Goal: Task Accomplishment & Management: Manage account settings

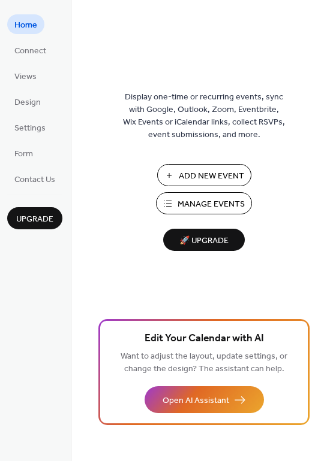
click at [217, 202] on span "Manage Events" at bounding box center [210, 204] width 67 height 13
click at [195, 206] on span "Manage Events" at bounding box center [210, 204] width 67 height 13
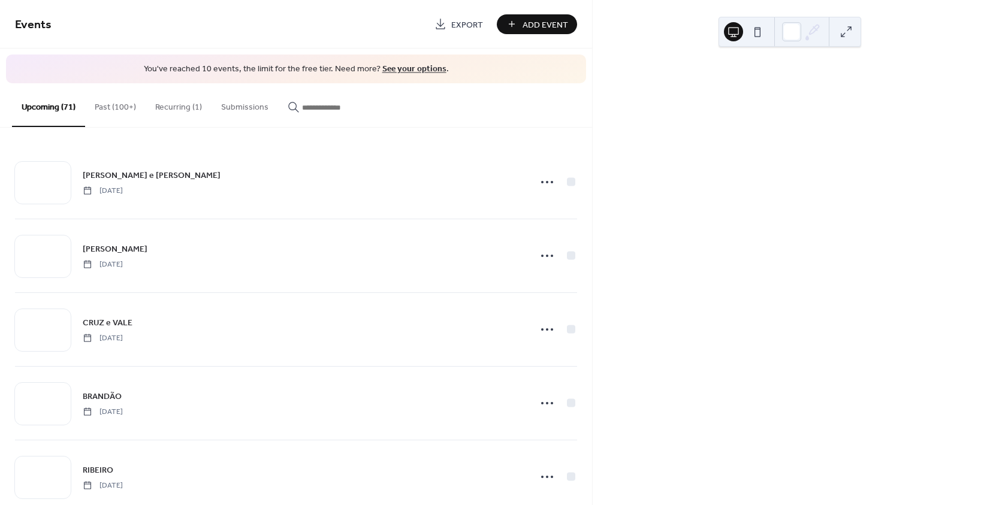
click at [105, 106] on button "Past (100+)" at bounding box center [115, 104] width 61 height 43
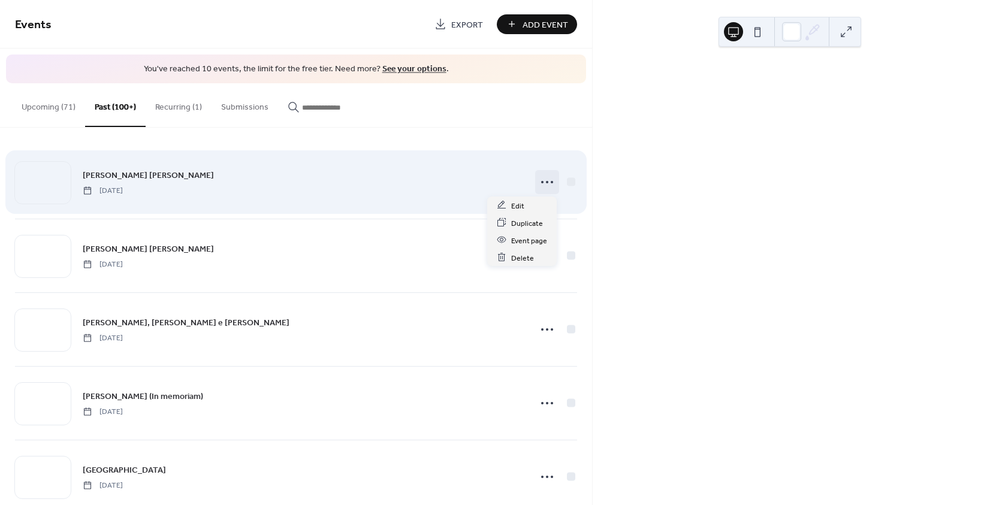
click at [543, 186] on icon at bounding box center [546, 182] width 19 height 19
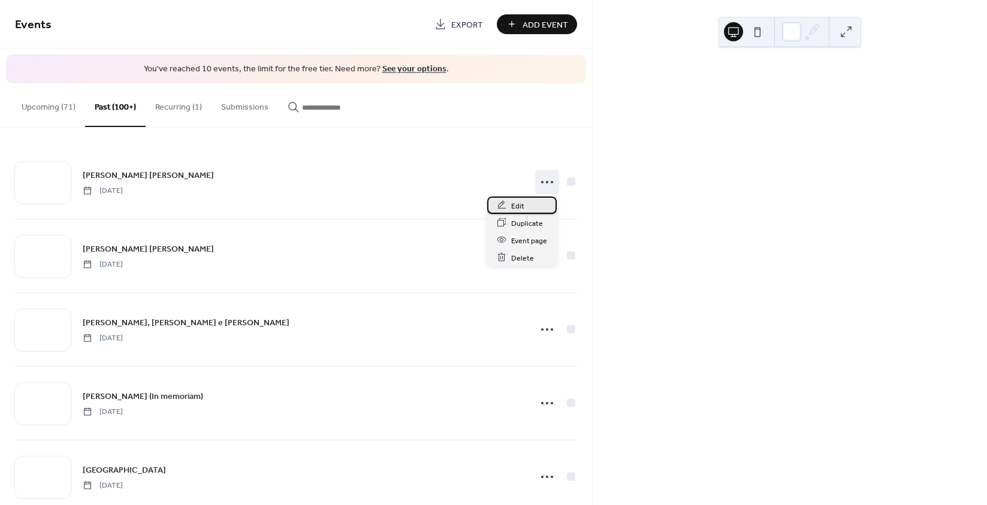
click at [515, 211] on span "Edit" at bounding box center [517, 206] width 13 height 13
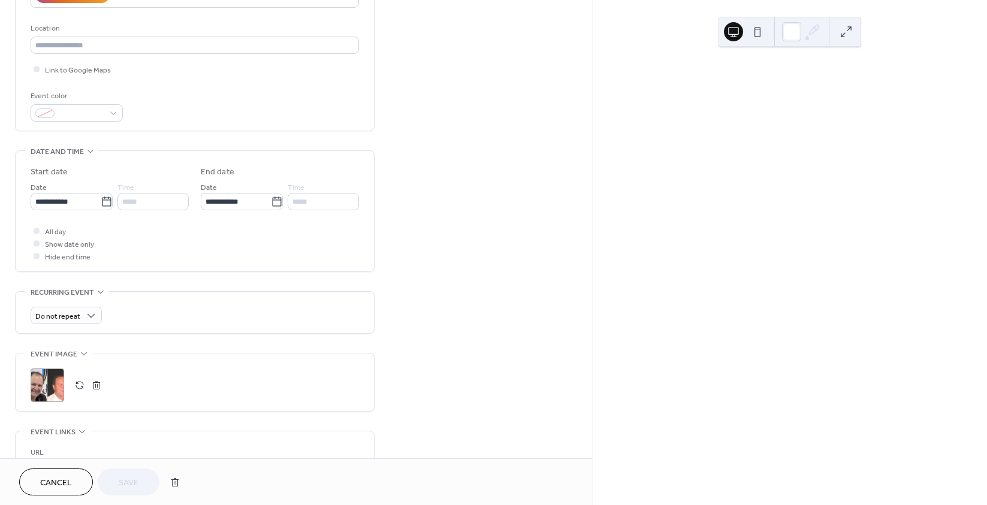
scroll to position [300, 0]
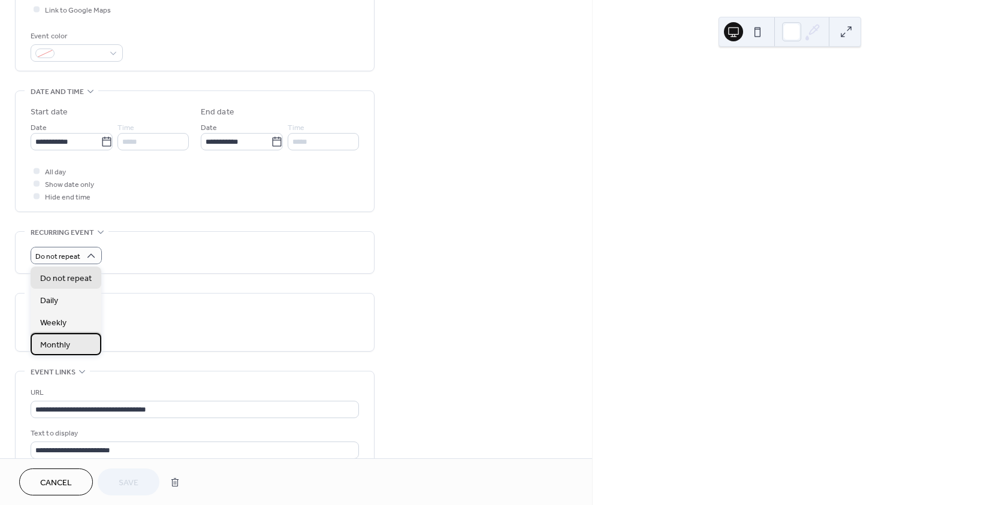
click at [79, 347] on div "Monthly" at bounding box center [66, 344] width 71 height 22
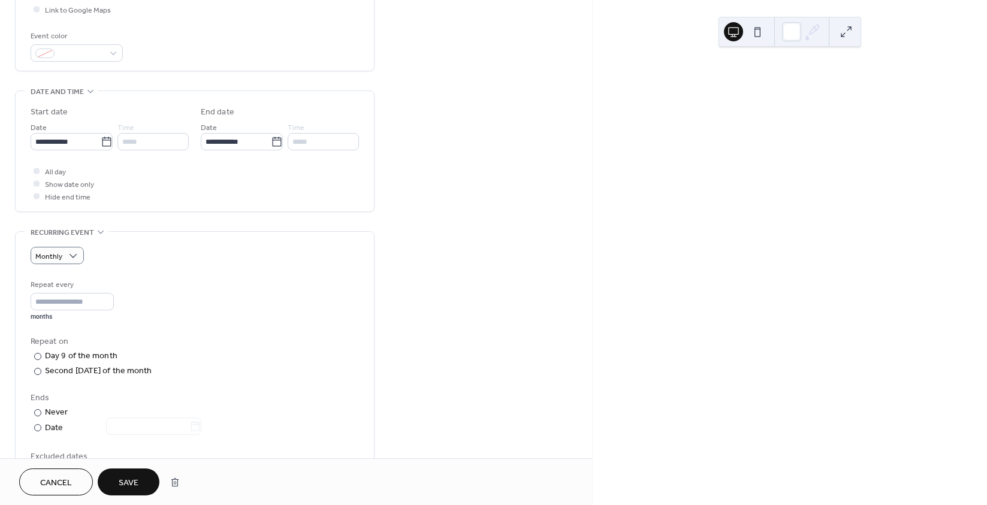
click at [124, 484] on span "Save" at bounding box center [129, 483] width 20 height 13
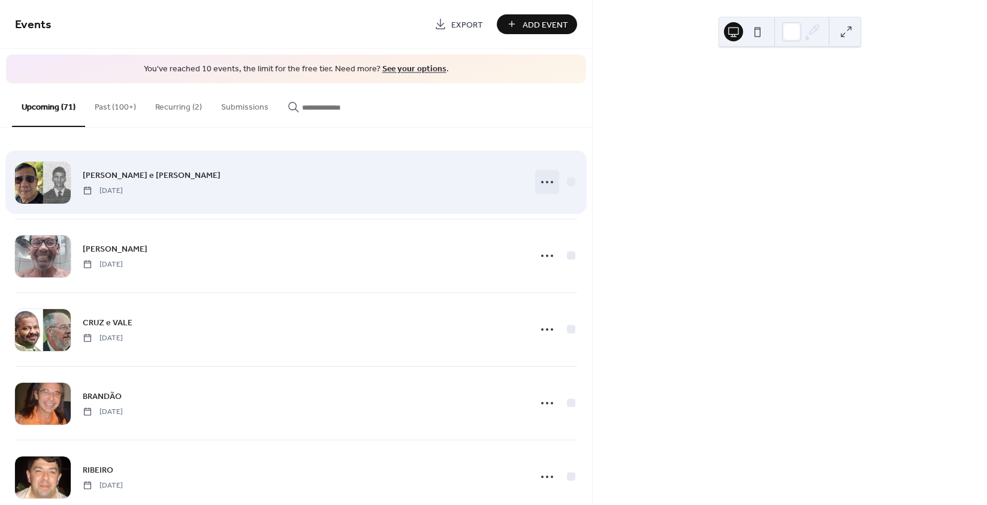
click at [544, 177] on icon at bounding box center [546, 182] width 19 height 19
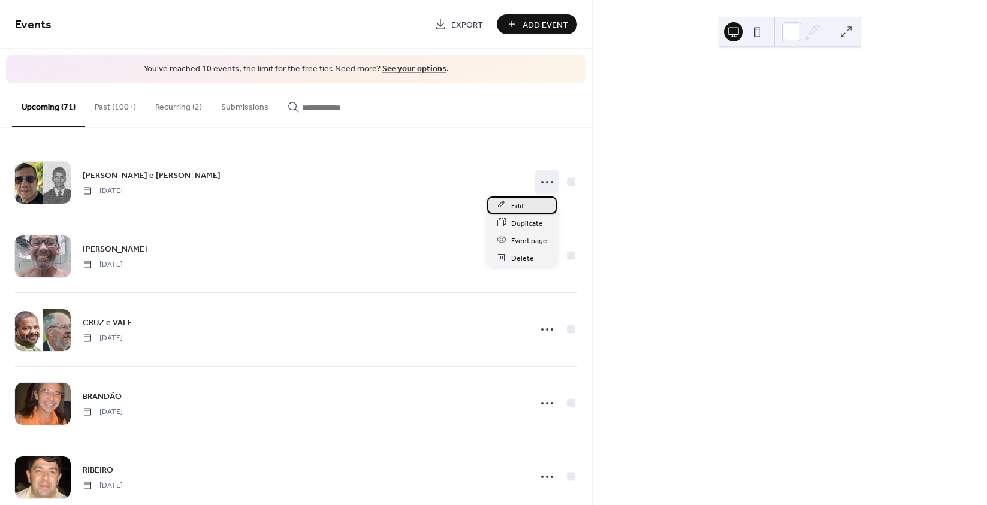
click at [525, 202] on div "Edit" at bounding box center [522, 205] width 70 height 17
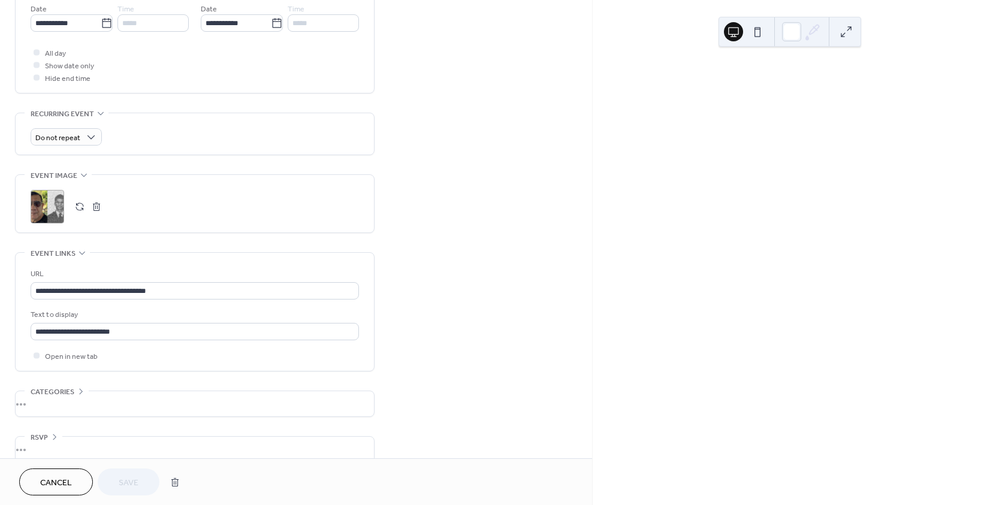
scroll to position [434, 0]
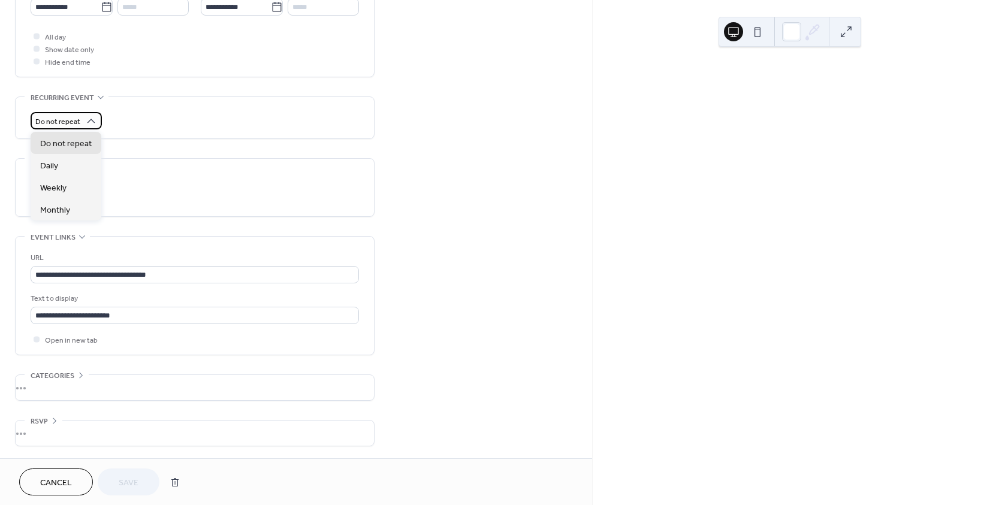
click at [77, 123] on span "Do not repeat" at bounding box center [57, 122] width 45 height 14
click at [73, 207] on div "Monthly" at bounding box center [66, 209] width 71 height 22
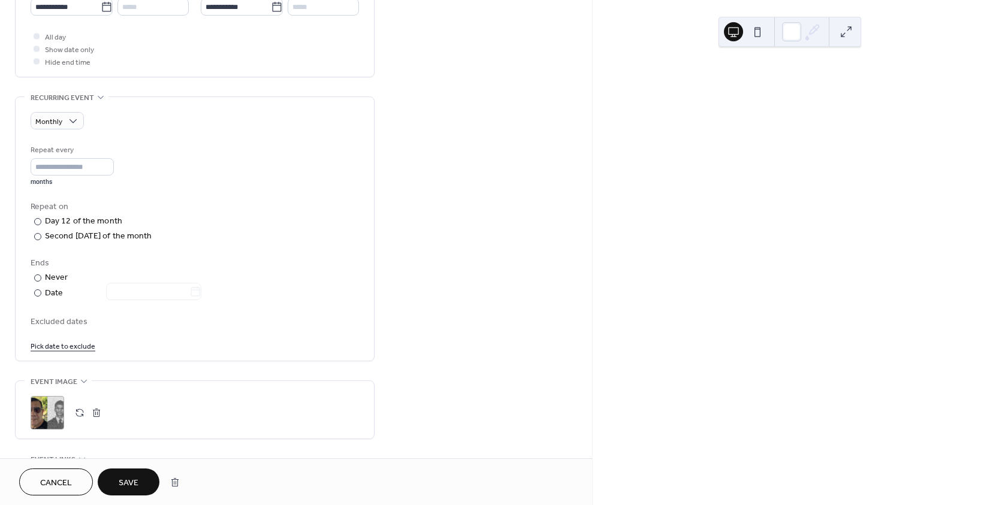
click at [132, 485] on span "Save" at bounding box center [129, 483] width 20 height 13
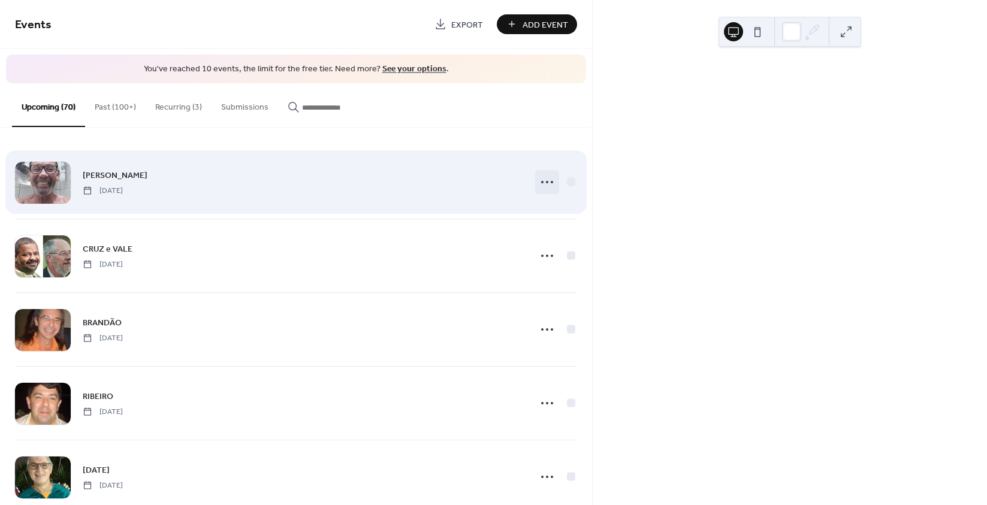
click at [545, 181] on icon at bounding box center [546, 182] width 19 height 19
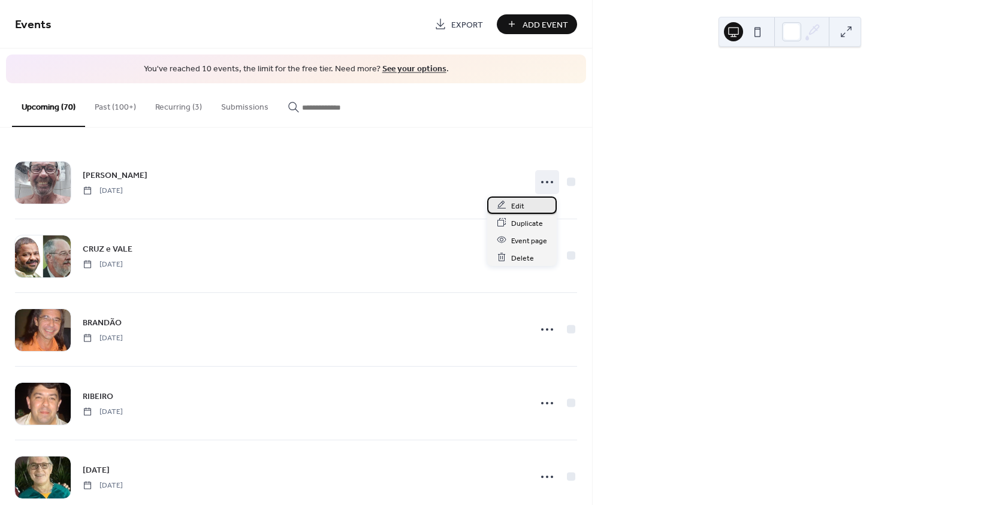
click at [520, 207] on span "Edit" at bounding box center [517, 206] width 13 height 13
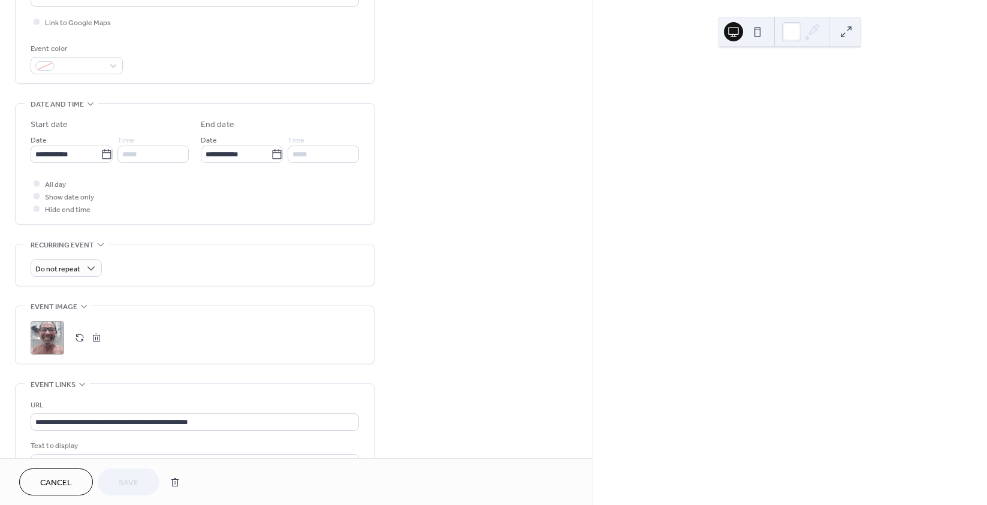
scroll to position [300, 0]
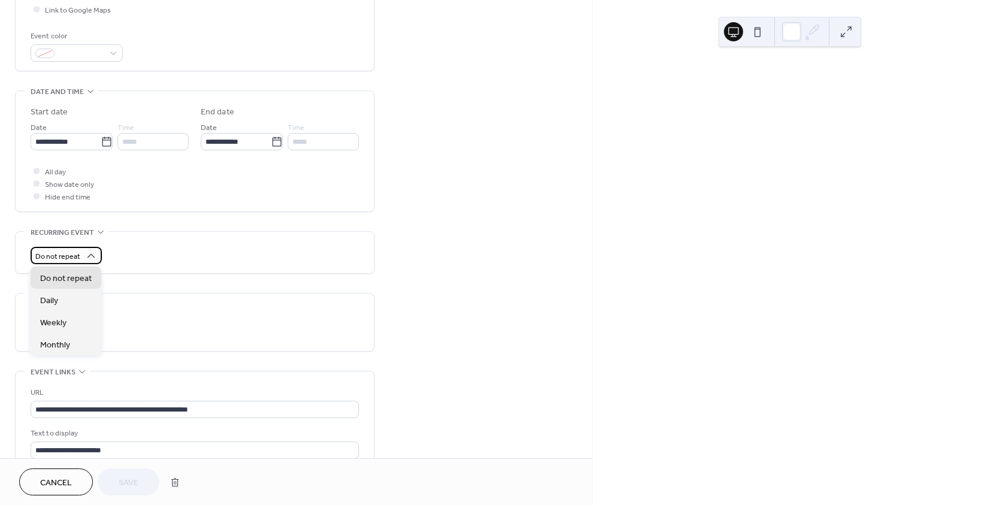
click at [67, 261] on span "Do not repeat" at bounding box center [57, 257] width 45 height 14
click at [69, 349] on span "Monthly" at bounding box center [55, 345] width 30 height 13
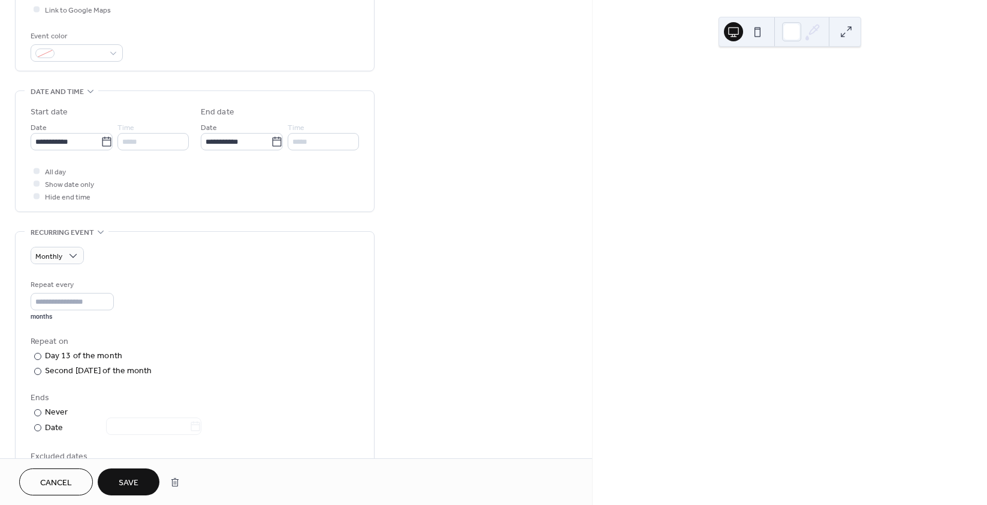
click at [126, 484] on span "Save" at bounding box center [129, 483] width 20 height 13
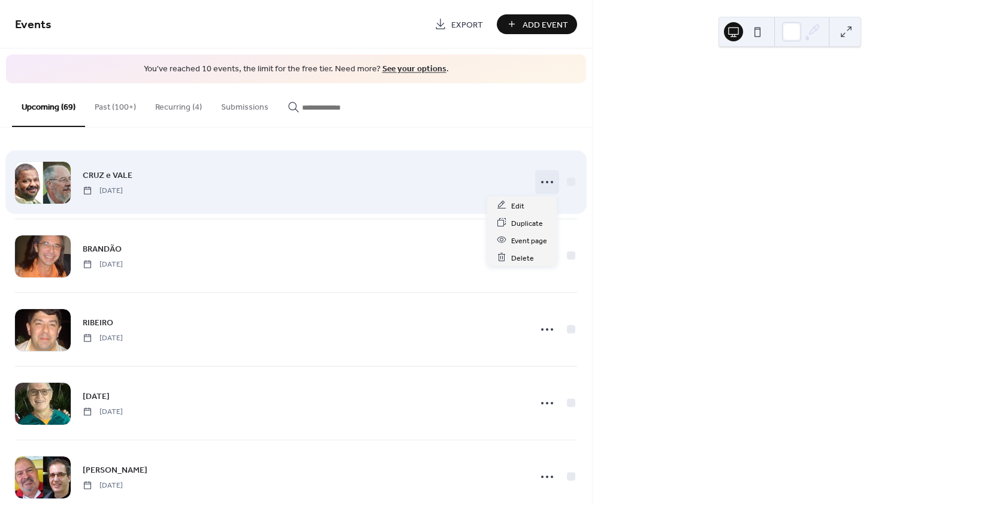
click at [541, 182] on icon at bounding box center [546, 182] width 19 height 19
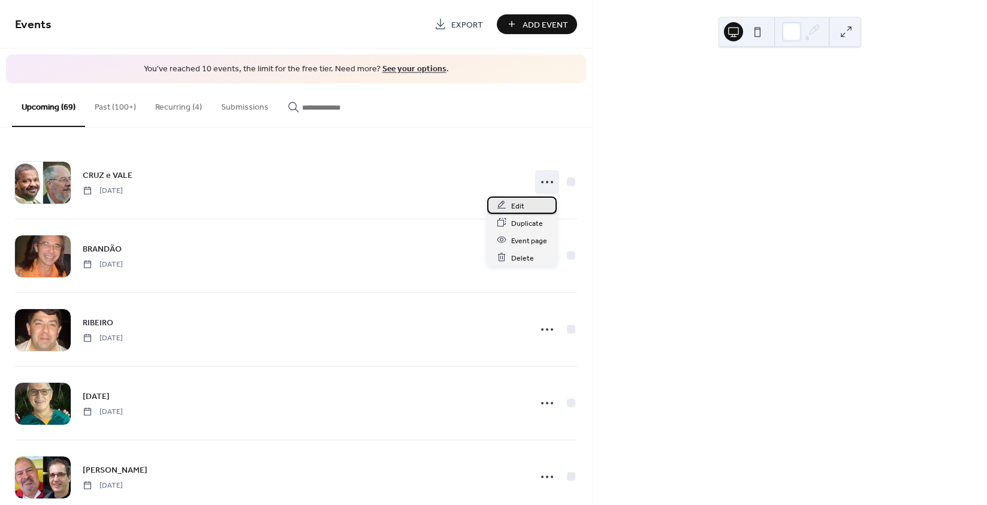
click at [512, 203] on span "Edit" at bounding box center [517, 206] width 13 height 13
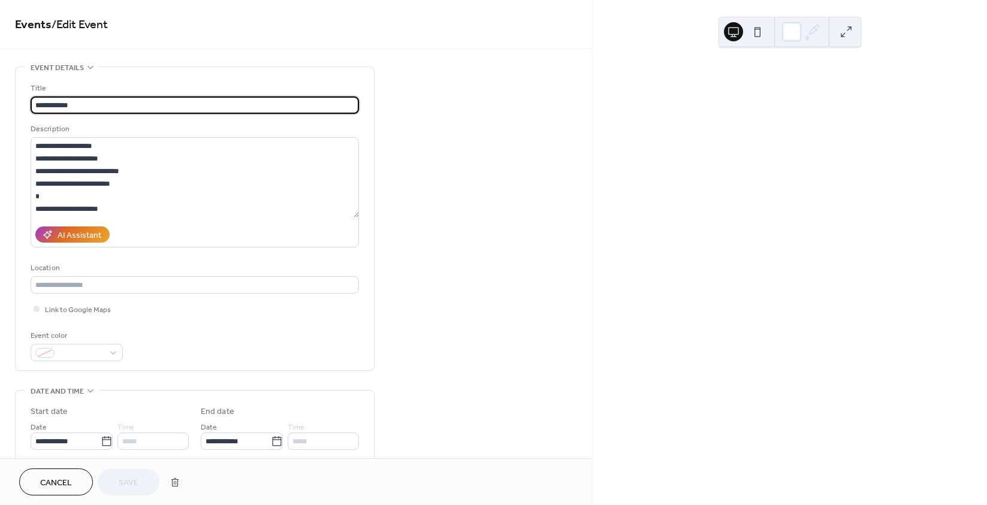
click at [50, 486] on span "Cancel" at bounding box center [56, 483] width 32 height 13
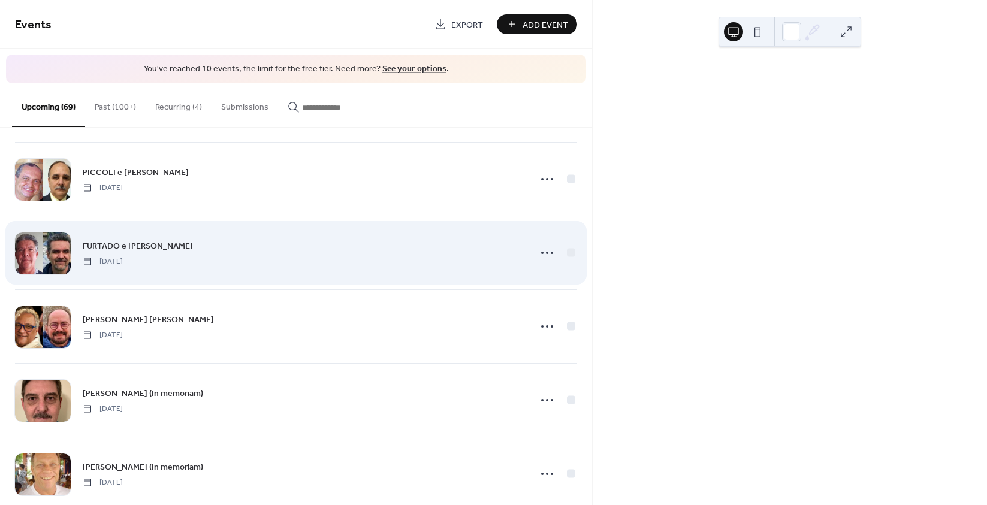
scroll to position [599, 0]
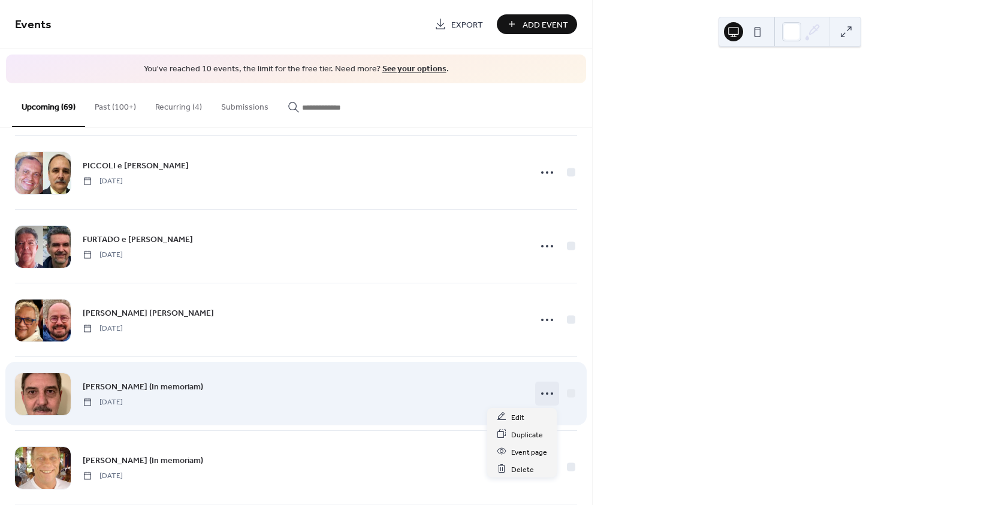
click at [537, 396] on icon at bounding box center [546, 393] width 19 height 19
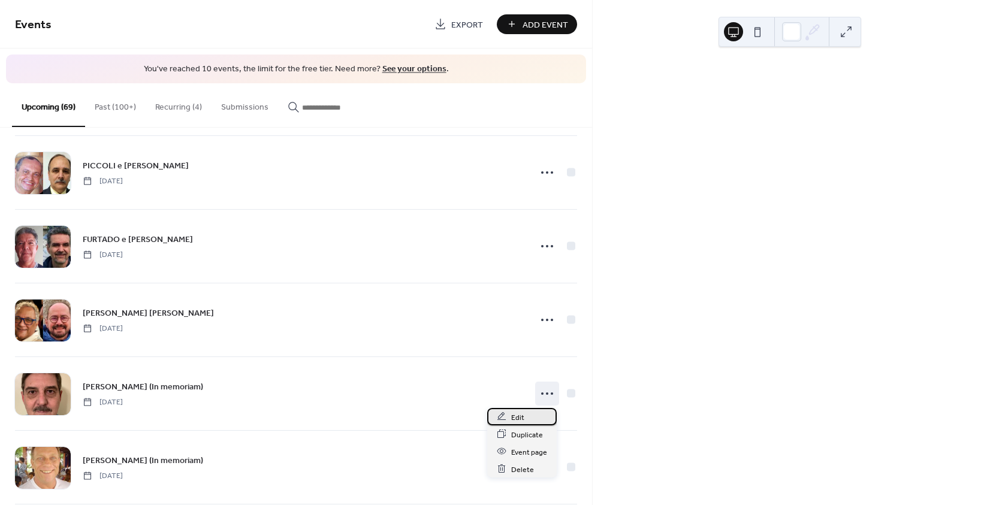
click at [519, 416] on span "Edit" at bounding box center [517, 417] width 13 height 13
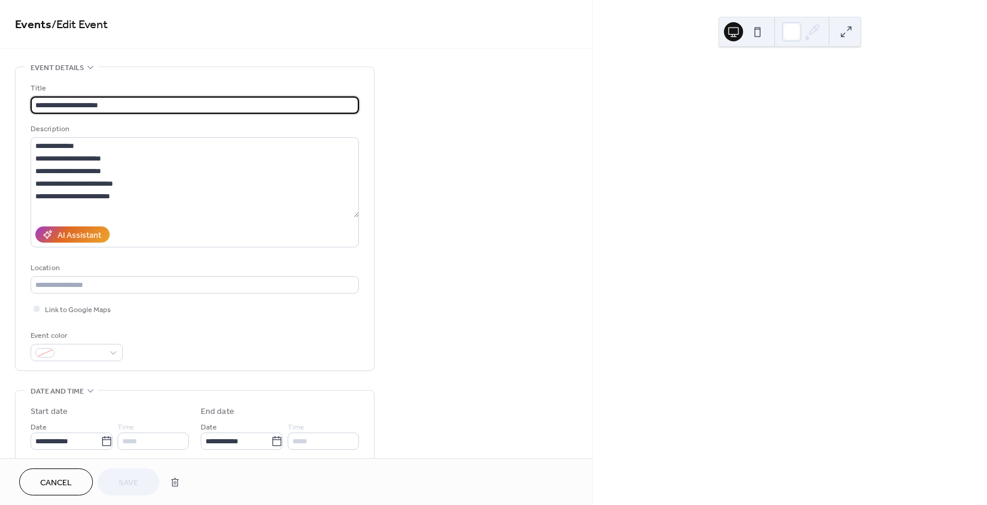
scroll to position [1, 0]
drag, startPoint x: 128, startPoint y: 102, endPoint x: 65, endPoint y: 111, distance: 63.5
click at [65, 111] on input "**********" at bounding box center [195, 104] width 328 height 17
click at [69, 478] on span "Cancel" at bounding box center [56, 483] width 32 height 13
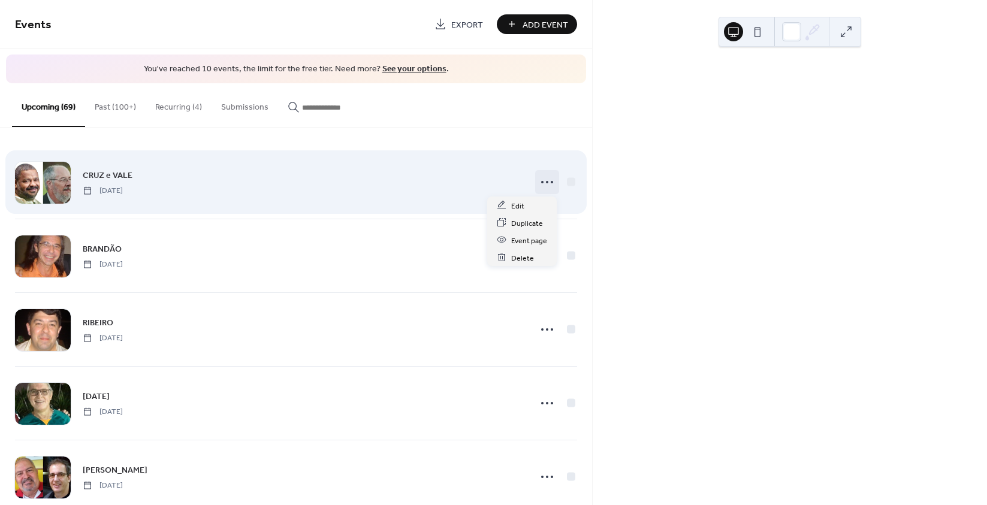
click at [546, 182] on icon at bounding box center [546, 182] width 19 height 19
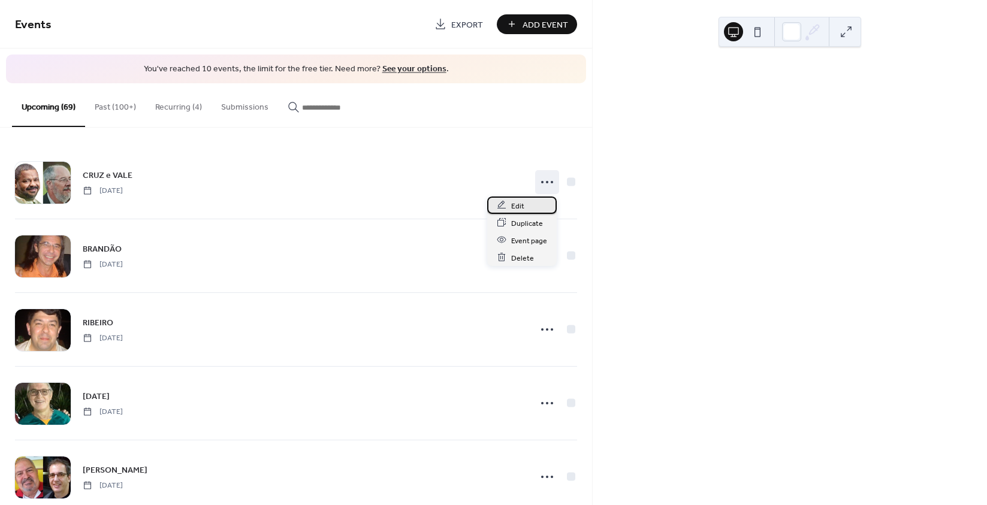
click at [517, 202] on span "Edit" at bounding box center [517, 206] width 13 height 13
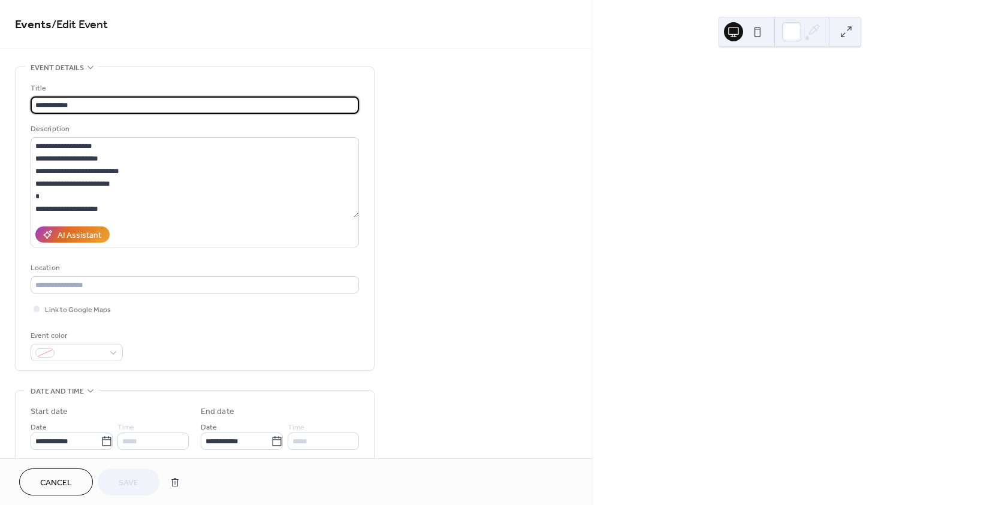
click at [53, 104] on input "**********" at bounding box center [195, 104] width 328 height 17
click at [56, 104] on input "**********" at bounding box center [195, 104] width 328 height 17
type input "**********"
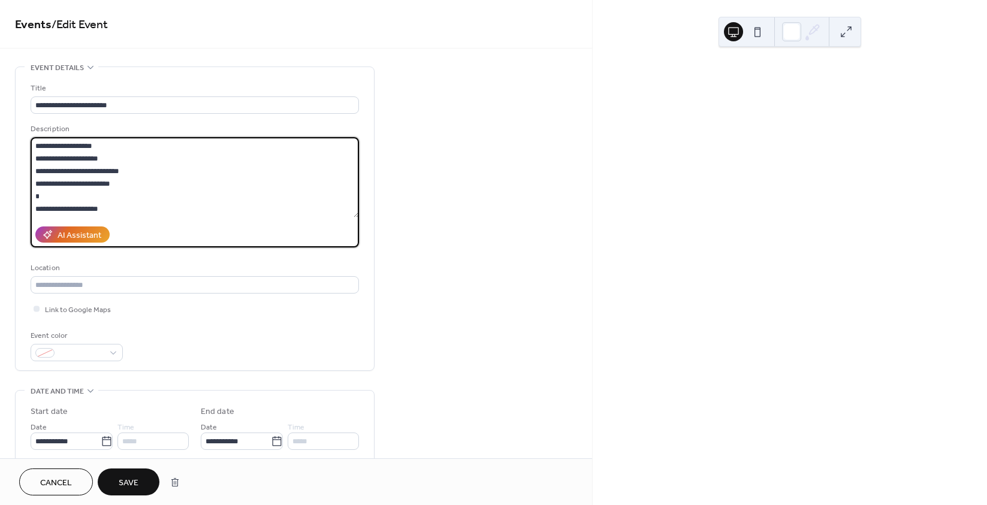
click at [120, 183] on textarea "**********" at bounding box center [195, 177] width 328 height 80
paste textarea "**********"
click at [35, 144] on textarea "**********" at bounding box center [195, 177] width 328 height 80
click at [50, 144] on textarea "**********" at bounding box center [195, 177] width 328 height 80
paste textarea "**********"
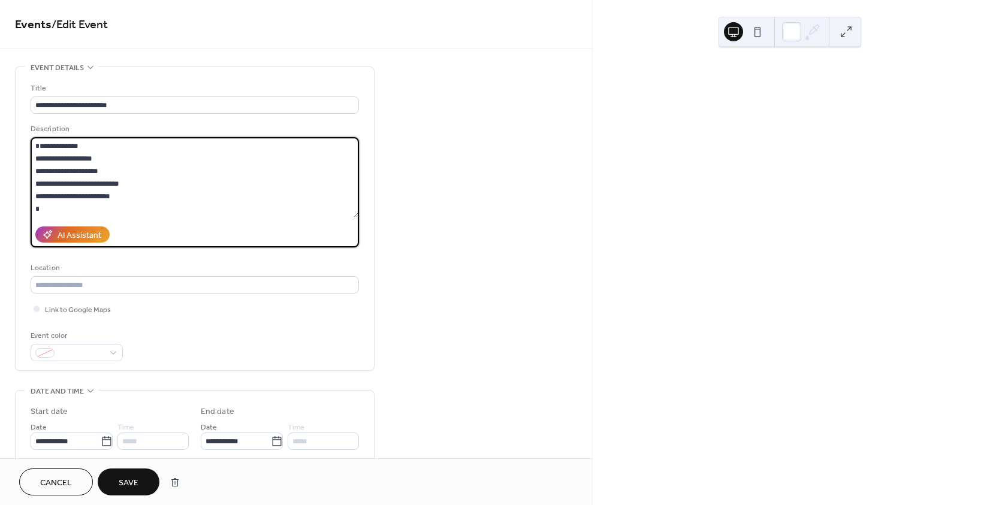
click at [35, 146] on textarea "**********" at bounding box center [195, 177] width 328 height 80
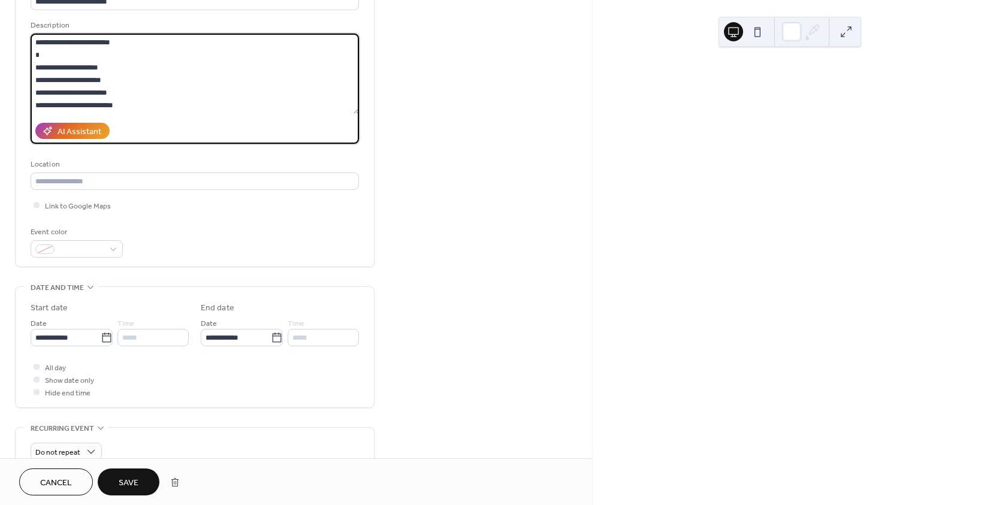
scroll to position [120, 0]
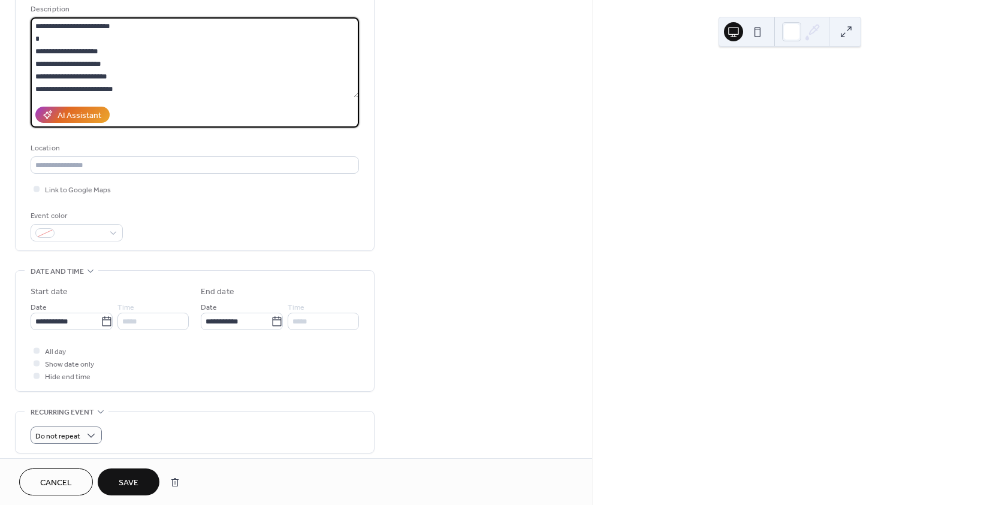
type textarea "**********"
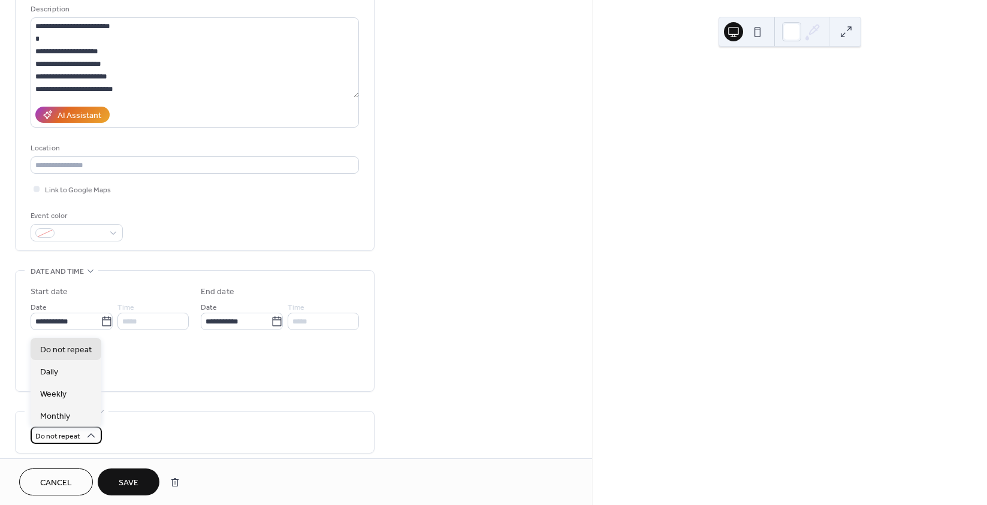
click at [78, 434] on span "Do not repeat" at bounding box center [57, 437] width 45 height 14
click at [68, 419] on span "Monthly" at bounding box center [55, 416] width 30 height 13
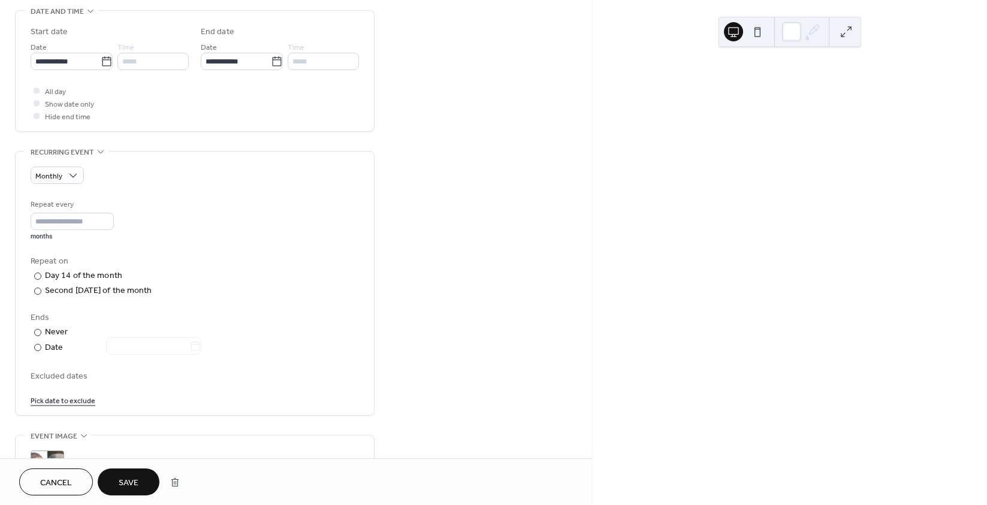
scroll to position [479, 0]
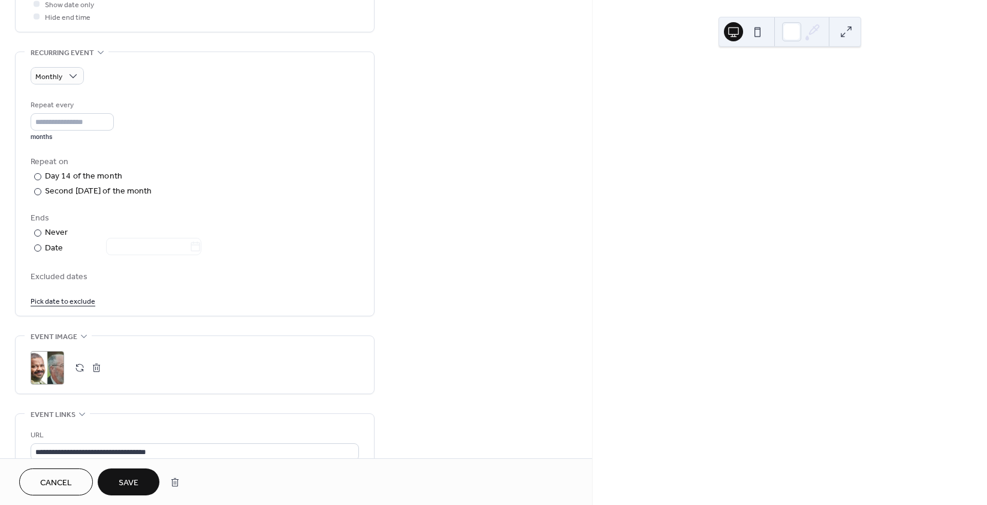
click at [135, 483] on span "Save" at bounding box center [129, 483] width 20 height 13
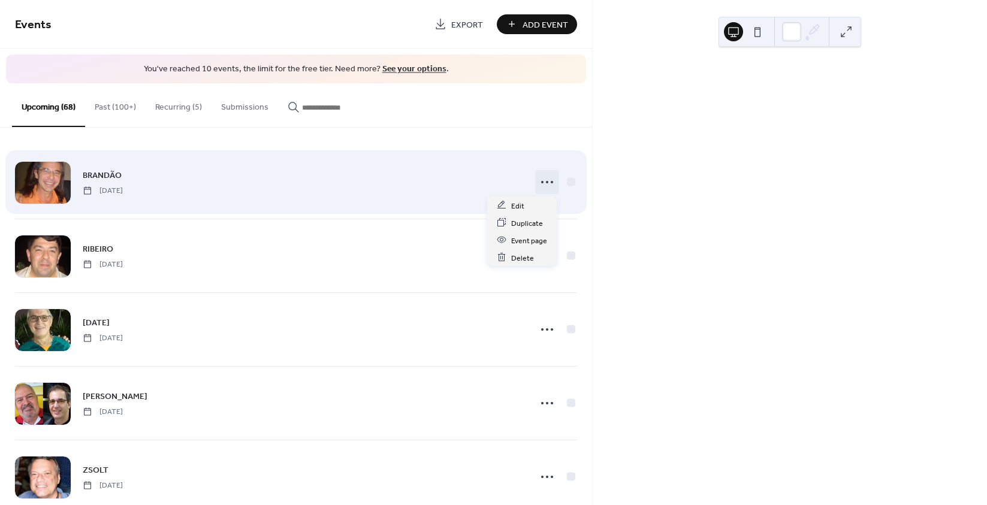
click at [539, 185] on icon at bounding box center [546, 182] width 19 height 19
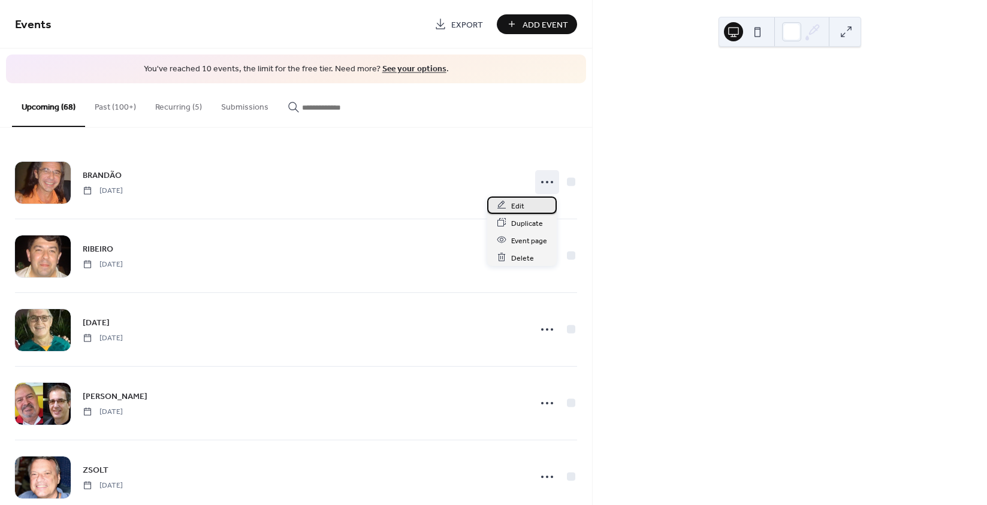
click at [519, 207] on span "Edit" at bounding box center [517, 206] width 13 height 13
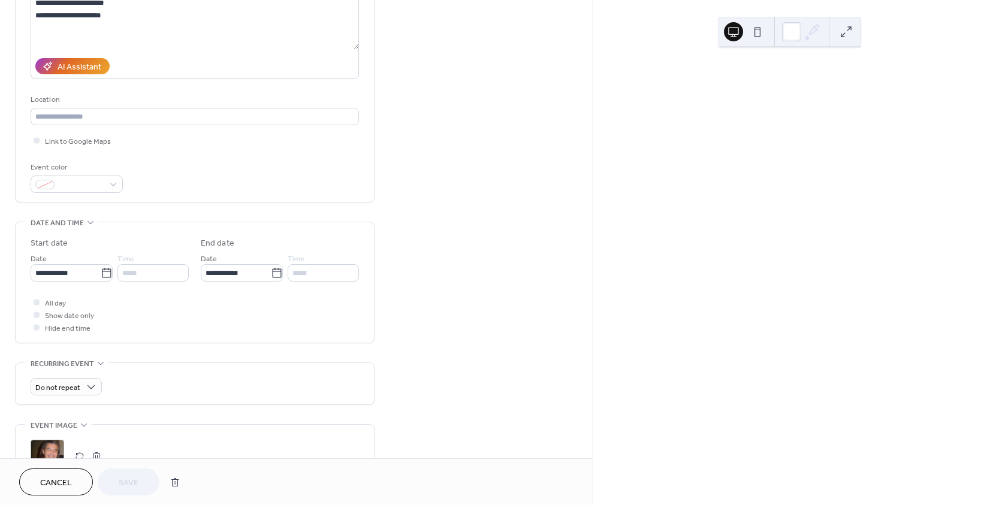
scroll to position [180, 0]
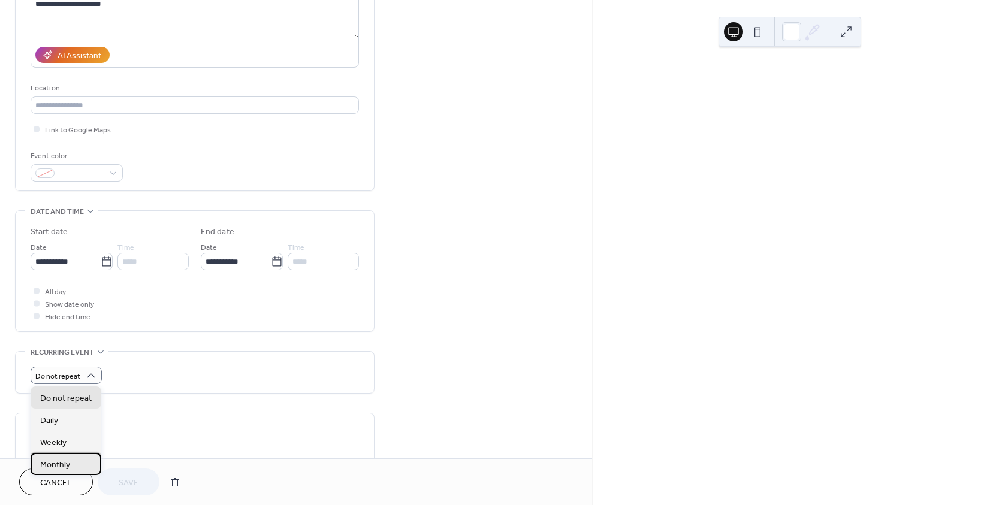
click at [75, 460] on div "Monthly" at bounding box center [66, 464] width 71 height 22
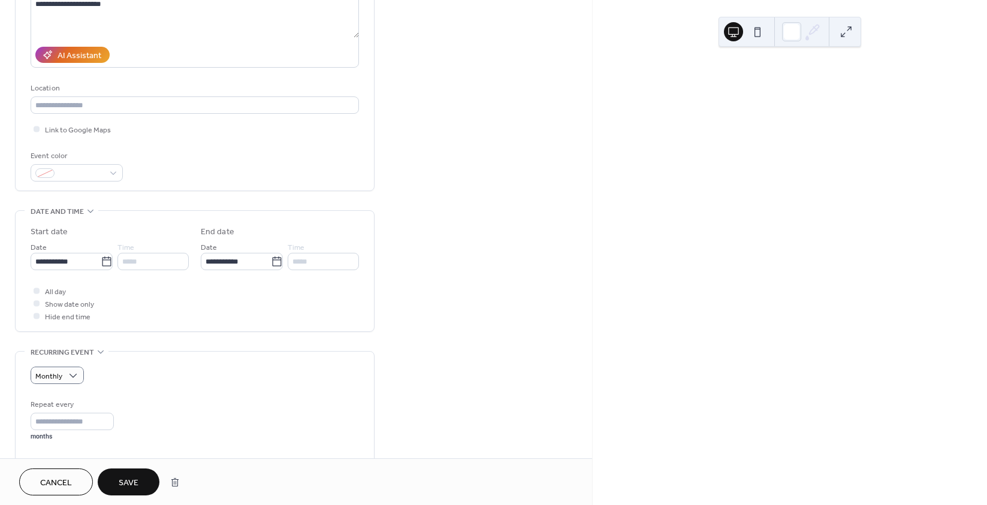
click at [122, 481] on span "Save" at bounding box center [129, 483] width 20 height 13
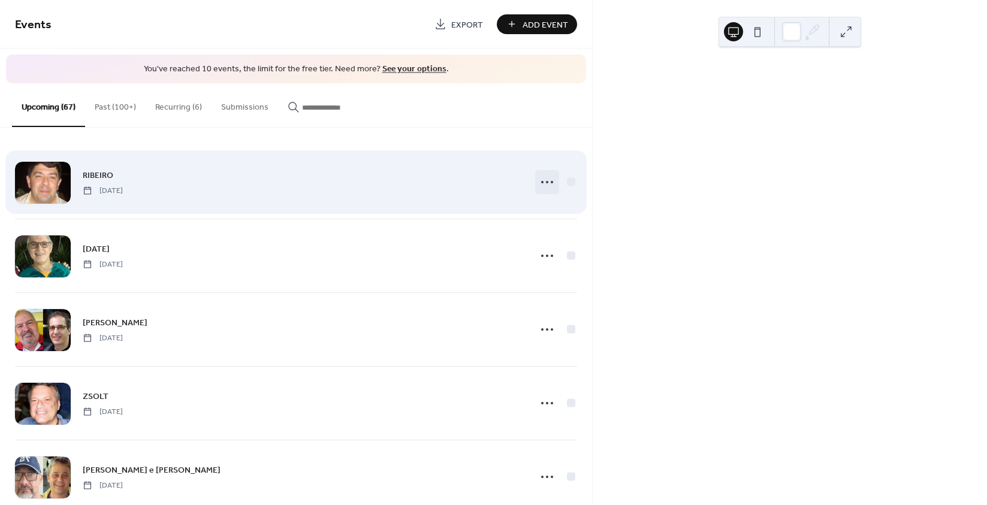
click at [540, 184] on icon at bounding box center [546, 182] width 19 height 19
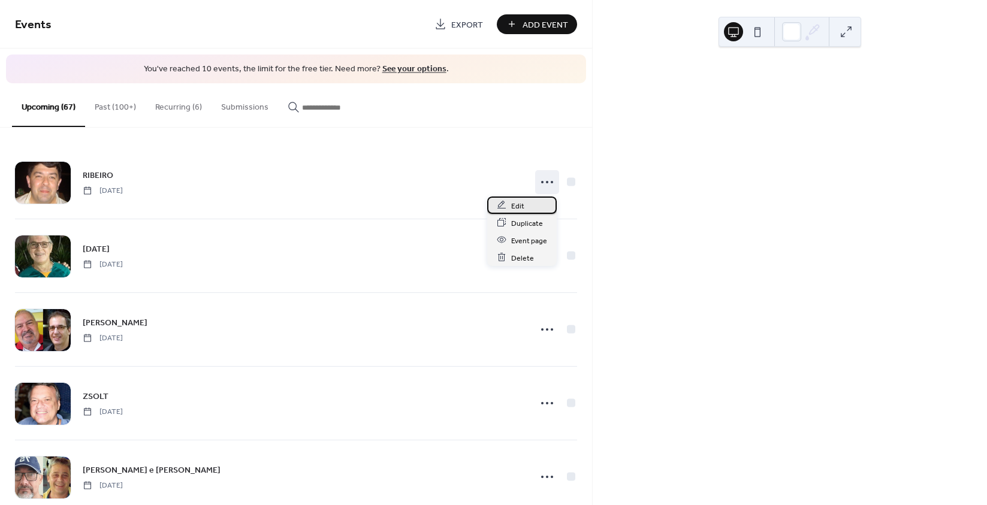
click at [519, 207] on span "Edit" at bounding box center [517, 206] width 13 height 13
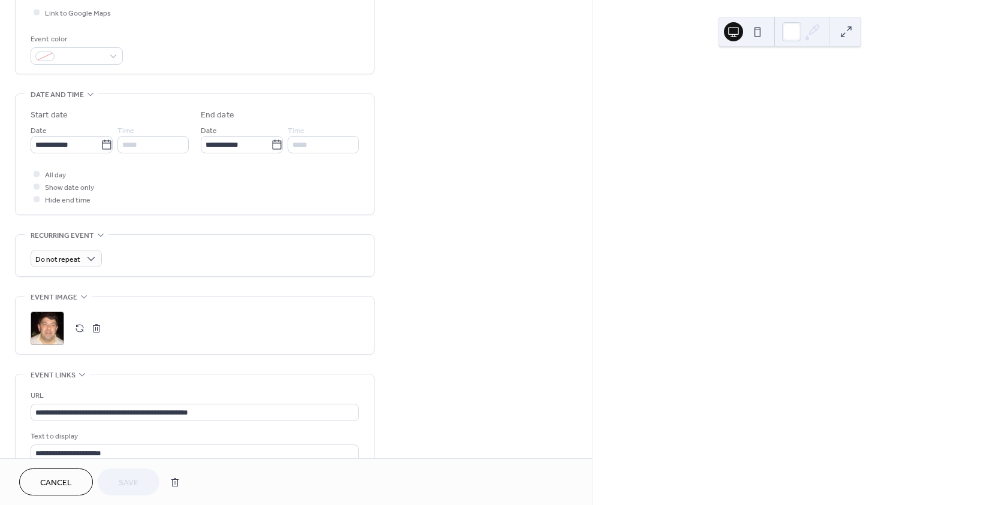
scroll to position [360, 0]
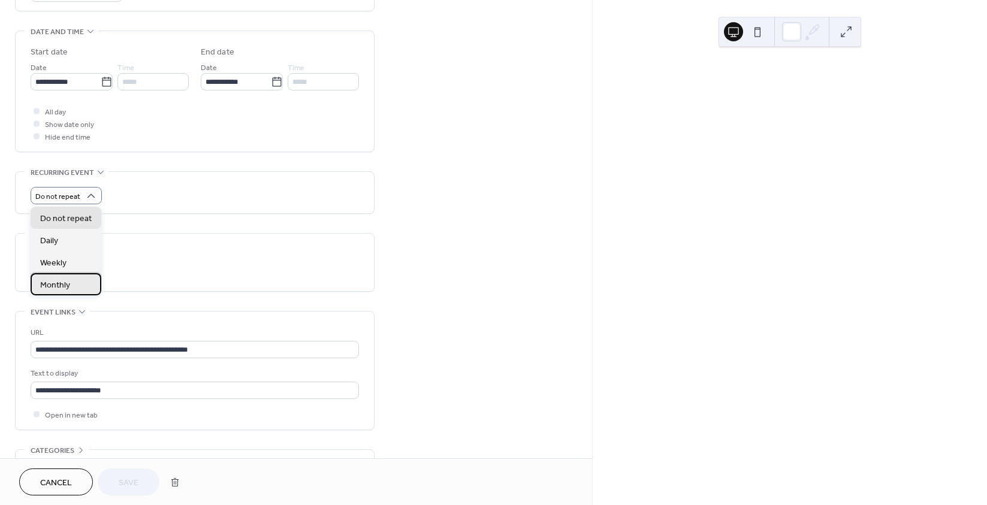
click at [73, 286] on div "Monthly" at bounding box center [66, 284] width 71 height 22
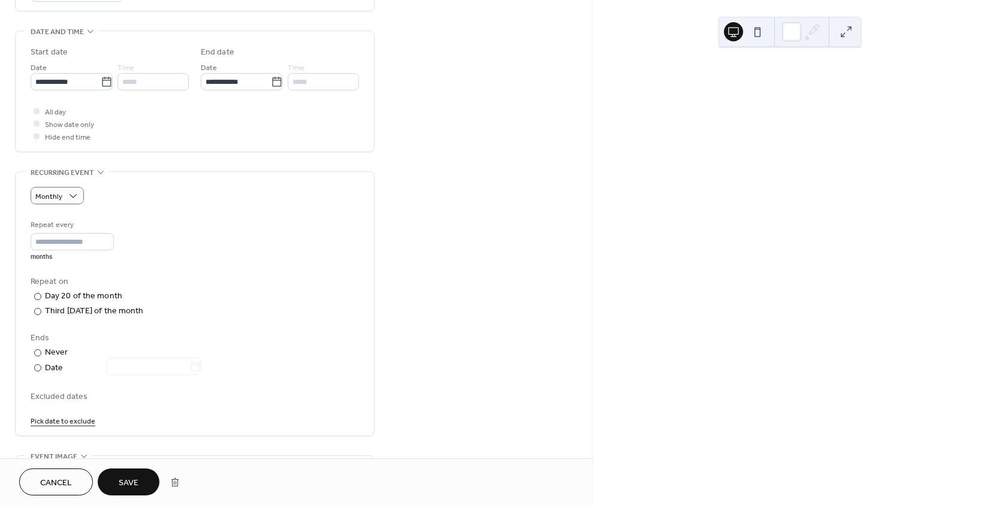
click at [126, 486] on span "Save" at bounding box center [129, 483] width 20 height 13
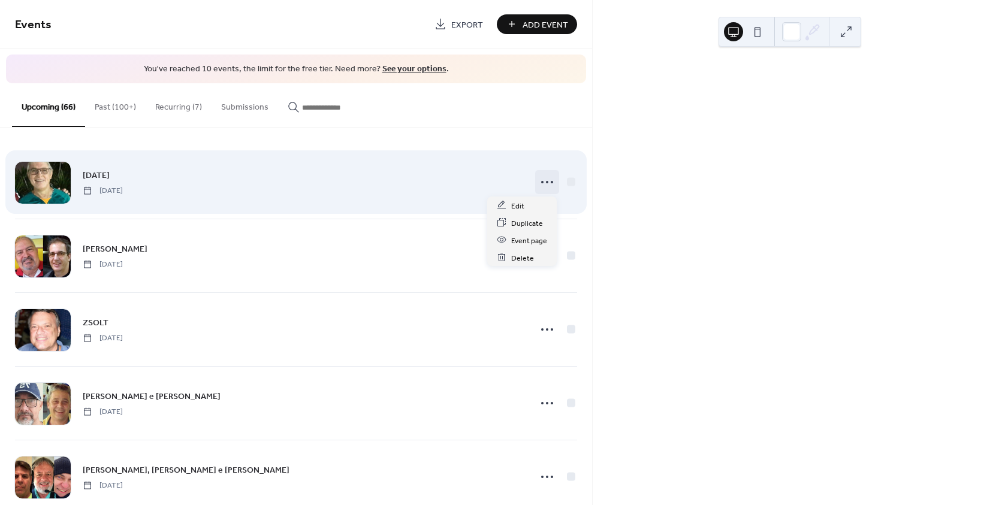
click at [548, 178] on icon at bounding box center [546, 182] width 19 height 19
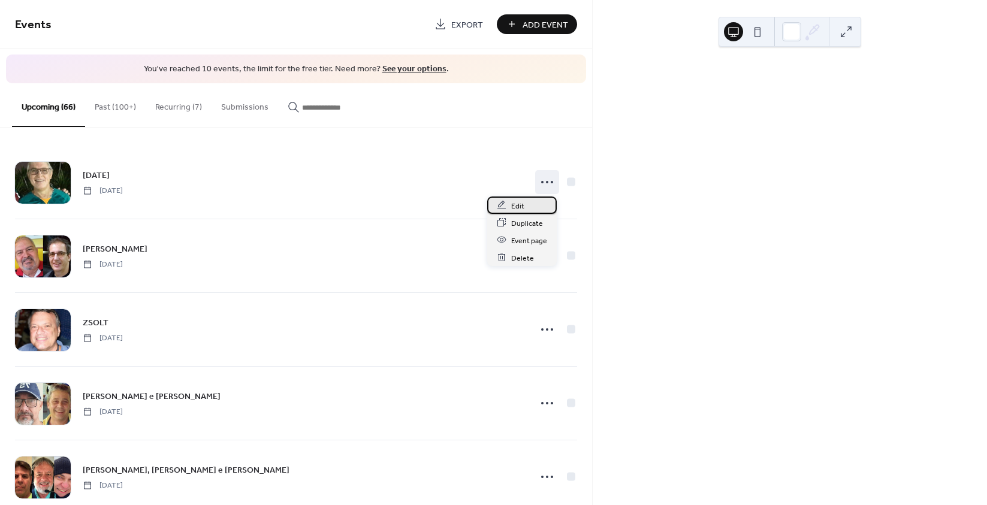
click at [519, 201] on span "Edit" at bounding box center [517, 206] width 13 height 13
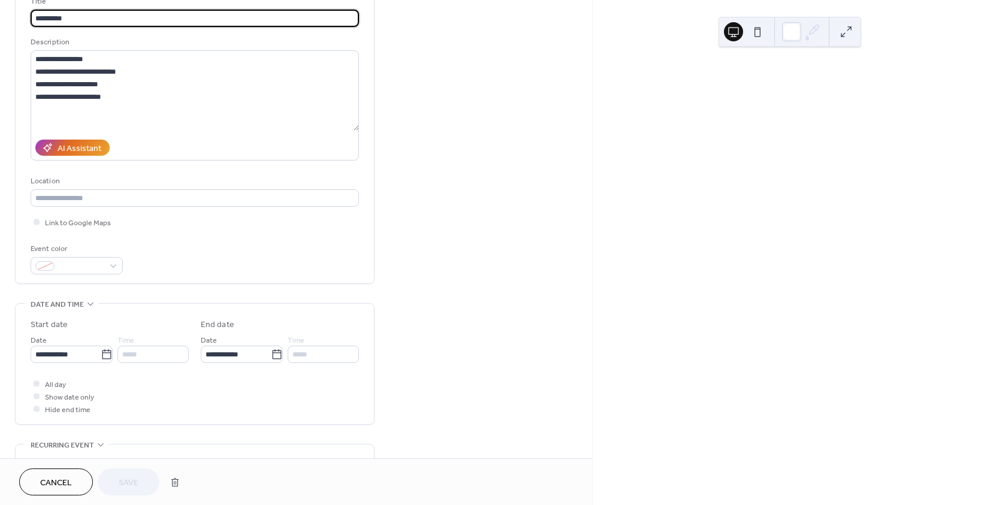
scroll to position [300, 0]
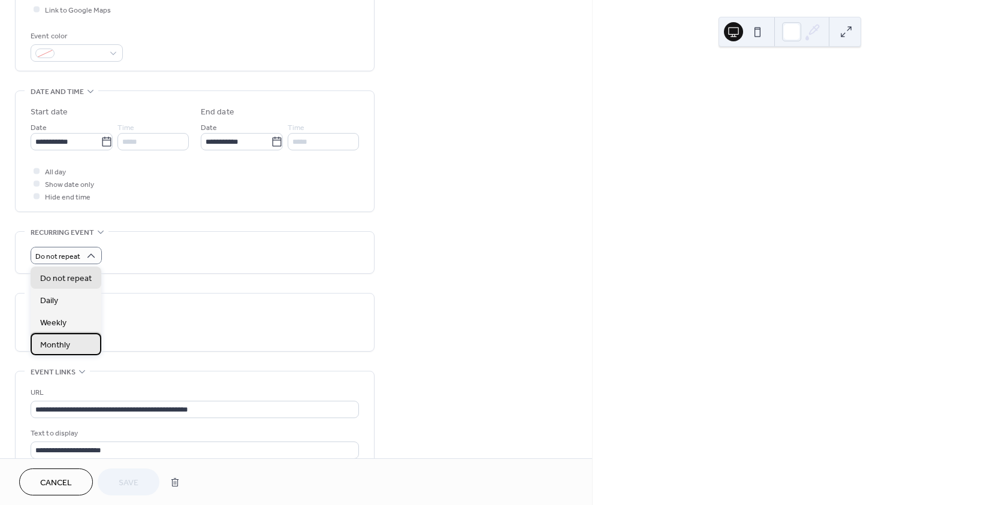
click at [70, 345] on div "Monthly" at bounding box center [66, 344] width 71 height 22
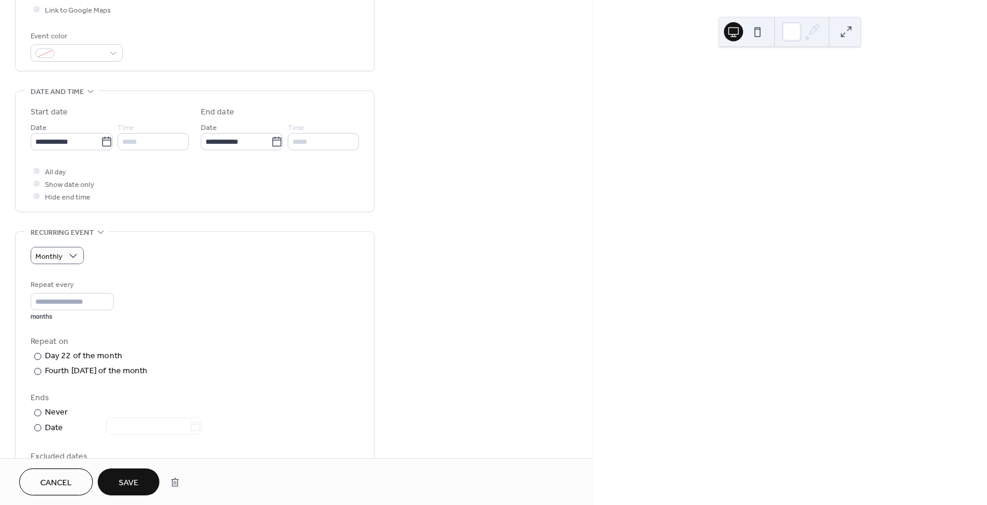
click at [129, 484] on span "Save" at bounding box center [129, 483] width 20 height 13
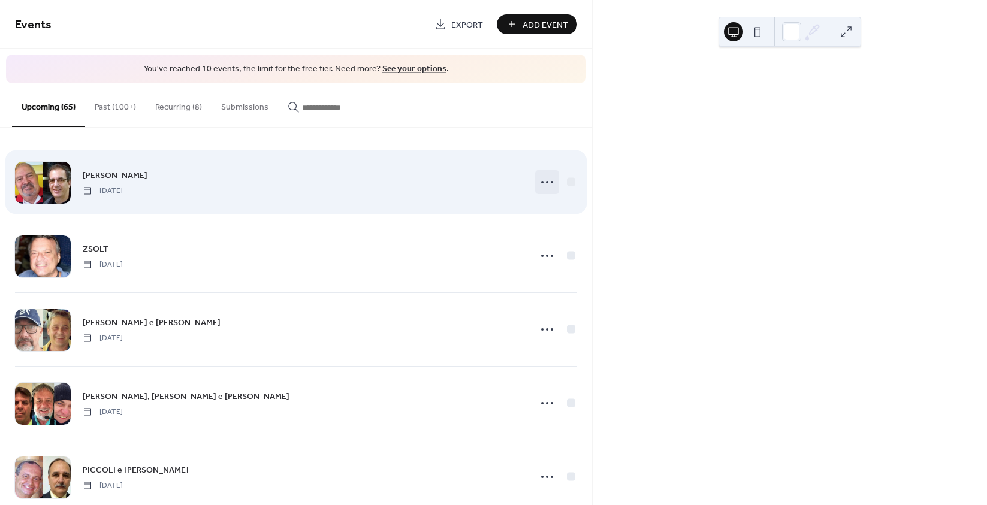
click at [551, 183] on circle at bounding box center [552, 182] width 2 height 2
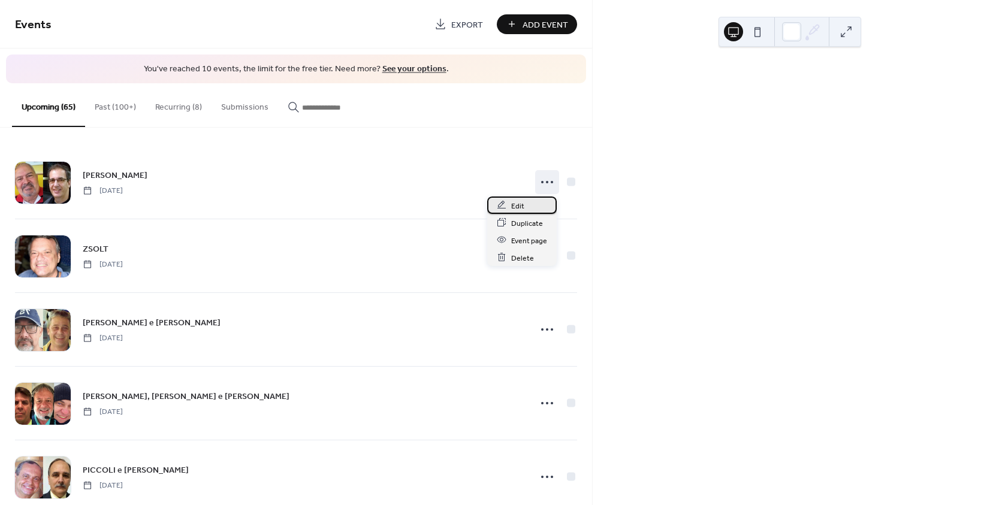
click at [515, 206] on span "Edit" at bounding box center [517, 206] width 13 height 13
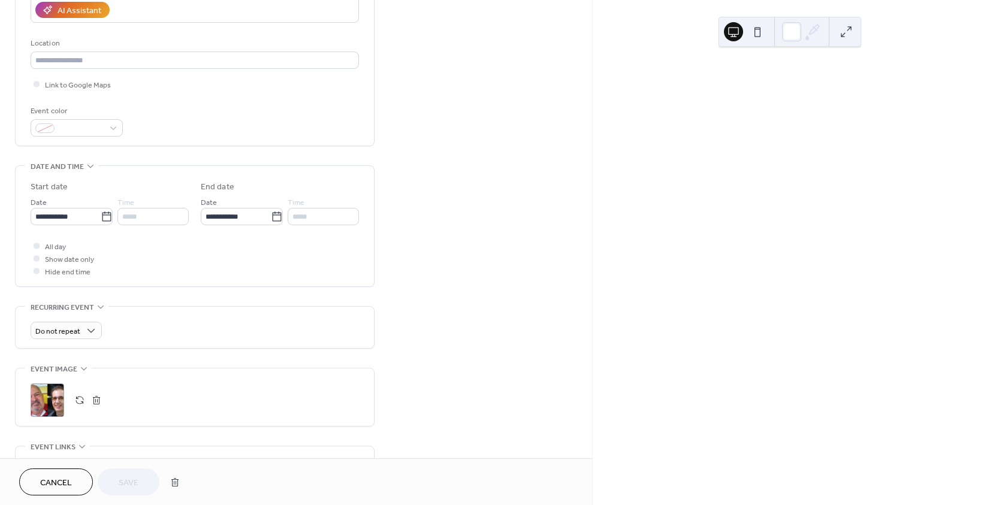
scroll to position [240, 0]
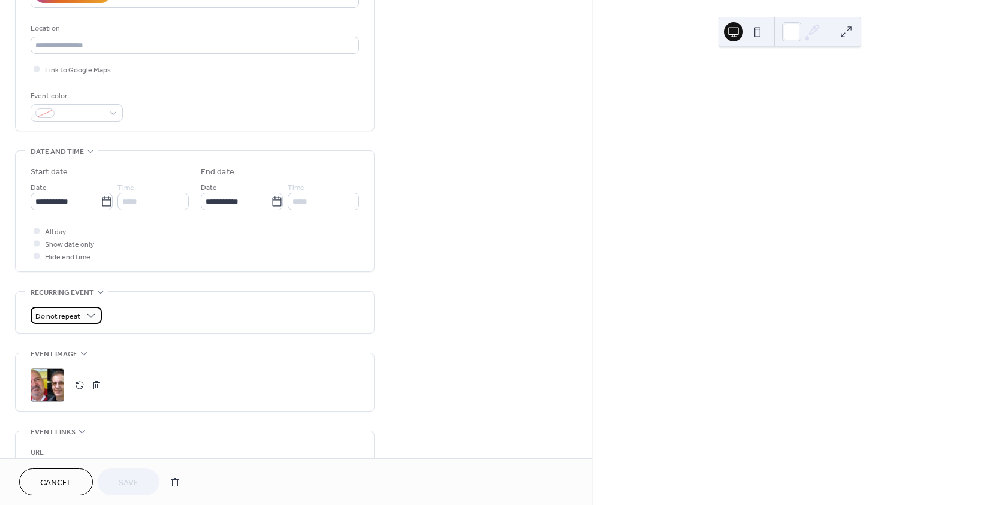
click at [80, 309] on div "Do not repeat" at bounding box center [66, 315] width 71 height 17
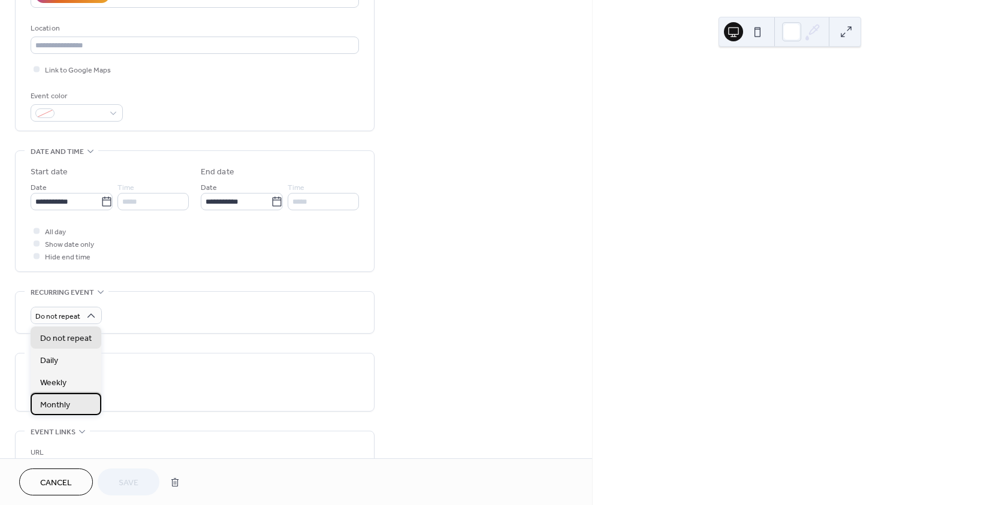
click at [68, 403] on span "Monthly" at bounding box center [55, 405] width 30 height 13
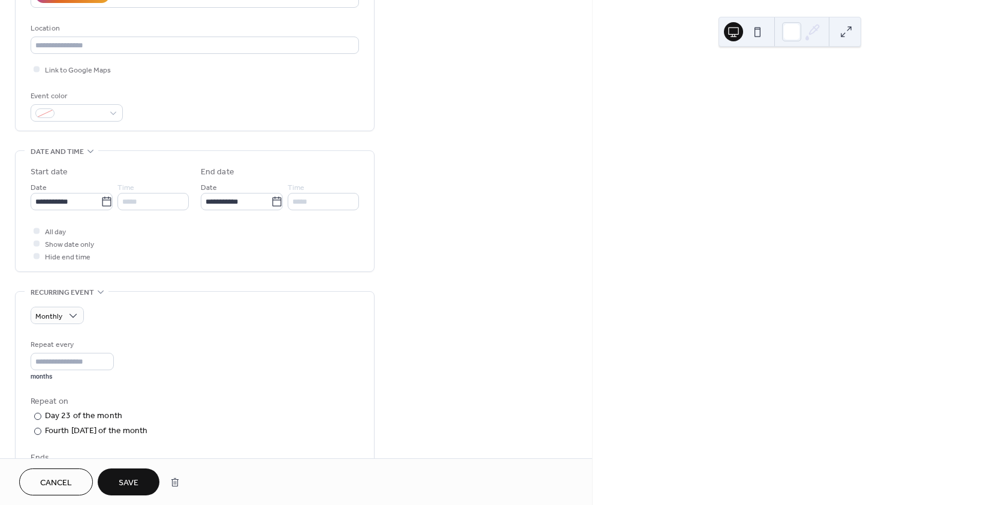
click at [134, 477] on span "Save" at bounding box center [129, 483] width 20 height 13
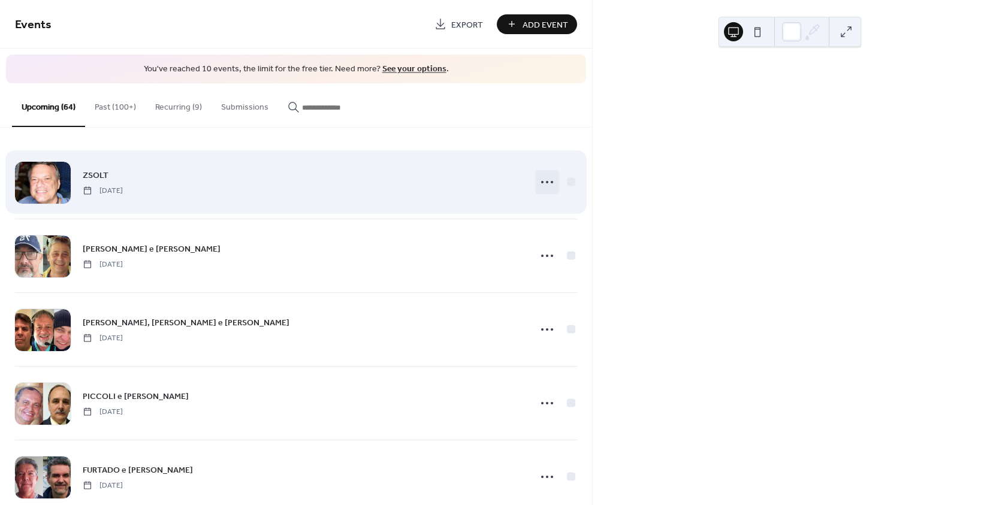
click at [543, 180] on icon at bounding box center [546, 182] width 19 height 19
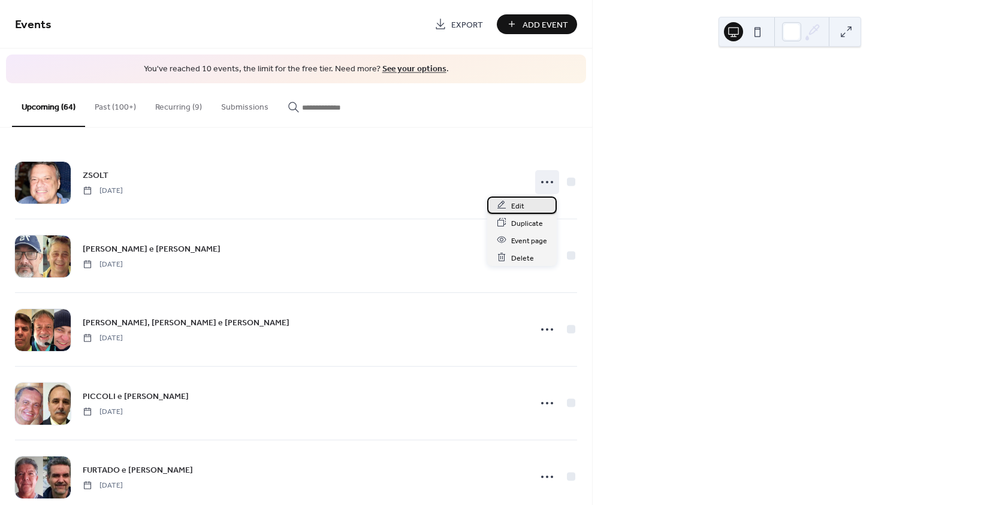
click at [518, 203] on span "Edit" at bounding box center [517, 206] width 13 height 13
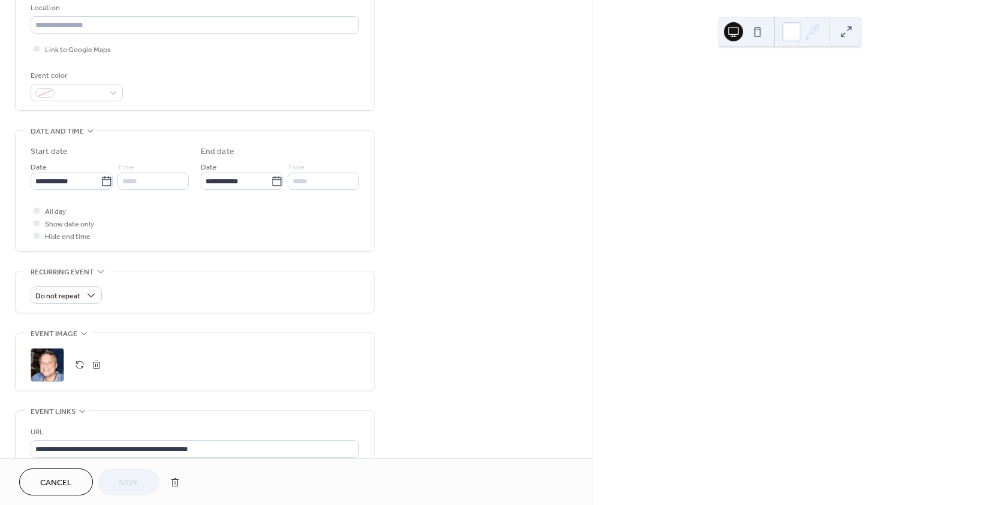
scroll to position [300, 0]
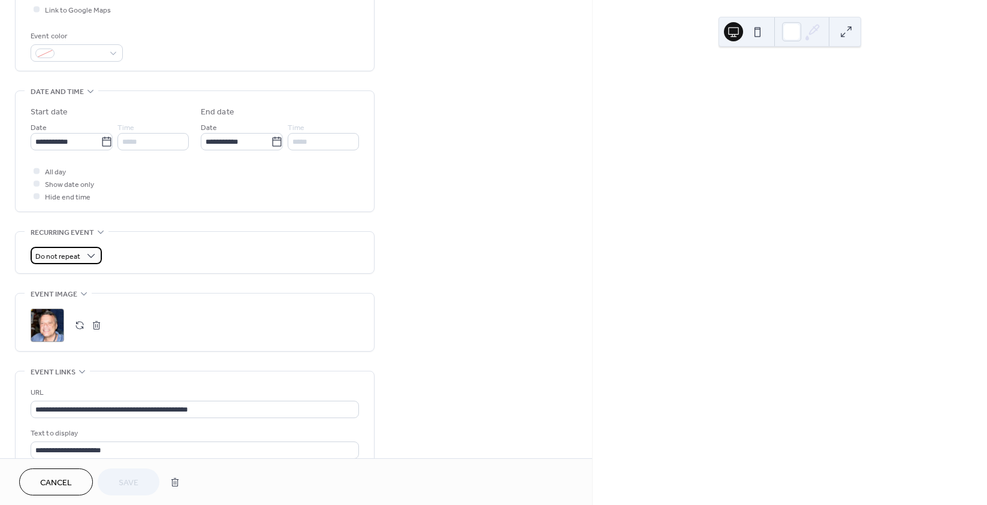
click at [77, 255] on span "Do not repeat" at bounding box center [57, 257] width 45 height 14
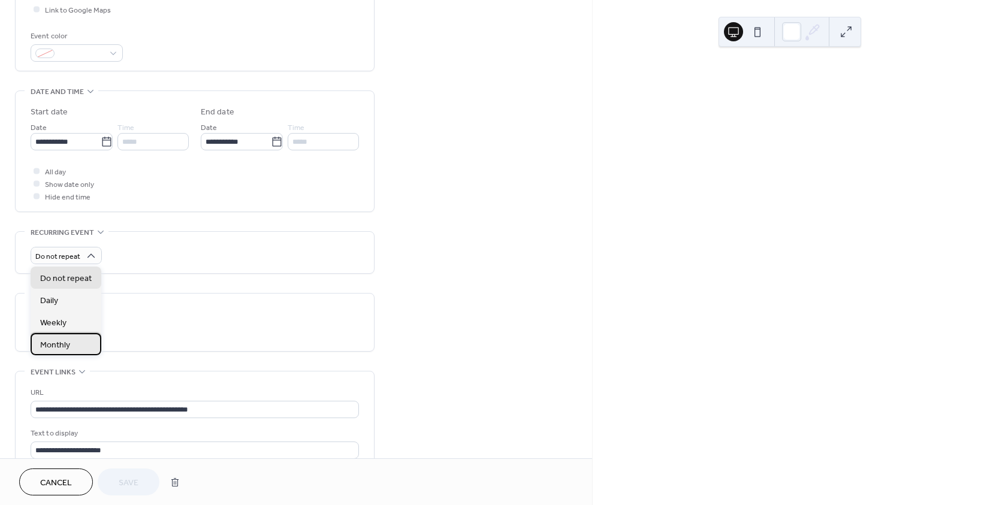
click at [59, 343] on span "Monthly" at bounding box center [55, 345] width 30 height 13
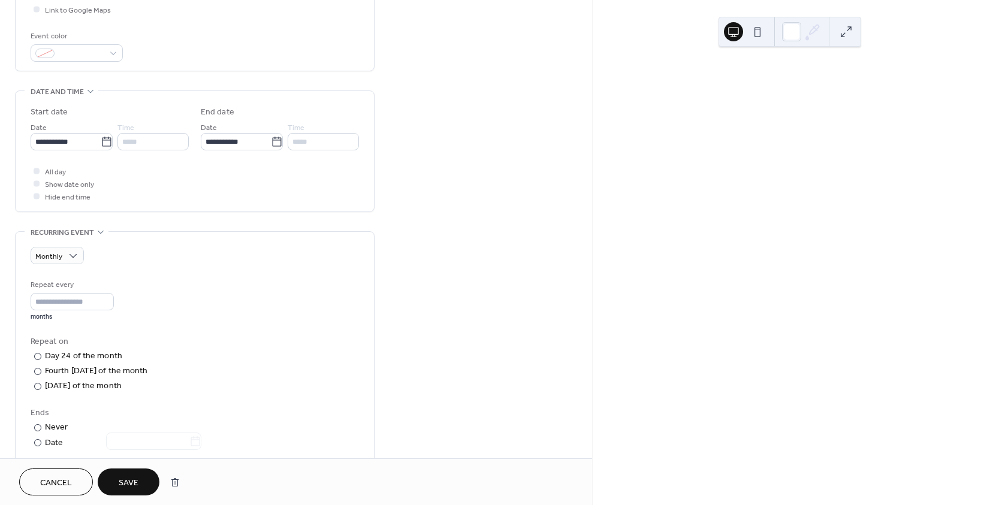
click at [120, 477] on span "Save" at bounding box center [129, 483] width 20 height 13
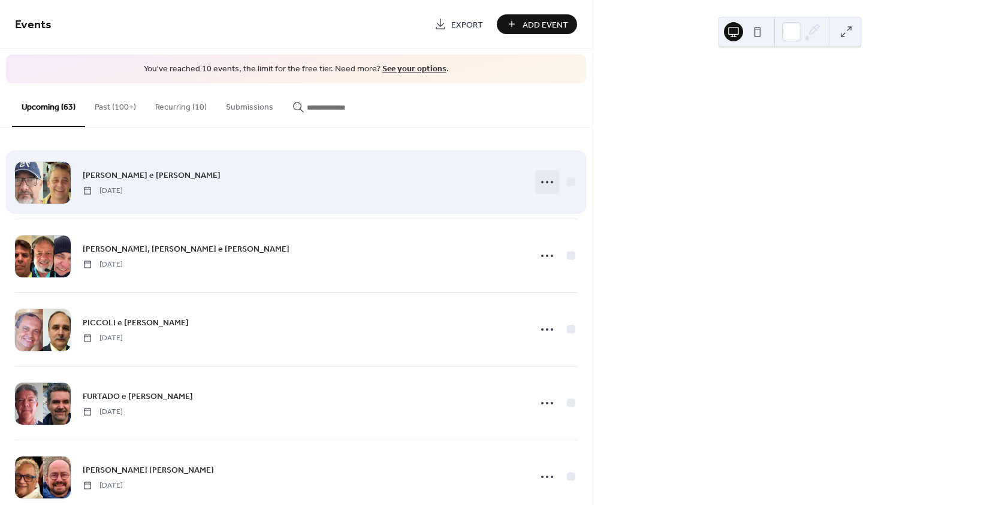
click at [542, 180] on icon at bounding box center [546, 182] width 19 height 19
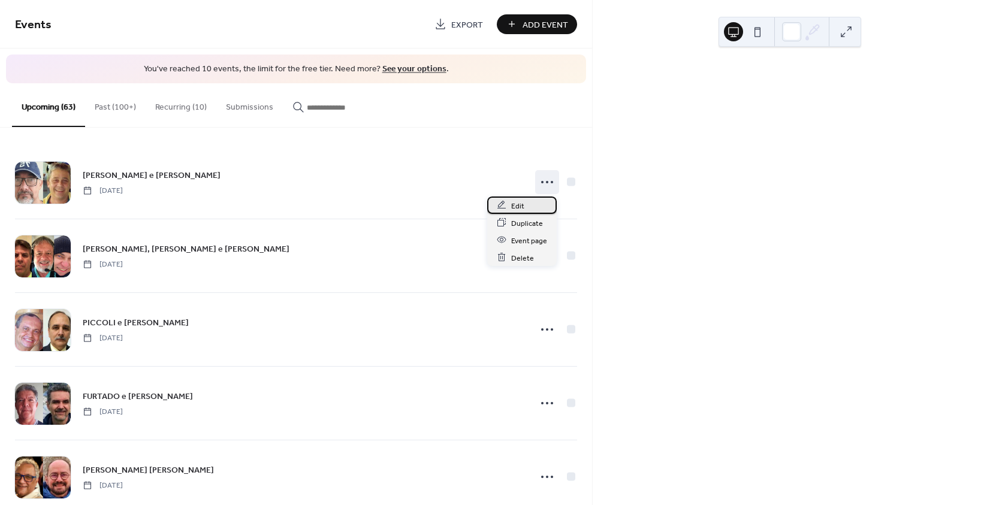
click at [516, 209] on span "Edit" at bounding box center [517, 206] width 13 height 13
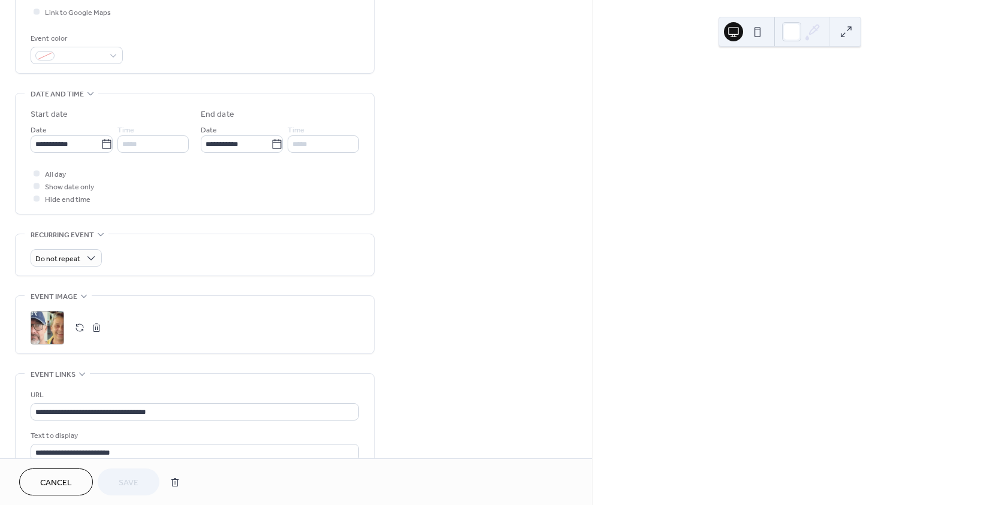
scroll to position [300, 0]
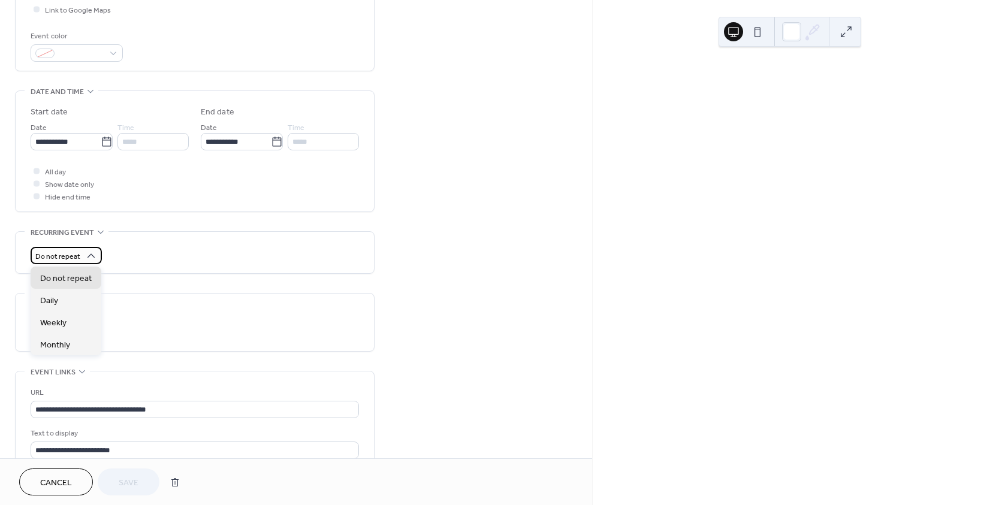
click at [48, 259] on span "Do not repeat" at bounding box center [57, 257] width 45 height 14
click at [61, 345] on span "Monthly" at bounding box center [55, 345] width 30 height 13
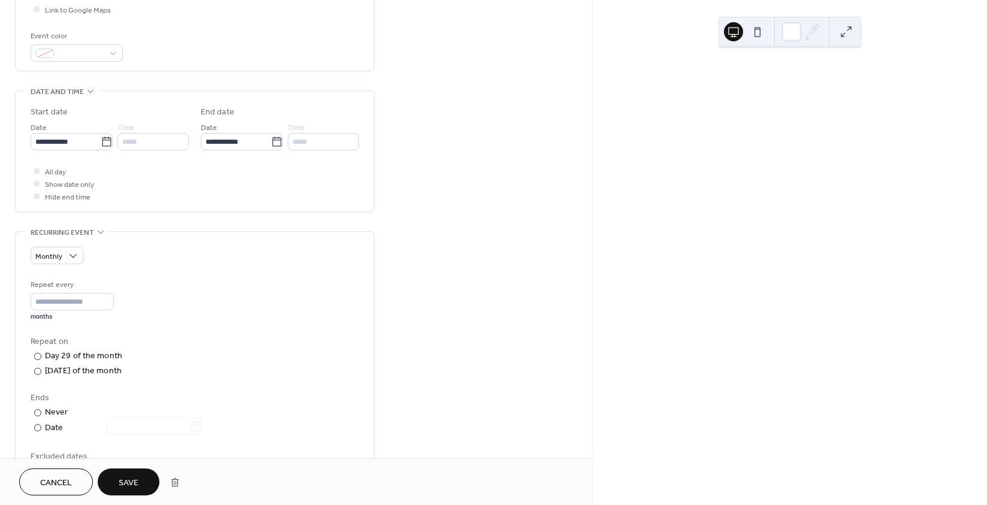
click at [138, 477] on button "Save" at bounding box center [129, 482] width 62 height 27
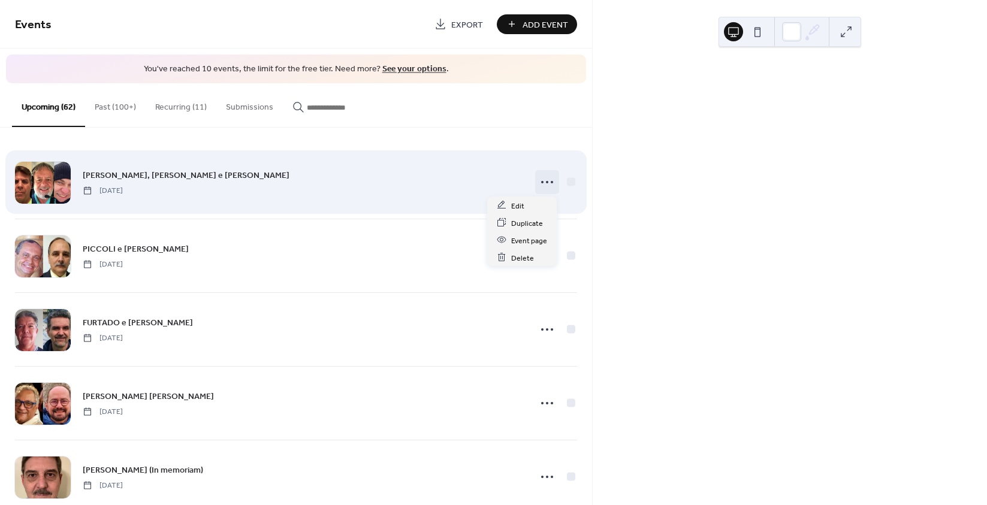
click at [541, 181] on icon at bounding box center [546, 182] width 19 height 19
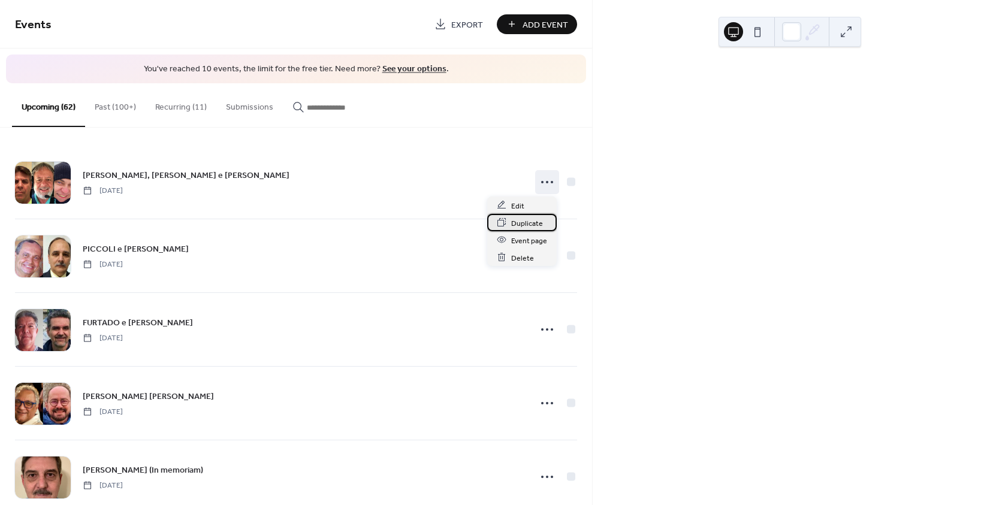
click at [508, 215] on div "Duplicate" at bounding box center [522, 222] width 70 height 17
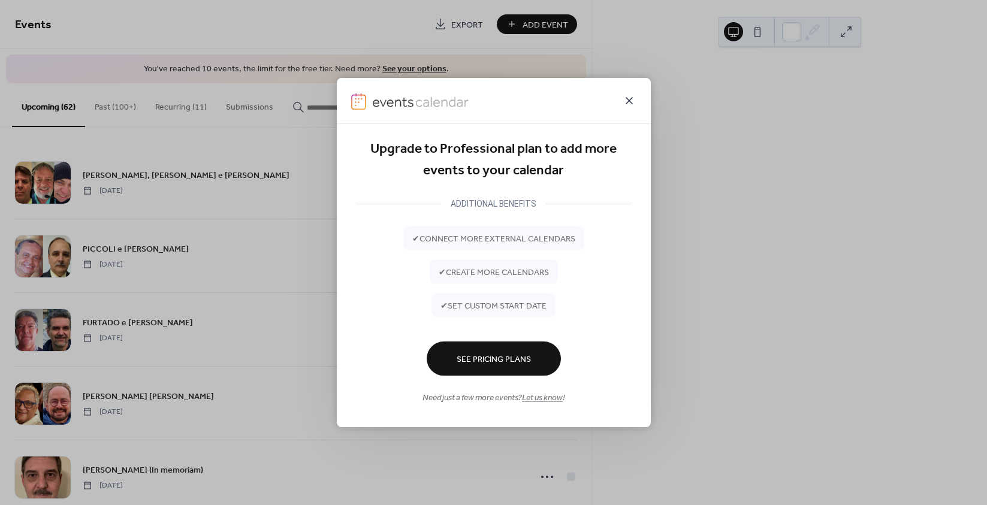
click at [627, 100] on icon at bounding box center [629, 100] width 14 height 14
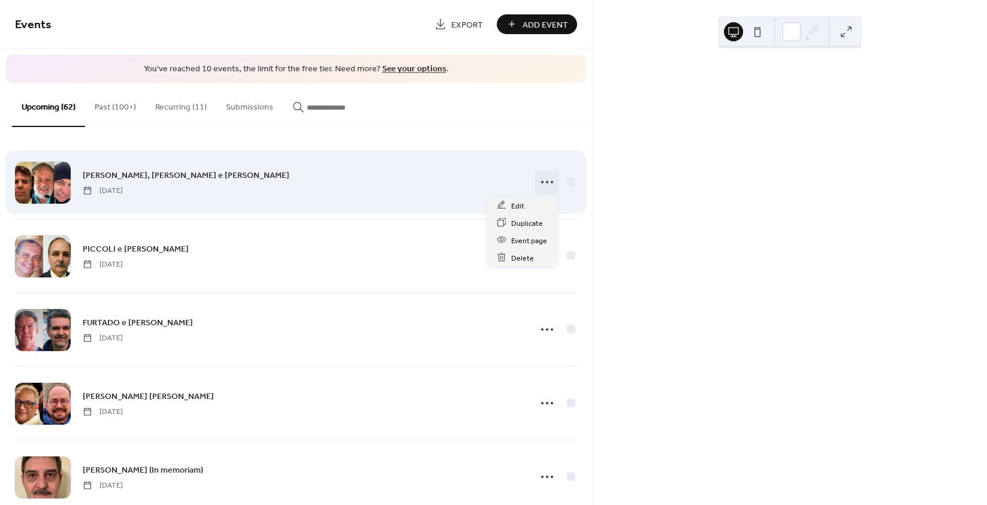
click at [540, 181] on icon at bounding box center [546, 182] width 19 height 19
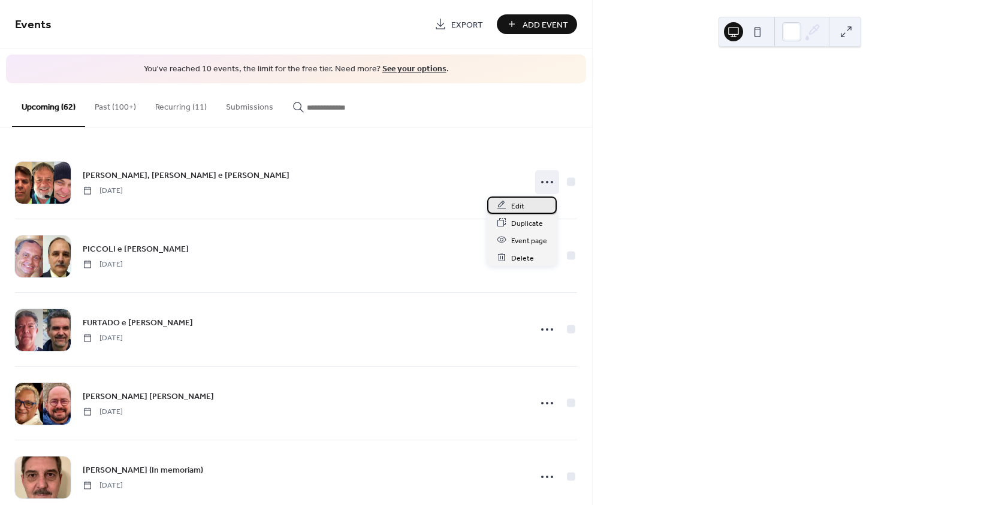
click at [519, 201] on span "Edit" at bounding box center [517, 206] width 13 height 13
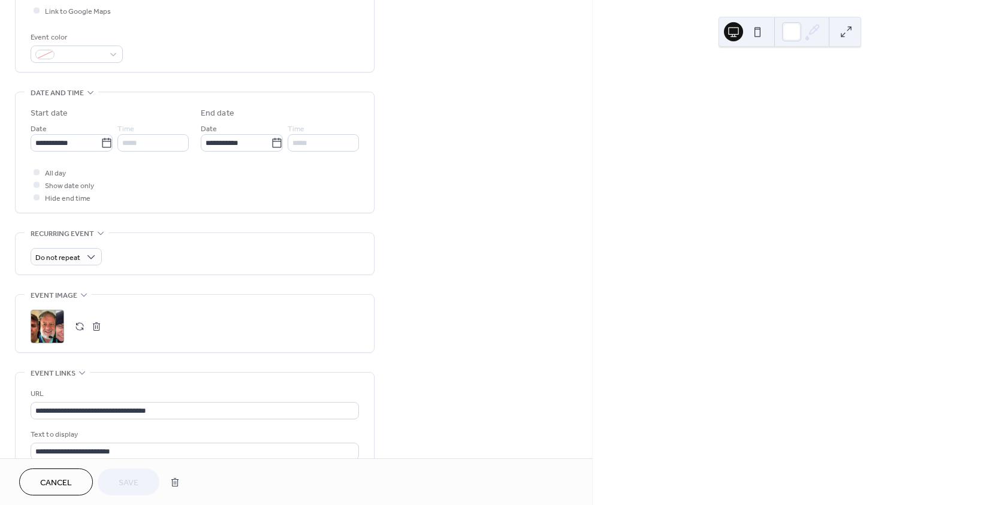
scroll to position [300, 0]
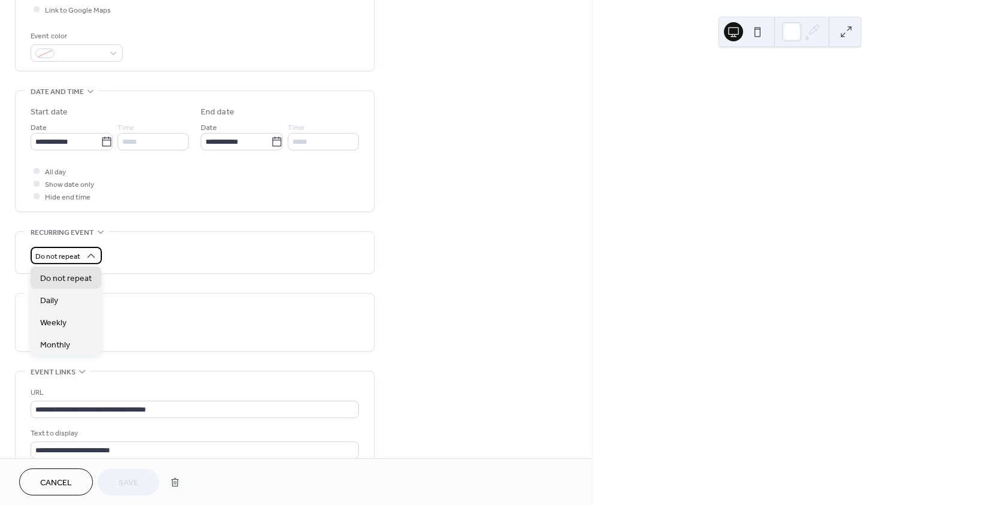
click at [77, 258] on span "Do not repeat" at bounding box center [57, 257] width 45 height 14
click at [54, 349] on span "Monthly" at bounding box center [55, 345] width 30 height 13
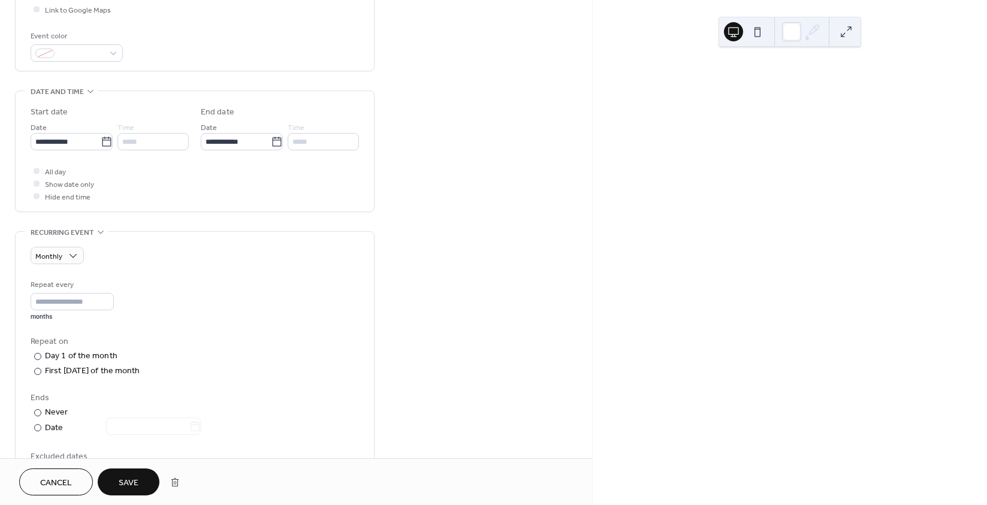
drag, startPoint x: 122, startPoint y: 481, endPoint x: 128, endPoint y: 473, distance: 10.2
click at [122, 481] on span "Save" at bounding box center [129, 483] width 20 height 13
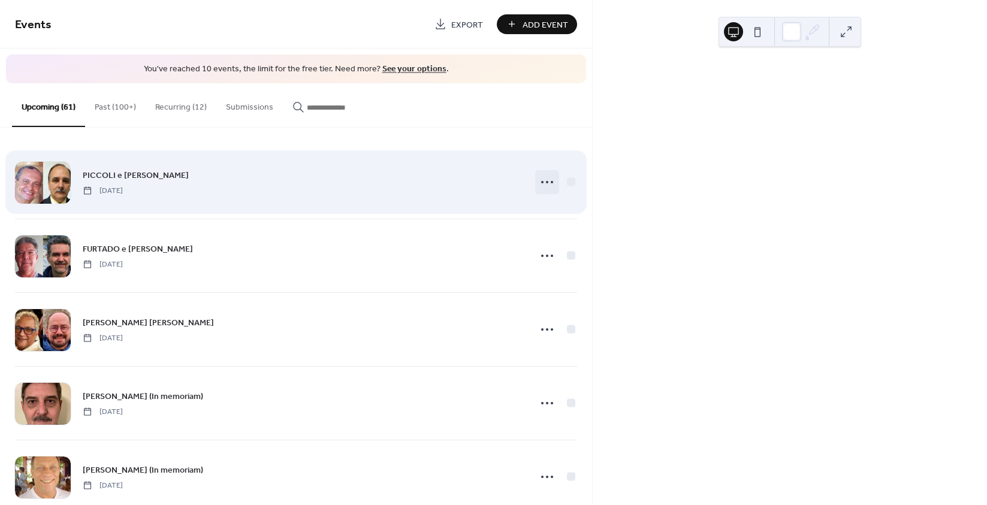
click at [545, 183] on icon at bounding box center [546, 182] width 19 height 19
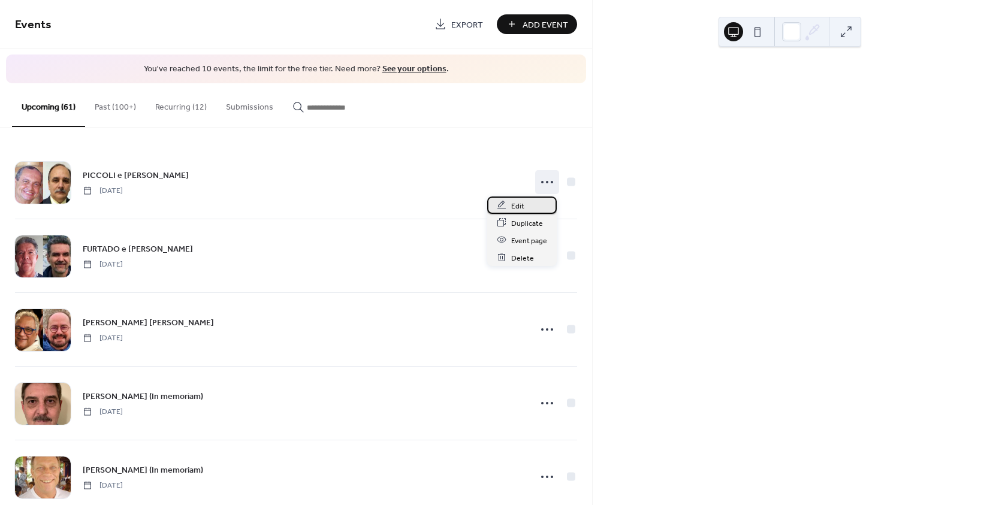
click at [515, 206] on span "Edit" at bounding box center [517, 206] width 13 height 13
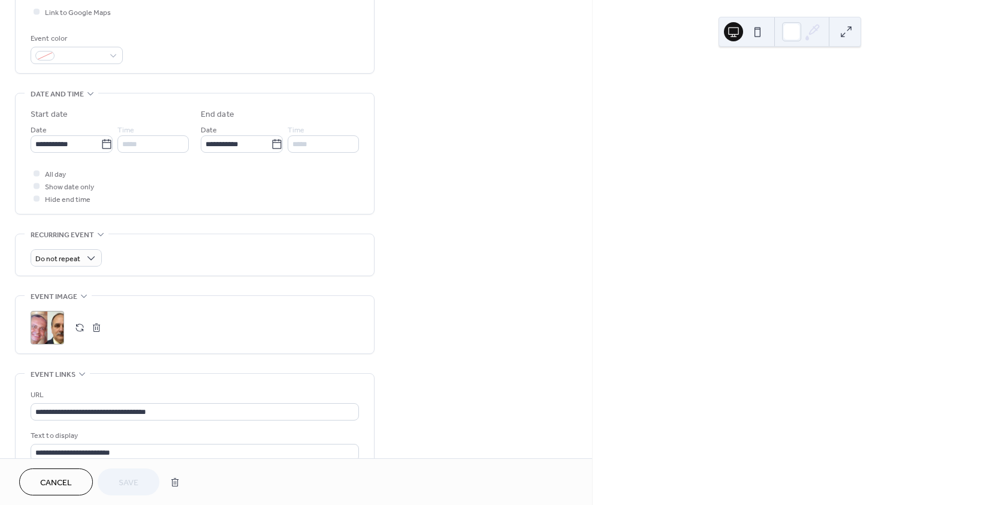
scroll to position [300, 0]
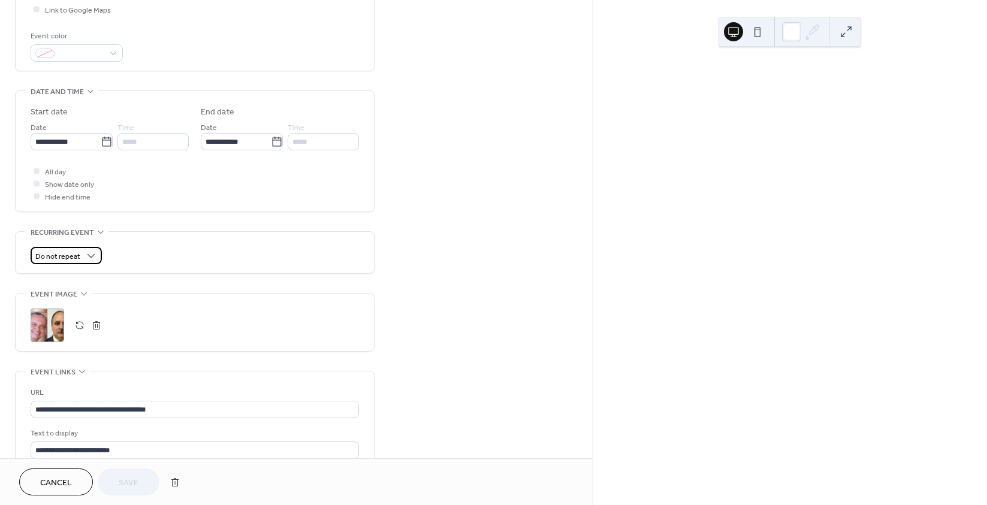
click at [83, 258] on div "Do not repeat" at bounding box center [66, 255] width 71 height 17
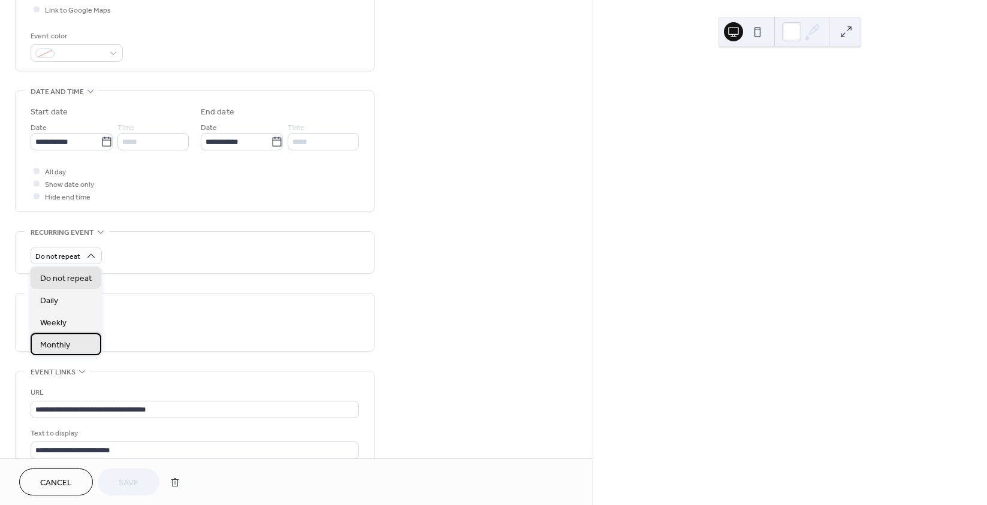
click at [60, 346] on span "Monthly" at bounding box center [55, 345] width 30 height 13
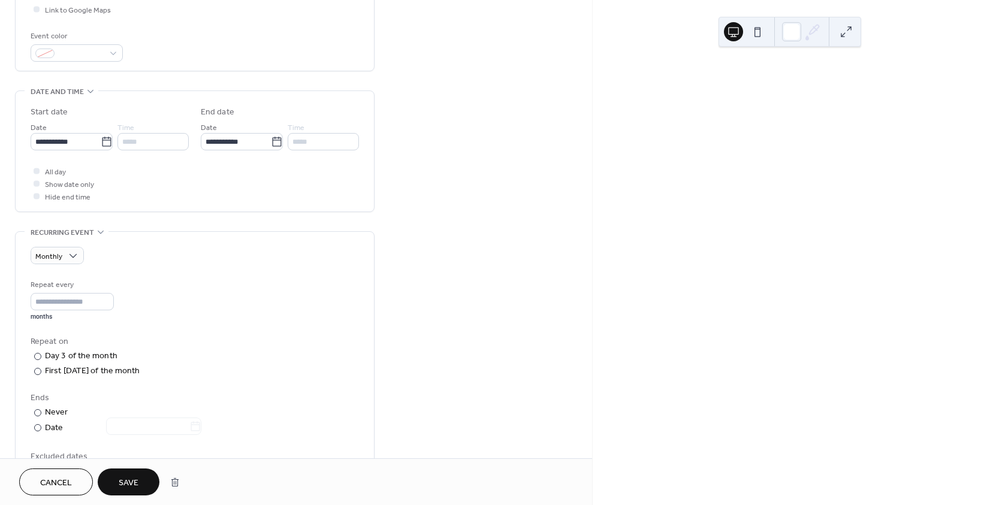
click at [123, 487] on span "Save" at bounding box center [129, 483] width 20 height 13
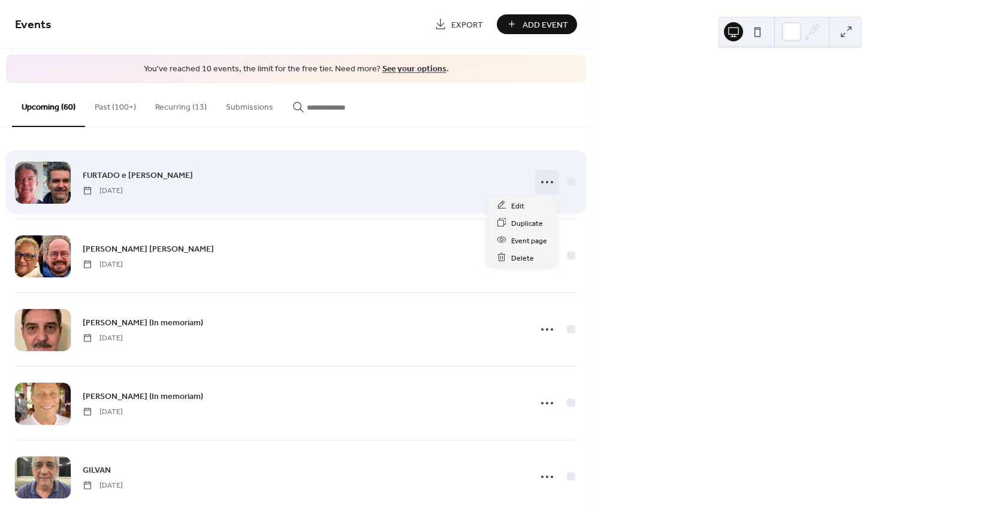
click at [544, 183] on icon at bounding box center [546, 182] width 19 height 19
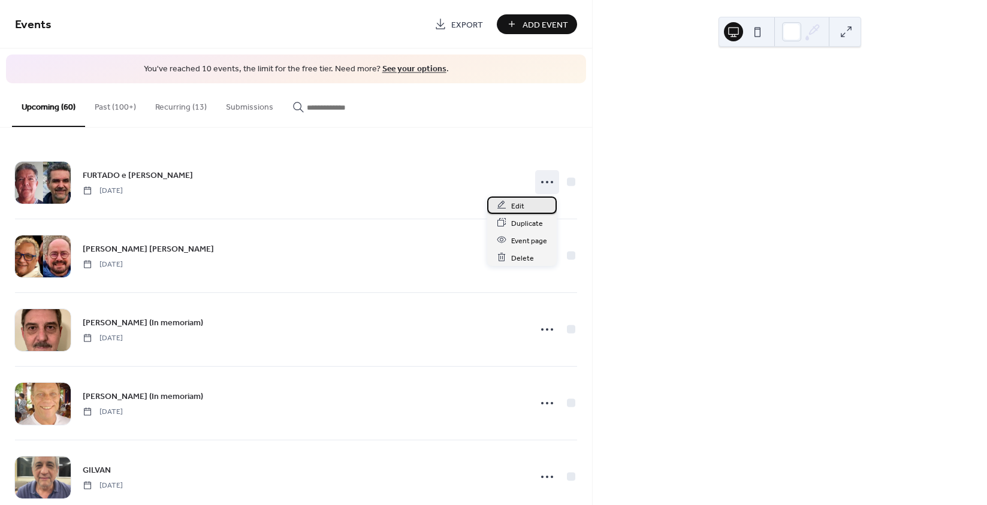
click at [515, 210] on span "Edit" at bounding box center [517, 206] width 13 height 13
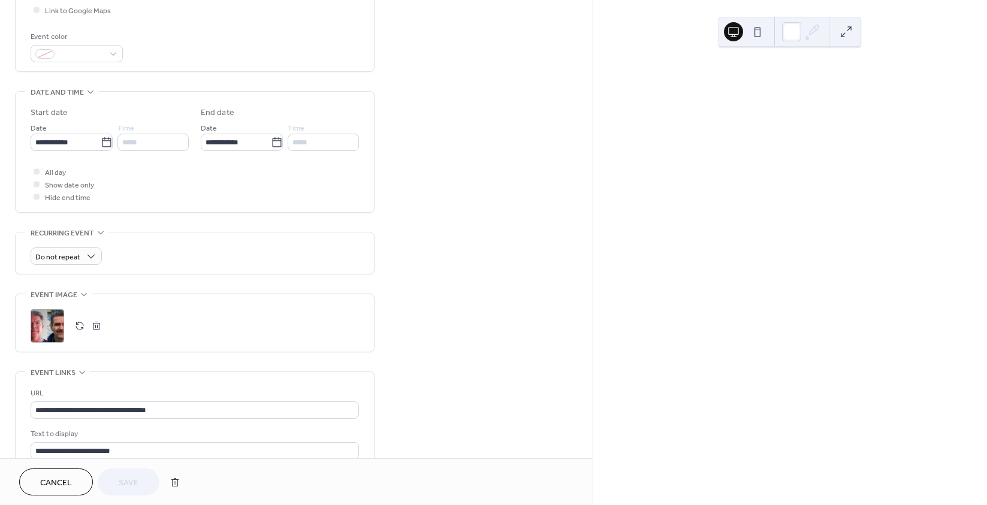
scroll to position [300, 0]
click at [70, 257] on span "Do not repeat" at bounding box center [57, 257] width 45 height 14
click at [68, 342] on span "Monthly" at bounding box center [55, 345] width 30 height 13
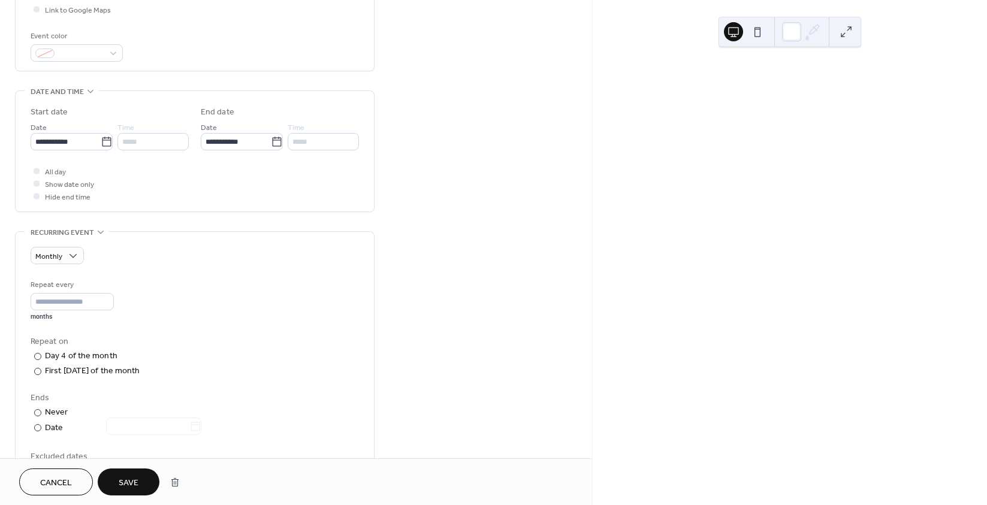
click at [121, 486] on span "Save" at bounding box center [129, 483] width 20 height 13
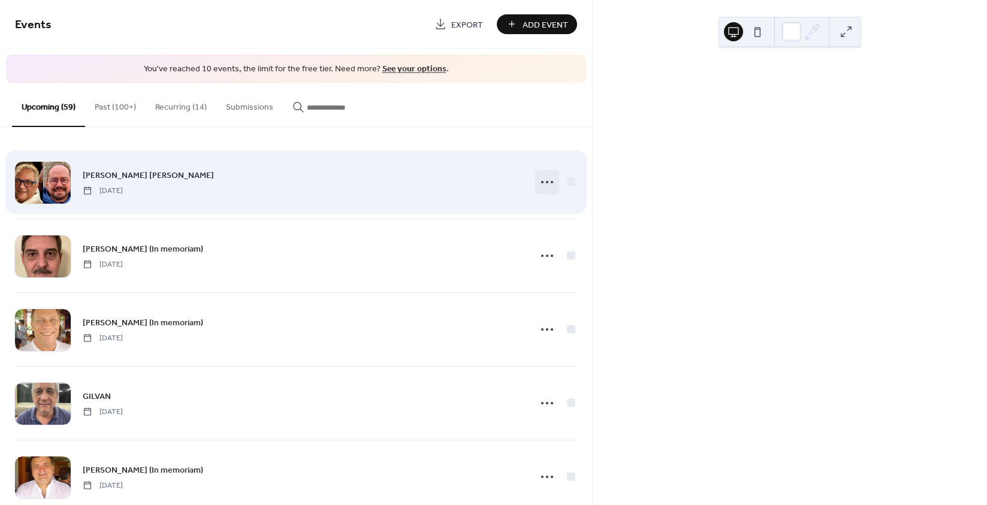
click at [541, 182] on circle at bounding box center [542, 182] width 2 height 2
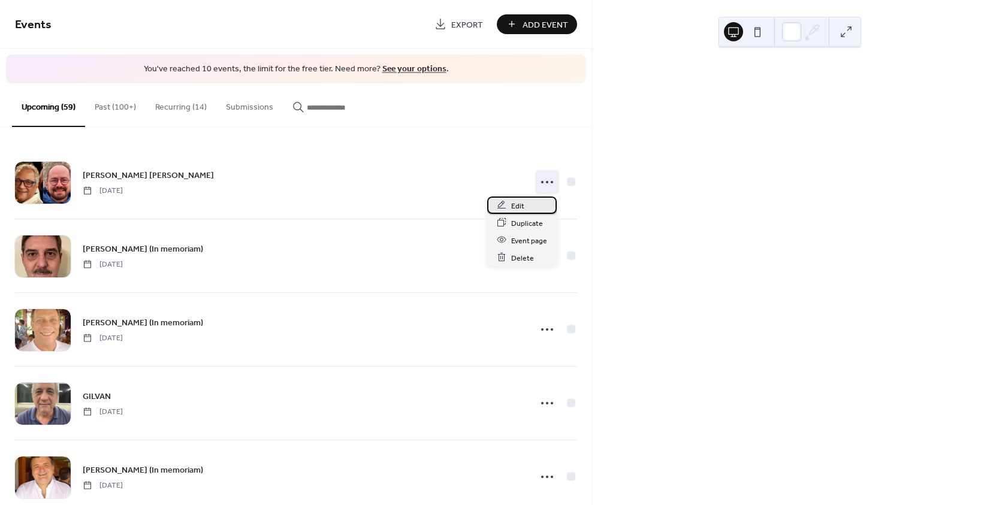
click at [510, 201] on div "Edit" at bounding box center [522, 205] width 70 height 17
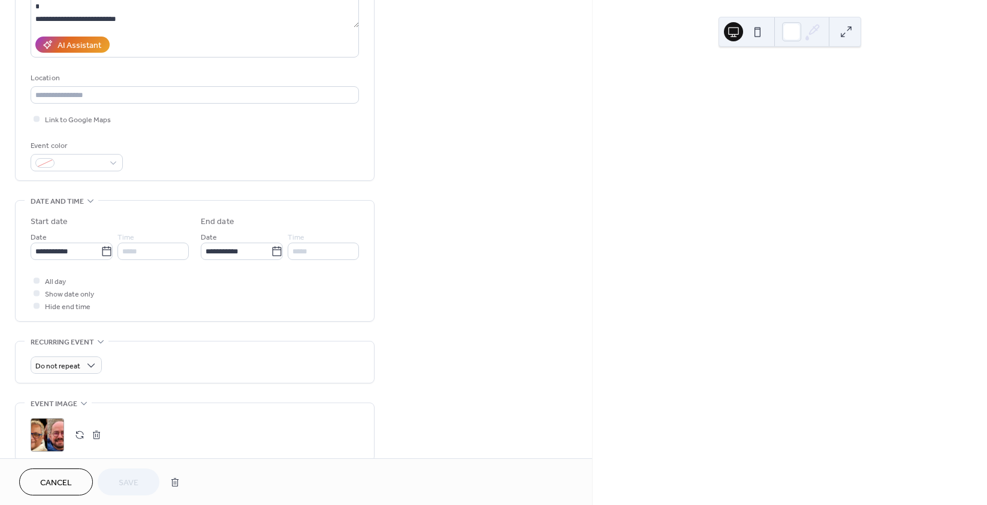
scroll to position [240, 0]
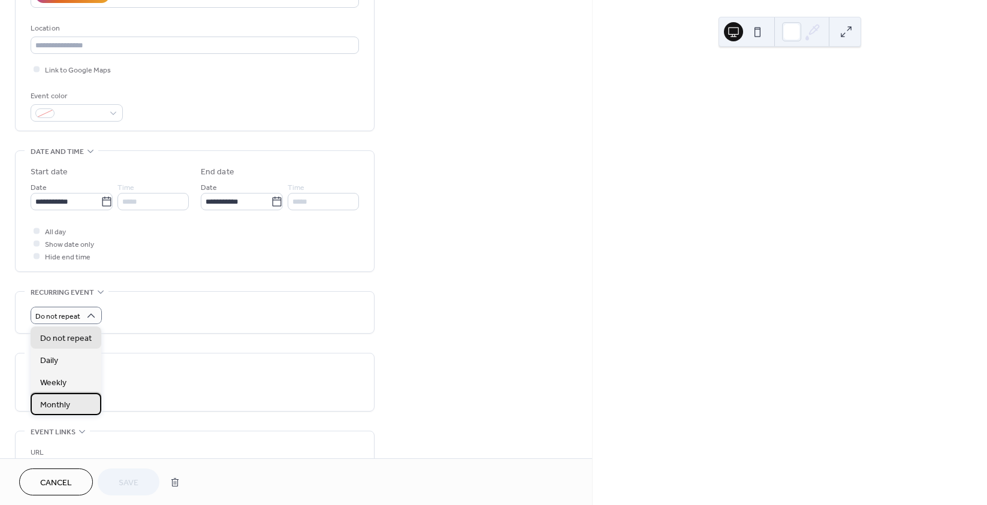
click at [75, 402] on div "Monthly" at bounding box center [66, 404] width 71 height 22
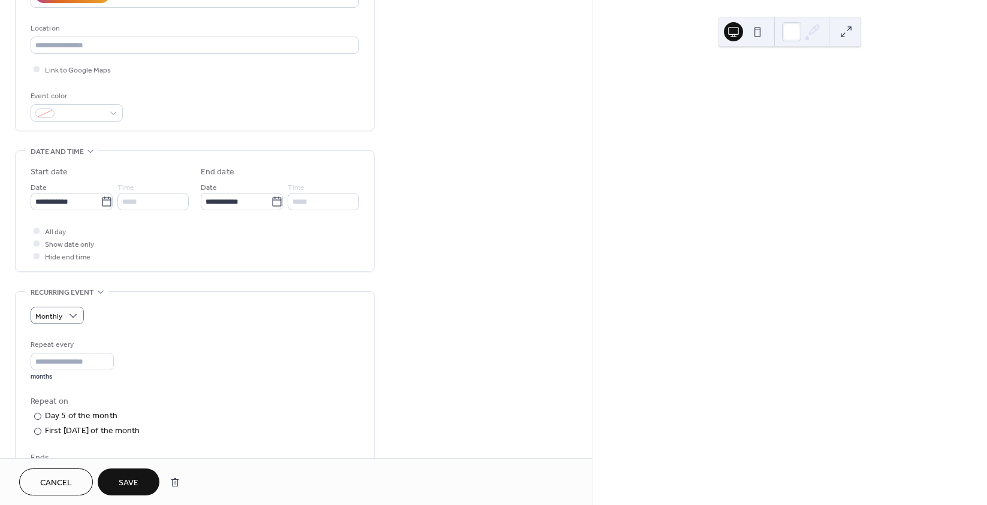
click at [133, 477] on span "Save" at bounding box center [129, 483] width 20 height 13
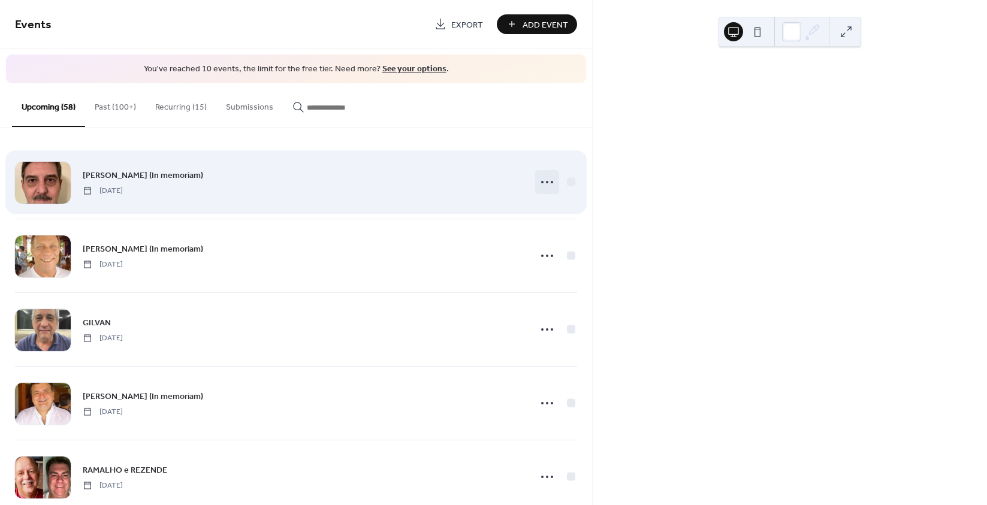
click at [545, 182] on icon at bounding box center [546, 182] width 19 height 19
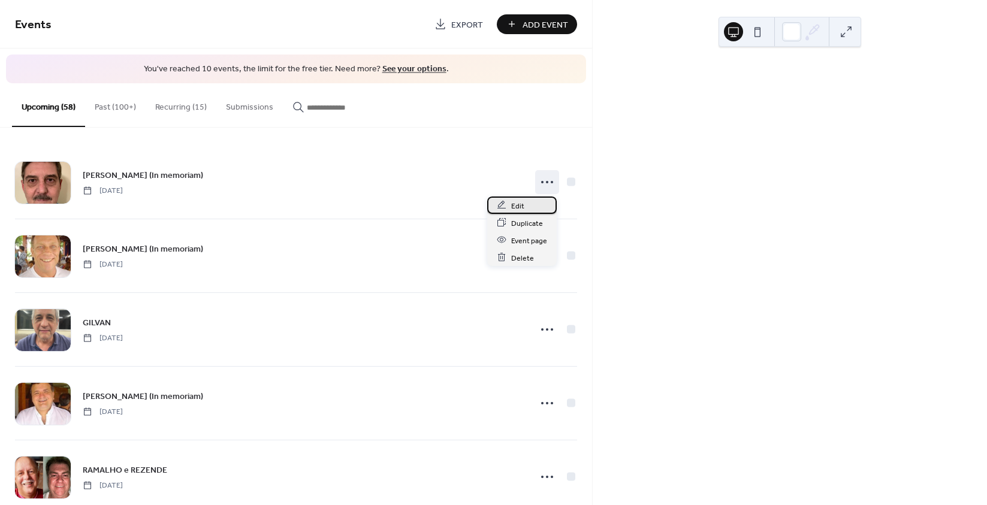
click at [512, 207] on span "Edit" at bounding box center [517, 206] width 13 height 13
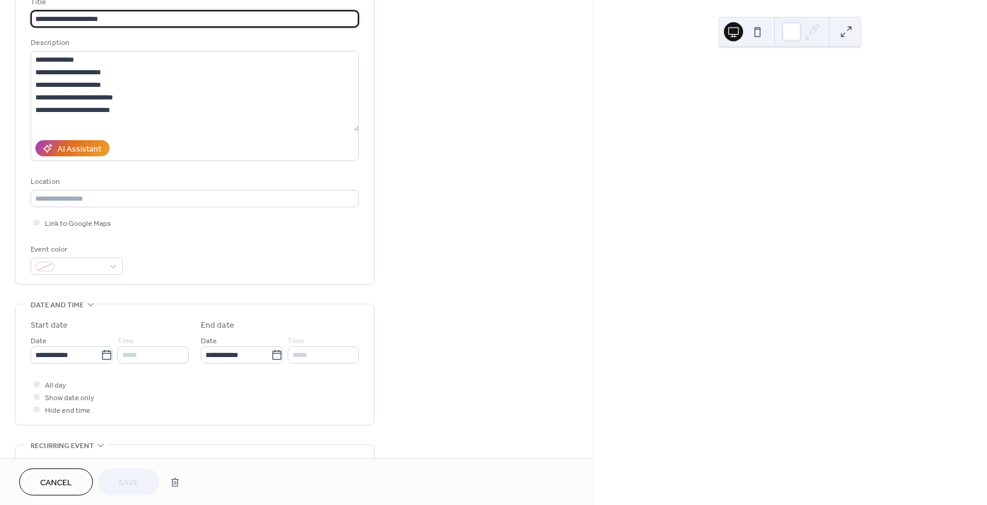
scroll to position [300, 0]
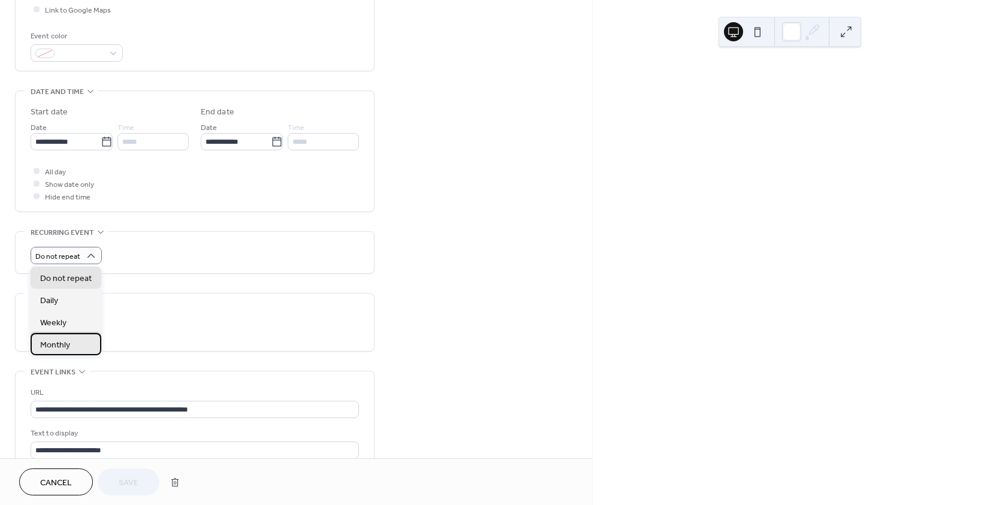
click at [64, 342] on span "Monthly" at bounding box center [55, 345] width 30 height 13
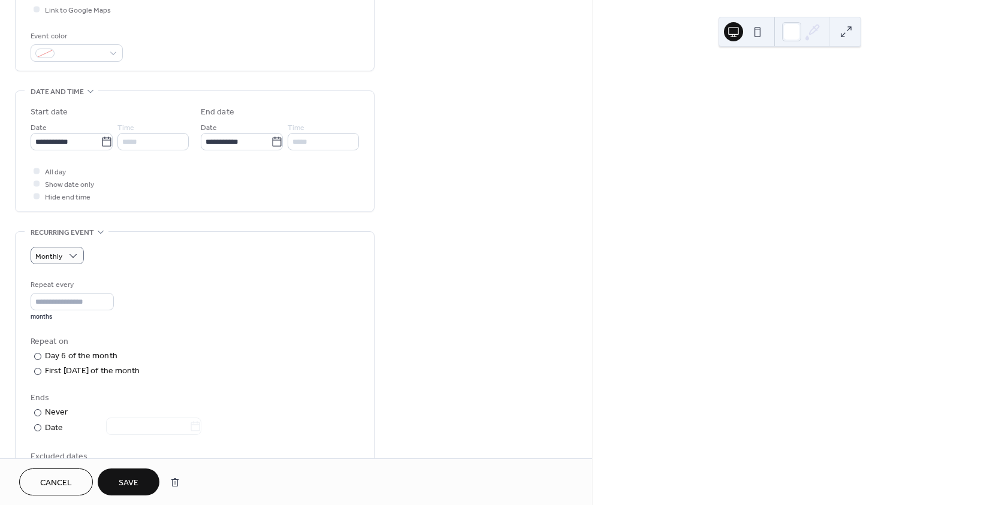
click at [134, 484] on span "Save" at bounding box center [129, 483] width 20 height 13
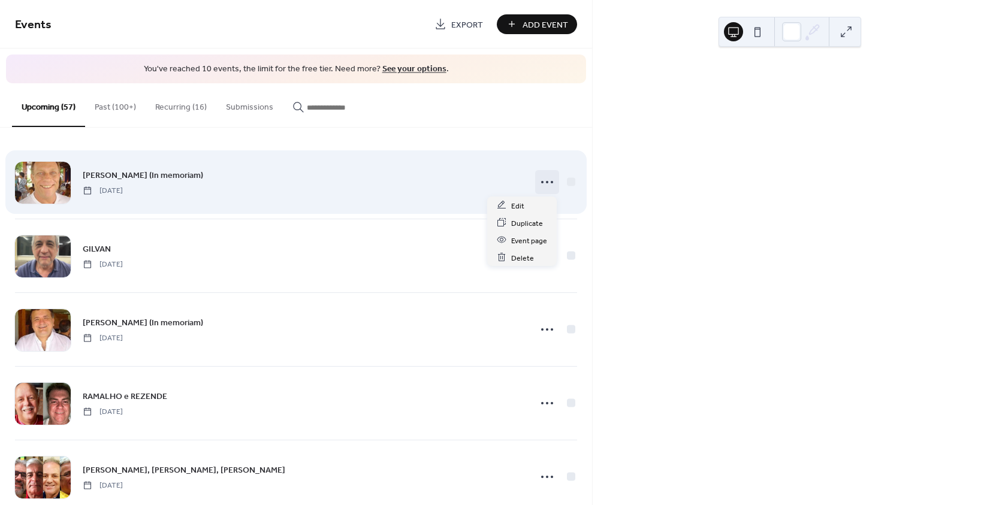
click at [543, 179] on icon at bounding box center [546, 182] width 19 height 19
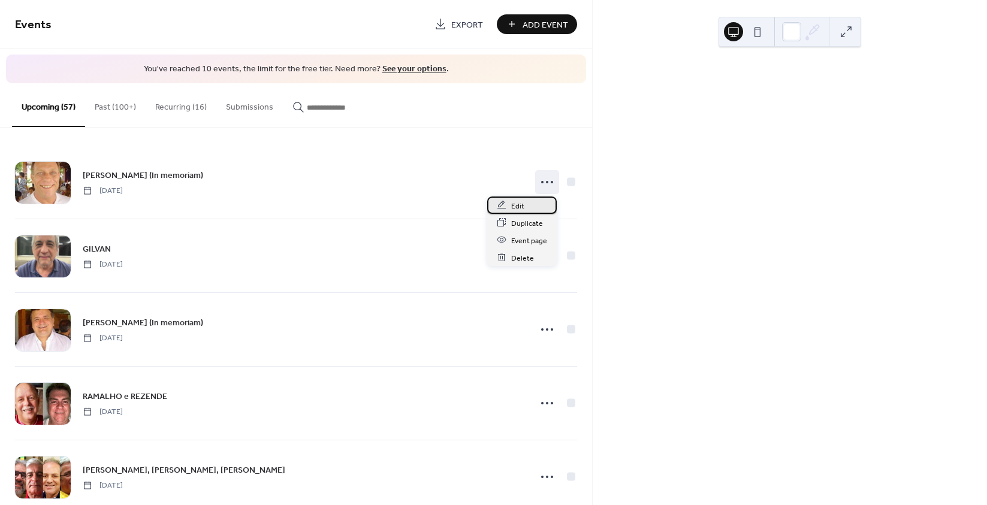
click at [512, 205] on span "Edit" at bounding box center [517, 206] width 13 height 13
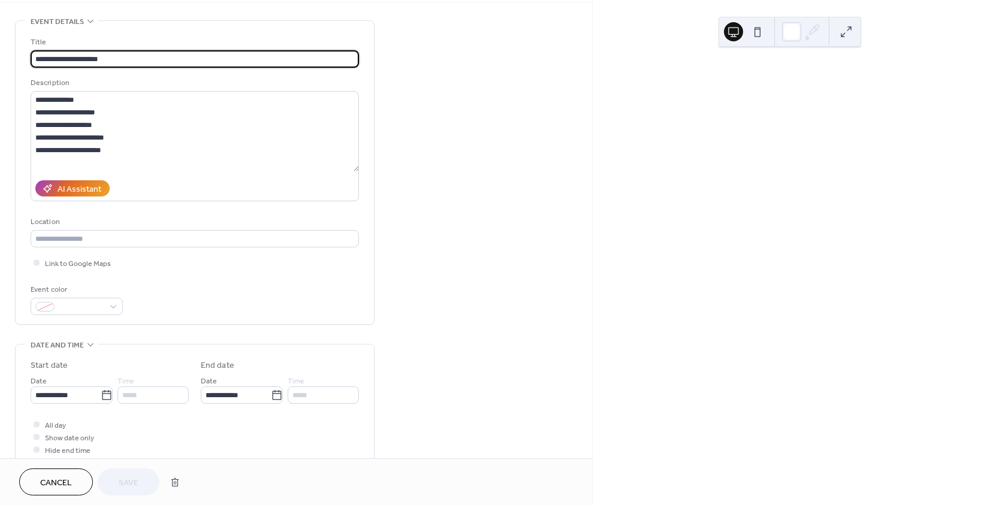
scroll to position [300, 0]
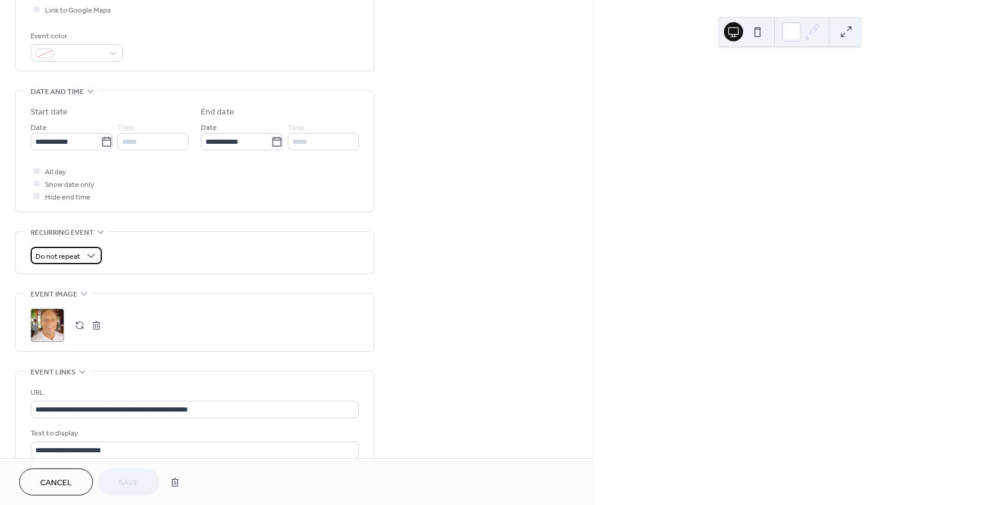
click at [74, 252] on span "Do not repeat" at bounding box center [57, 257] width 45 height 14
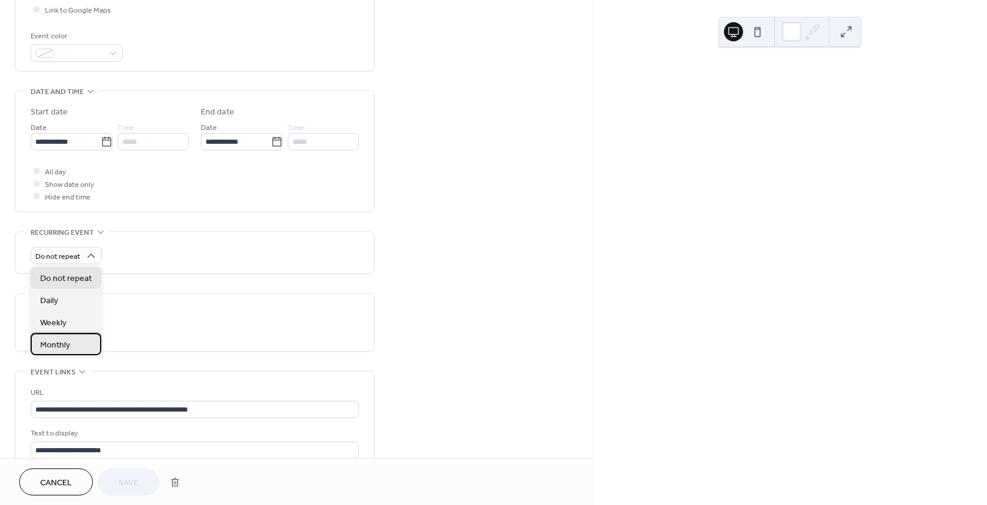
click at [52, 344] on span "Monthly" at bounding box center [55, 345] width 30 height 13
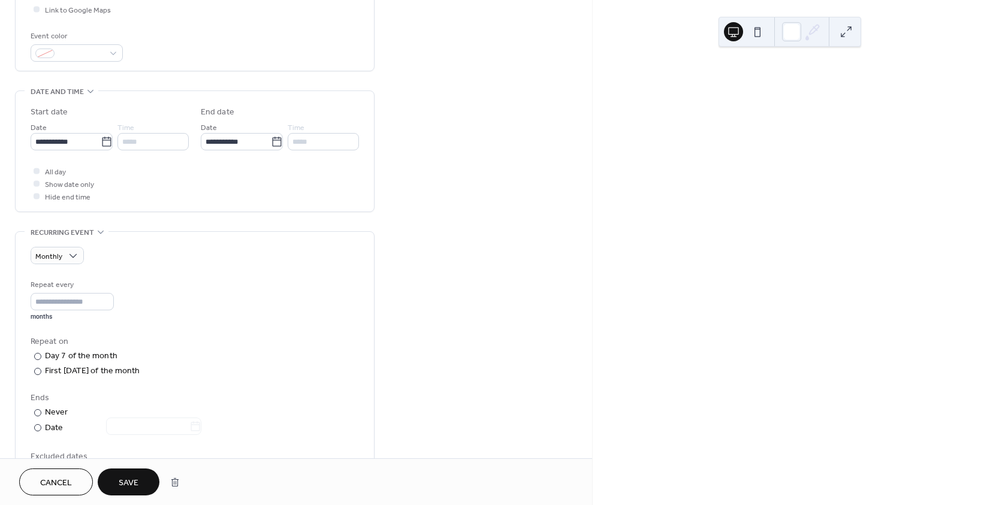
click at [134, 487] on span "Save" at bounding box center [129, 483] width 20 height 13
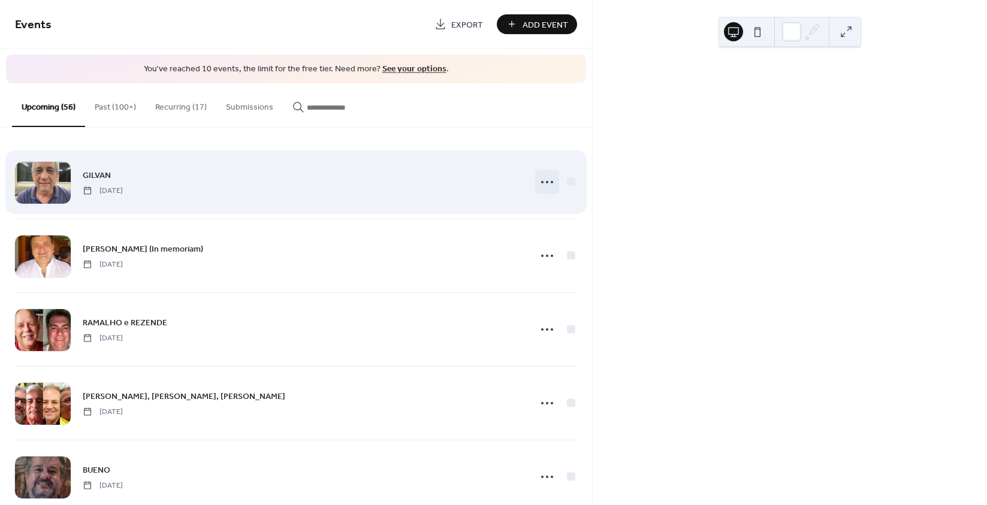
click at [538, 183] on icon at bounding box center [546, 182] width 19 height 19
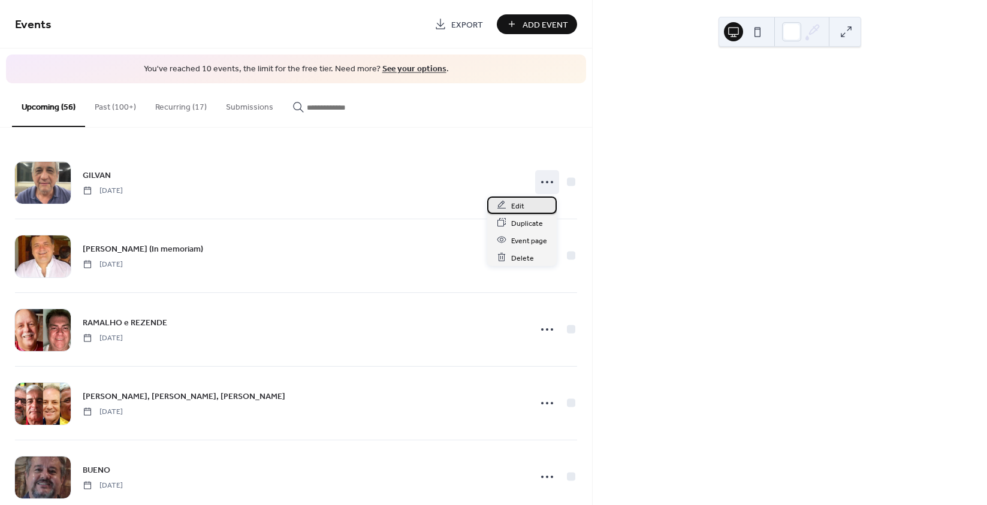
click at [519, 211] on span "Edit" at bounding box center [517, 206] width 13 height 13
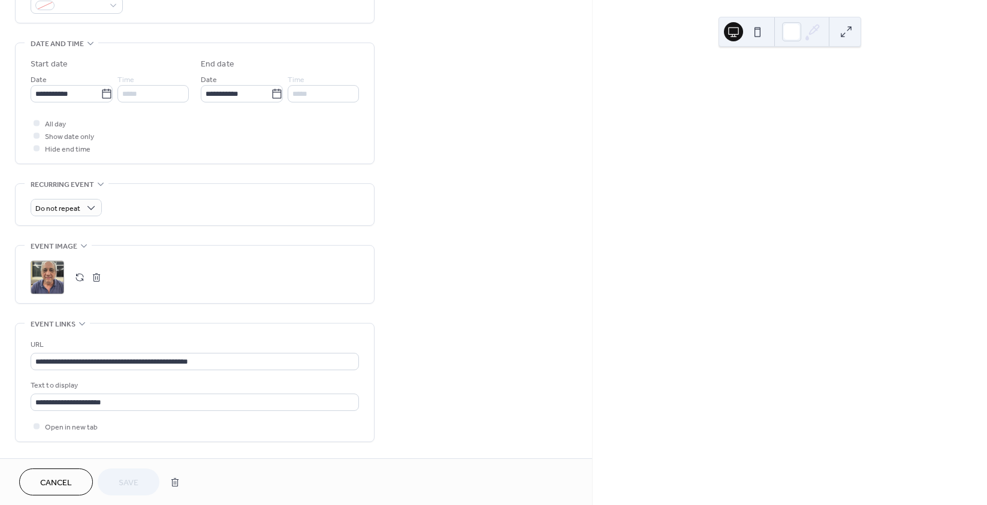
scroll to position [360, 0]
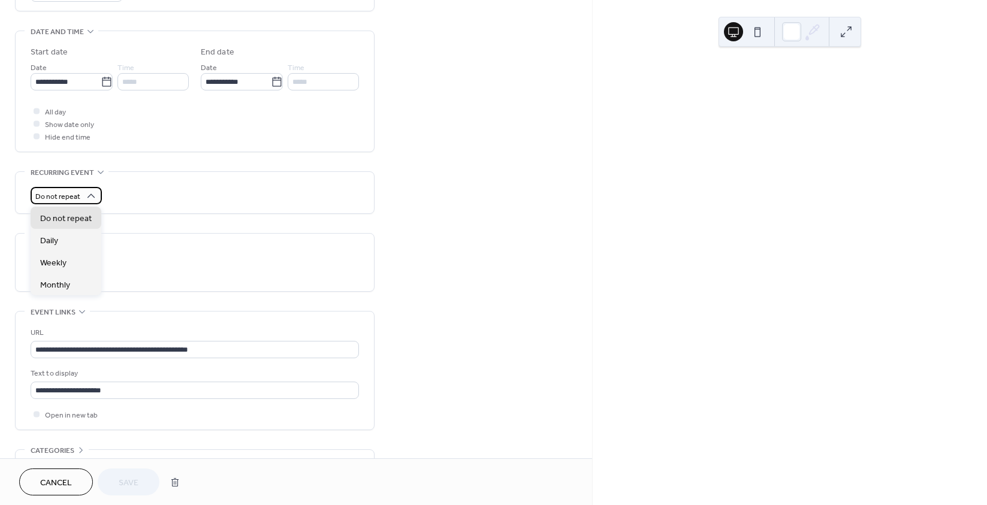
click at [81, 198] on div "Do not repeat" at bounding box center [66, 195] width 71 height 17
click at [54, 280] on span "Monthly" at bounding box center [55, 285] width 30 height 13
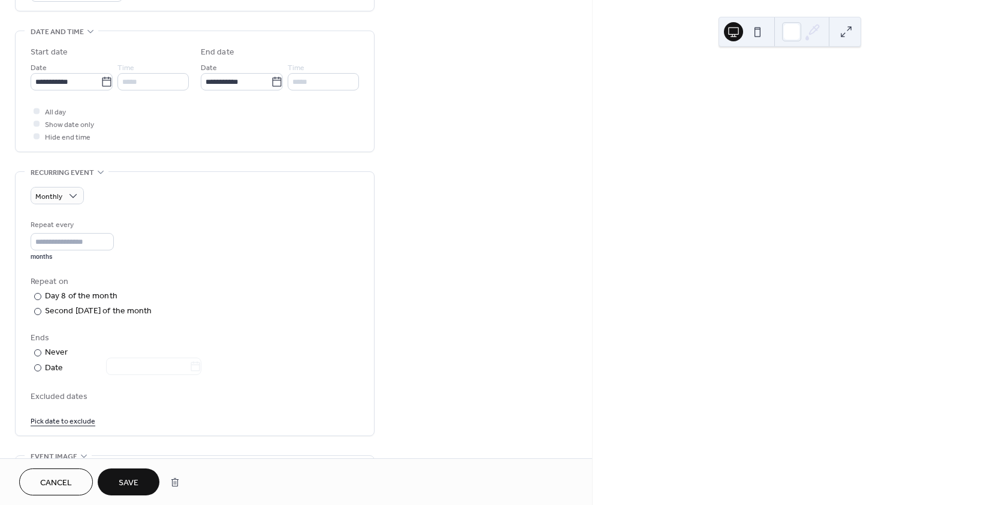
click at [134, 478] on span "Save" at bounding box center [129, 483] width 20 height 13
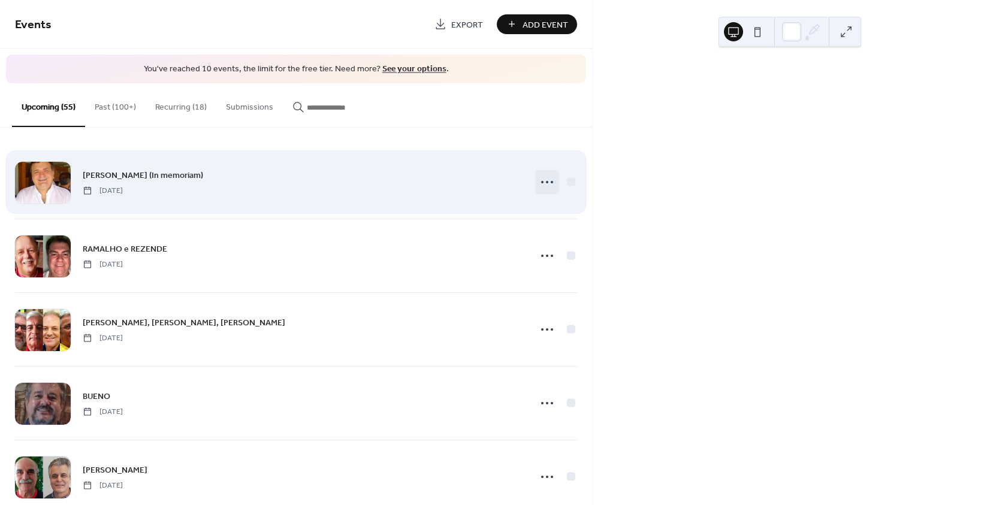
click at [541, 182] on icon at bounding box center [546, 182] width 19 height 19
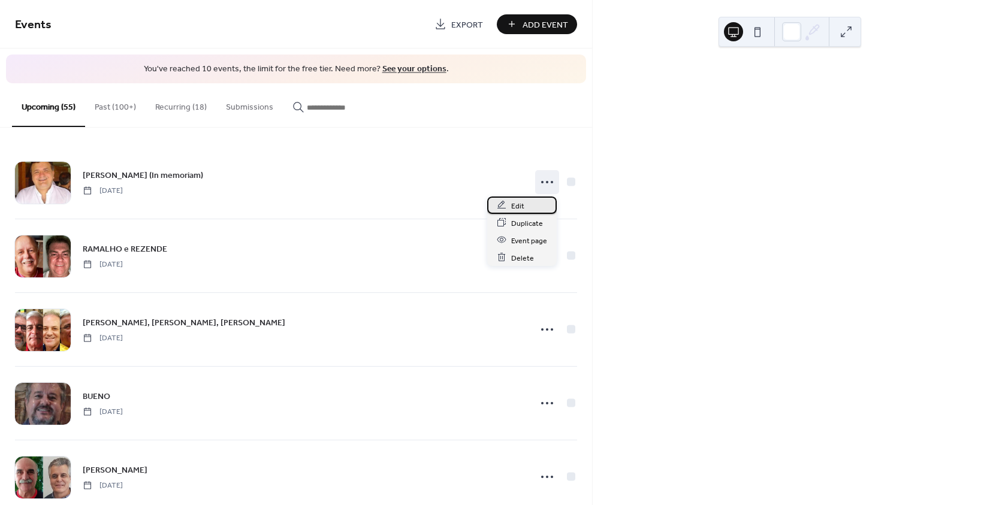
click at [519, 208] on span "Edit" at bounding box center [517, 206] width 13 height 13
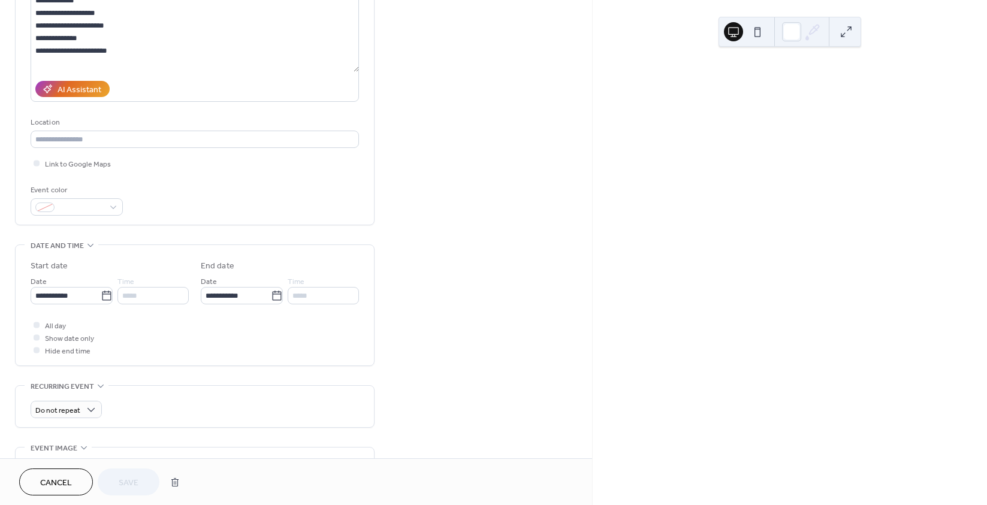
scroll to position [240, 0]
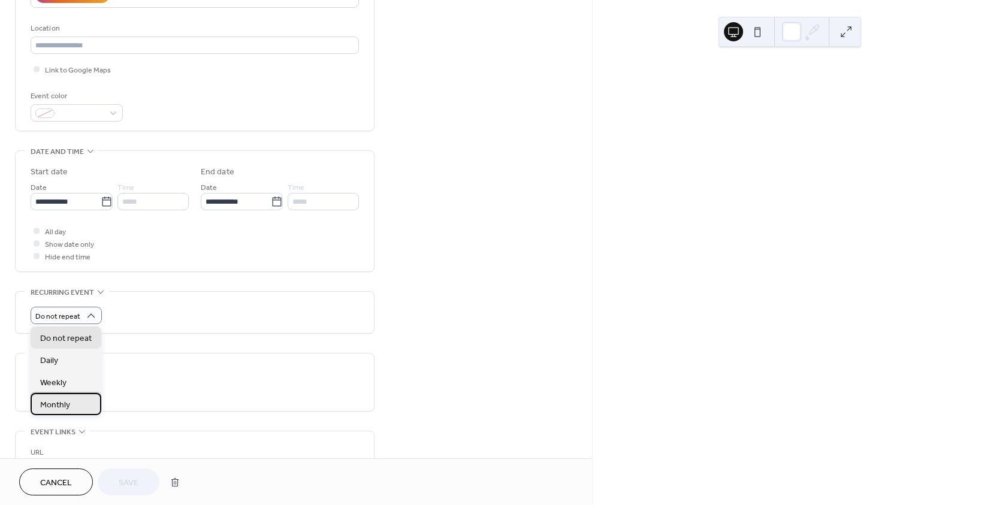
click at [64, 407] on span "Monthly" at bounding box center [55, 405] width 30 height 13
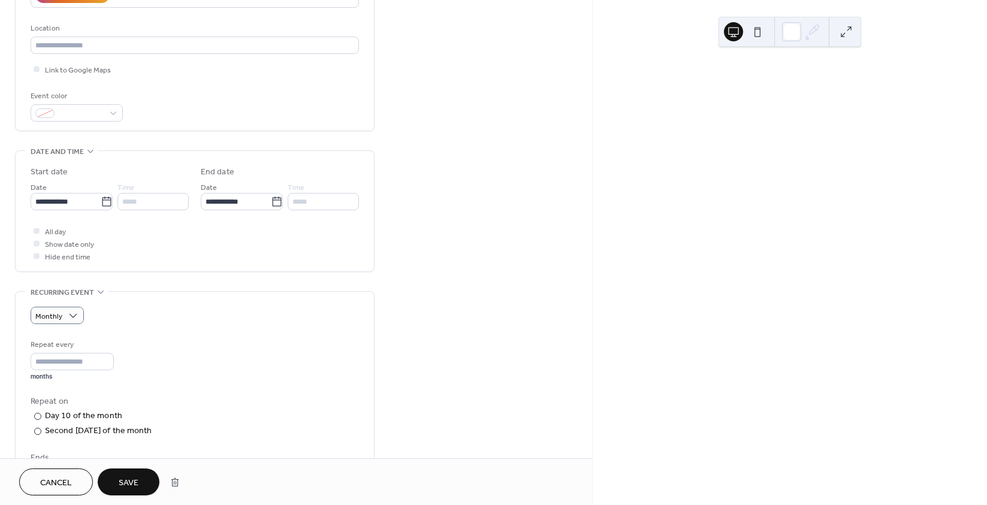
click at [130, 487] on span "Save" at bounding box center [129, 483] width 20 height 13
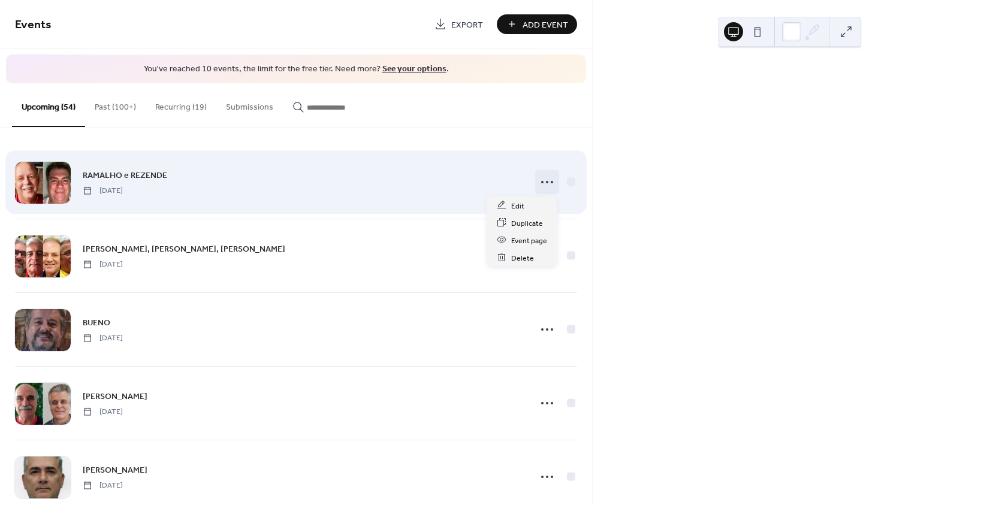
click at [546, 182] on circle at bounding box center [547, 182] width 2 height 2
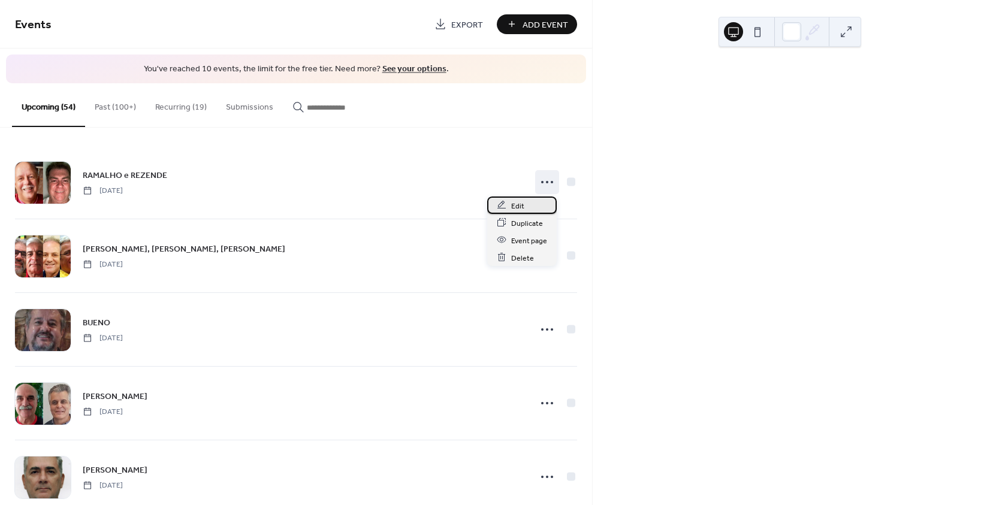
click at [519, 206] on span "Edit" at bounding box center [517, 206] width 13 height 13
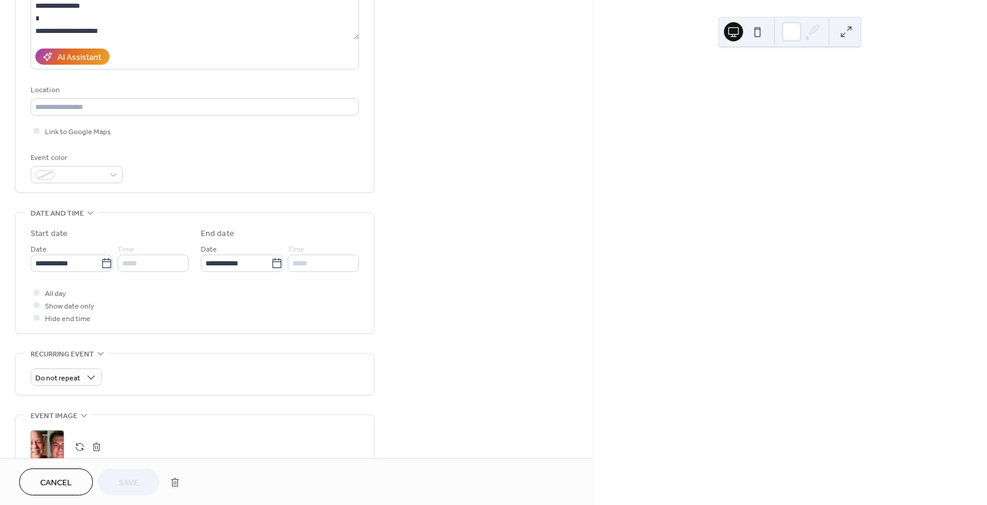
scroll to position [240, 0]
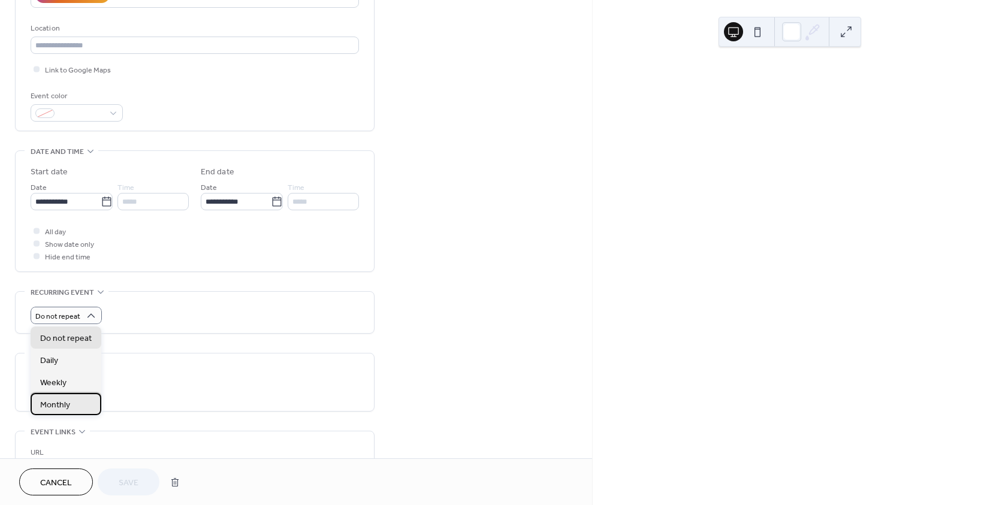
click at [59, 402] on span "Monthly" at bounding box center [55, 405] width 30 height 13
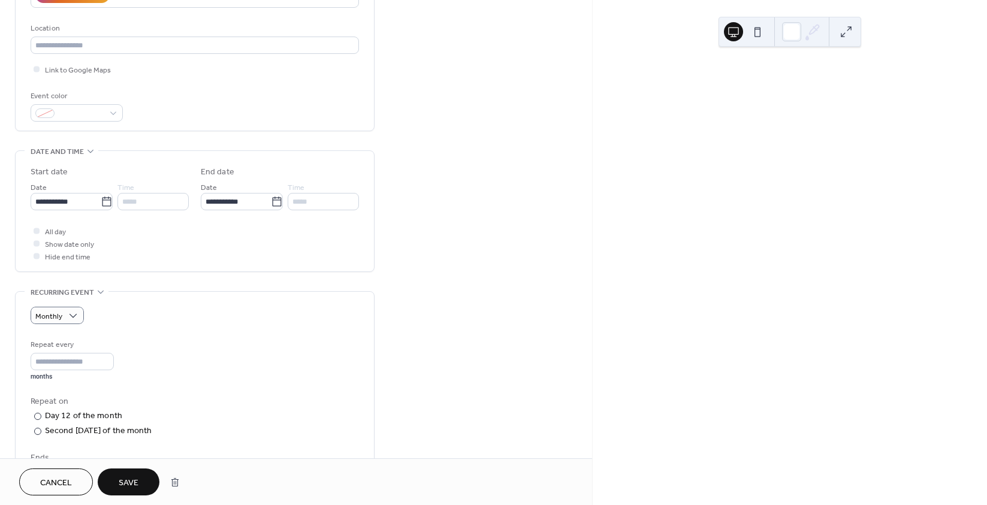
click at [123, 482] on span "Save" at bounding box center [129, 483] width 20 height 13
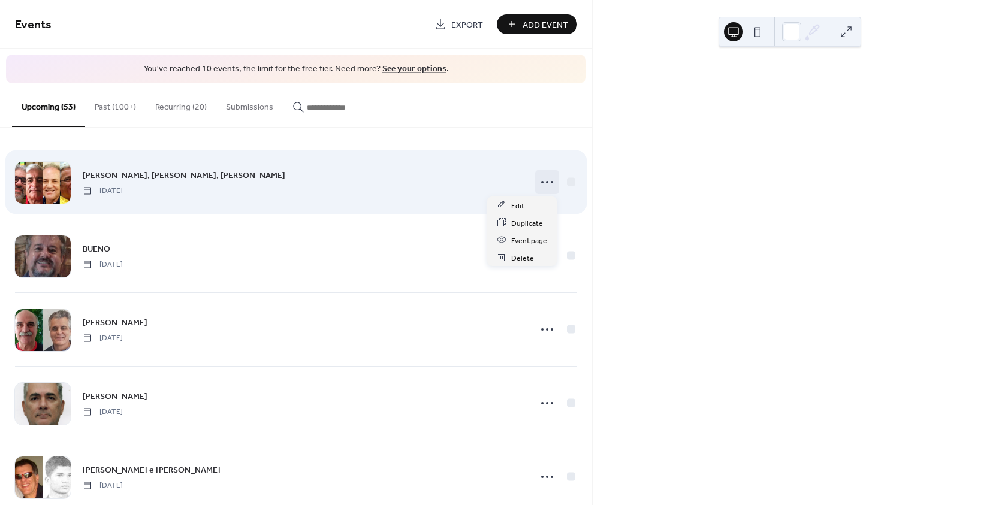
click at [545, 182] on icon at bounding box center [546, 182] width 19 height 19
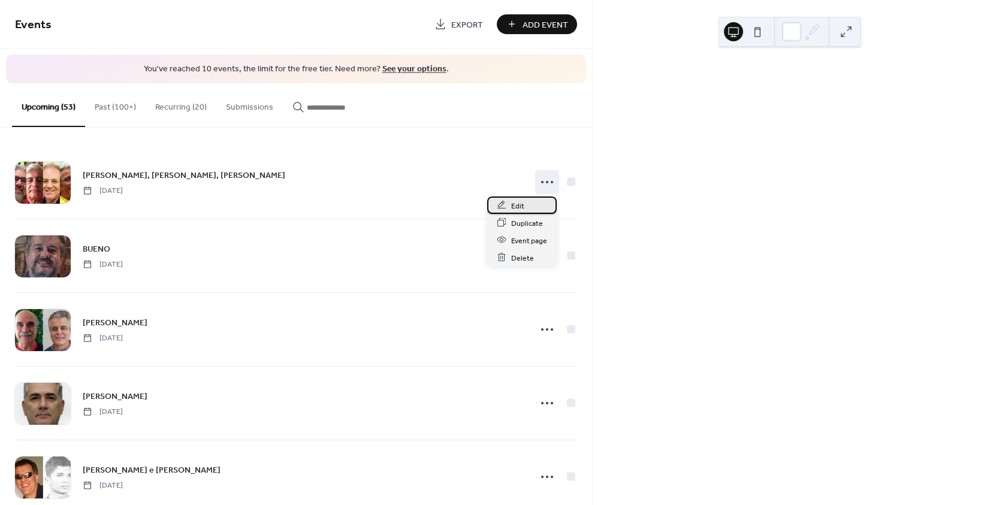
click at [515, 203] on span "Edit" at bounding box center [517, 206] width 13 height 13
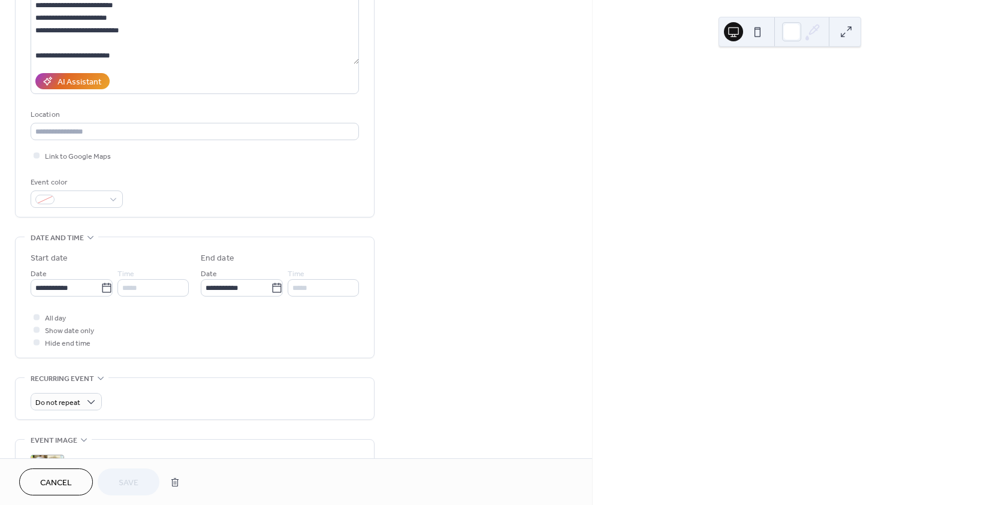
scroll to position [240, 0]
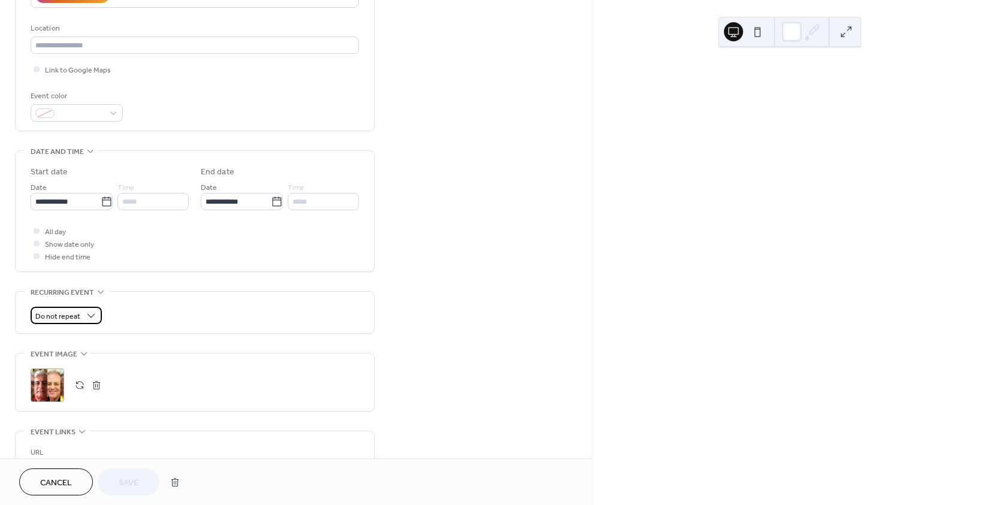
click at [80, 315] on div "Do not repeat" at bounding box center [66, 315] width 71 height 17
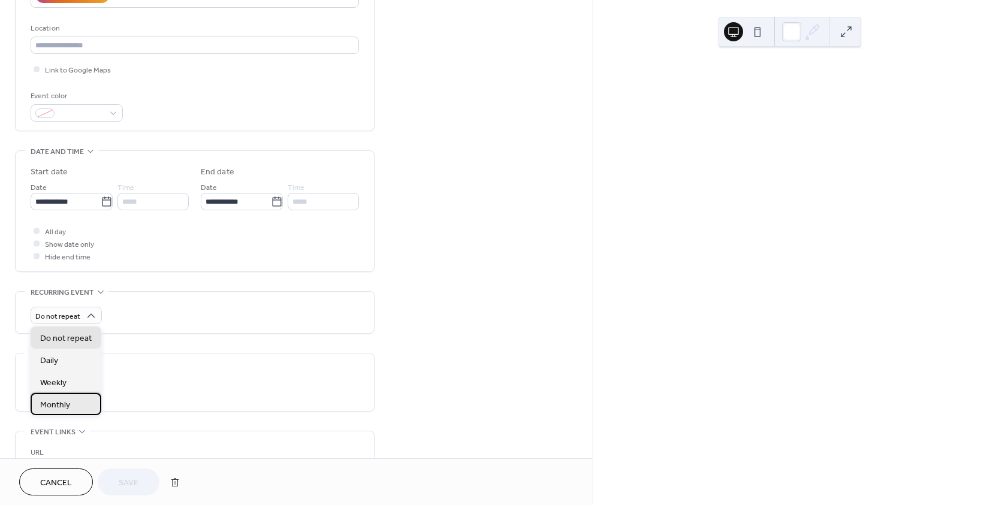
click at [64, 402] on span "Monthly" at bounding box center [55, 405] width 30 height 13
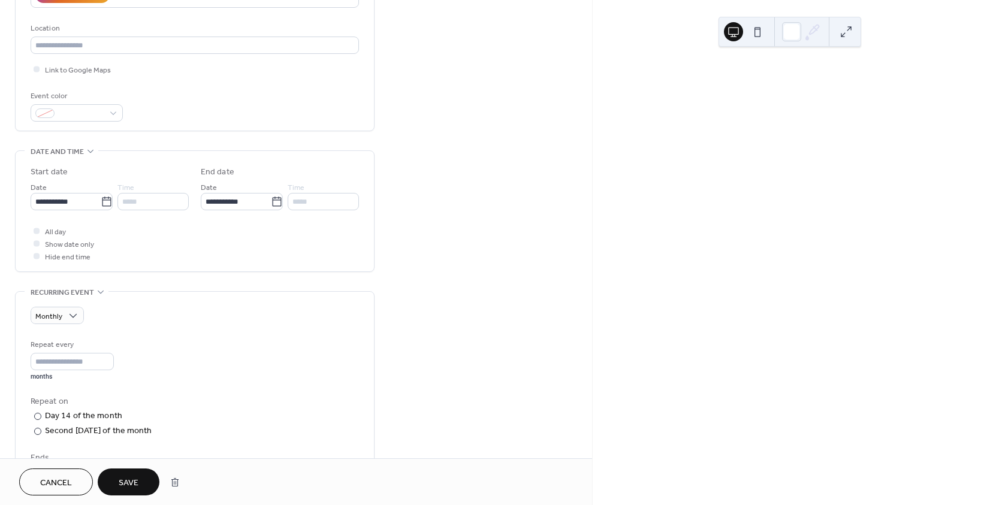
click at [122, 478] on span "Save" at bounding box center [129, 483] width 20 height 13
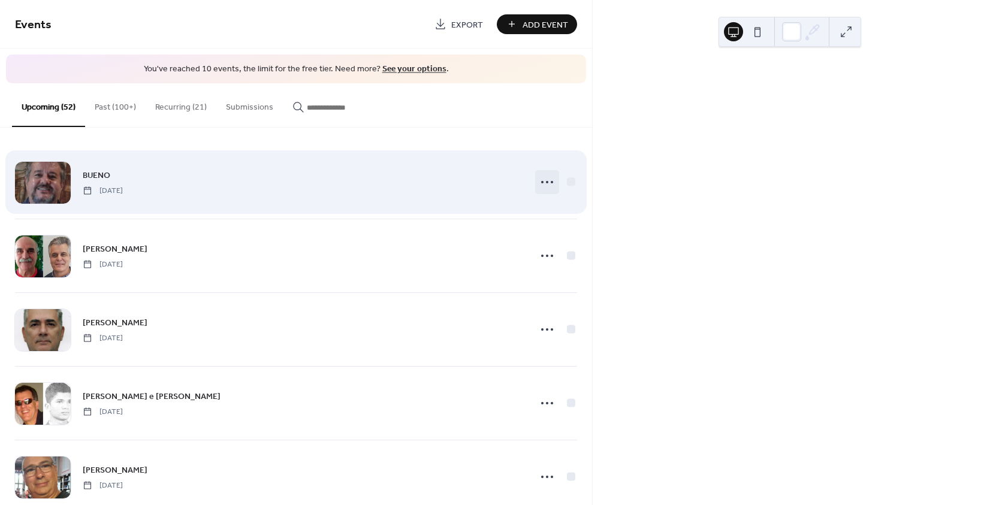
click at [542, 182] on icon at bounding box center [546, 182] width 19 height 19
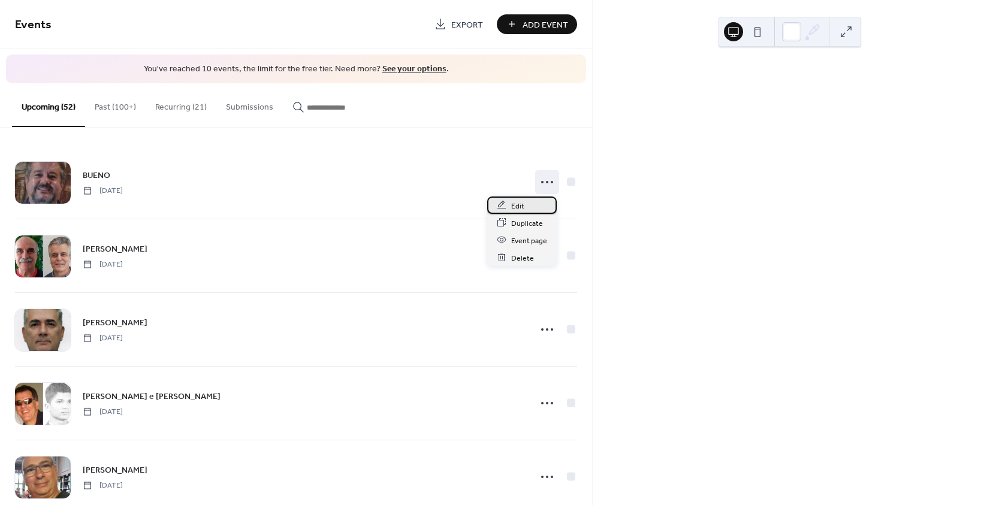
click at [516, 205] on span "Edit" at bounding box center [517, 206] width 13 height 13
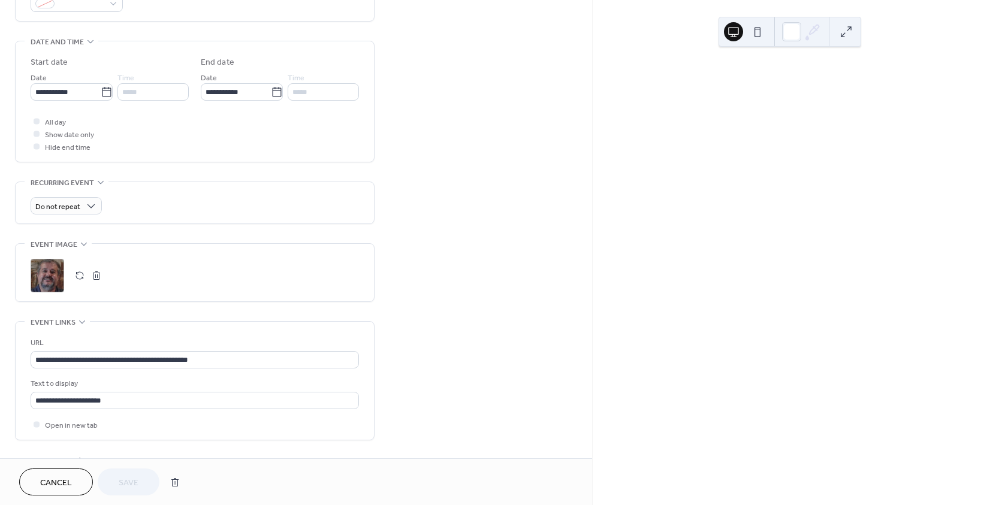
scroll to position [360, 0]
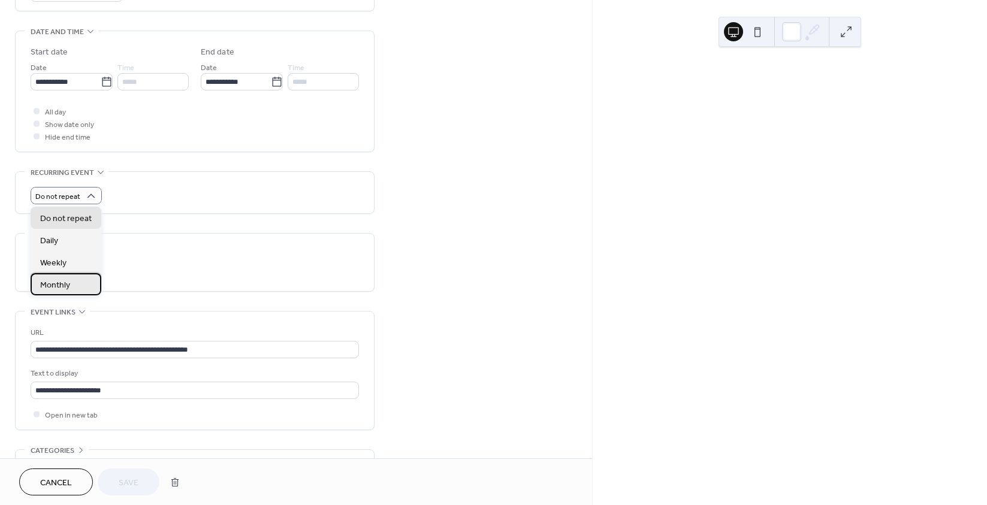
click at [61, 283] on span "Monthly" at bounding box center [55, 285] width 30 height 13
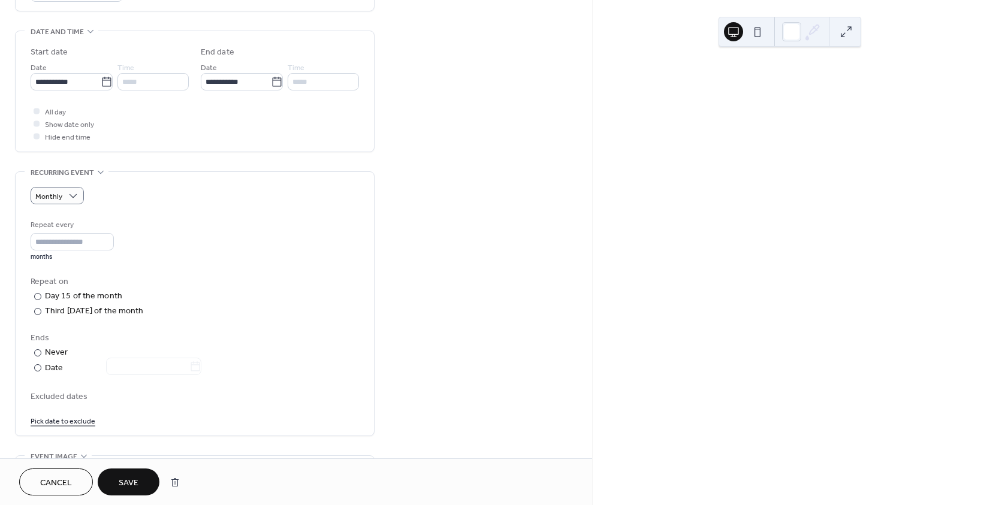
click at [123, 484] on span "Save" at bounding box center [129, 483] width 20 height 13
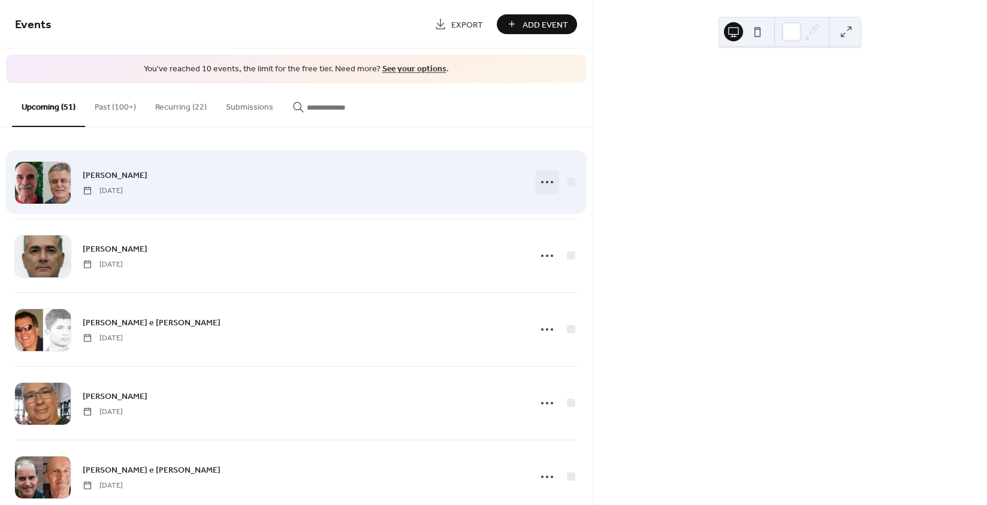
click at [545, 180] on icon at bounding box center [546, 182] width 19 height 19
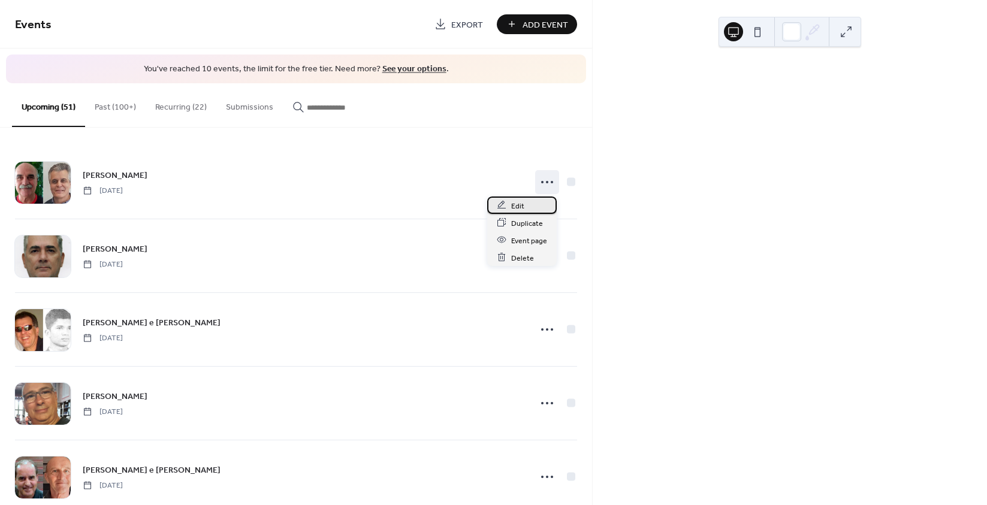
click at [521, 203] on span "Edit" at bounding box center [517, 206] width 13 height 13
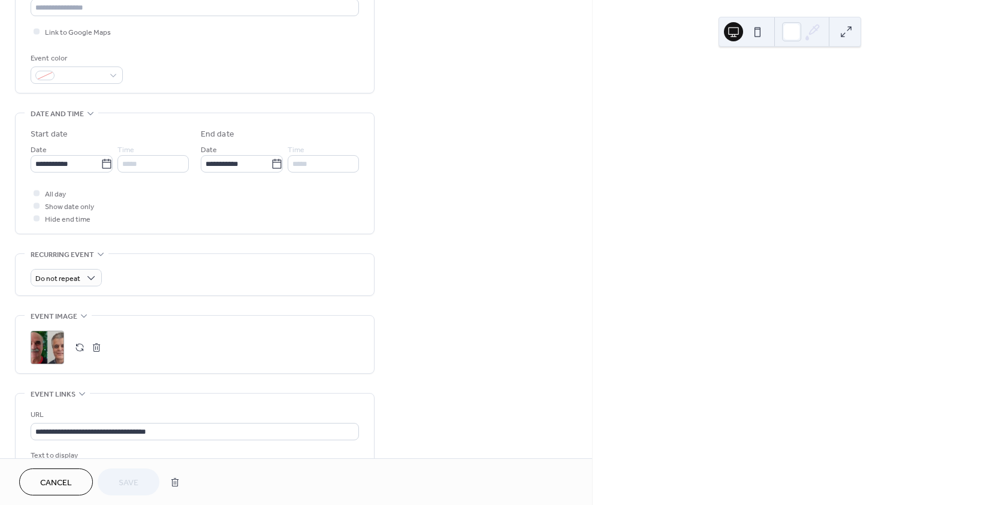
scroll to position [360, 0]
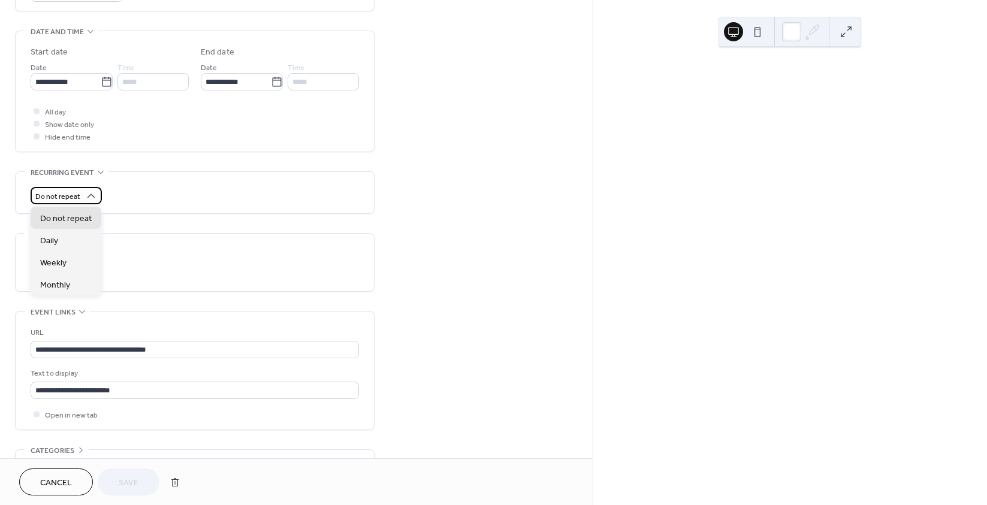
click at [81, 199] on div "Do not repeat" at bounding box center [66, 195] width 71 height 17
click at [62, 286] on span "Monthly" at bounding box center [55, 285] width 30 height 13
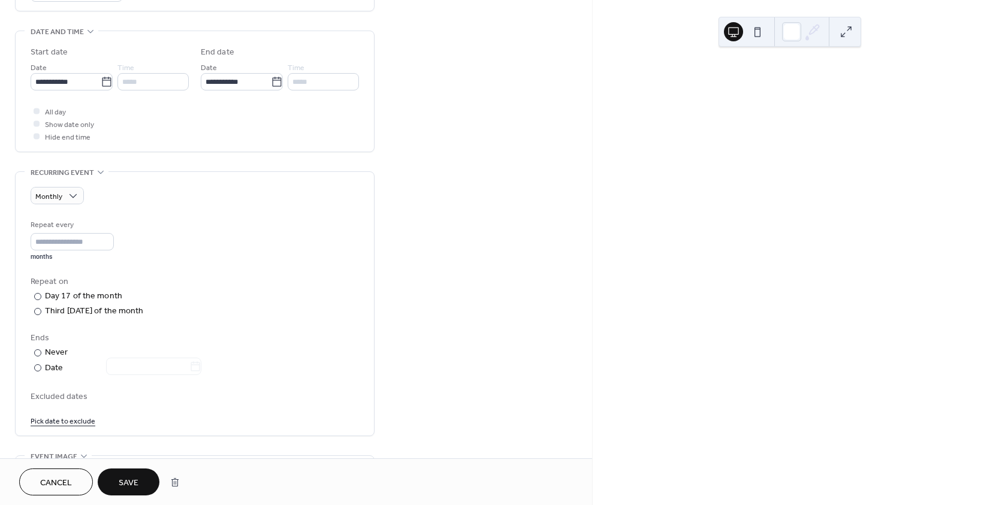
click at [128, 479] on span "Save" at bounding box center [129, 483] width 20 height 13
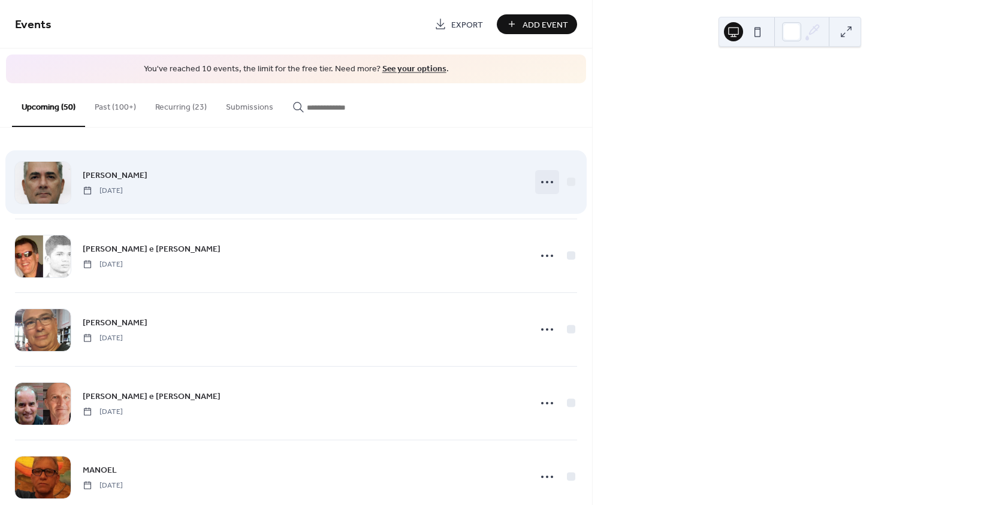
click at [547, 183] on icon at bounding box center [546, 182] width 19 height 19
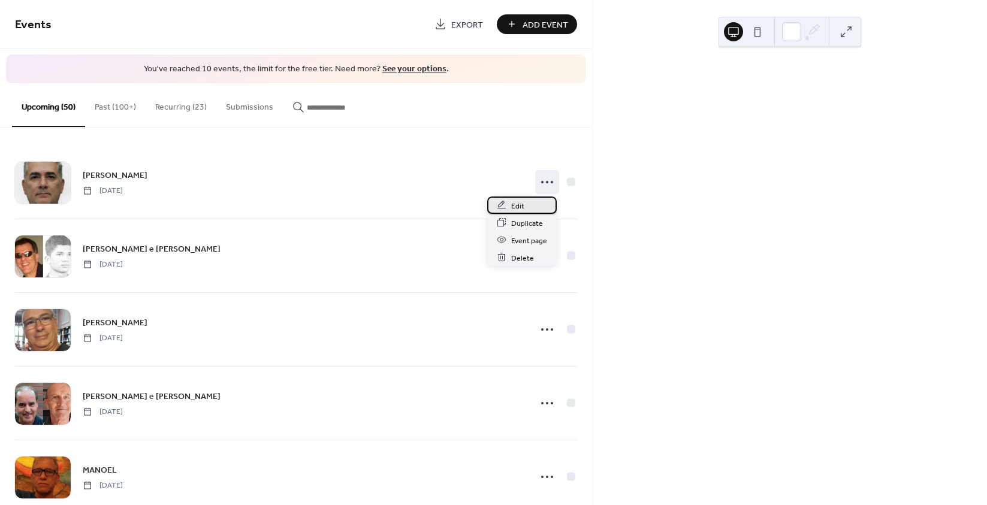
click at [514, 204] on span "Edit" at bounding box center [517, 206] width 13 height 13
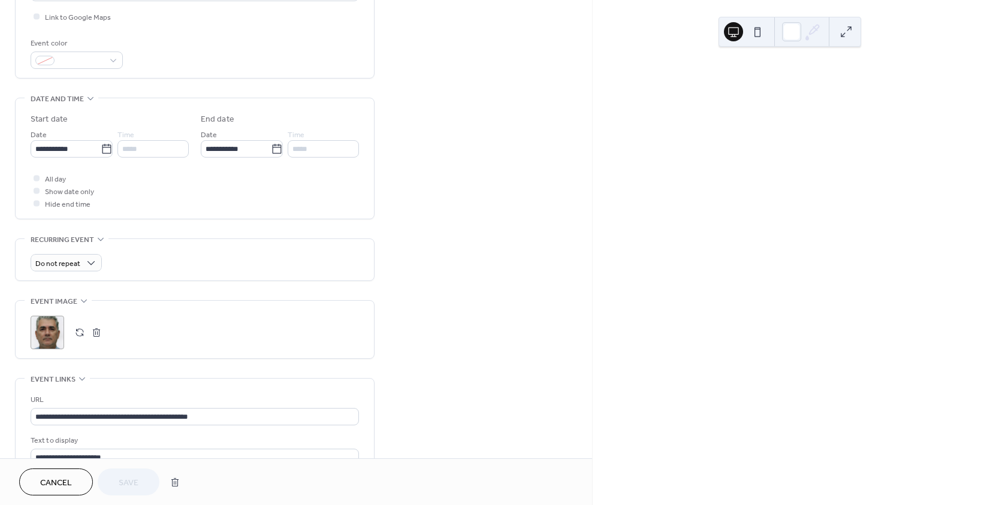
scroll to position [300, 0]
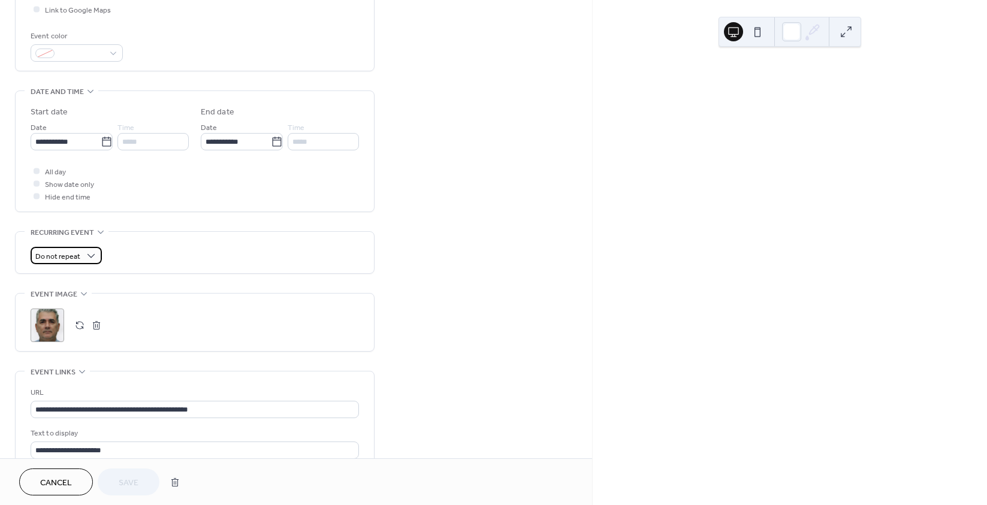
click at [81, 255] on div "Do not repeat" at bounding box center [66, 255] width 71 height 17
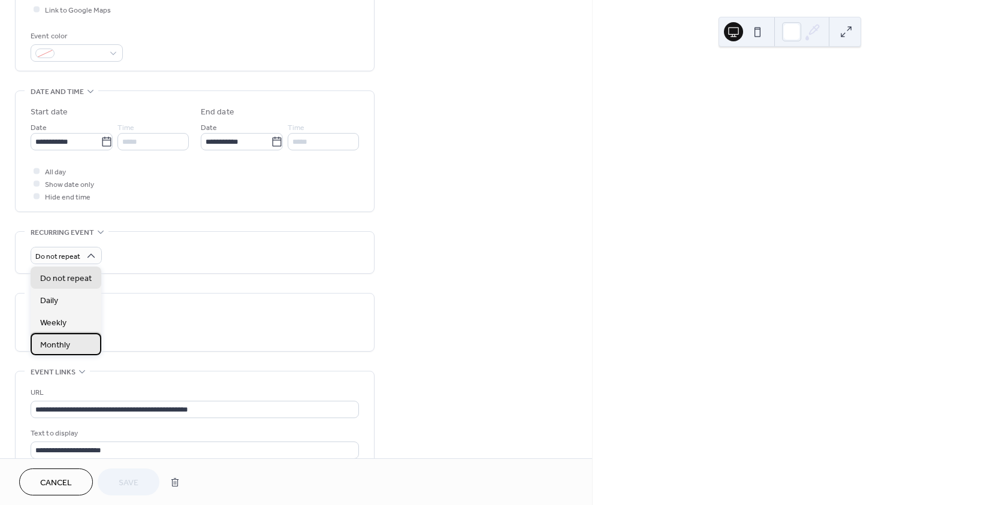
click at [68, 342] on span "Monthly" at bounding box center [55, 345] width 30 height 13
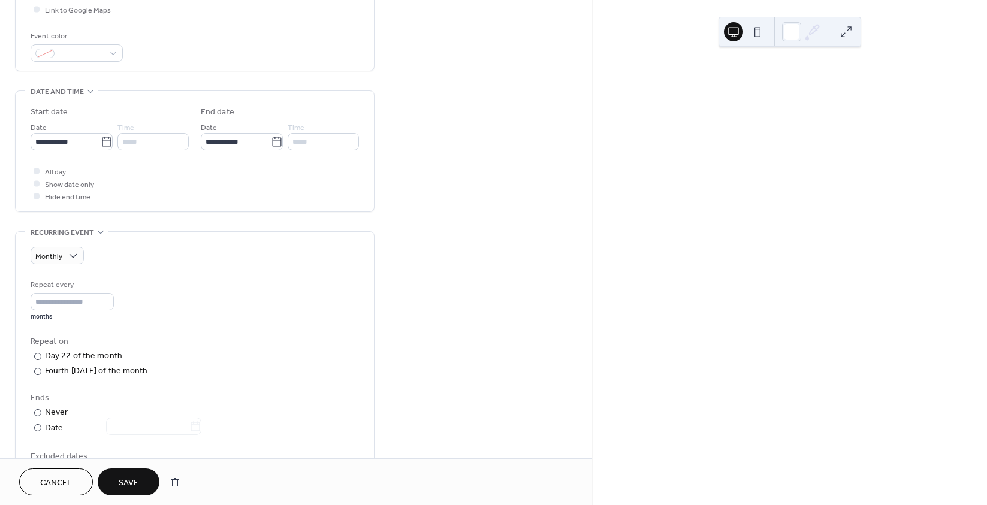
click at [120, 478] on span "Save" at bounding box center [129, 483] width 20 height 13
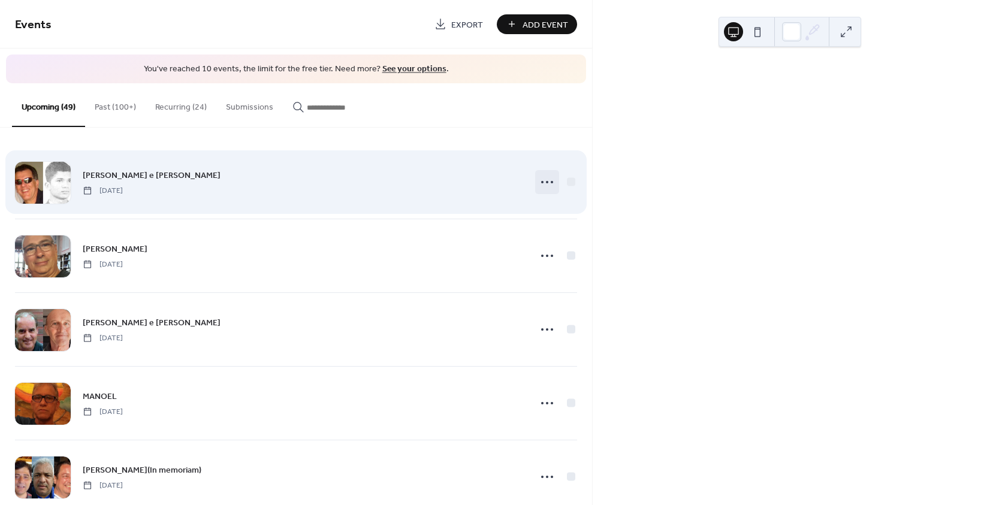
click at [541, 187] on icon at bounding box center [546, 182] width 19 height 19
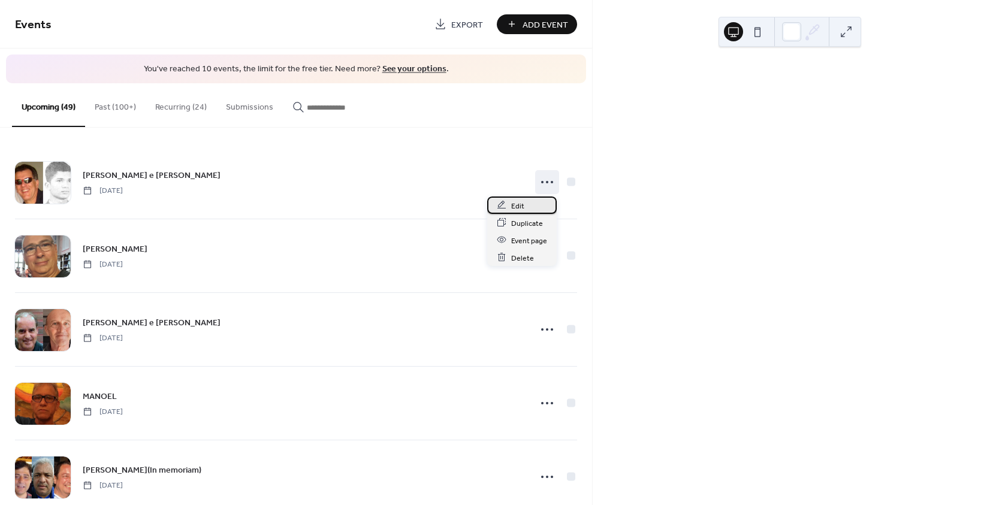
click at [515, 207] on span "Edit" at bounding box center [517, 206] width 13 height 13
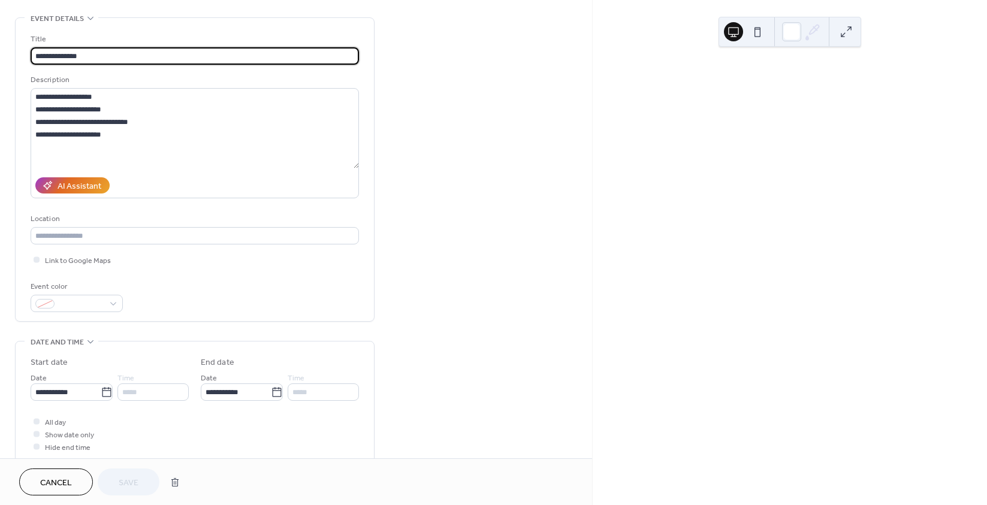
scroll to position [360, 0]
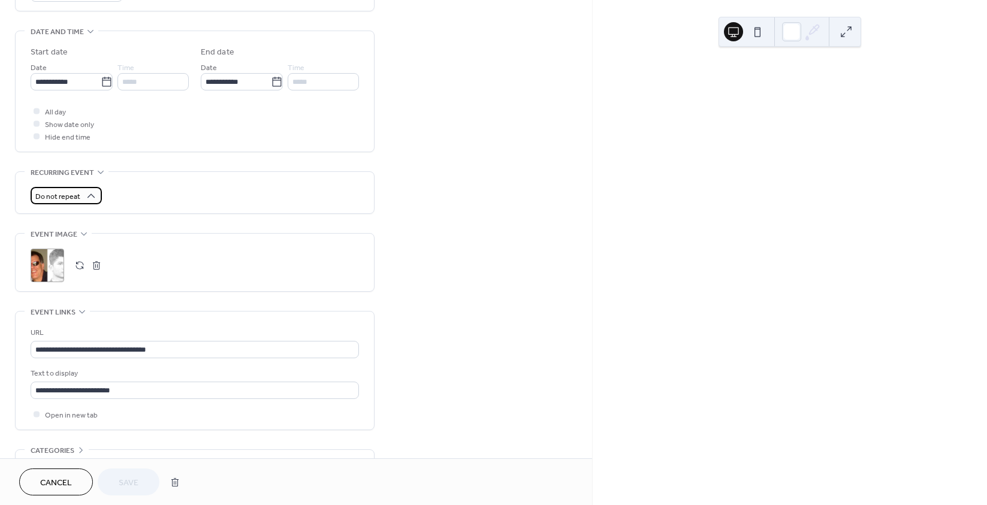
click at [82, 197] on div "Do not repeat" at bounding box center [66, 195] width 71 height 17
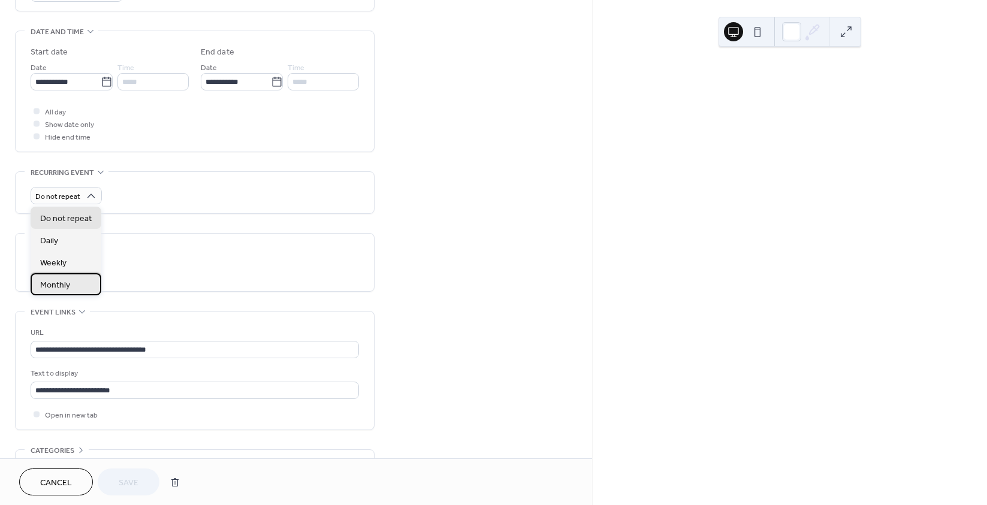
click at [65, 282] on span "Monthly" at bounding box center [55, 285] width 30 height 13
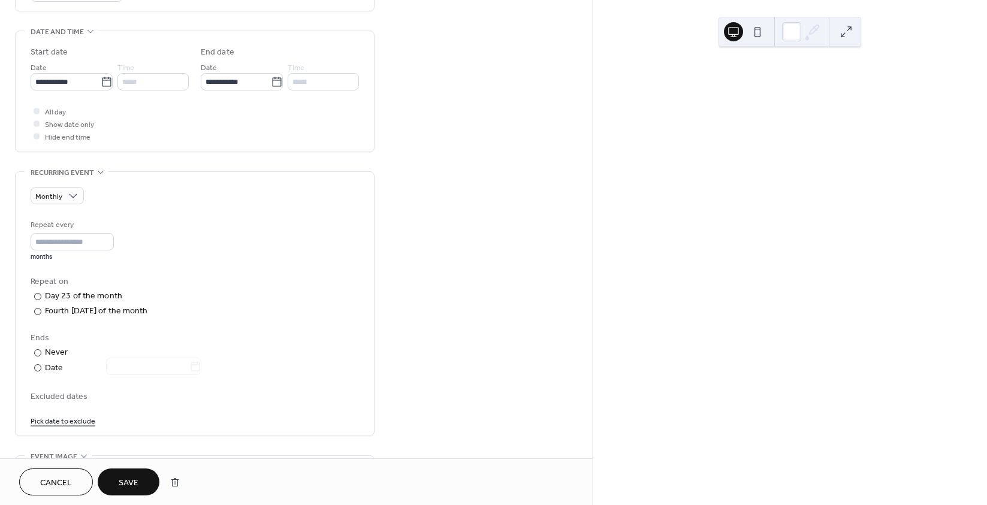
click at [129, 478] on span "Save" at bounding box center [129, 483] width 20 height 13
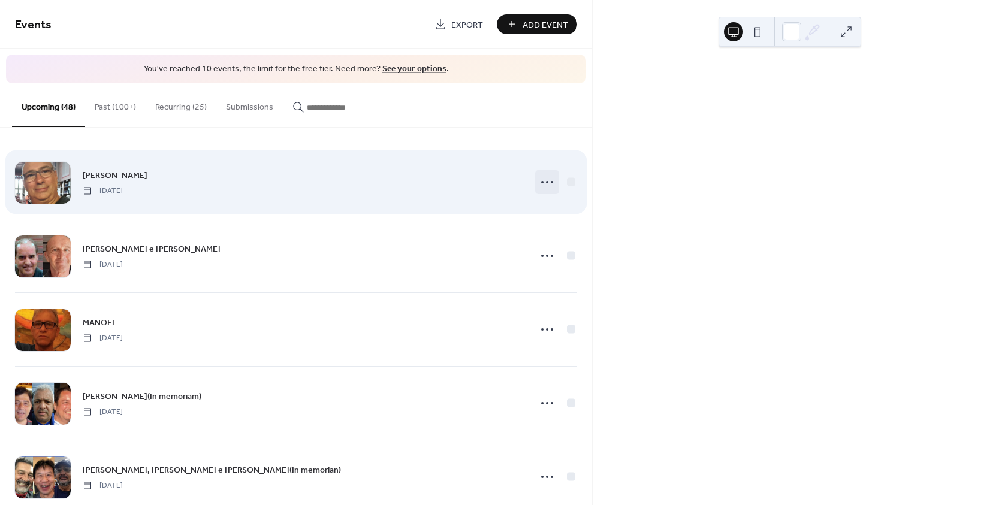
click at [546, 182] on icon at bounding box center [546, 182] width 19 height 19
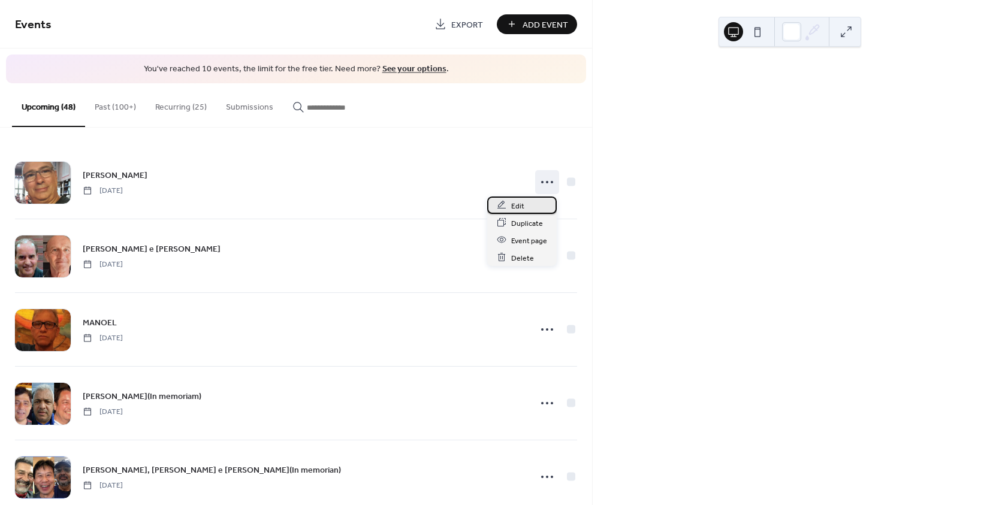
click at [516, 207] on span "Edit" at bounding box center [517, 206] width 13 height 13
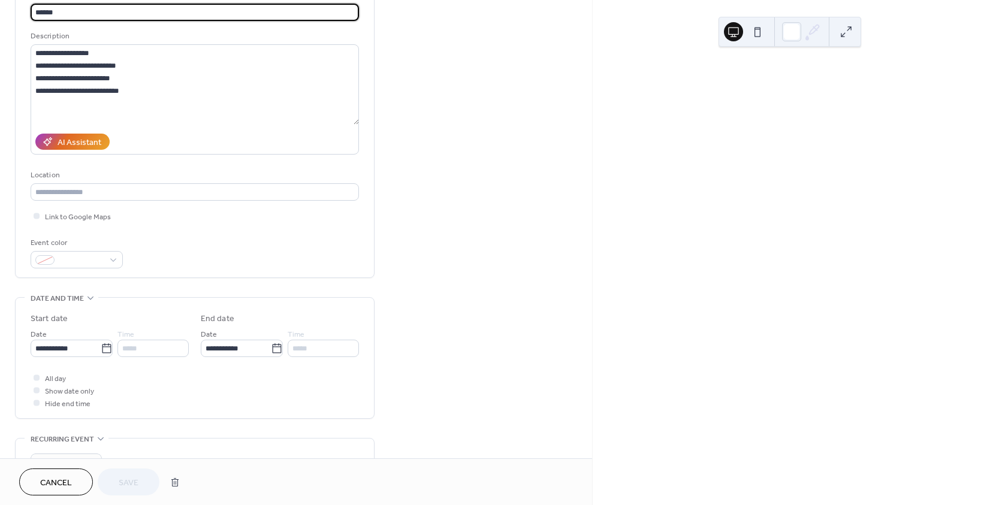
scroll to position [300, 0]
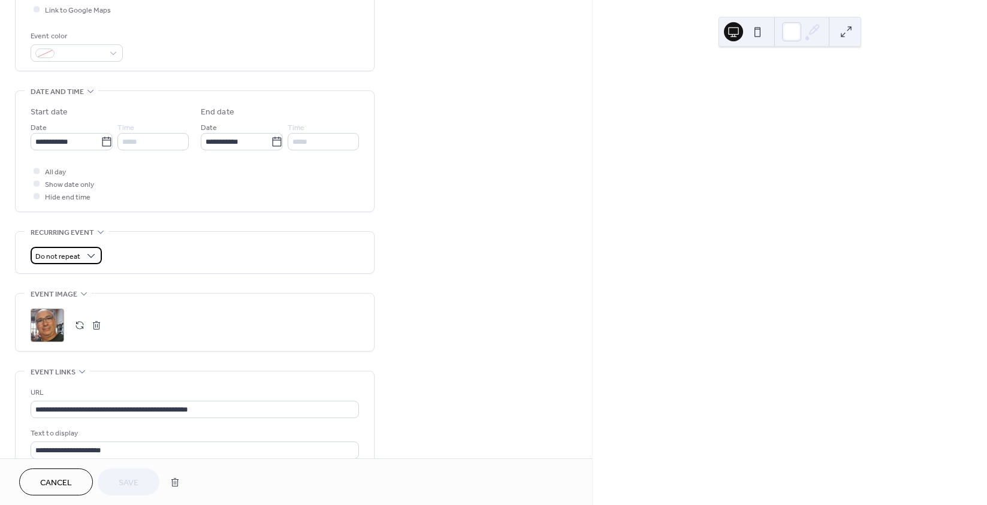
click at [74, 257] on span "Do not repeat" at bounding box center [57, 257] width 45 height 14
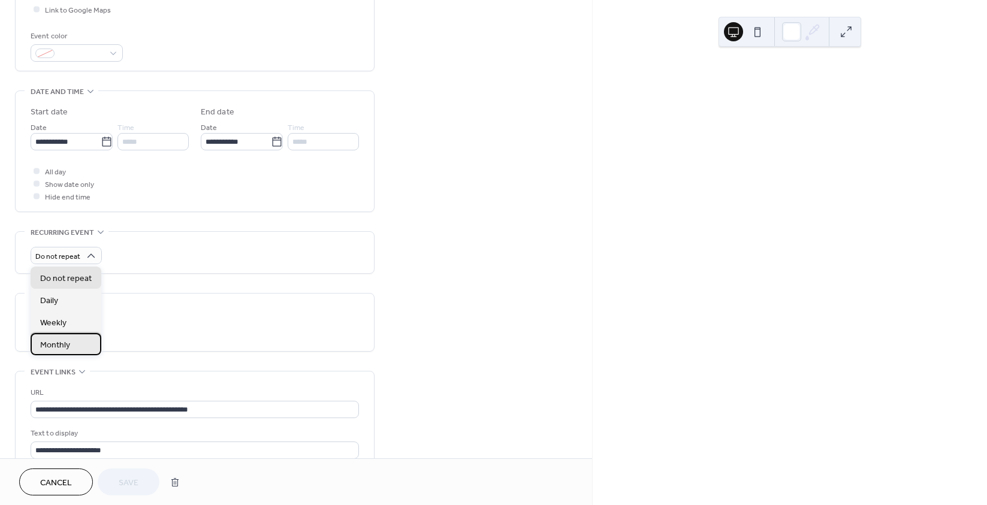
click at [59, 346] on span "Monthly" at bounding box center [55, 345] width 30 height 13
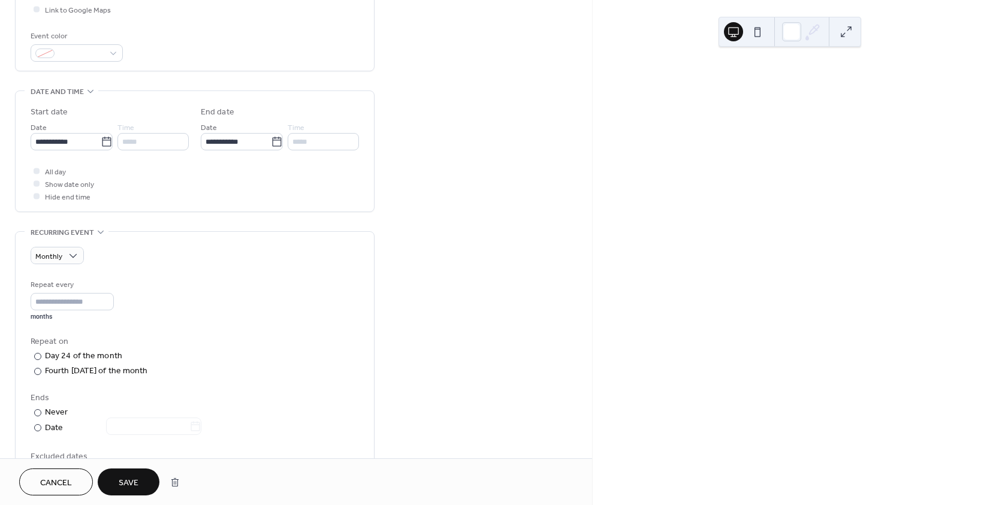
click at [121, 481] on span "Save" at bounding box center [129, 483] width 20 height 13
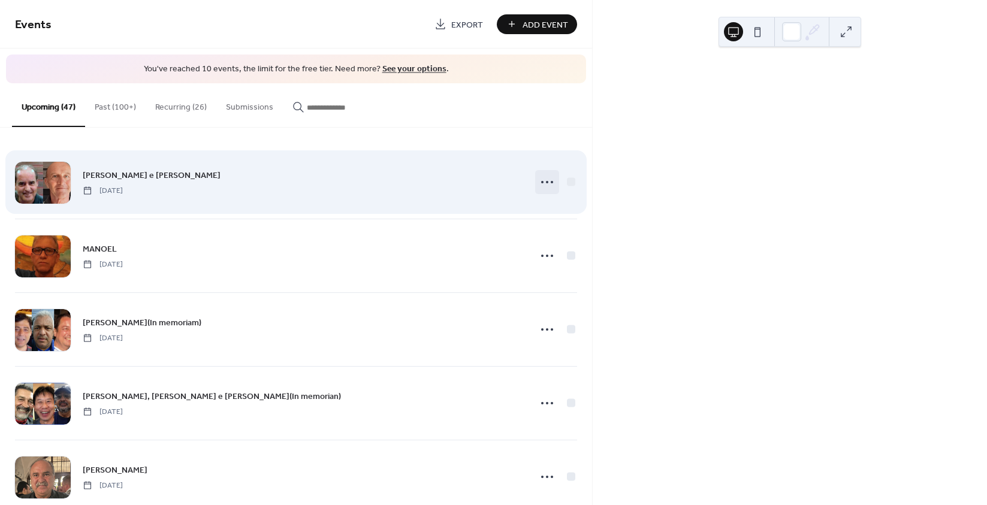
click at [542, 179] on icon at bounding box center [546, 182] width 19 height 19
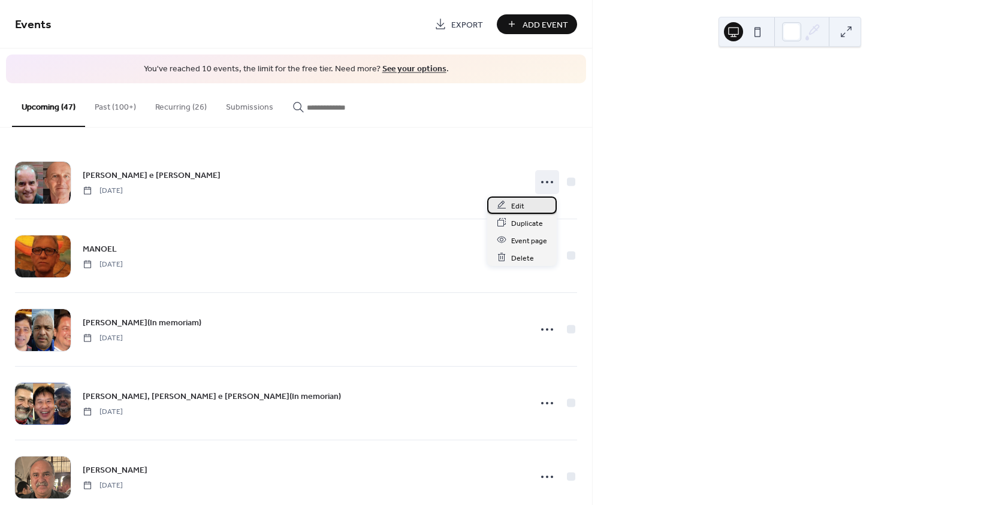
click at [517, 205] on span "Edit" at bounding box center [517, 206] width 13 height 13
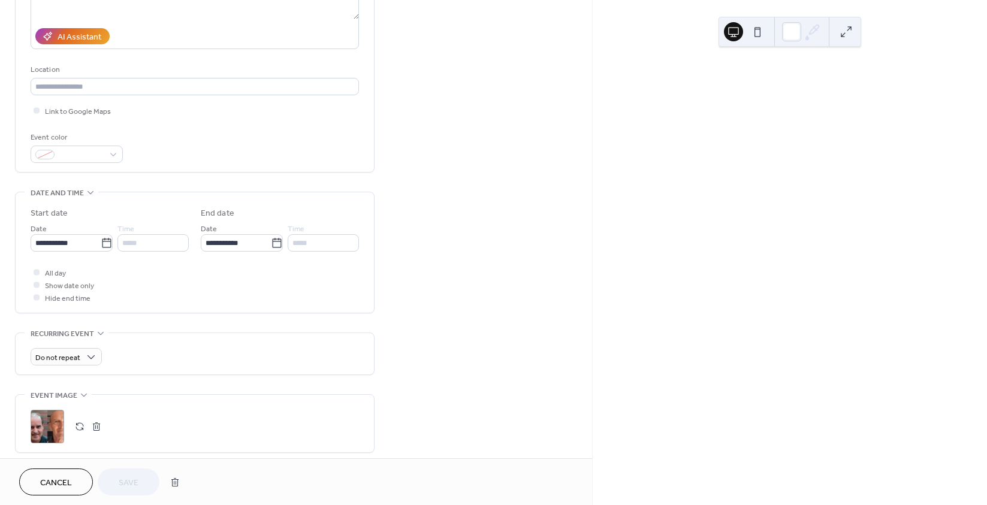
scroll to position [240, 0]
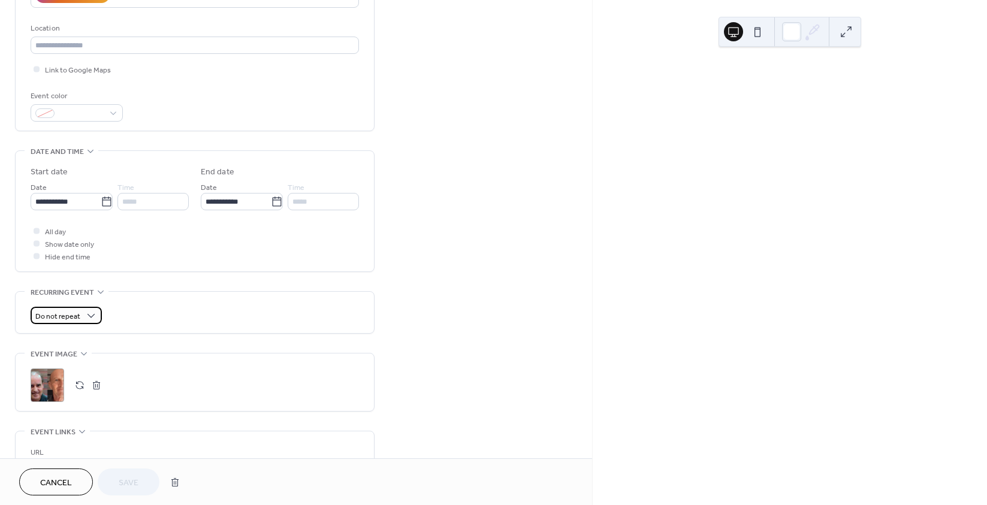
click at [81, 317] on div "Do not repeat" at bounding box center [66, 315] width 71 height 17
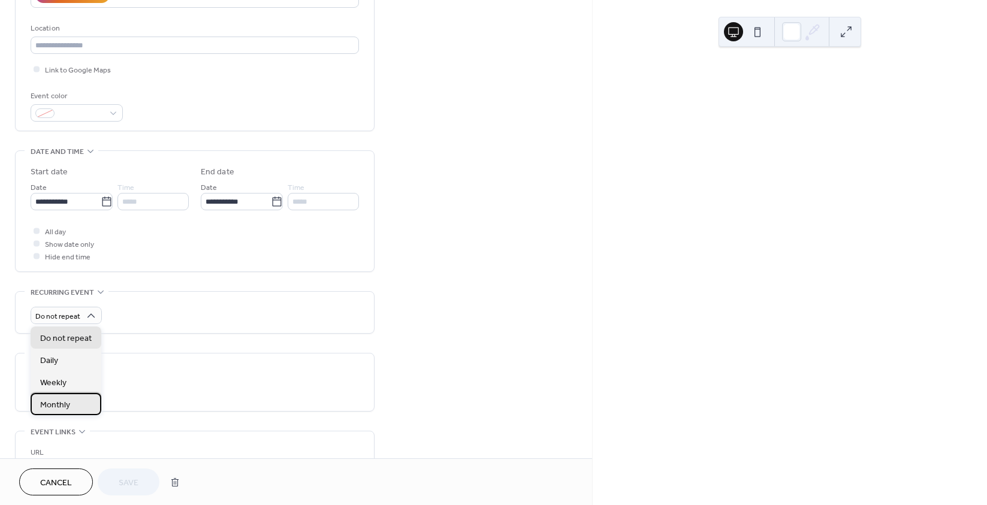
click at [64, 401] on span "Monthly" at bounding box center [55, 405] width 30 height 13
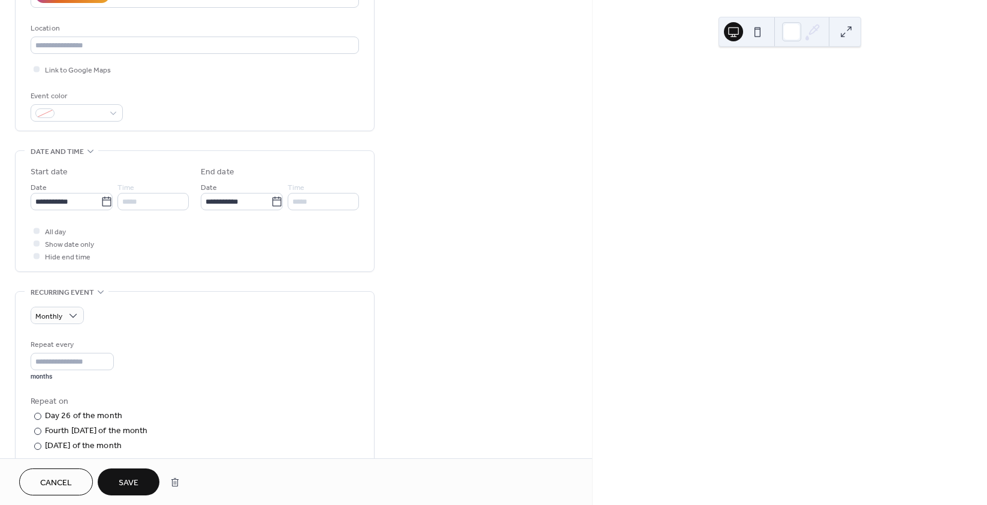
click at [130, 477] on span "Save" at bounding box center [129, 483] width 20 height 13
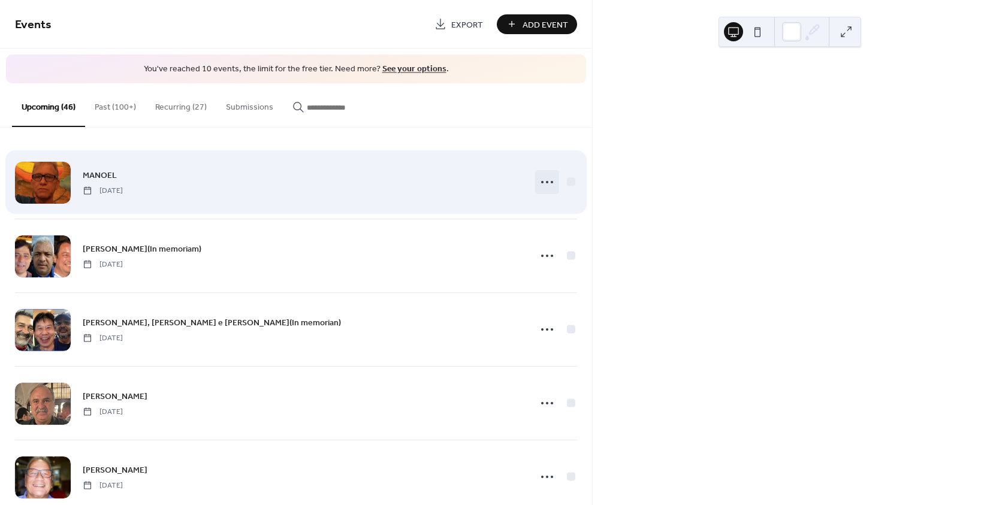
click at [537, 181] on icon at bounding box center [546, 182] width 19 height 19
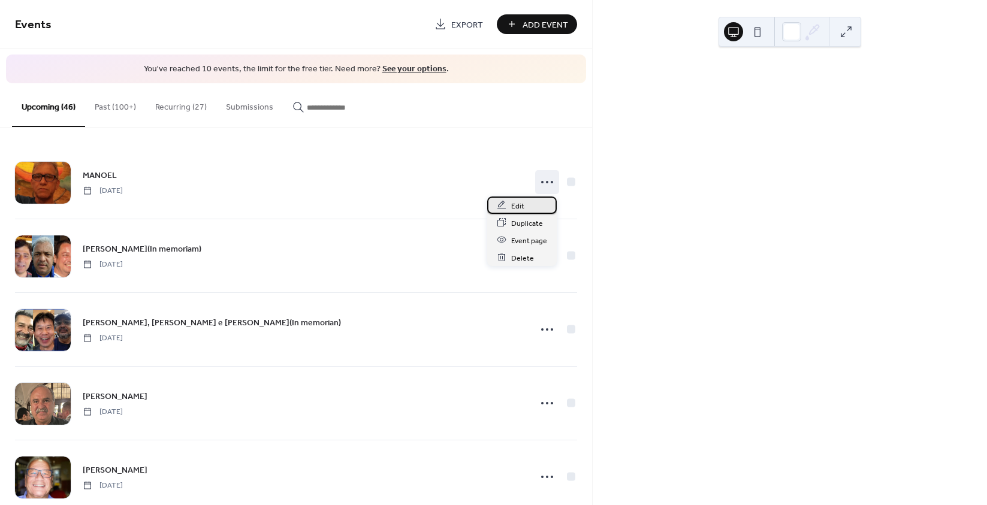
click at [521, 204] on span "Edit" at bounding box center [517, 206] width 13 height 13
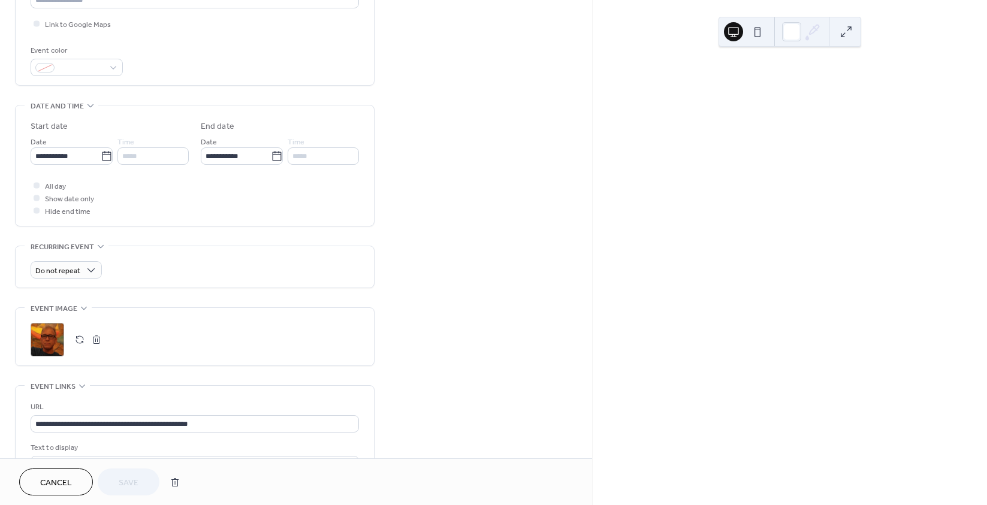
scroll to position [300, 0]
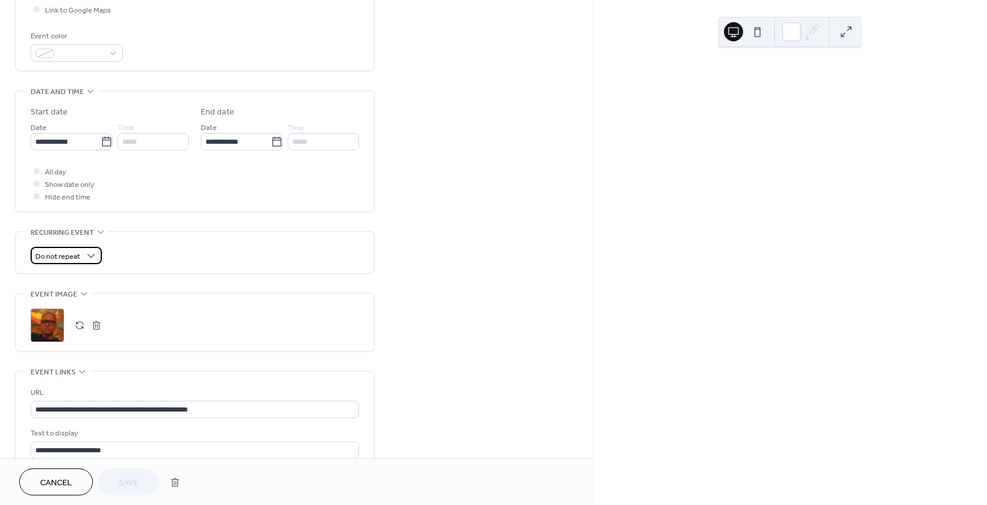
click at [78, 253] on span "Do not repeat" at bounding box center [57, 257] width 45 height 14
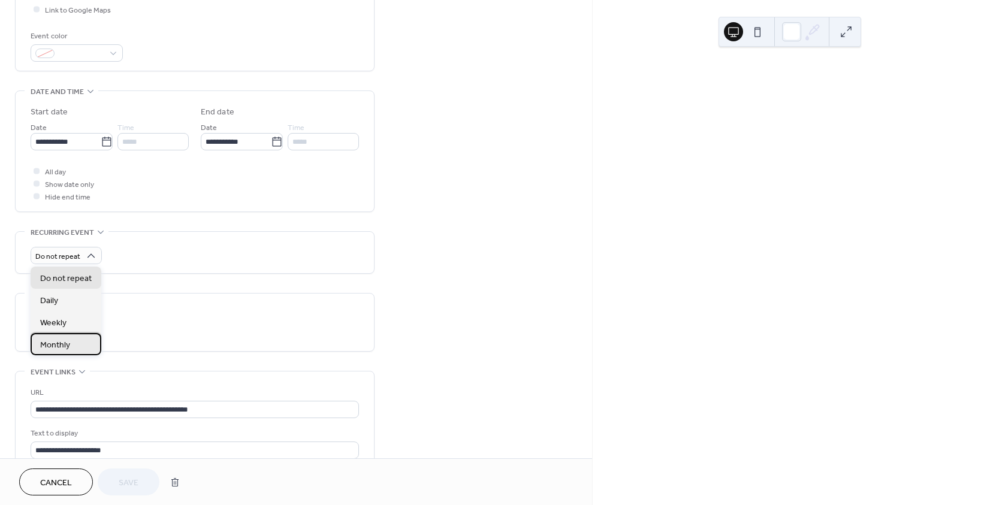
click at [67, 345] on span "Monthly" at bounding box center [55, 345] width 30 height 13
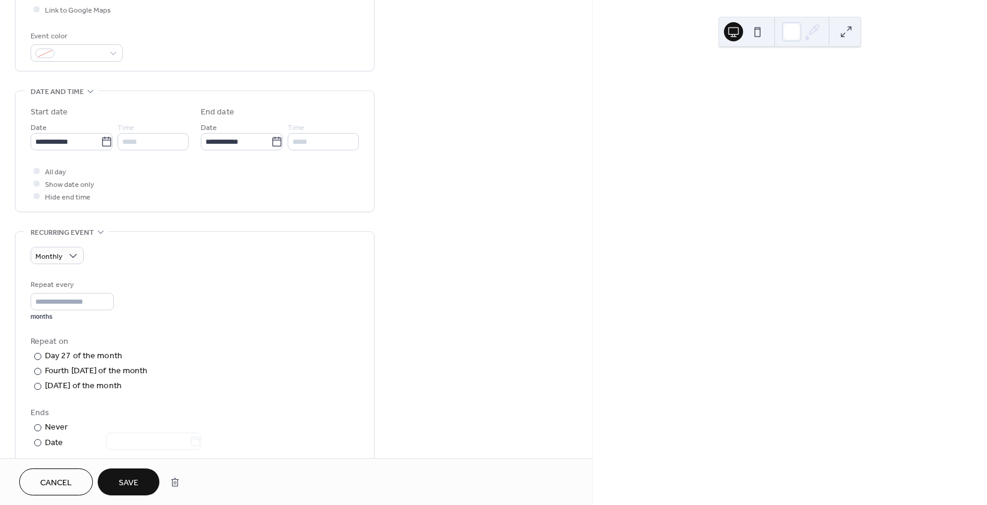
click at [126, 477] on span "Save" at bounding box center [129, 483] width 20 height 13
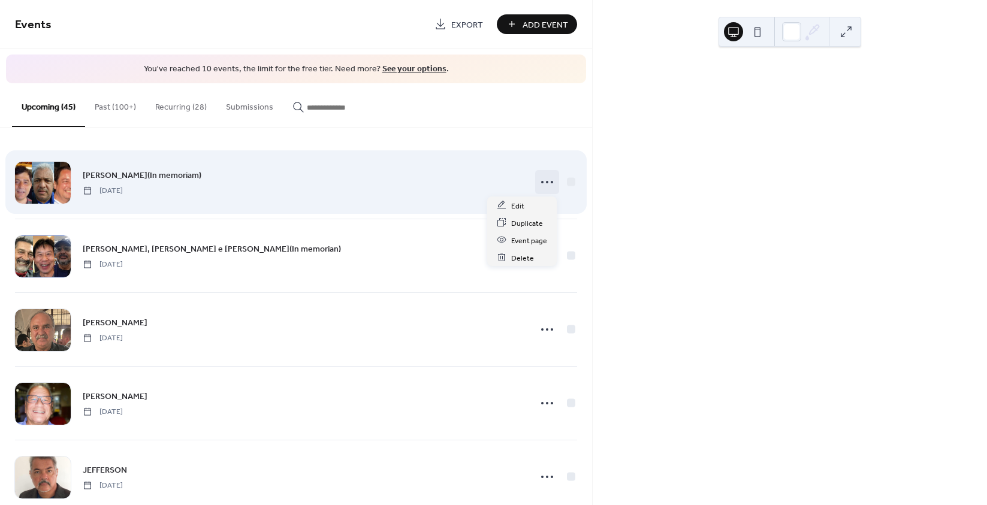
click at [540, 181] on icon at bounding box center [546, 182] width 19 height 19
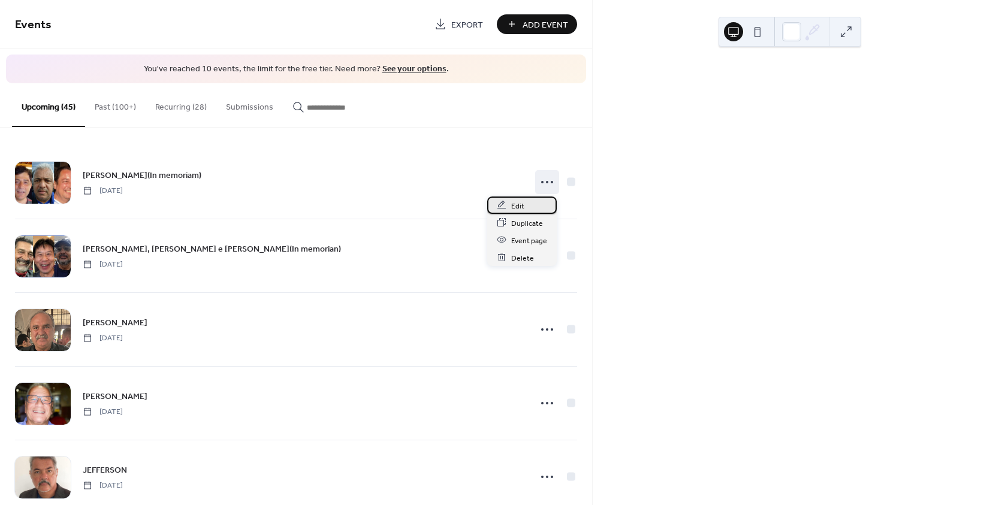
click at [522, 201] on span "Edit" at bounding box center [517, 206] width 13 height 13
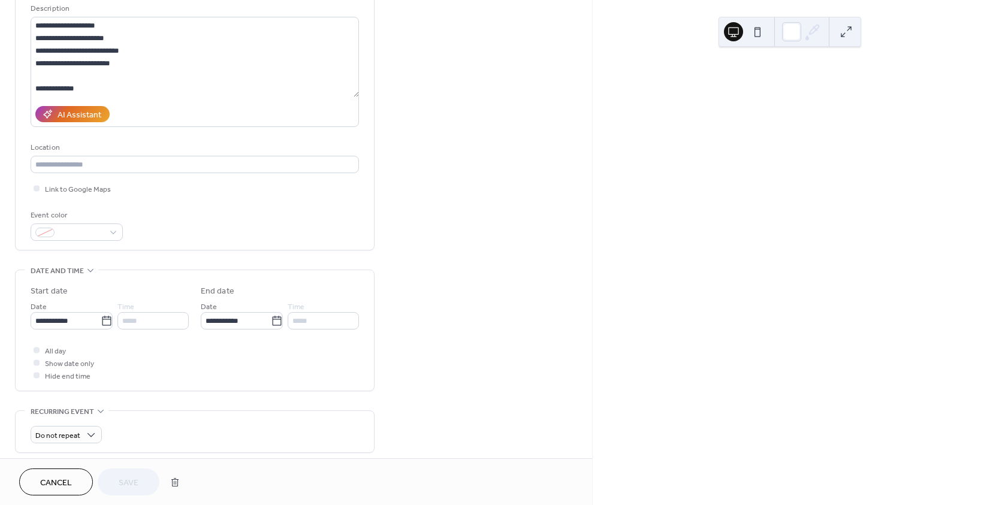
scroll to position [240, 0]
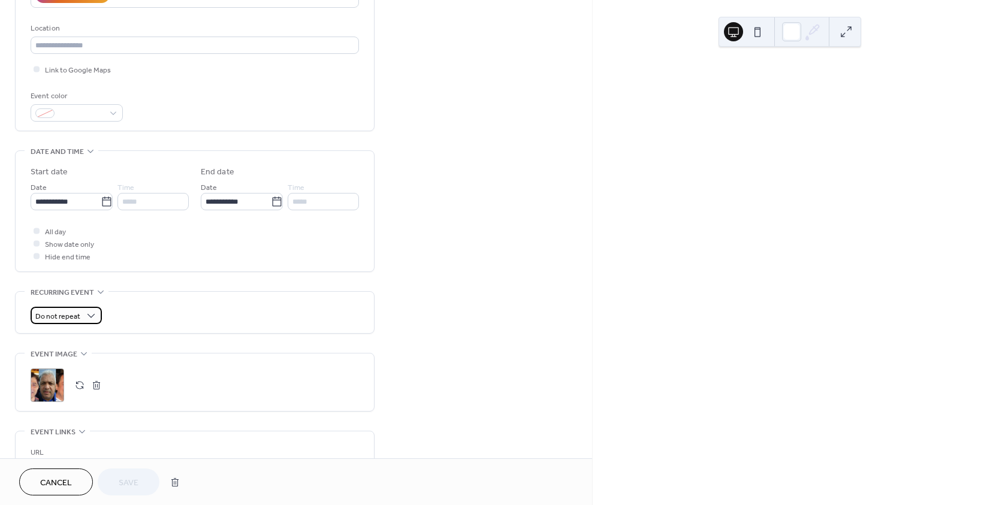
click at [74, 313] on span "Do not repeat" at bounding box center [57, 317] width 45 height 14
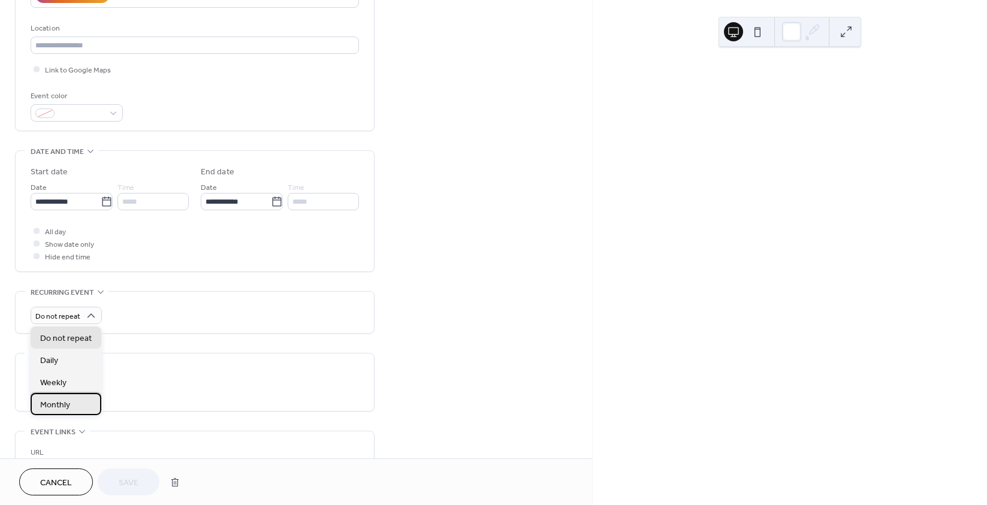
click at [53, 407] on span "Monthly" at bounding box center [55, 405] width 30 height 13
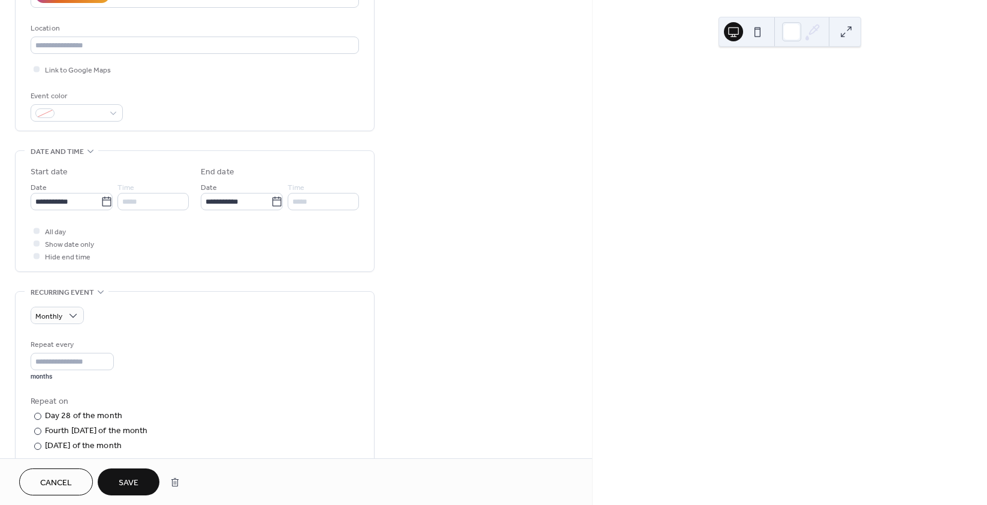
click at [124, 479] on span "Save" at bounding box center [129, 483] width 20 height 13
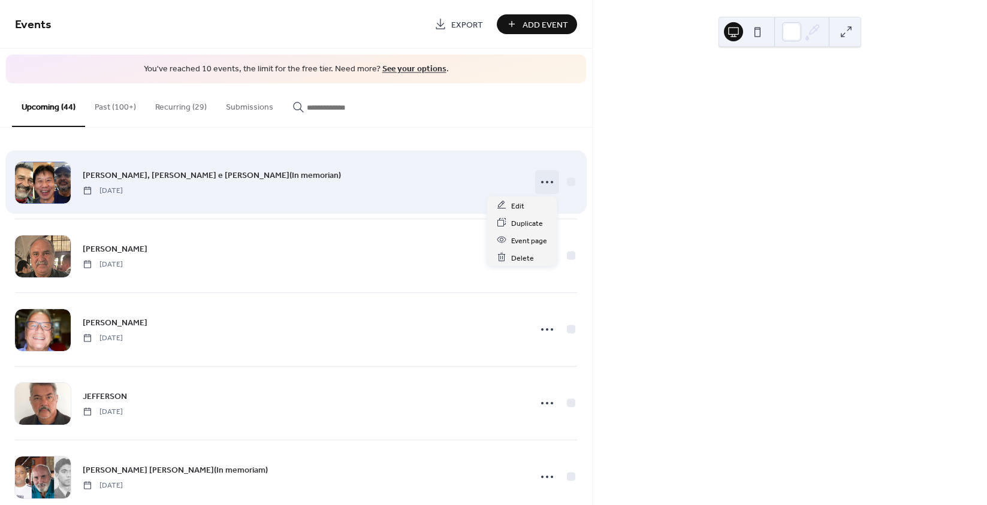
click at [541, 183] on icon at bounding box center [546, 182] width 19 height 19
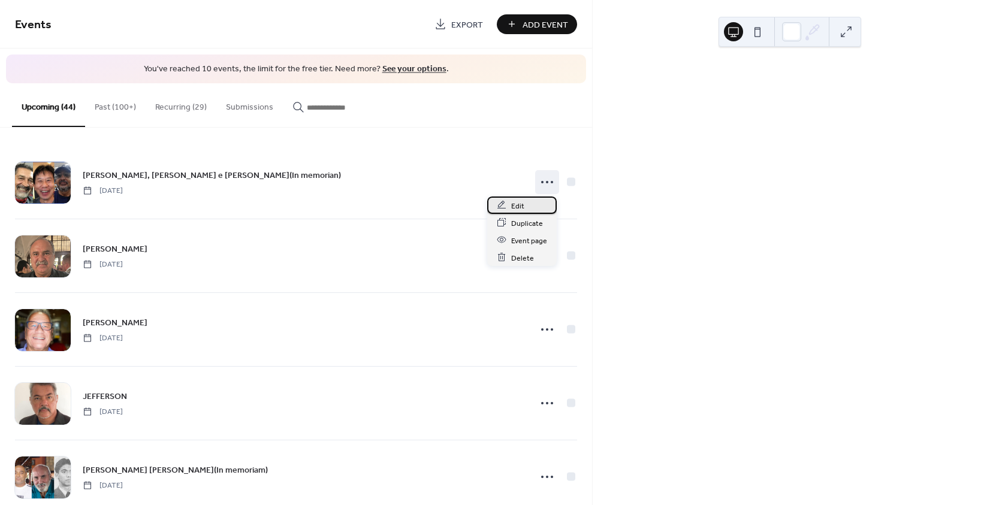
click at [523, 203] on div "Edit" at bounding box center [522, 205] width 70 height 17
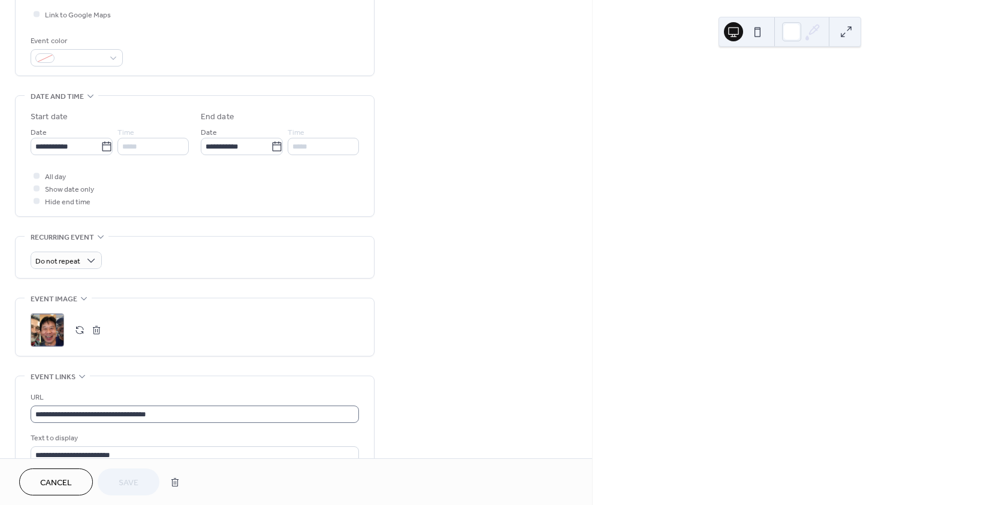
scroll to position [300, 0]
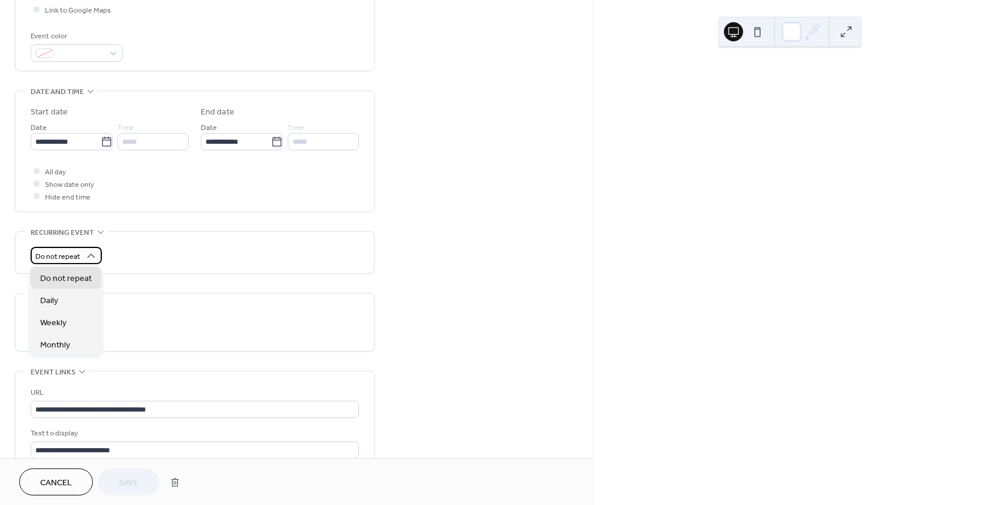
click at [65, 252] on span "Do not repeat" at bounding box center [57, 257] width 45 height 14
click at [57, 336] on div "Monthly" at bounding box center [66, 344] width 71 height 22
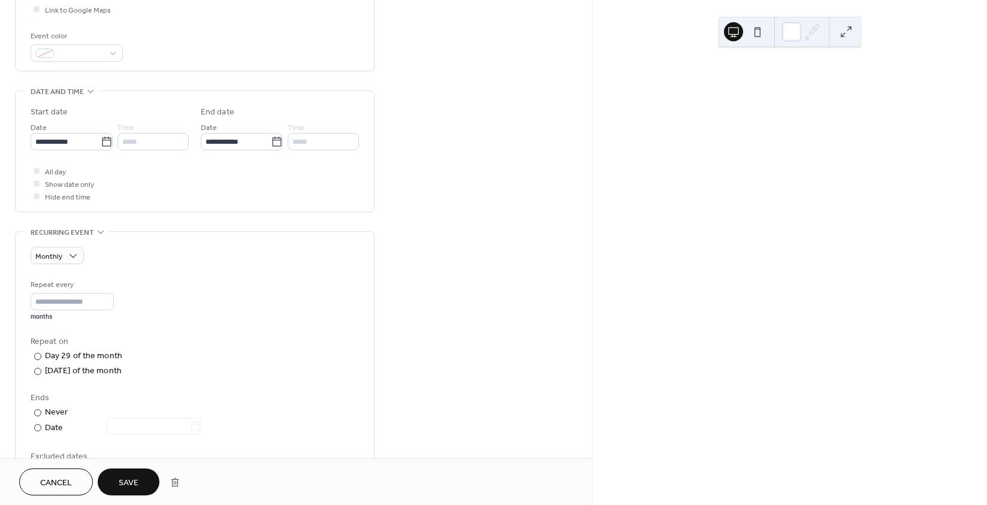
click at [137, 480] on span "Save" at bounding box center [129, 483] width 20 height 13
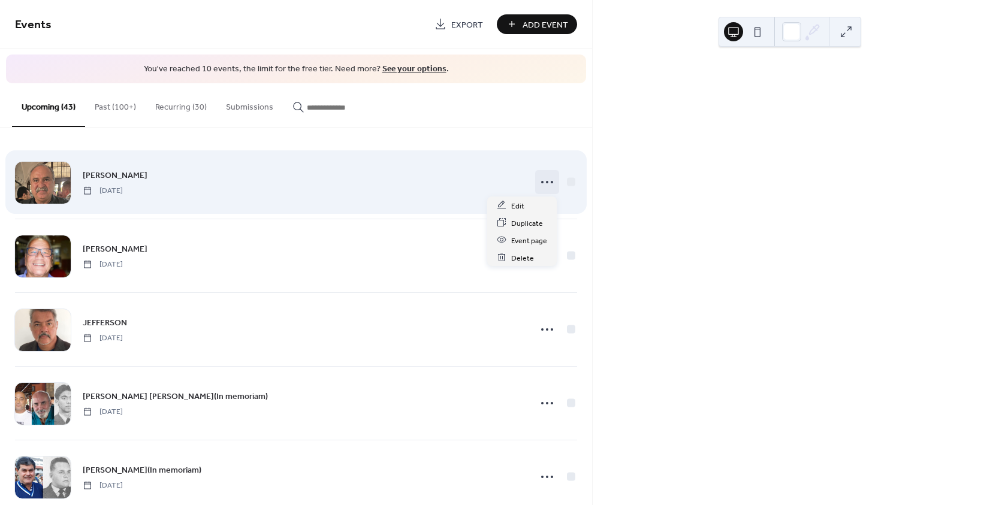
click at [540, 186] on icon at bounding box center [546, 182] width 19 height 19
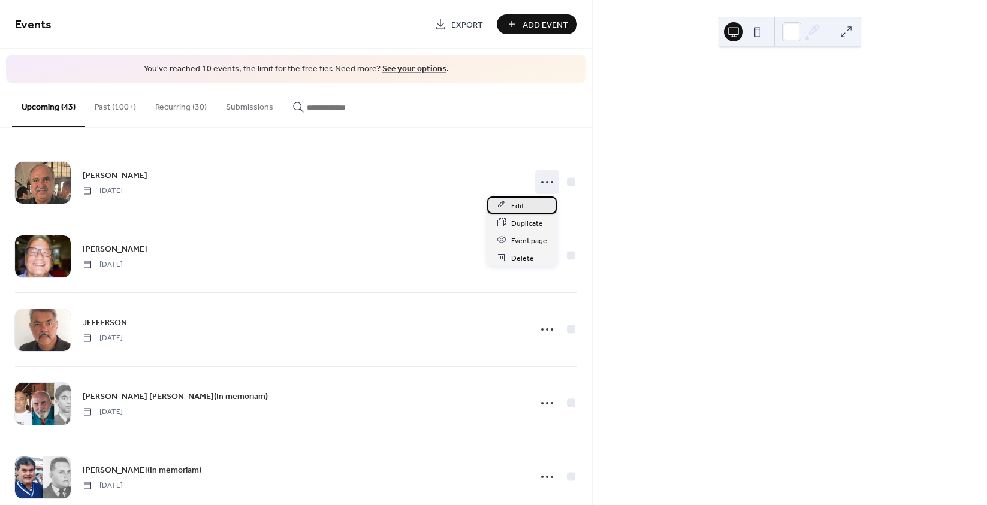
click at [516, 203] on span "Edit" at bounding box center [517, 206] width 13 height 13
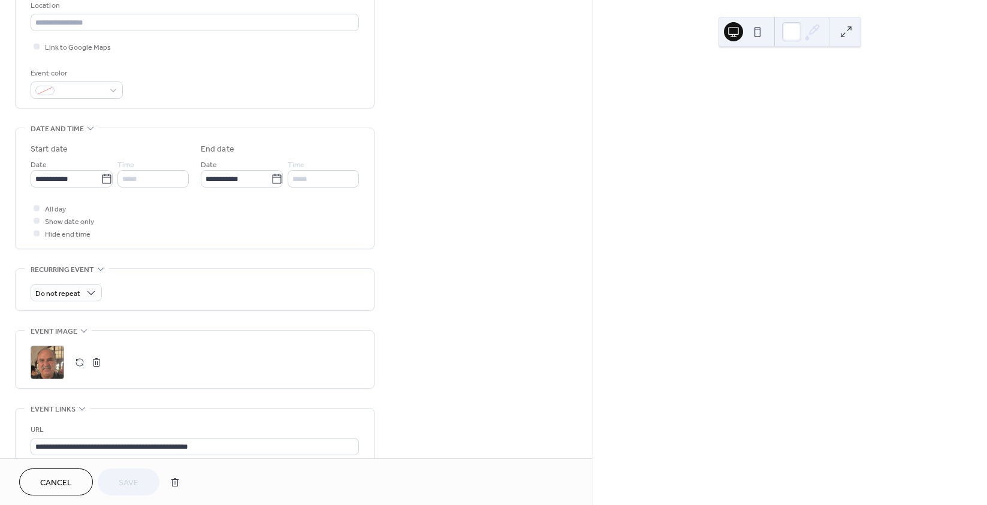
scroll to position [300, 0]
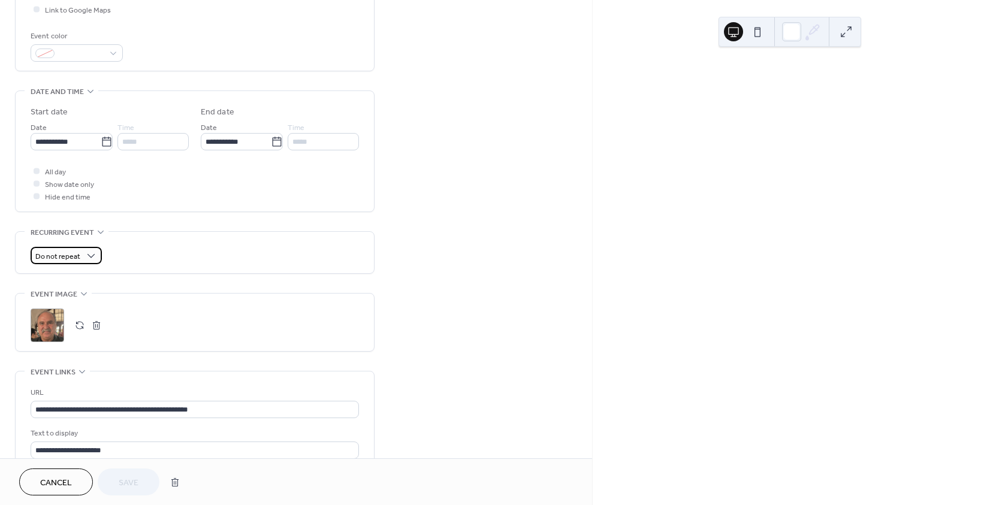
click at [83, 254] on div "Do not repeat" at bounding box center [66, 255] width 71 height 17
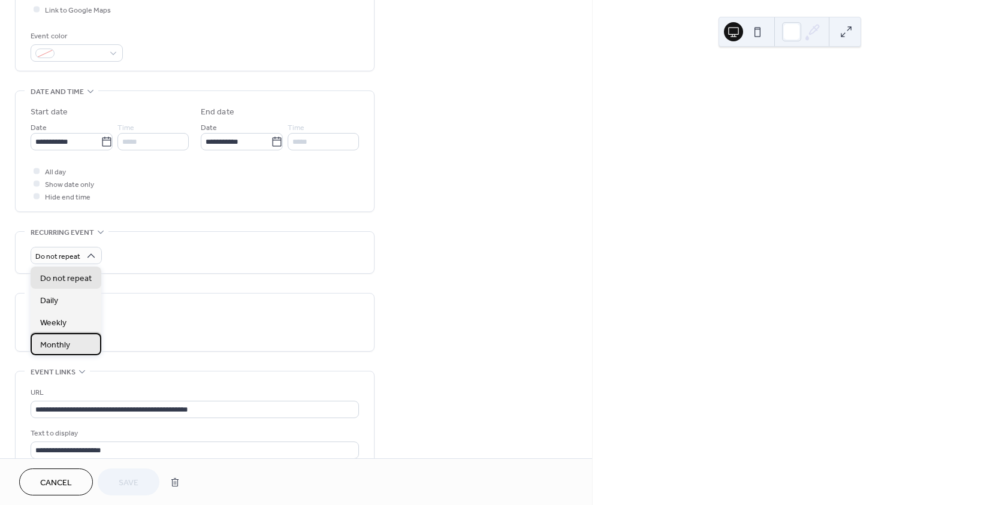
click at [61, 343] on span "Monthly" at bounding box center [55, 345] width 30 height 13
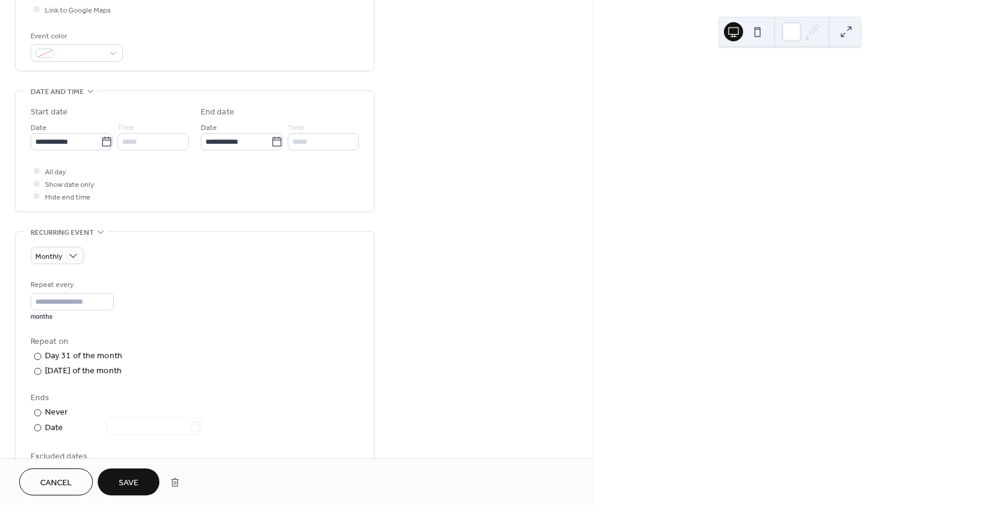
click at [132, 485] on span "Save" at bounding box center [129, 483] width 20 height 13
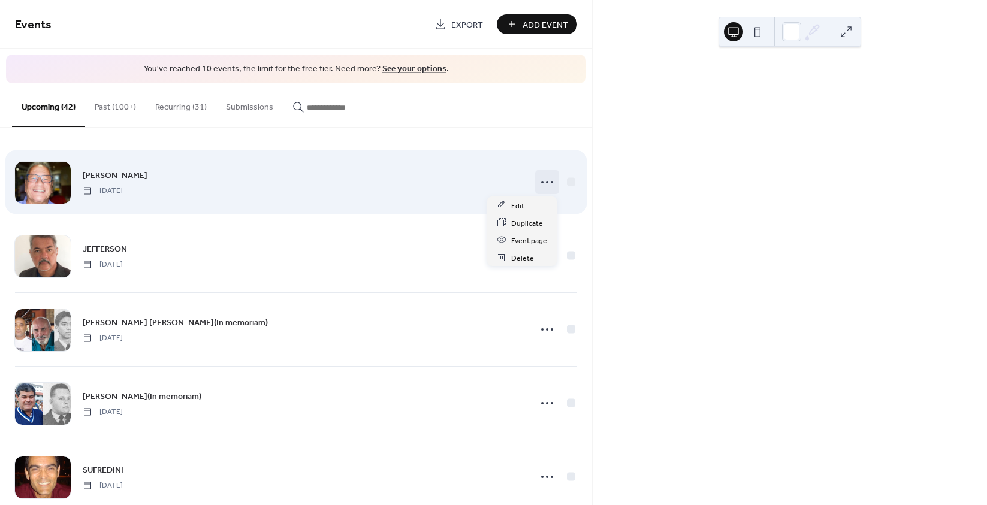
click at [548, 179] on icon at bounding box center [546, 182] width 19 height 19
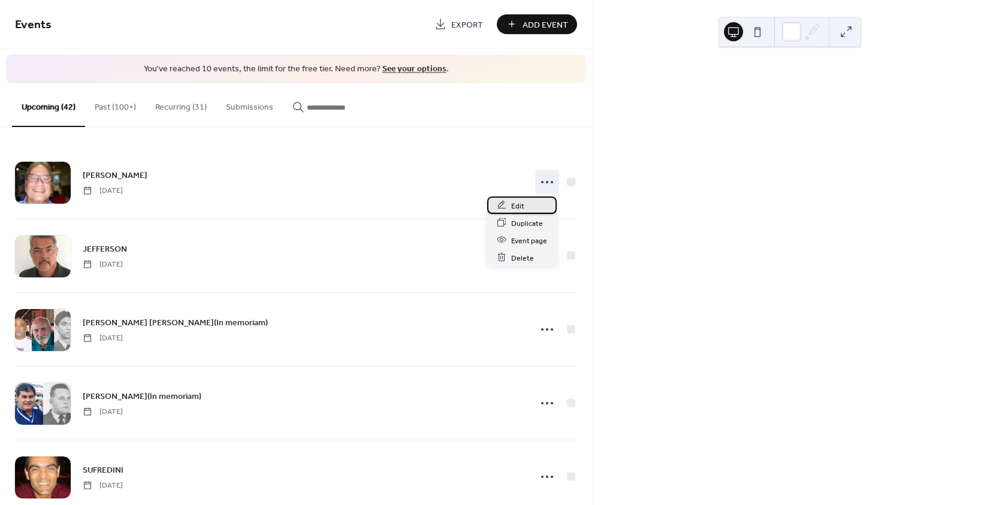
click at [512, 209] on span "Edit" at bounding box center [517, 206] width 13 height 13
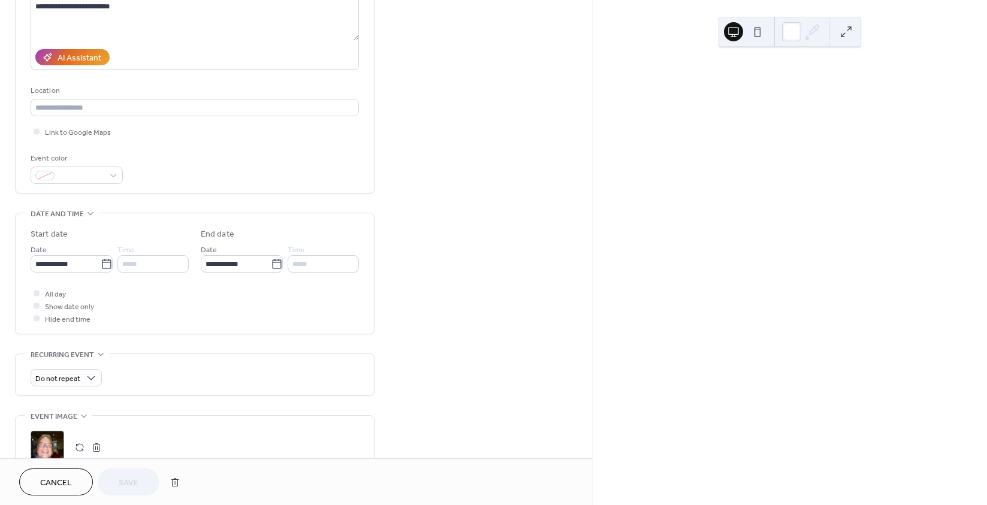
scroll to position [180, 0]
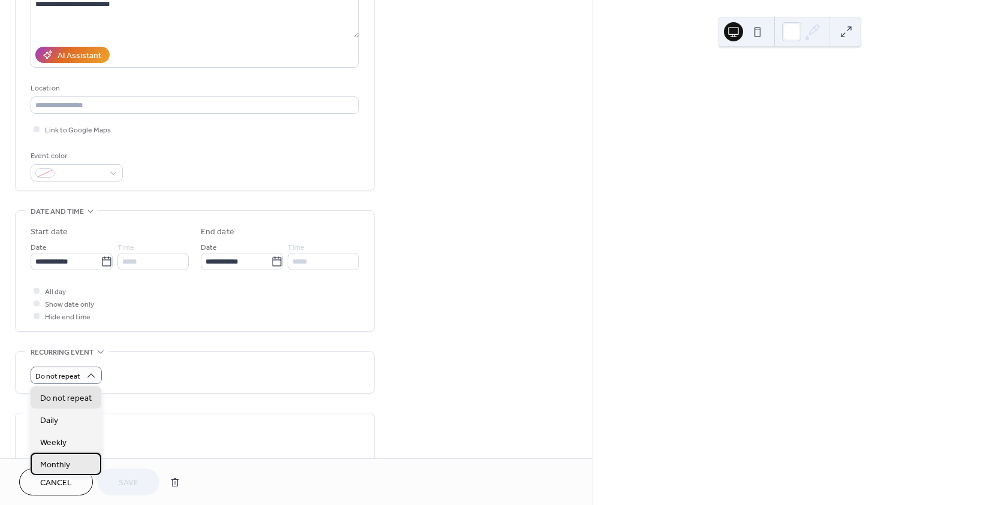
click at [60, 460] on span "Monthly" at bounding box center [55, 465] width 30 height 13
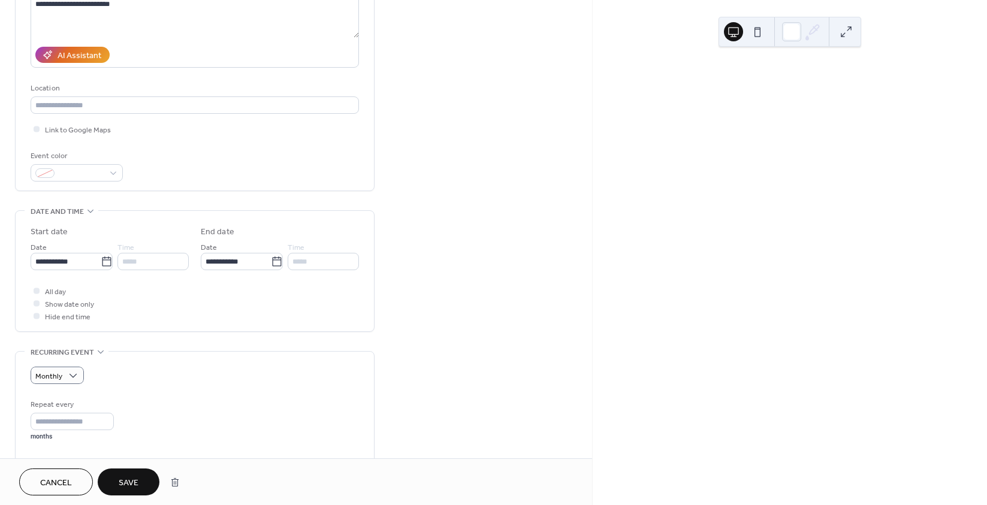
click at [130, 486] on span "Save" at bounding box center [129, 483] width 20 height 13
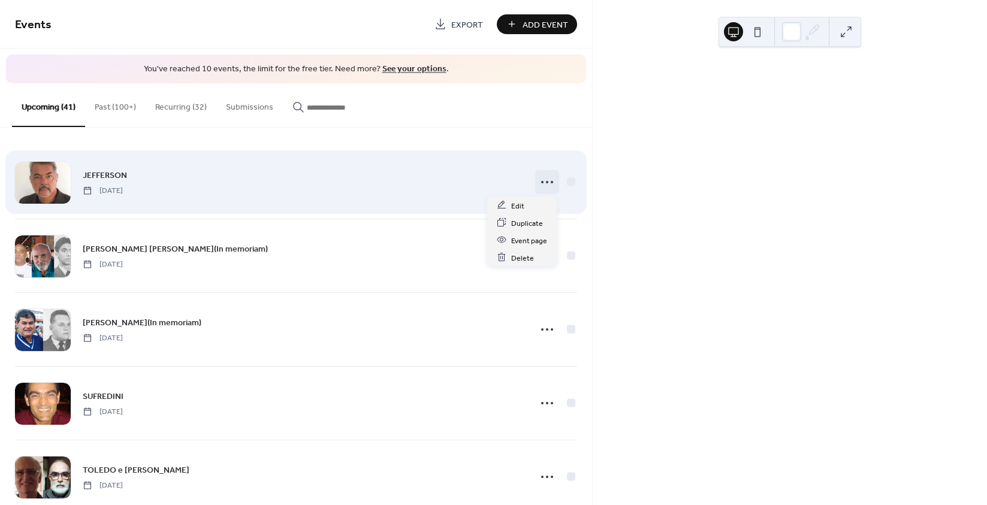
click at [551, 180] on icon at bounding box center [546, 182] width 19 height 19
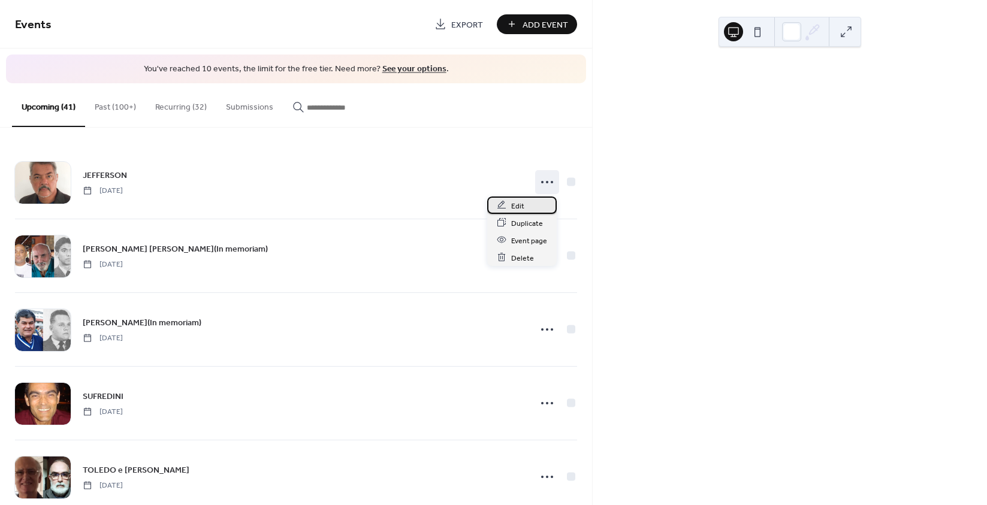
click at [512, 204] on span "Edit" at bounding box center [517, 206] width 13 height 13
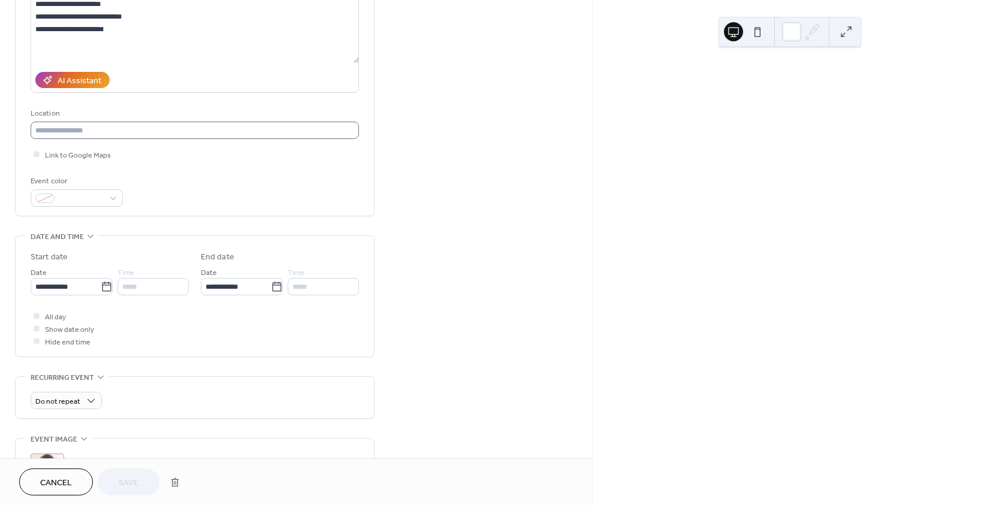
scroll to position [180, 0]
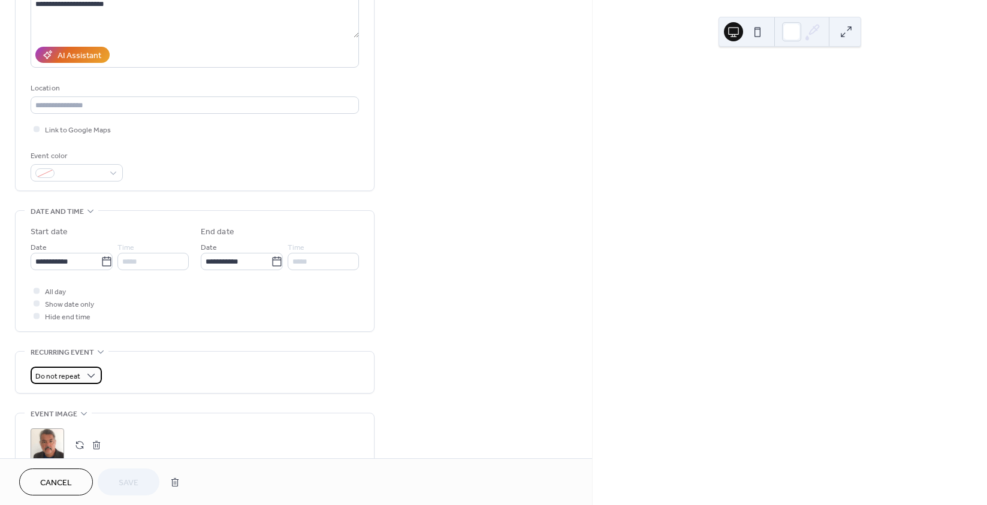
click at [71, 373] on span "Do not repeat" at bounding box center [57, 377] width 45 height 14
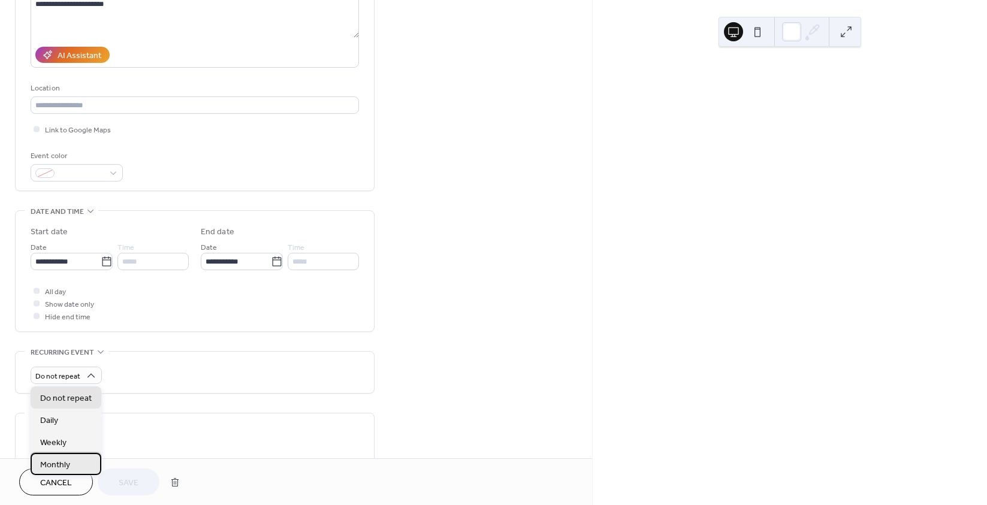
click at [62, 457] on div "Monthly" at bounding box center [66, 464] width 71 height 22
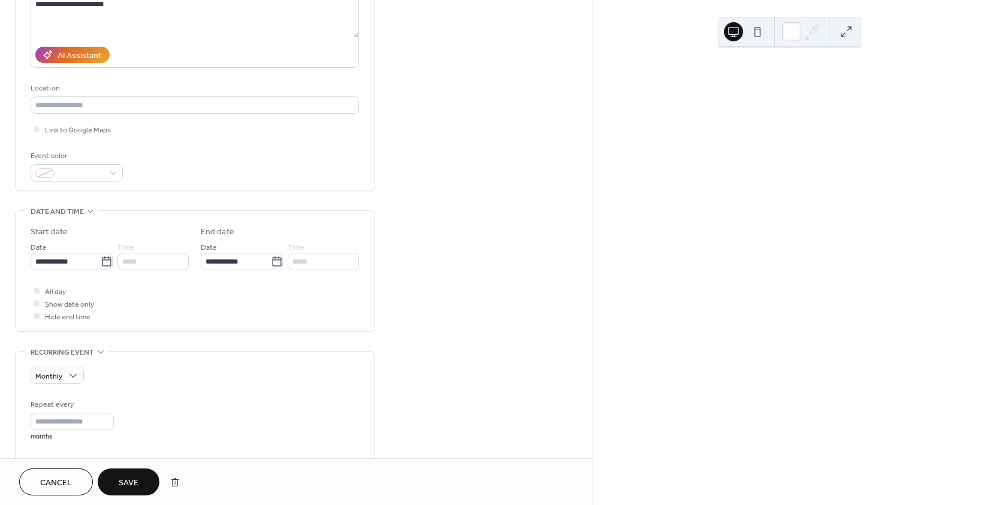
click at [118, 473] on button "Save" at bounding box center [129, 482] width 62 height 27
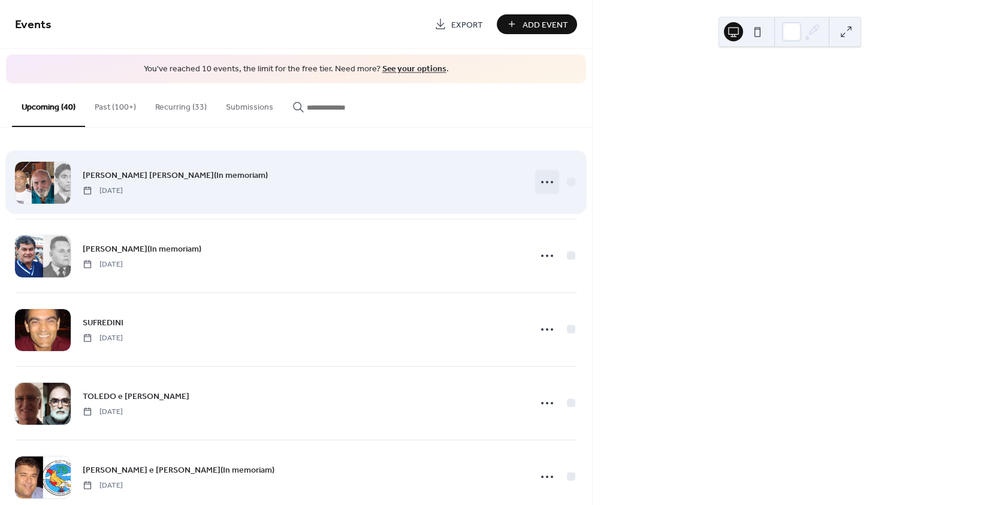
click at [538, 178] on icon at bounding box center [546, 182] width 19 height 19
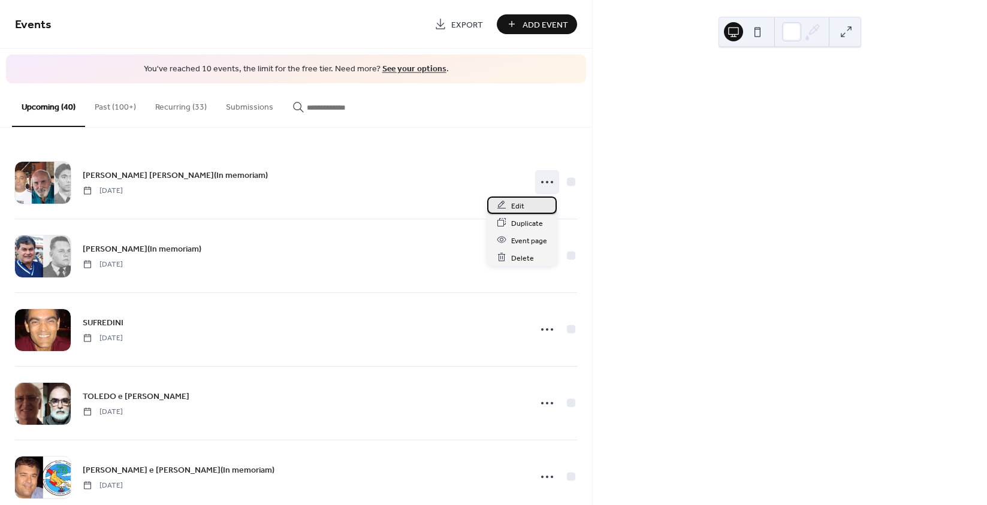
click at [519, 208] on span "Edit" at bounding box center [517, 206] width 13 height 13
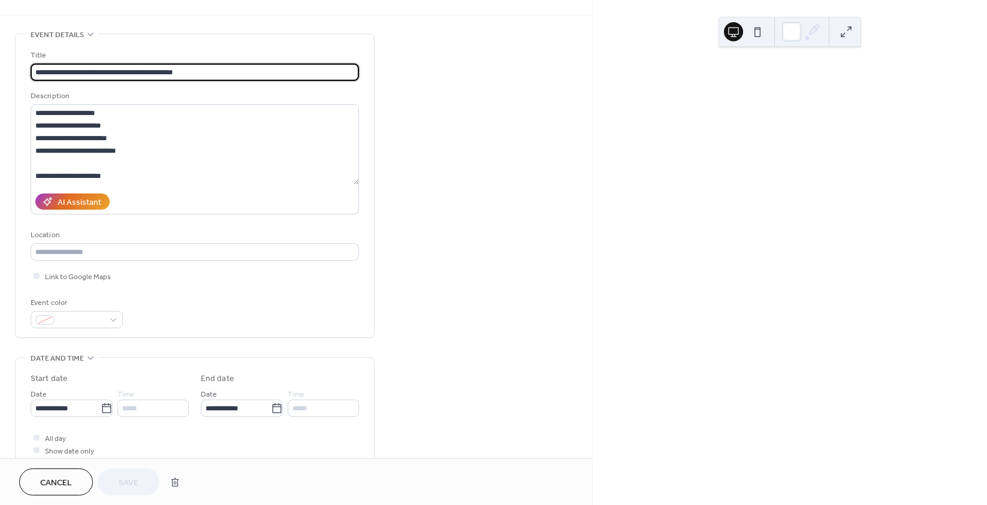
scroll to position [300, 0]
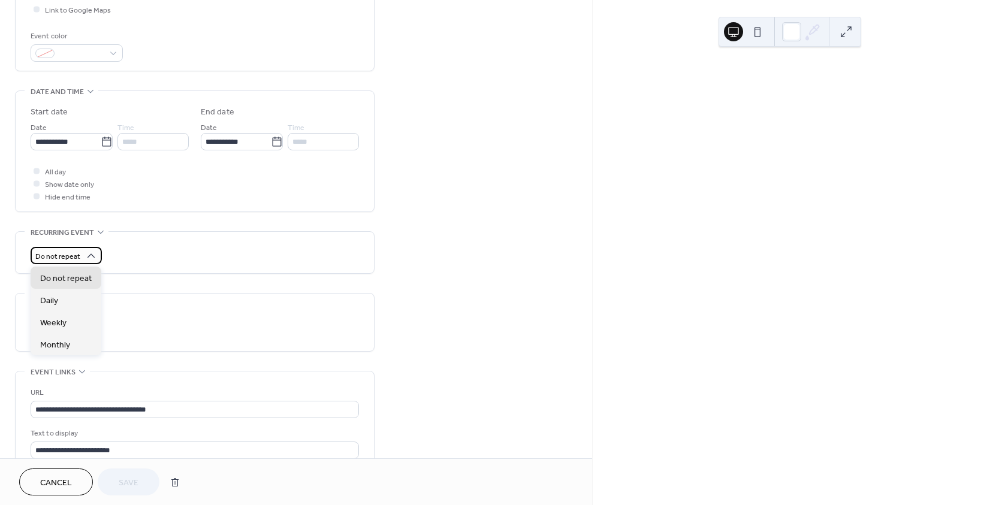
click at [78, 259] on span "Do not repeat" at bounding box center [57, 257] width 45 height 14
click at [58, 344] on span "Monthly" at bounding box center [55, 345] width 30 height 13
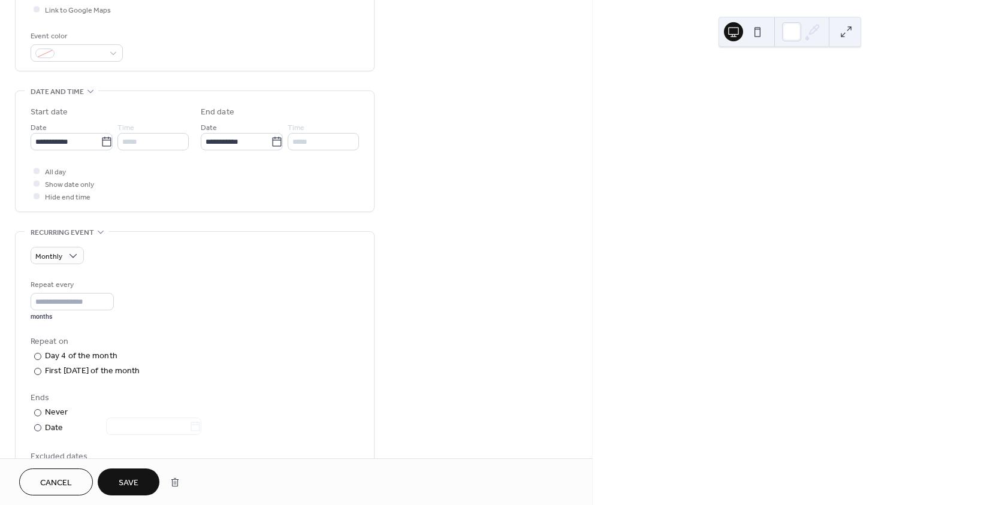
click at [126, 487] on span "Save" at bounding box center [129, 483] width 20 height 13
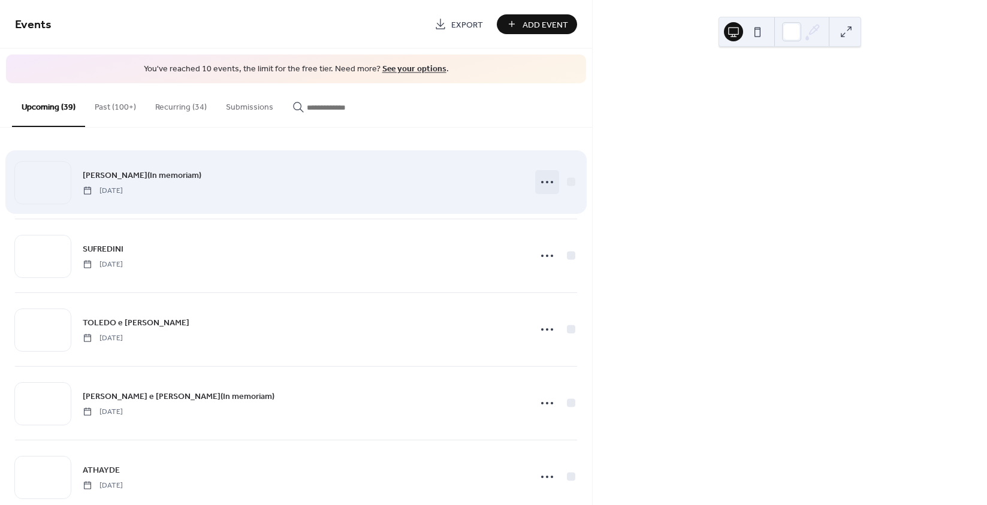
click at [539, 178] on icon at bounding box center [546, 182] width 19 height 19
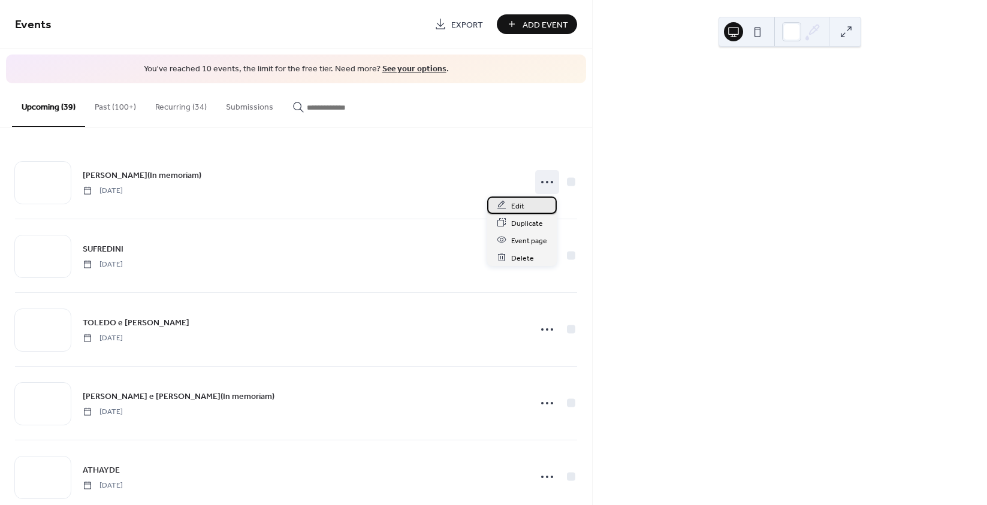
click at [510, 206] on div "Edit" at bounding box center [522, 205] width 70 height 17
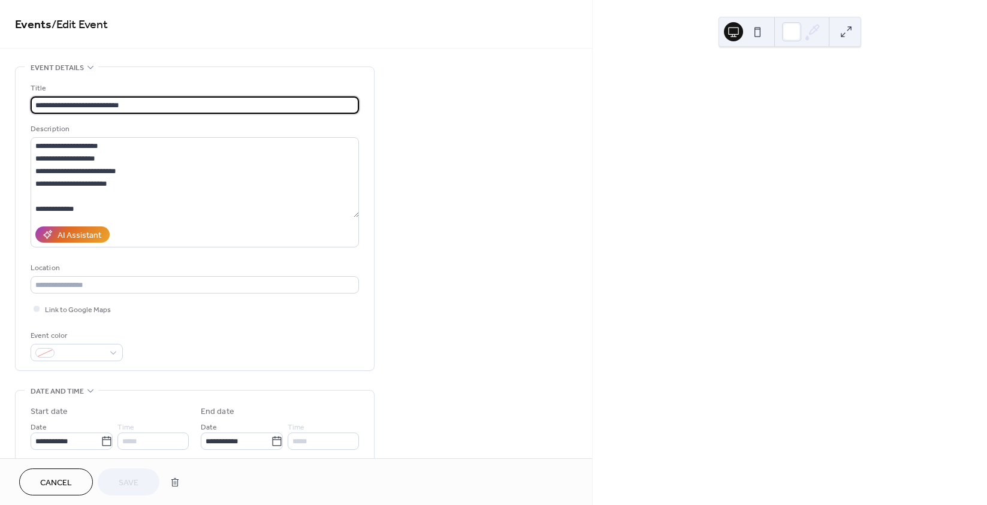
scroll to position [360, 0]
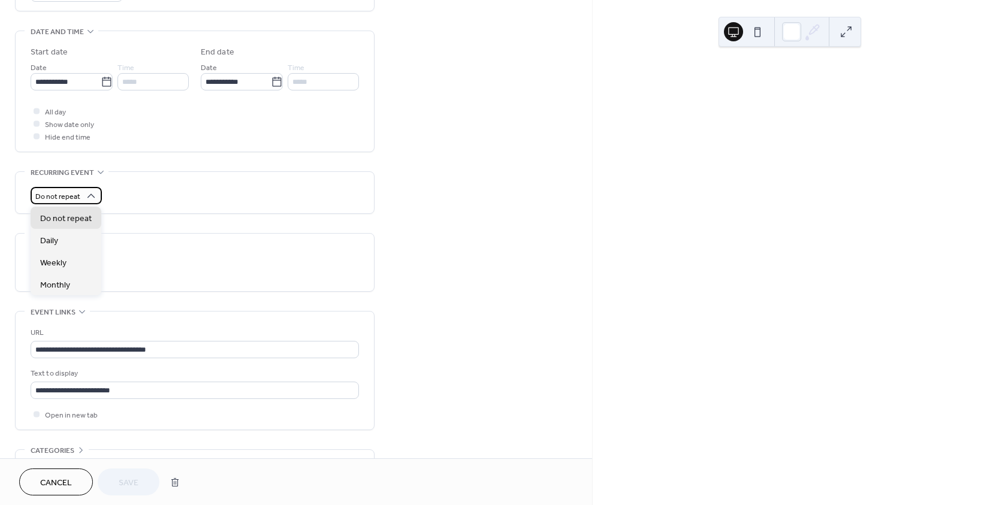
click at [79, 196] on div "Do not repeat" at bounding box center [66, 195] width 71 height 17
click at [71, 282] on div "Monthly" at bounding box center [66, 284] width 71 height 22
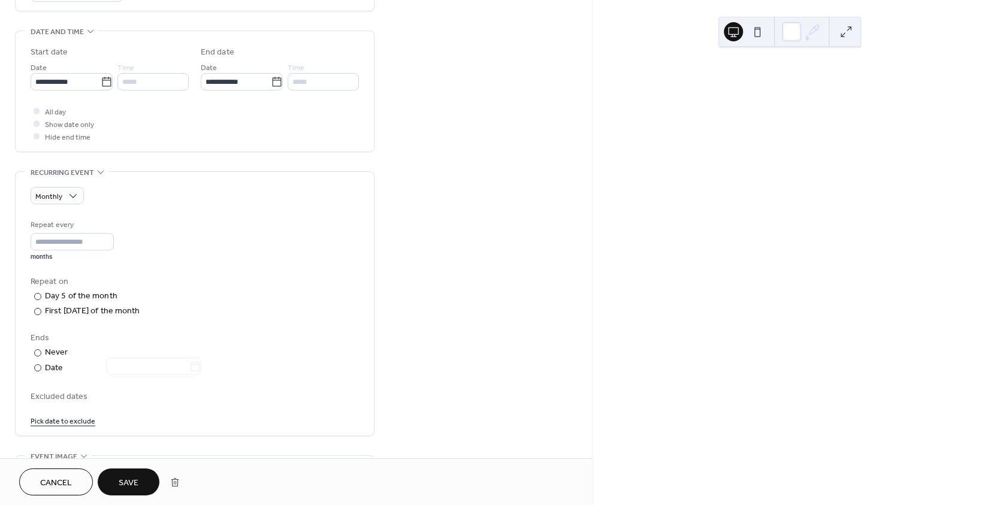
click at [125, 490] on span "Save" at bounding box center [129, 483] width 20 height 13
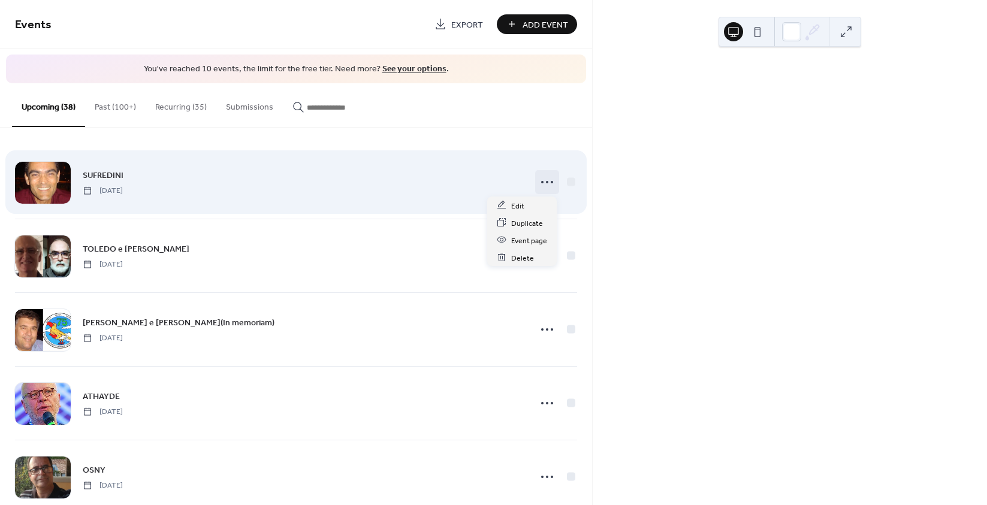
click at [537, 183] on icon at bounding box center [546, 182] width 19 height 19
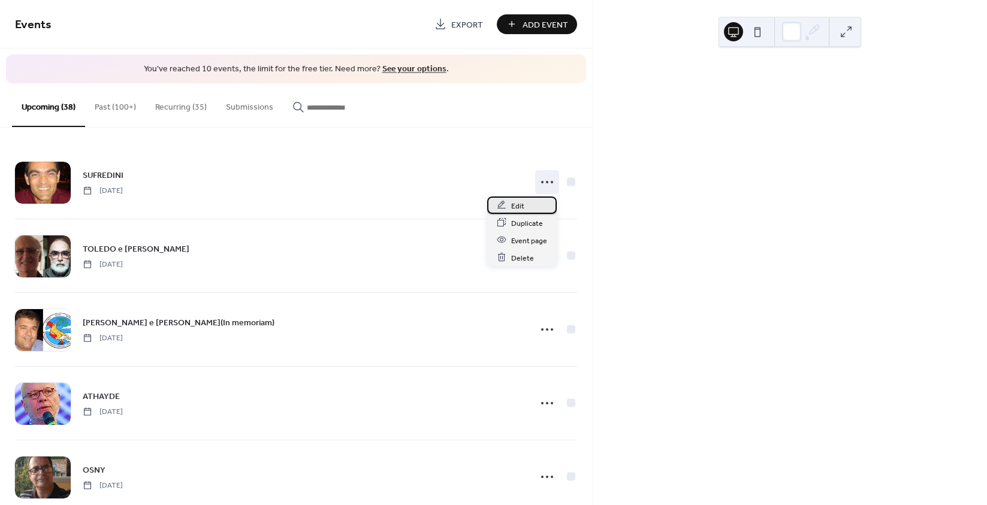
click at [515, 204] on span "Edit" at bounding box center [517, 206] width 13 height 13
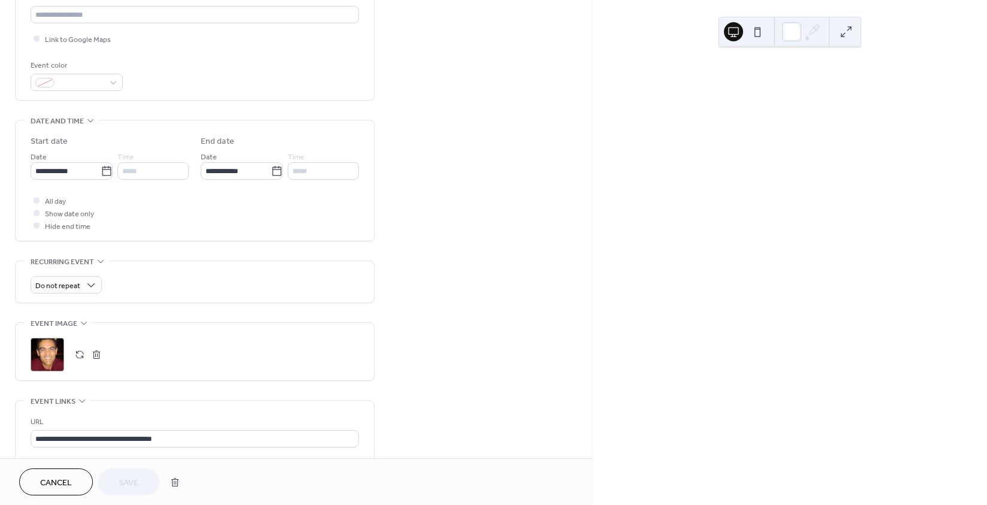
scroll to position [300, 0]
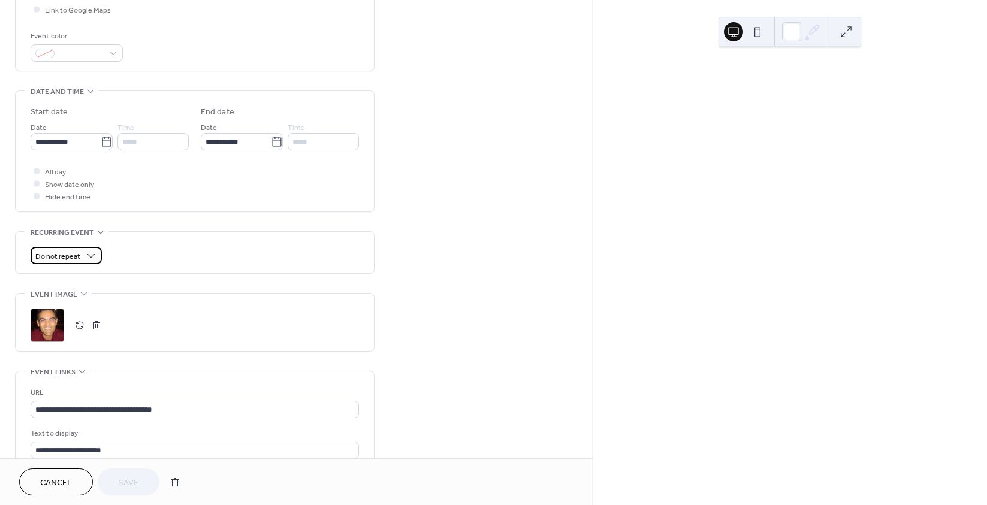
click at [81, 261] on div "Do not repeat" at bounding box center [66, 255] width 71 height 17
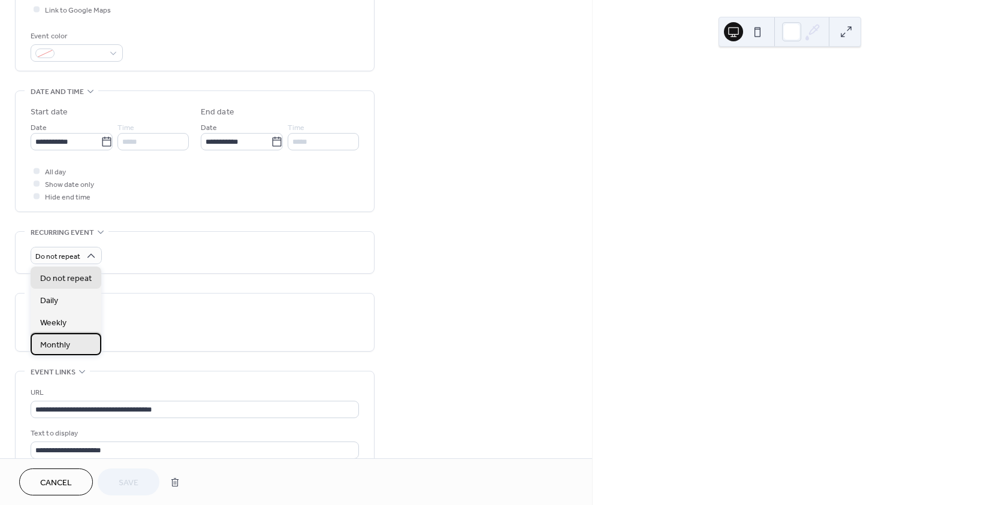
click at [70, 343] on div "Monthly" at bounding box center [66, 344] width 71 height 22
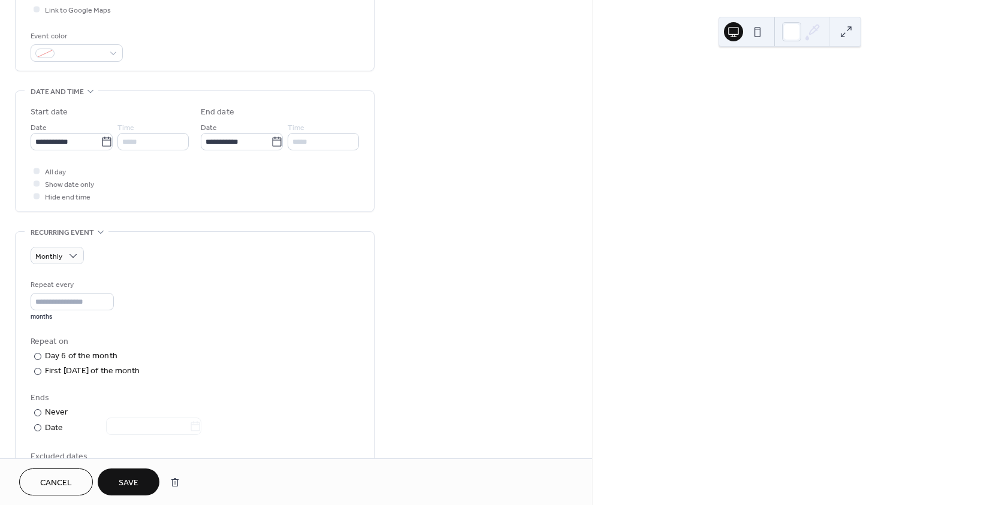
click at [125, 477] on span "Save" at bounding box center [129, 483] width 20 height 13
click at [139, 479] on button "Save" at bounding box center [129, 482] width 62 height 27
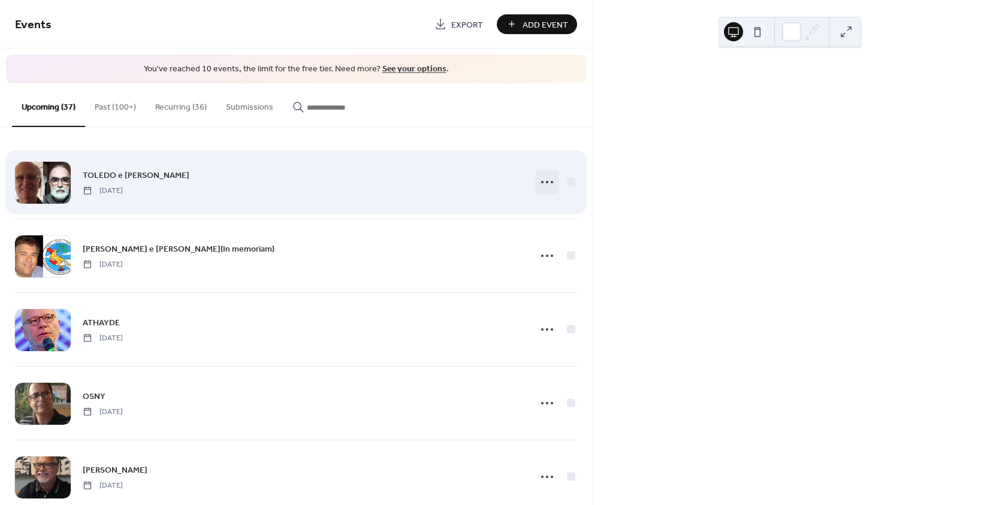
click at [535, 186] on div at bounding box center [547, 182] width 24 height 24
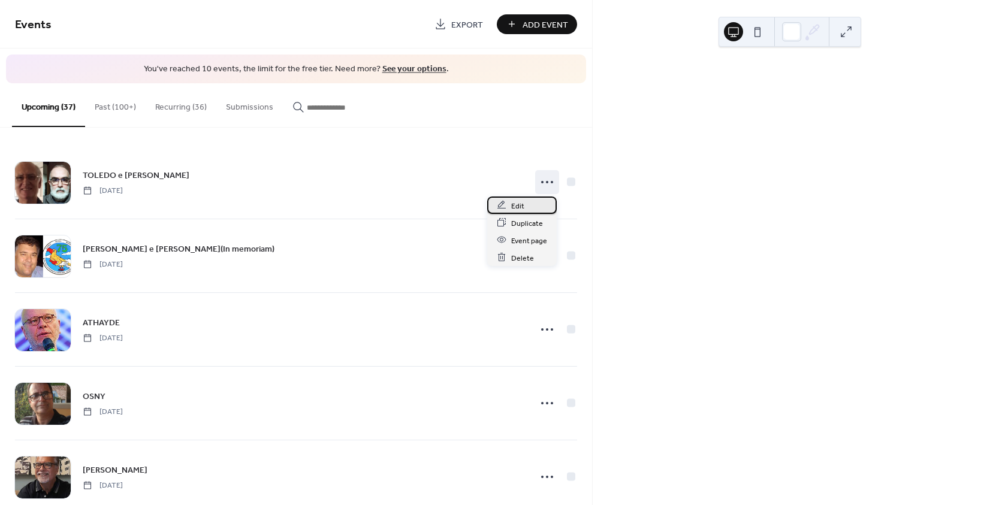
click at [519, 204] on span "Edit" at bounding box center [517, 206] width 13 height 13
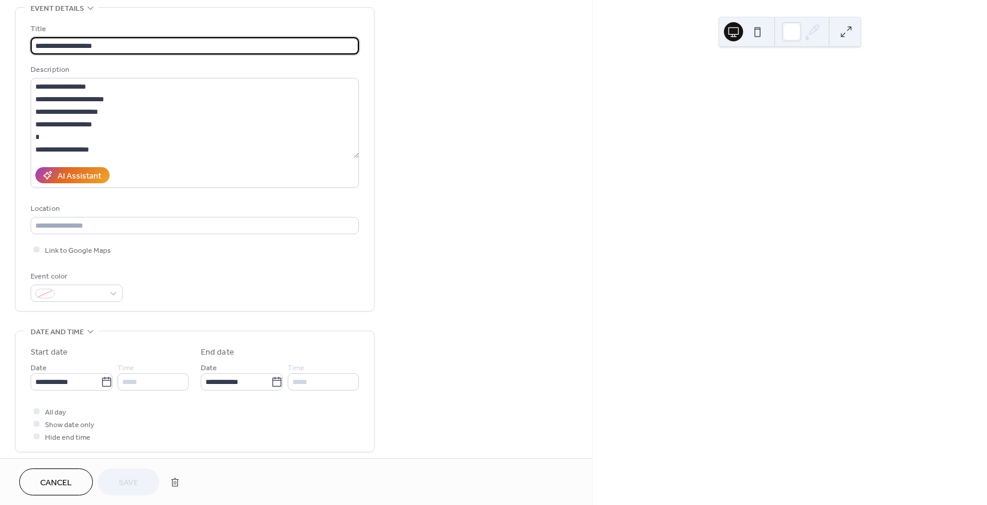
scroll to position [300, 0]
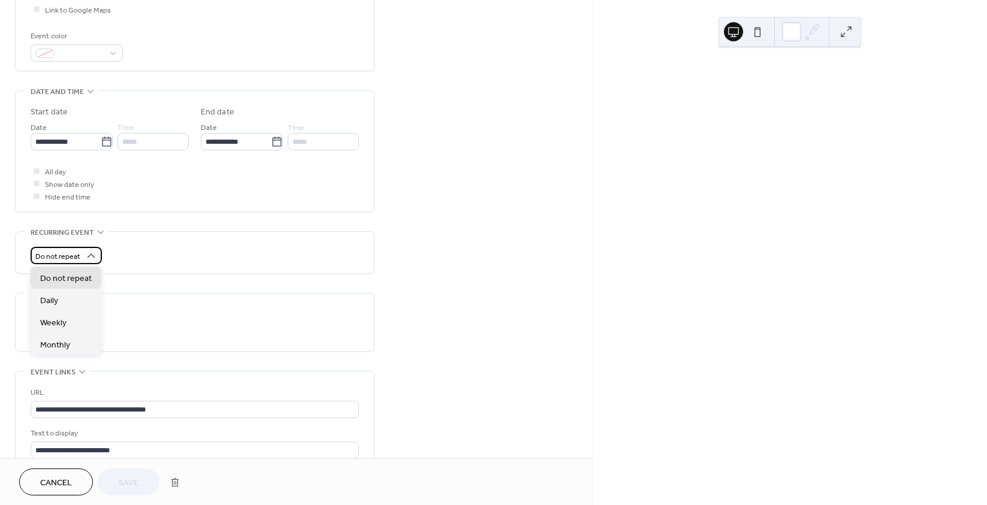
click at [70, 256] on span "Do not repeat" at bounding box center [57, 257] width 45 height 14
click at [71, 347] on div "Monthly" at bounding box center [66, 344] width 71 height 22
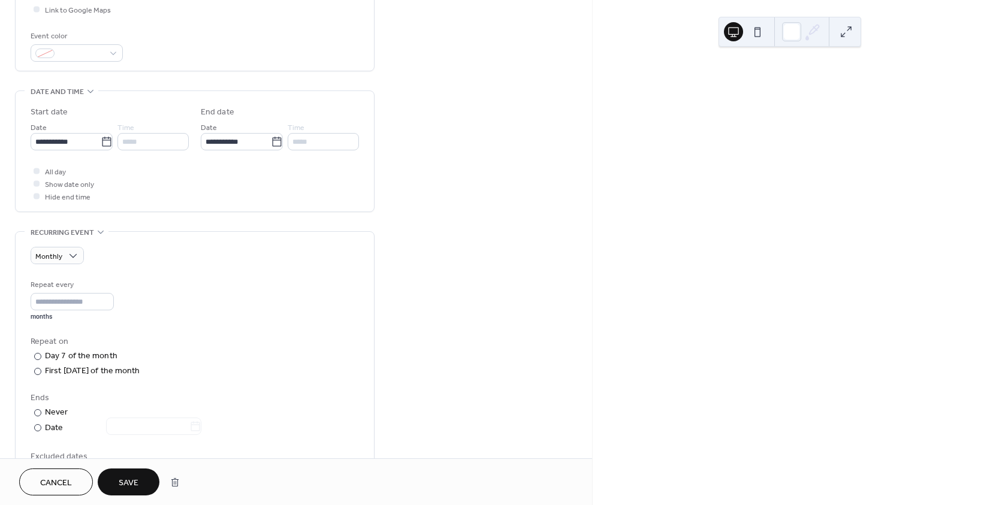
click at [138, 490] on button "Save" at bounding box center [129, 482] width 62 height 27
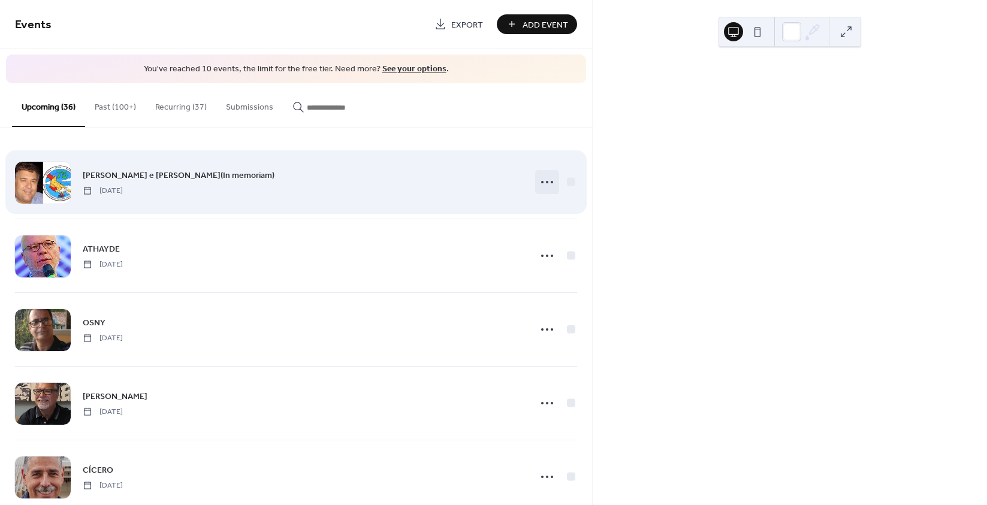
click at [539, 186] on icon at bounding box center [546, 182] width 19 height 19
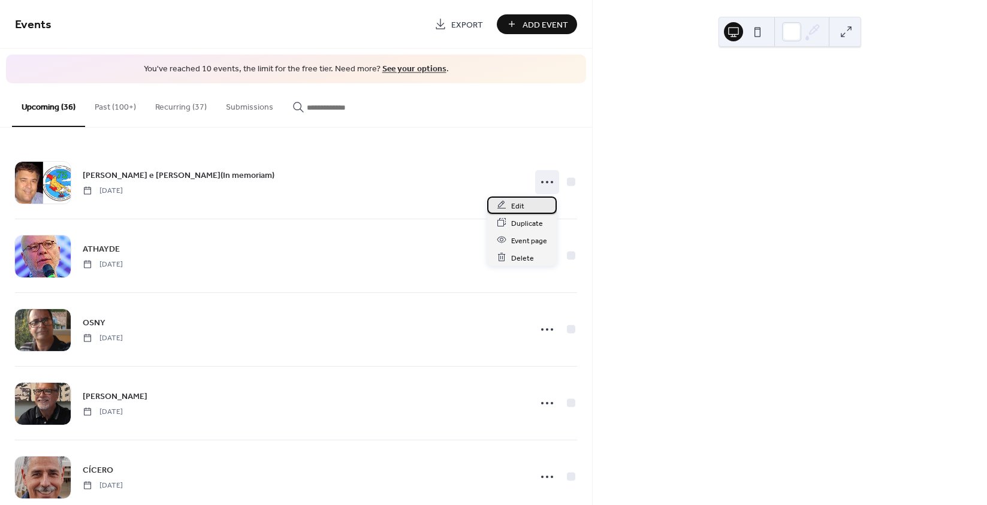
click at [520, 206] on span "Edit" at bounding box center [517, 206] width 13 height 13
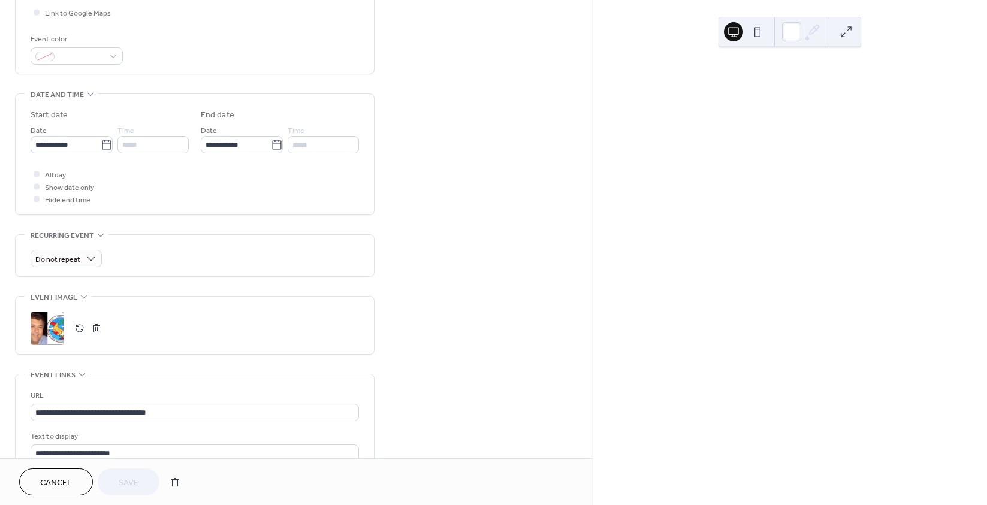
scroll to position [300, 0]
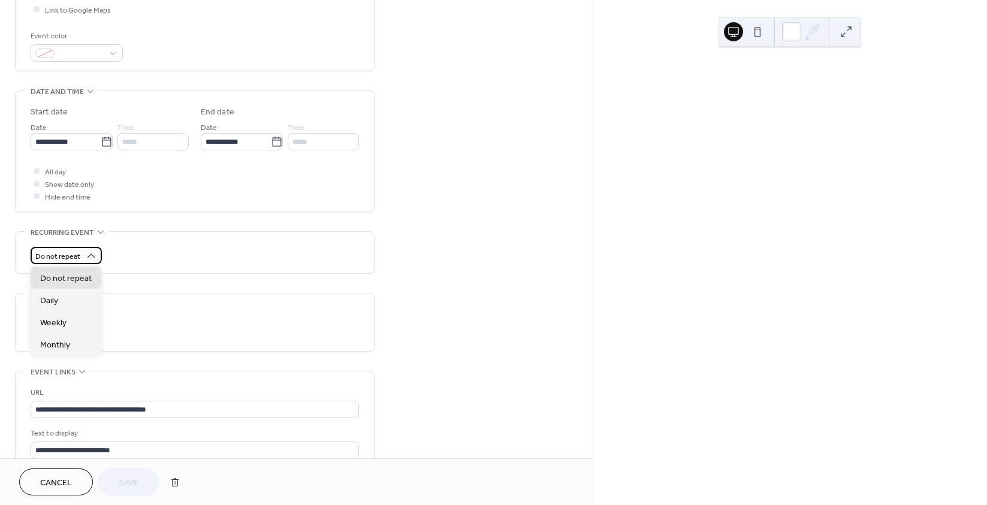
click at [61, 258] on span "Do not repeat" at bounding box center [57, 257] width 45 height 14
click at [57, 344] on span "Monthly" at bounding box center [55, 345] width 30 height 13
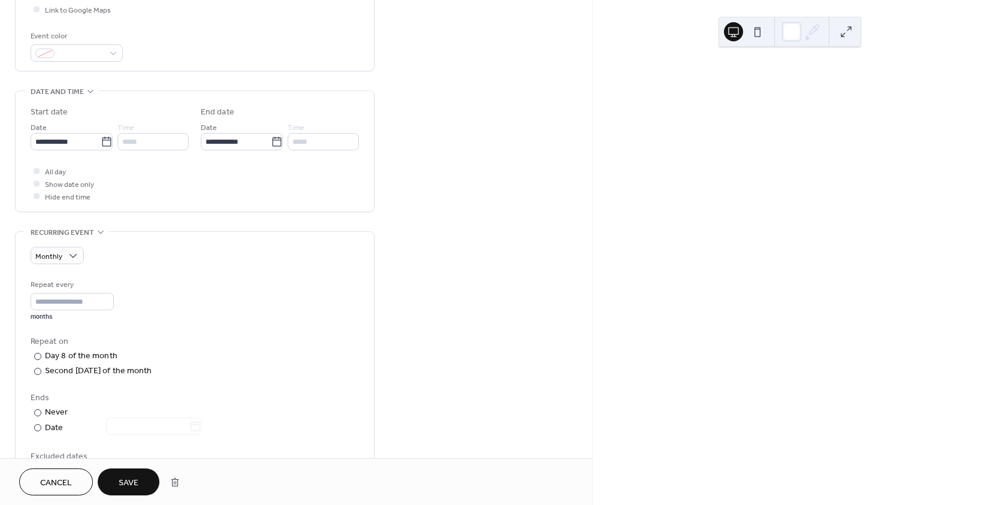
click at [128, 481] on span "Save" at bounding box center [129, 483] width 20 height 13
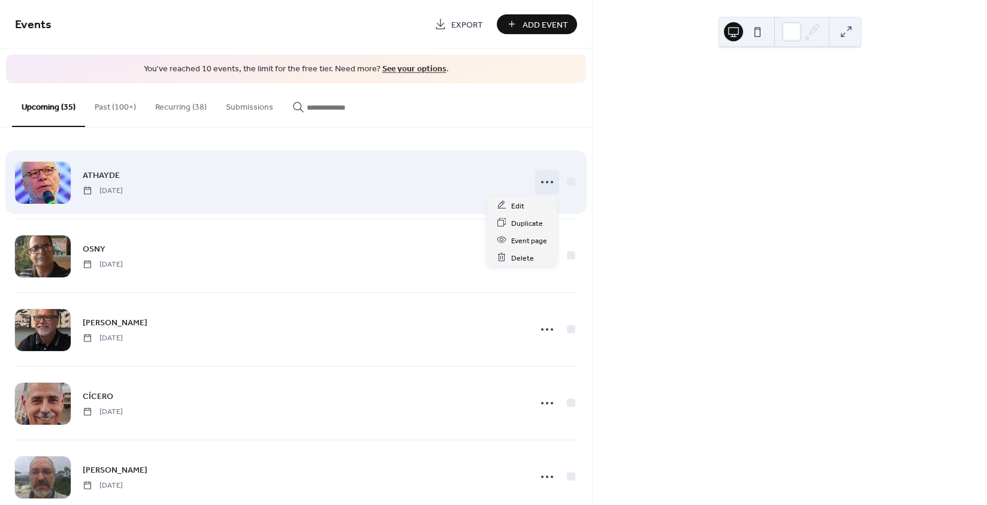
click at [539, 183] on icon at bounding box center [546, 182] width 19 height 19
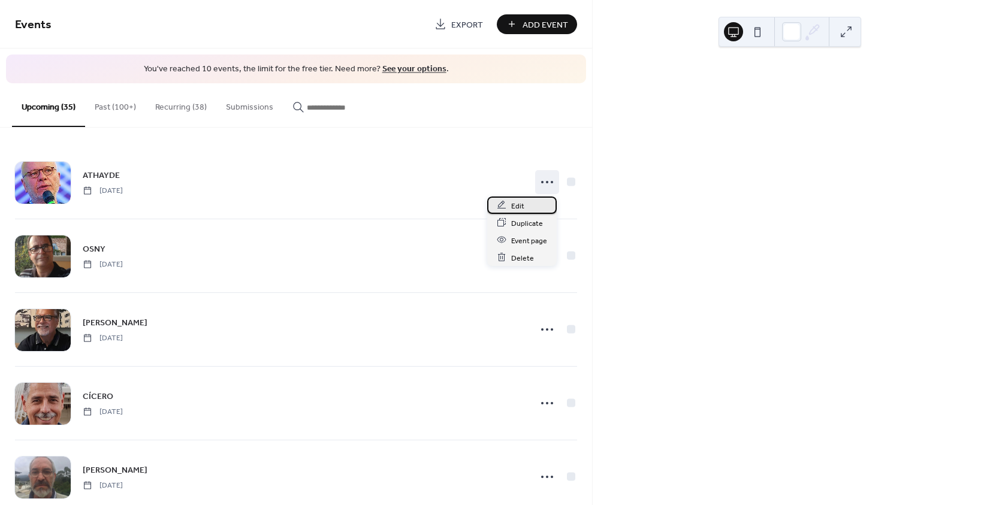
click at [520, 209] on span "Edit" at bounding box center [517, 206] width 13 height 13
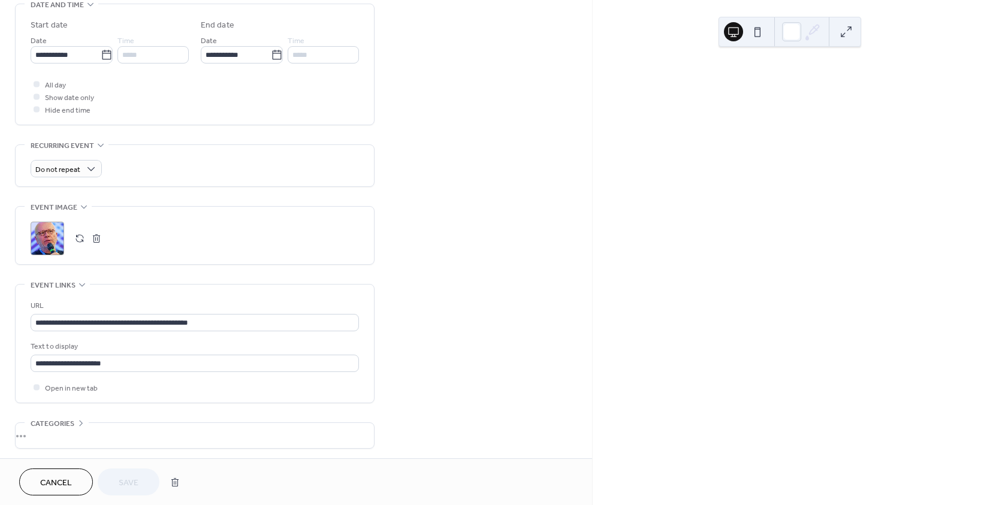
scroll to position [360, 0]
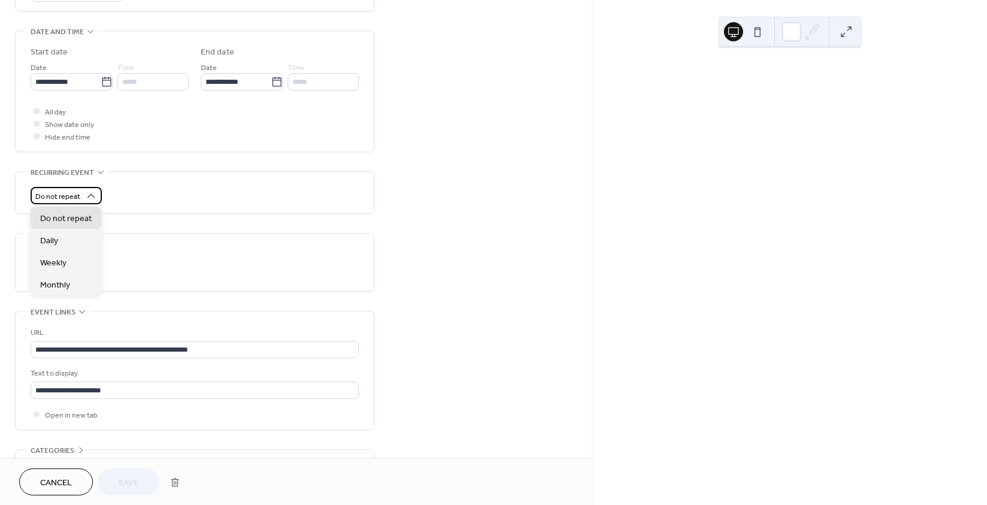
click at [65, 196] on span "Do not repeat" at bounding box center [57, 197] width 45 height 14
click at [65, 285] on span "Monthly" at bounding box center [55, 285] width 30 height 13
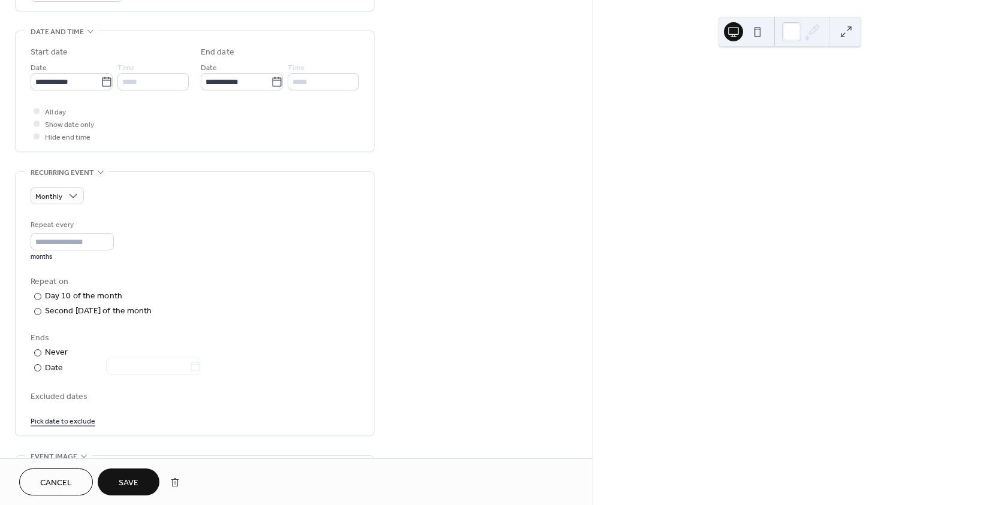
click at [123, 488] on span "Save" at bounding box center [129, 483] width 20 height 13
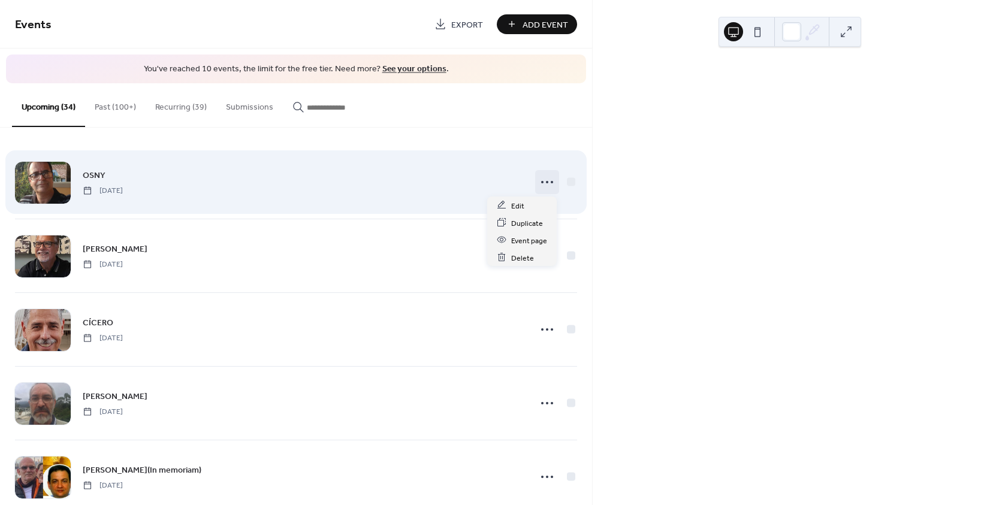
click at [539, 180] on icon at bounding box center [546, 182] width 19 height 19
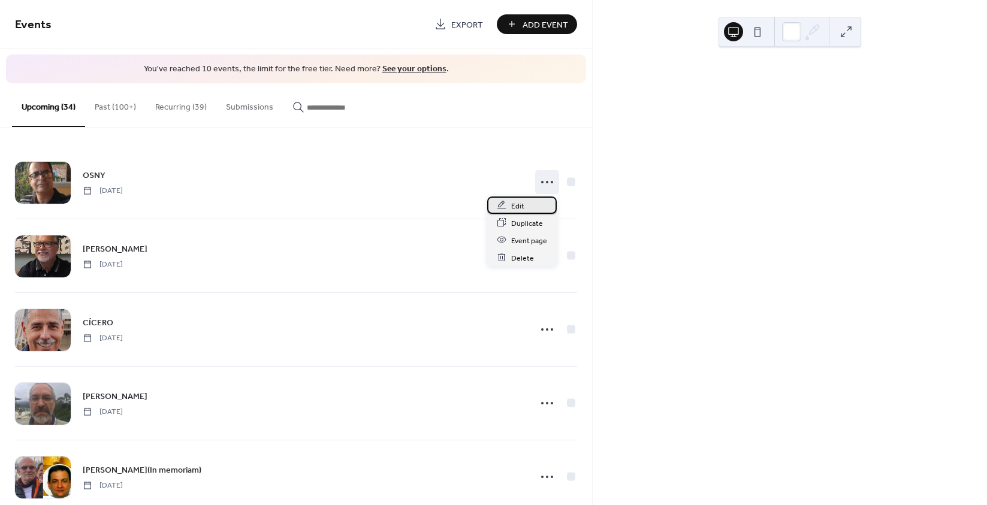
click at [517, 208] on span "Edit" at bounding box center [517, 206] width 13 height 13
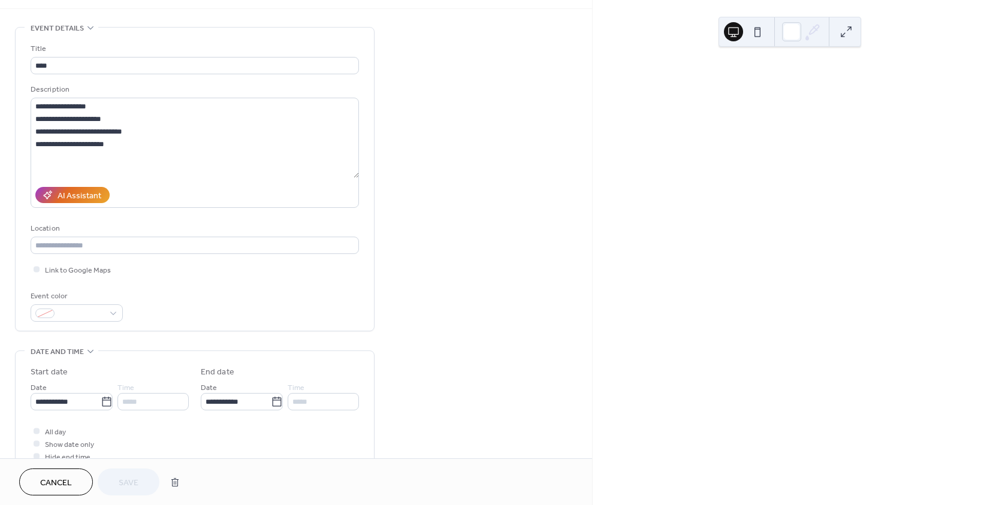
scroll to position [180, 0]
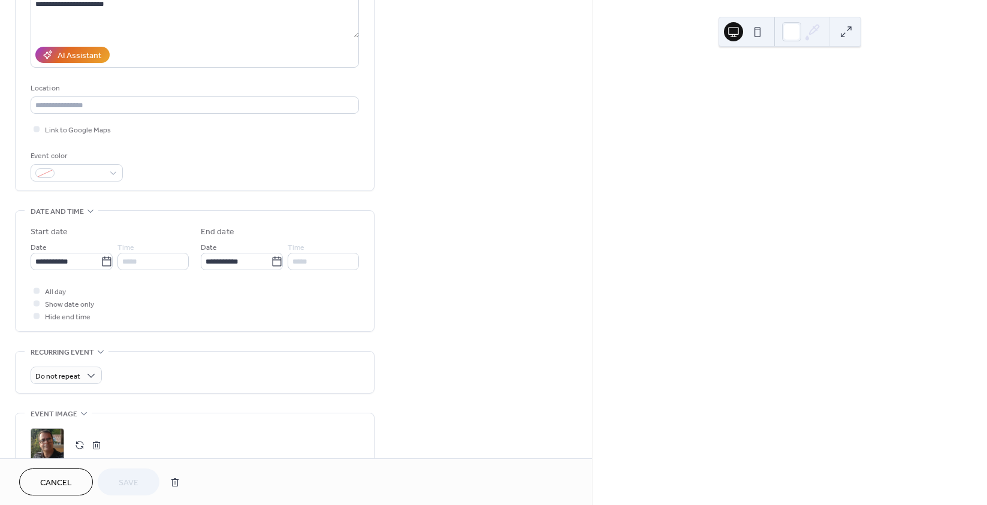
drag, startPoint x: 185, startPoint y: 316, endPoint x: 119, endPoint y: 310, distance: 66.2
click at [119, 310] on div "All day Show date only Hide end time" at bounding box center [195, 304] width 328 height 38
click at [64, 463] on span "Monthly" at bounding box center [55, 465] width 30 height 13
click at [126, 477] on span "Save" at bounding box center [129, 483] width 20 height 13
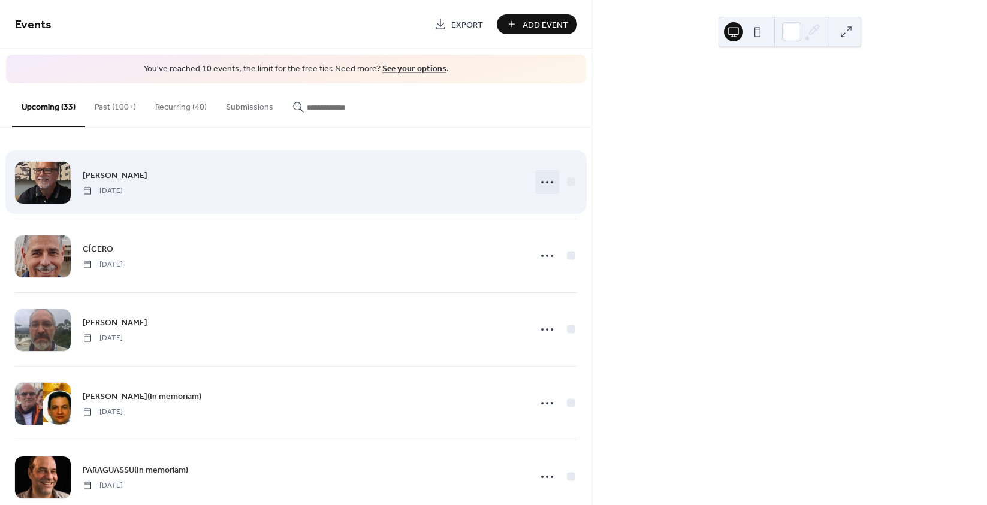
click at [543, 185] on icon at bounding box center [546, 182] width 19 height 19
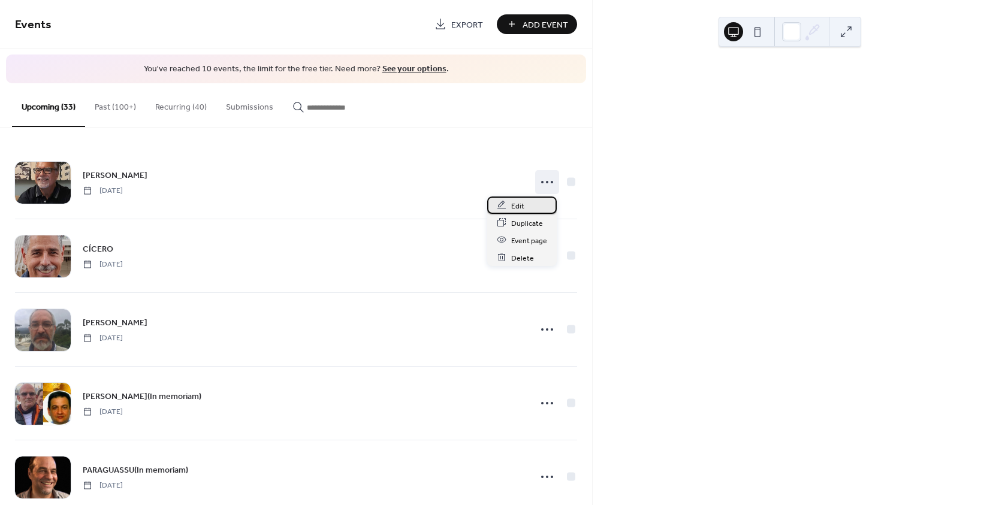
click at [525, 203] on div "Edit" at bounding box center [522, 205] width 70 height 17
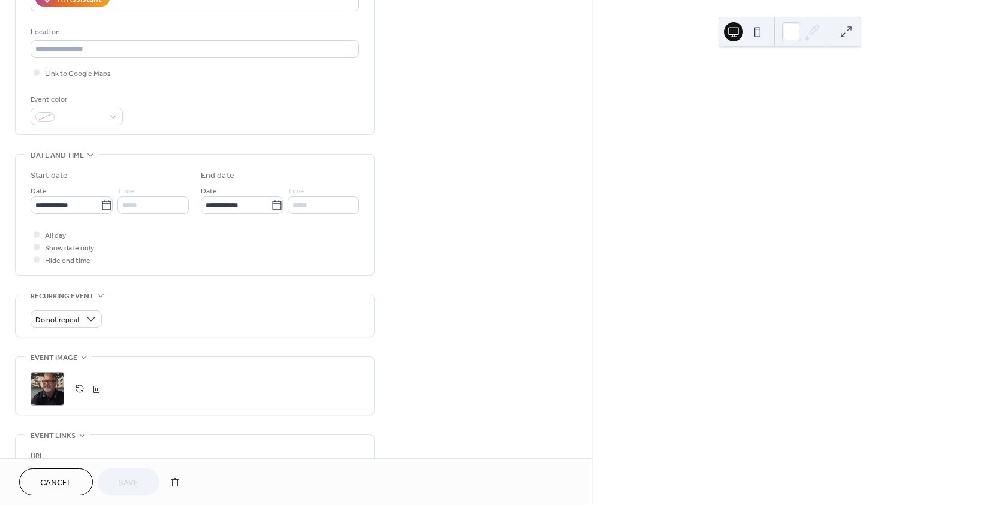
scroll to position [300, 0]
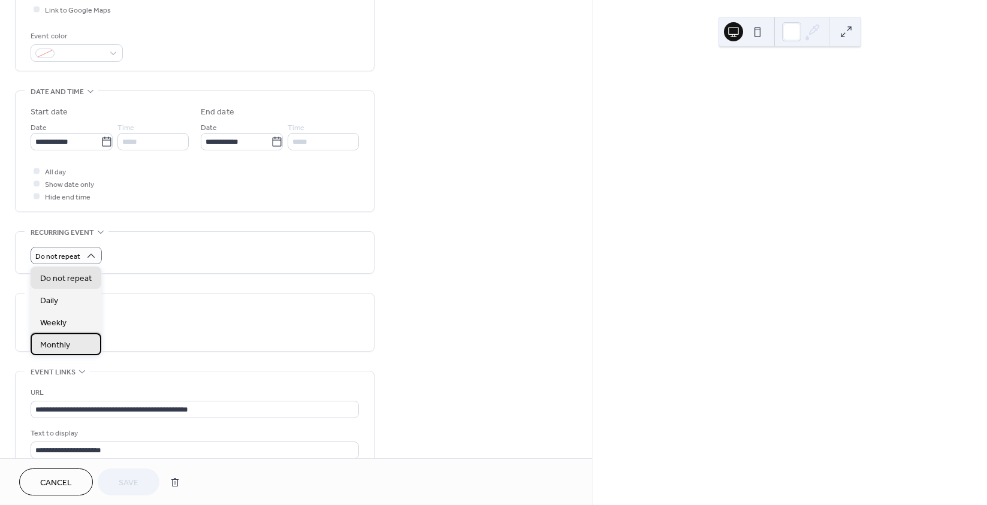
click at [67, 344] on span "Monthly" at bounding box center [55, 345] width 30 height 13
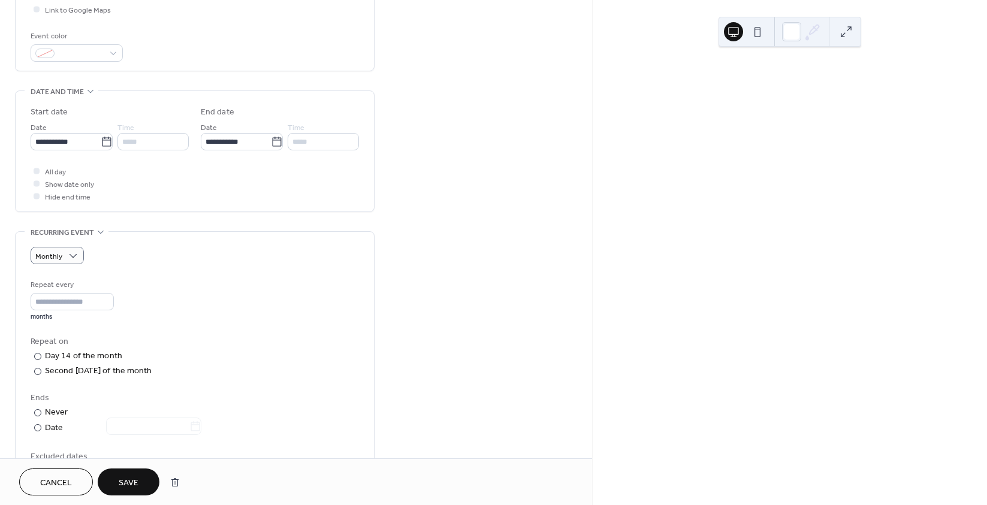
click at [136, 481] on span "Save" at bounding box center [129, 483] width 20 height 13
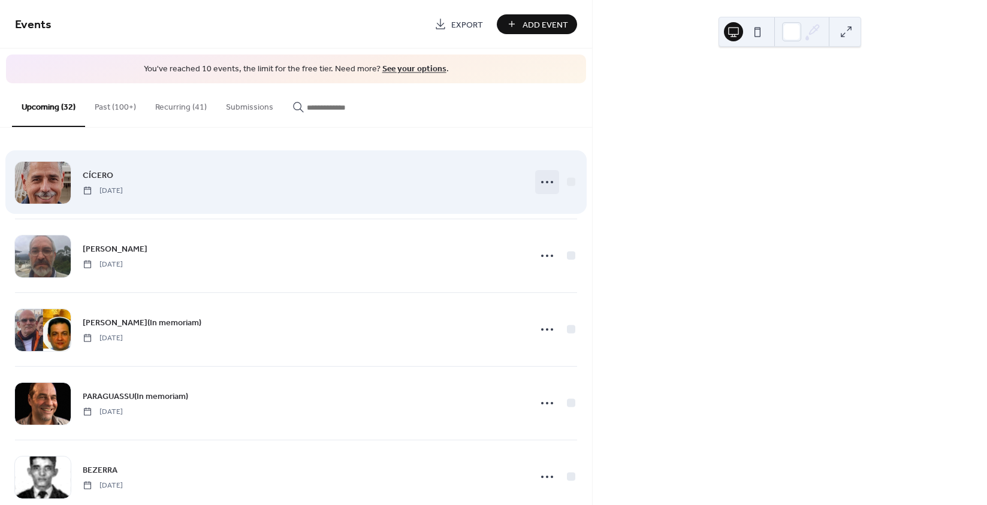
click at [540, 185] on icon at bounding box center [546, 182] width 19 height 19
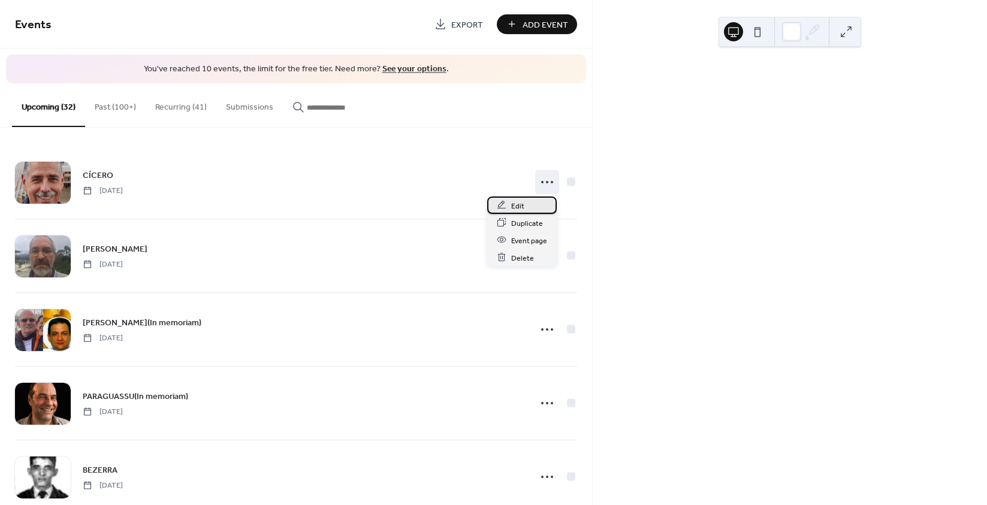
click at [508, 212] on div "Edit" at bounding box center [522, 205] width 70 height 17
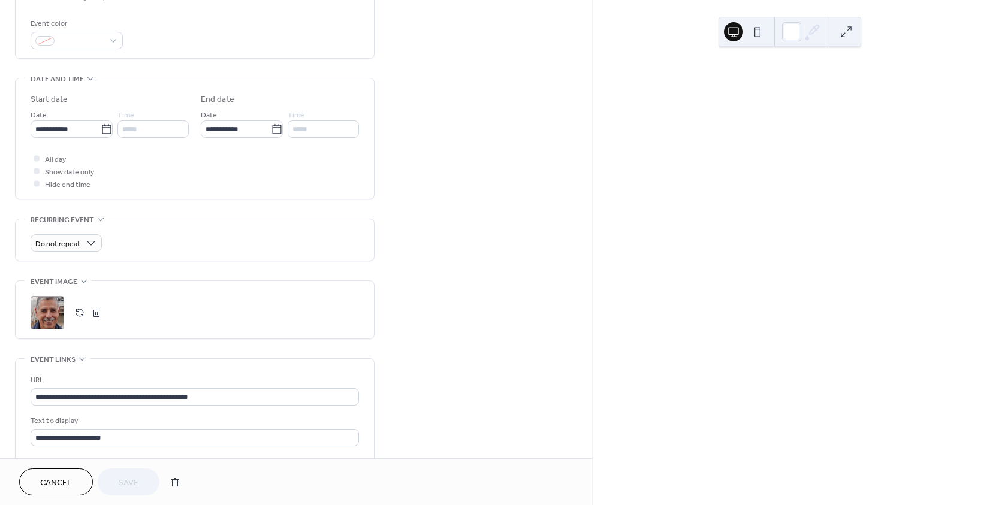
scroll to position [360, 0]
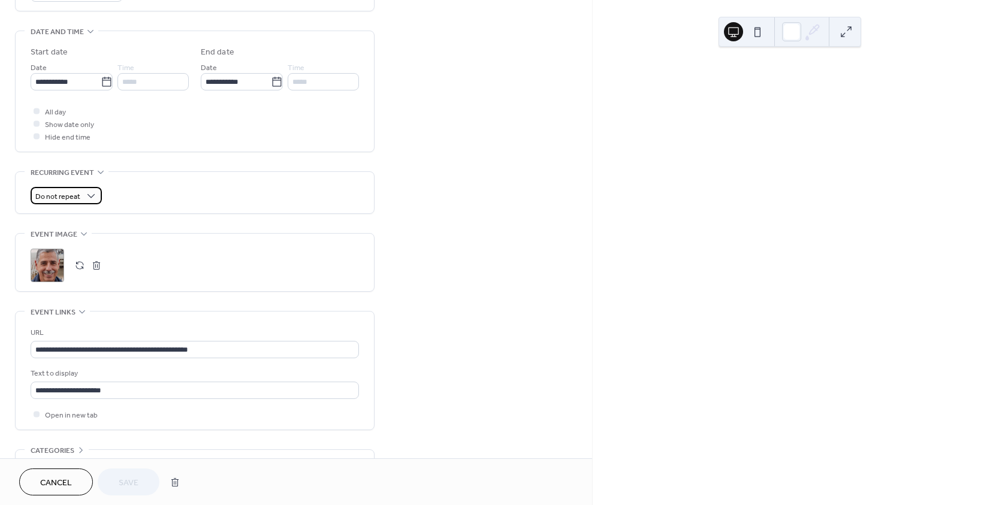
click at [80, 198] on div "Do not repeat" at bounding box center [66, 195] width 71 height 17
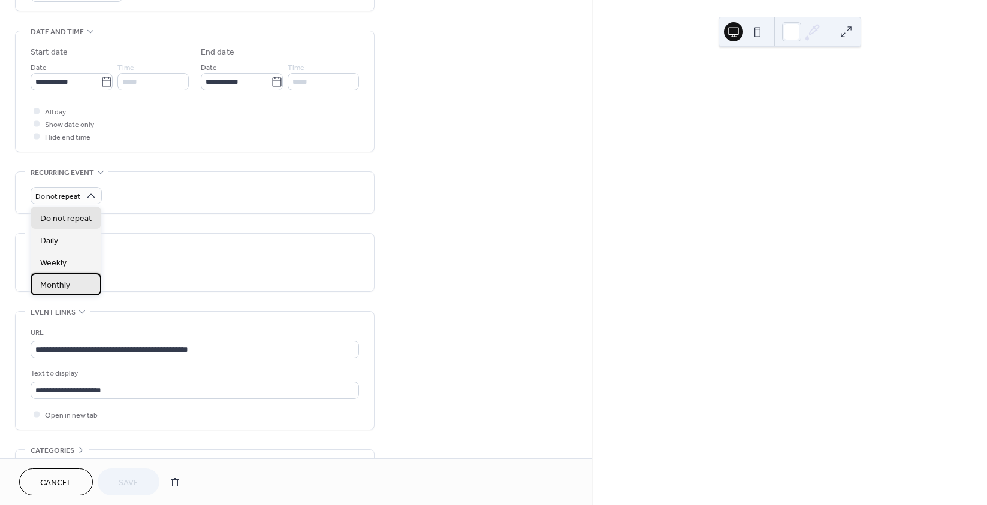
click at [68, 282] on span "Monthly" at bounding box center [55, 285] width 30 height 13
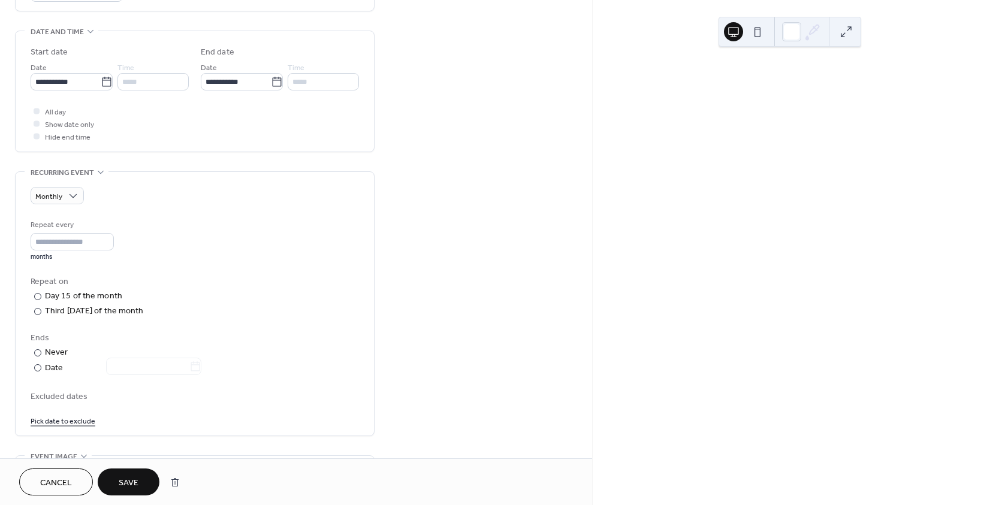
click at [129, 477] on span "Save" at bounding box center [129, 483] width 20 height 13
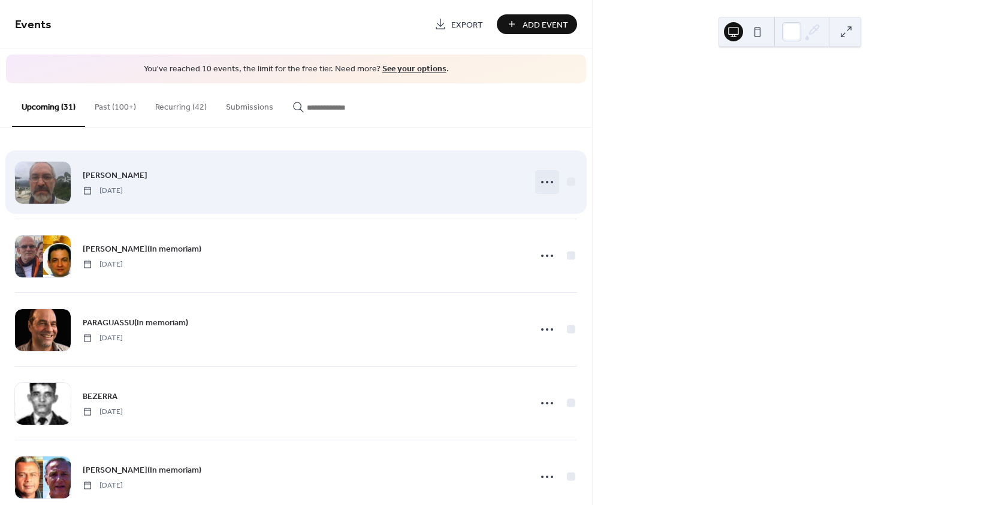
click at [542, 186] on icon at bounding box center [546, 182] width 19 height 19
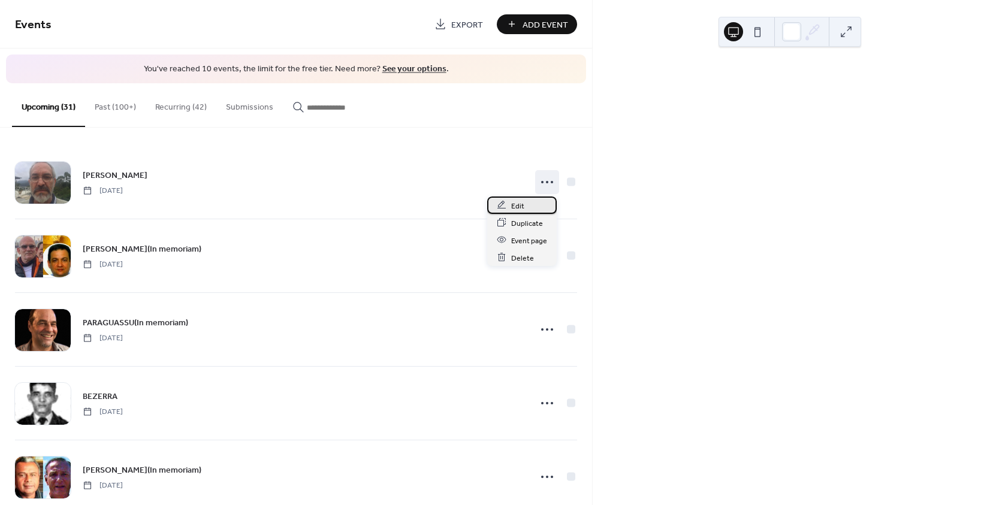
click at [519, 209] on span "Edit" at bounding box center [517, 206] width 13 height 13
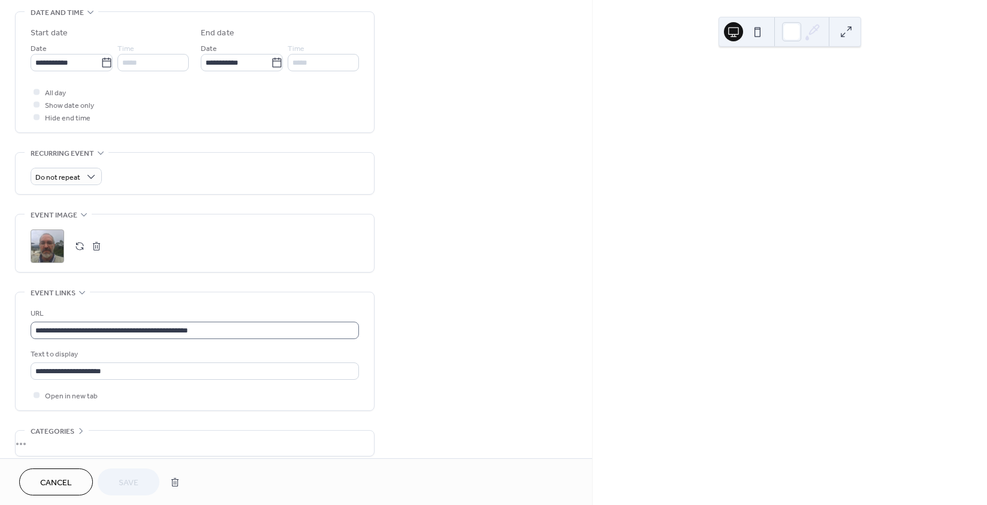
scroll to position [419, 0]
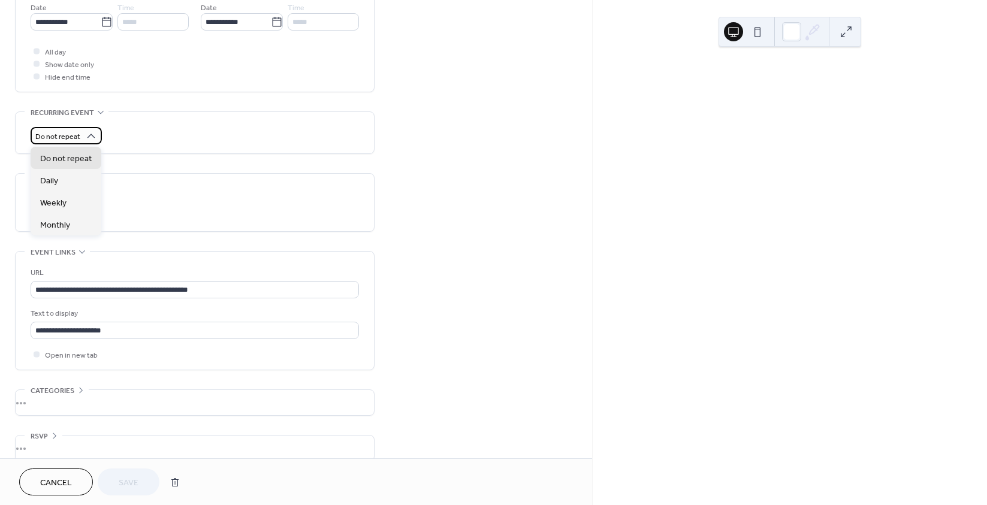
click at [78, 132] on span "Do not repeat" at bounding box center [57, 137] width 45 height 14
click at [70, 220] on div "Monthly" at bounding box center [66, 224] width 71 height 22
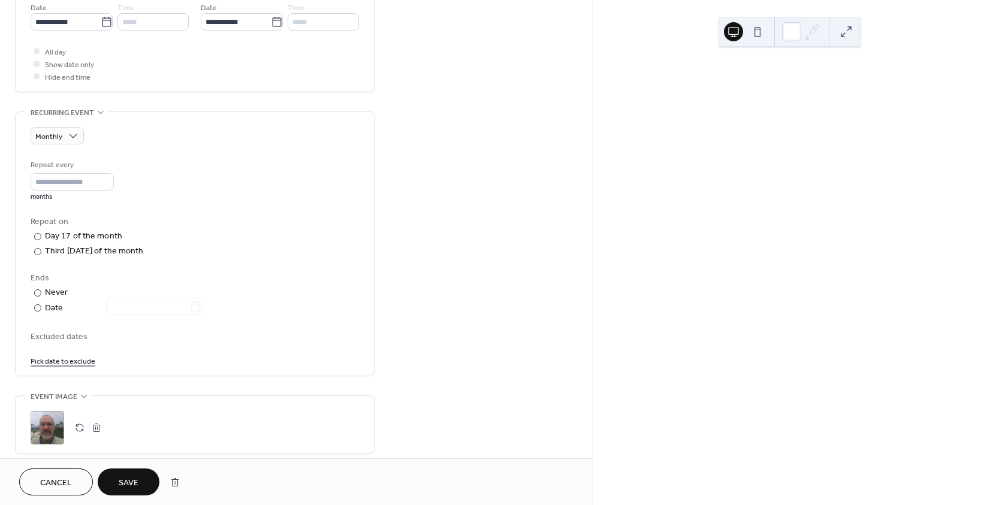
click at [126, 480] on span "Save" at bounding box center [129, 483] width 20 height 13
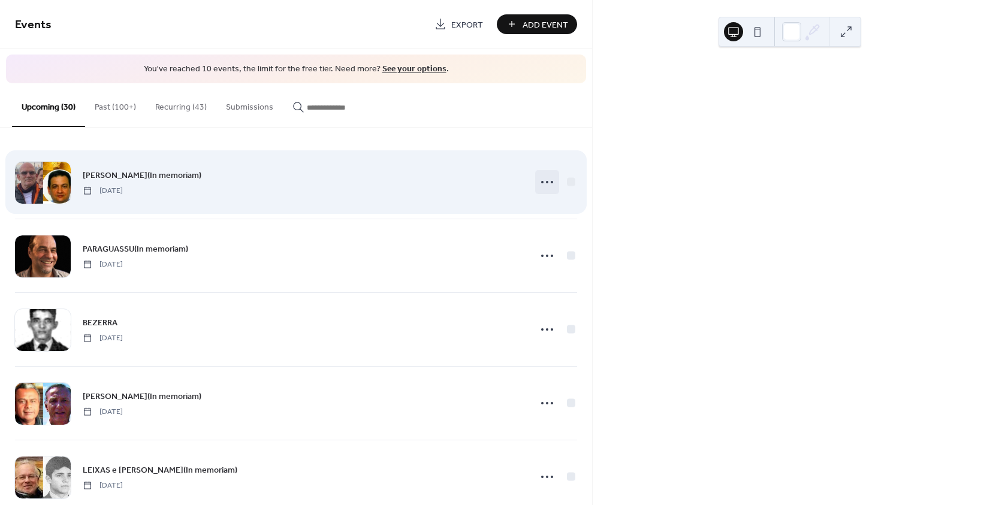
click at [537, 185] on icon at bounding box center [546, 182] width 19 height 19
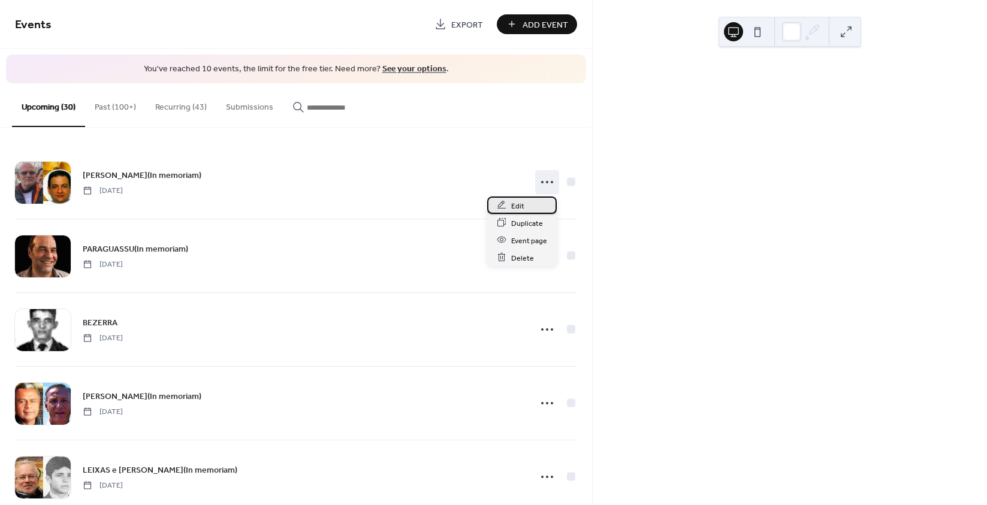
click at [525, 207] on div "Edit" at bounding box center [522, 205] width 70 height 17
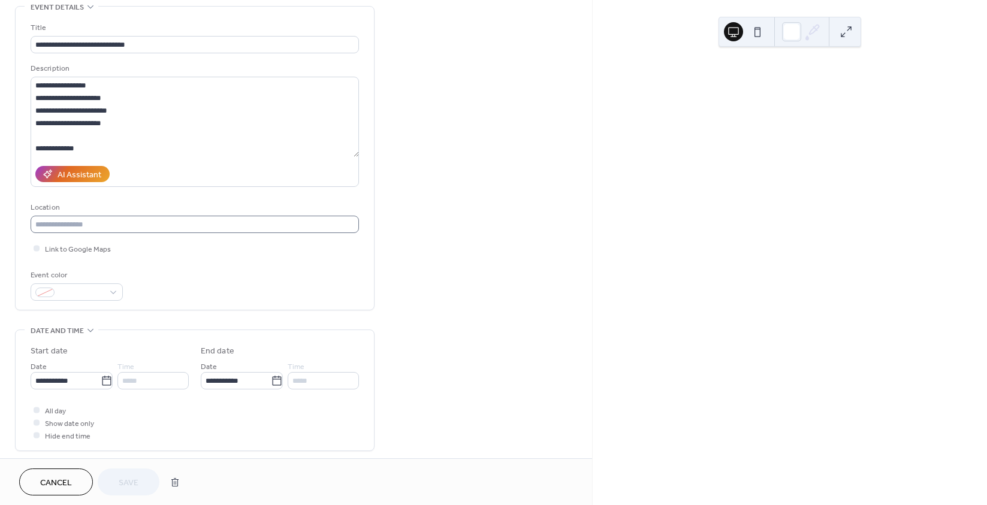
scroll to position [180, 0]
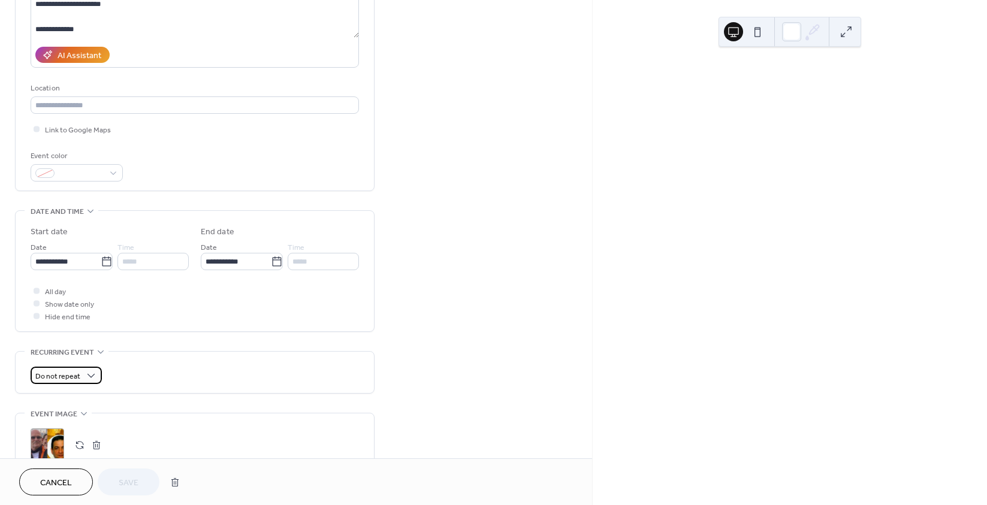
drag, startPoint x: 198, startPoint y: 270, endPoint x: 81, endPoint y: 375, distance: 157.8
click at [81, 375] on div "Do not repeat" at bounding box center [66, 375] width 71 height 17
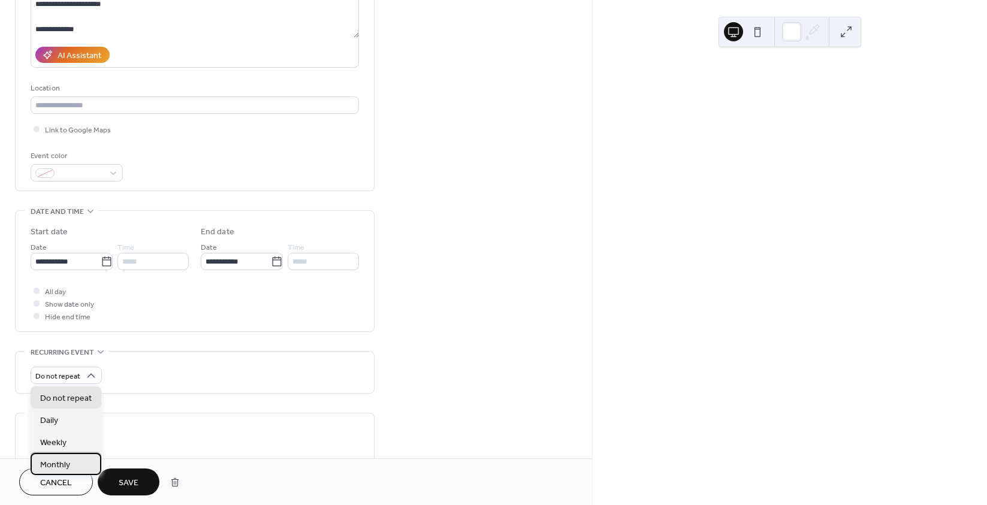
click at [64, 462] on span "Monthly" at bounding box center [55, 465] width 30 height 13
click at [126, 485] on span "Save" at bounding box center [129, 483] width 20 height 13
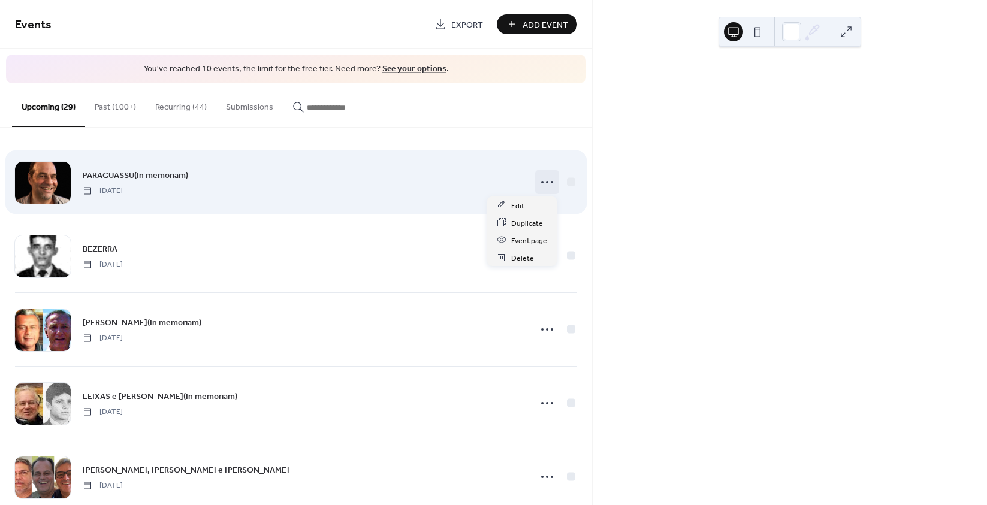
click at [540, 180] on icon at bounding box center [546, 182] width 19 height 19
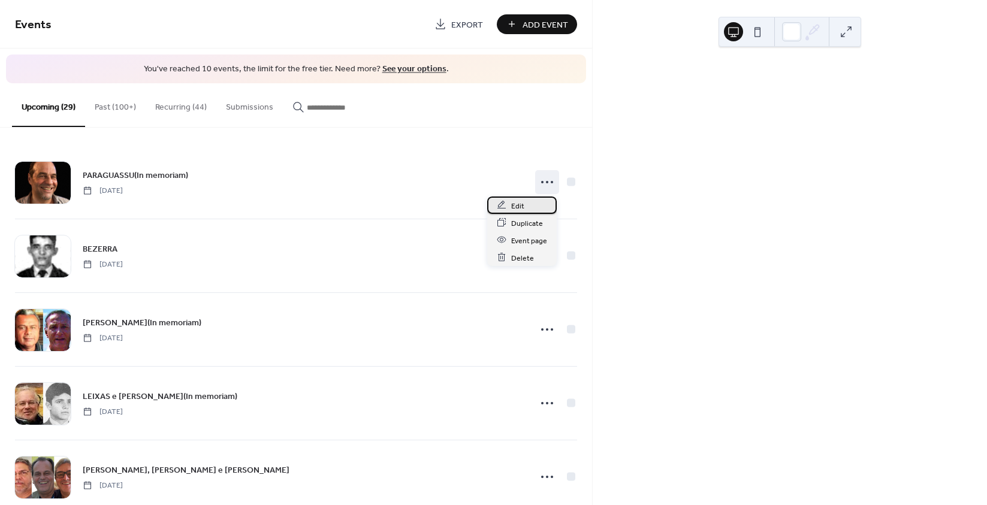
click at [521, 207] on span "Edit" at bounding box center [517, 206] width 13 height 13
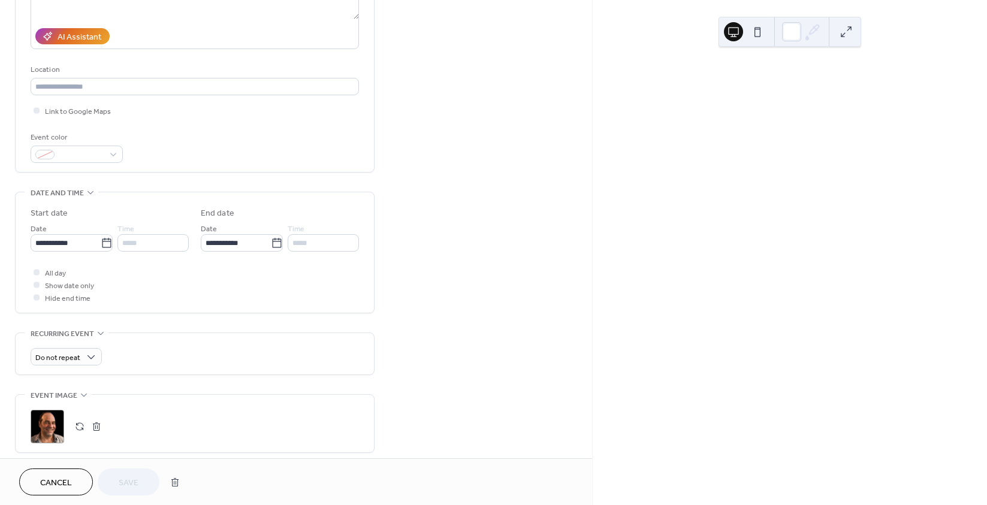
scroll to position [300, 0]
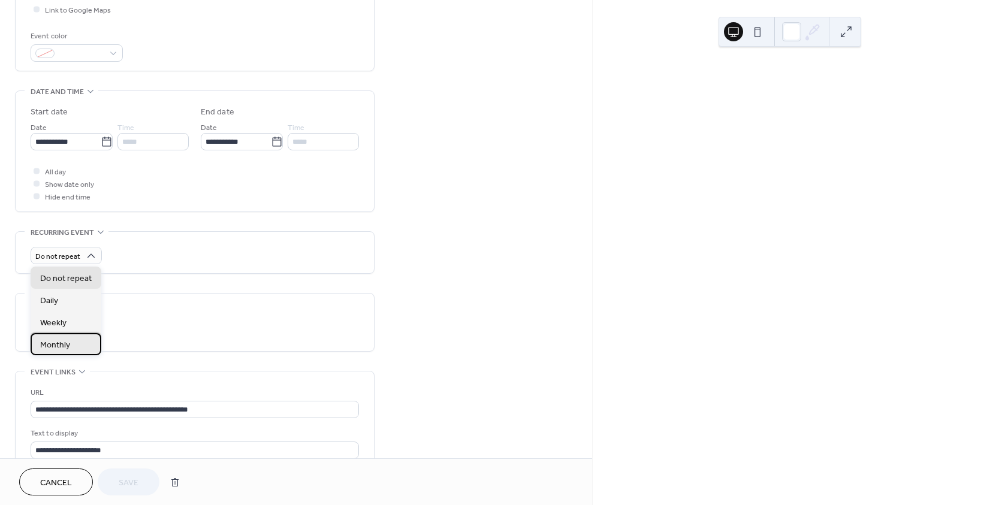
click at [72, 340] on div "Monthly" at bounding box center [66, 344] width 71 height 22
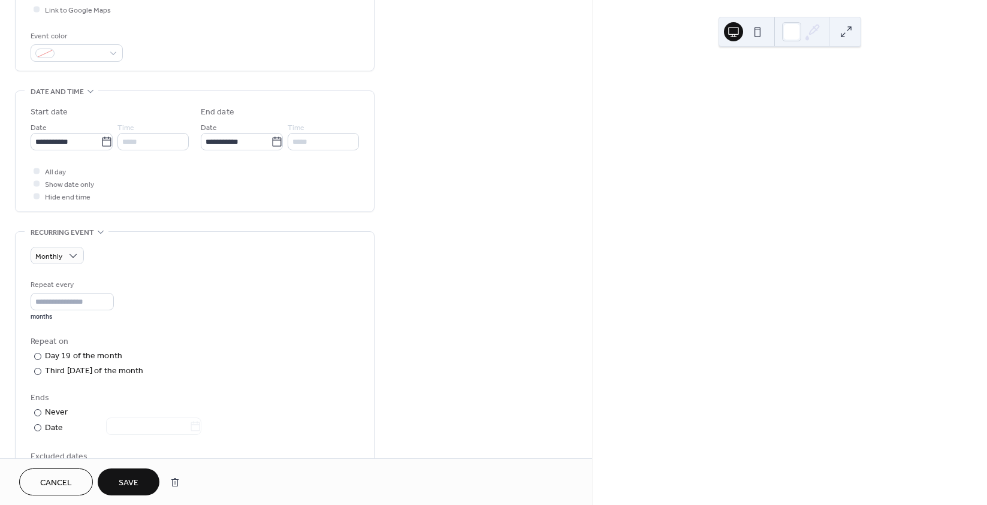
click at [127, 472] on button "Save" at bounding box center [129, 482] width 62 height 27
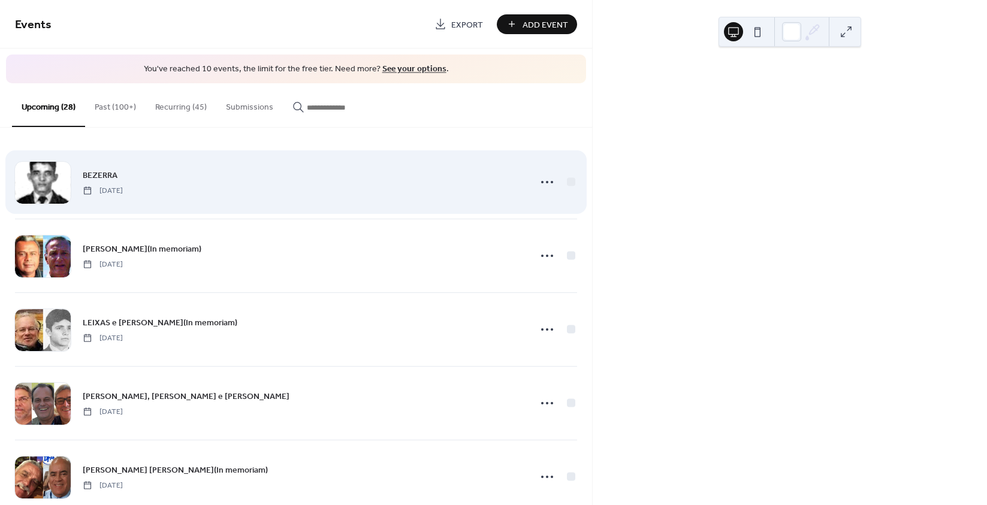
click at [559, 186] on div at bounding box center [556, 182] width 42 height 24
click at [544, 184] on icon at bounding box center [546, 182] width 19 height 19
click at [567, 181] on div at bounding box center [571, 181] width 8 height 8
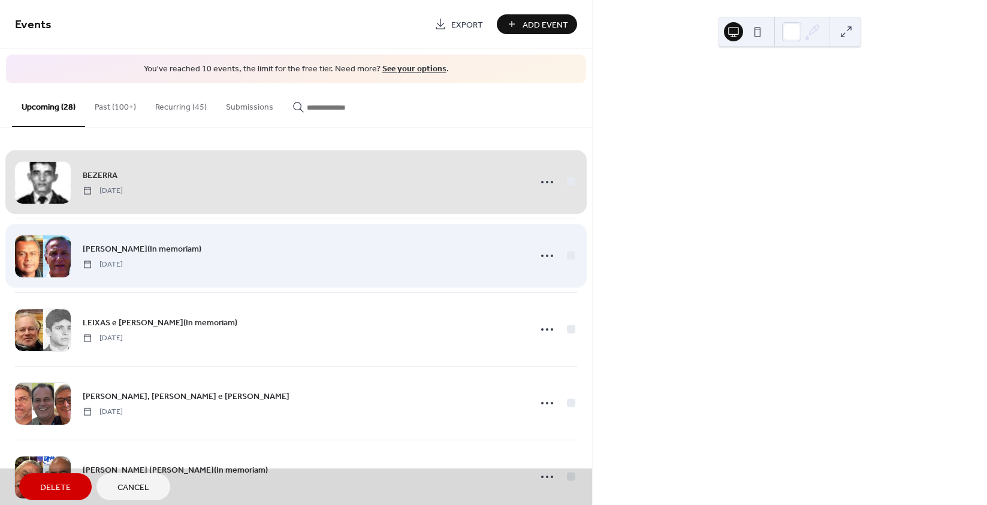
click at [567, 256] on div "GUSTAVO e NERY(In memoriam) Saturday, November 22, 2025" at bounding box center [296, 256] width 562 height 74
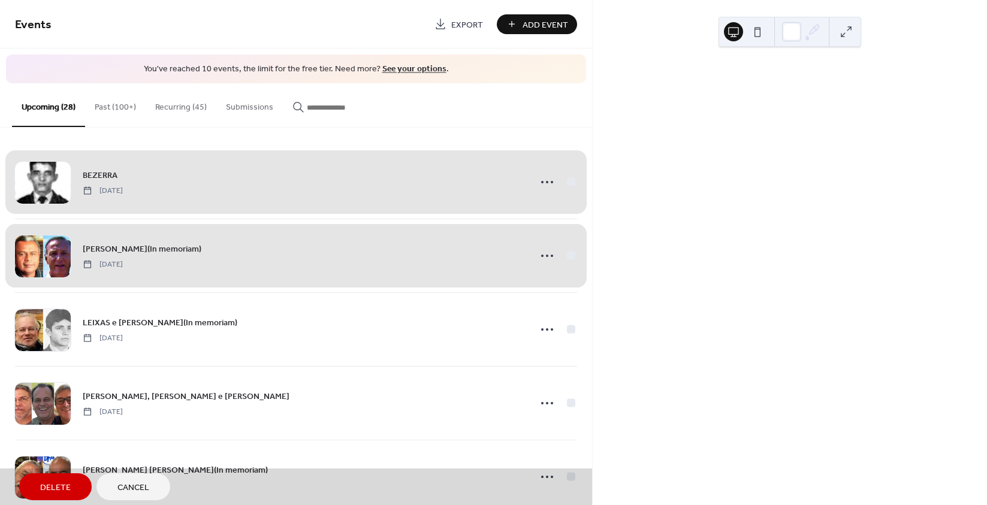
click at [566, 250] on div "GUSTAVO e NERY(In memoriam) Saturday, November 22, 2025" at bounding box center [296, 256] width 562 height 74
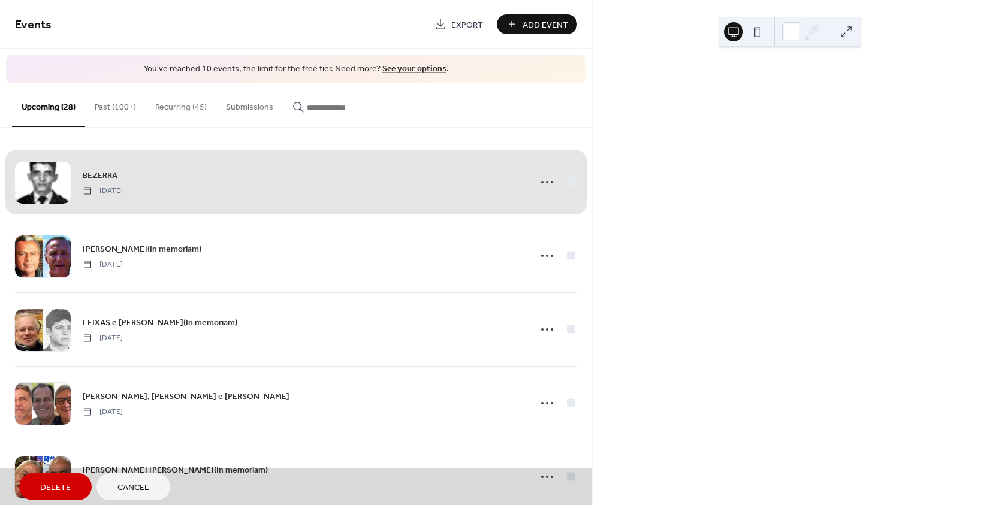
click at [567, 178] on div "BEZERRA Thursday, November 20, 2025" at bounding box center [296, 182] width 562 height 73
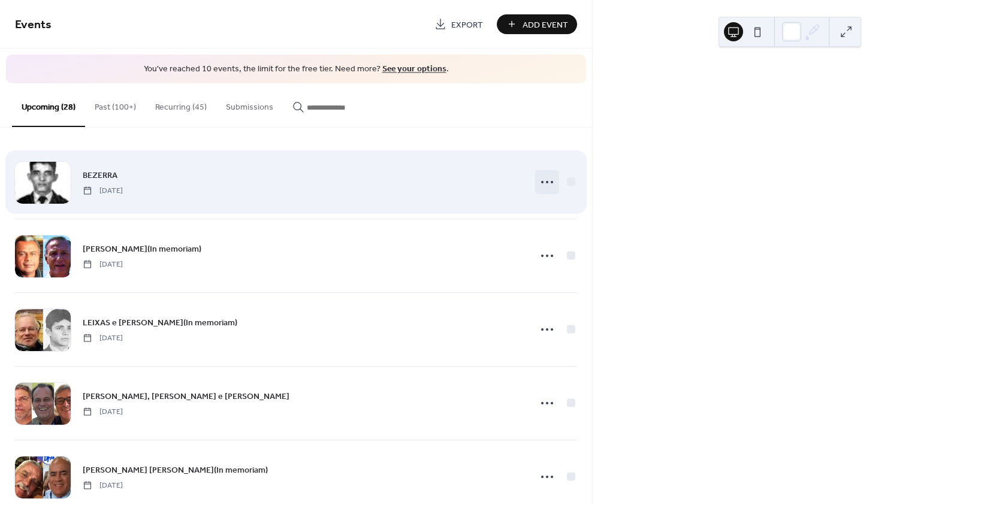
click at [537, 179] on icon at bounding box center [546, 182] width 19 height 19
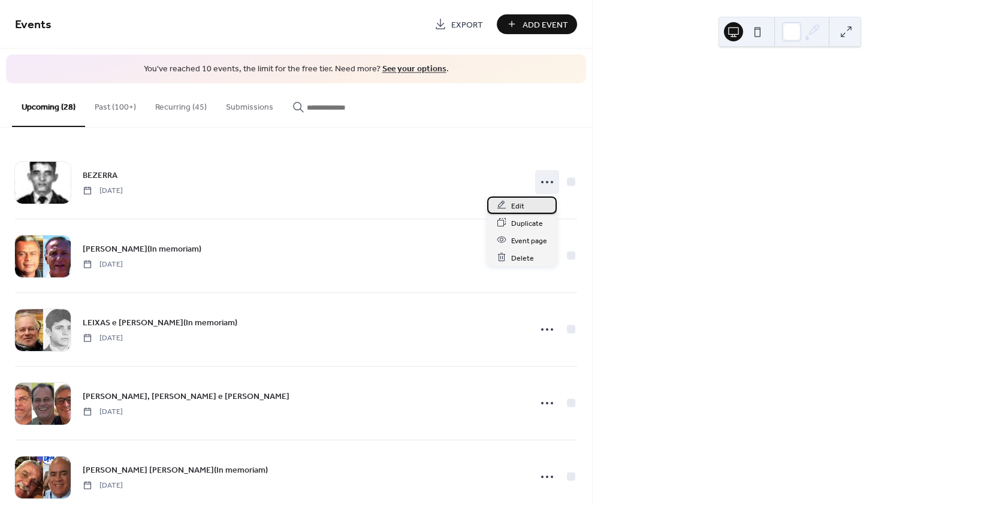
click at [516, 203] on span "Edit" at bounding box center [517, 206] width 13 height 13
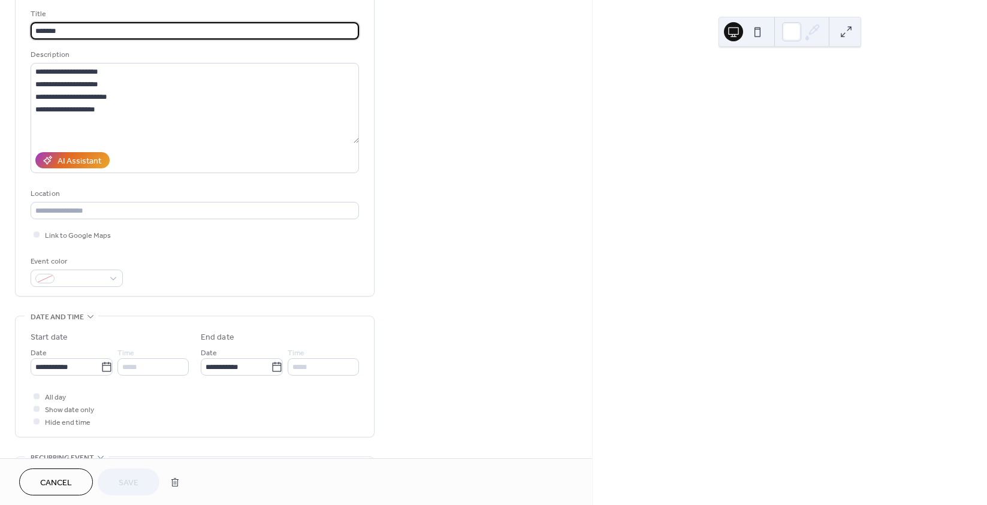
scroll to position [360, 0]
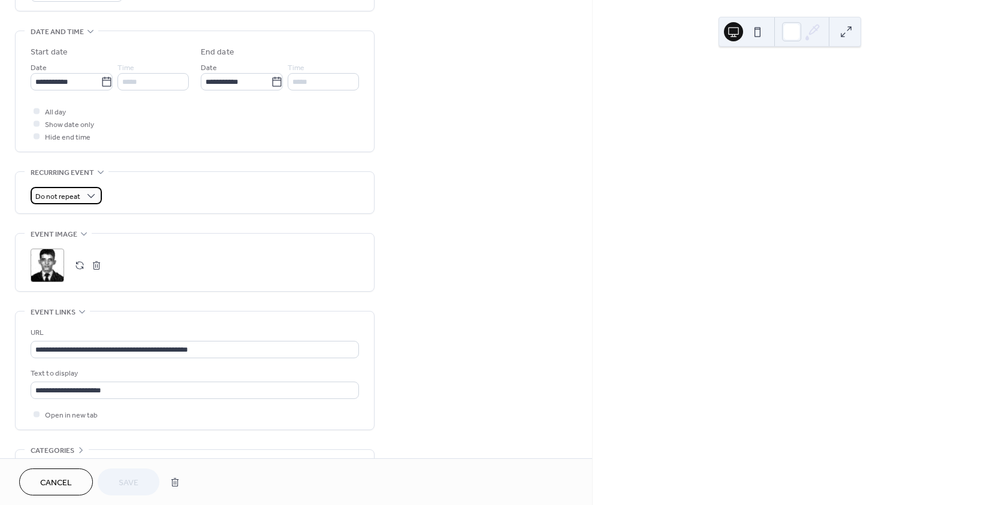
click at [69, 198] on span "Do not repeat" at bounding box center [57, 197] width 45 height 14
click at [68, 288] on span "Monthly" at bounding box center [55, 285] width 30 height 13
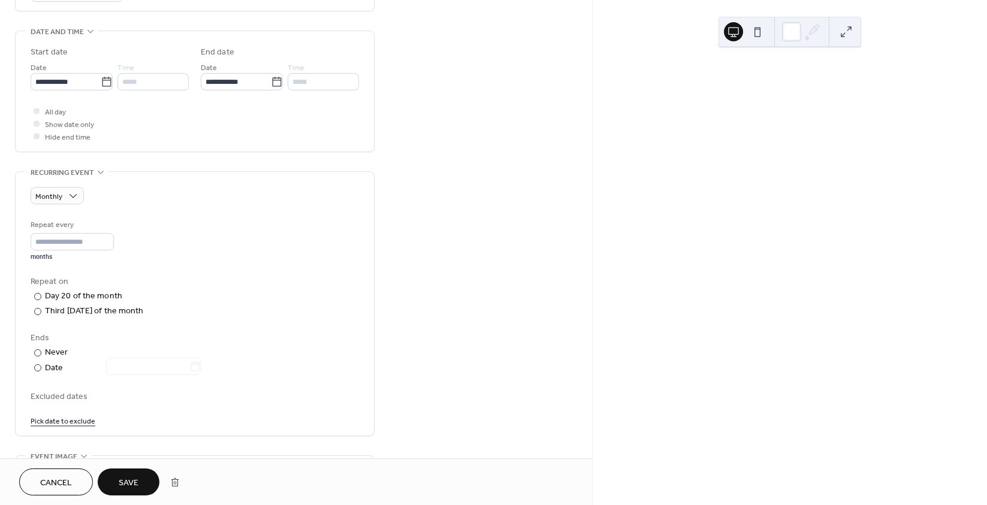
click at [125, 477] on span "Save" at bounding box center [129, 483] width 20 height 13
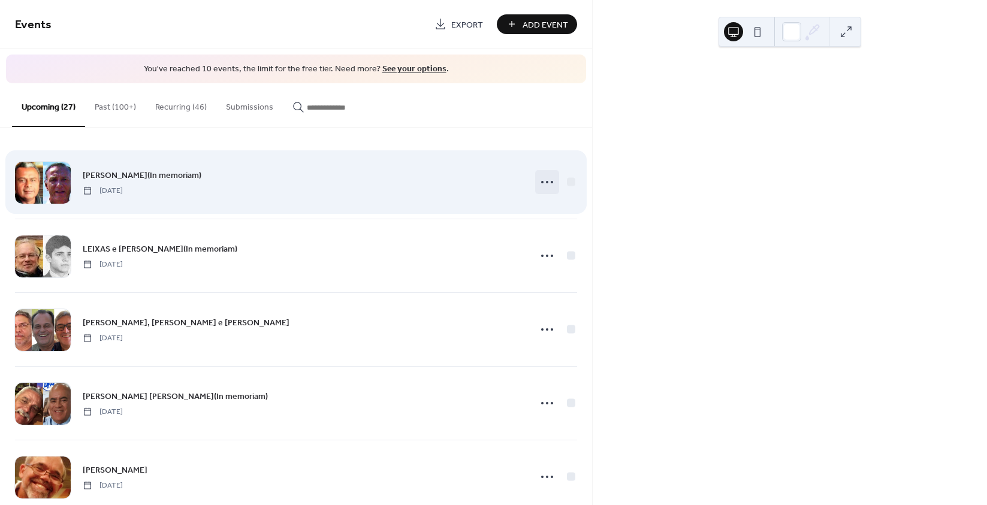
click at [541, 177] on icon at bounding box center [546, 182] width 19 height 19
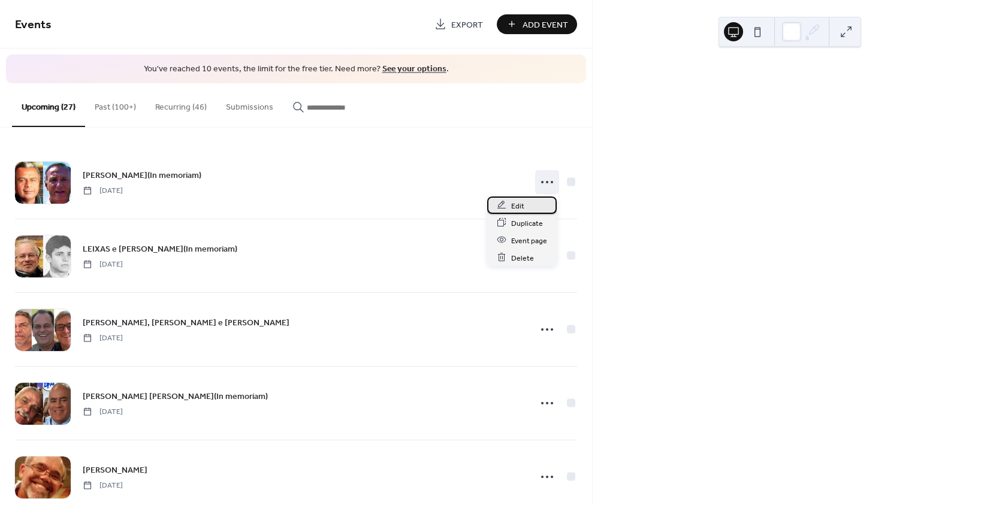
click at [502, 200] on icon at bounding box center [502, 205] width 10 height 10
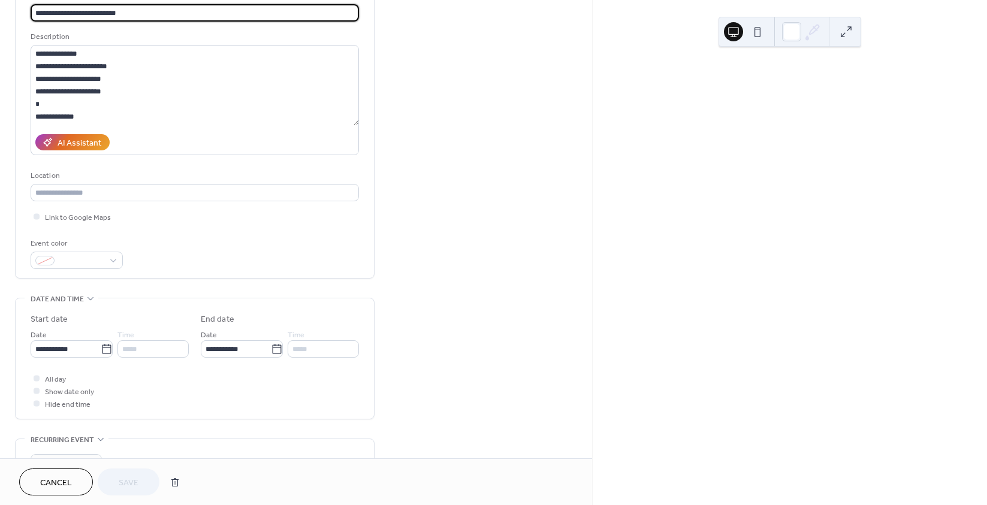
scroll to position [180, 0]
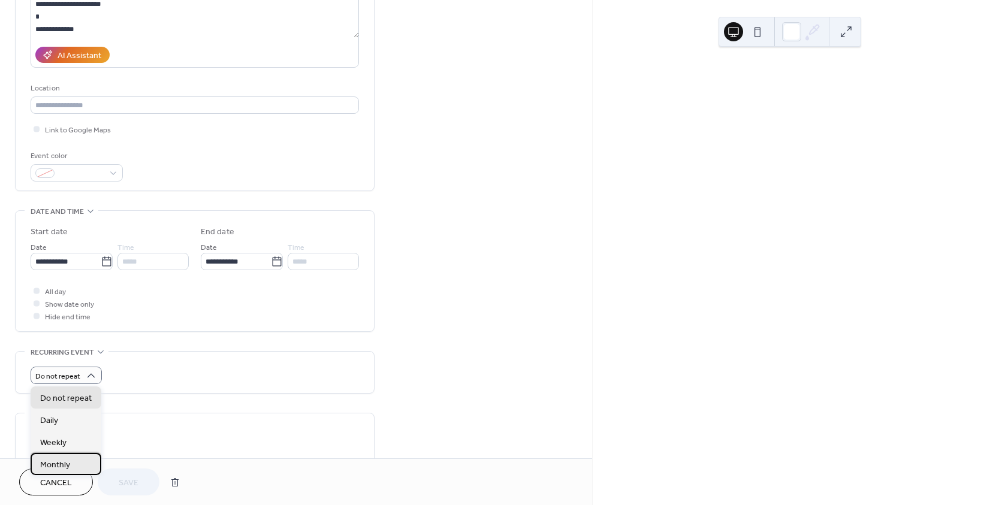
click at [67, 462] on span "Monthly" at bounding box center [55, 465] width 30 height 13
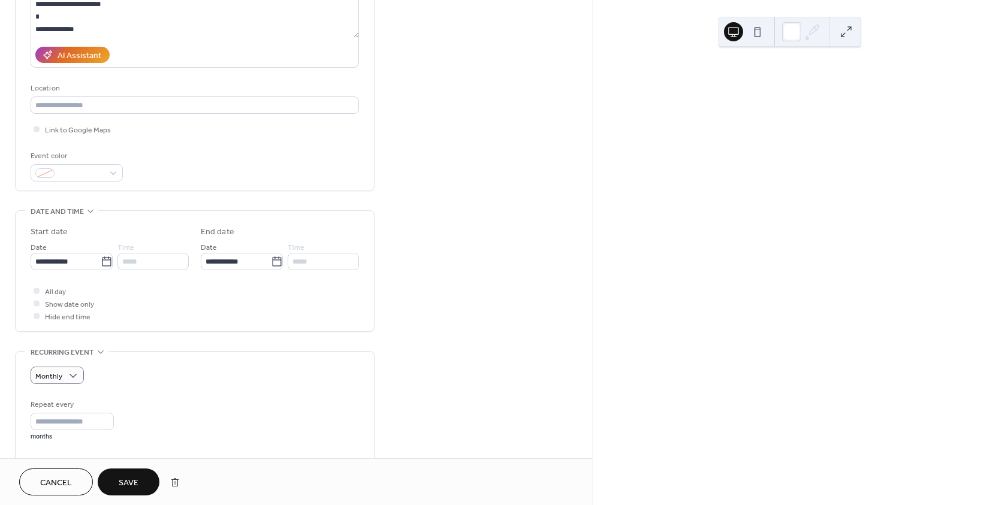
click at [125, 483] on span "Save" at bounding box center [129, 483] width 20 height 13
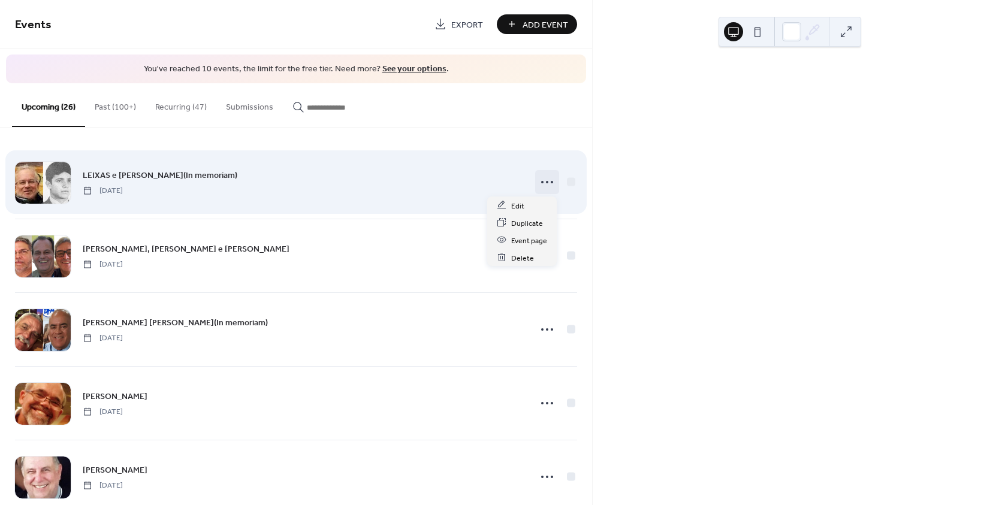
click at [537, 182] on icon at bounding box center [546, 182] width 19 height 19
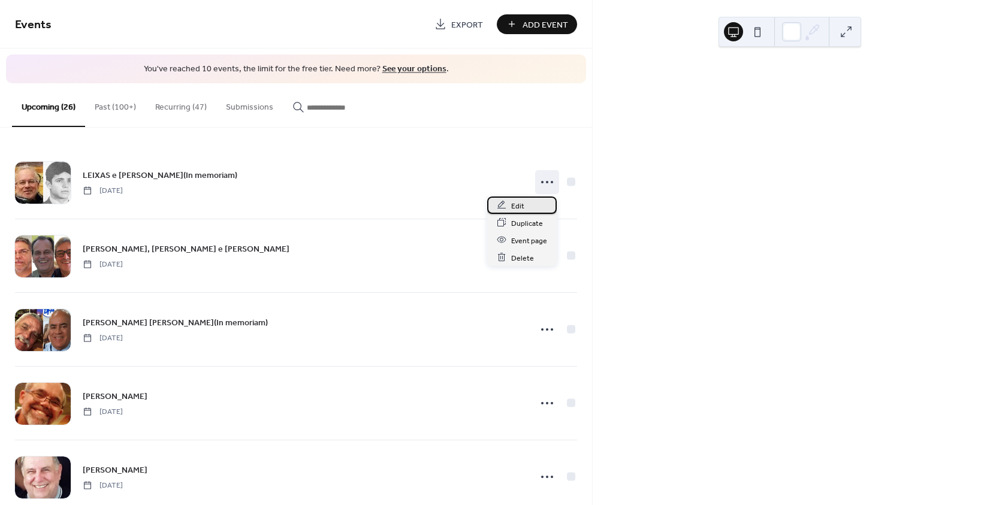
click at [525, 207] on div "Edit" at bounding box center [522, 205] width 70 height 17
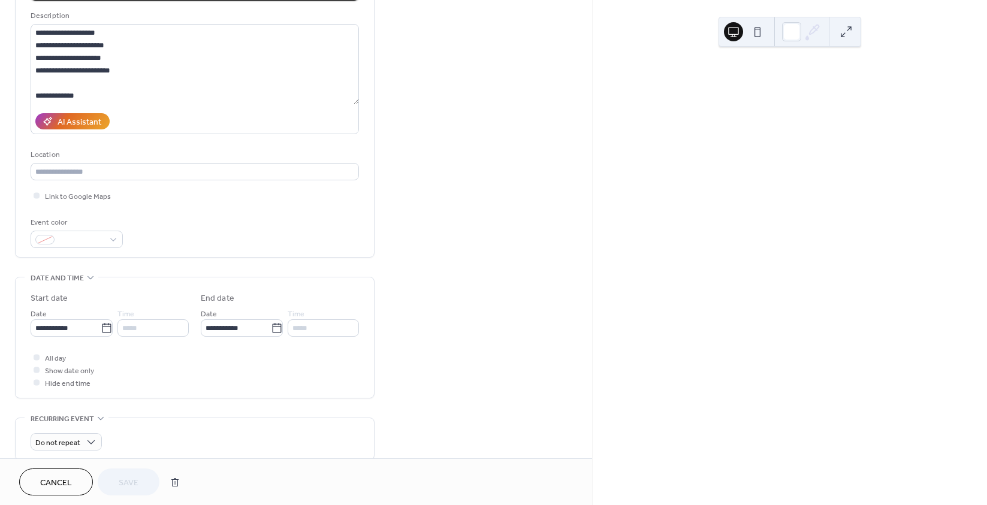
scroll to position [419, 0]
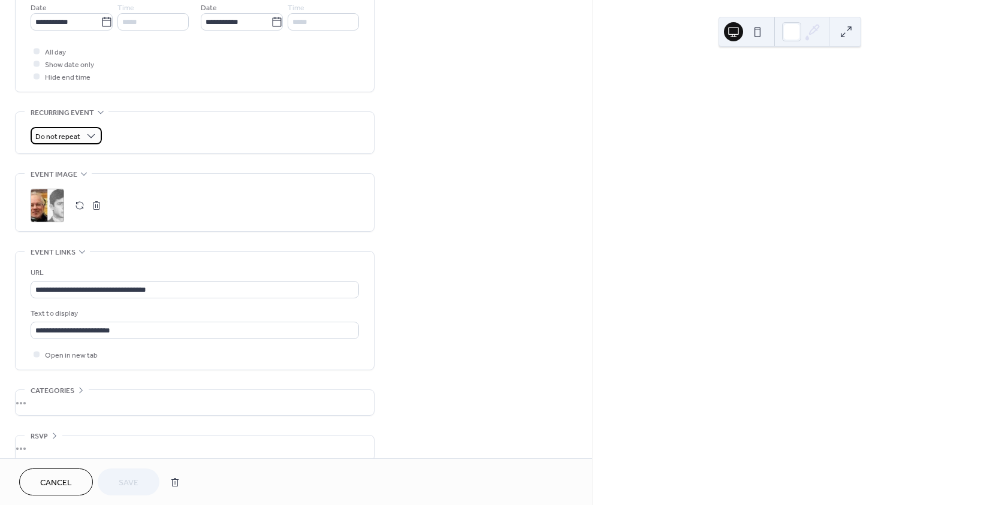
click at [78, 135] on span "Do not repeat" at bounding box center [57, 137] width 45 height 14
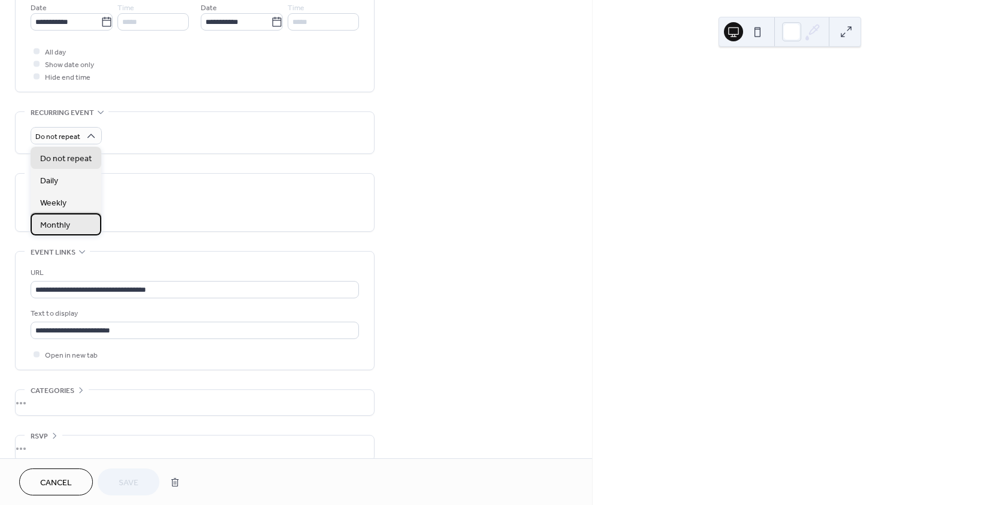
click at [62, 222] on span "Monthly" at bounding box center [55, 225] width 30 height 13
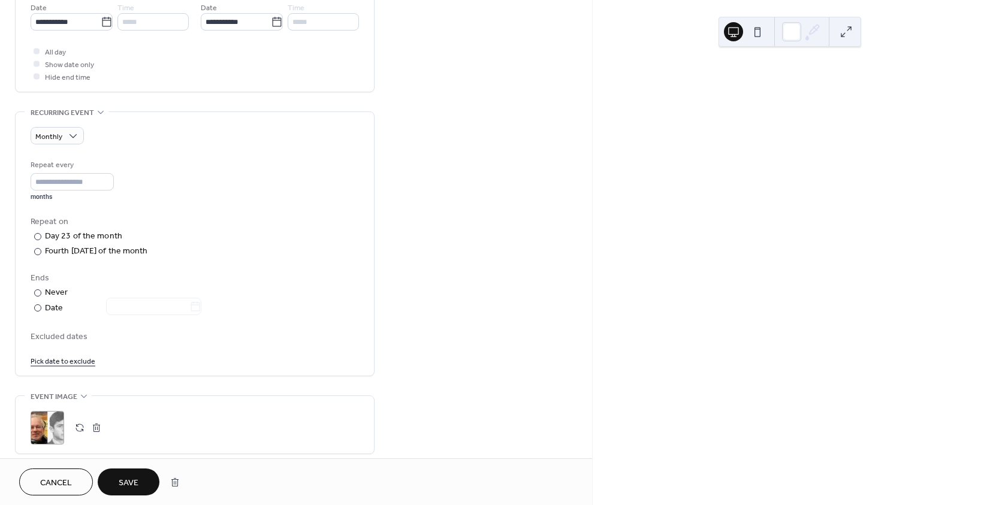
click at [135, 486] on span "Save" at bounding box center [129, 483] width 20 height 13
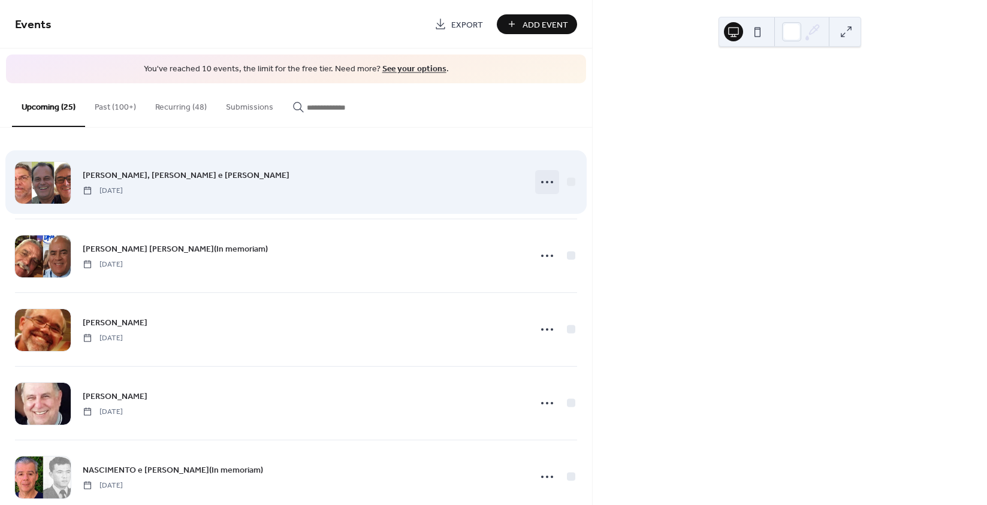
click at [542, 178] on icon at bounding box center [546, 182] width 19 height 19
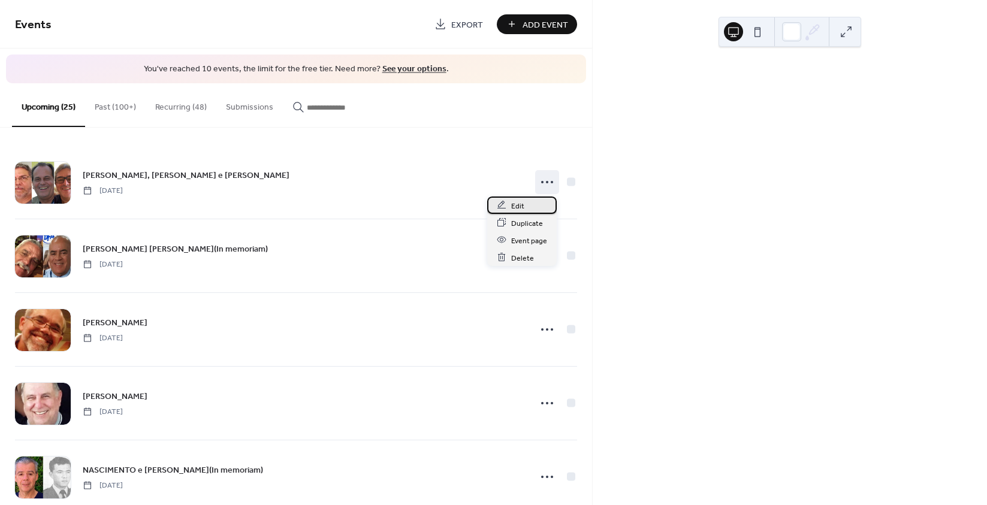
click at [527, 204] on div "Edit" at bounding box center [522, 205] width 70 height 17
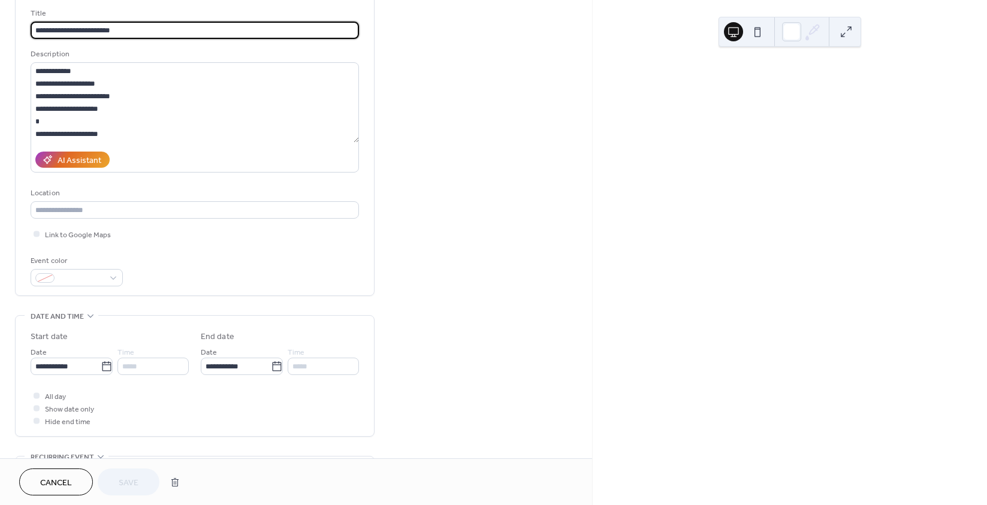
scroll to position [360, 0]
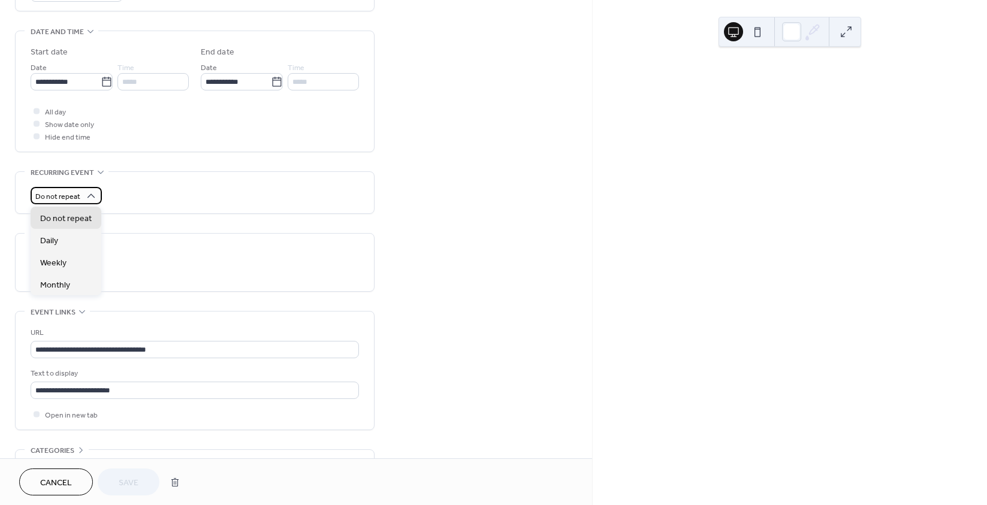
click at [77, 194] on span "Do not repeat" at bounding box center [57, 197] width 45 height 14
click at [55, 278] on div "Monthly" at bounding box center [66, 284] width 71 height 22
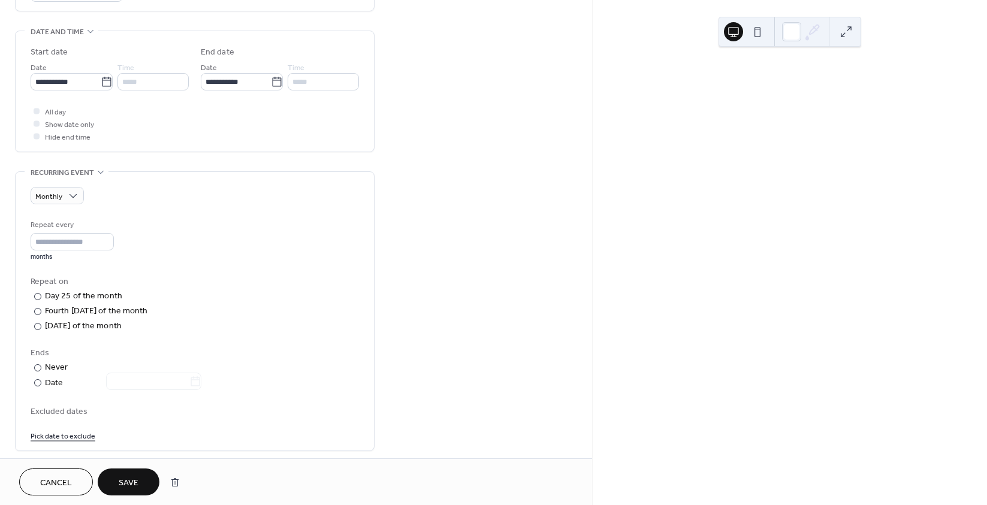
click at [140, 480] on button "Save" at bounding box center [129, 482] width 62 height 27
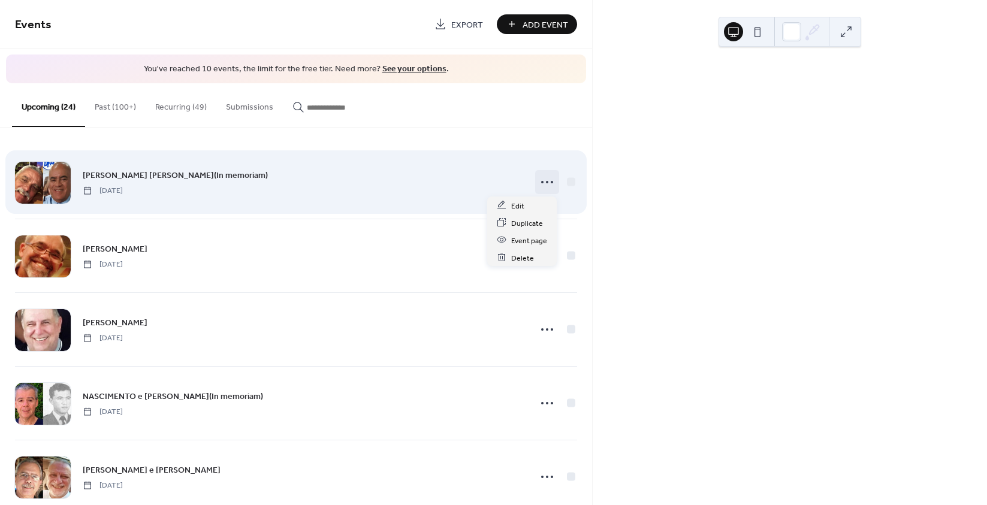
click at [541, 183] on icon at bounding box center [546, 182] width 19 height 19
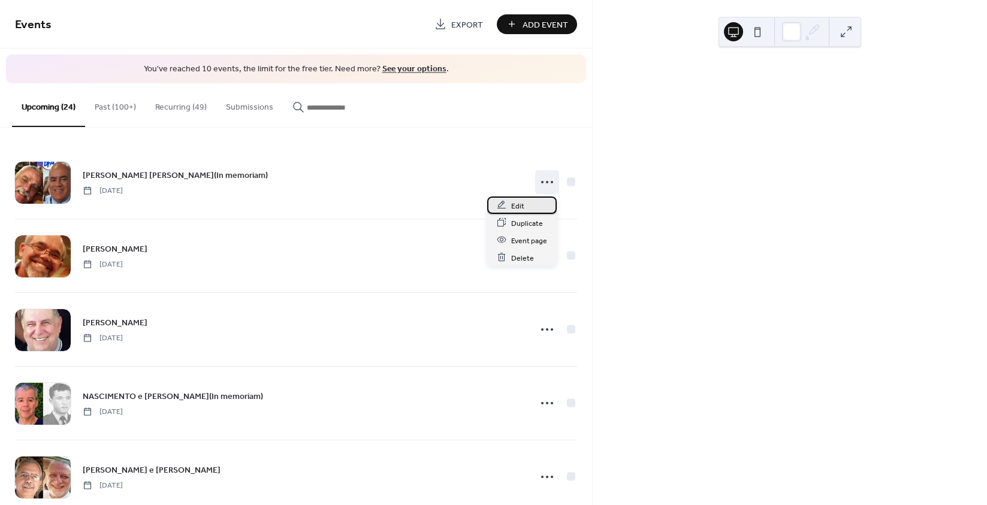
click at [518, 206] on span "Edit" at bounding box center [517, 206] width 13 height 13
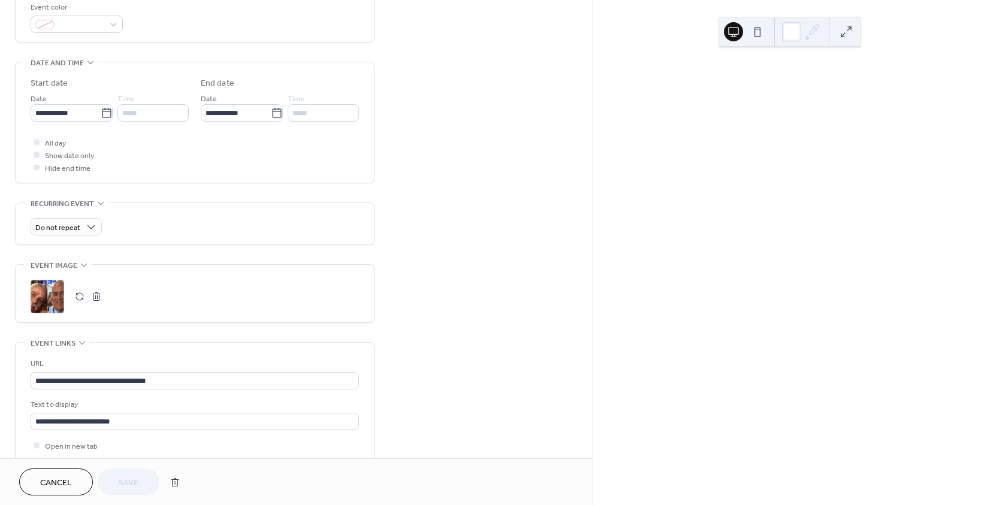
scroll to position [434, 0]
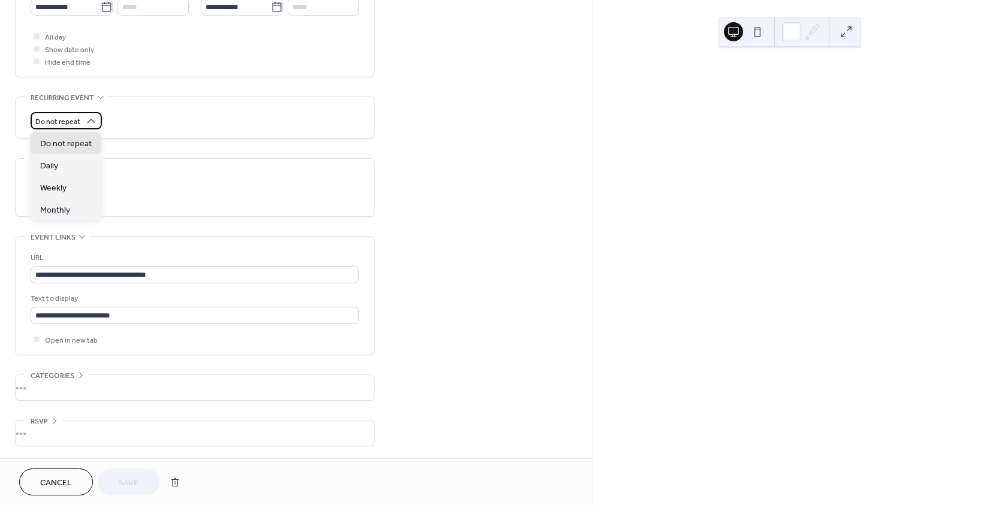
click at [80, 122] on div "Do not repeat" at bounding box center [66, 120] width 71 height 17
click at [58, 211] on span "Monthly" at bounding box center [55, 210] width 30 height 13
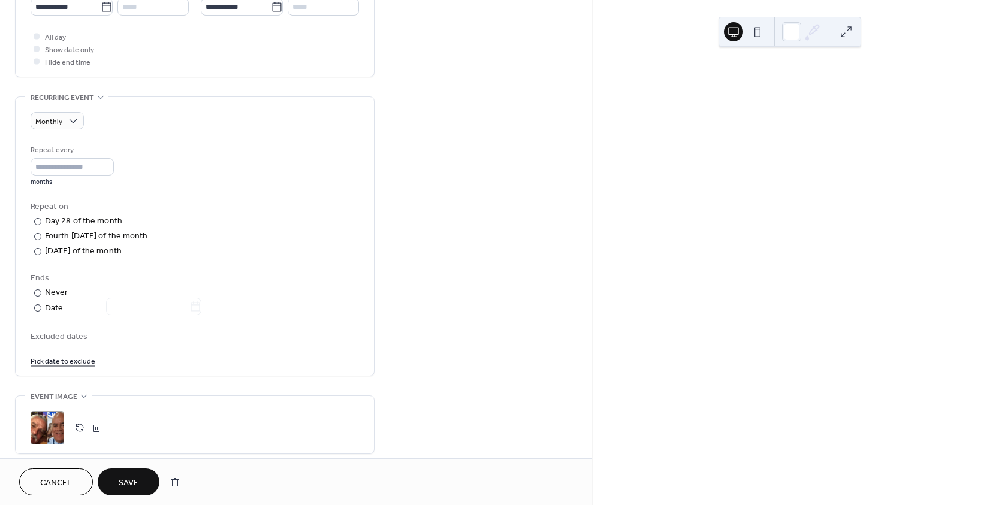
click at [125, 477] on span "Save" at bounding box center [129, 483] width 20 height 13
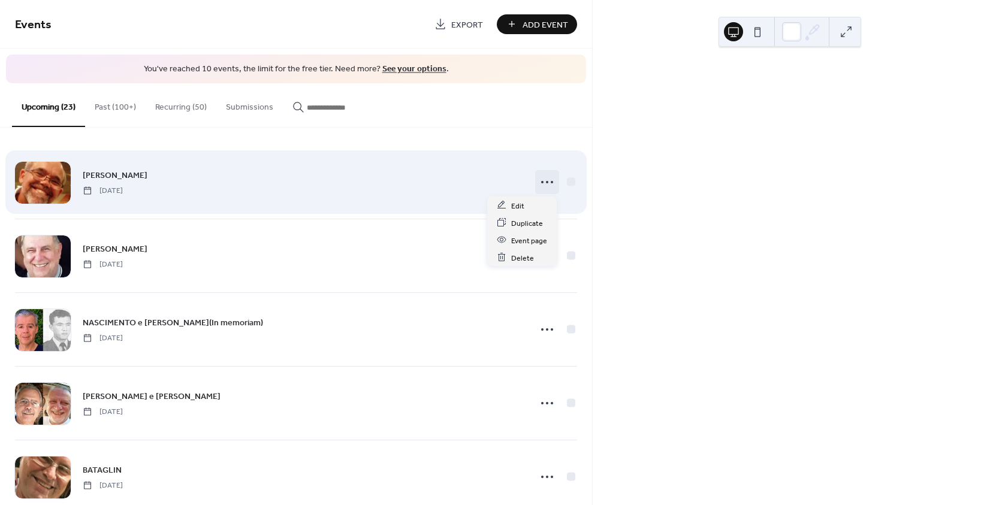
click at [544, 185] on icon at bounding box center [546, 182] width 19 height 19
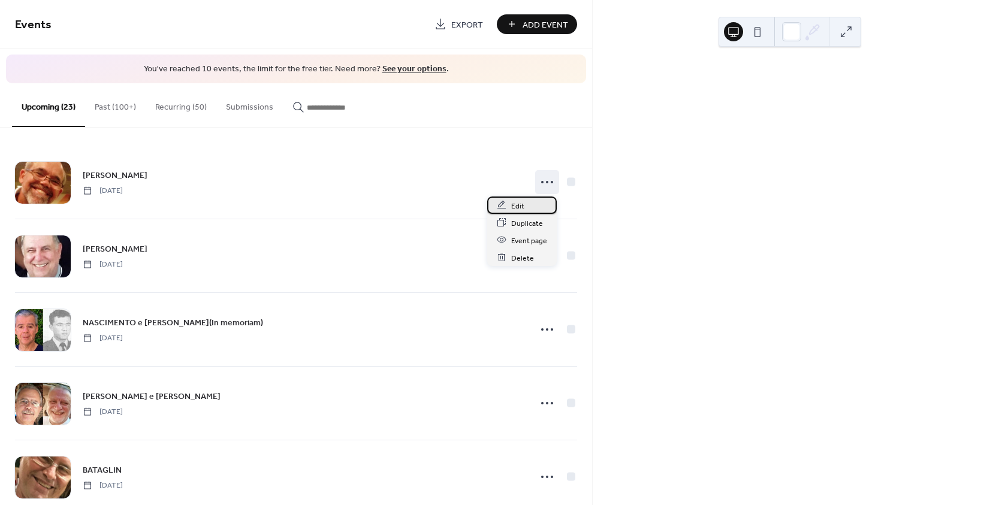
click at [530, 204] on div "Edit" at bounding box center [522, 205] width 70 height 17
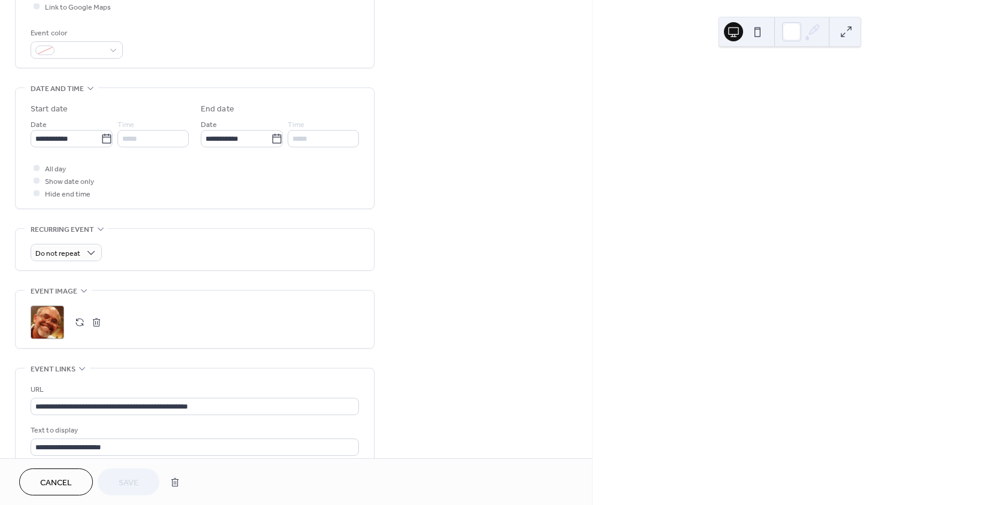
scroll to position [434, 0]
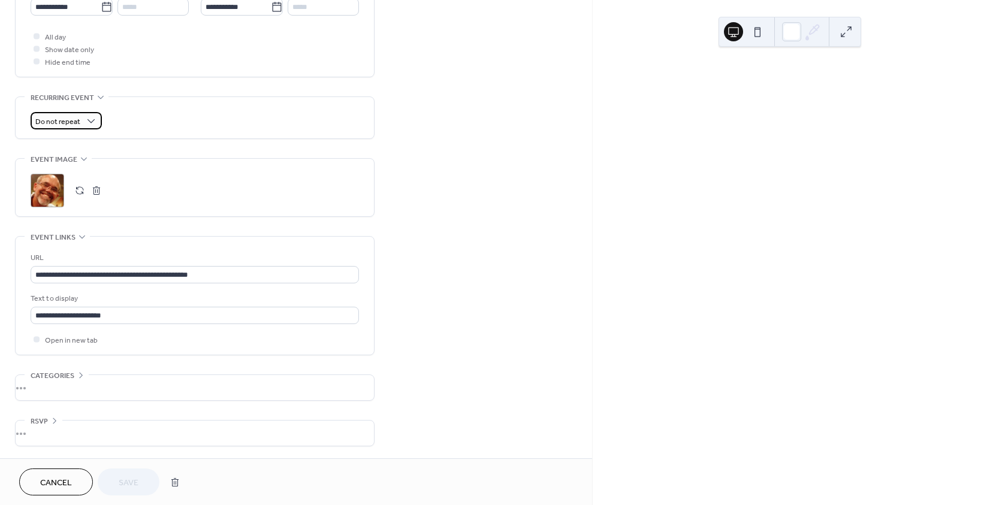
click at [70, 115] on span "Do not repeat" at bounding box center [57, 122] width 45 height 14
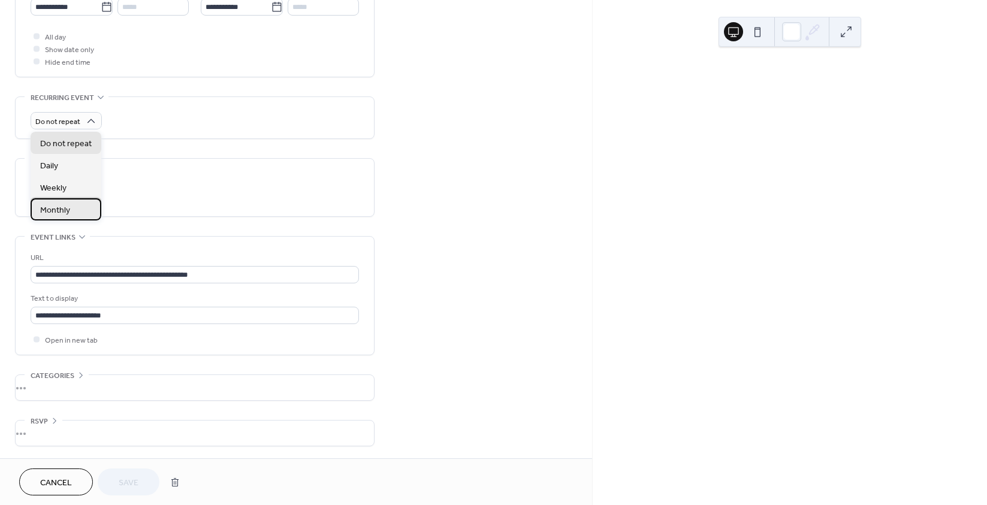
click at [64, 204] on span "Monthly" at bounding box center [55, 210] width 30 height 13
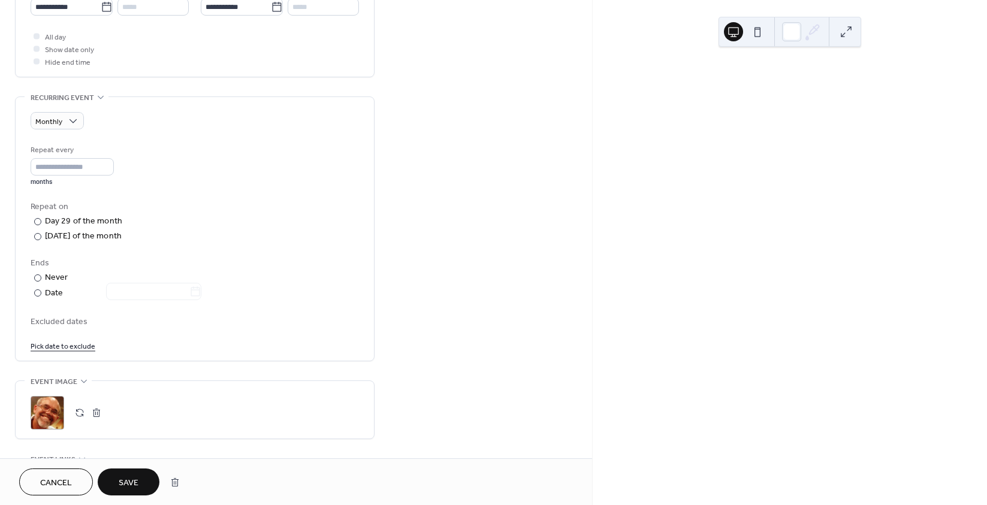
click at [129, 479] on span "Save" at bounding box center [129, 483] width 20 height 13
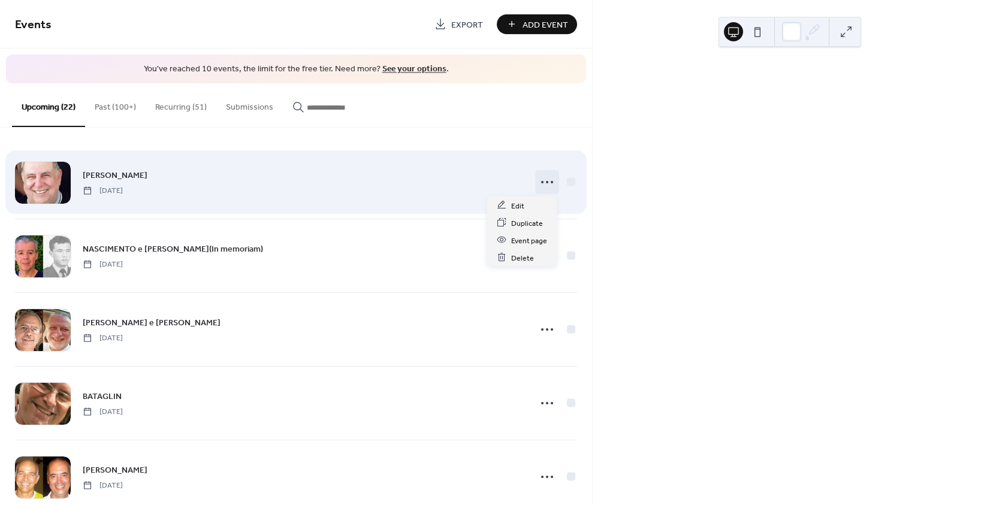
click at [545, 179] on icon at bounding box center [546, 182] width 19 height 19
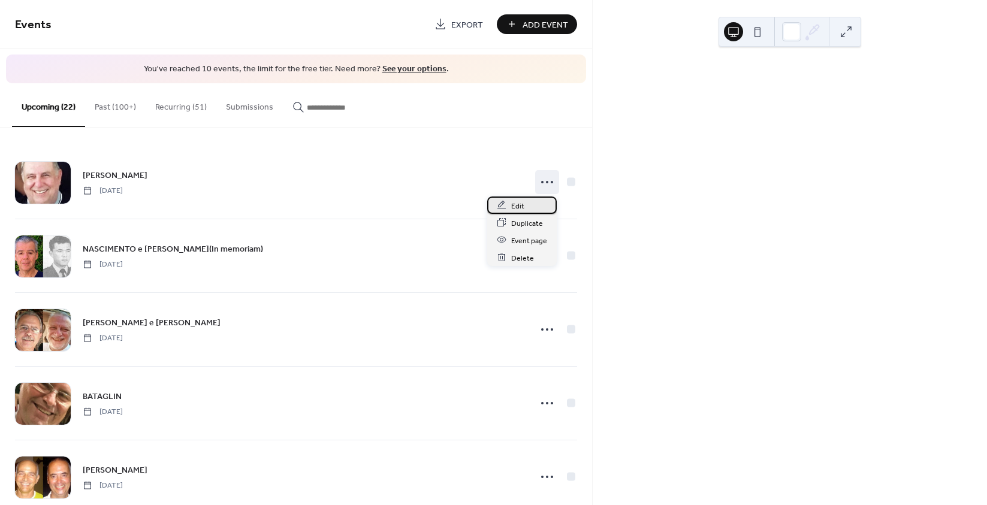
click at [510, 207] on div "Edit" at bounding box center [522, 205] width 70 height 17
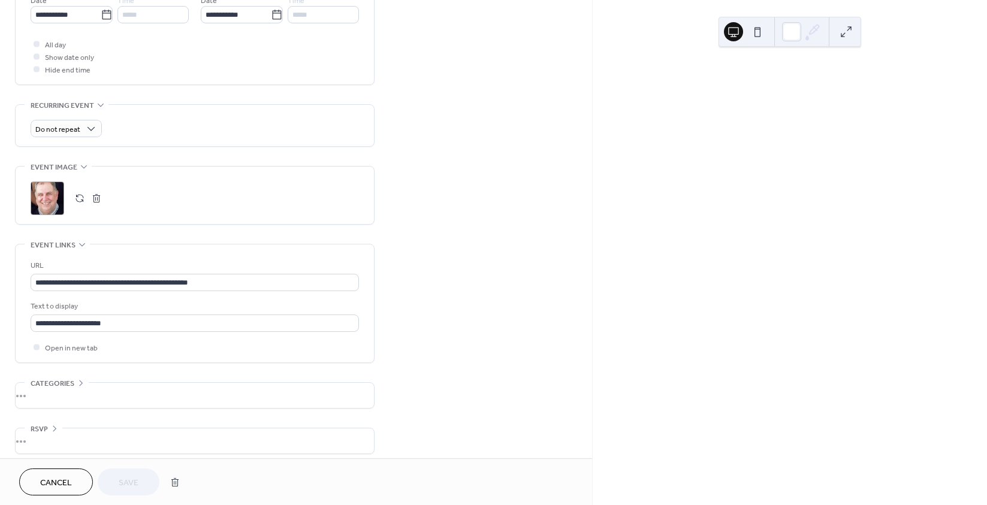
scroll to position [434, 0]
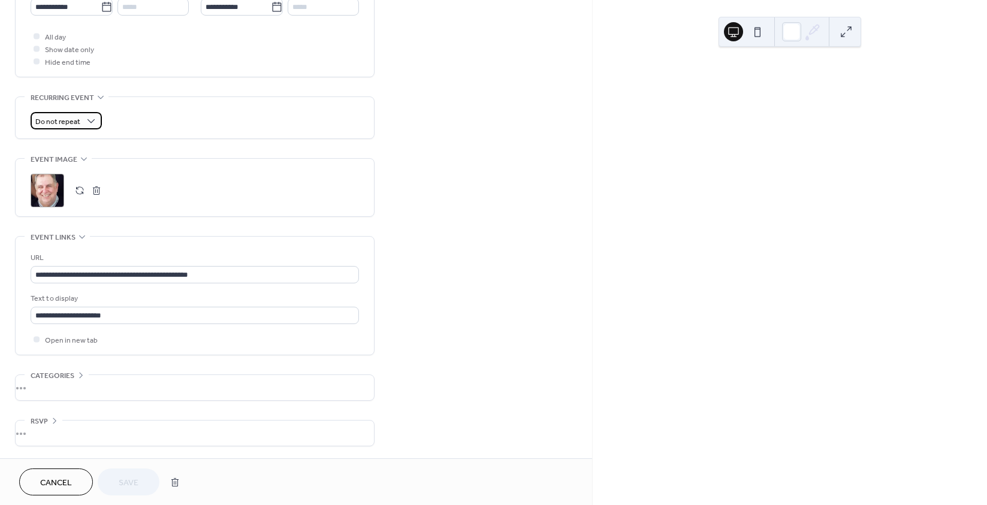
click at [76, 120] on span "Do not repeat" at bounding box center [57, 122] width 45 height 14
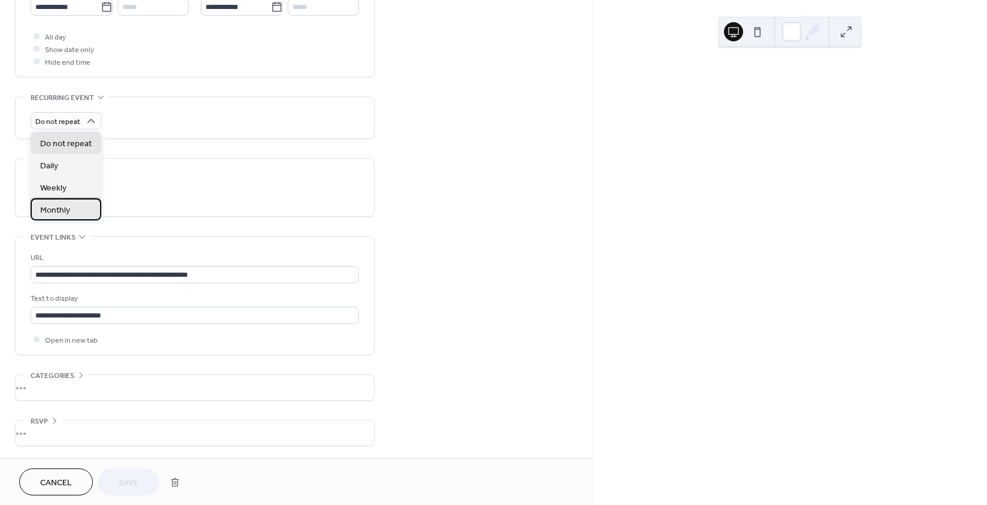
click at [73, 204] on div "Monthly" at bounding box center [66, 209] width 71 height 22
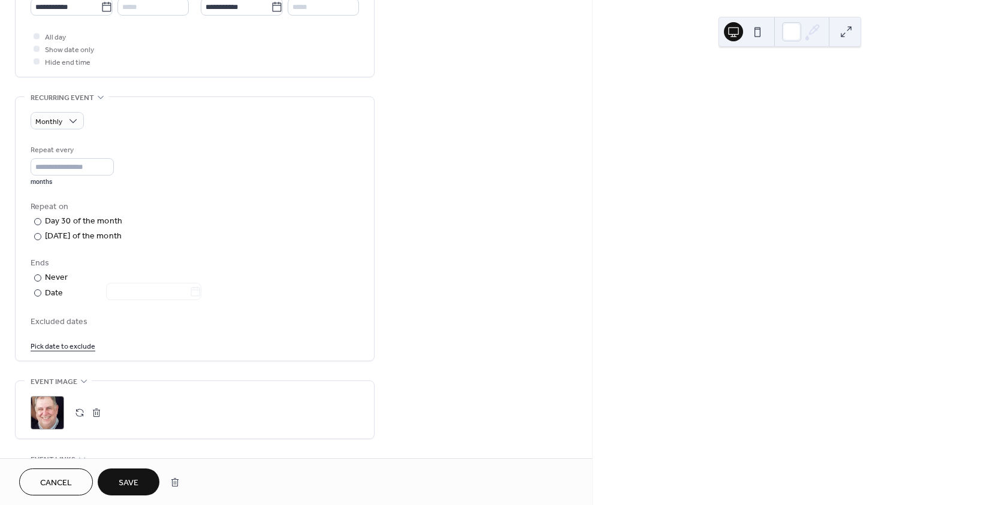
click at [125, 477] on span "Save" at bounding box center [129, 483] width 20 height 13
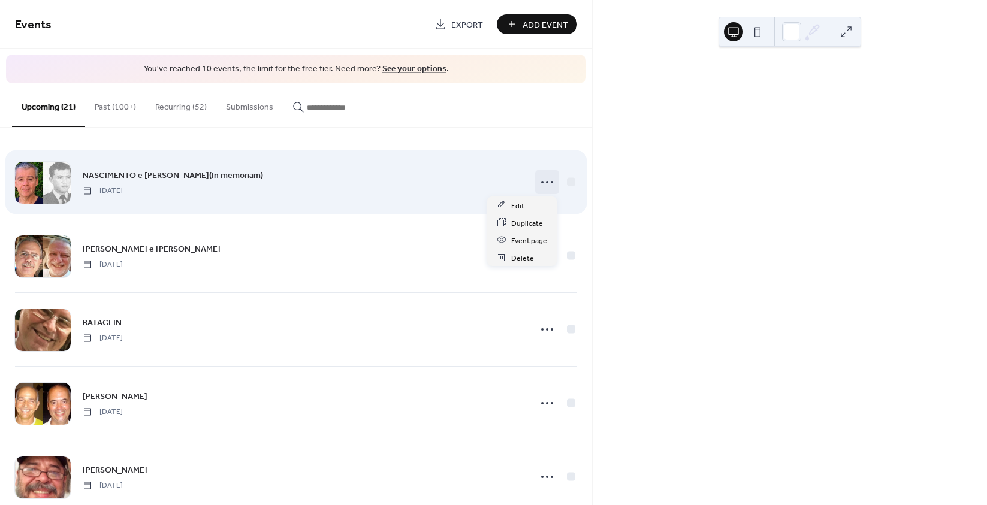
click at [538, 179] on icon at bounding box center [546, 182] width 19 height 19
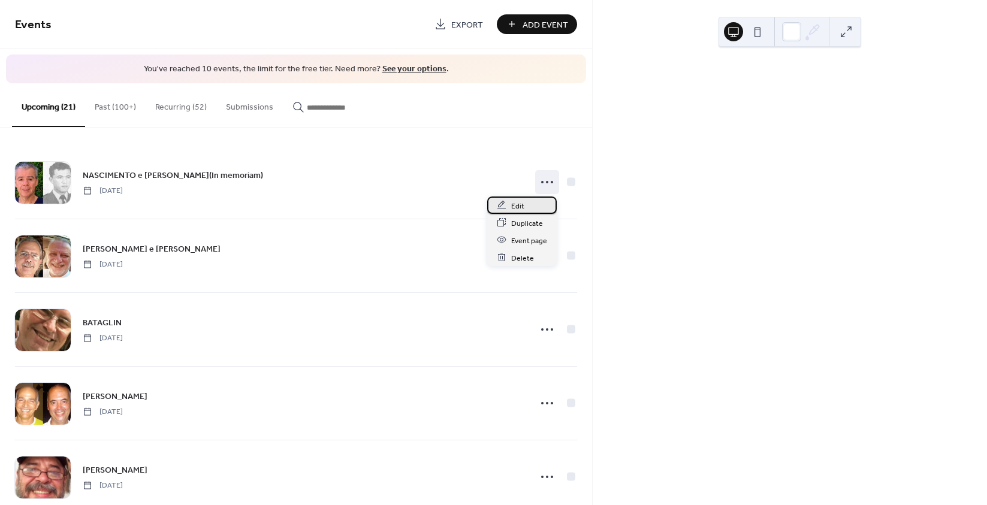
click at [512, 203] on span "Edit" at bounding box center [517, 206] width 13 height 13
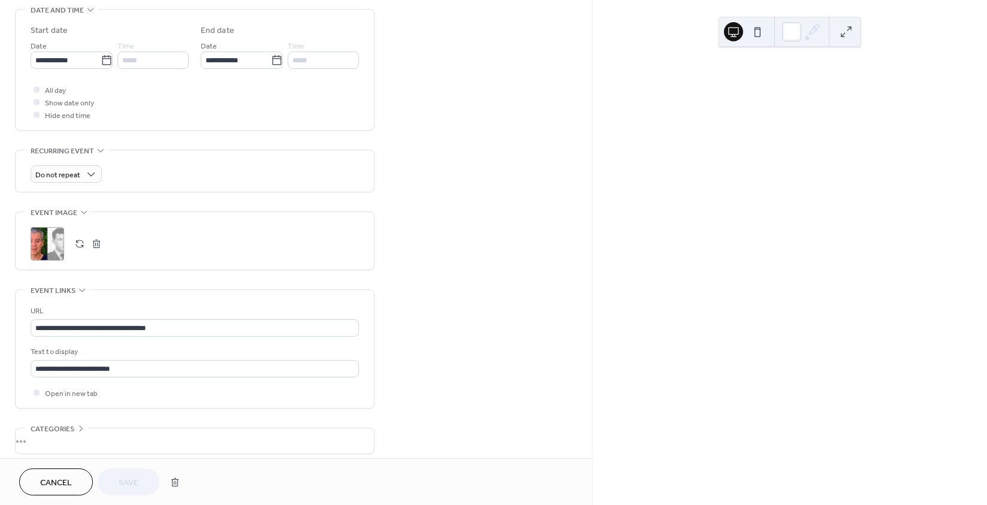
scroll to position [419, 0]
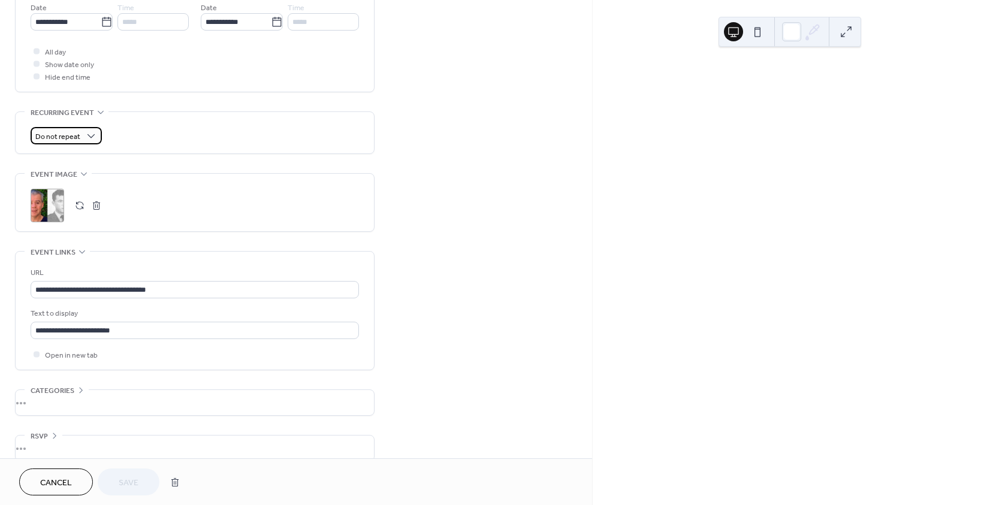
click at [68, 138] on span "Do not repeat" at bounding box center [57, 137] width 45 height 14
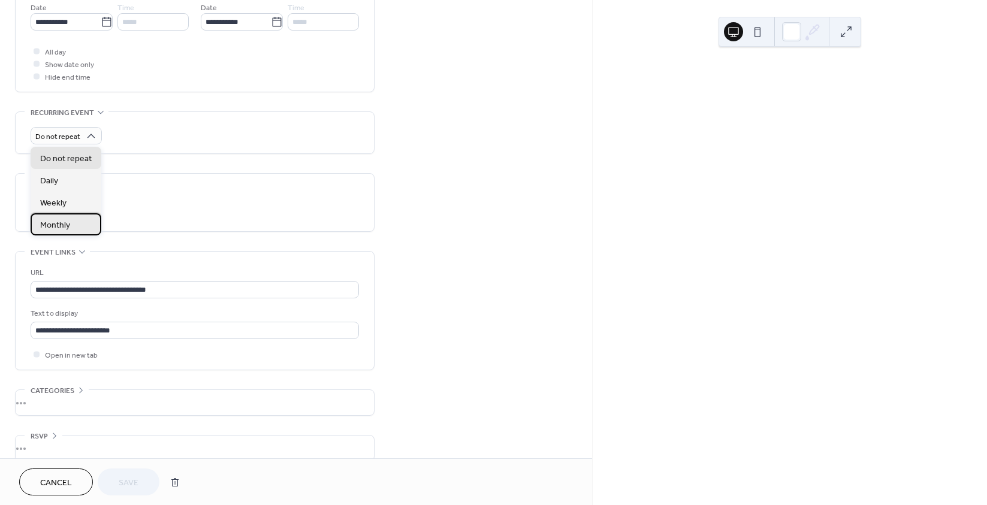
click at [77, 226] on div "Monthly" at bounding box center [66, 224] width 71 height 22
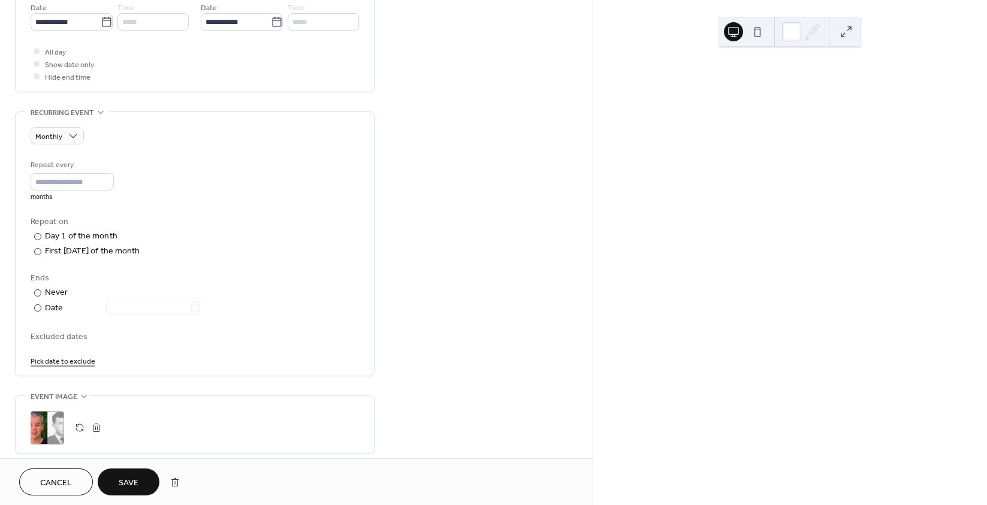
click at [128, 473] on button "Save" at bounding box center [129, 482] width 62 height 27
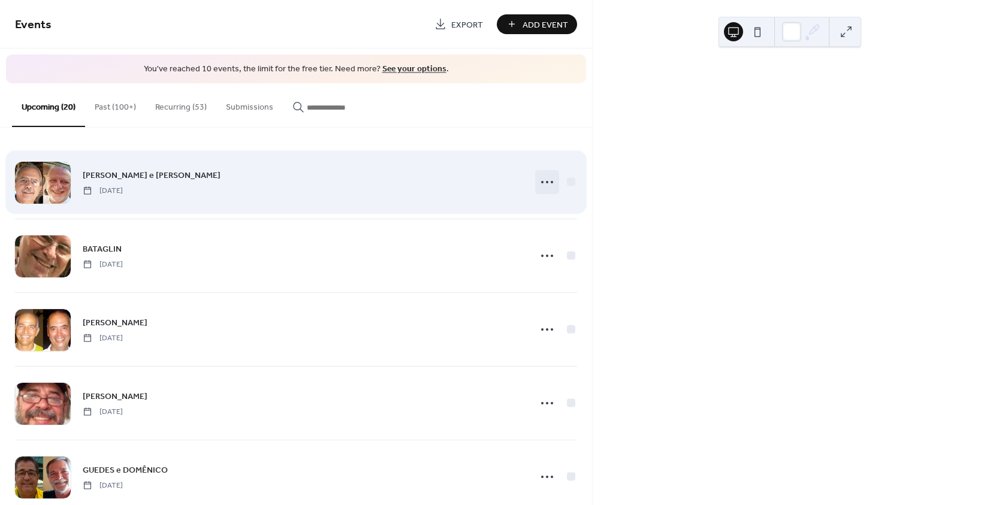
click at [540, 182] on icon at bounding box center [546, 182] width 19 height 19
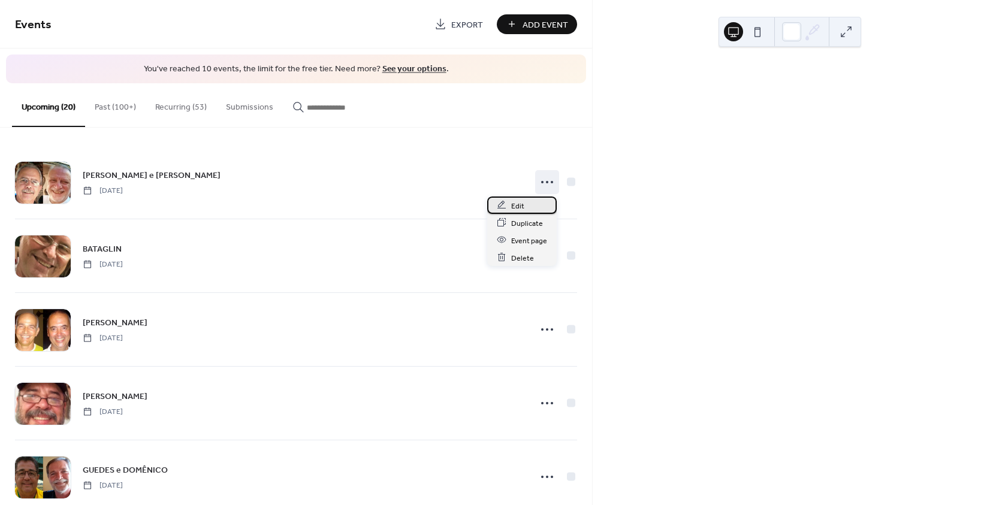
click at [515, 203] on span "Edit" at bounding box center [517, 206] width 13 height 13
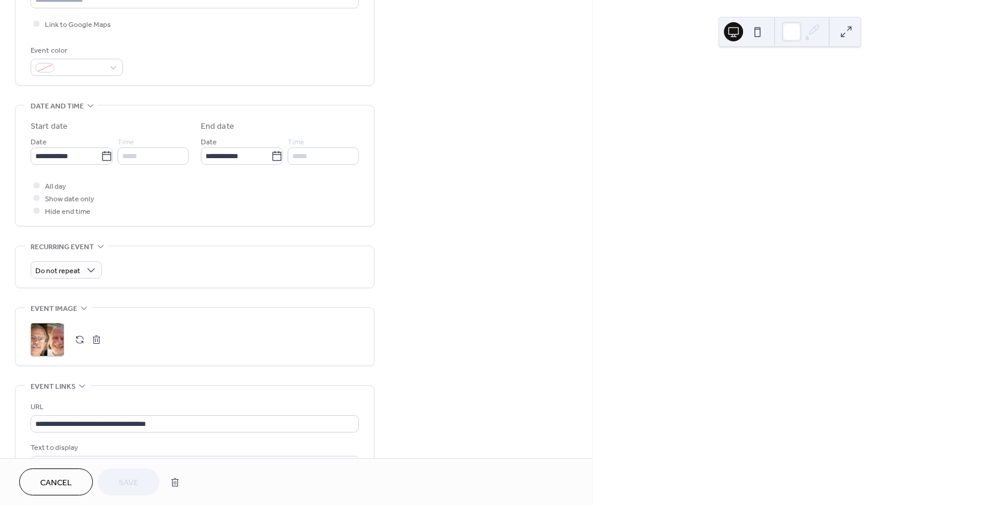
scroll to position [300, 0]
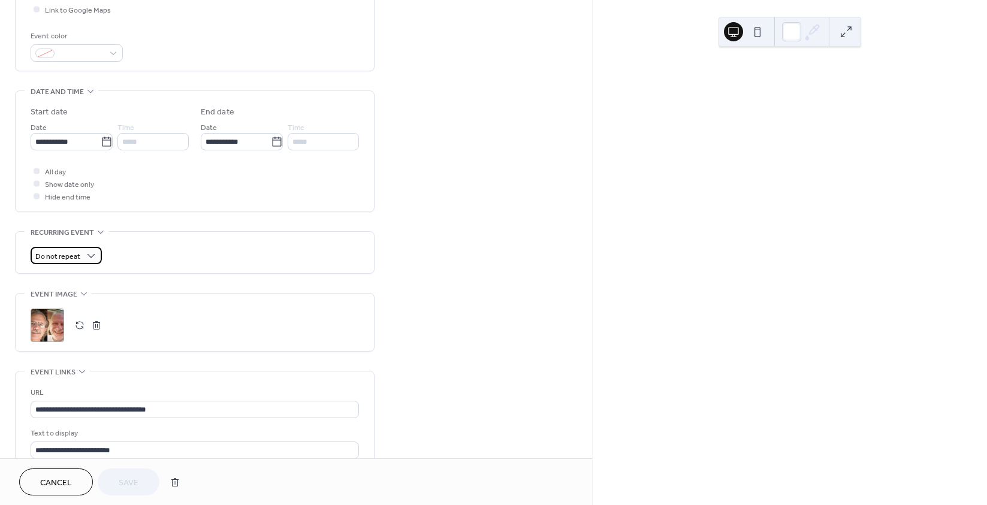
click at [75, 261] on span "Do not repeat" at bounding box center [57, 257] width 45 height 14
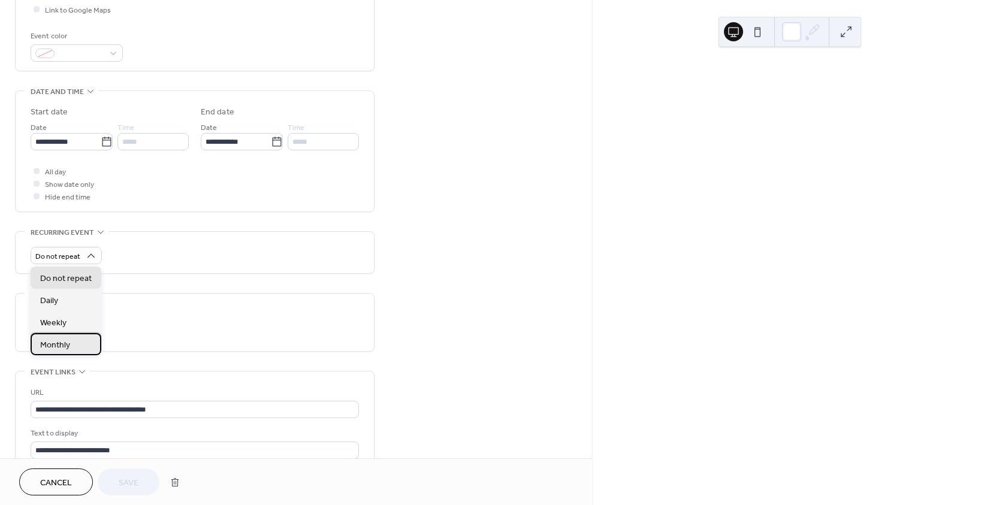
click at [70, 344] on div "Monthly" at bounding box center [66, 344] width 71 height 22
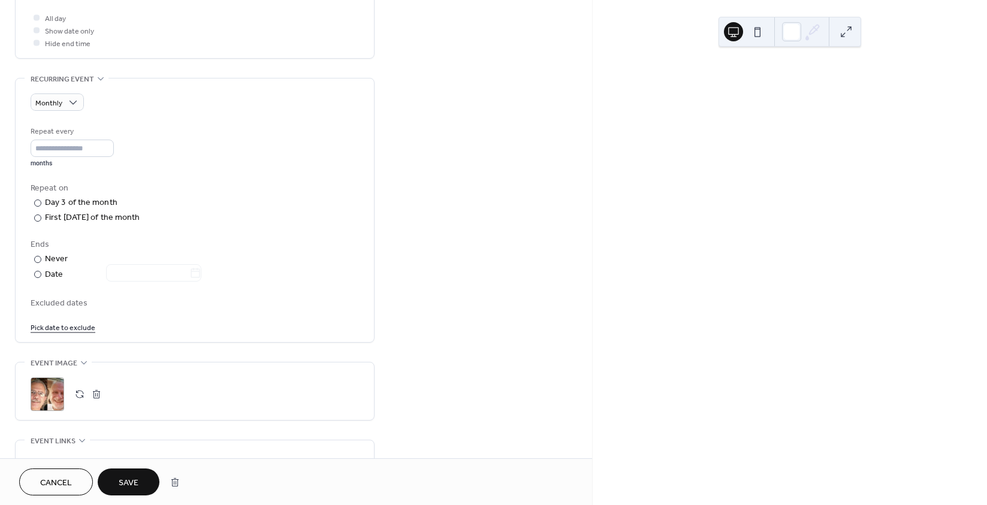
scroll to position [479, 0]
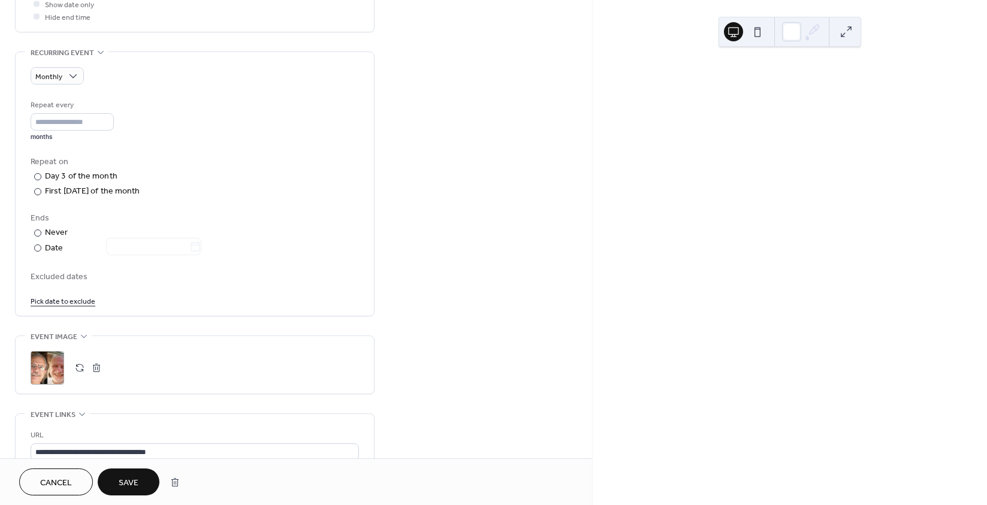
click at [132, 486] on span "Save" at bounding box center [129, 483] width 20 height 13
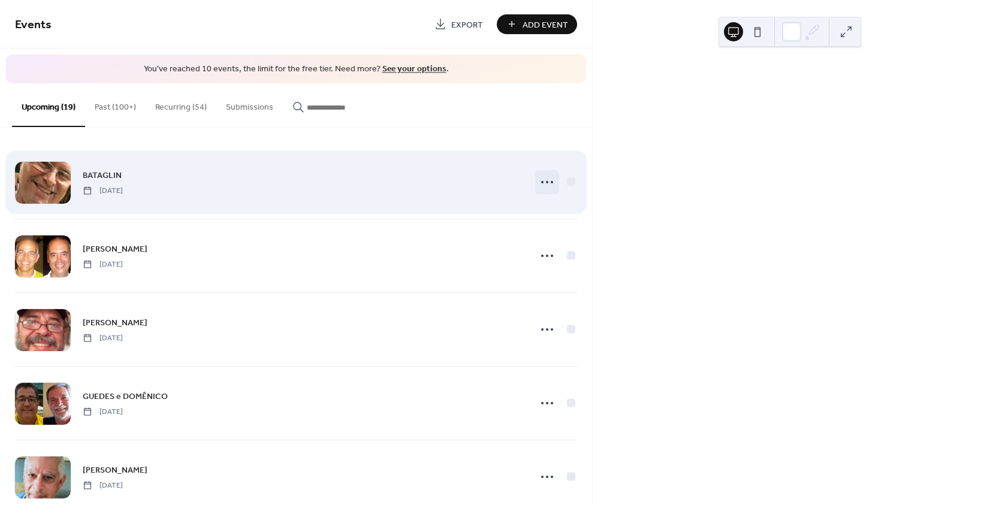
click at [545, 179] on icon at bounding box center [546, 182] width 19 height 19
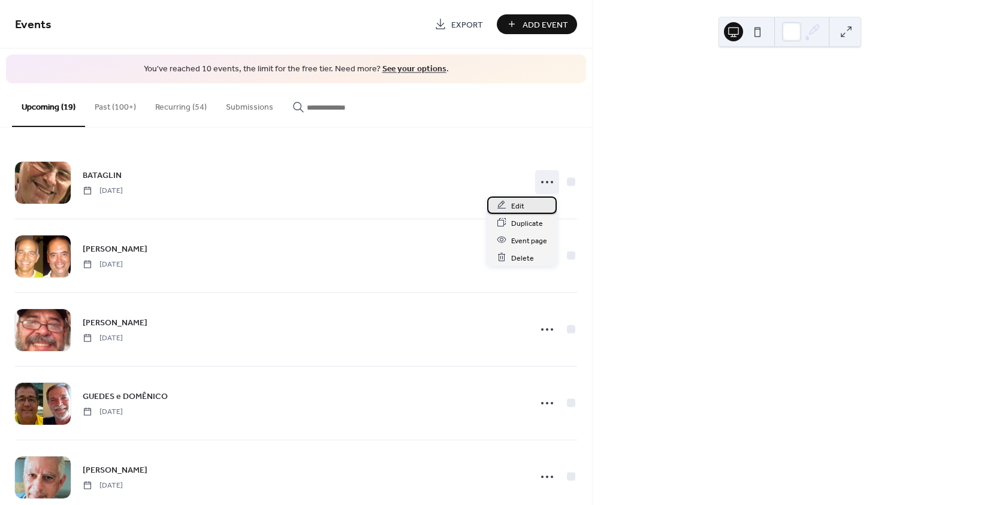
click at [520, 201] on span "Edit" at bounding box center [517, 206] width 13 height 13
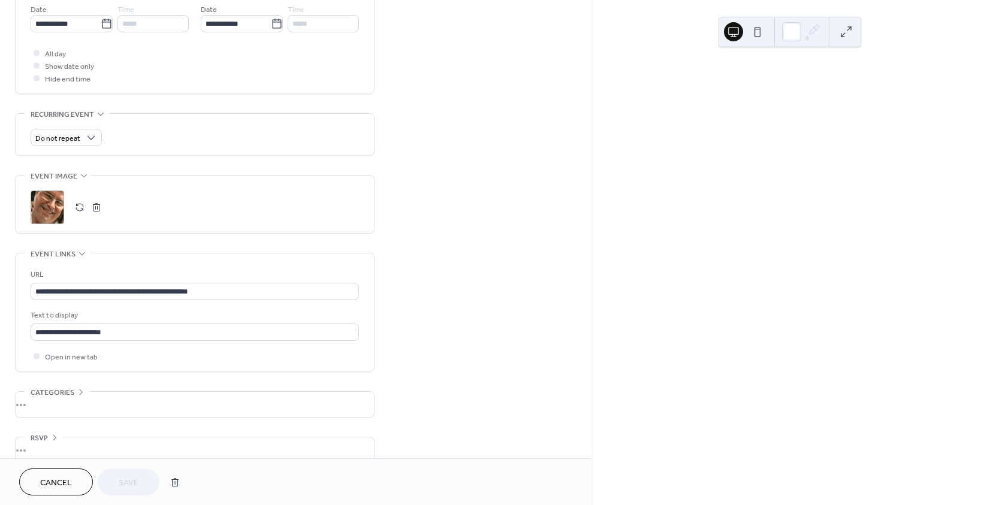
scroll to position [434, 0]
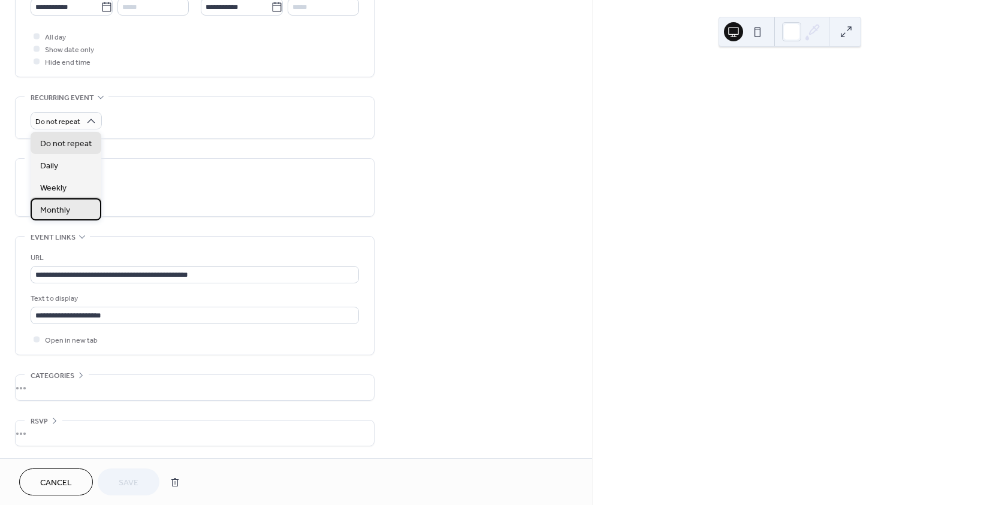
click at [63, 204] on span "Monthly" at bounding box center [55, 210] width 30 height 13
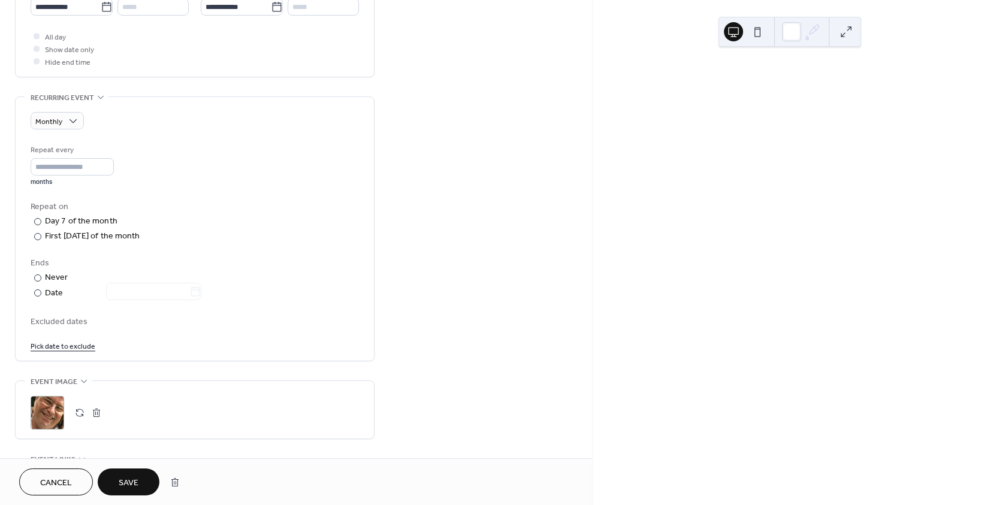
click at [137, 478] on span "Save" at bounding box center [129, 483] width 20 height 13
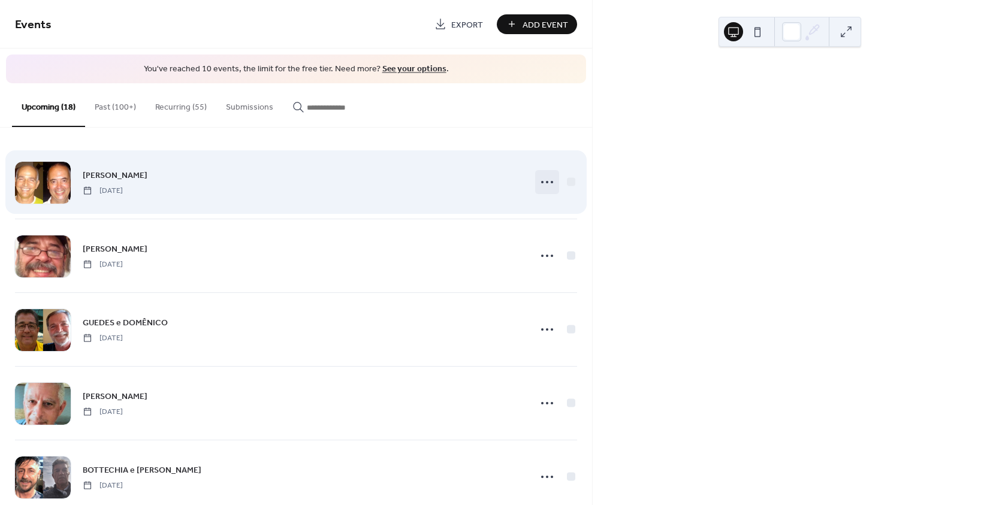
click at [546, 182] on circle at bounding box center [547, 182] width 2 height 2
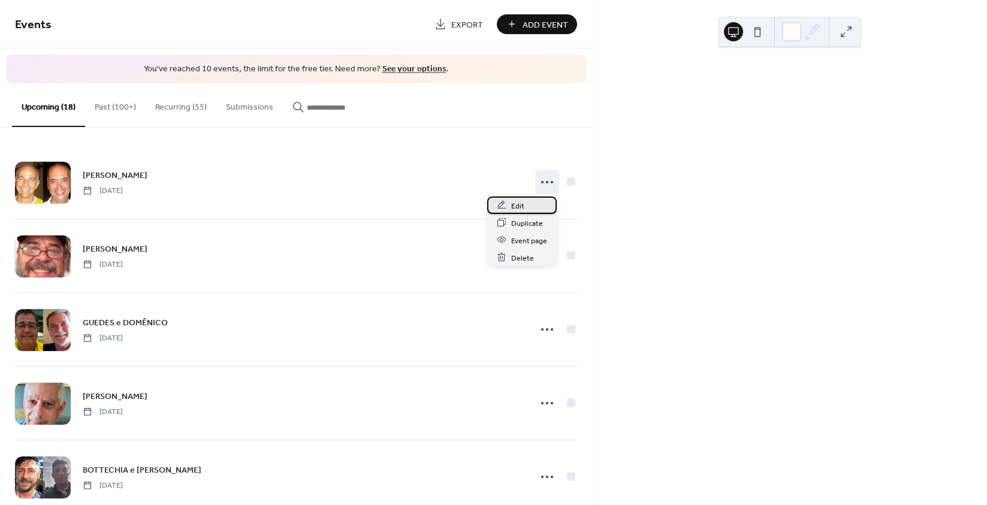
click at [514, 201] on span "Edit" at bounding box center [517, 206] width 13 height 13
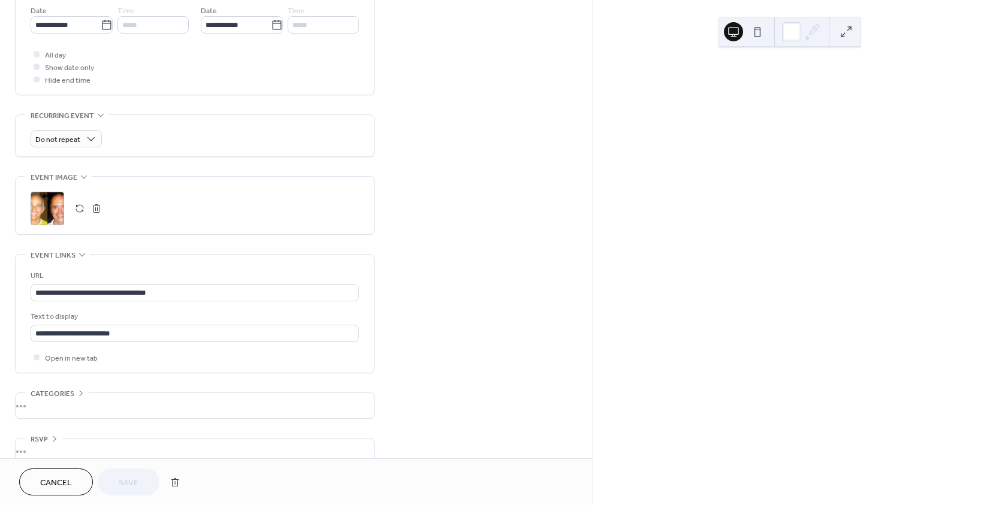
scroll to position [419, 0]
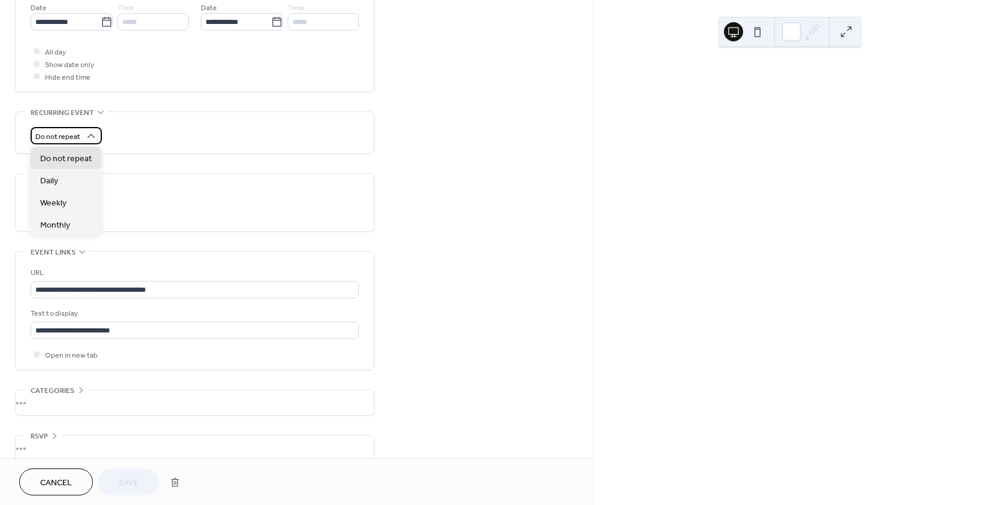
click at [75, 137] on span "Do not repeat" at bounding box center [57, 137] width 45 height 14
click at [70, 220] on div "Monthly" at bounding box center [66, 224] width 71 height 22
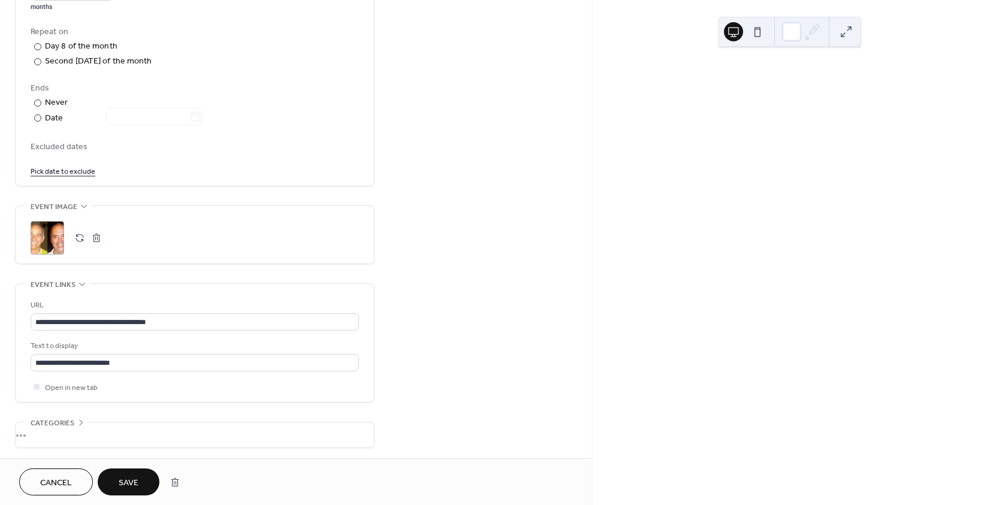
scroll to position [657, 0]
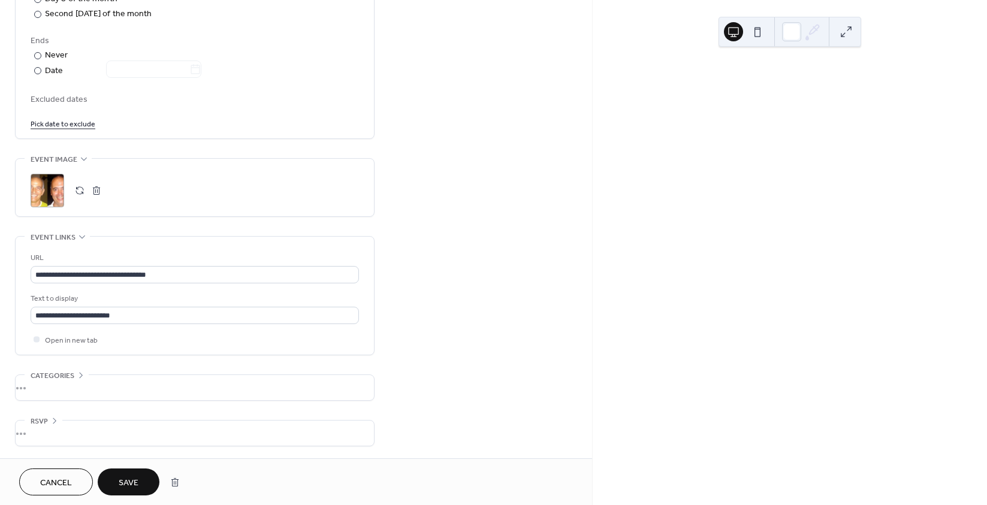
click at [129, 482] on span "Save" at bounding box center [129, 483] width 20 height 13
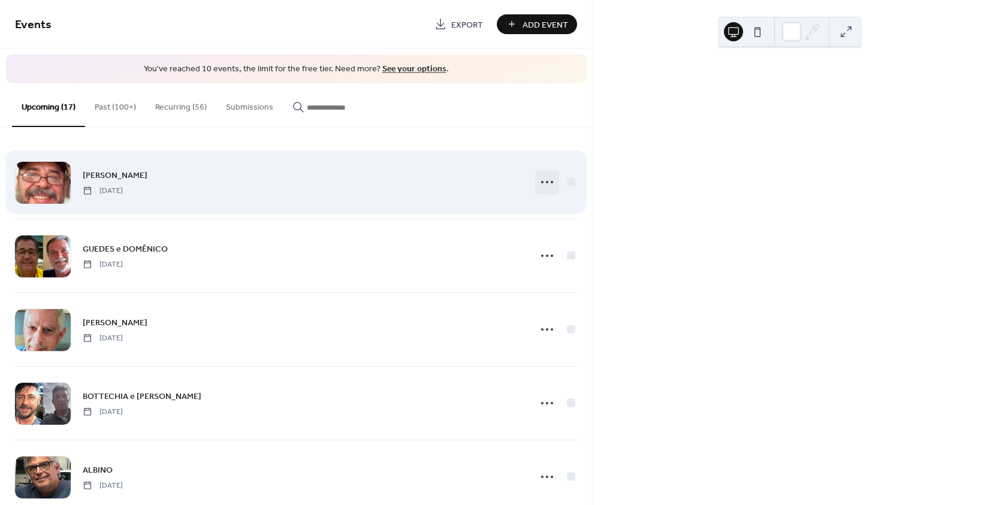
click at [548, 179] on icon at bounding box center [546, 182] width 19 height 19
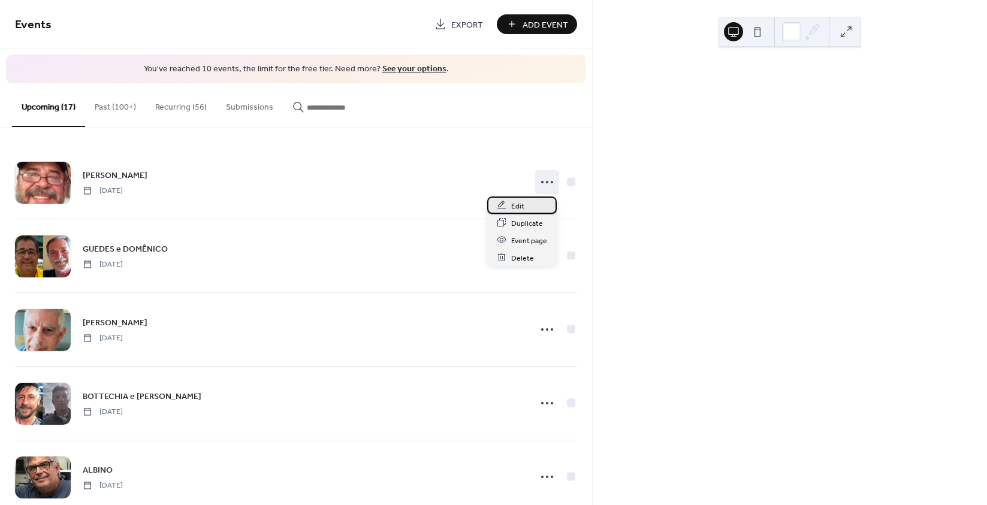
click at [519, 206] on span "Edit" at bounding box center [517, 206] width 13 height 13
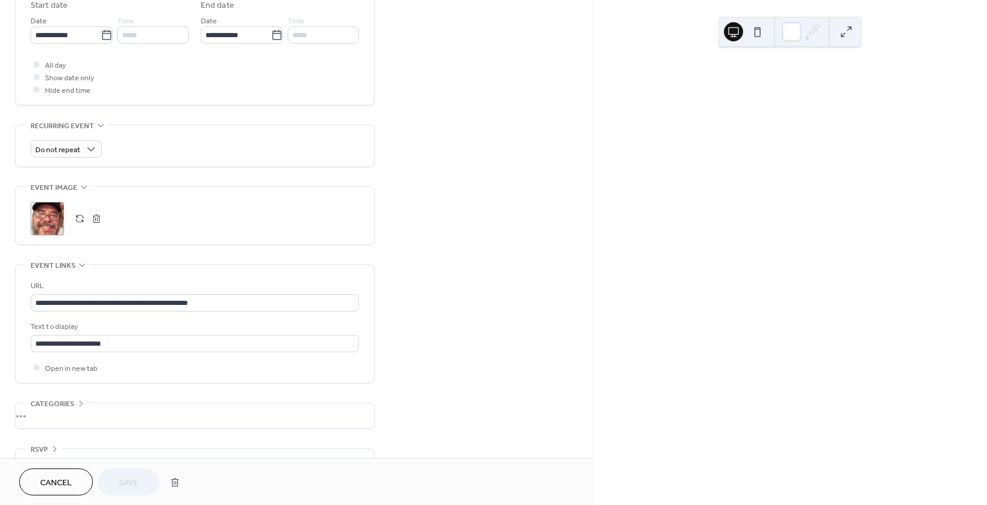
scroll to position [419, 0]
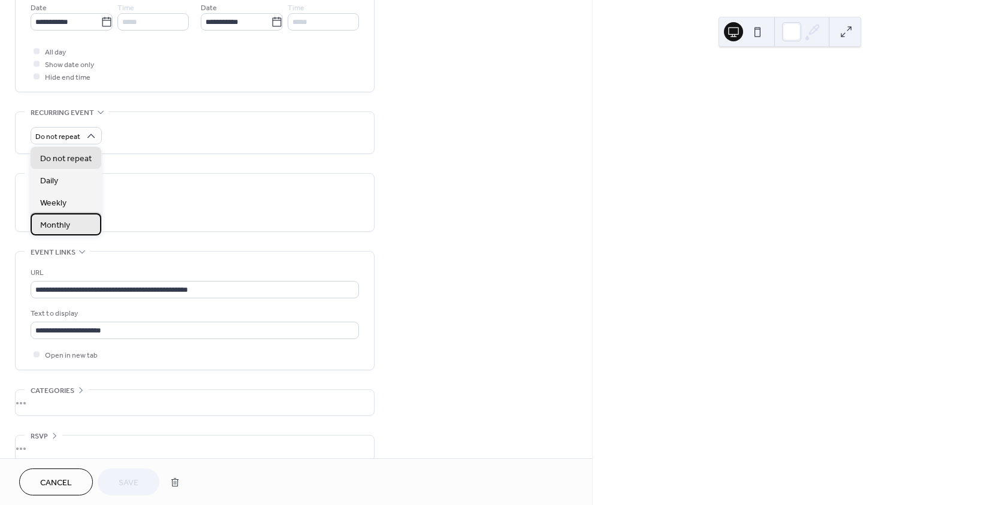
click at [66, 223] on span "Monthly" at bounding box center [55, 225] width 30 height 13
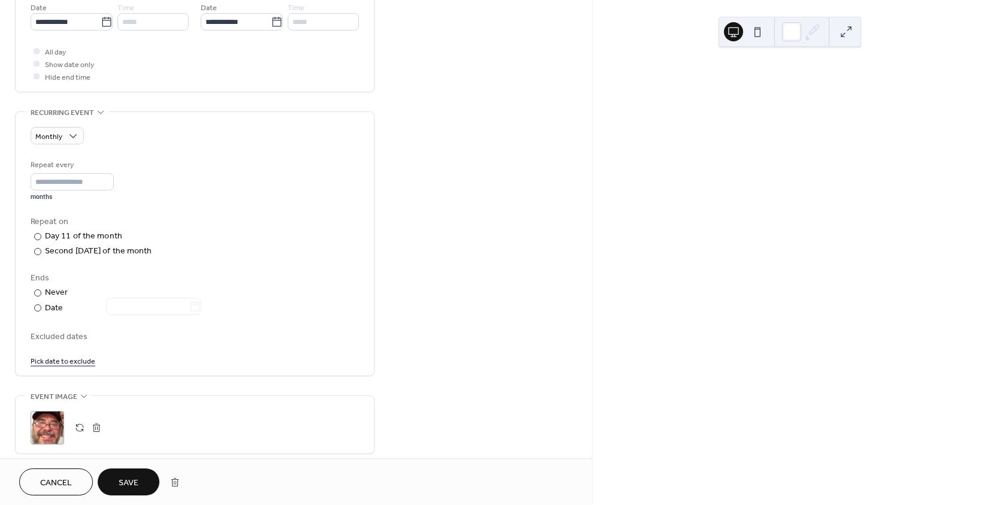
click at [130, 484] on span "Save" at bounding box center [129, 483] width 20 height 13
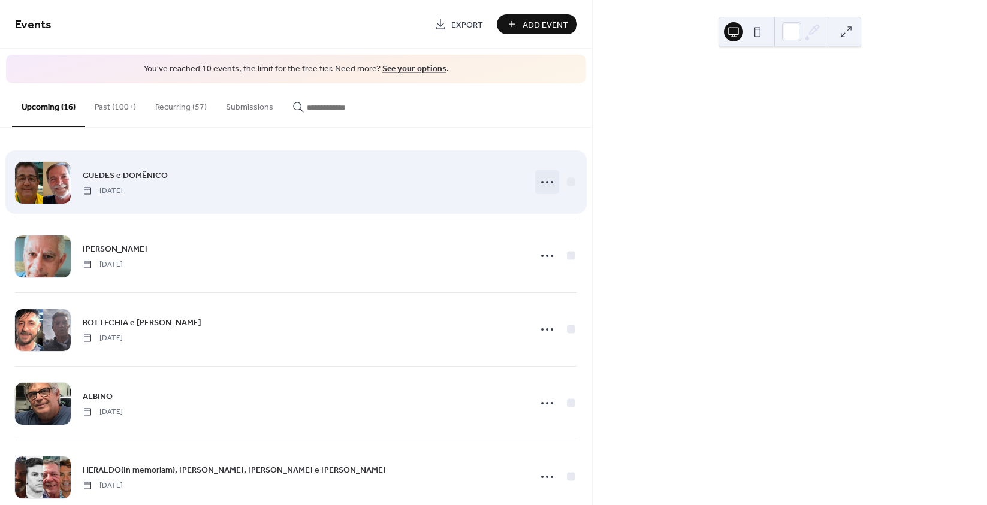
click at [537, 177] on icon at bounding box center [546, 182] width 19 height 19
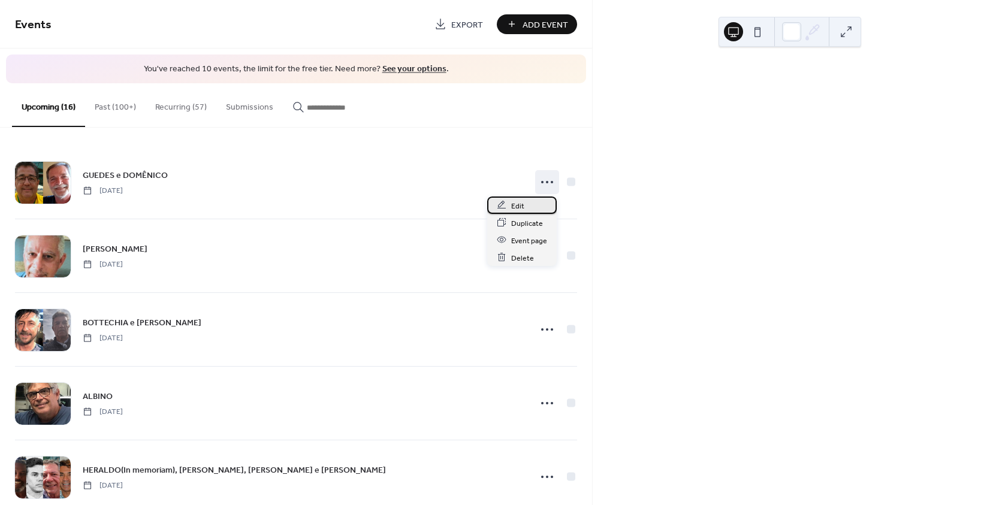
click at [516, 202] on span "Edit" at bounding box center [517, 206] width 13 height 13
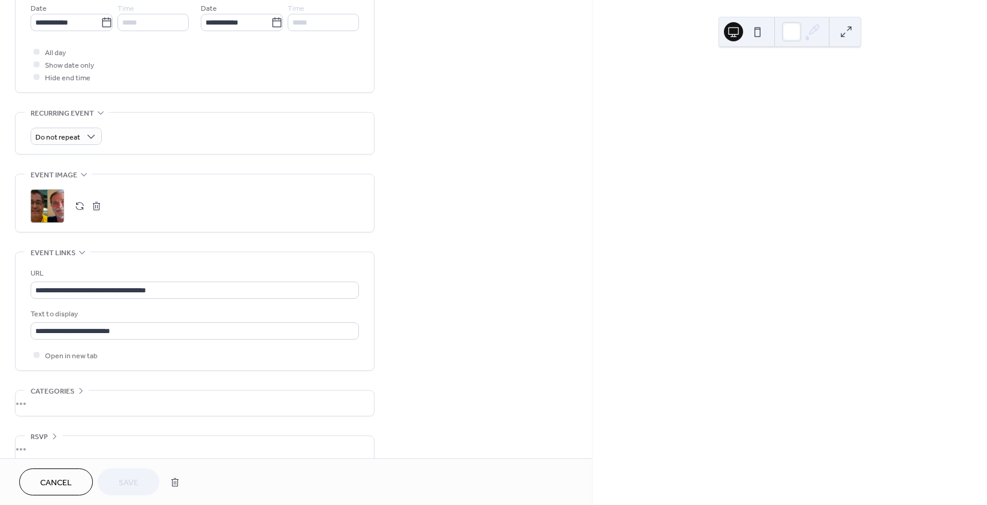
scroll to position [419, 0]
click at [74, 134] on span "Do not repeat" at bounding box center [57, 137] width 45 height 14
click at [62, 218] on div "Monthly" at bounding box center [66, 224] width 71 height 22
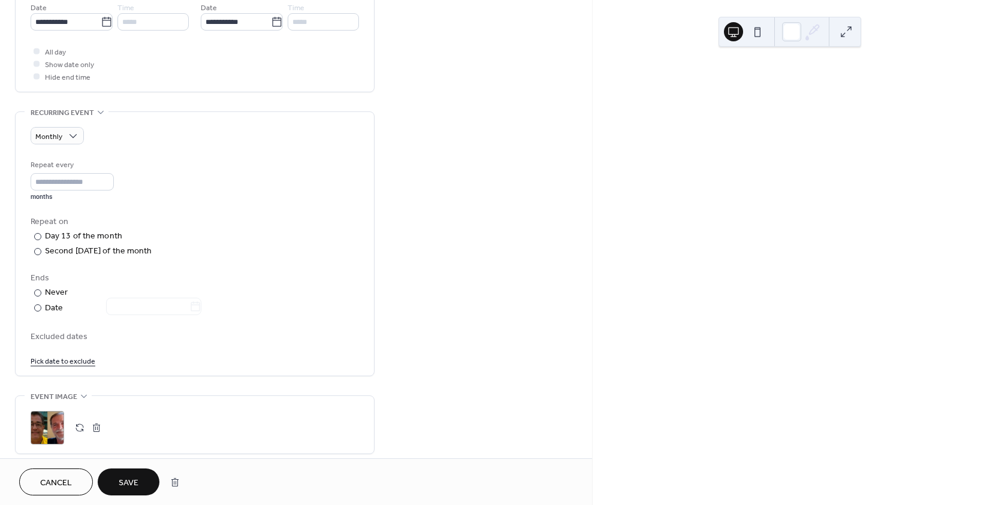
click at [134, 486] on span "Save" at bounding box center [129, 483] width 20 height 13
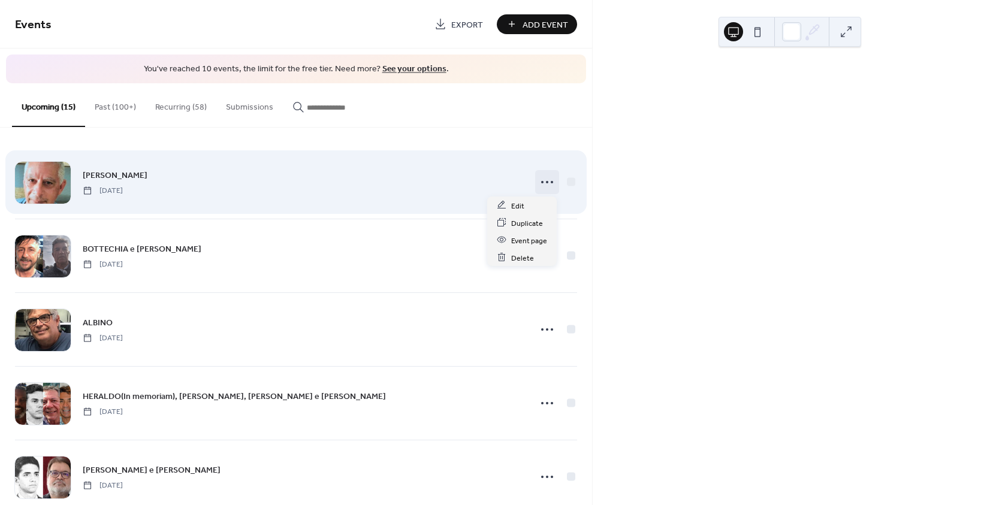
click at [540, 180] on icon at bounding box center [546, 182] width 19 height 19
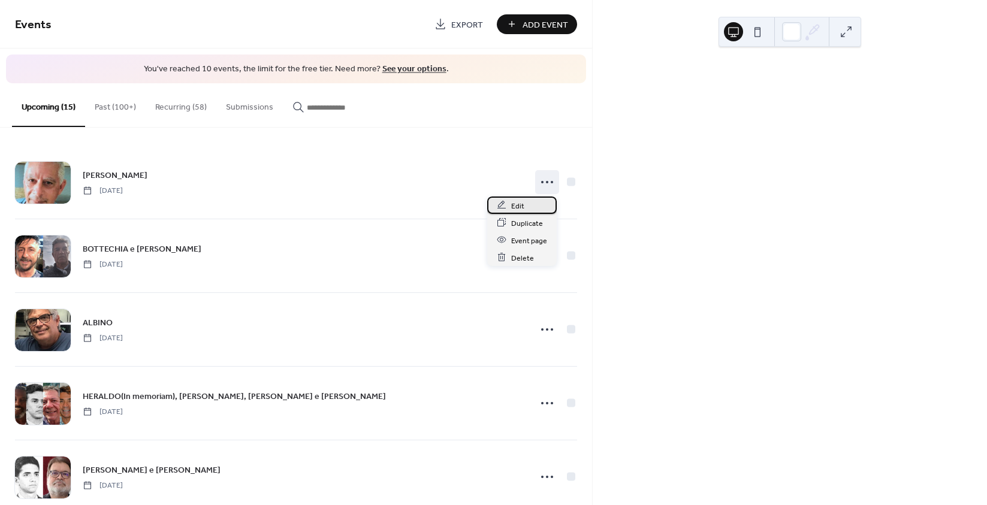
click at [519, 203] on span "Edit" at bounding box center [517, 206] width 13 height 13
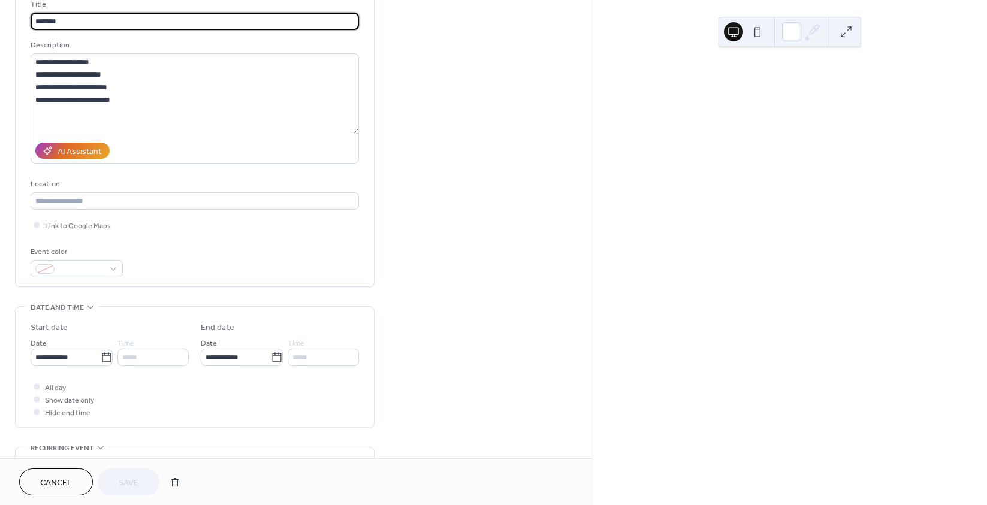
scroll to position [360, 0]
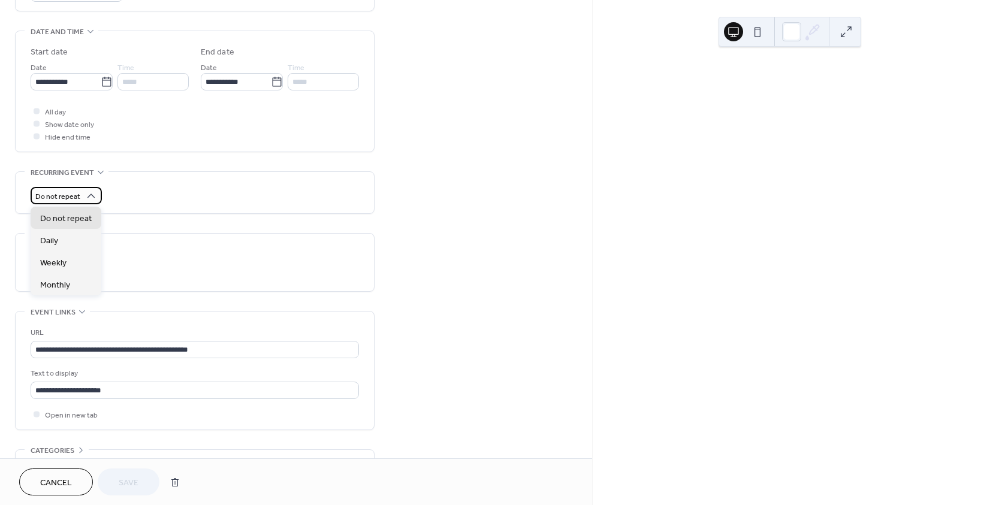
click at [63, 189] on div "Do not repeat" at bounding box center [66, 195] width 71 height 17
click at [60, 283] on span "Monthly" at bounding box center [55, 285] width 30 height 13
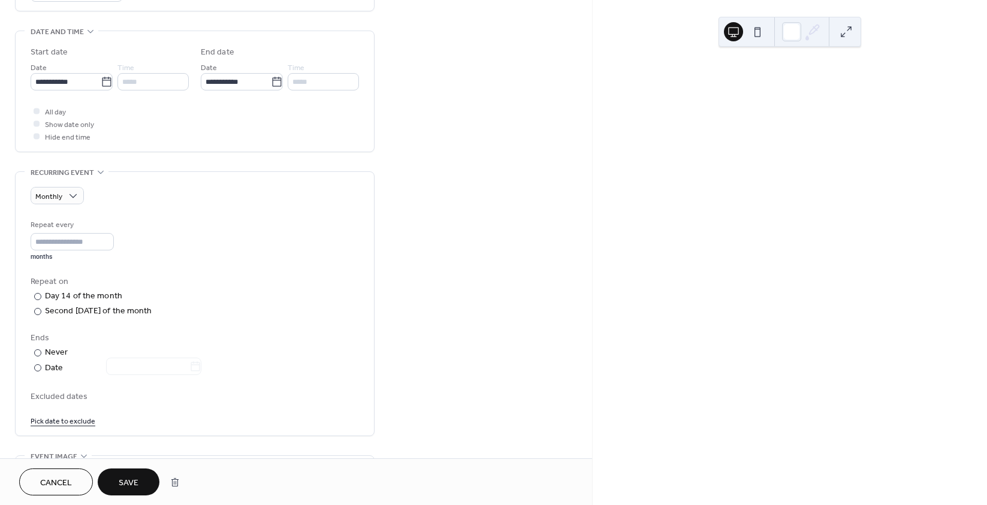
click at [125, 482] on span "Save" at bounding box center [129, 483] width 20 height 13
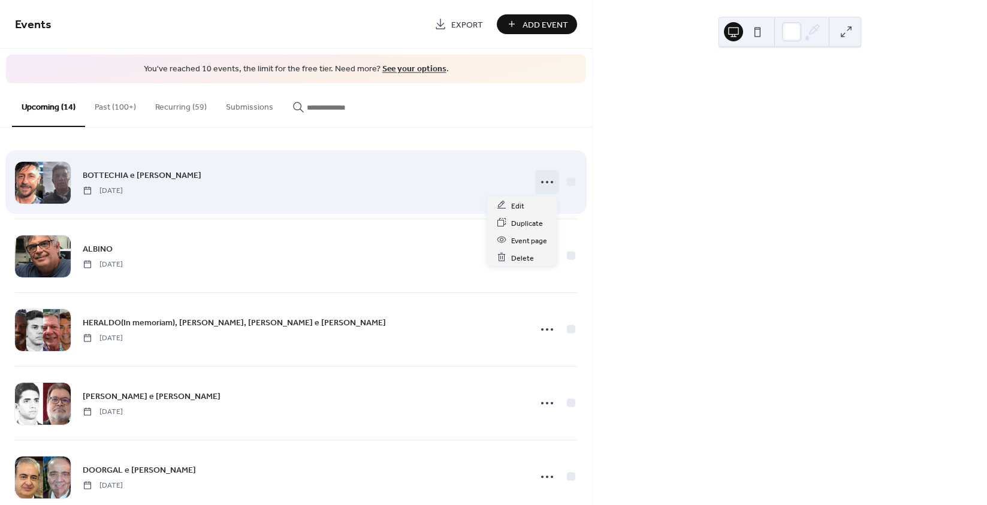
click at [540, 182] on icon at bounding box center [546, 182] width 19 height 19
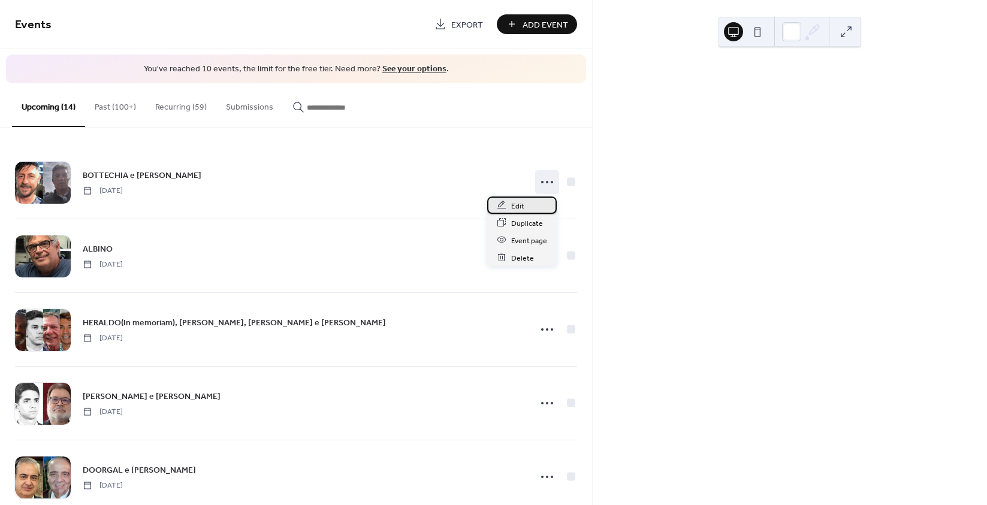
click at [510, 204] on div "Edit" at bounding box center [522, 205] width 70 height 17
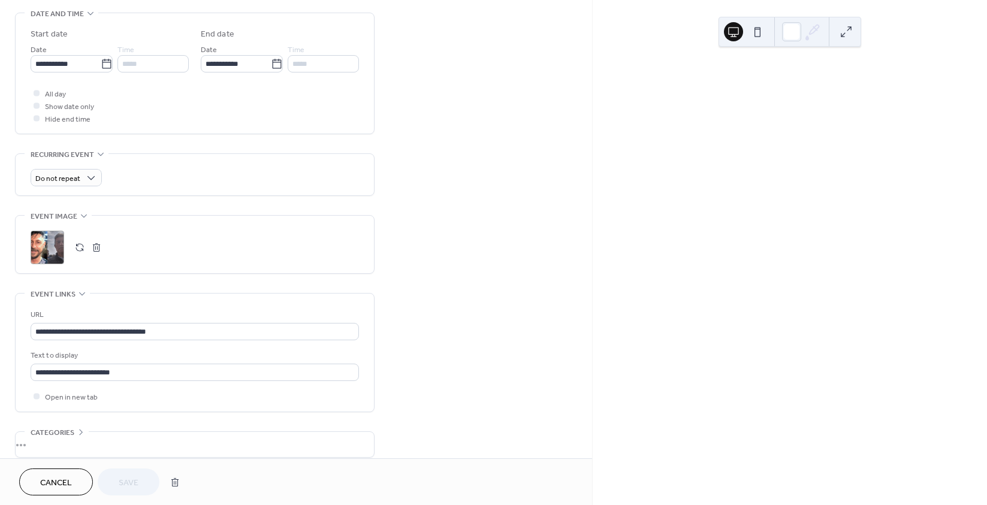
scroll to position [419, 0]
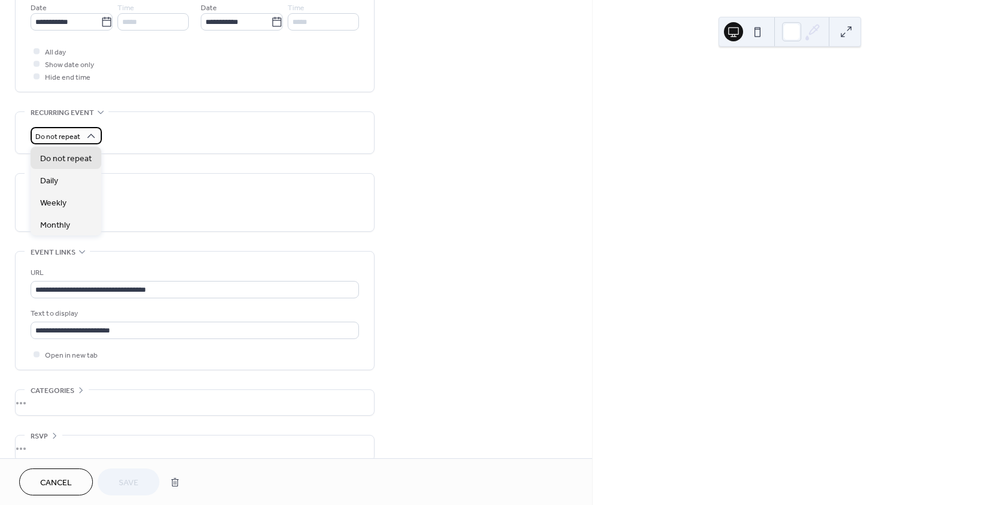
click at [70, 138] on span "Do not repeat" at bounding box center [57, 137] width 45 height 14
click at [60, 222] on span "Monthly" at bounding box center [55, 225] width 30 height 13
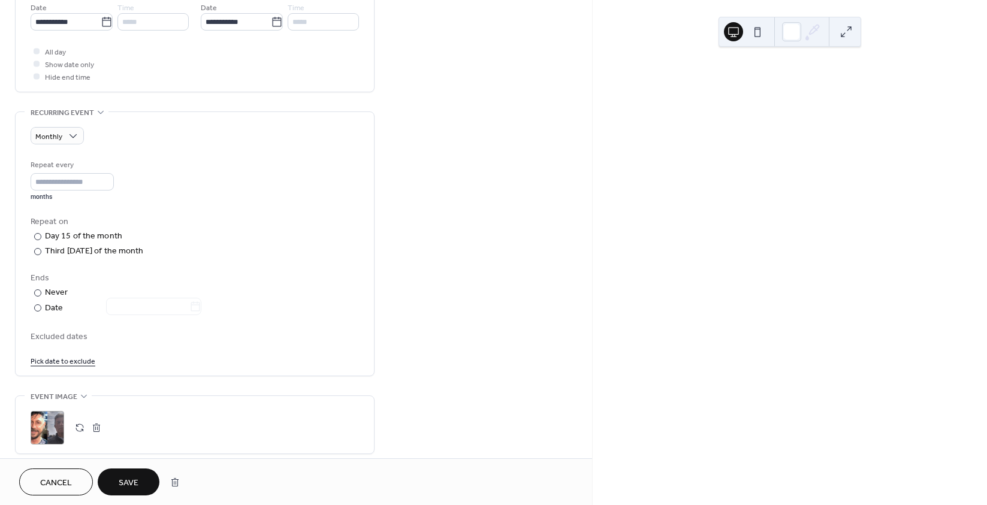
click at [135, 479] on span "Save" at bounding box center [129, 483] width 20 height 13
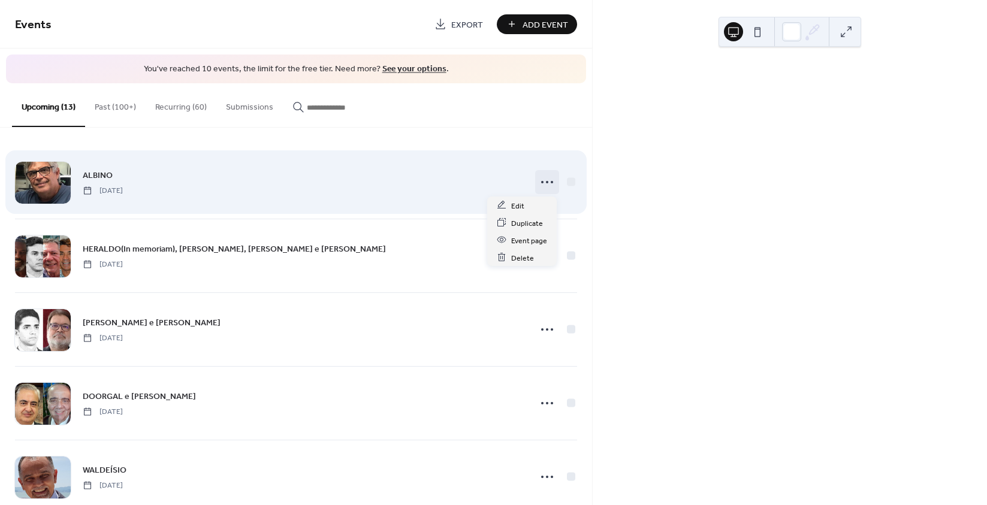
click at [540, 180] on icon at bounding box center [546, 182] width 19 height 19
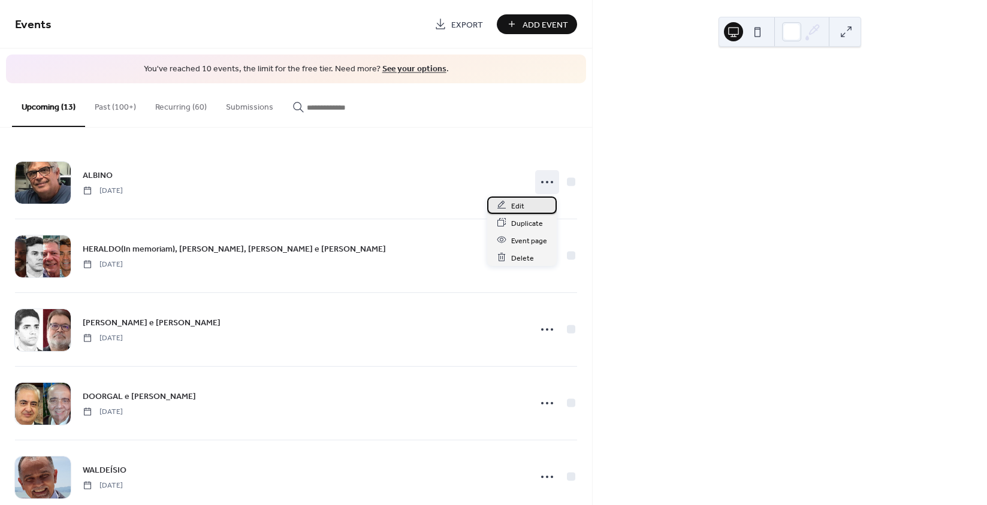
click at [507, 206] on div "Edit" at bounding box center [522, 205] width 70 height 17
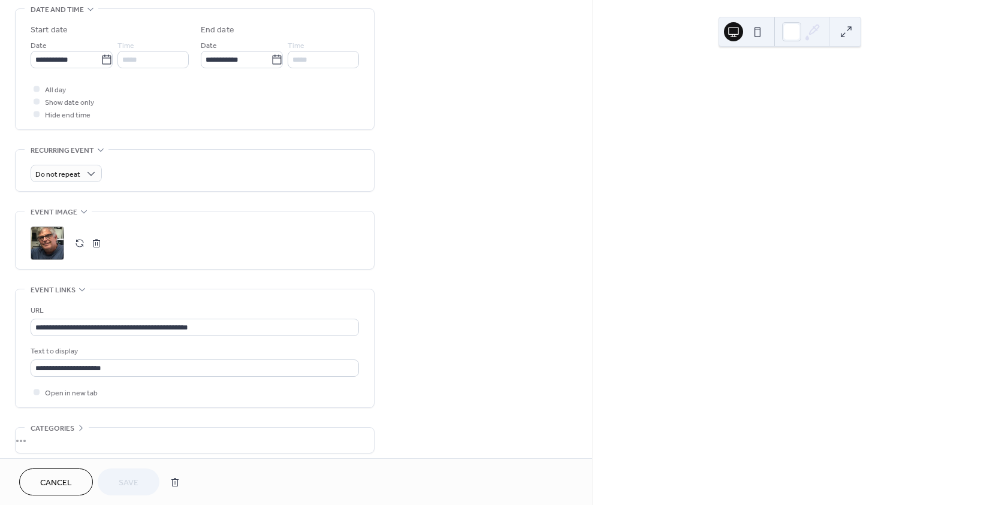
scroll to position [419, 0]
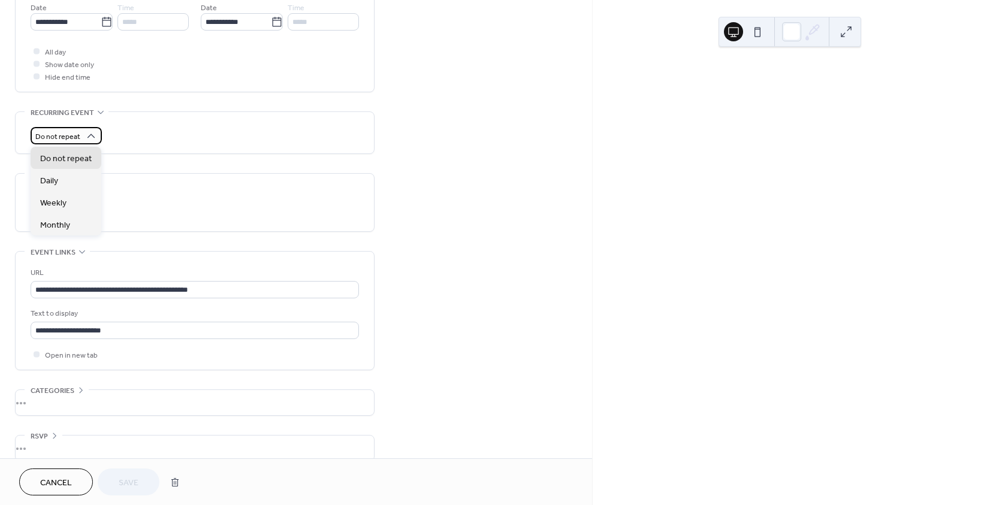
click at [67, 138] on span "Do not repeat" at bounding box center [57, 137] width 45 height 14
click at [65, 221] on span "Monthly" at bounding box center [55, 225] width 30 height 13
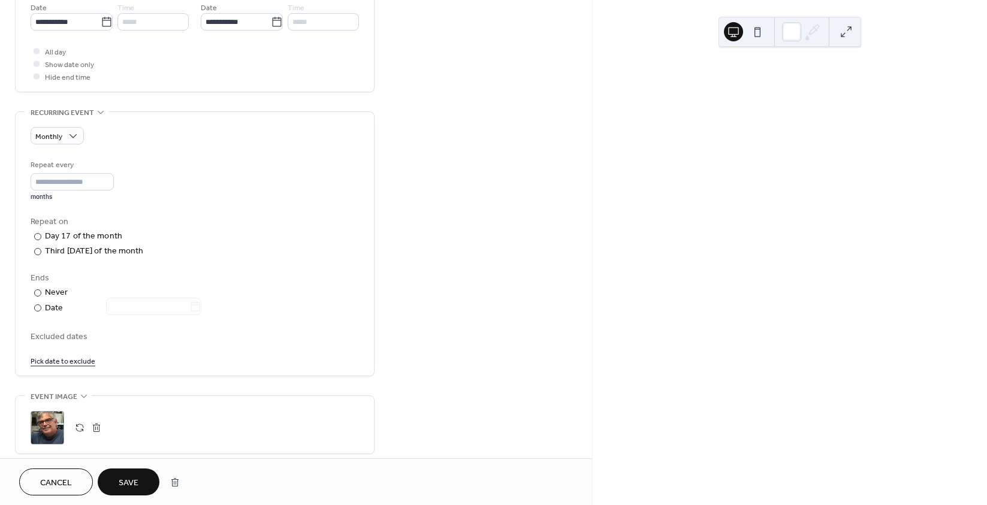
click at [124, 482] on span "Save" at bounding box center [129, 483] width 20 height 13
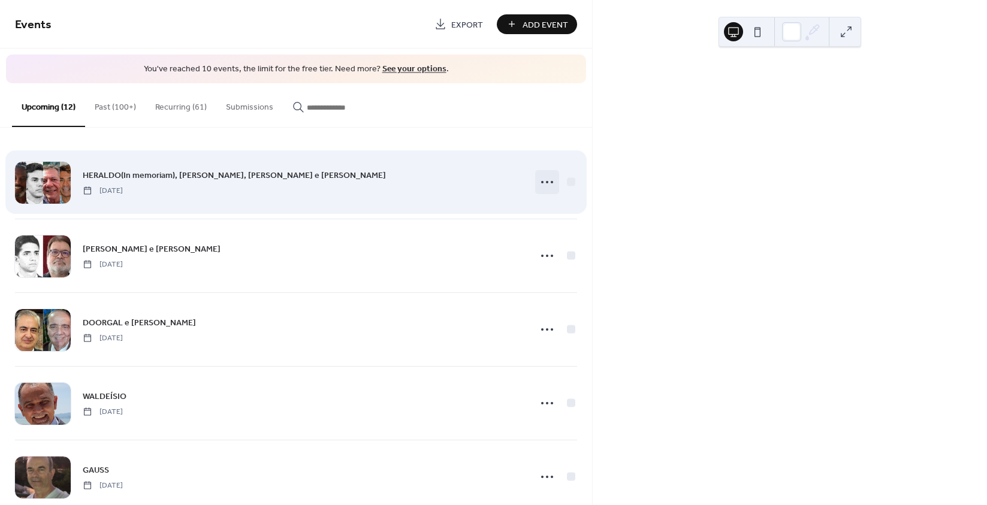
click at [549, 183] on icon at bounding box center [546, 182] width 19 height 19
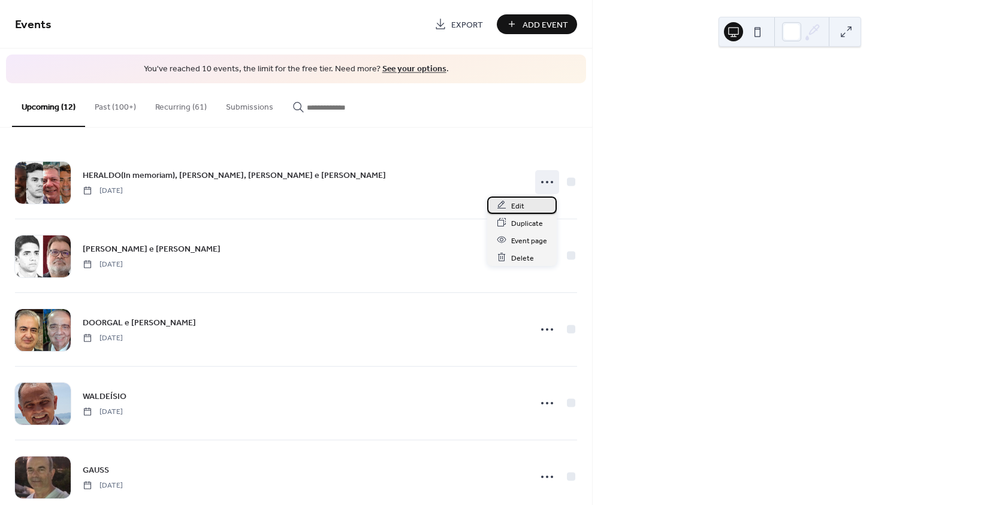
click at [522, 202] on span "Edit" at bounding box center [517, 206] width 13 height 13
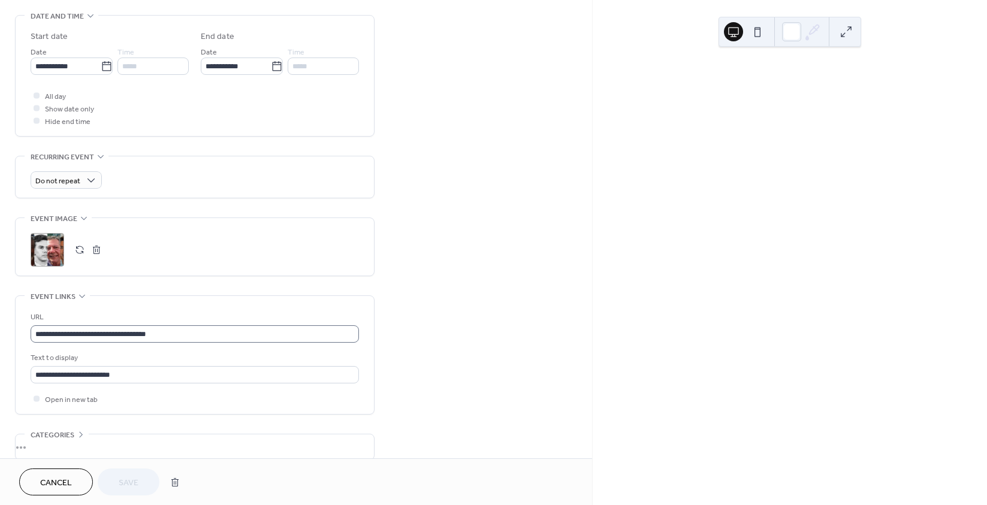
scroll to position [434, 0]
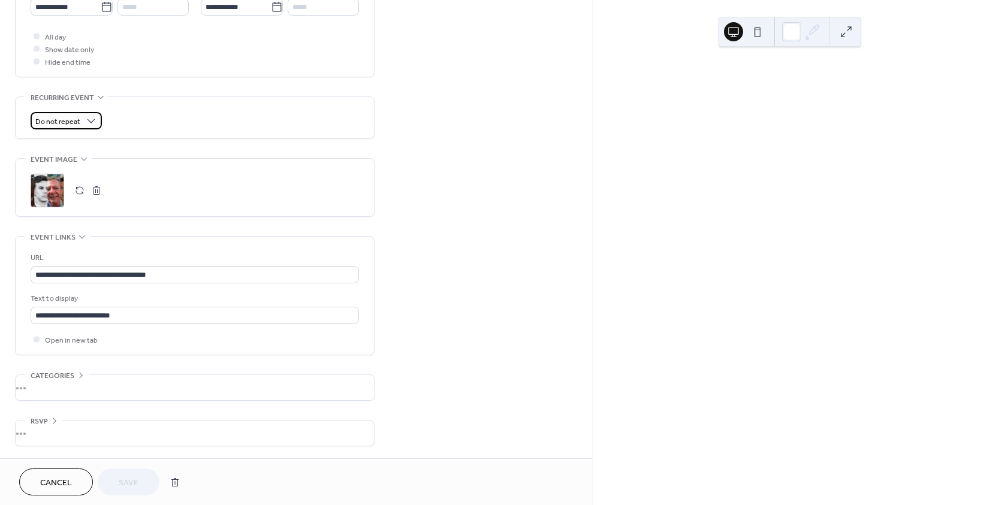
click at [68, 125] on span "Do not repeat" at bounding box center [57, 122] width 45 height 14
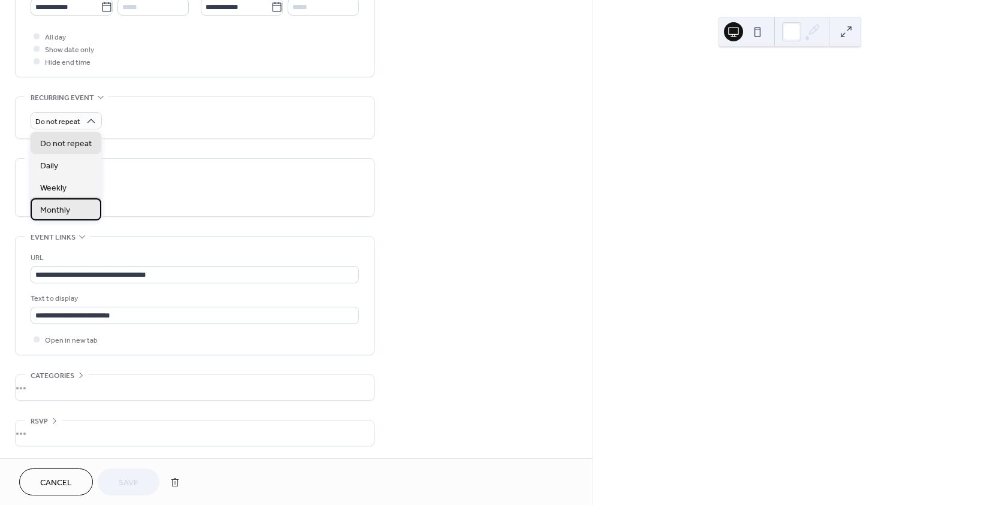
click at [64, 206] on span "Monthly" at bounding box center [55, 210] width 30 height 13
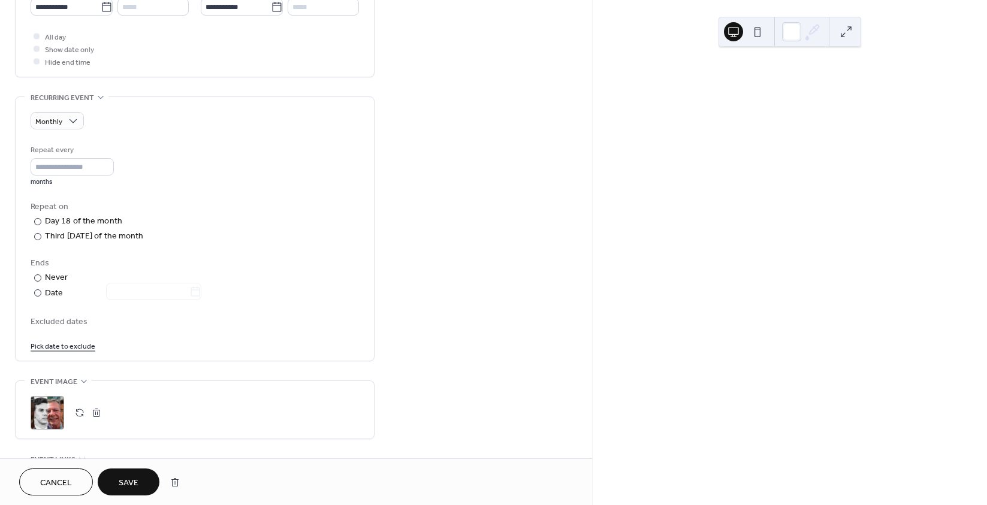
click at [120, 486] on span "Save" at bounding box center [129, 483] width 20 height 13
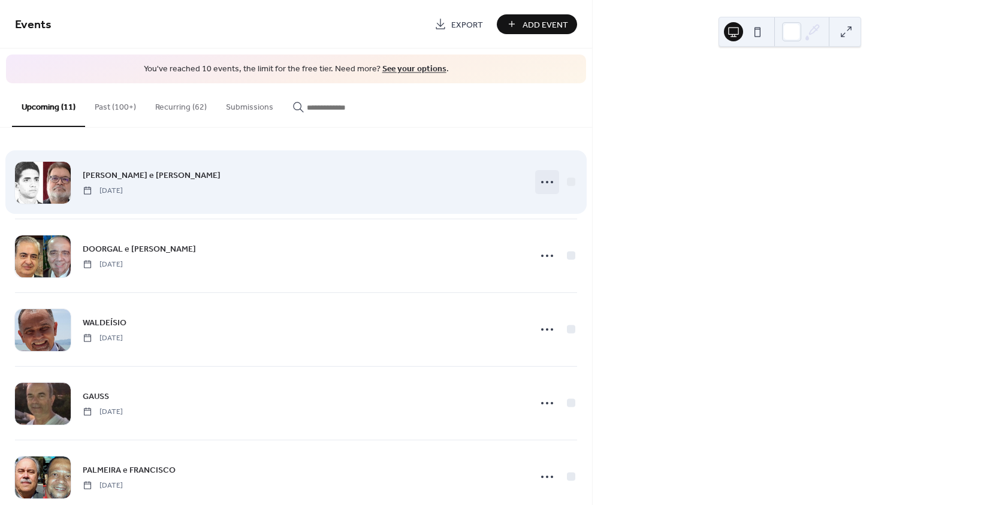
click at [541, 178] on icon at bounding box center [546, 182] width 19 height 19
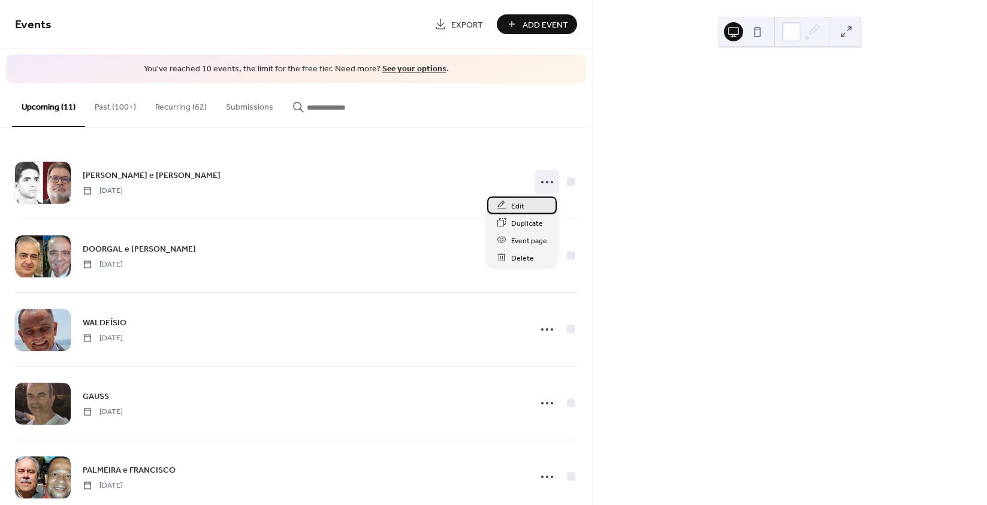
click at [527, 202] on div "Edit" at bounding box center [522, 205] width 70 height 17
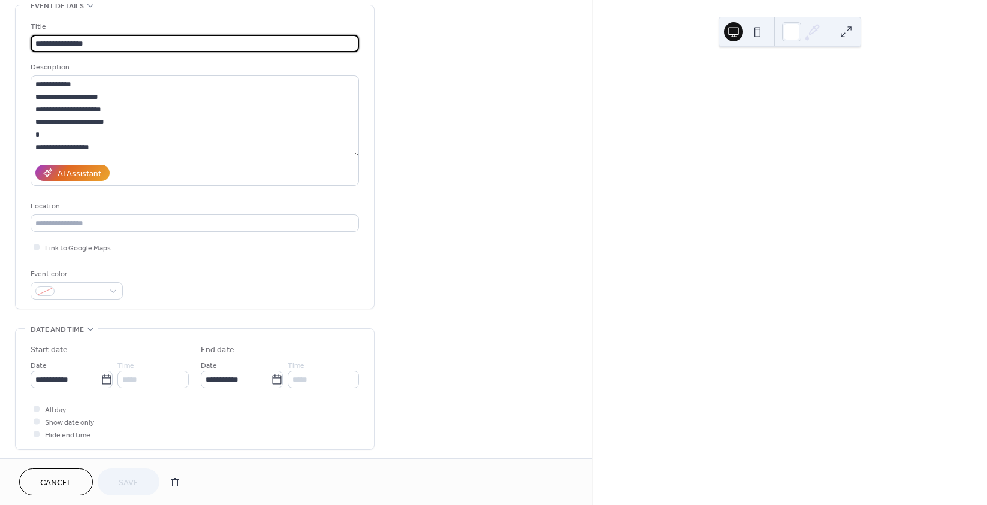
scroll to position [360, 0]
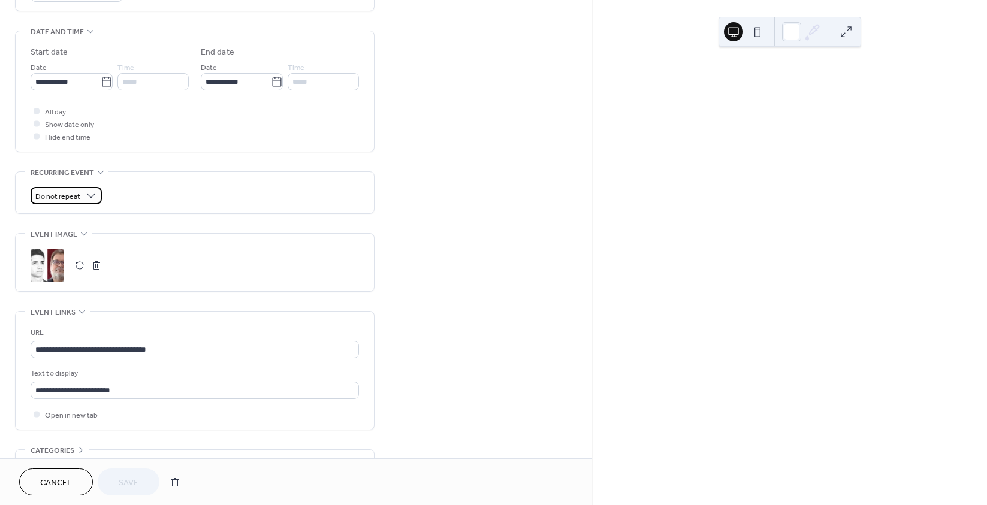
click at [75, 192] on span "Do not repeat" at bounding box center [57, 197] width 45 height 14
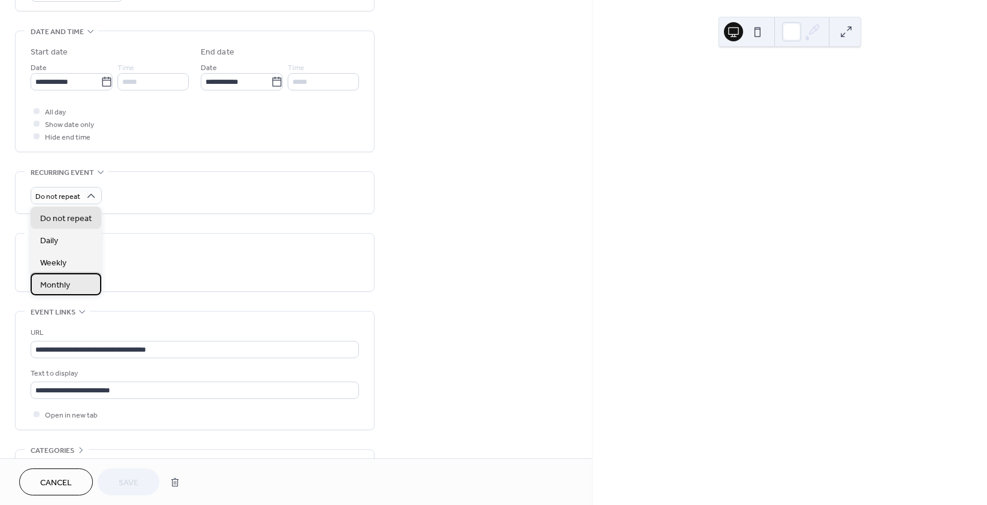
click at [62, 284] on span "Monthly" at bounding box center [55, 285] width 30 height 13
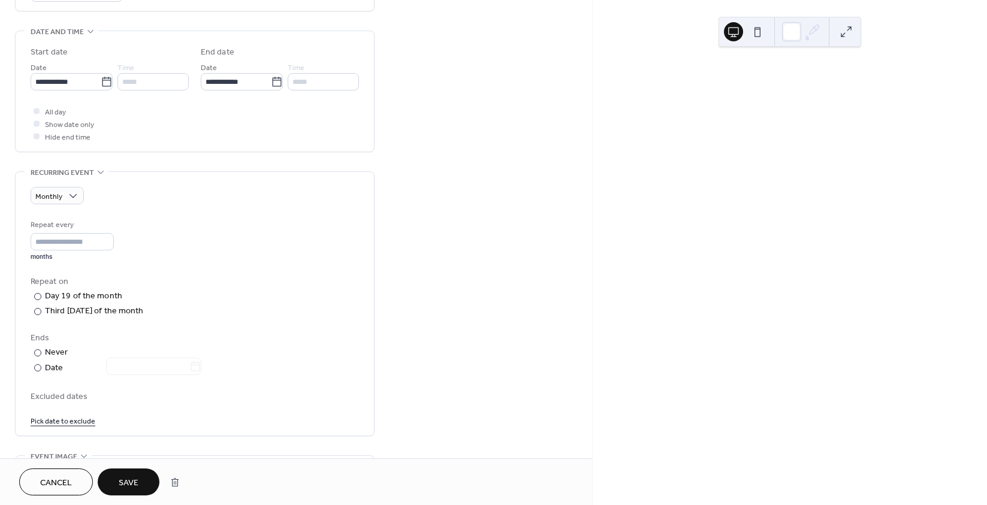
click at [133, 486] on span "Save" at bounding box center [129, 483] width 20 height 13
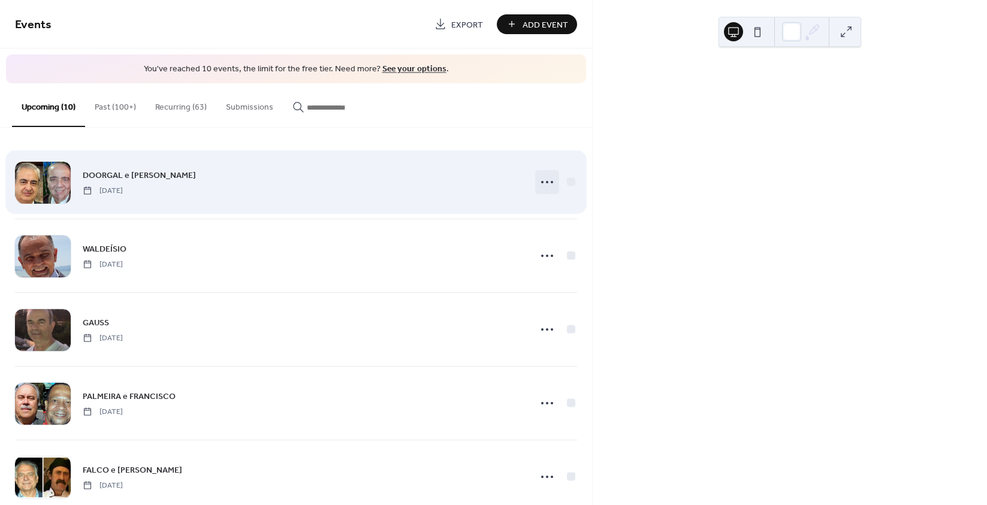
click at [537, 180] on icon at bounding box center [546, 182] width 19 height 19
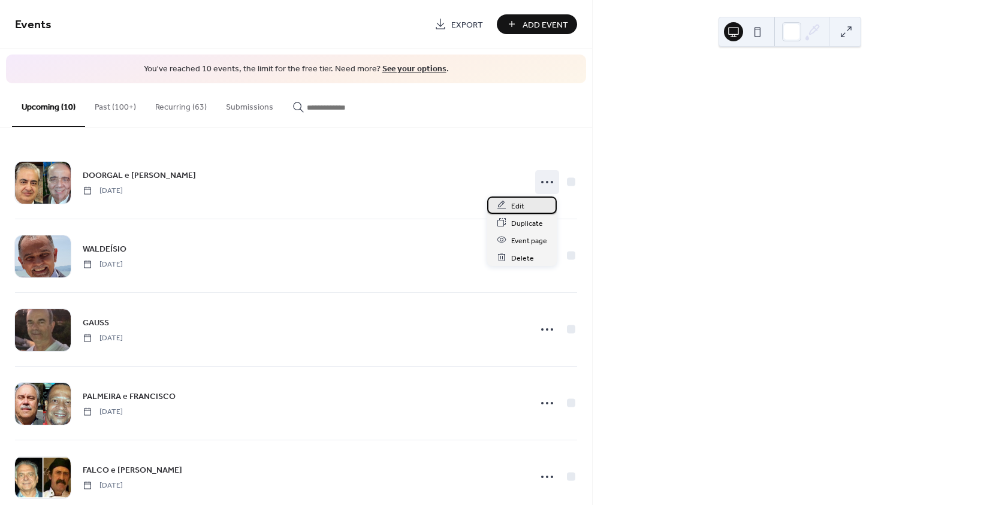
click at [504, 207] on icon at bounding box center [502, 205] width 10 height 10
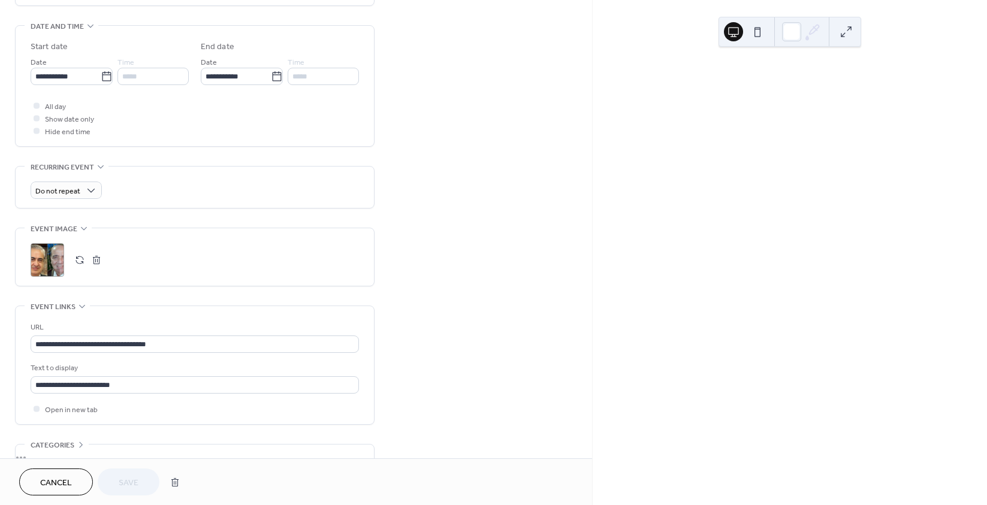
scroll to position [419, 0]
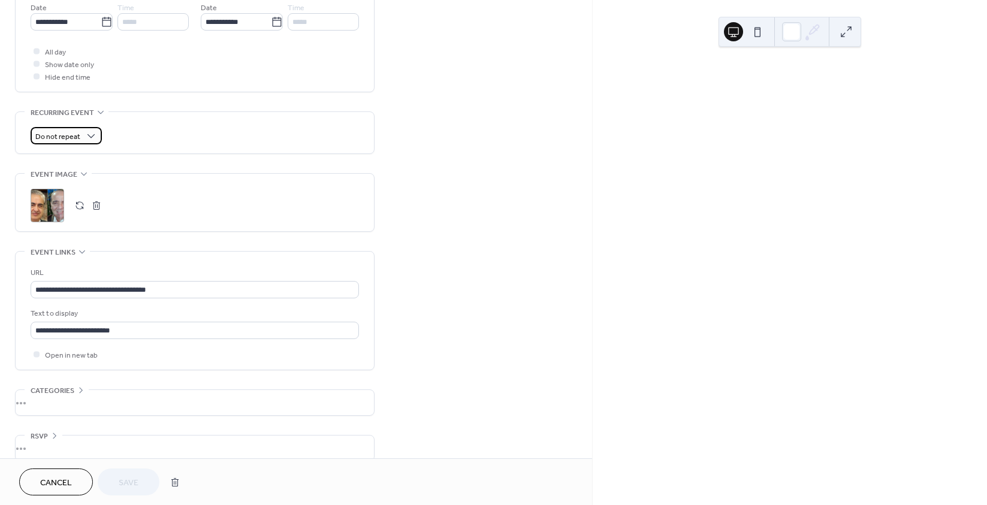
click at [70, 132] on span "Do not repeat" at bounding box center [57, 137] width 45 height 14
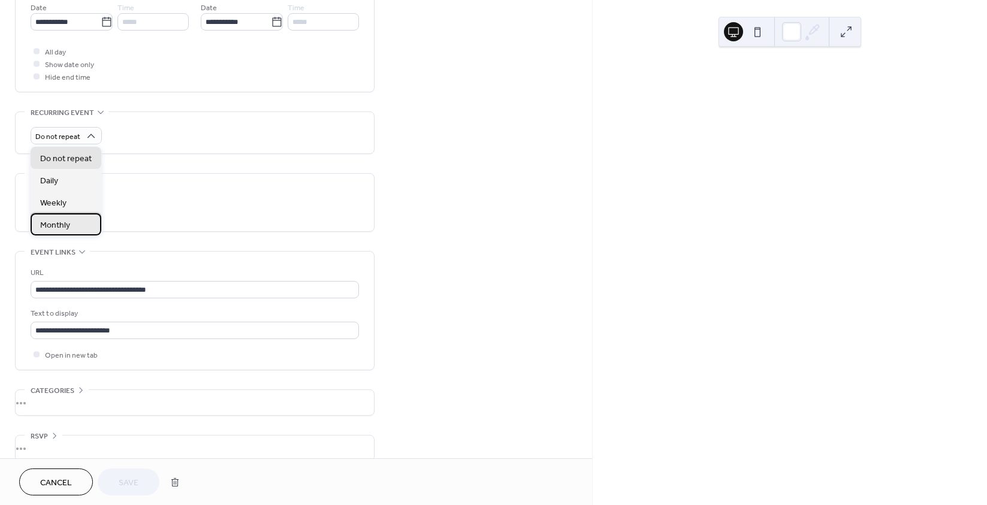
click at [57, 225] on span "Monthly" at bounding box center [55, 225] width 30 height 13
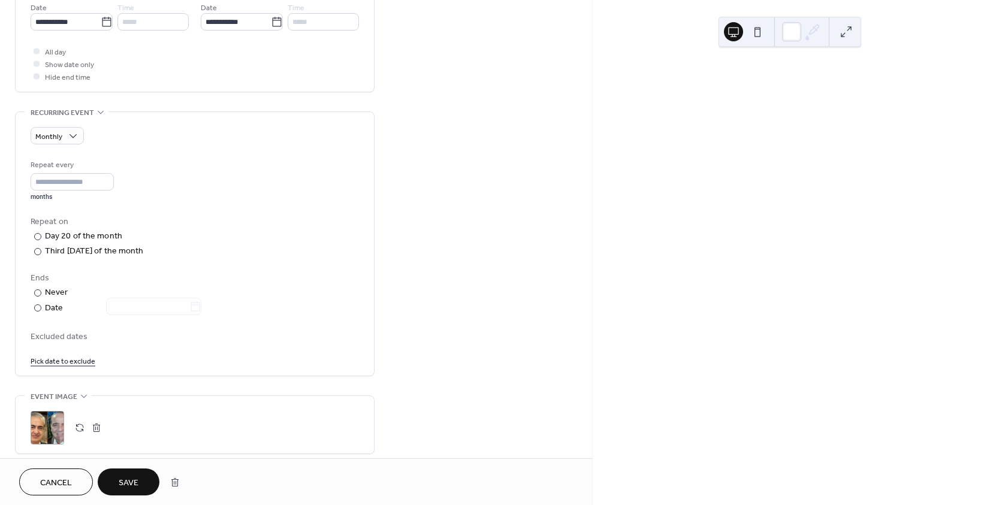
click at [128, 473] on button "Save" at bounding box center [129, 482] width 62 height 27
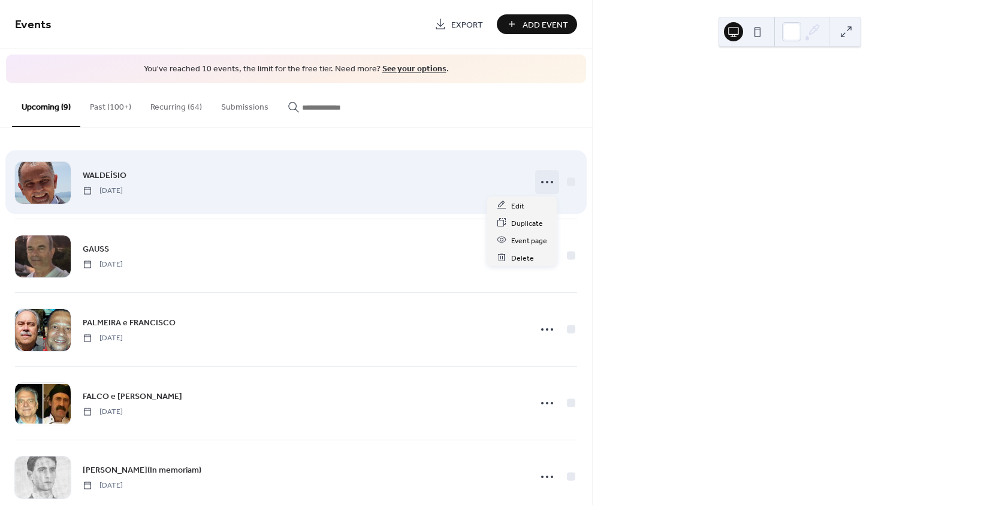
click at [550, 179] on icon at bounding box center [546, 182] width 19 height 19
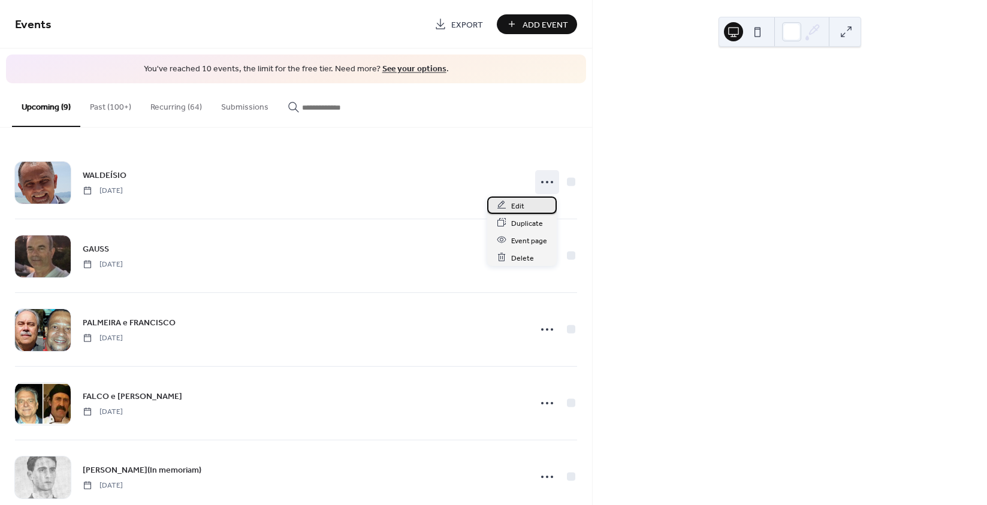
click at [523, 207] on div "Edit" at bounding box center [522, 205] width 70 height 17
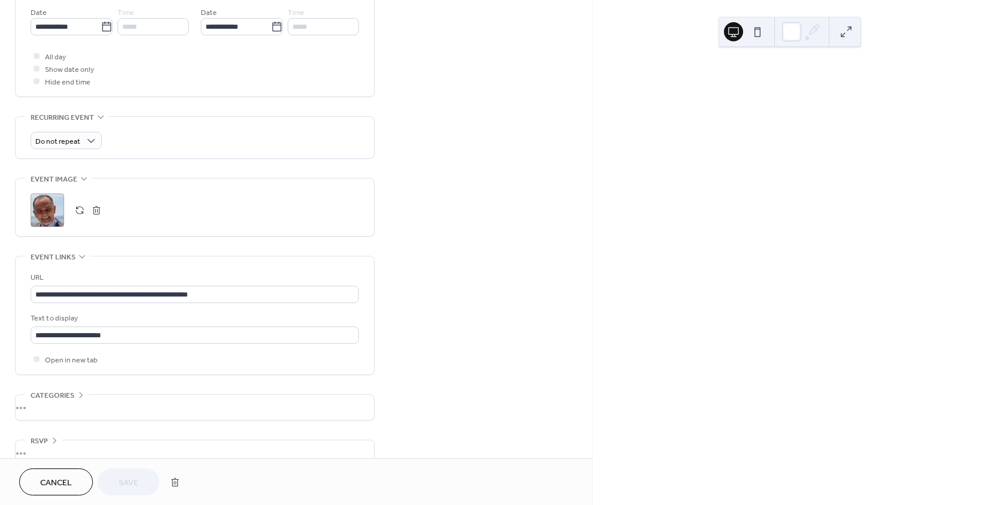
scroll to position [419, 0]
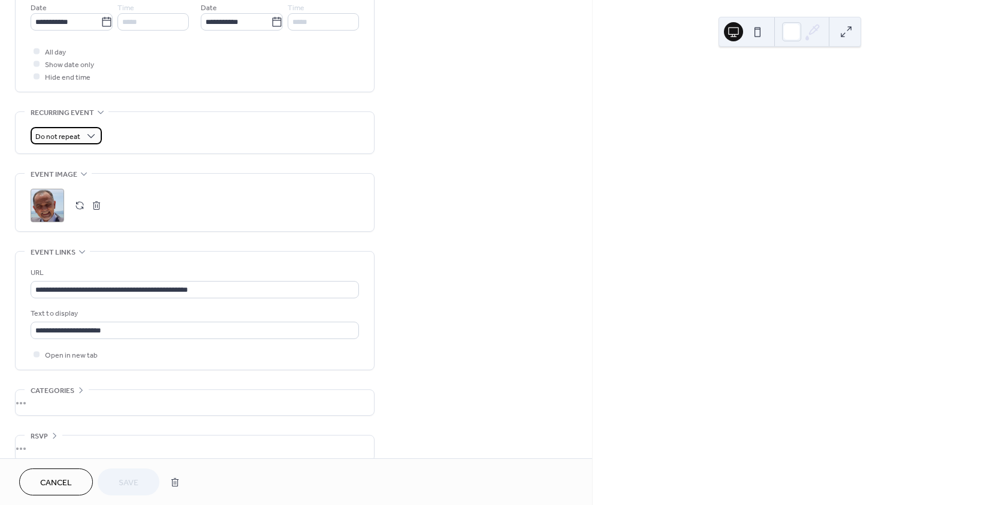
click at [83, 127] on div "Do not repeat" at bounding box center [66, 135] width 71 height 17
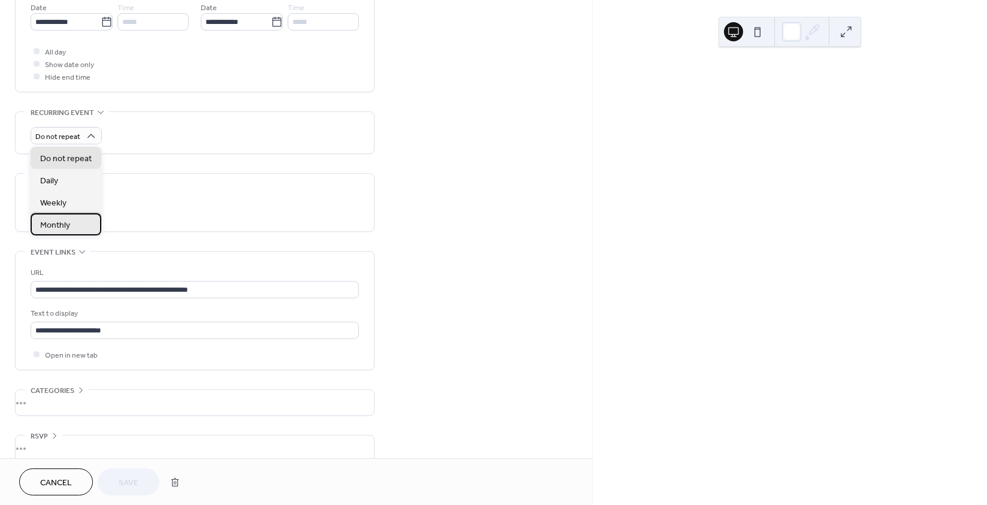
click at [61, 222] on span "Monthly" at bounding box center [55, 225] width 30 height 13
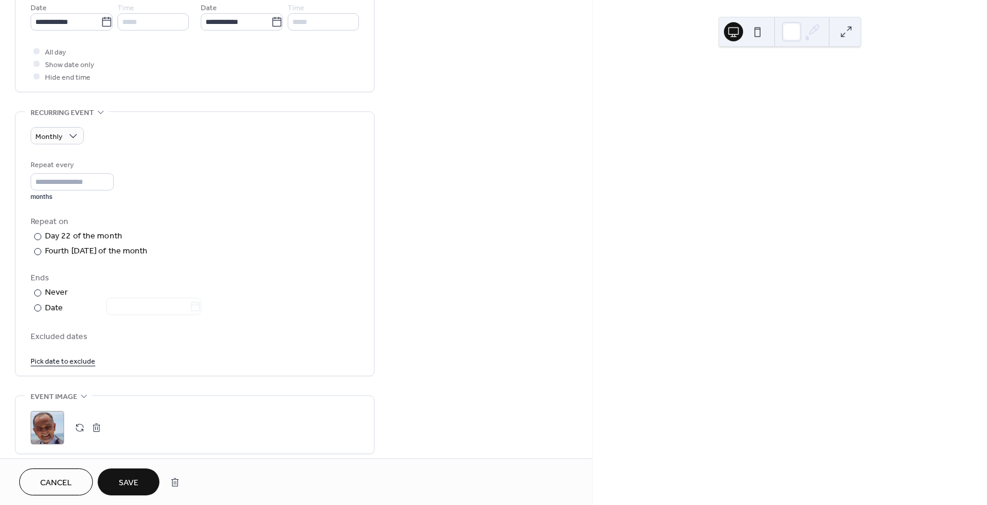
click at [136, 482] on span "Save" at bounding box center [129, 483] width 20 height 13
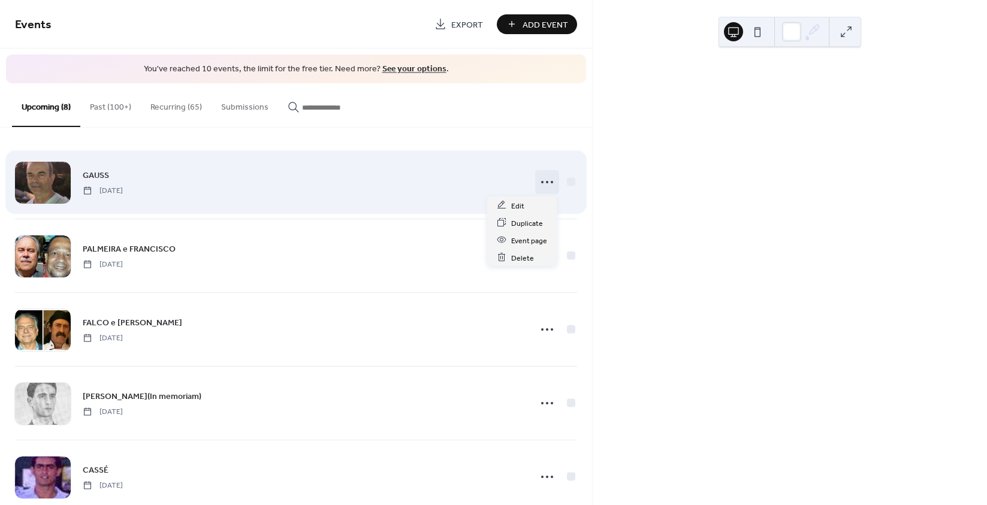
click at [540, 181] on icon at bounding box center [546, 182] width 19 height 19
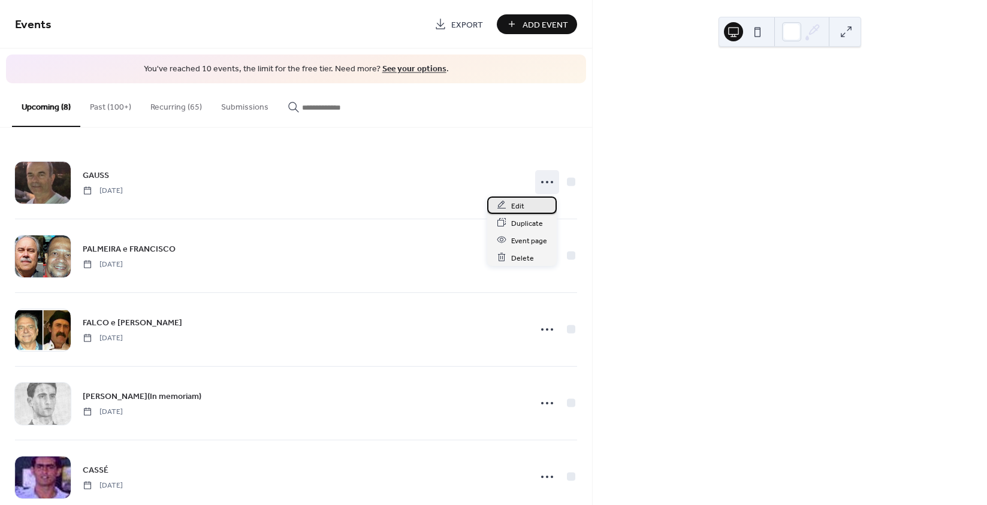
click at [524, 203] on div "Edit" at bounding box center [522, 205] width 70 height 17
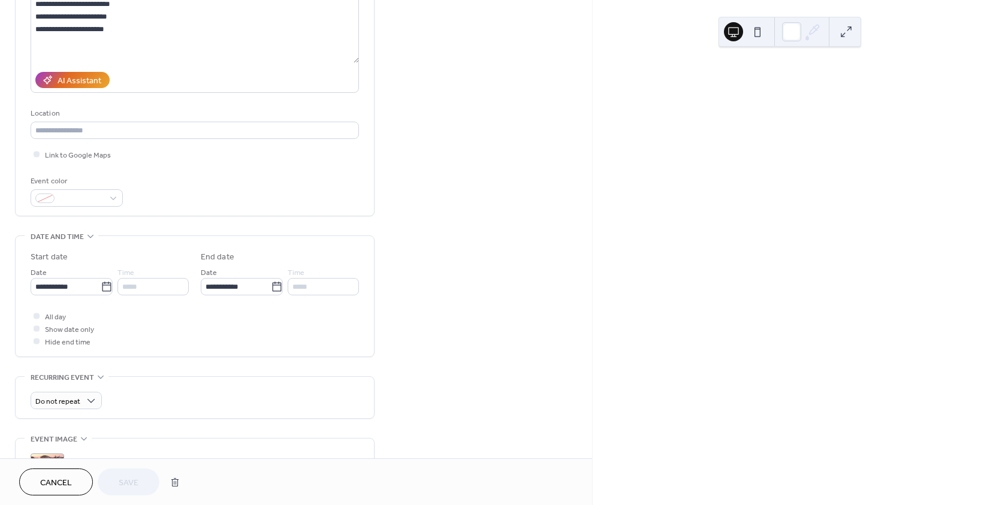
scroll to position [434, 0]
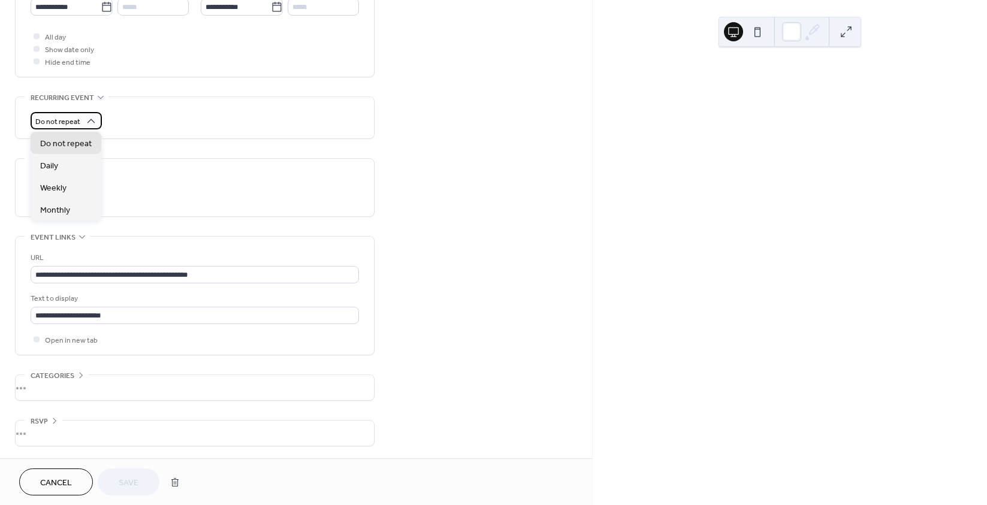
click at [80, 124] on div "Do not repeat" at bounding box center [66, 120] width 71 height 17
click at [57, 206] on span "Monthly" at bounding box center [55, 210] width 30 height 13
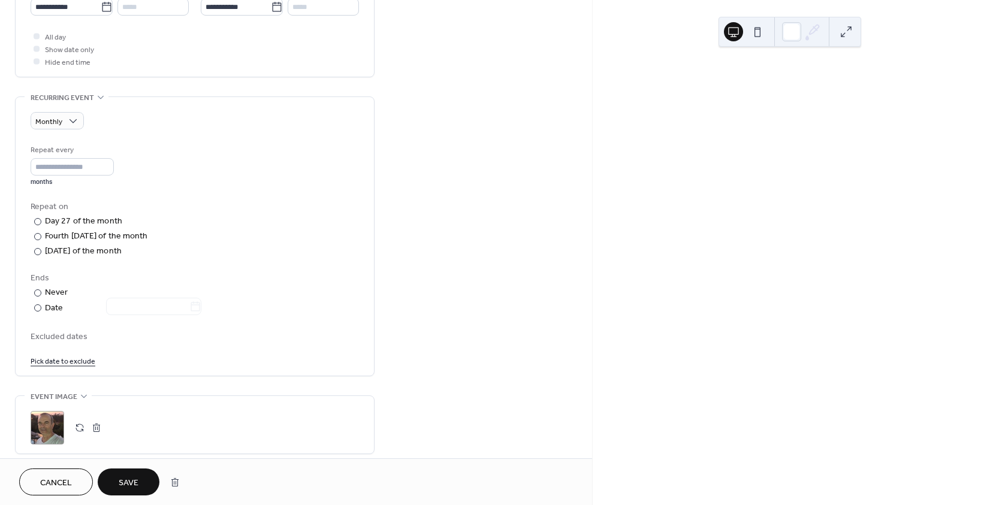
click at [136, 477] on span "Save" at bounding box center [129, 483] width 20 height 13
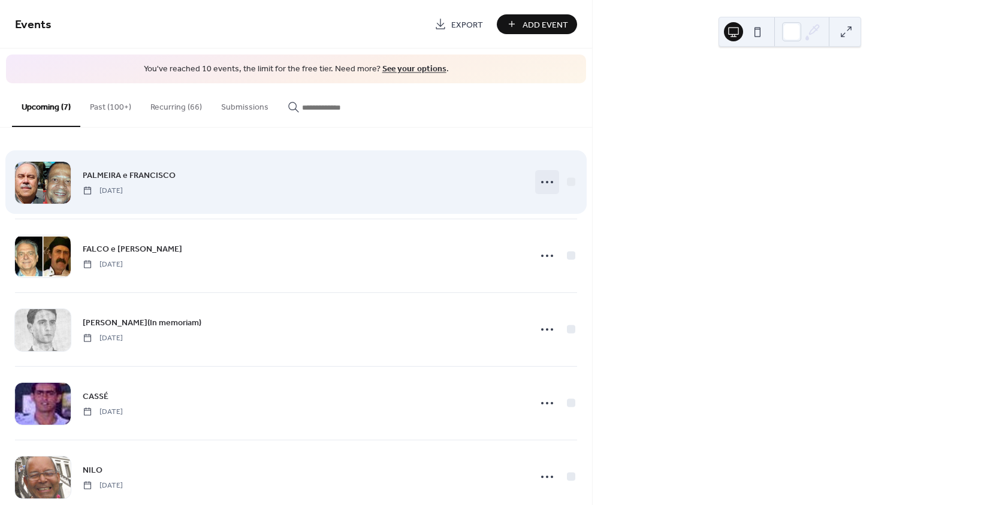
click at [541, 182] on circle at bounding box center [542, 182] width 2 height 2
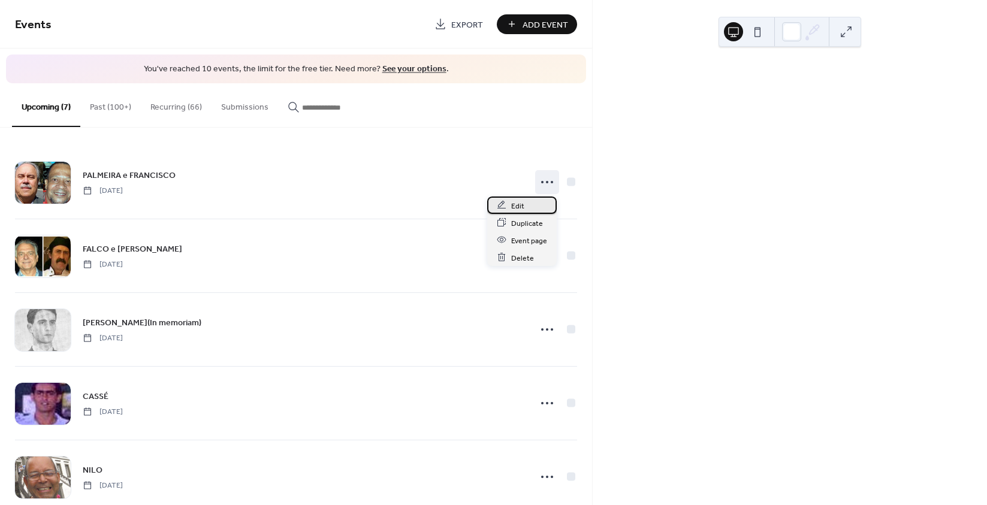
click at [524, 204] on div "Edit" at bounding box center [522, 205] width 70 height 17
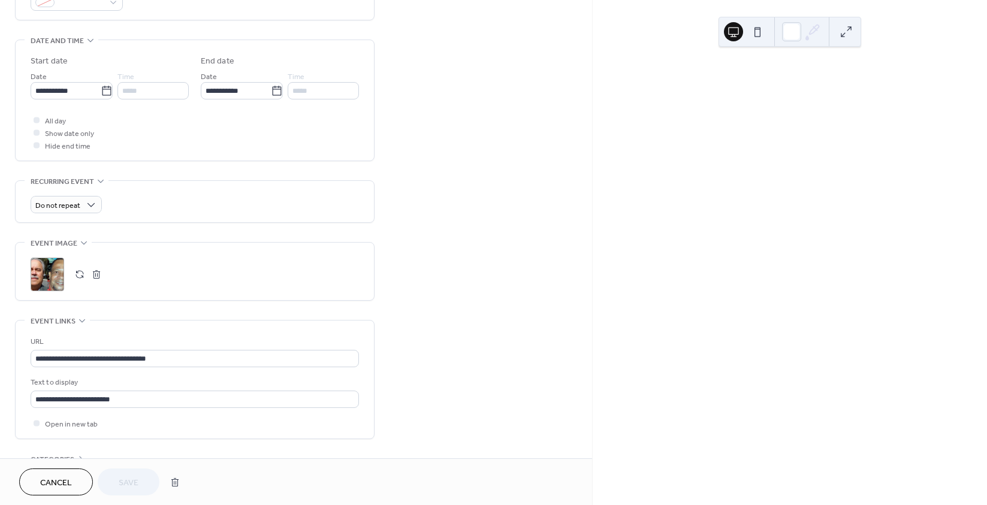
scroll to position [360, 0]
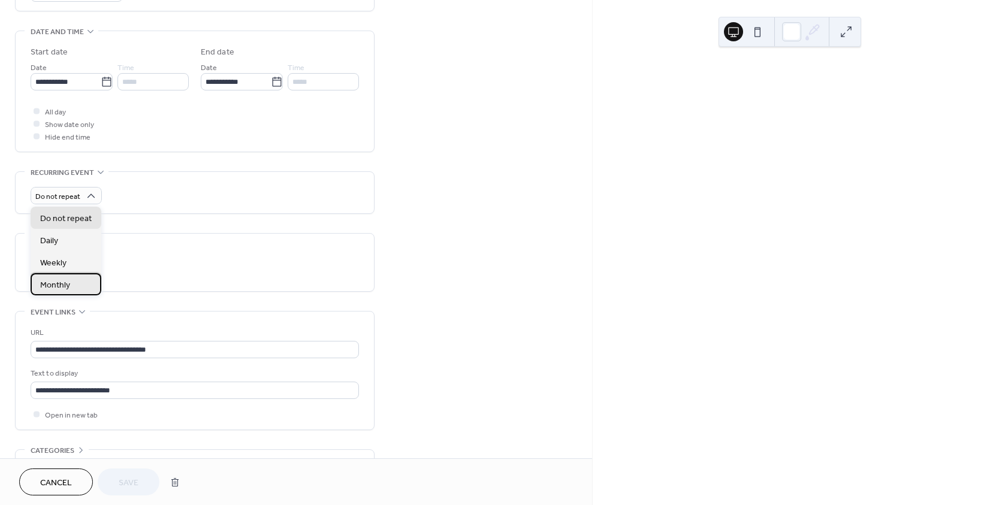
click at [70, 292] on div "Monthly" at bounding box center [66, 284] width 71 height 22
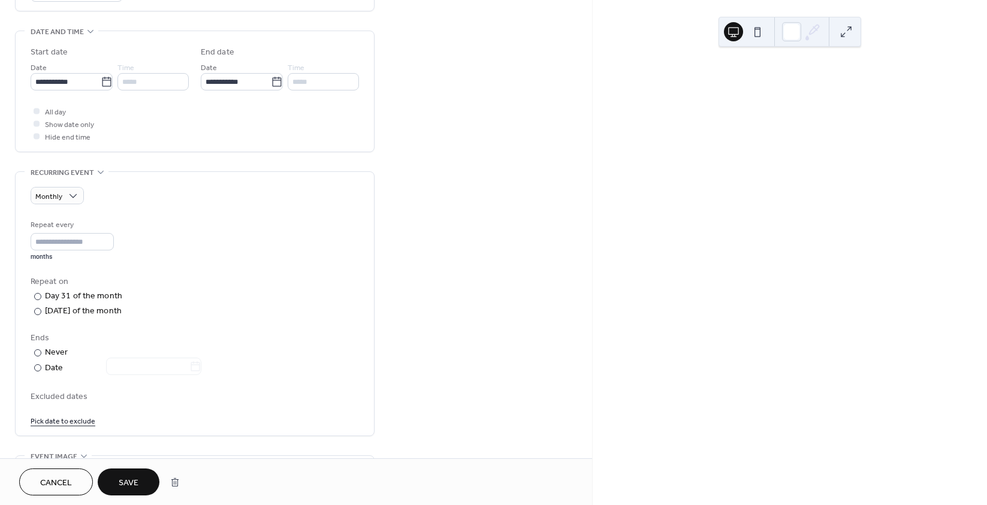
click at [137, 480] on span "Save" at bounding box center [129, 483] width 20 height 13
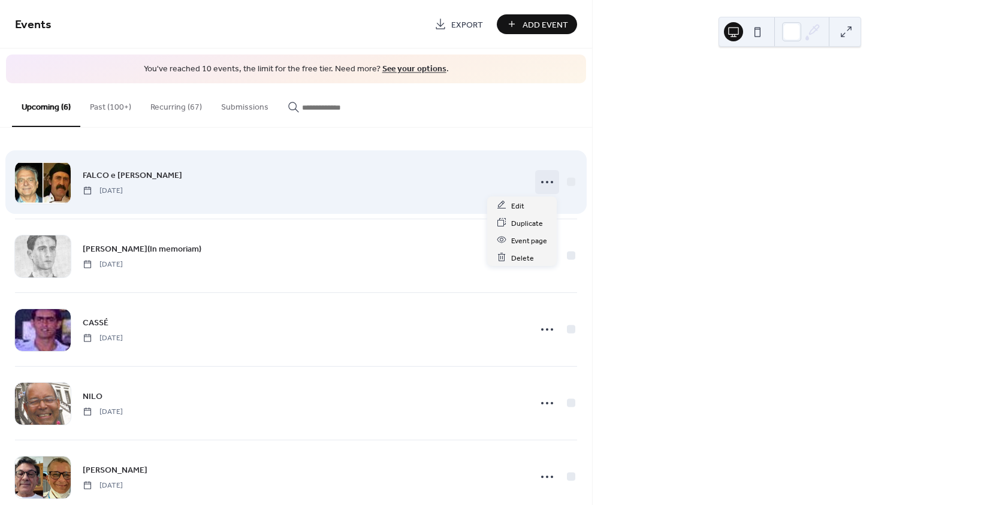
click at [538, 180] on icon at bounding box center [546, 182] width 19 height 19
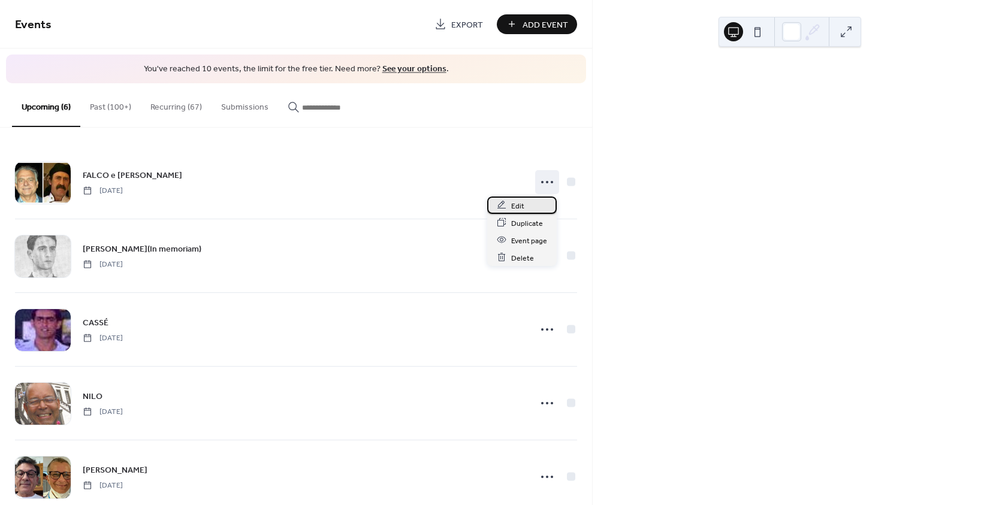
click at [526, 198] on div "Edit" at bounding box center [522, 205] width 70 height 17
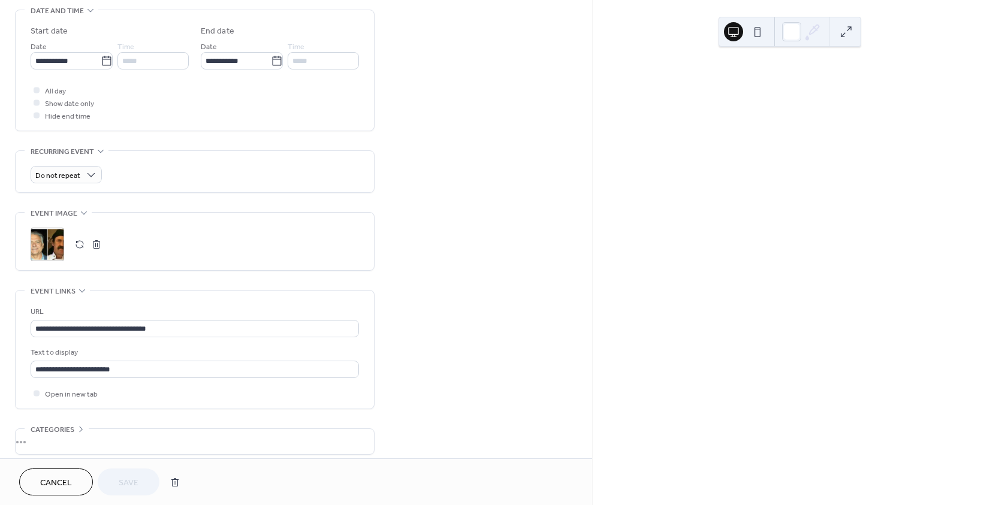
scroll to position [419, 0]
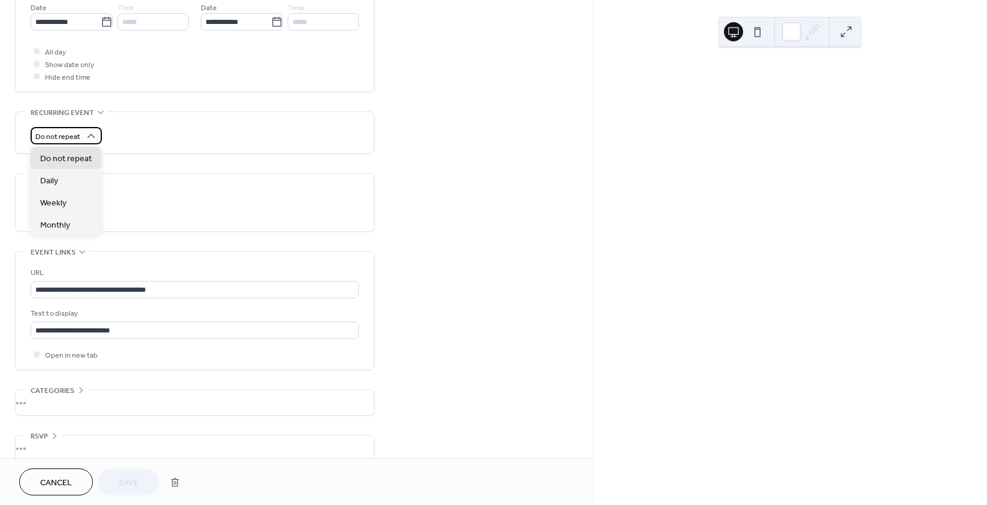
click at [80, 135] on div "Do not repeat" at bounding box center [66, 135] width 71 height 17
click at [80, 228] on div "Monthly" at bounding box center [66, 224] width 71 height 22
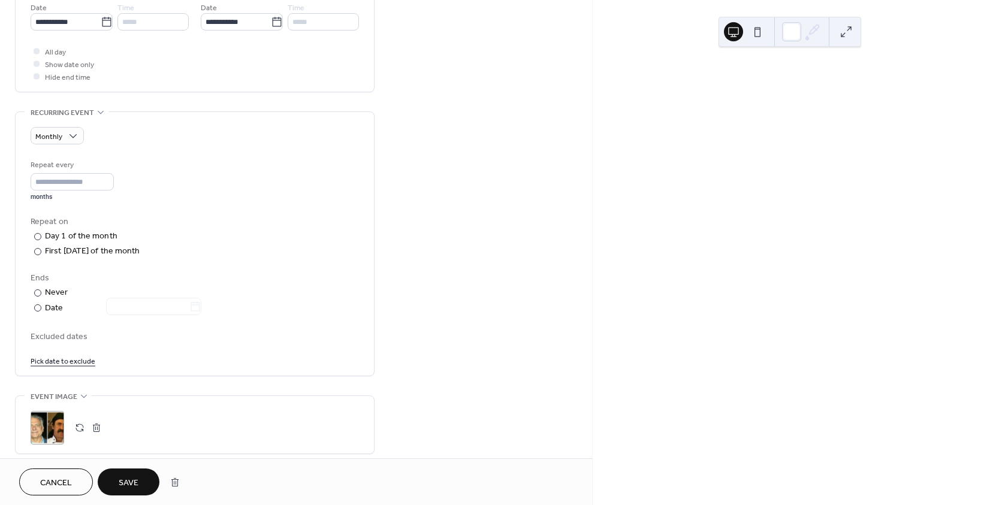
click at [125, 485] on span "Save" at bounding box center [129, 483] width 20 height 13
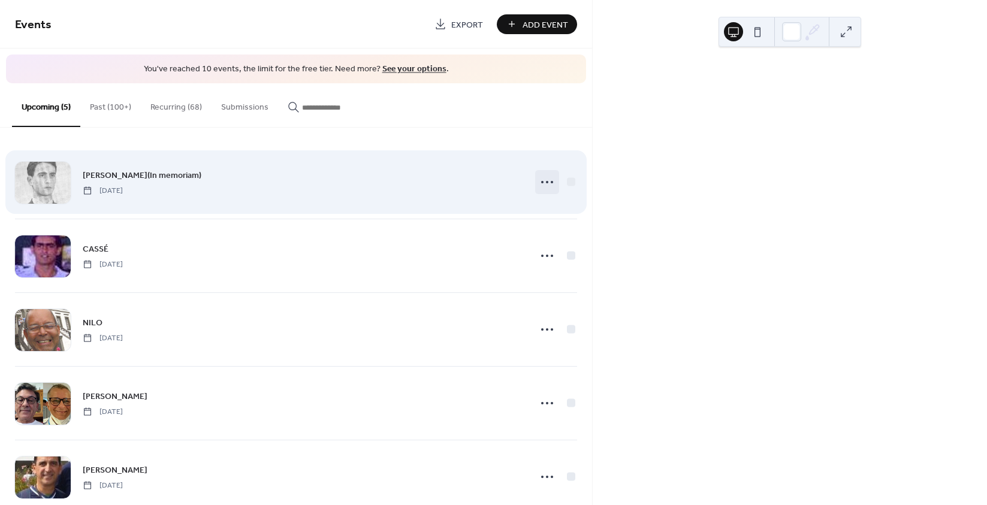
click at [549, 181] on icon at bounding box center [546, 182] width 19 height 19
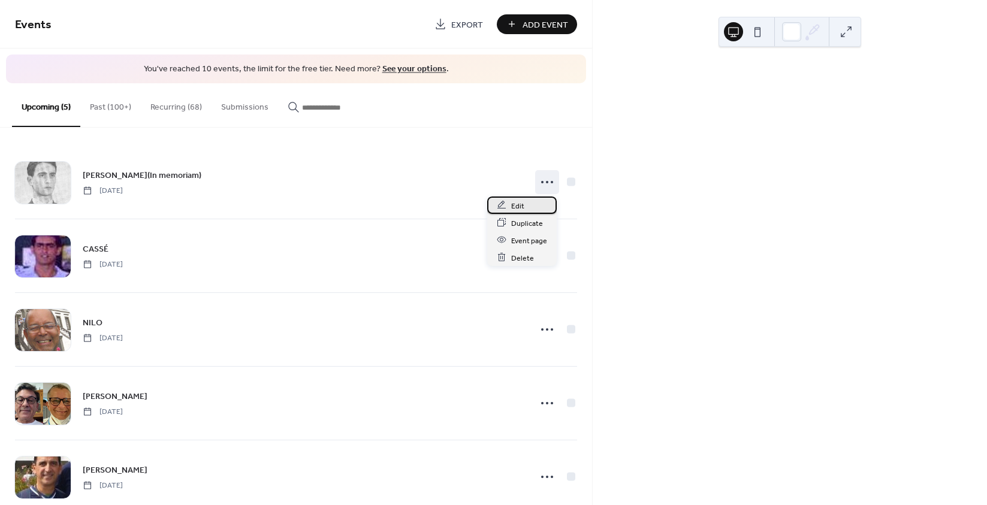
click at [513, 204] on span "Edit" at bounding box center [517, 206] width 13 height 13
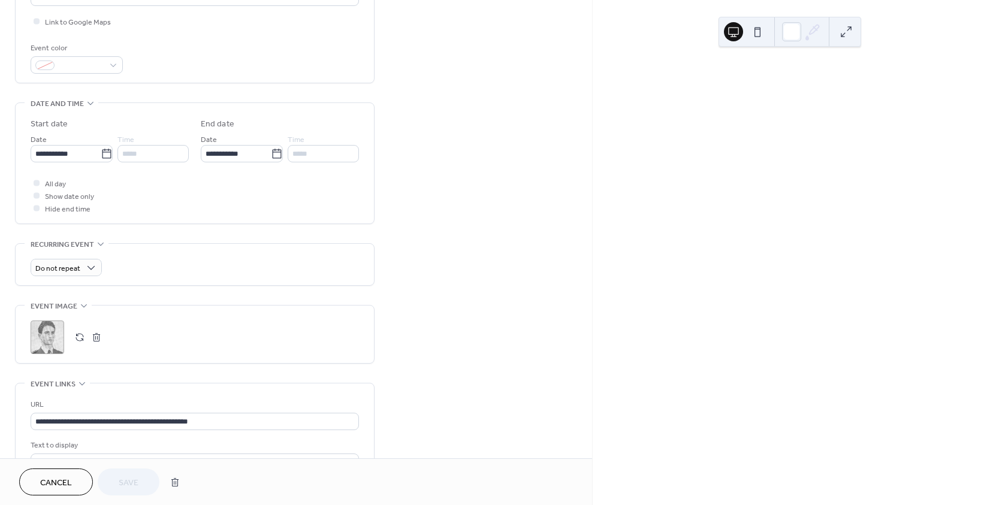
scroll to position [300, 0]
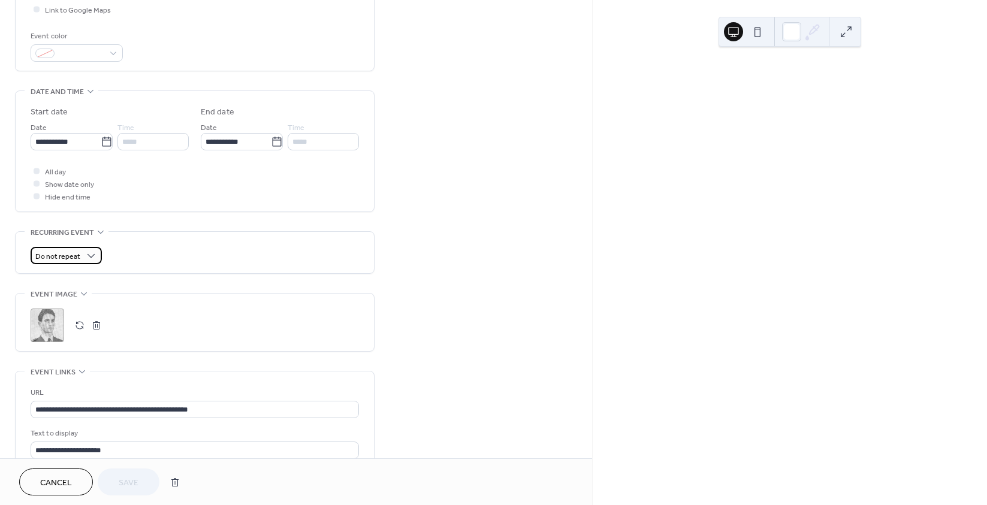
click at [78, 253] on span "Do not repeat" at bounding box center [57, 257] width 45 height 14
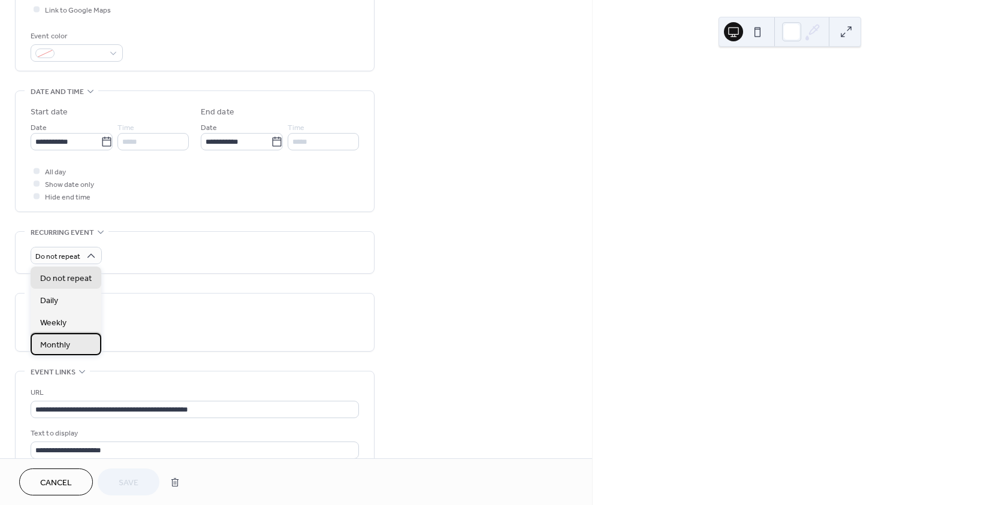
click at [65, 348] on span "Monthly" at bounding box center [55, 345] width 30 height 13
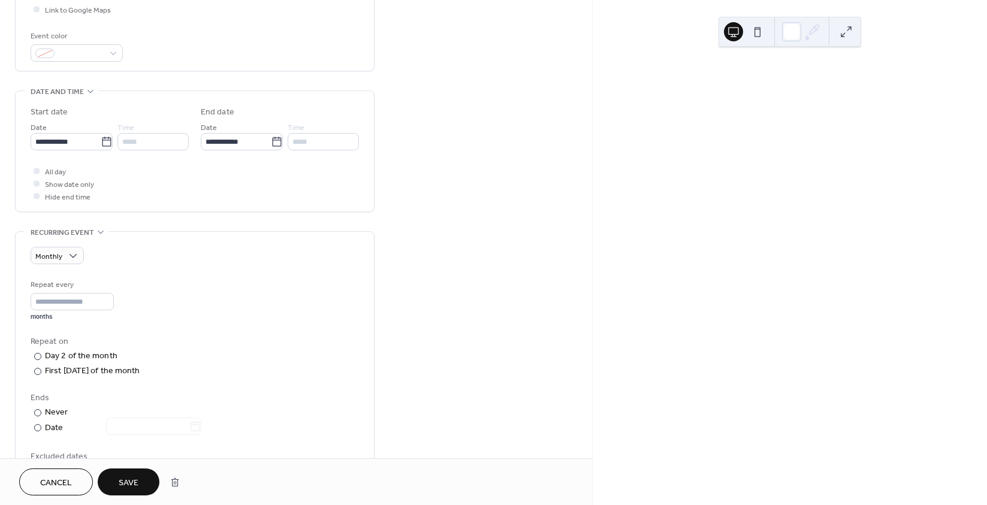
click at [129, 479] on span "Save" at bounding box center [129, 483] width 20 height 13
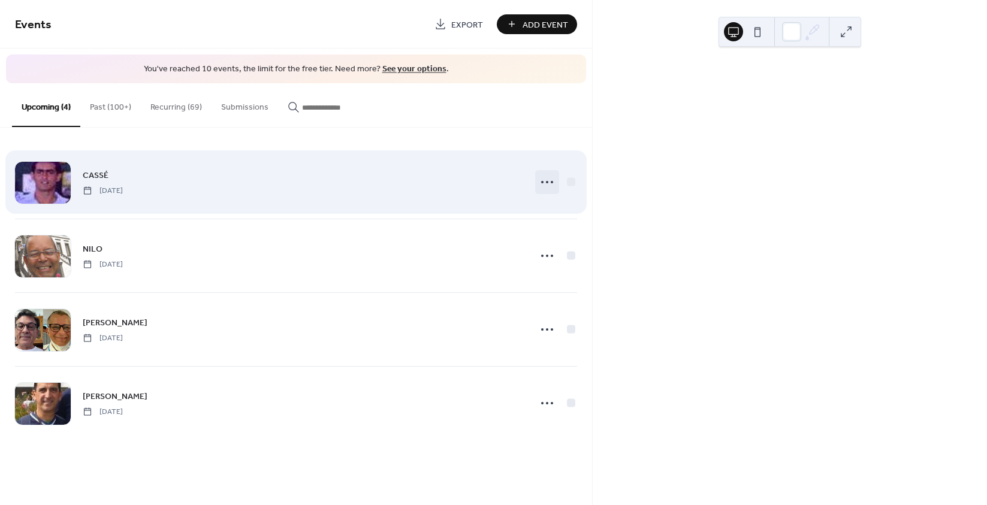
click at [549, 180] on icon at bounding box center [546, 182] width 19 height 19
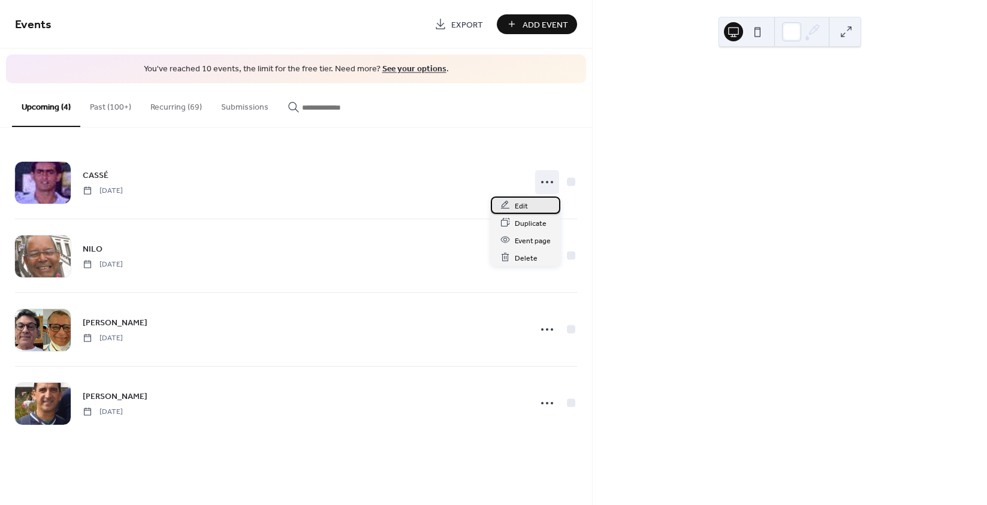
click at [510, 206] on div "Edit" at bounding box center [526, 205] width 70 height 17
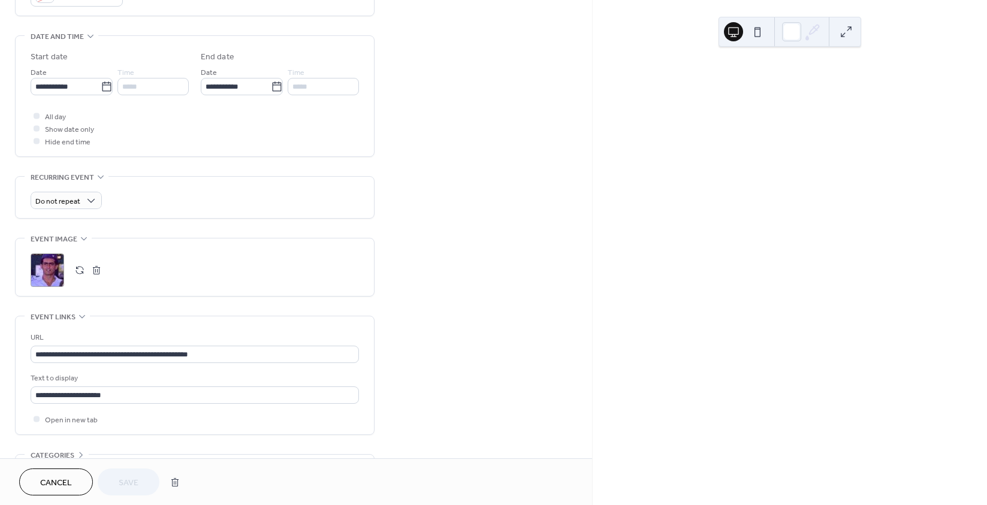
scroll to position [434, 0]
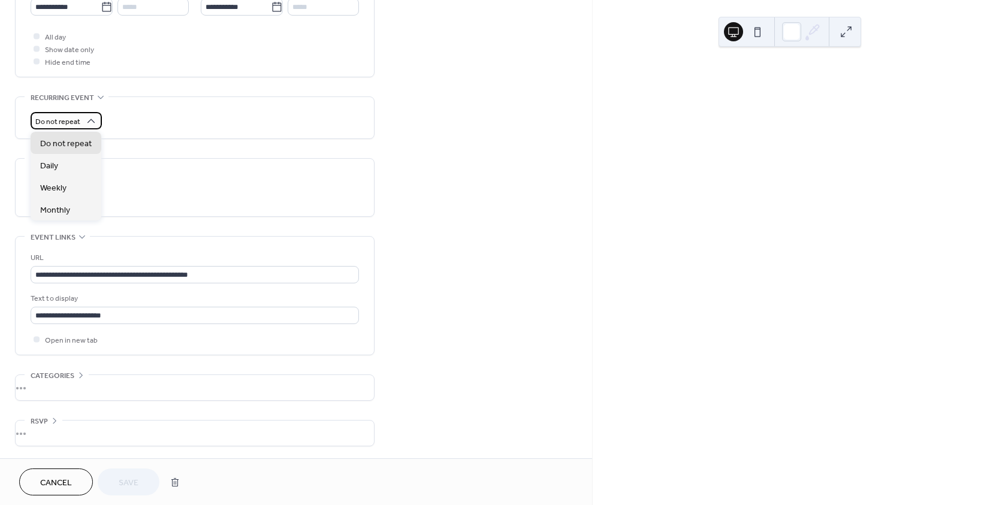
click at [78, 116] on span "Do not repeat" at bounding box center [57, 122] width 45 height 14
click at [58, 211] on span "Monthly" at bounding box center [55, 210] width 30 height 13
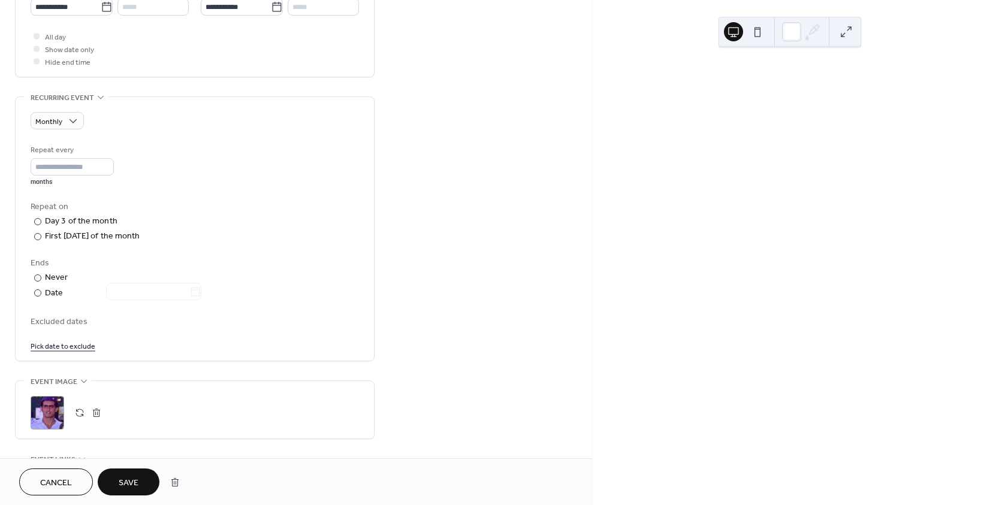
click at [137, 488] on span "Save" at bounding box center [129, 483] width 20 height 13
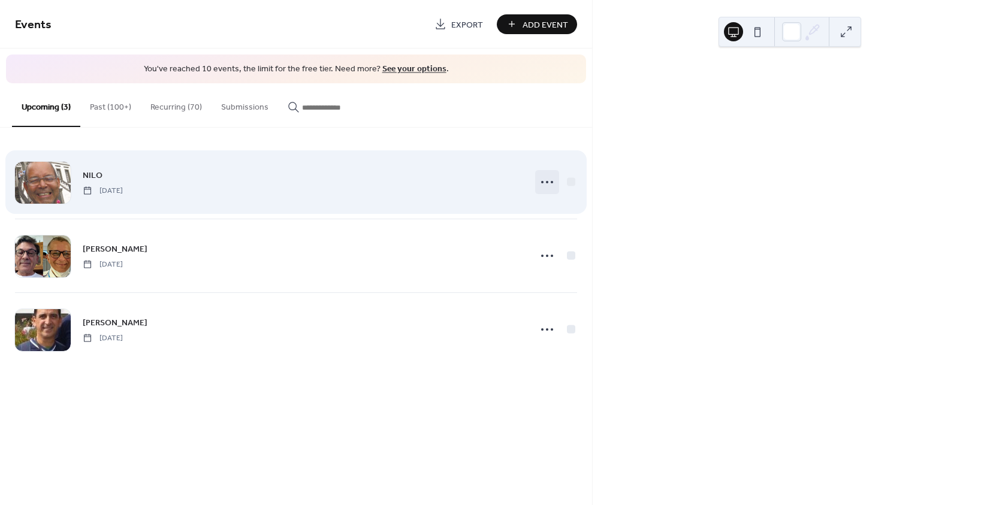
click at [543, 182] on icon at bounding box center [546, 182] width 19 height 19
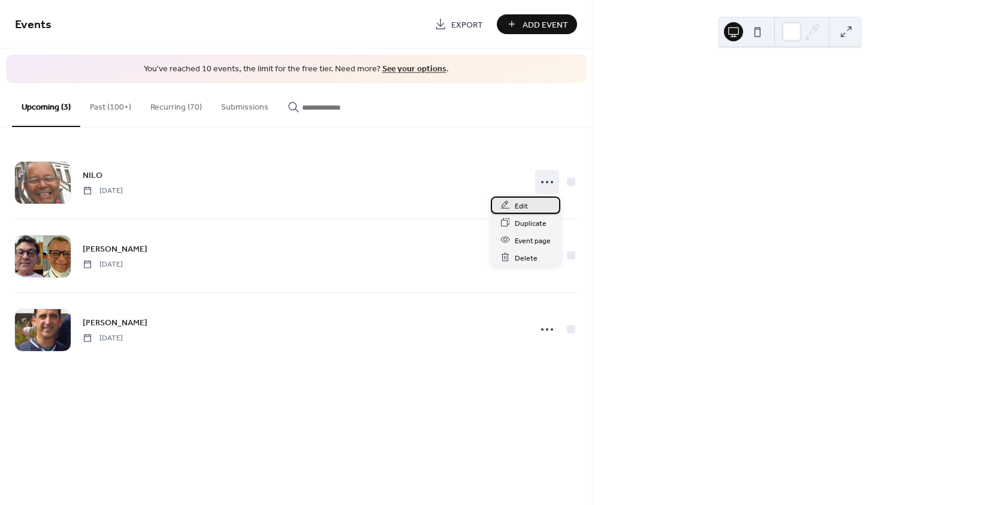
click at [530, 200] on div "Edit" at bounding box center [526, 205] width 70 height 17
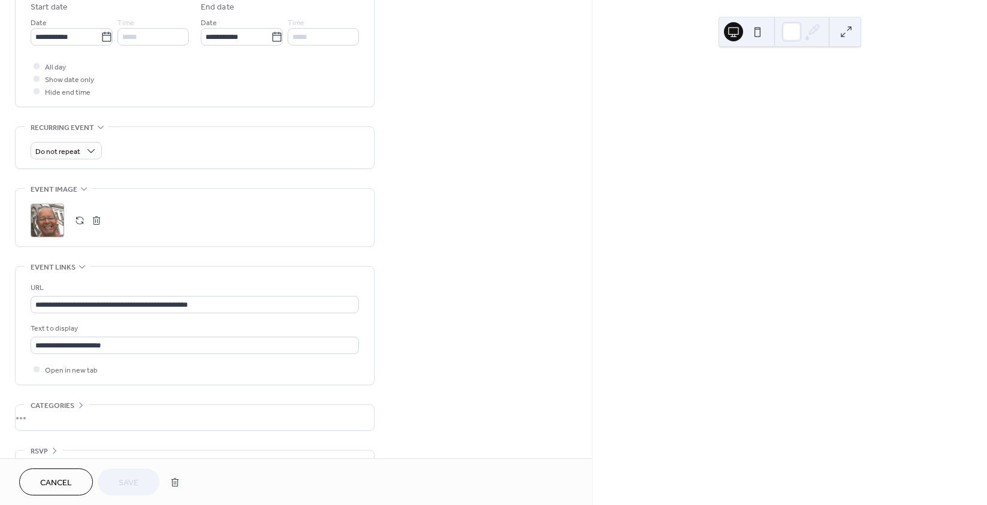
scroll to position [419, 0]
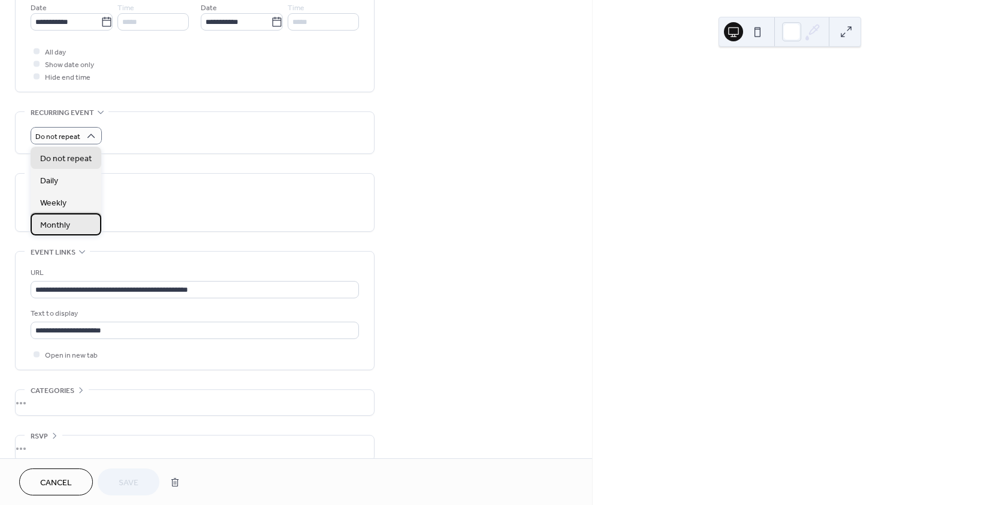
click at [59, 222] on span "Monthly" at bounding box center [55, 225] width 30 height 13
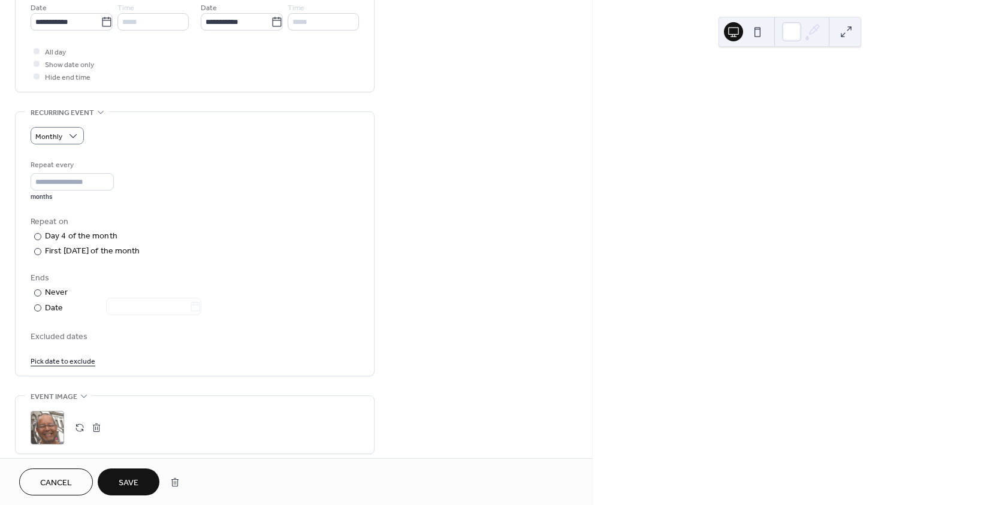
click at [129, 484] on span "Save" at bounding box center [129, 483] width 20 height 13
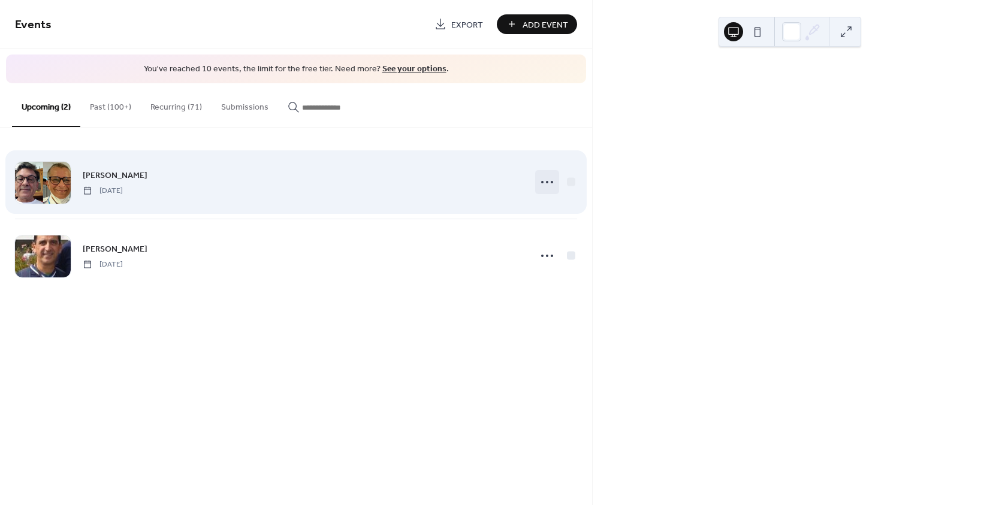
click at [542, 177] on icon at bounding box center [546, 182] width 19 height 19
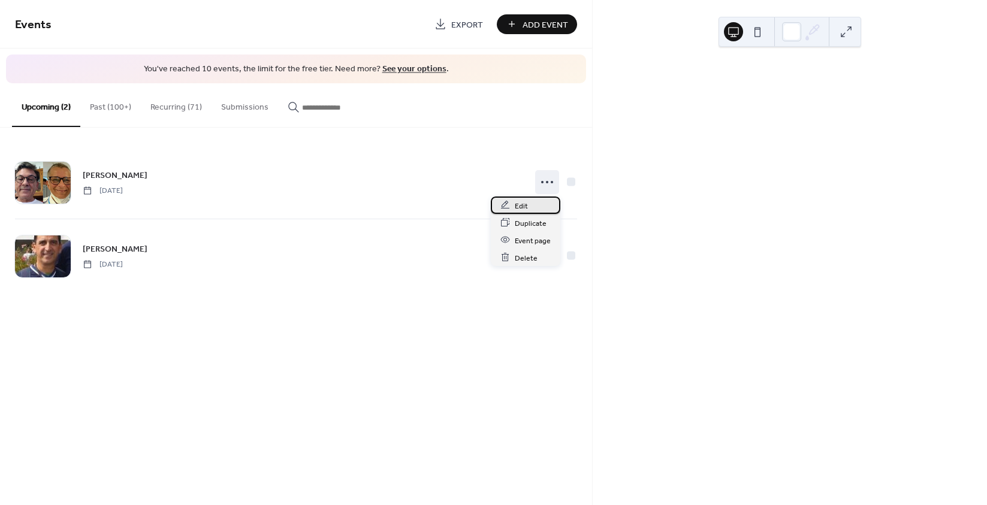
click at [516, 202] on span "Edit" at bounding box center [521, 206] width 13 height 13
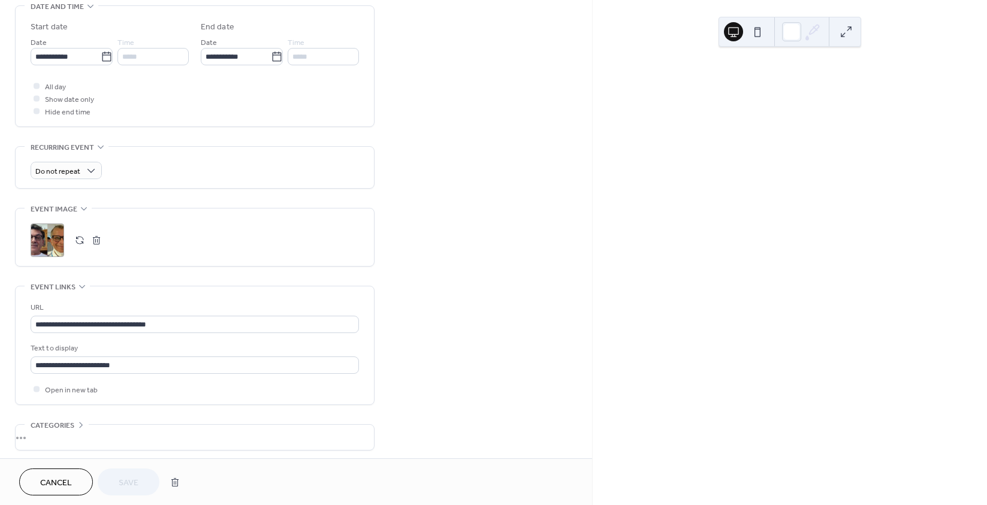
scroll to position [419, 0]
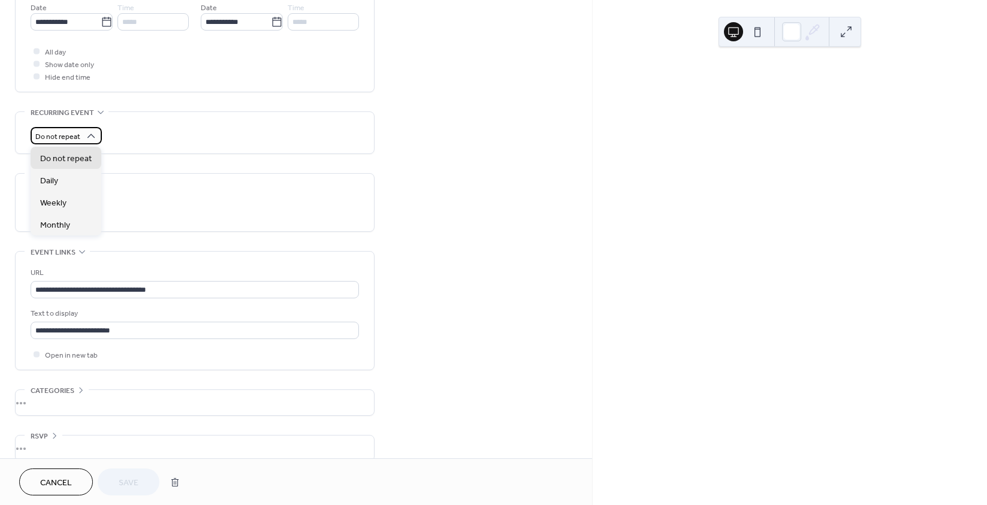
click at [62, 138] on span "Do not repeat" at bounding box center [57, 137] width 45 height 14
click at [70, 225] on div "Monthly" at bounding box center [66, 224] width 71 height 22
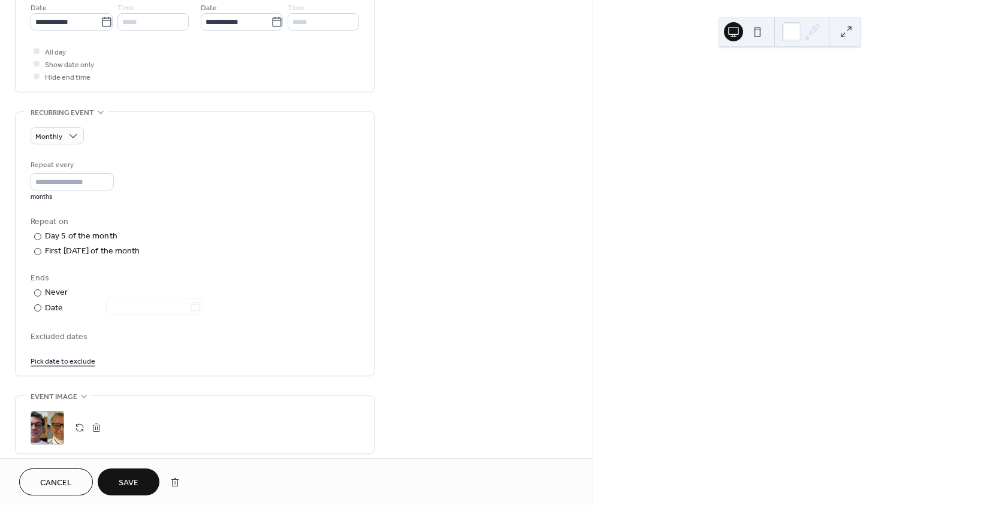
click at [126, 480] on span "Save" at bounding box center [129, 483] width 20 height 13
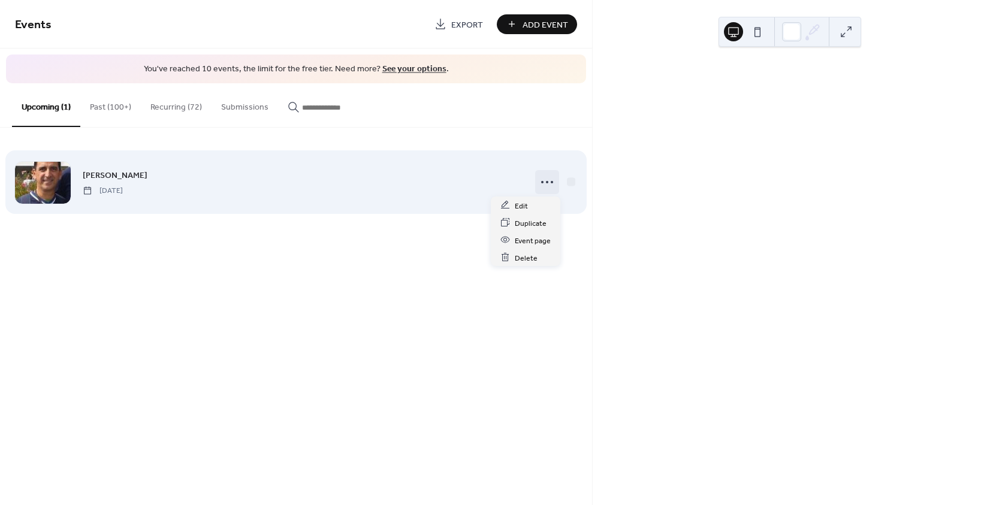
click at [543, 181] on icon at bounding box center [546, 182] width 19 height 19
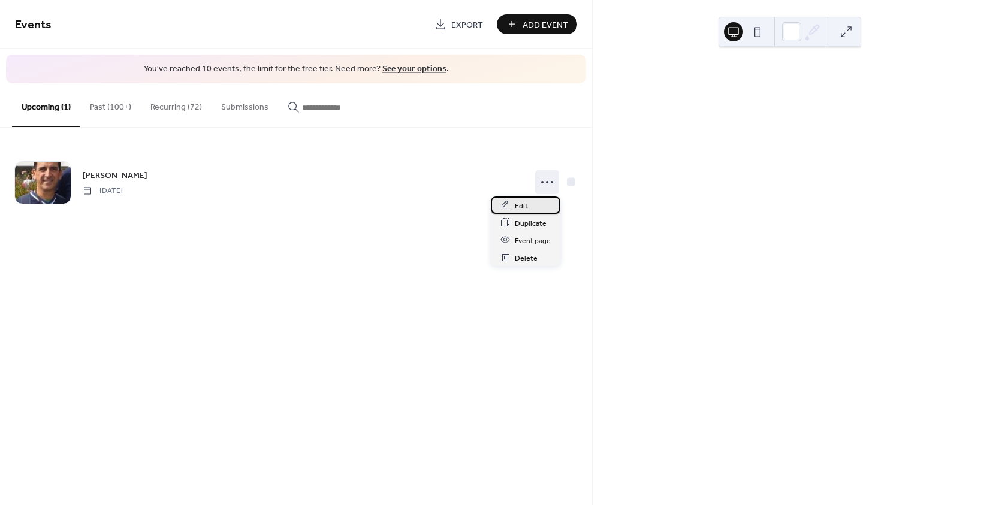
click at [525, 201] on span "Edit" at bounding box center [521, 206] width 13 height 13
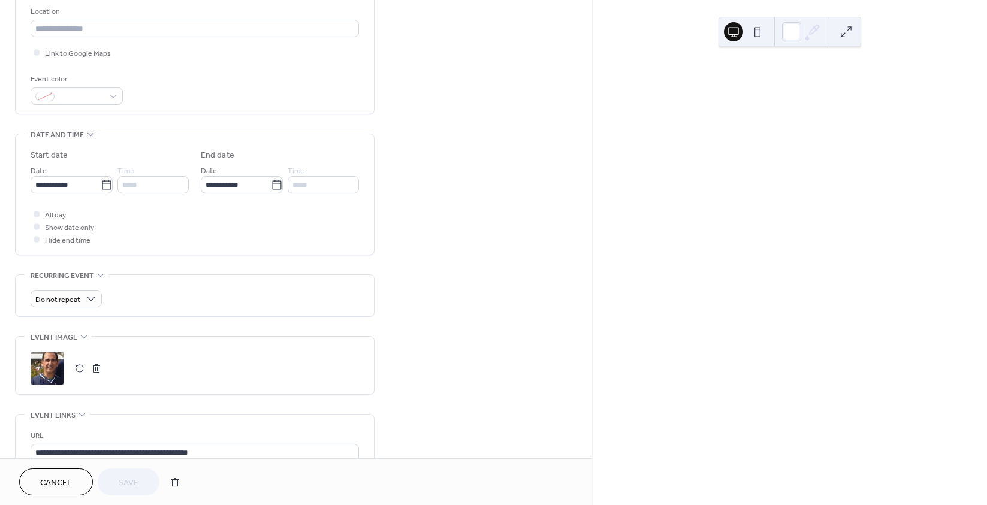
scroll to position [419, 0]
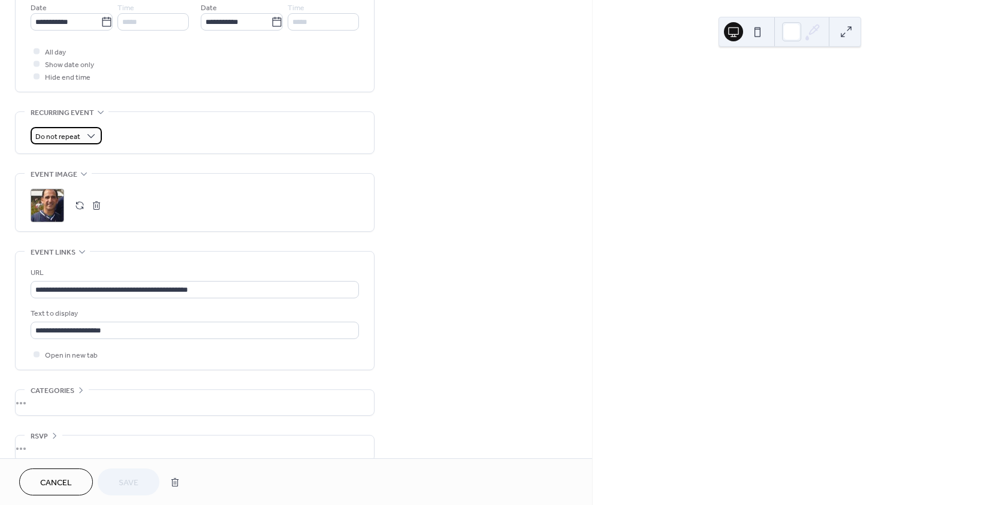
click at [75, 133] on span "Do not repeat" at bounding box center [57, 137] width 45 height 14
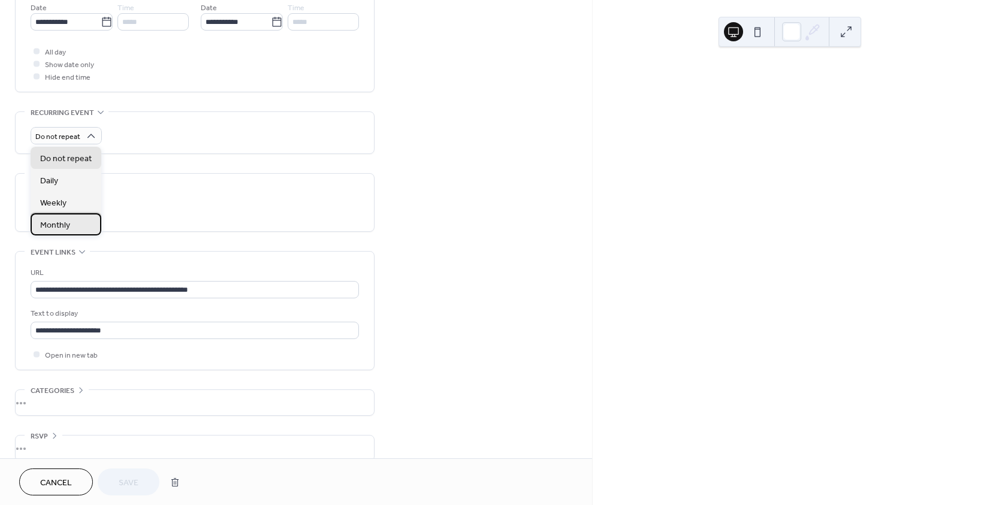
click at [59, 225] on span "Monthly" at bounding box center [55, 225] width 30 height 13
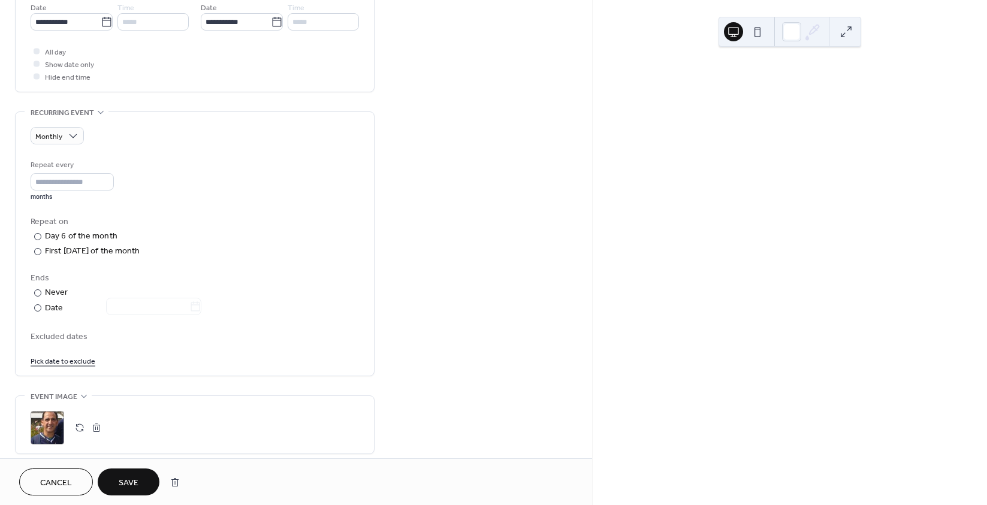
click at [129, 483] on span "Save" at bounding box center [129, 483] width 20 height 13
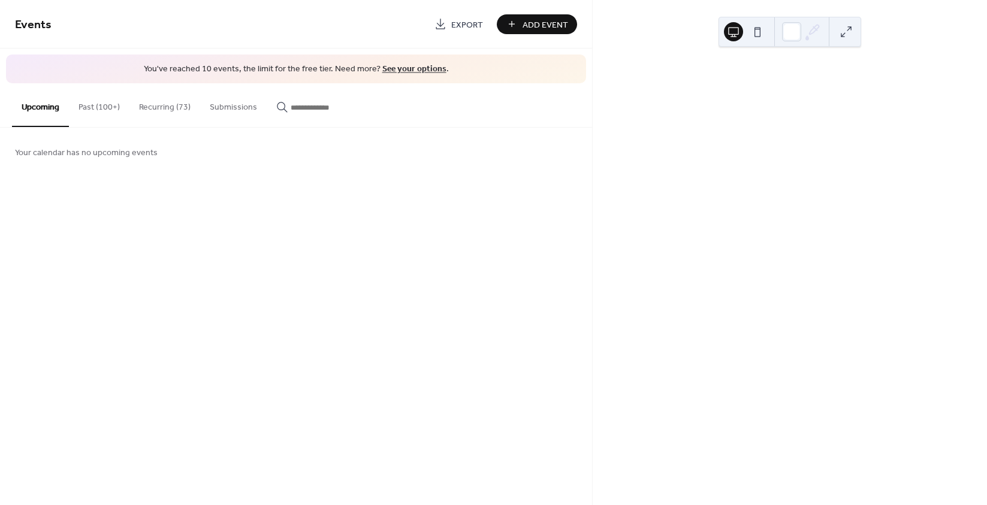
click at [112, 106] on button "Past (100+)" at bounding box center [99, 104] width 61 height 43
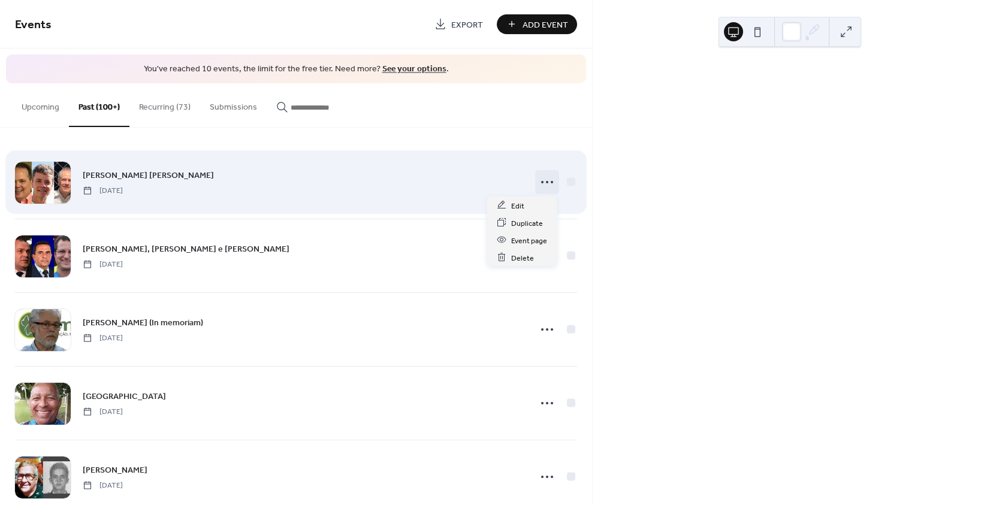
click at [546, 183] on icon at bounding box center [546, 182] width 19 height 19
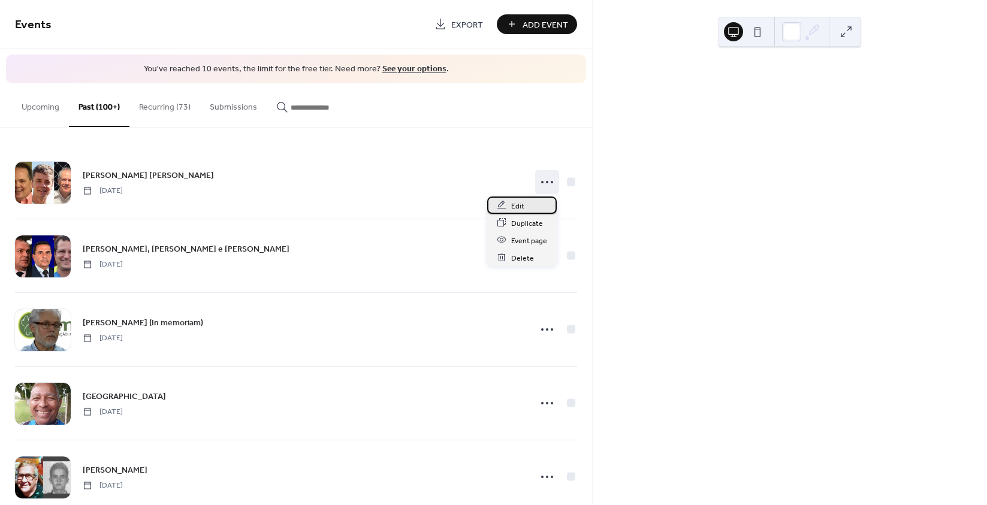
click at [518, 204] on span "Edit" at bounding box center [517, 206] width 13 height 13
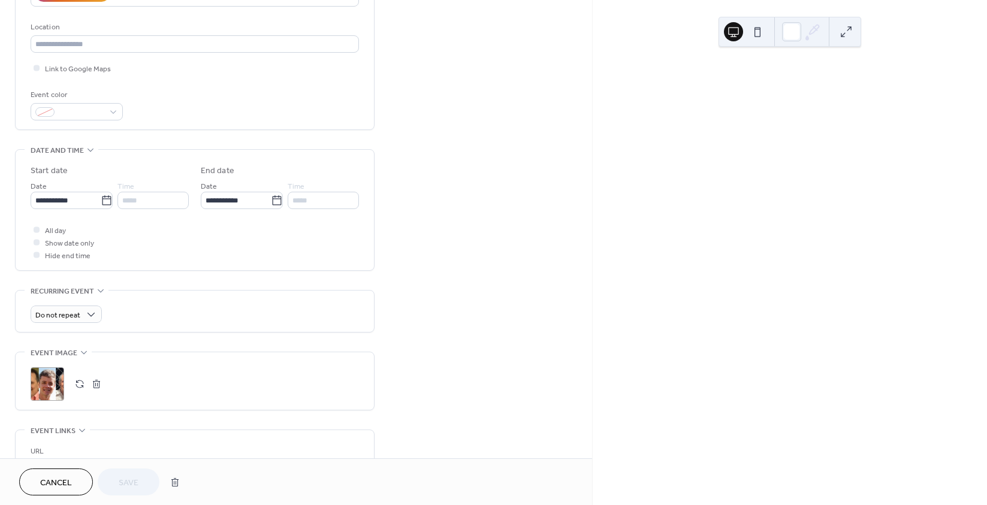
scroll to position [300, 0]
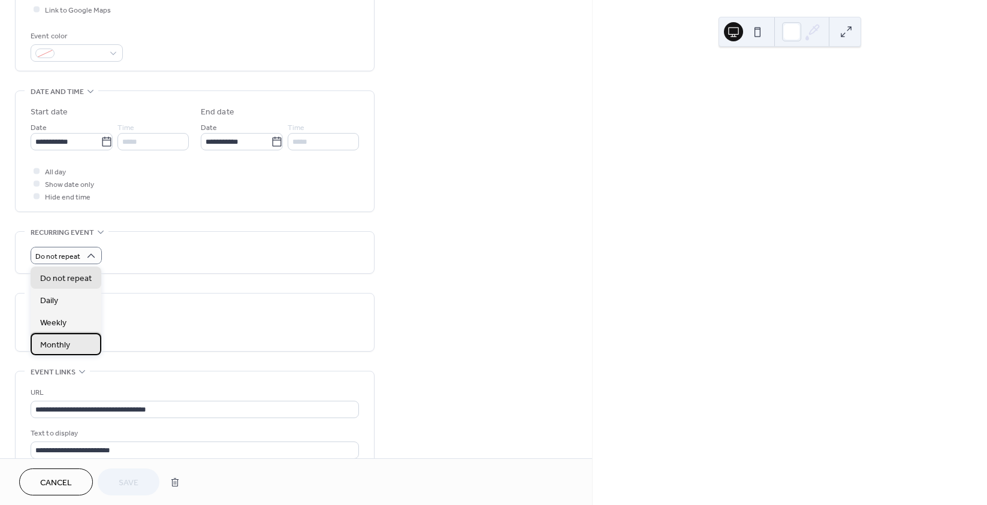
click at [64, 348] on span "Monthly" at bounding box center [55, 345] width 30 height 13
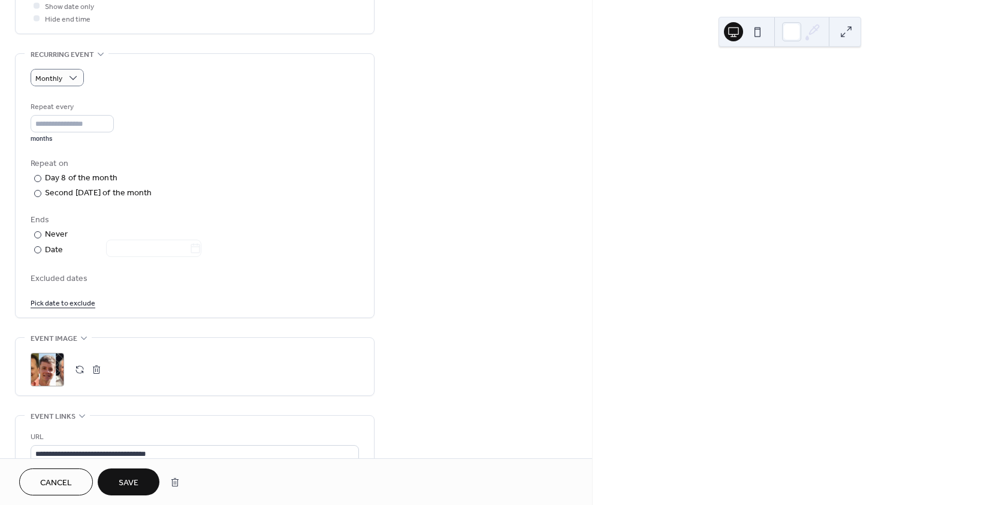
scroll to position [479, 0]
click at [134, 484] on span "Save" at bounding box center [129, 483] width 20 height 13
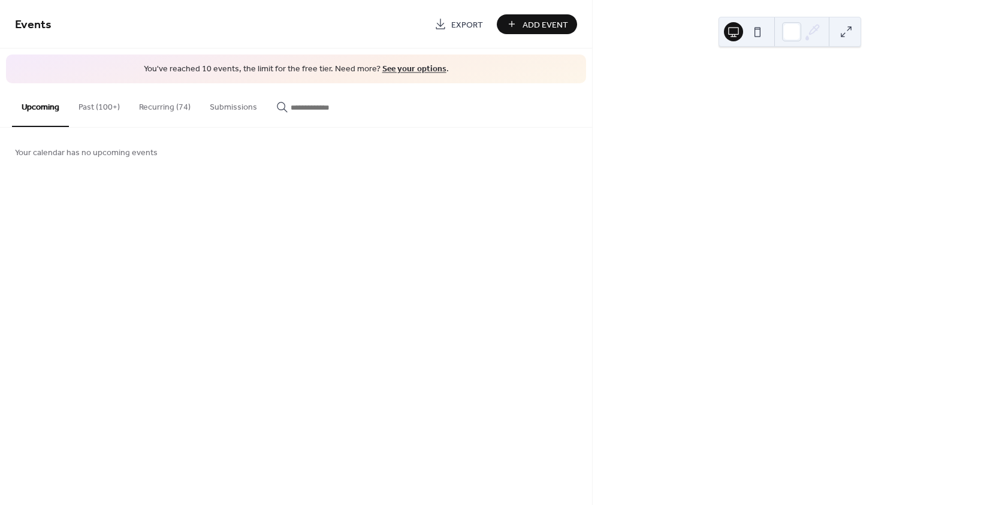
click at [101, 110] on button "Past (100+)" at bounding box center [99, 104] width 61 height 43
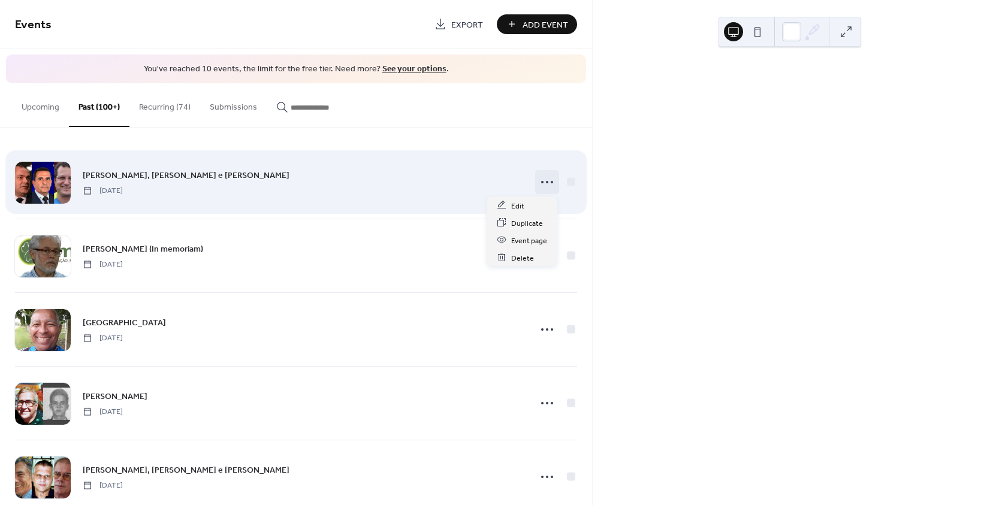
click at [551, 181] on circle at bounding box center [552, 182] width 2 height 2
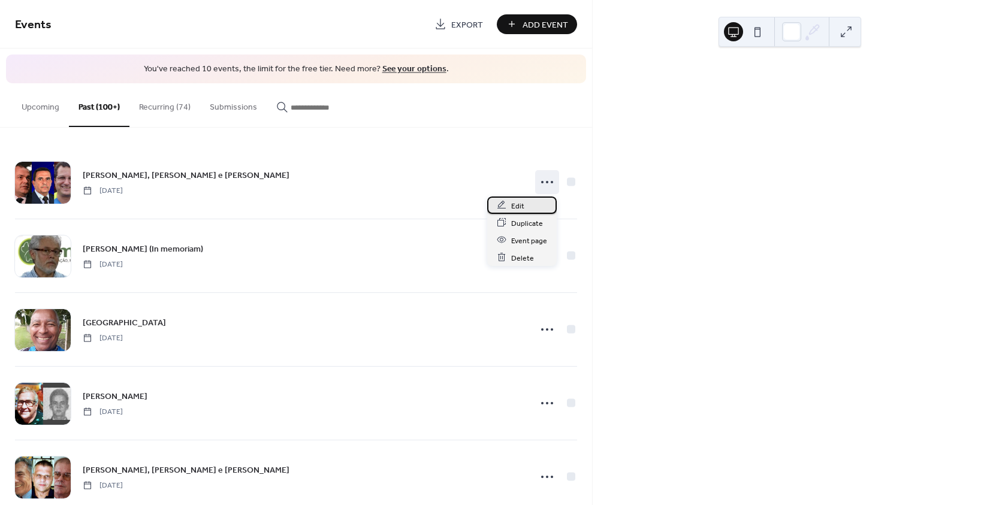
click at [520, 201] on span "Edit" at bounding box center [517, 206] width 13 height 13
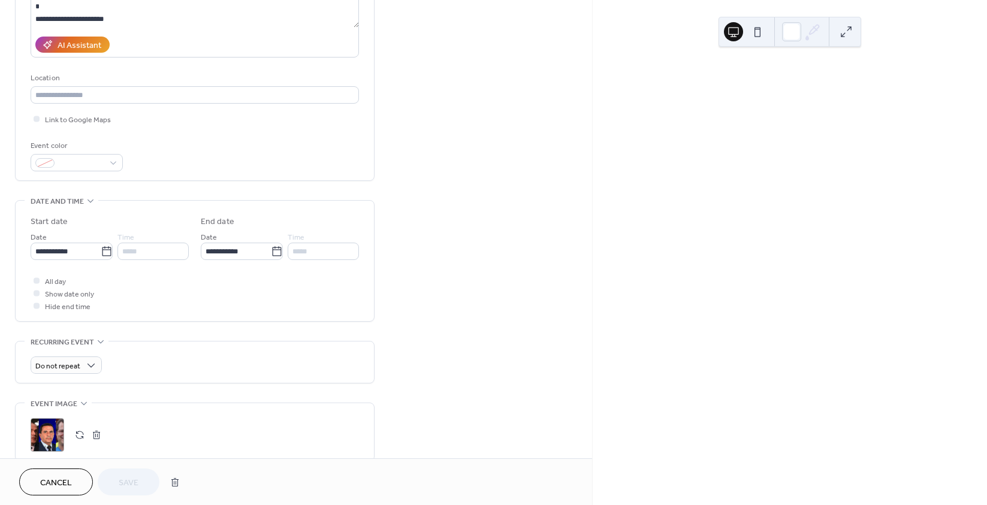
scroll to position [240, 0]
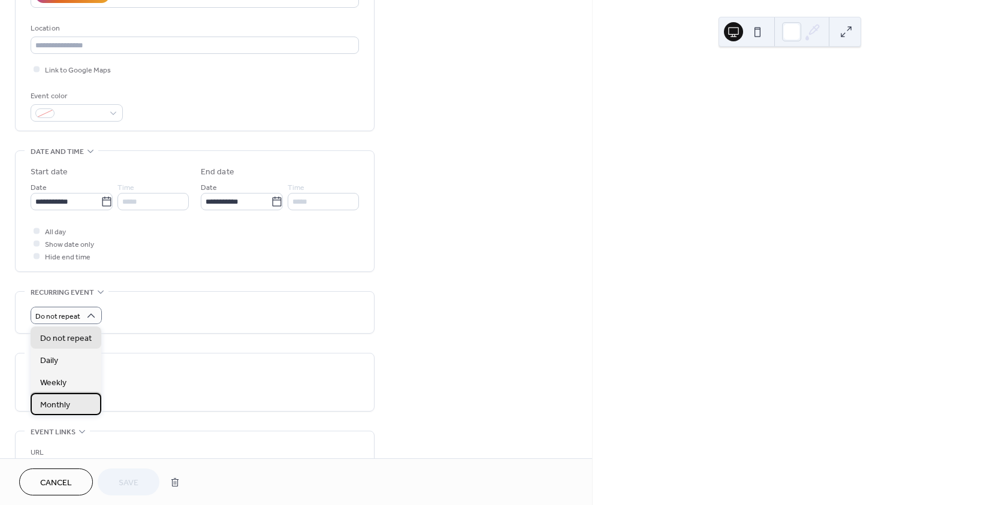
click at [65, 409] on span "Monthly" at bounding box center [55, 405] width 30 height 13
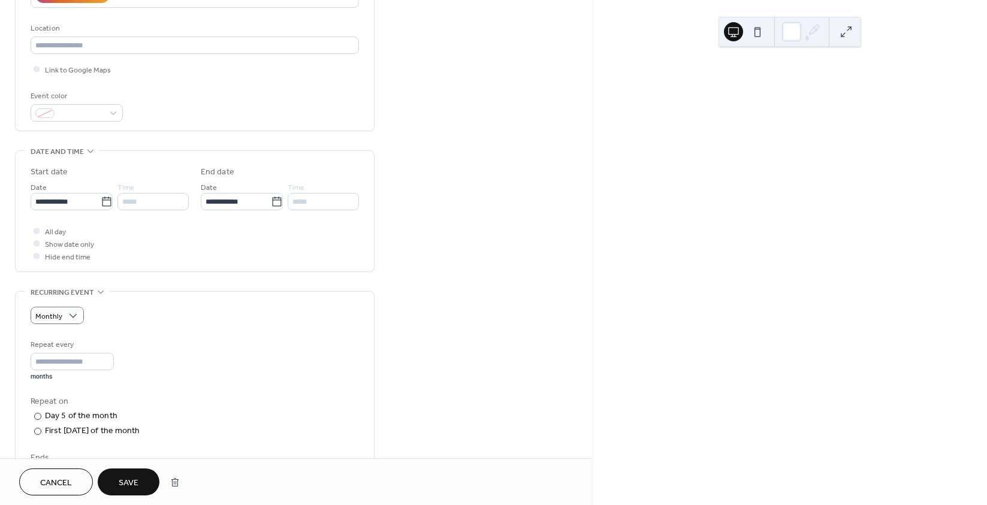
click at [145, 488] on button "Save" at bounding box center [129, 482] width 62 height 27
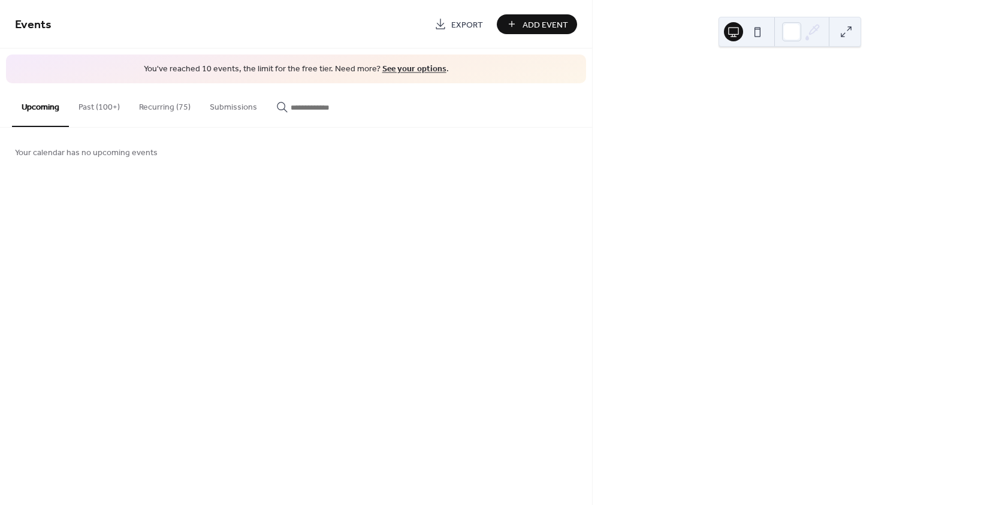
click at [102, 106] on button "Past (100+)" at bounding box center [99, 104] width 61 height 43
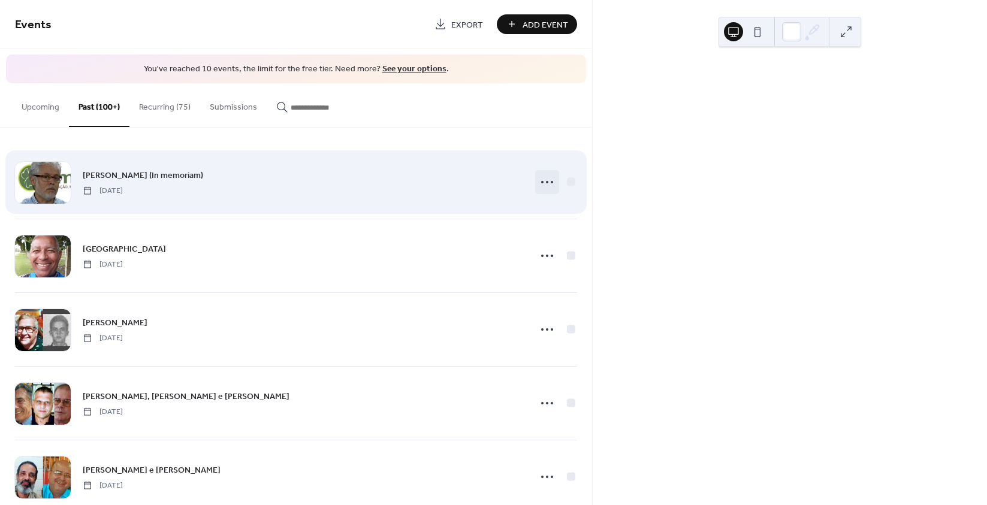
click at [545, 182] on icon at bounding box center [546, 182] width 19 height 19
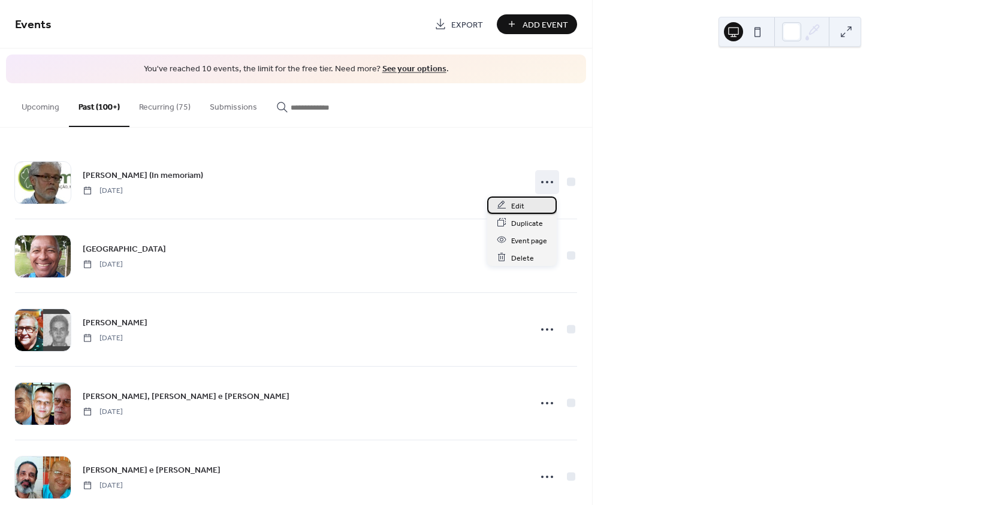
click at [511, 204] on span "Edit" at bounding box center [517, 206] width 13 height 13
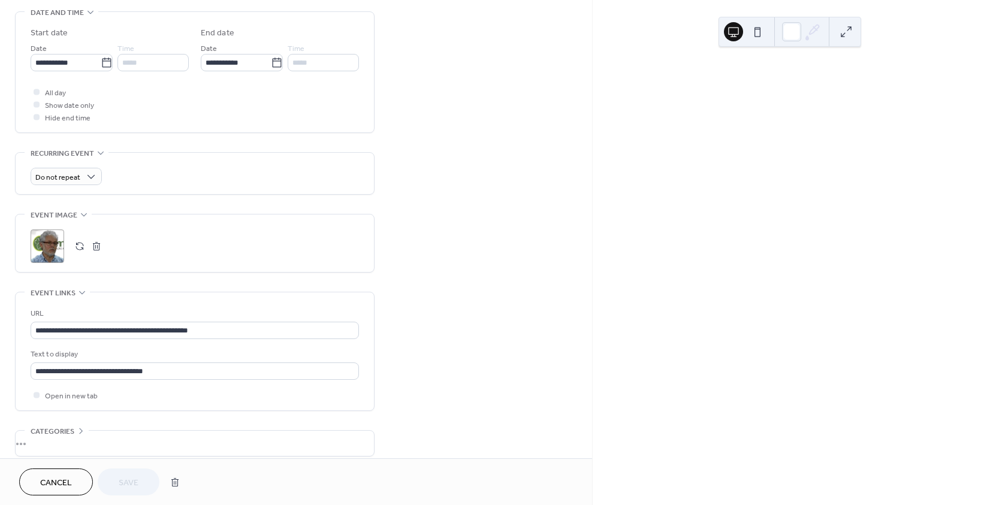
scroll to position [434, 0]
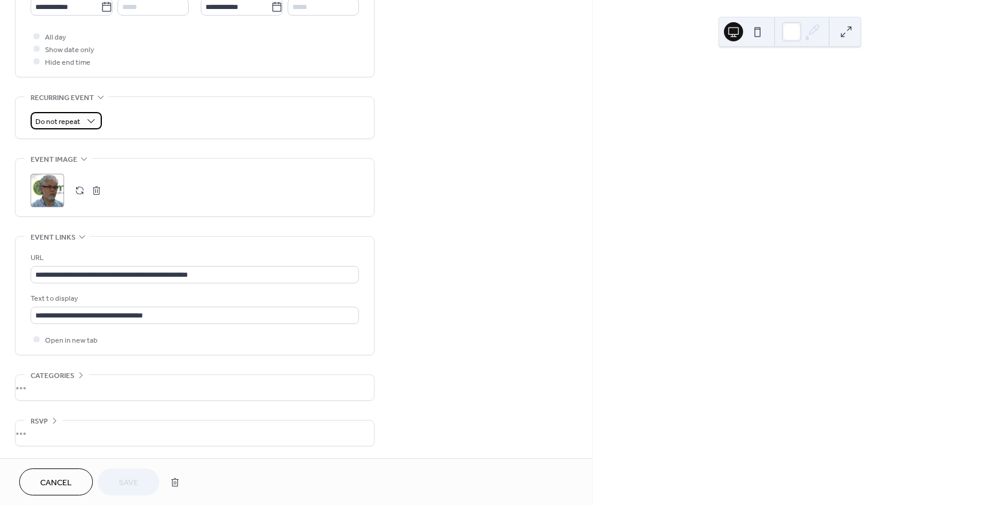
click at [72, 120] on span "Do not repeat" at bounding box center [57, 122] width 45 height 14
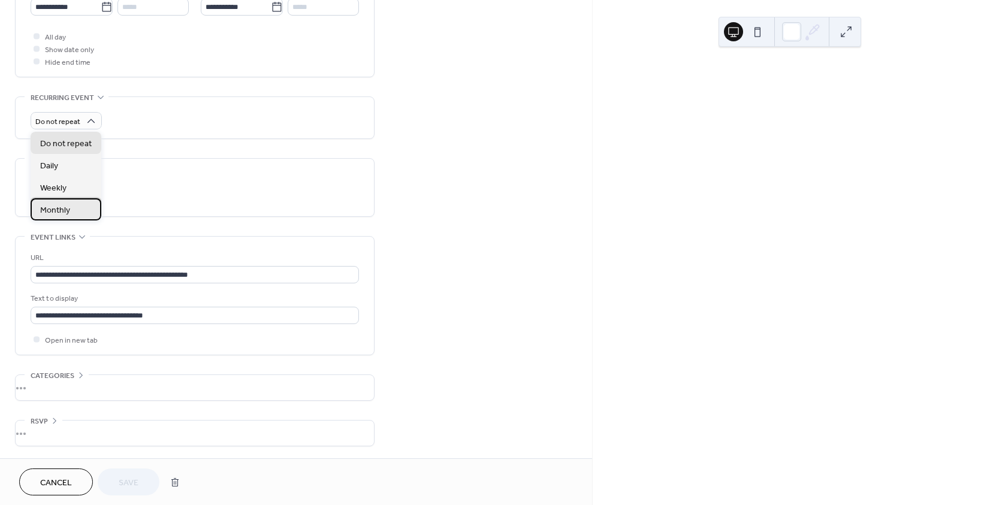
click at [60, 211] on span "Monthly" at bounding box center [55, 210] width 30 height 13
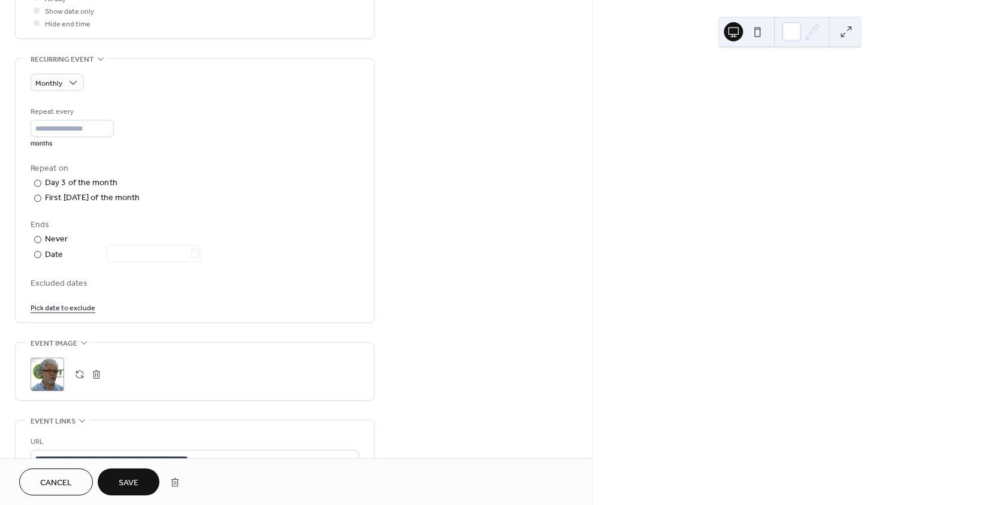
scroll to position [657, 0]
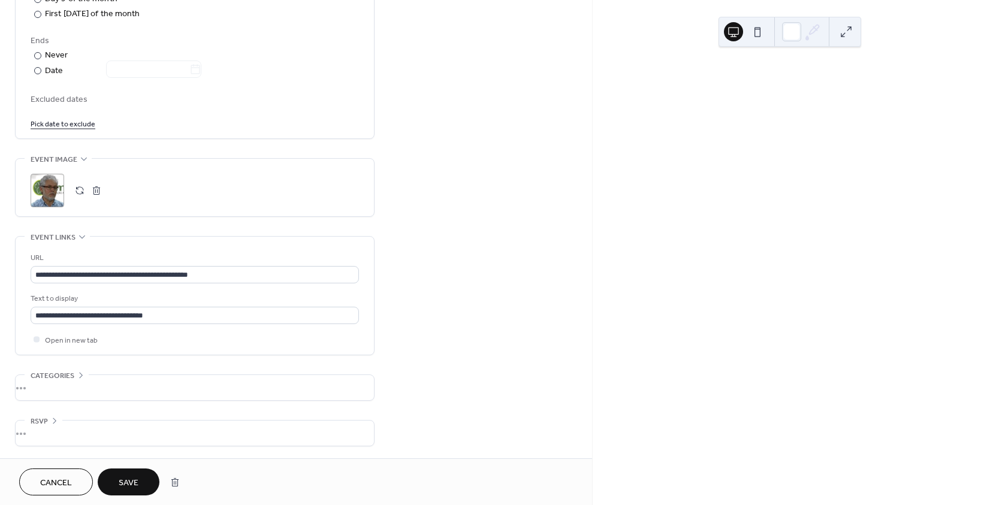
click at [128, 479] on span "Save" at bounding box center [129, 483] width 20 height 13
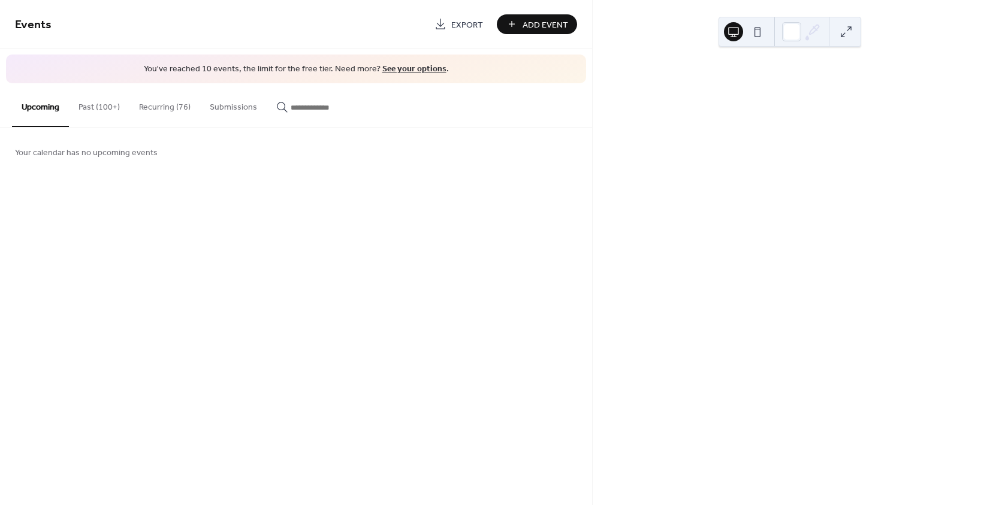
click at [94, 110] on button "Past (100+)" at bounding box center [99, 104] width 61 height 43
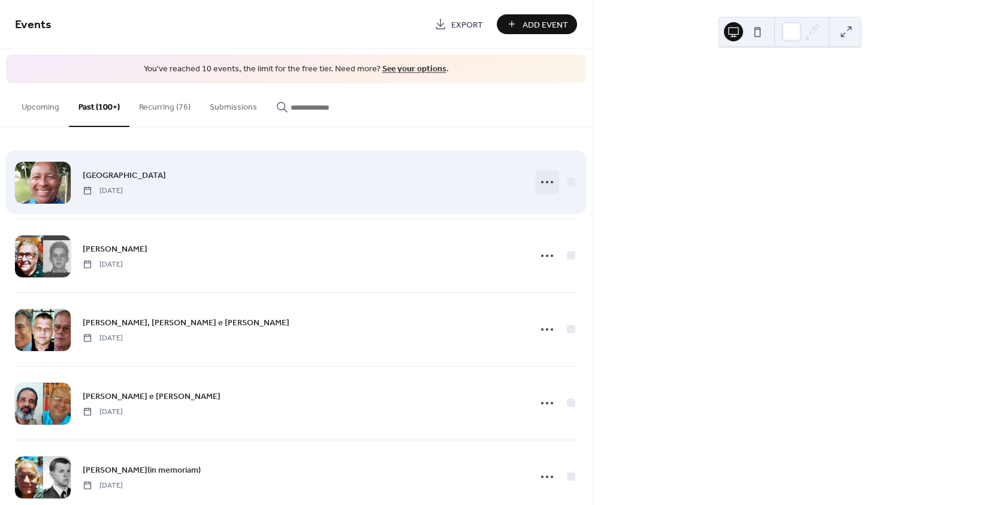
click at [541, 182] on circle at bounding box center [542, 182] width 2 height 2
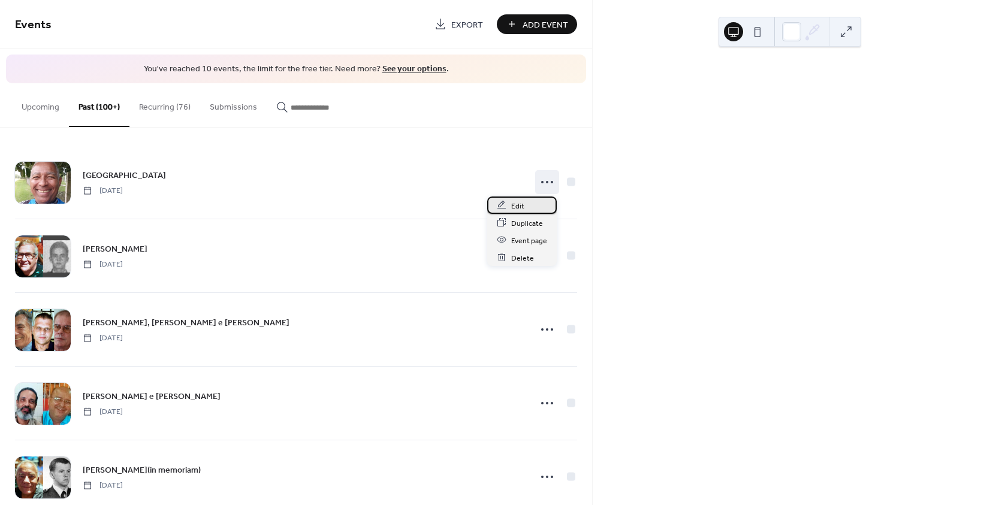
click at [521, 208] on span "Edit" at bounding box center [517, 206] width 13 height 13
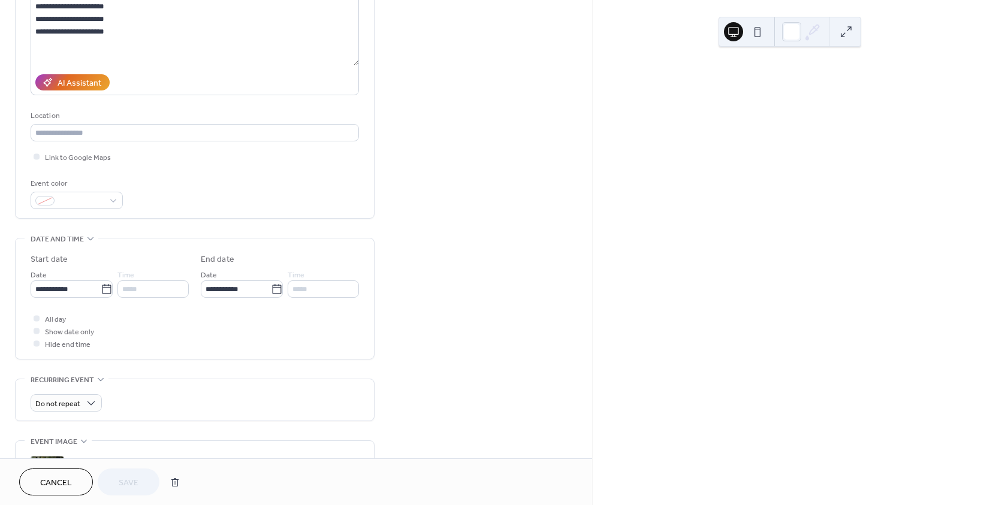
scroll to position [434, 0]
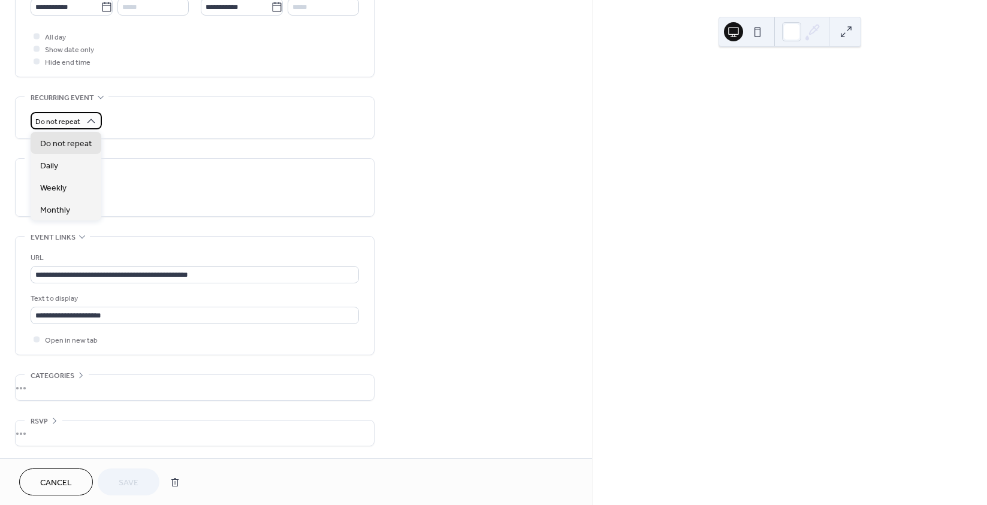
click at [81, 123] on div "Do not repeat" at bounding box center [66, 120] width 71 height 17
click at [68, 212] on span "Monthly" at bounding box center [55, 210] width 30 height 13
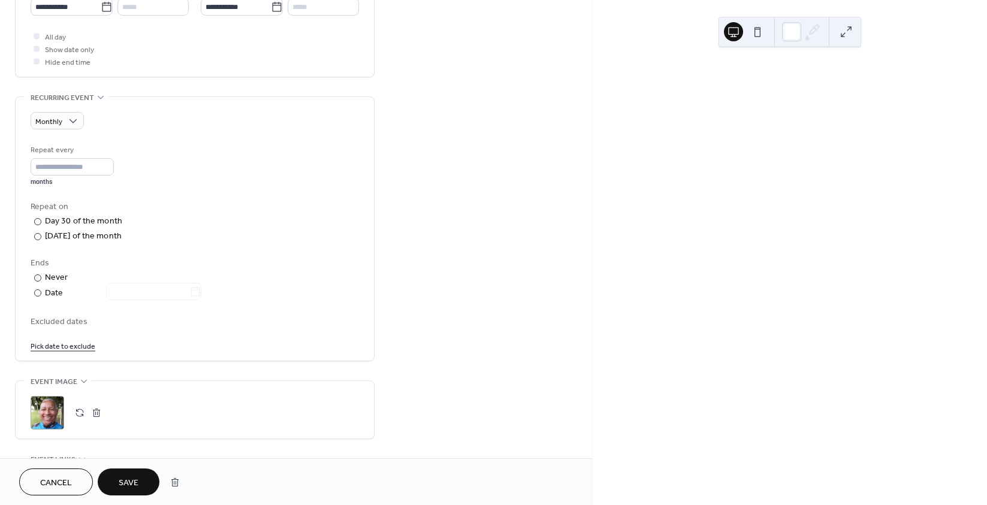
click at [119, 481] on span "Save" at bounding box center [129, 483] width 20 height 13
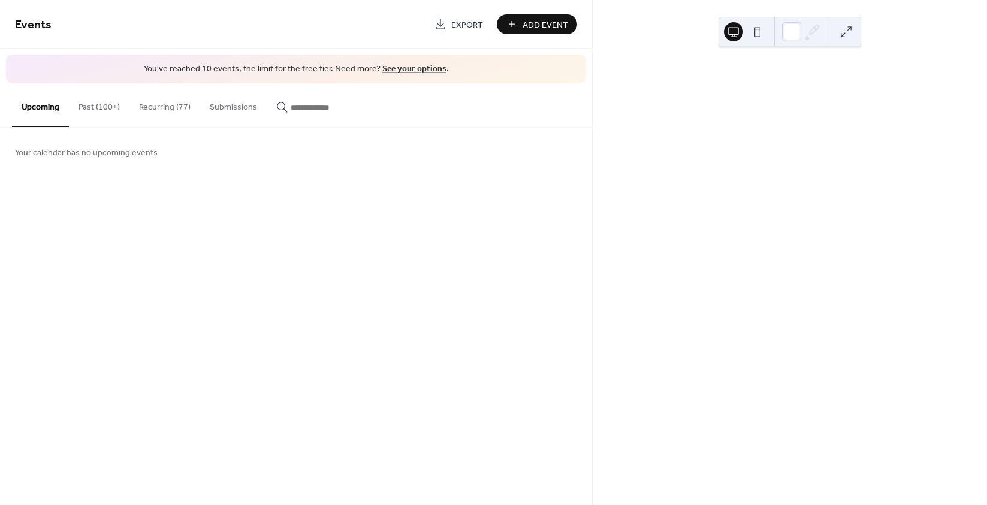
click at [105, 105] on button "Past (100+)" at bounding box center [99, 104] width 61 height 43
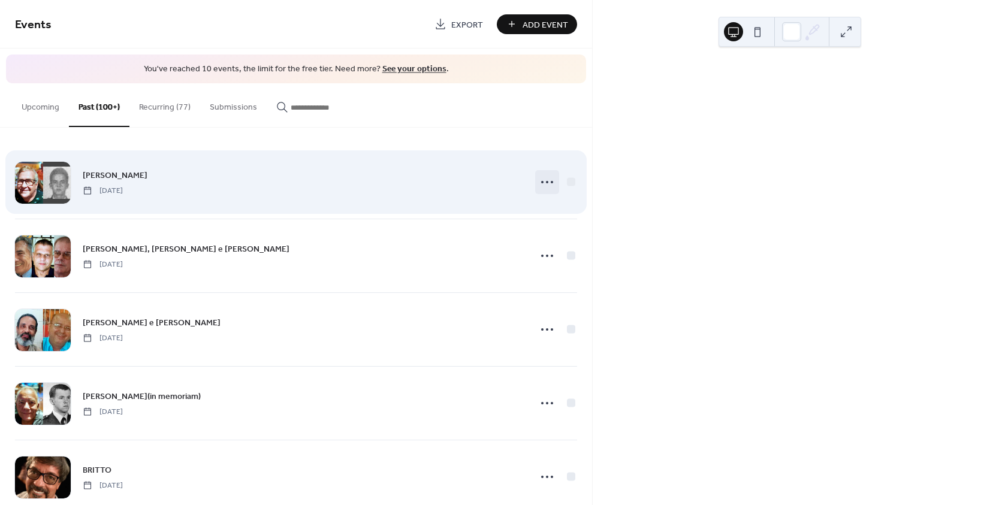
click at [537, 179] on icon at bounding box center [546, 182] width 19 height 19
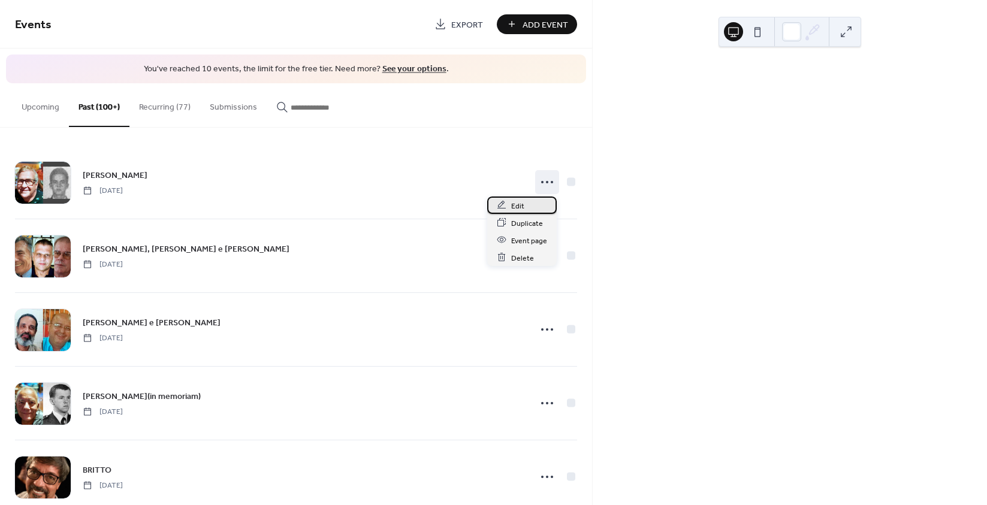
click at [508, 203] on div "Edit" at bounding box center [522, 205] width 70 height 17
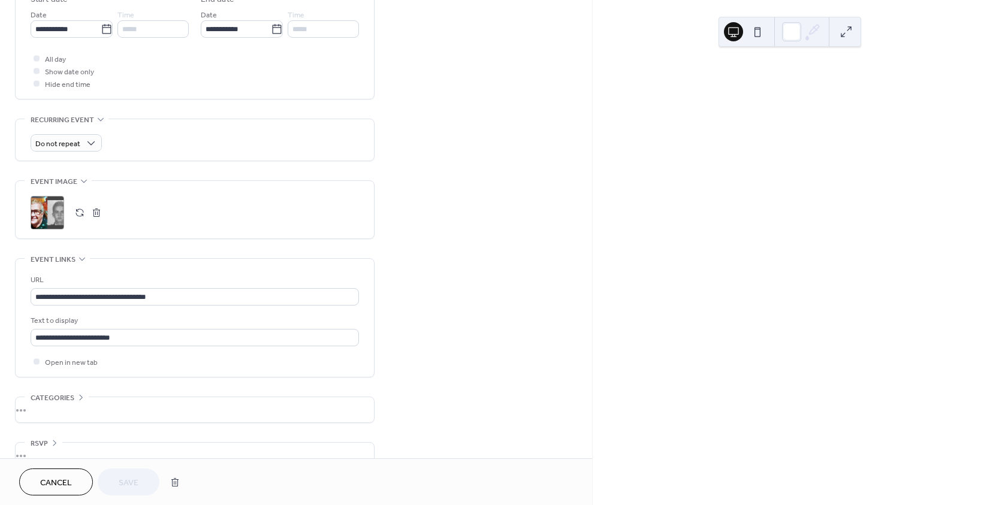
scroll to position [419, 0]
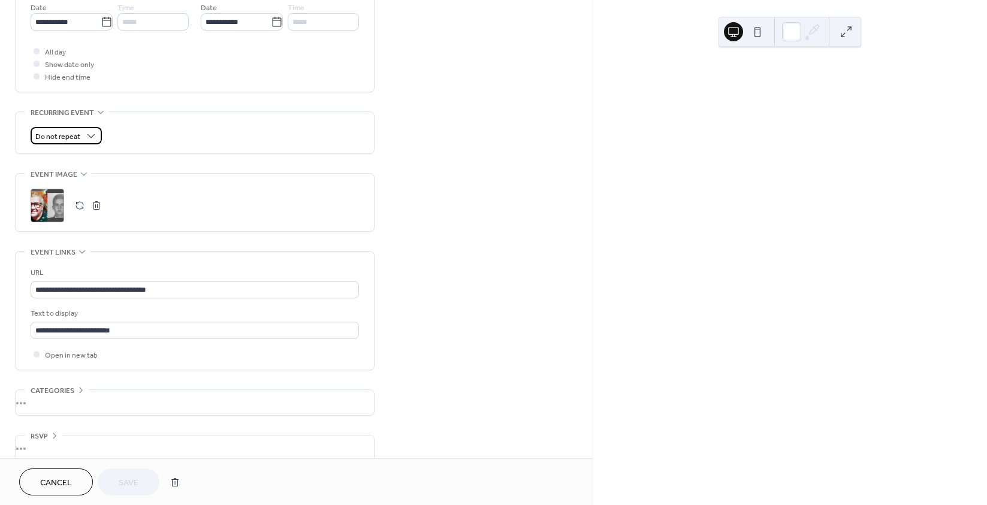
click at [77, 136] on span "Do not repeat" at bounding box center [57, 137] width 45 height 14
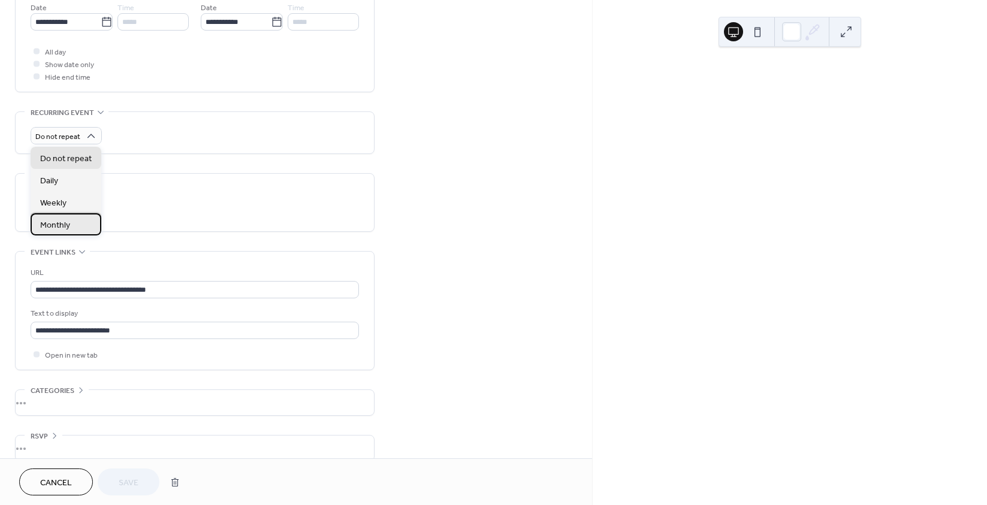
click at [75, 224] on div "Monthly" at bounding box center [66, 224] width 71 height 22
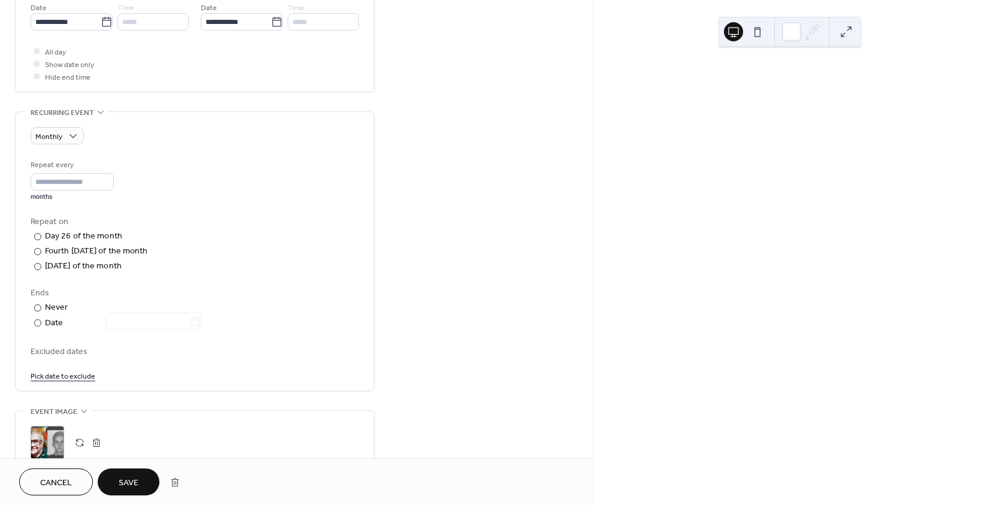
click at [139, 477] on button "Save" at bounding box center [129, 482] width 62 height 27
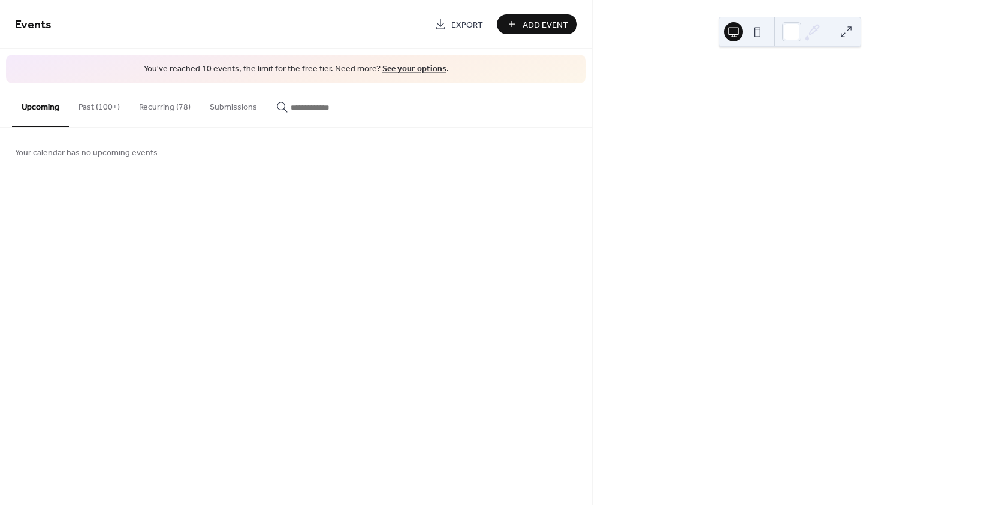
click at [107, 105] on button "Past (100+)" at bounding box center [99, 104] width 61 height 43
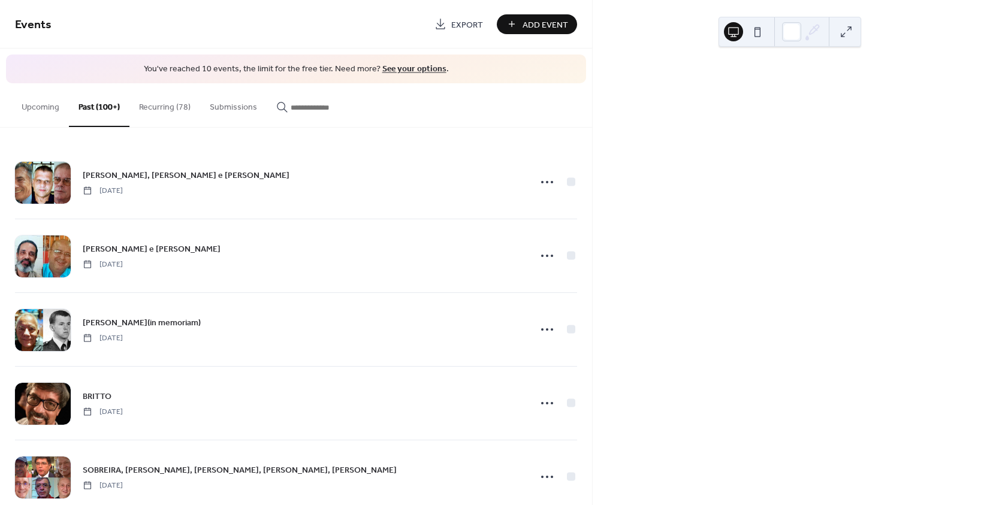
click at [181, 110] on button "Recurring (78)" at bounding box center [164, 104] width 71 height 43
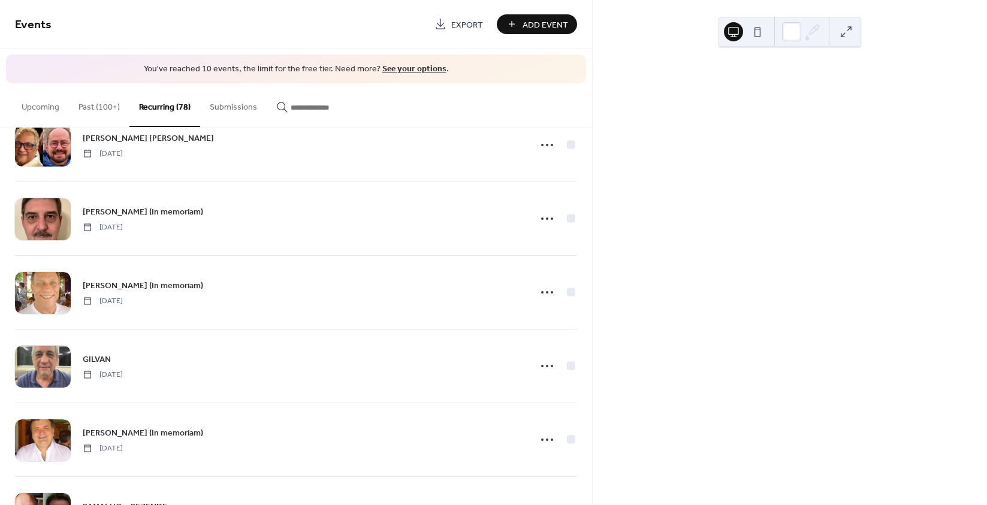
scroll to position [1438, 0]
click at [93, 105] on button "Past (100+)" at bounding box center [99, 104] width 61 height 43
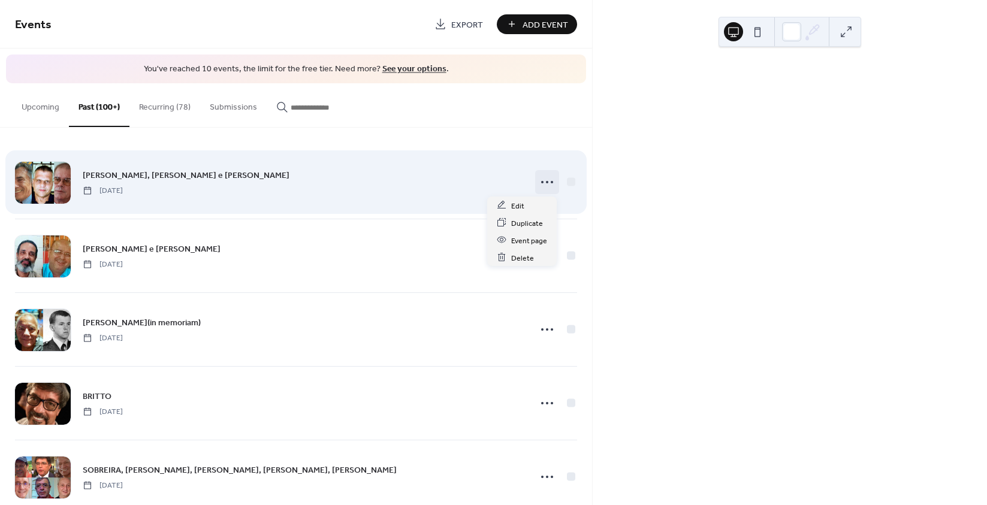
click at [541, 183] on icon at bounding box center [546, 182] width 19 height 19
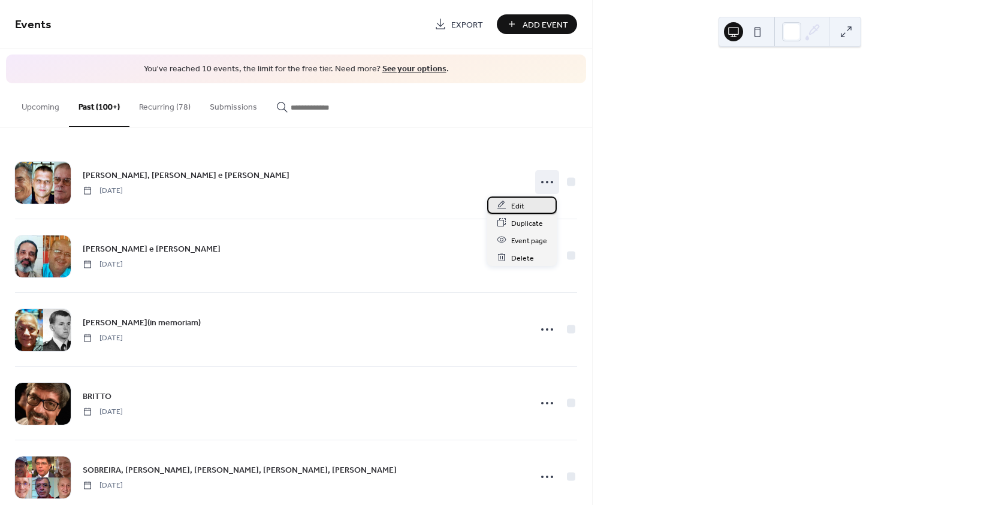
click at [530, 201] on div "Edit" at bounding box center [522, 205] width 70 height 17
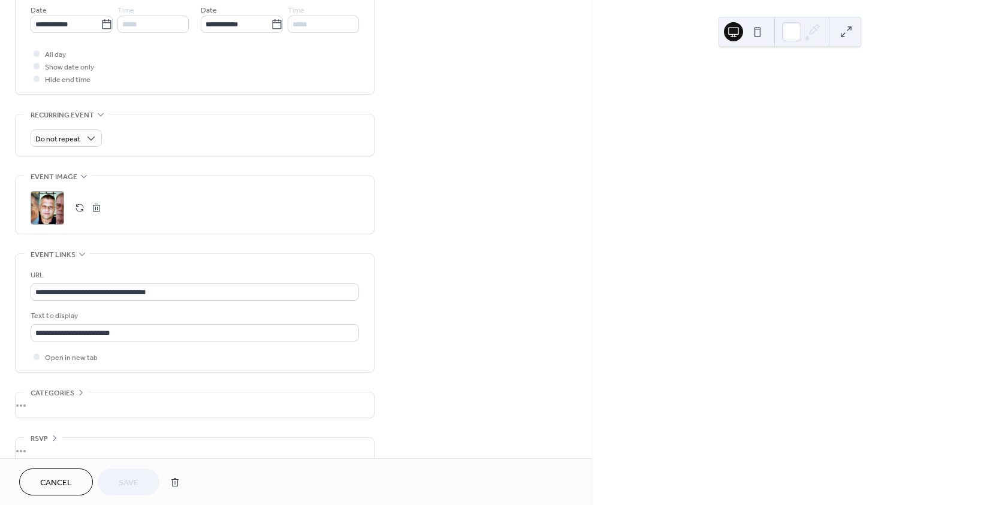
scroll to position [419, 0]
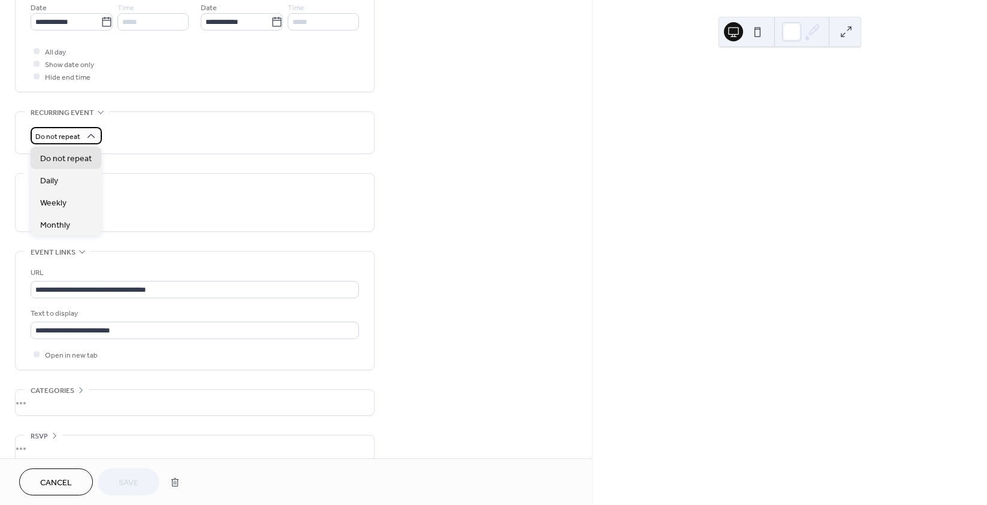
click at [75, 137] on span "Do not repeat" at bounding box center [57, 137] width 45 height 14
click at [65, 220] on span "Monthly" at bounding box center [55, 225] width 30 height 13
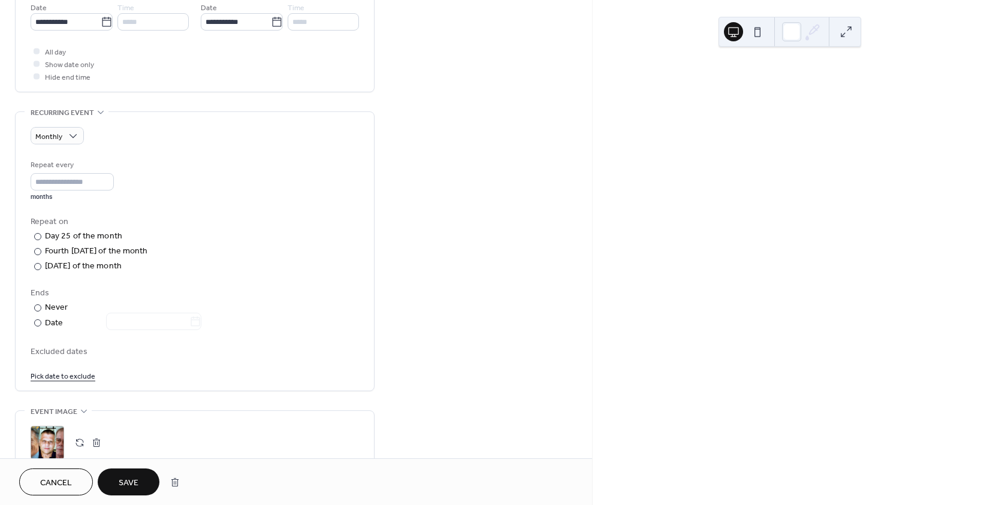
click at [125, 474] on button "Save" at bounding box center [129, 482] width 62 height 27
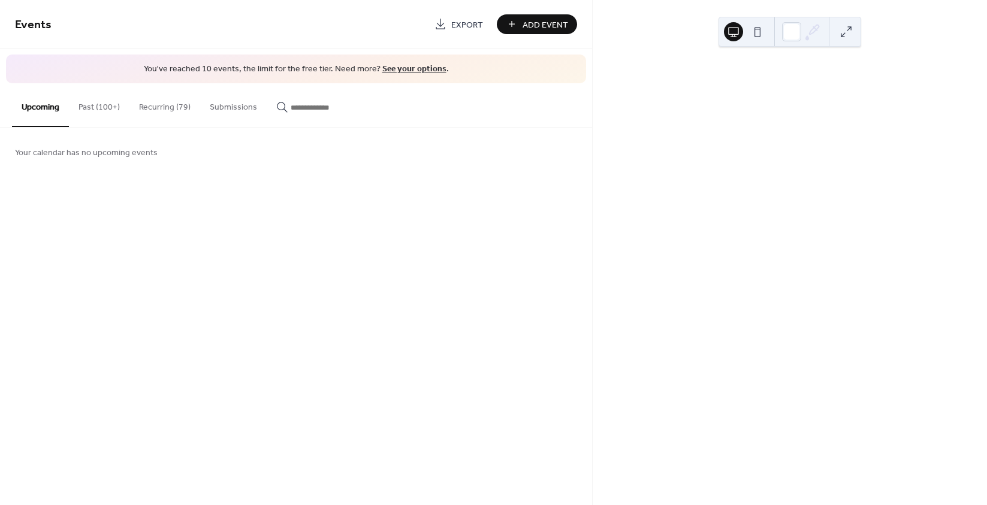
click at [94, 101] on button "Past (100+)" at bounding box center [99, 104] width 61 height 43
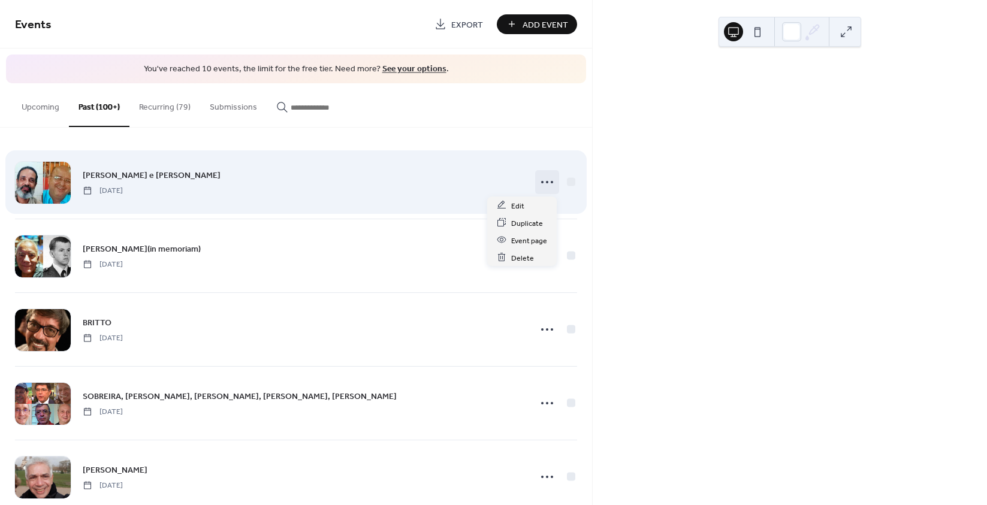
click at [541, 181] on circle at bounding box center [542, 182] width 2 height 2
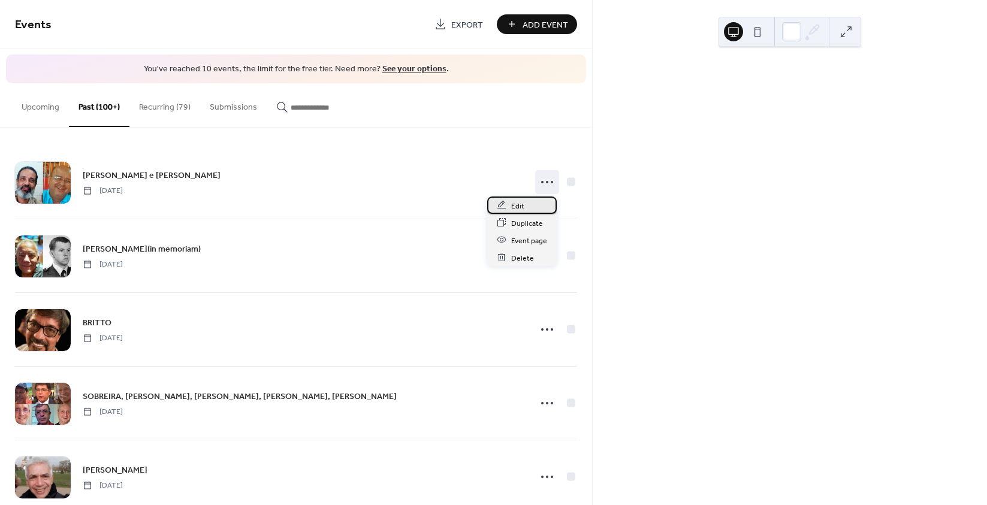
click at [524, 202] on div "Edit" at bounding box center [522, 205] width 70 height 17
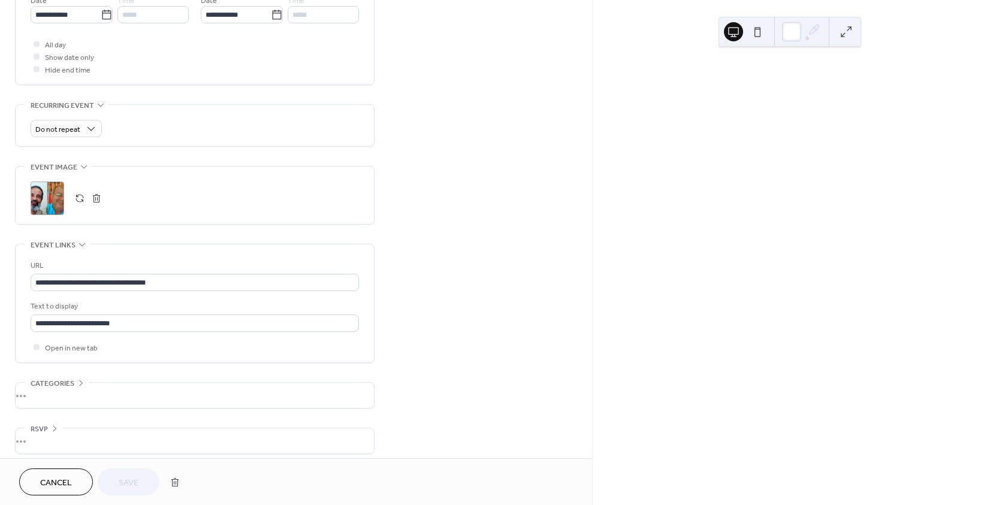
scroll to position [434, 0]
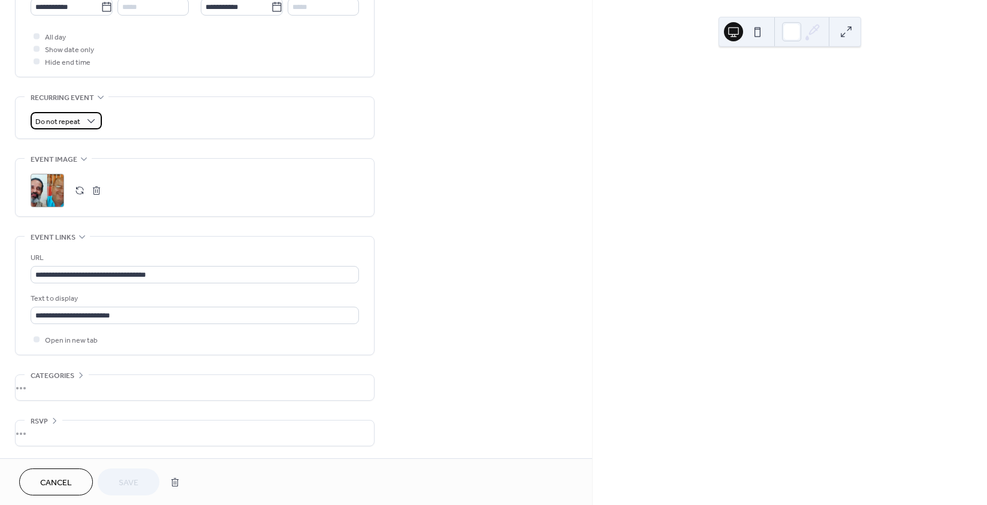
click at [78, 123] on span "Do not repeat" at bounding box center [57, 122] width 45 height 14
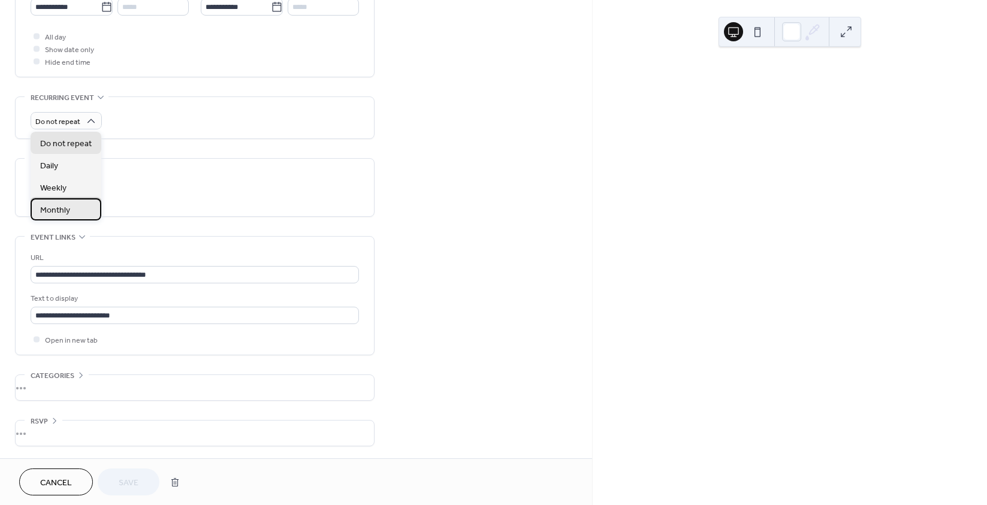
click at [71, 209] on div "Monthly" at bounding box center [66, 209] width 71 height 22
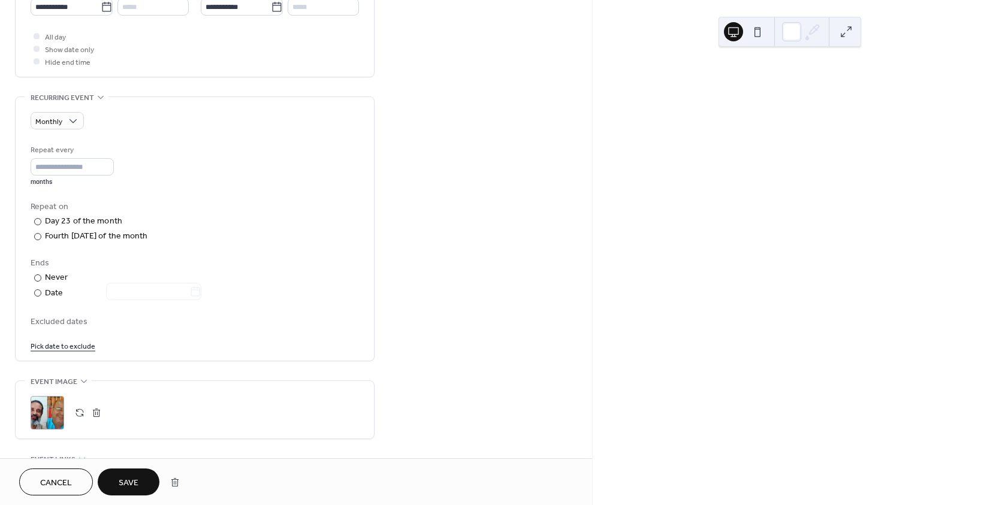
click at [120, 483] on span "Save" at bounding box center [129, 483] width 20 height 13
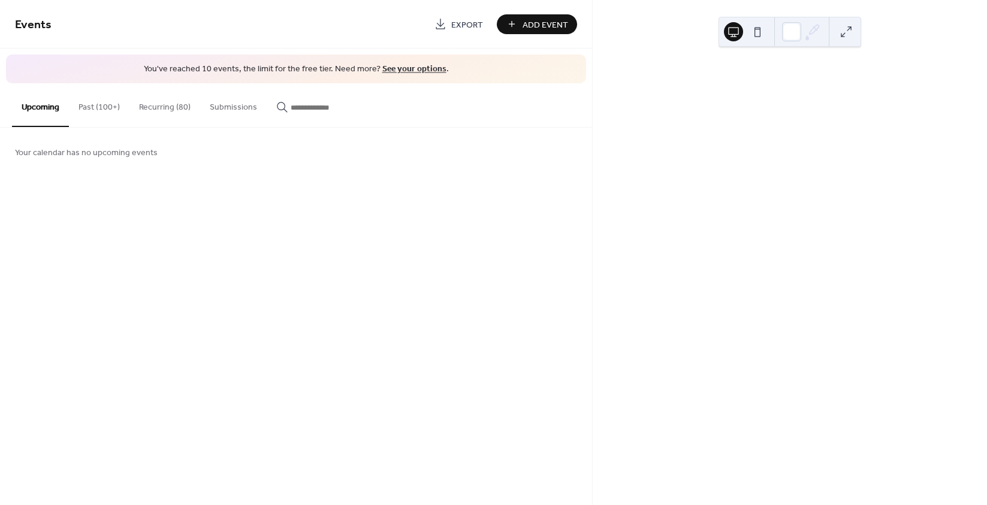
click at [104, 102] on button "Past (100+)" at bounding box center [99, 104] width 61 height 43
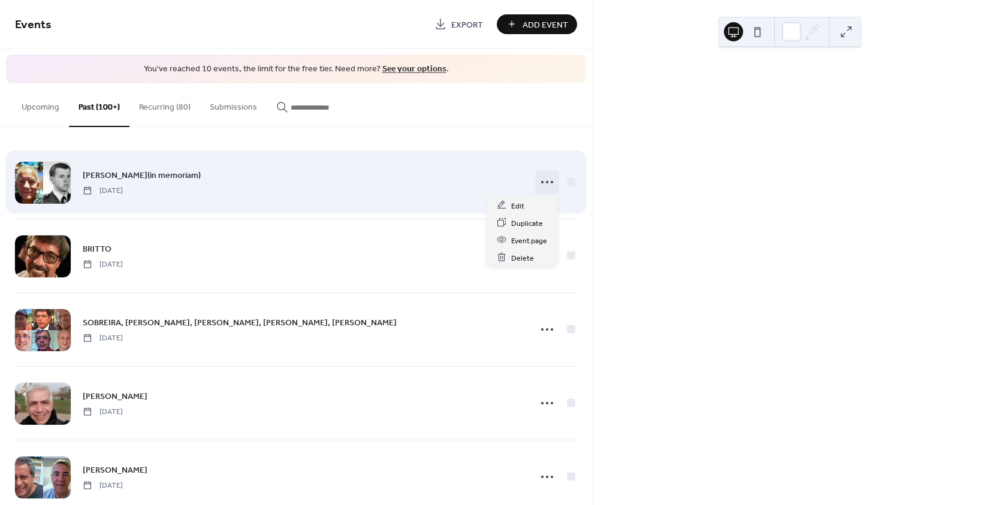
click at [542, 182] on icon at bounding box center [546, 182] width 19 height 19
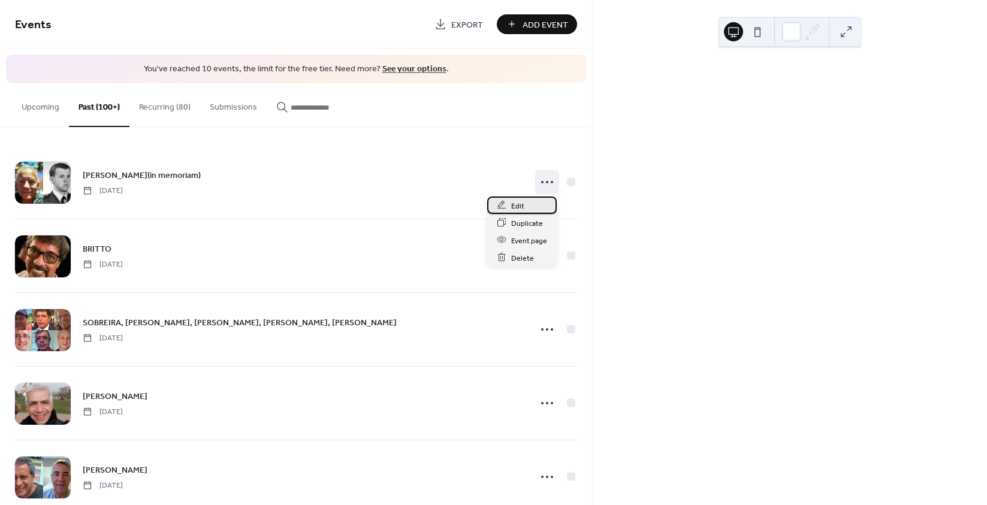
click at [507, 205] on div "Edit" at bounding box center [522, 205] width 70 height 17
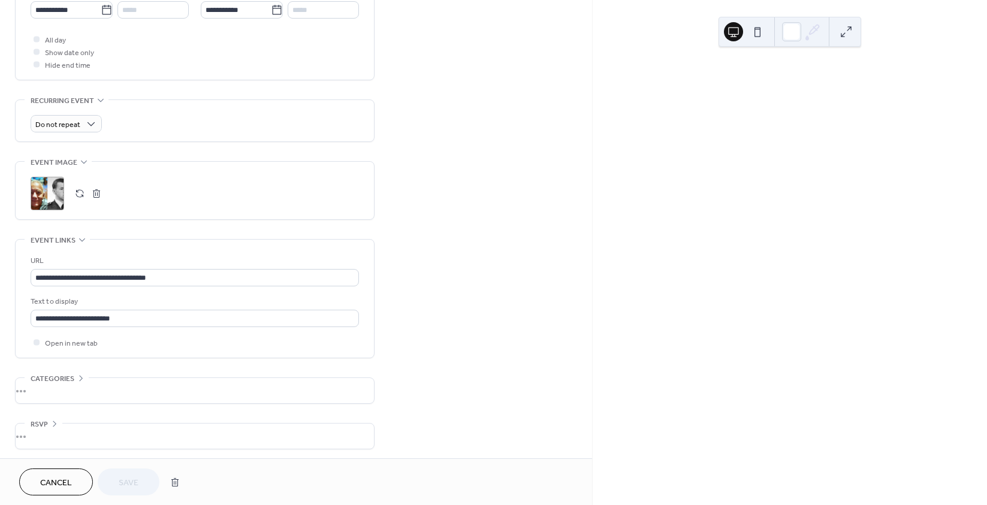
scroll to position [434, 0]
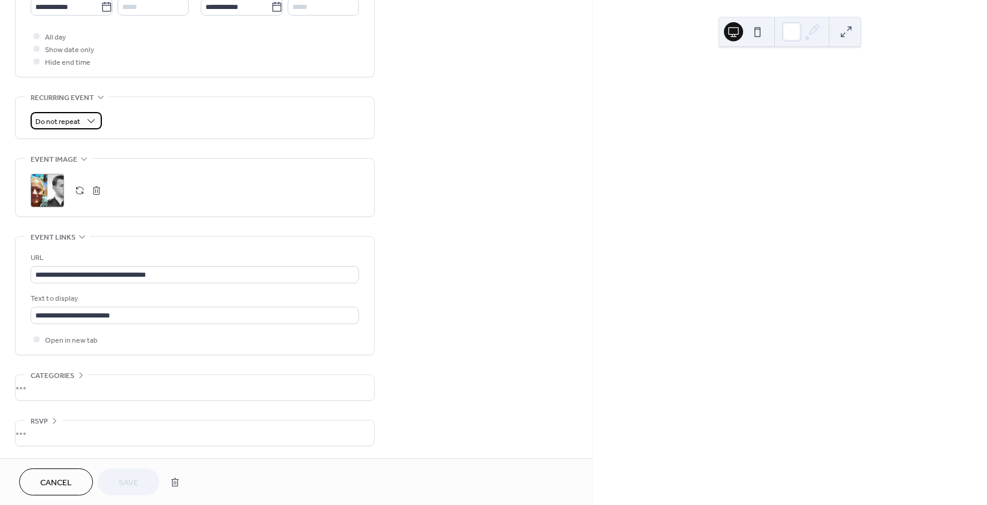
click at [76, 118] on span "Do not repeat" at bounding box center [57, 122] width 45 height 14
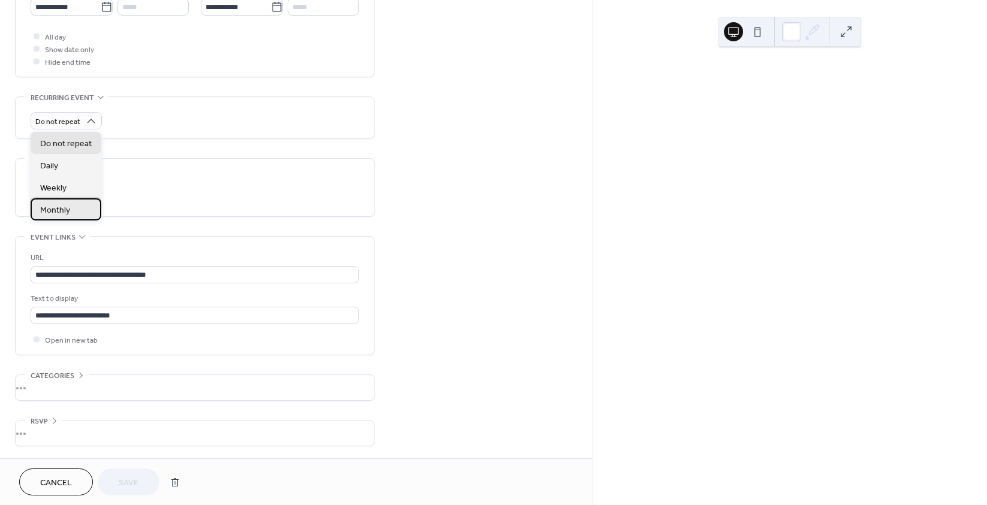
click at [78, 213] on div "Monthly" at bounding box center [66, 209] width 71 height 22
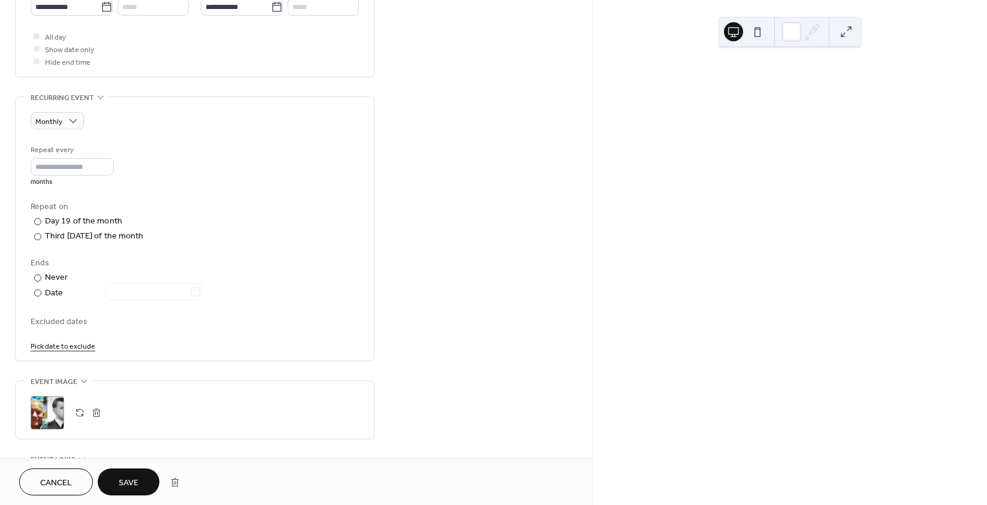
click at [116, 475] on button "Save" at bounding box center [129, 482] width 62 height 27
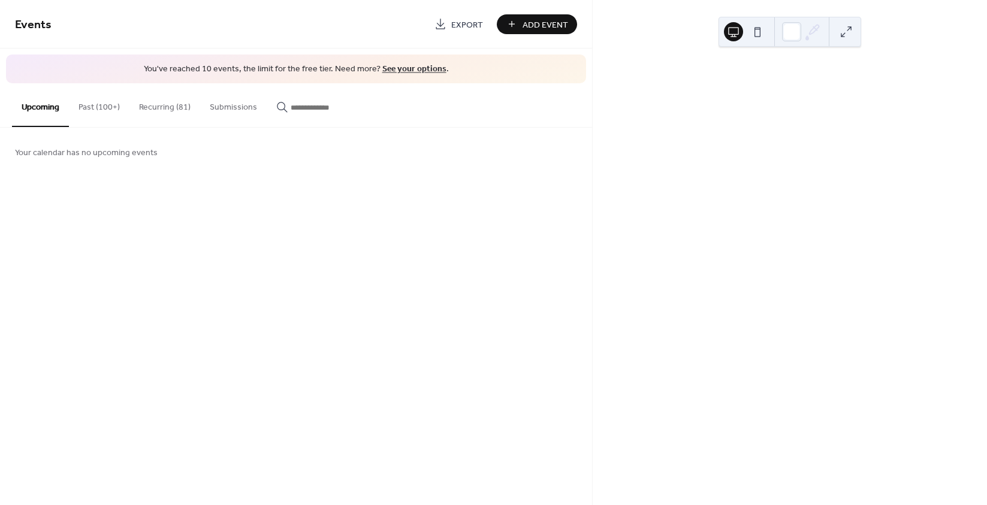
click at [92, 105] on button "Past (100+)" at bounding box center [99, 104] width 61 height 43
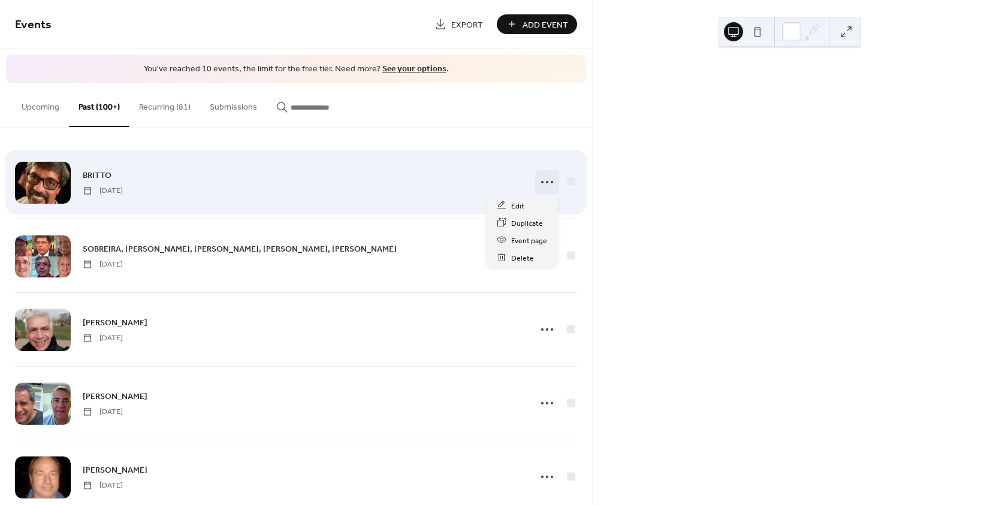
click at [542, 182] on icon at bounding box center [546, 182] width 19 height 19
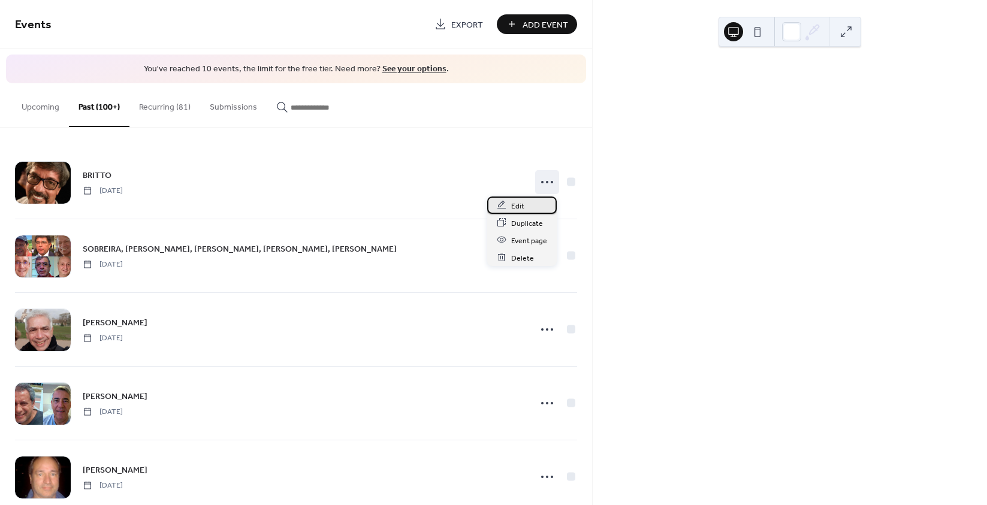
click at [527, 200] on div "Edit" at bounding box center [522, 205] width 70 height 17
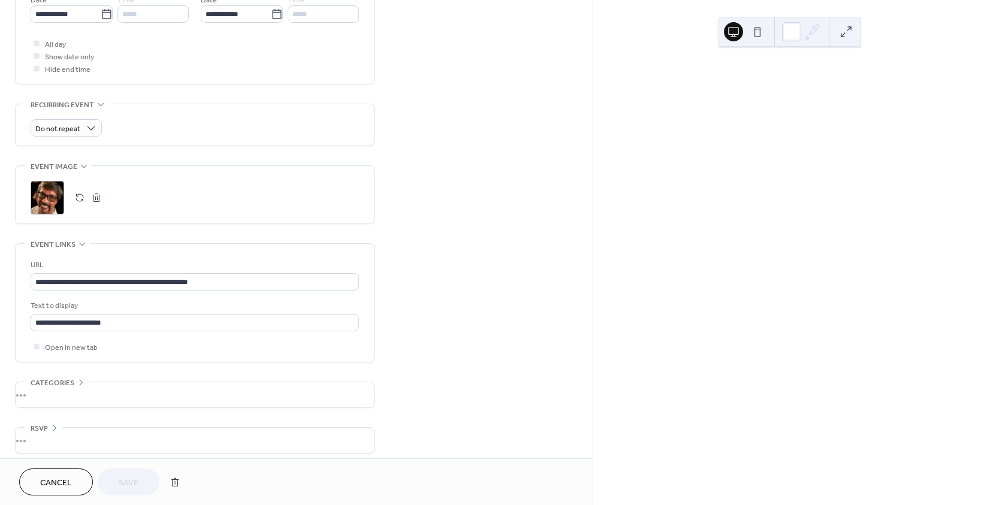
scroll to position [434, 0]
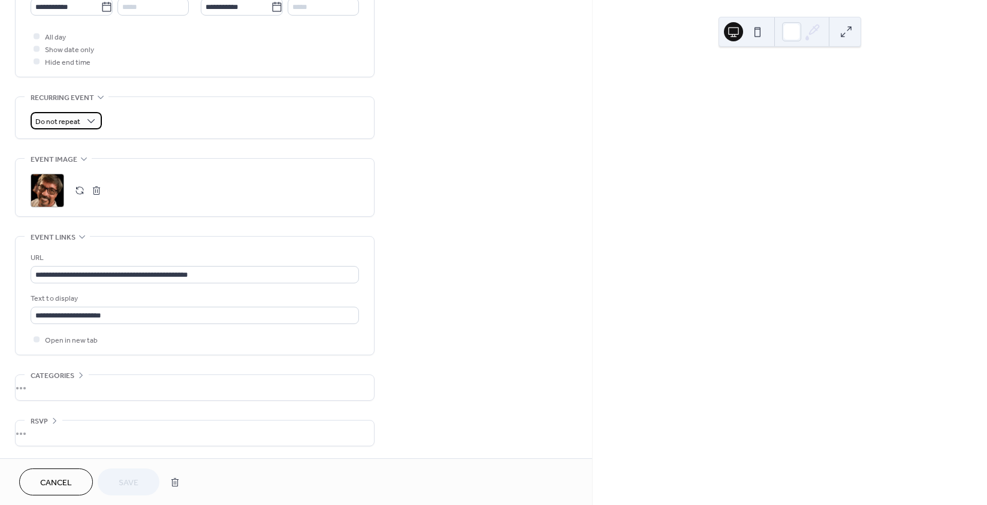
click at [83, 120] on div "Do not repeat" at bounding box center [66, 120] width 71 height 17
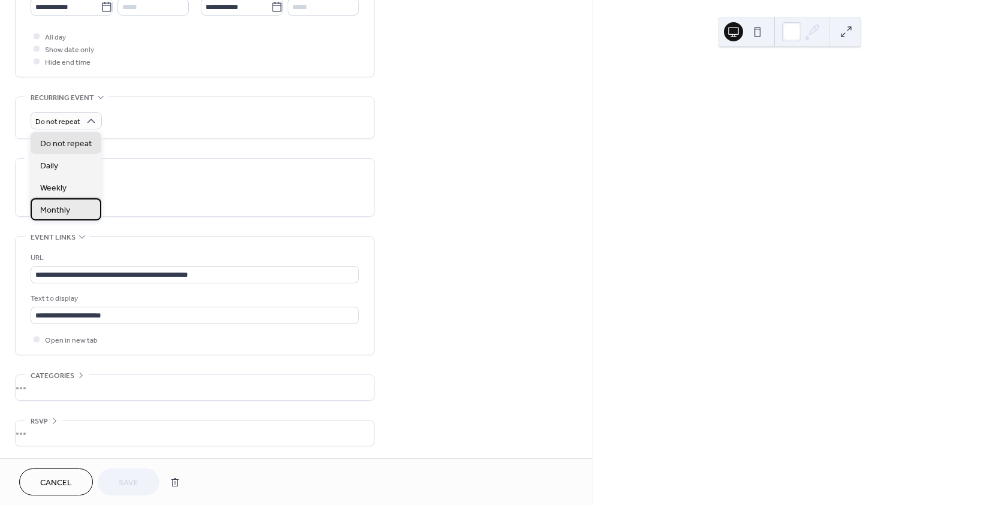
click at [62, 207] on span "Monthly" at bounding box center [55, 210] width 30 height 13
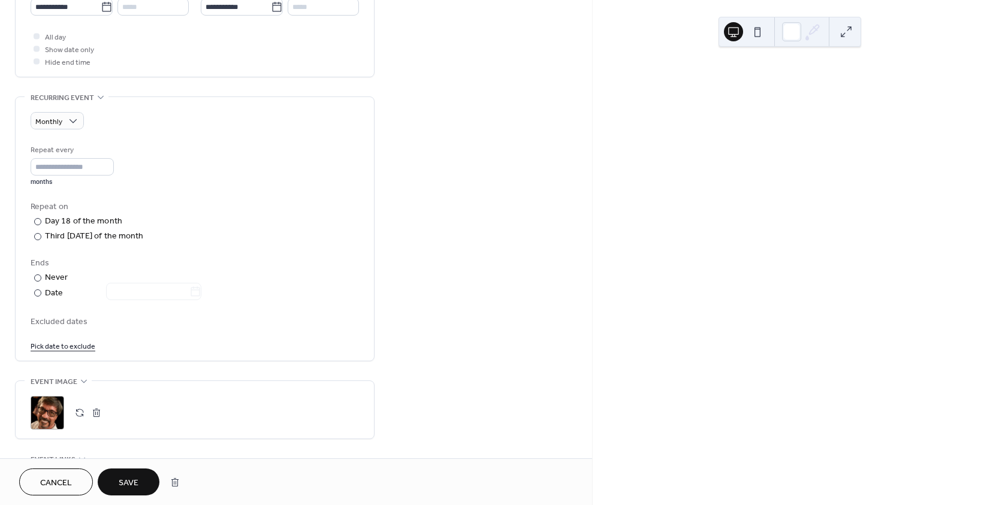
click at [131, 482] on span "Save" at bounding box center [129, 483] width 20 height 13
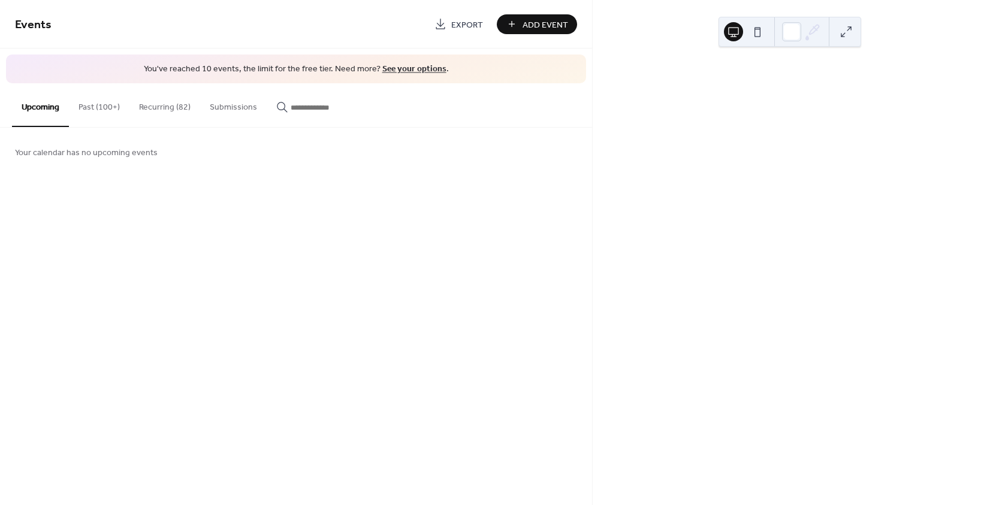
click at [95, 103] on button "Past (100+)" at bounding box center [99, 104] width 61 height 43
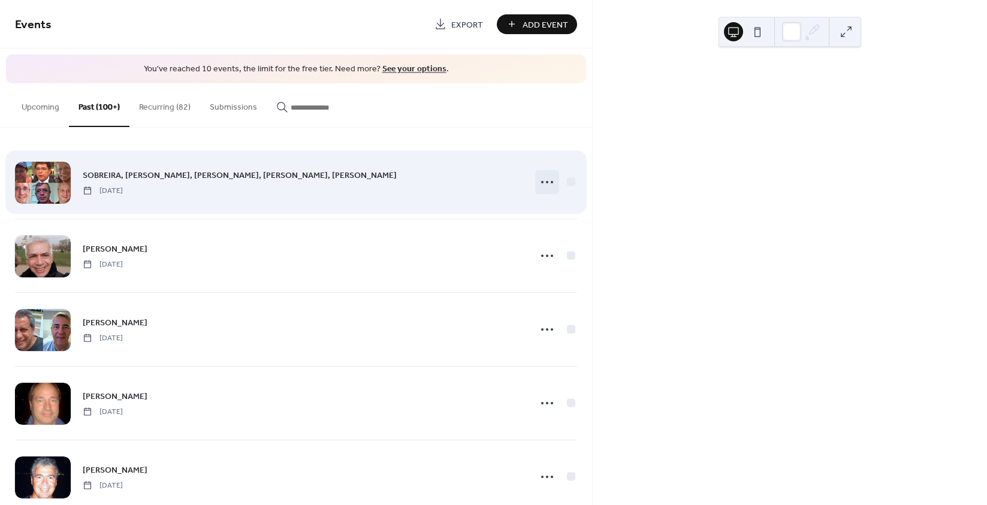
click at [541, 183] on icon at bounding box center [546, 182] width 19 height 19
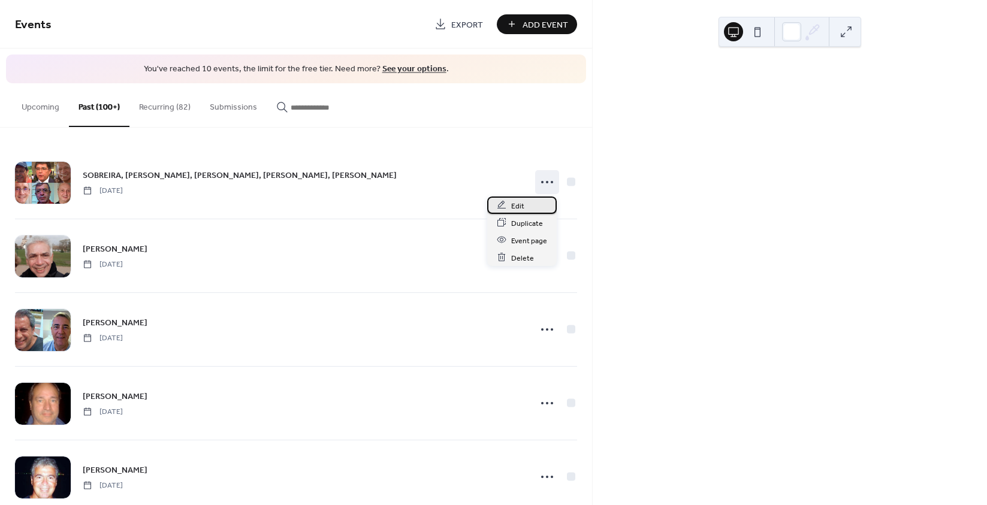
click at [517, 203] on span "Edit" at bounding box center [517, 206] width 13 height 13
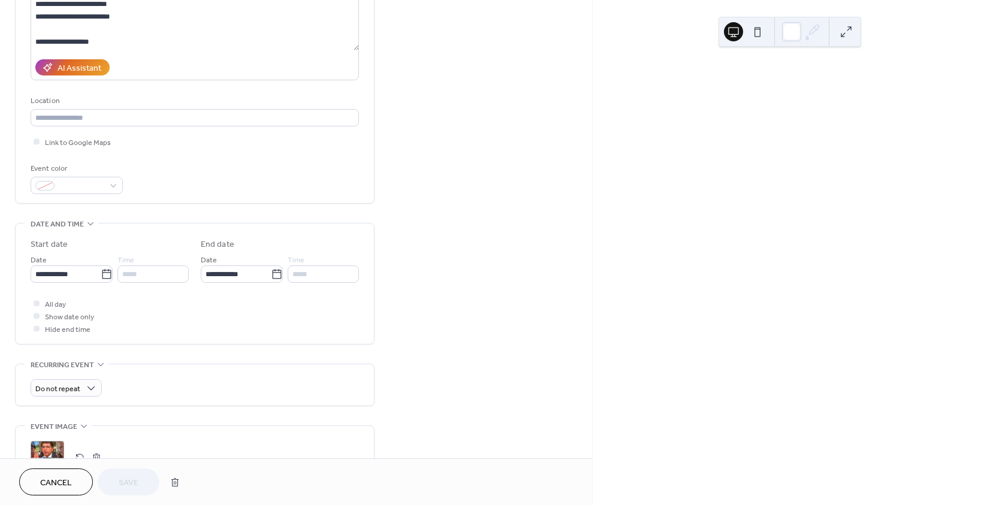
scroll to position [434, 0]
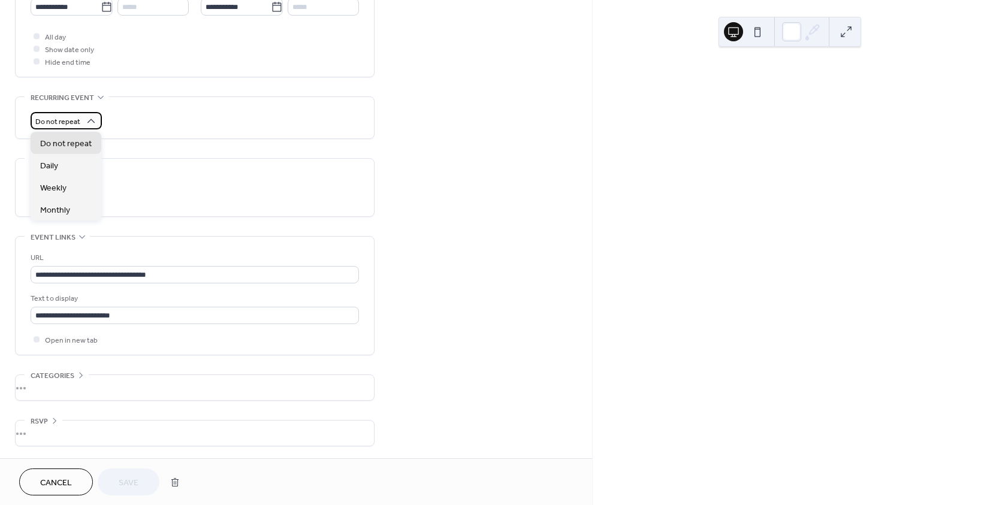
click at [75, 118] on span "Do not repeat" at bounding box center [57, 122] width 45 height 14
click at [63, 214] on span "Monthly" at bounding box center [55, 210] width 30 height 13
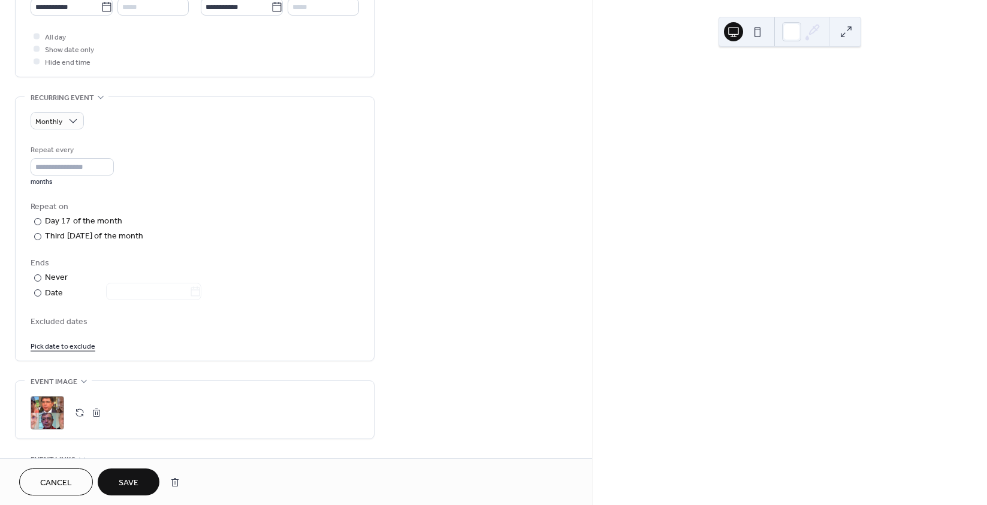
click at [135, 485] on span "Save" at bounding box center [129, 483] width 20 height 13
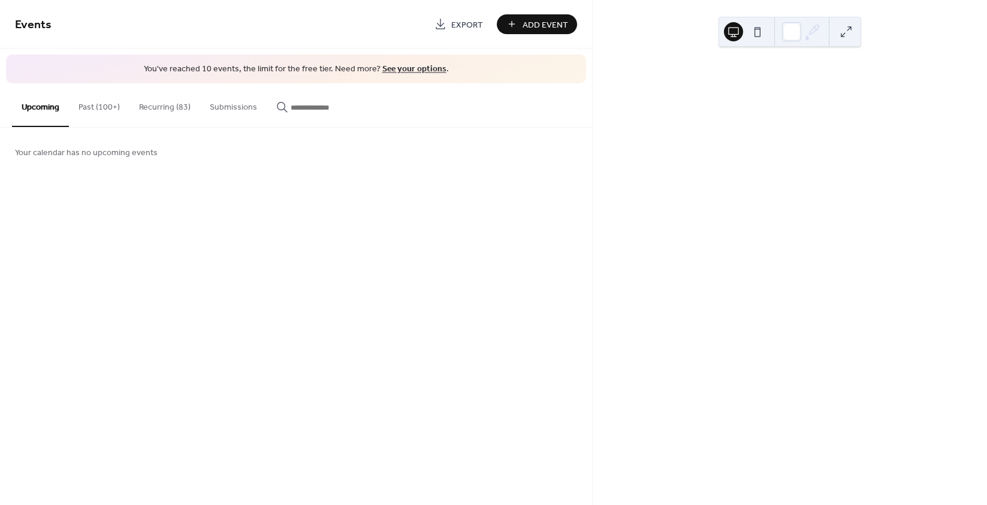
click at [170, 110] on button "Recurring (83)" at bounding box center [164, 104] width 71 height 43
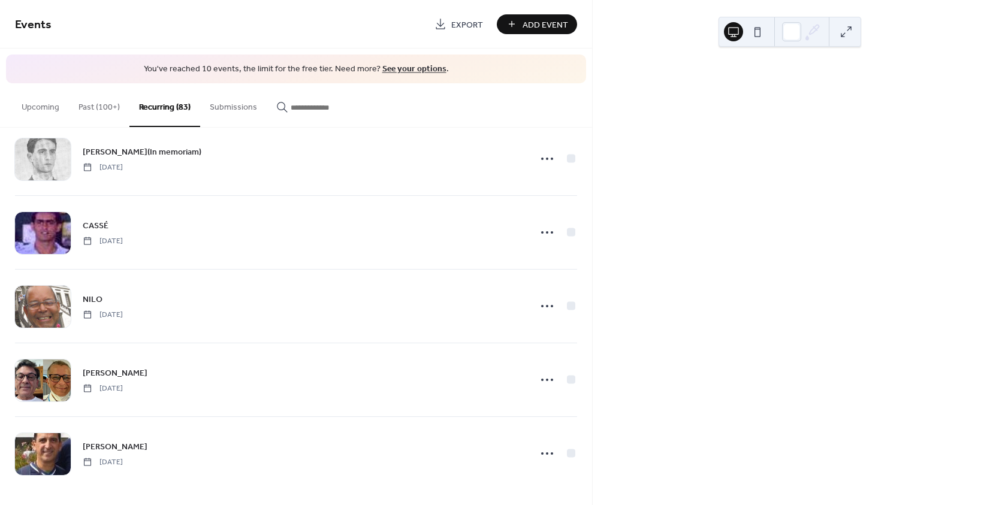
scroll to position [5038, 0]
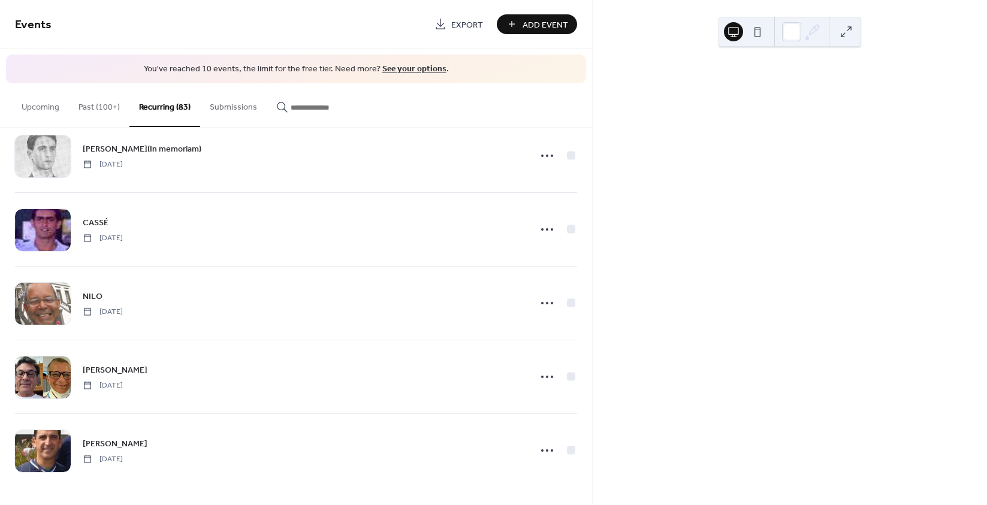
click at [35, 105] on button "Upcoming" at bounding box center [40, 104] width 57 height 43
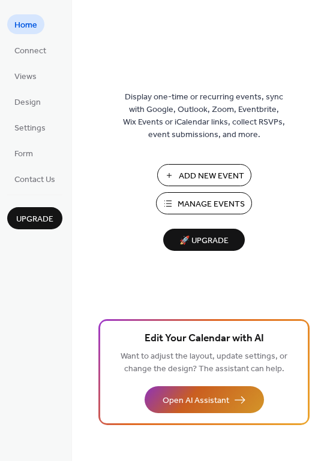
click at [200, 397] on span "Open AI Assistant" at bounding box center [195, 401] width 67 height 13
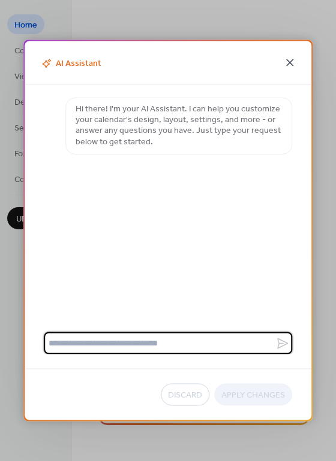
click at [291, 64] on icon at bounding box center [289, 63] width 14 height 14
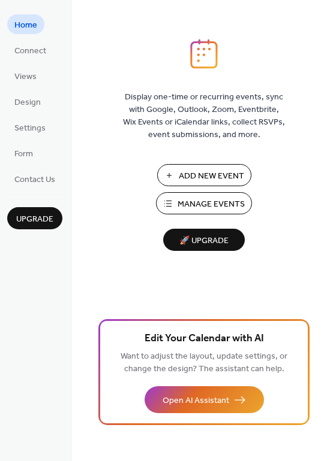
click at [196, 201] on span "Manage Events" at bounding box center [210, 204] width 67 height 13
click at [213, 202] on span "Manage Events" at bounding box center [210, 204] width 67 height 13
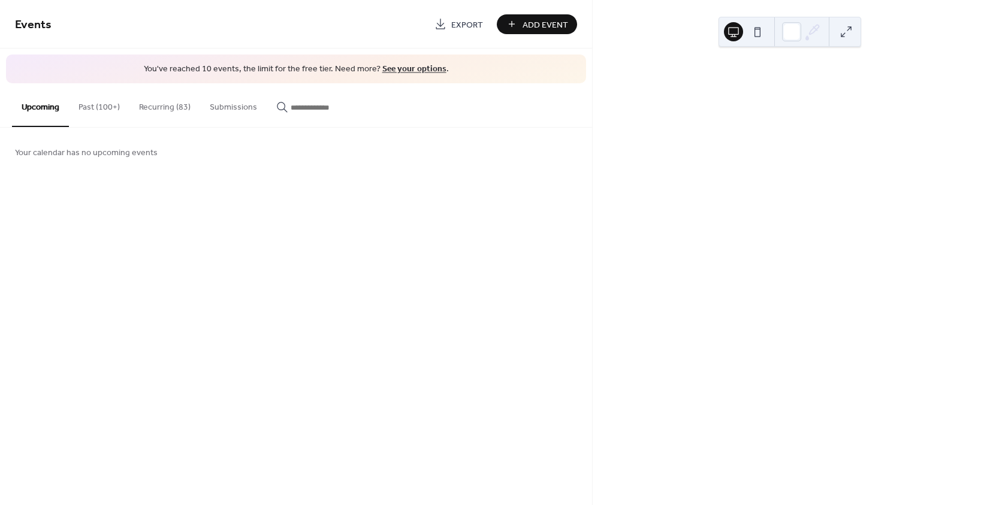
click at [159, 105] on button "Recurring (83)" at bounding box center [164, 104] width 71 height 43
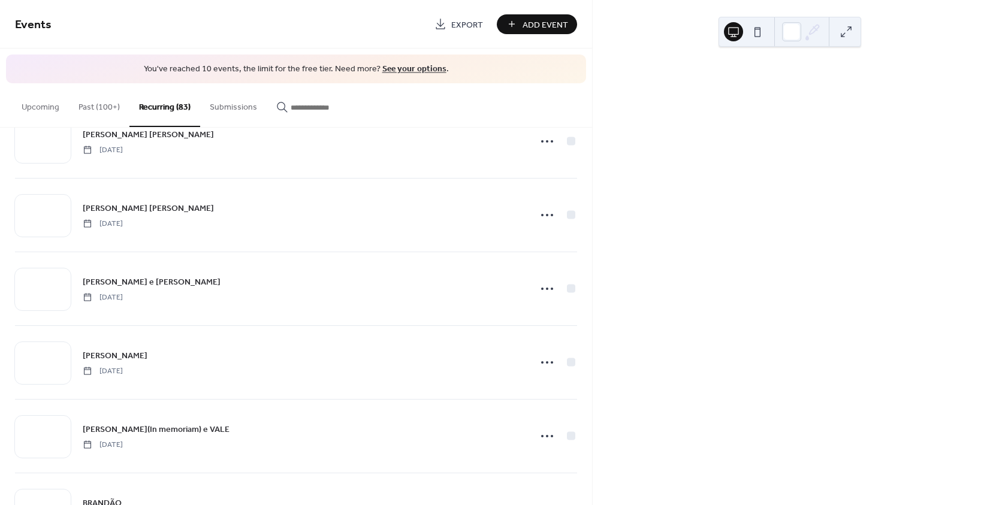
scroll to position [779, 0]
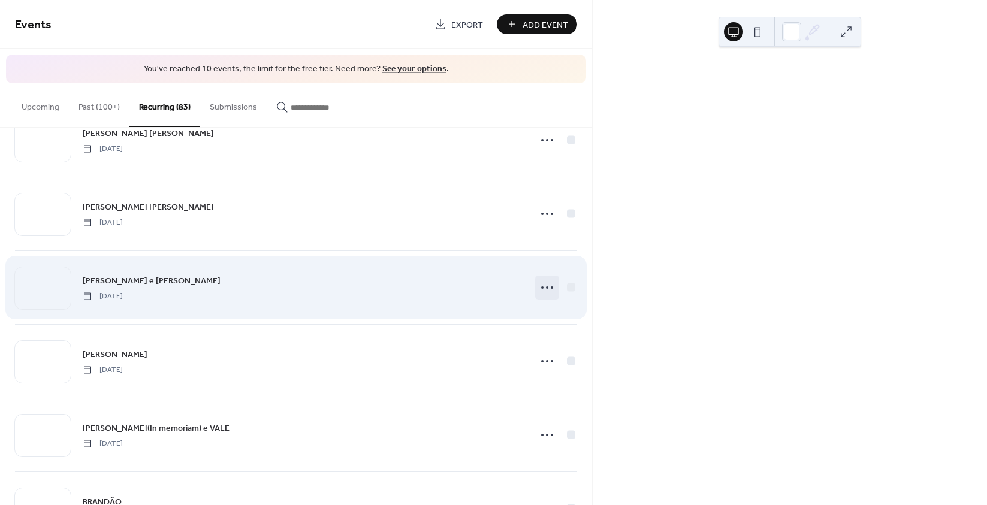
click at [546, 290] on icon at bounding box center [546, 287] width 19 height 19
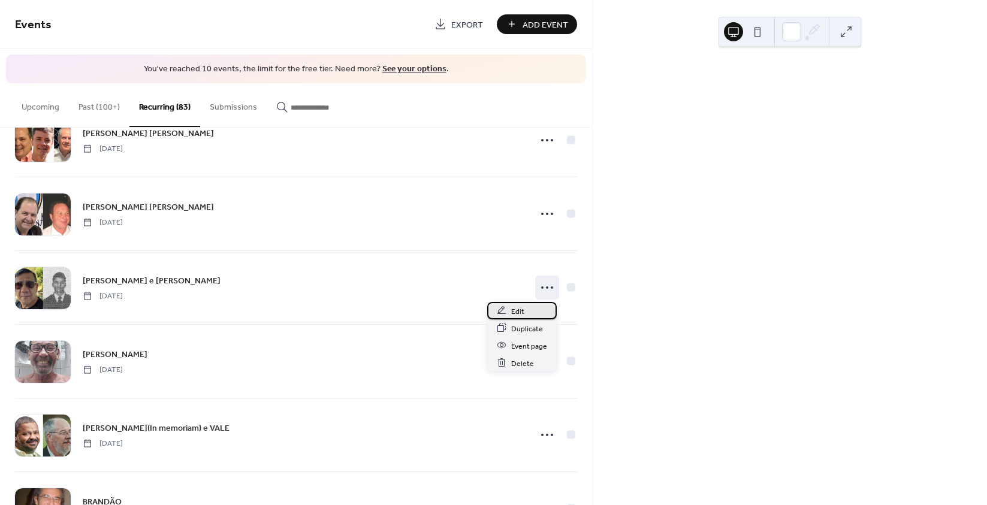
click at [518, 308] on span "Edit" at bounding box center [517, 311] width 13 height 13
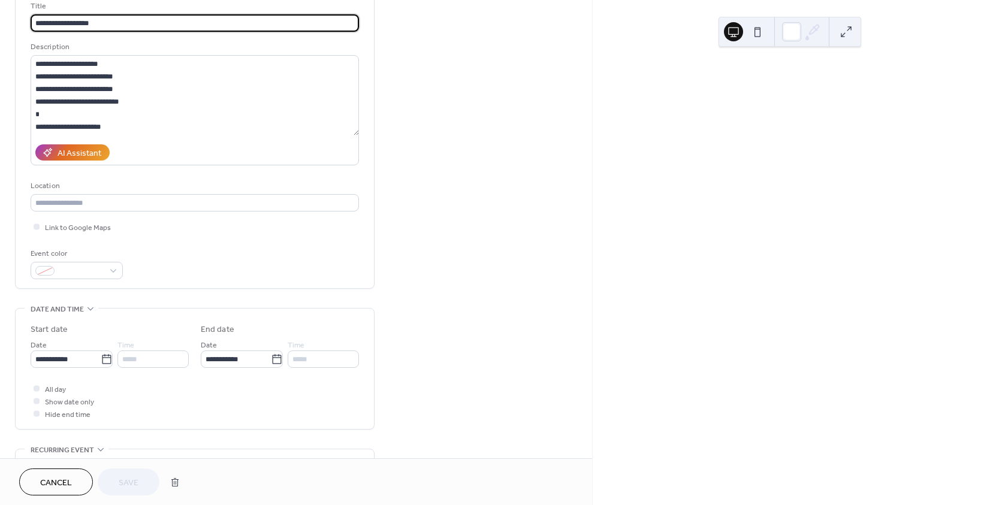
scroll to position [120, 0]
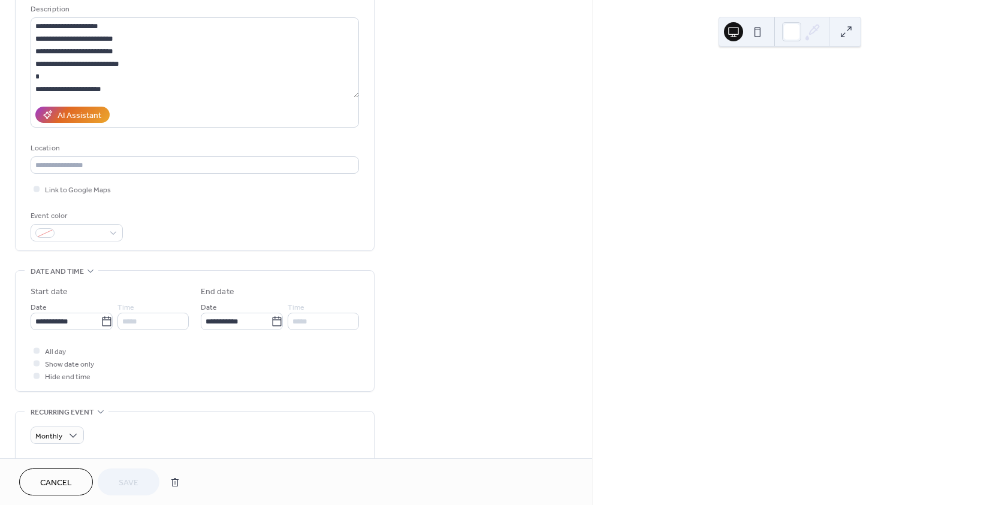
click at [35, 377] on div at bounding box center [37, 376] width 6 height 6
click at [36, 376] on div at bounding box center [37, 376] width 6 height 6
click at [38, 373] on div at bounding box center [37, 376] width 6 height 6
click at [53, 352] on span "All day" at bounding box center [55, 352] width 21 height 13
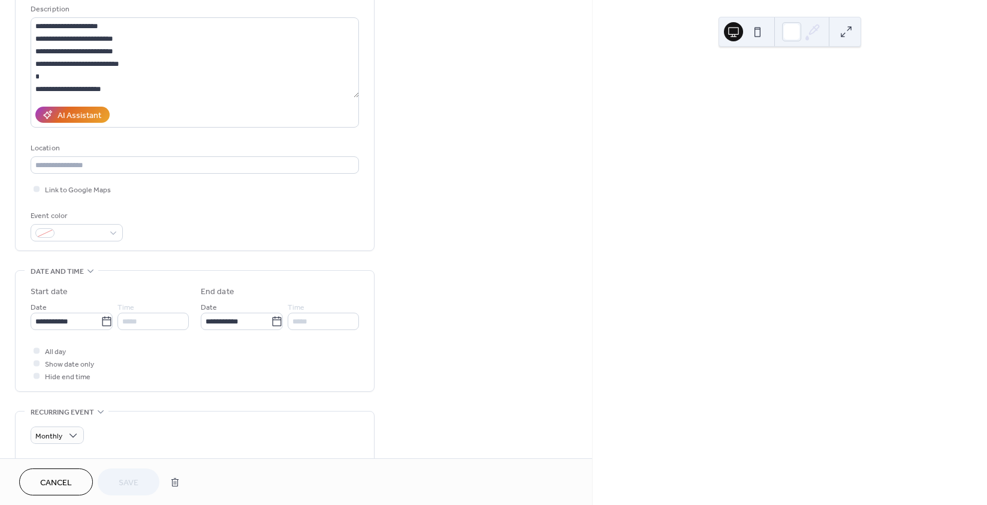
click at [31, 373] on div at bounding box center [37, 376] width 12 height 12
click at [34, 376] on div at bounding box center [37, 376] width 6 height 6
click at [37, 364] on icon at bounding box center [37, 363] width 4 height 4
click at [35, 379] on div at bounding box center [37, 376] width 12 height 12
click at [35, 364] on div at bounding box center [37, 363] width 6 height 6
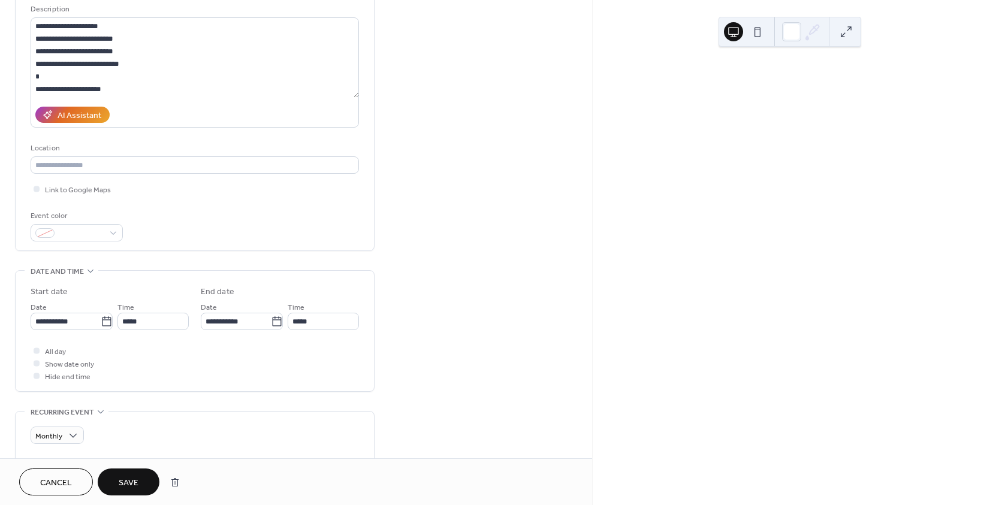
click at [35, 364] on div at bounding box center [37, 363] width 6 height 6
click at [37, 365] on div at bounding box center [37, 363] width 6 height 6
click at [34, 375] on div at bounding box center [37, 376] width 6 height 6
click at [37, 367] on div at bounding box center [37, 363] width 12 height 12
click at [272, 321] on icon at bounding box center [277, 322] width 12 height 12
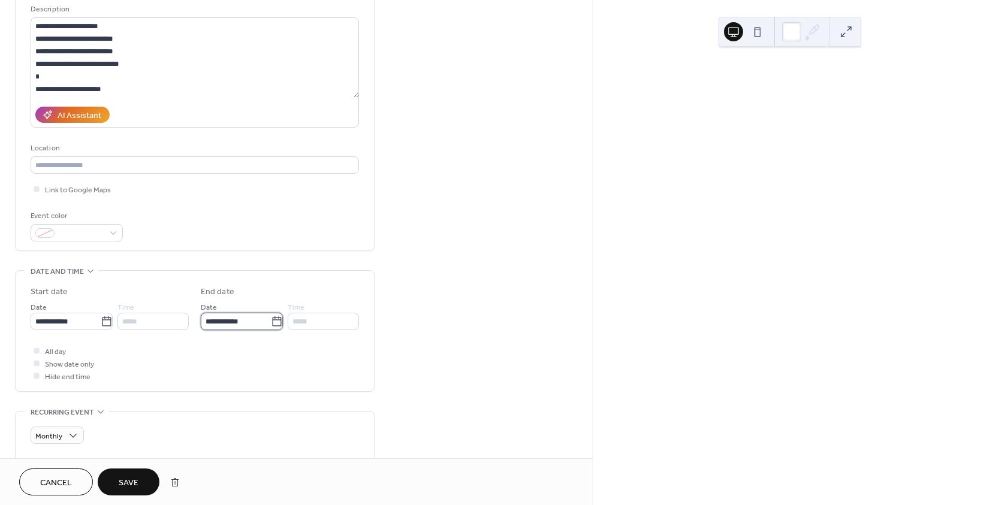
click at [271, 321] on input "**********" at bounding box center [236, 321] width 70 height 17
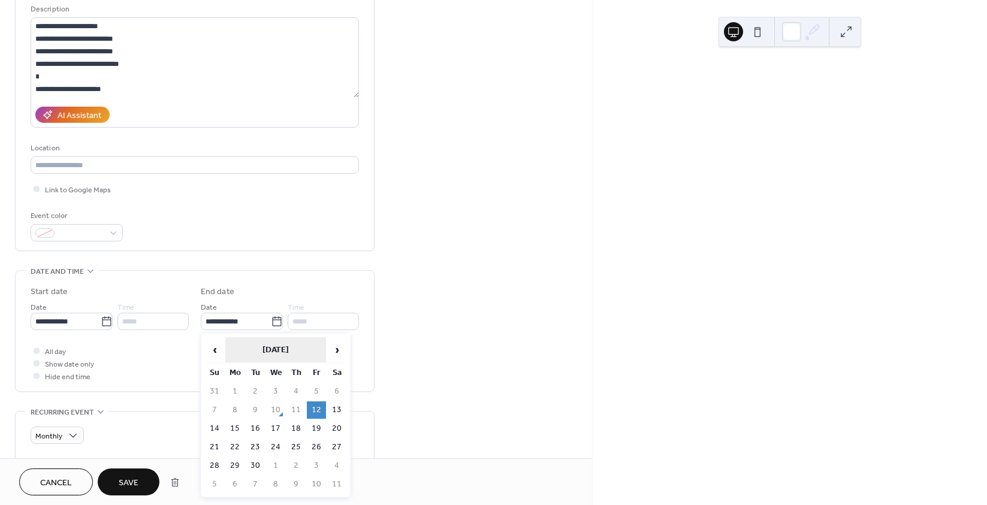
click at [300, 348] on th "[DATE]" at bounding box center [275, 350] width 101 height 26
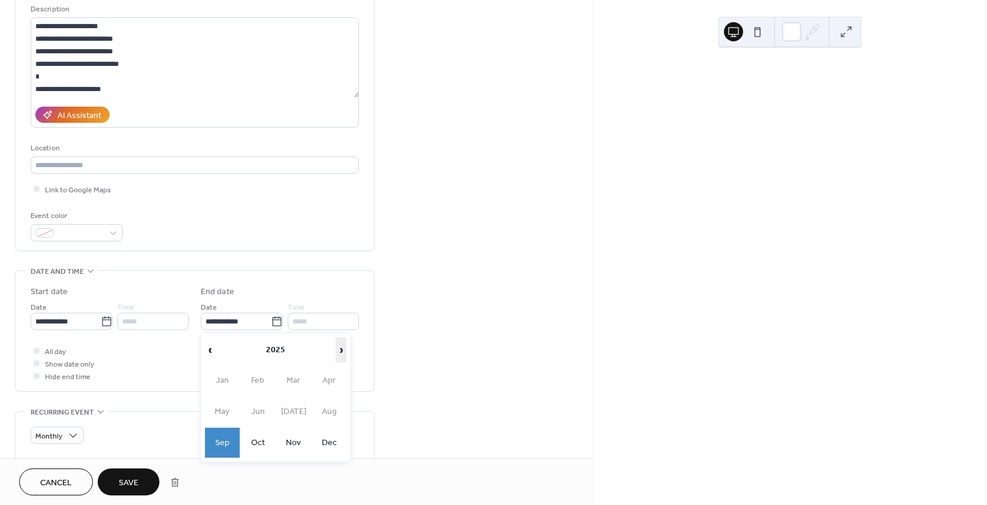
click at [339, 348] on span "›" at bounding box center [341, 350] width 10 height 24
click at [223, 448] on td "Sep" at bounding box center [222, 443] width 35 height 30
click at [333, 404] on td "12" at bounding box center [336, 409] width 19 height 17
type input "**********"
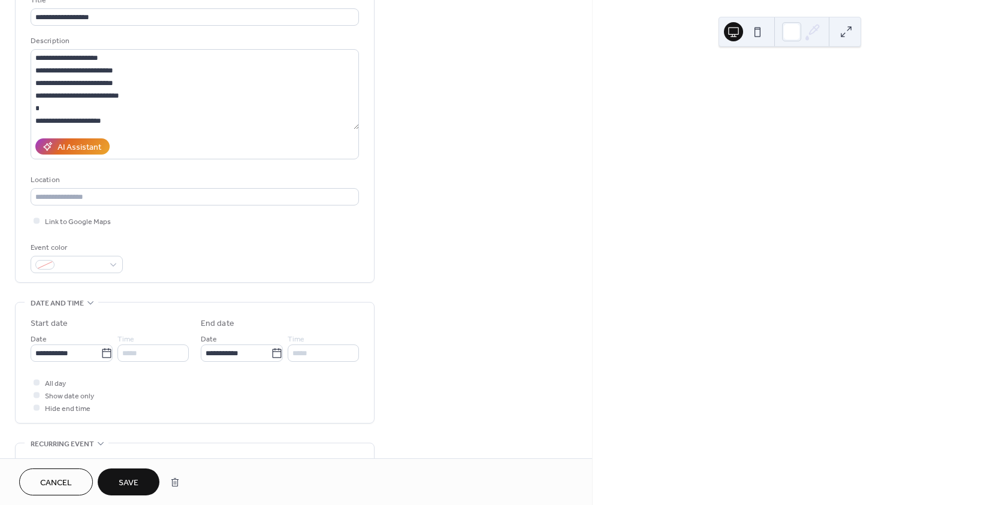
scroll to position [180, 0]
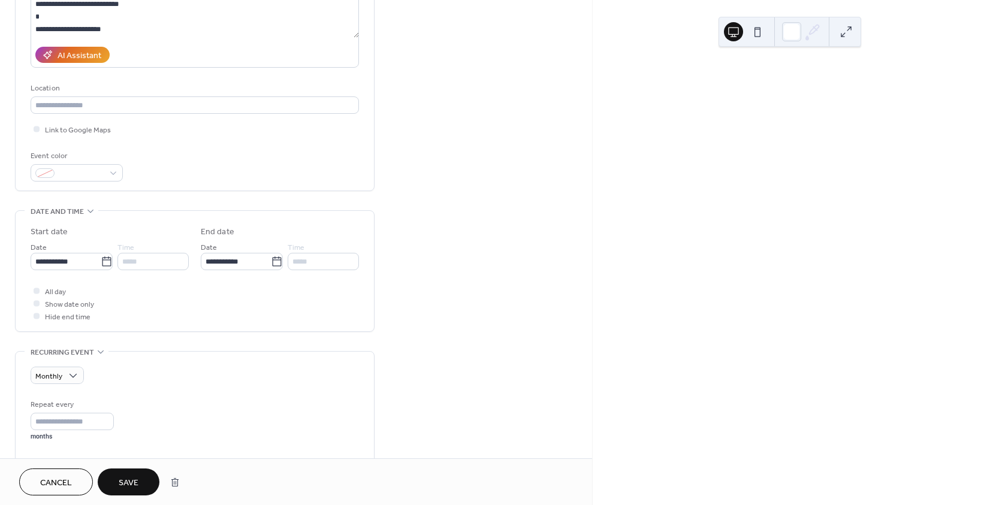
click at [137, 480] on span "Save" at bounding box center [129, 483] width 20 height 13
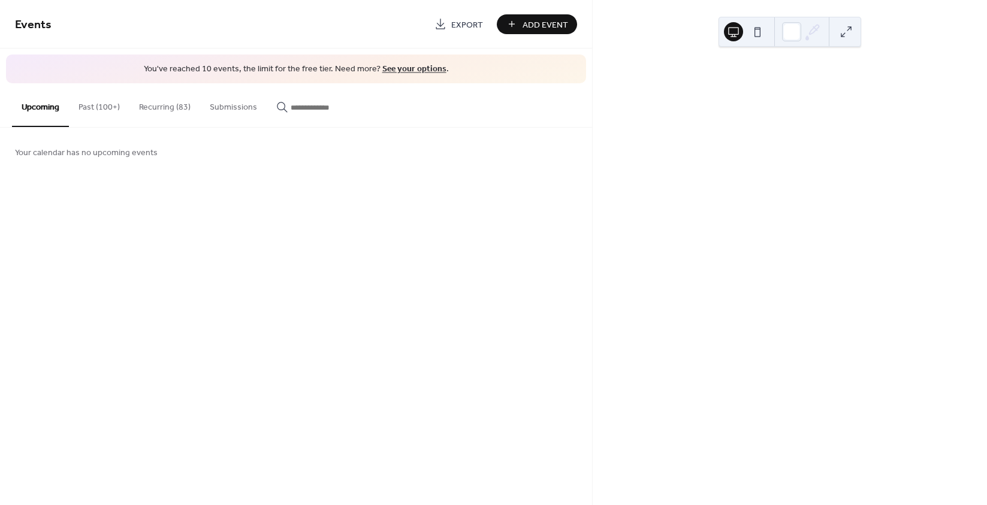
click at [158, 102] on button "Recurring (83)" at bounding box center [164, 104] width 71 height 43
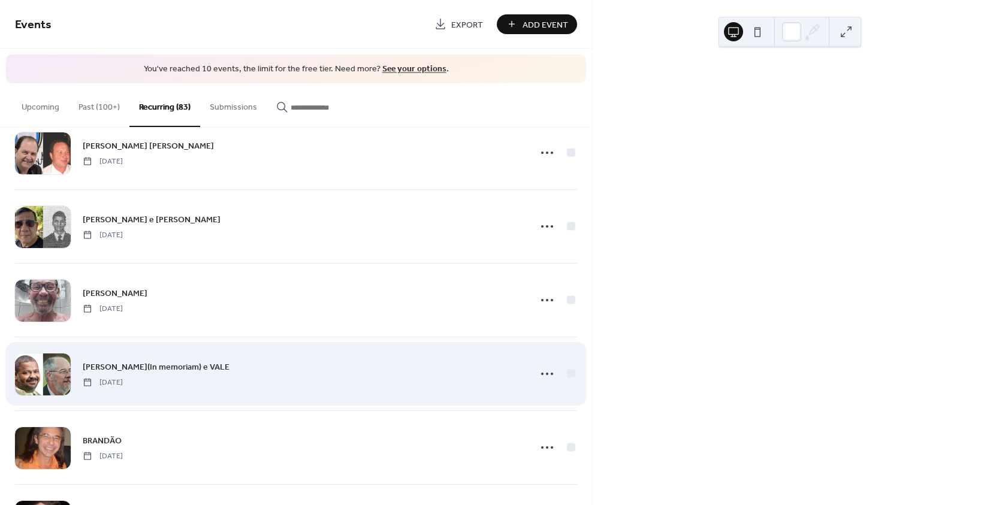
scroll to position [839, 0]
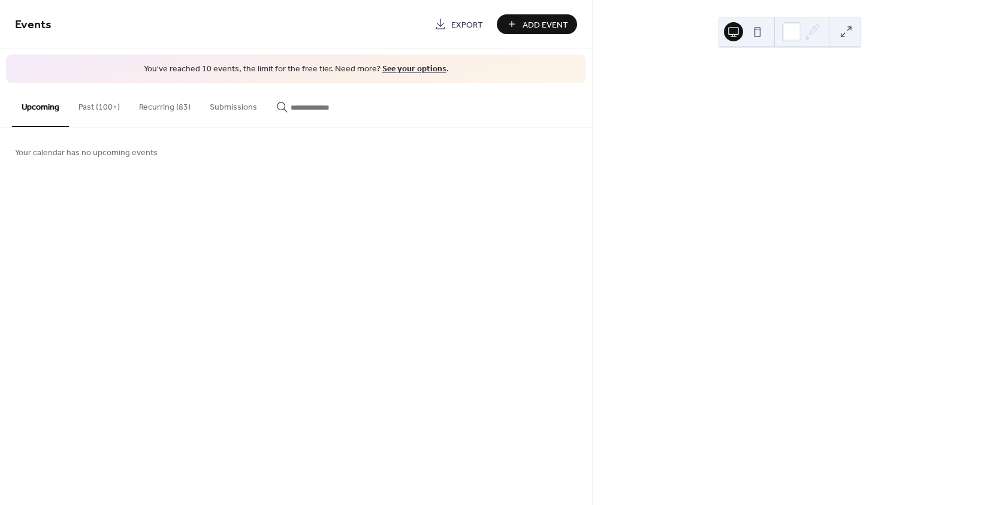
click at [165, 111] on button "Recurring (83)" at bounding box center [164, 104] width 71 height 43
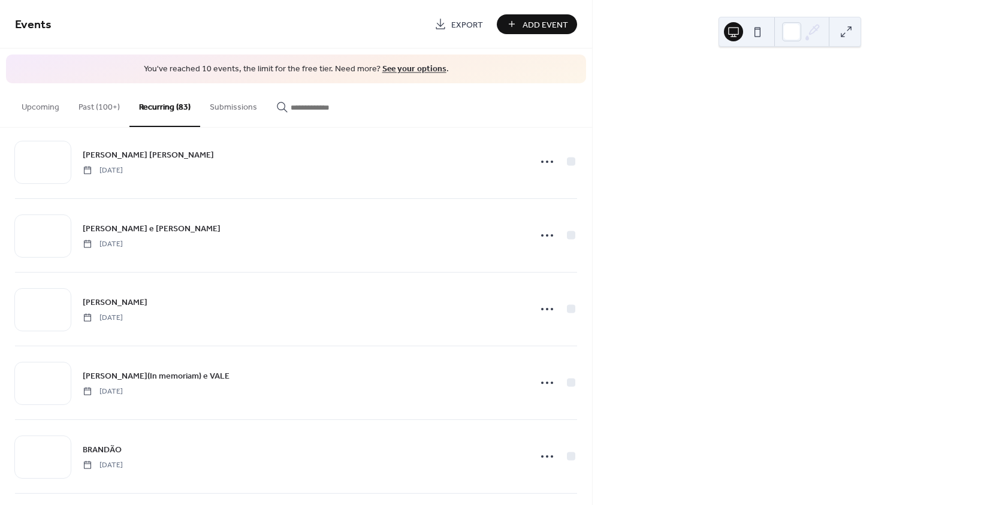
scroll to position [899, 0]
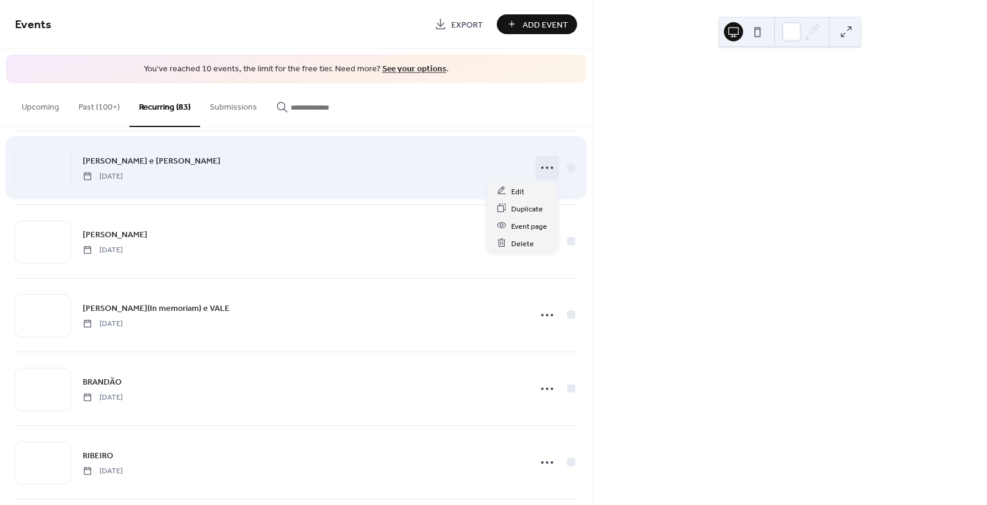
click at [540, 164] on icon at bounding box center [546, 167] width 19 height 19
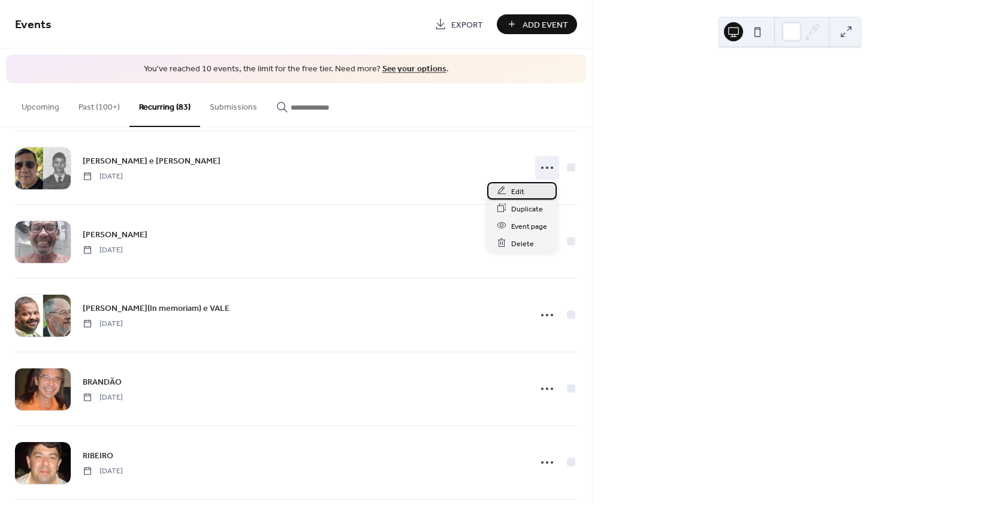
click at [515, 192] on span "Edit" at bounding box center [517, 191] width 13 height 13
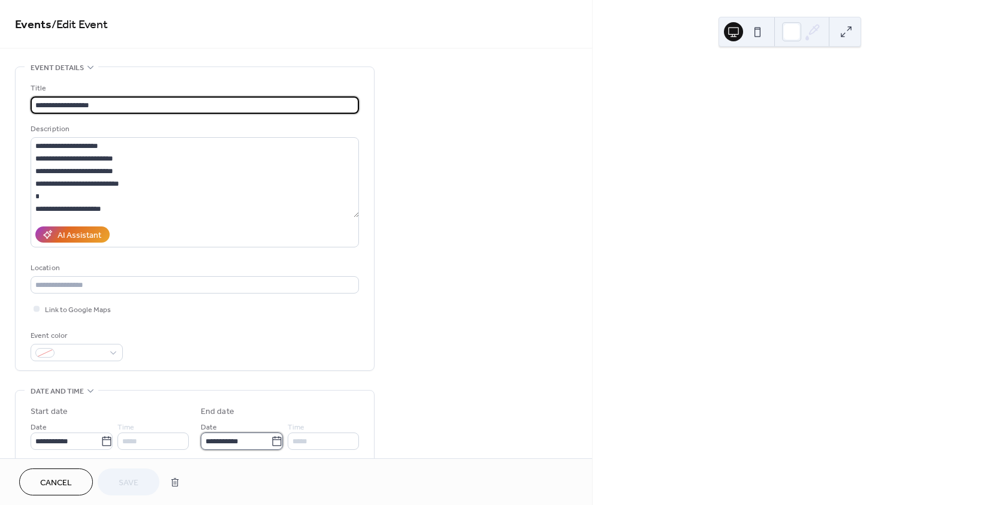
click at [243, 445] on input "**********" at bounding box center [236, 441] width 70 height 17
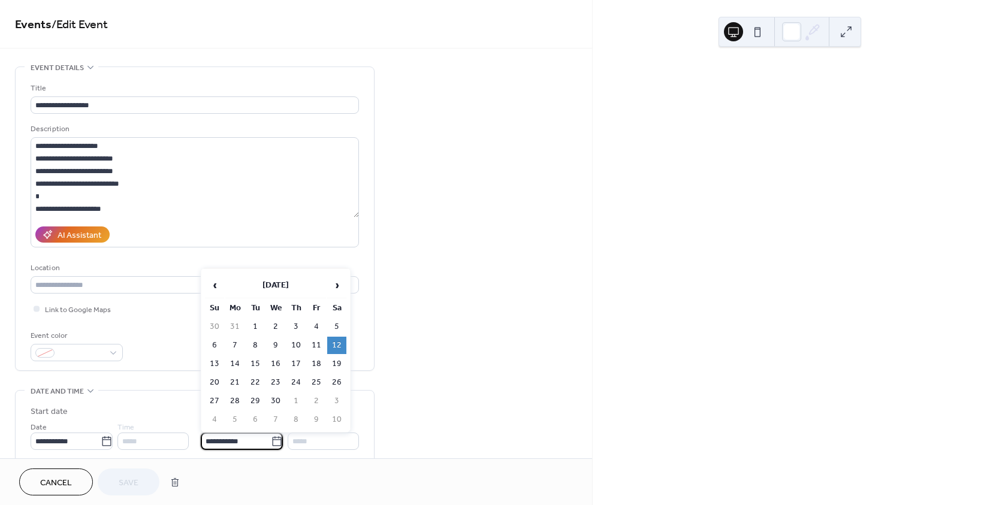
drag, startPoint x: 243, startPoint y: 445, endPoint x: 253, endPoint y: 442, distance: 10.5
click at [253, 442] on input "**********" at bounding box center [236, 441] width 70 height 17
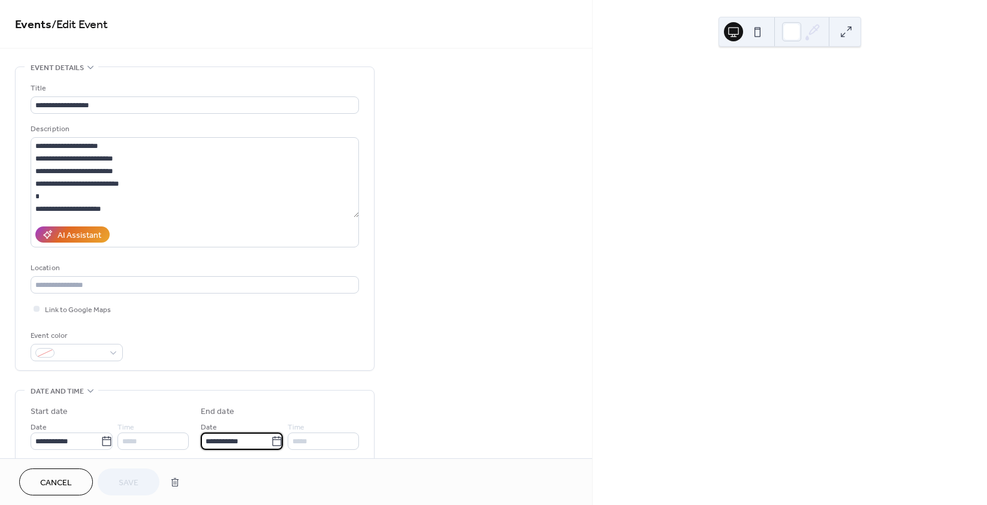
type input "**********"
click at [251, 470] on div "Cancel Save" at bounding box center [296, 482] width 554 height 27
click at [121, 482] on div "Cancel Save" at bounding box center [102, 482] width 167 height 27
click at [46, 489] on span "Cancel" at bounding box center [56, 483] width 32 height 13
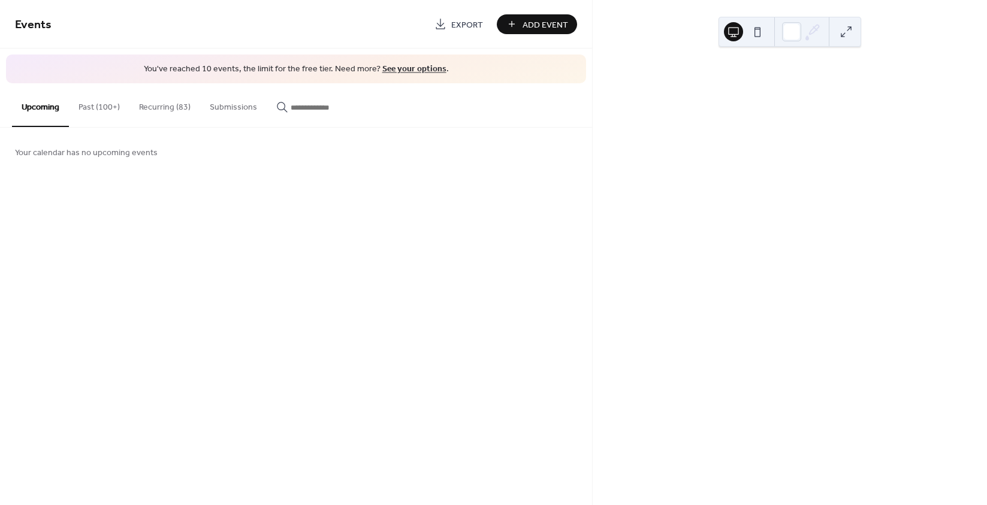
click at [50, 105] on button "Upcoming" at bounding box center [40, 105] width 57 height 44
click at [155, 103] on button "Recurring (83)" at bounding box center [164, 104] width 71 height 43
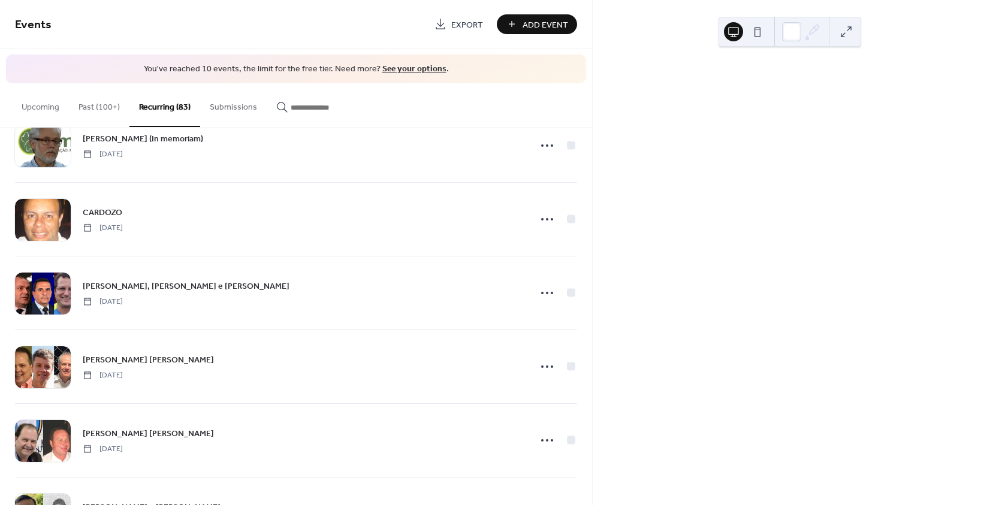
scroll to position [839, 0]
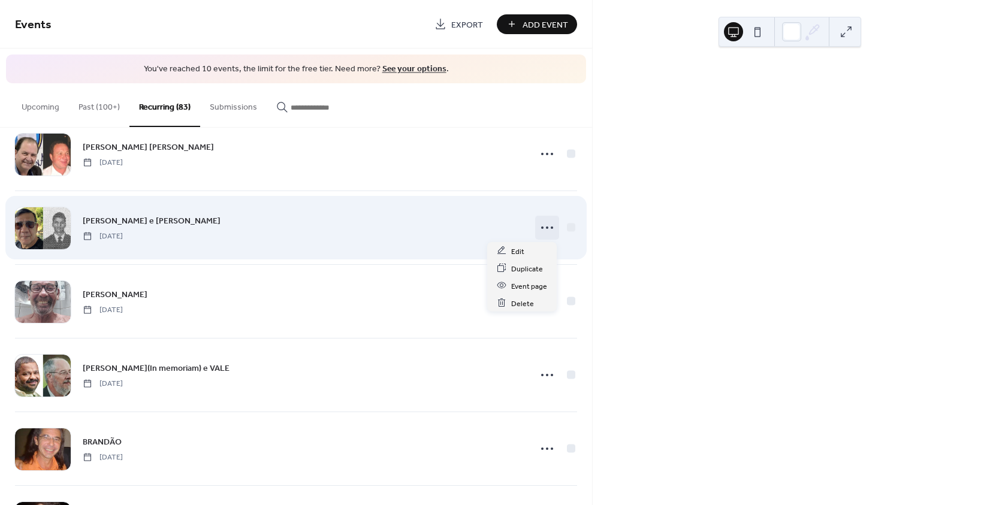
click at [546, 228] on circle at bounding box center [547, 227] width 2 height 2
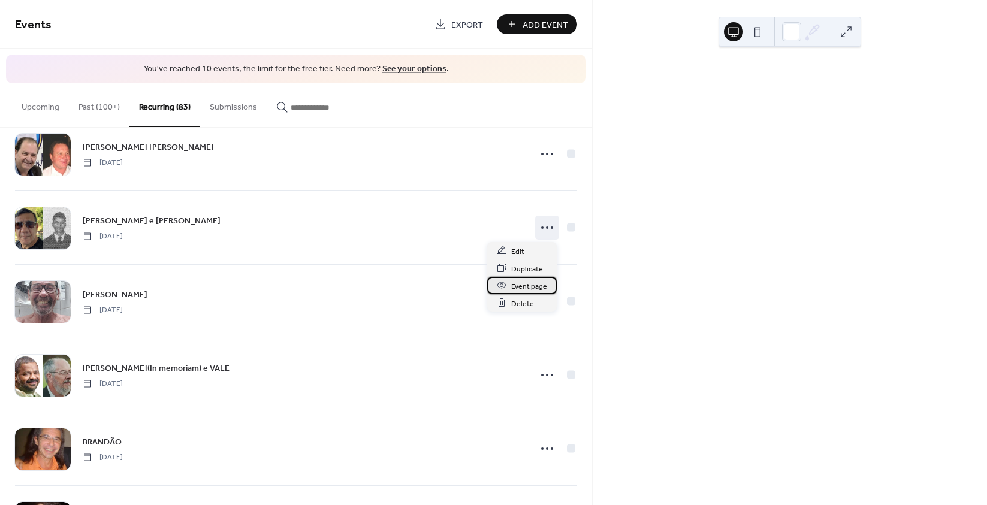
click at [519, 289] on span "Event page" at bounding box center [529, 286] width 36 height 13
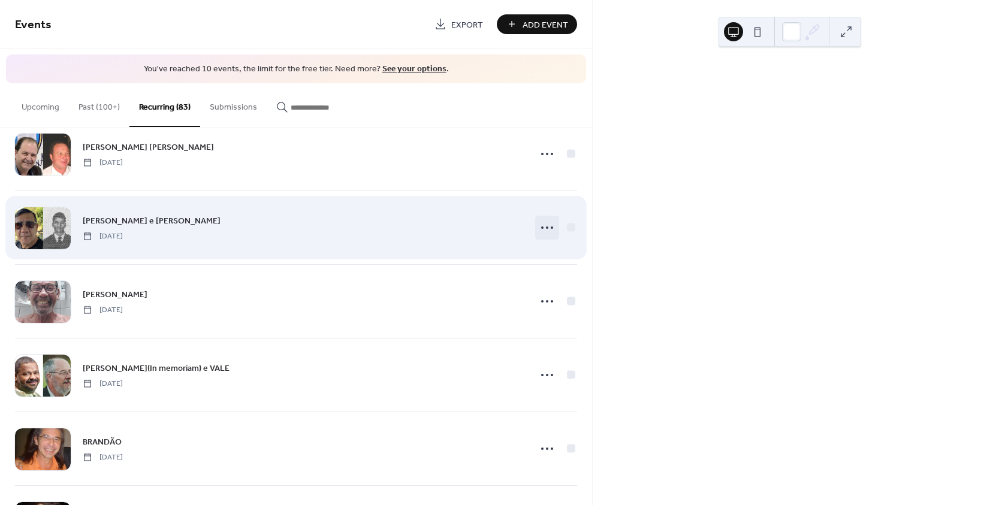
click at [546, 227] on icon at bounding box center [546, 227] width 19 height 19
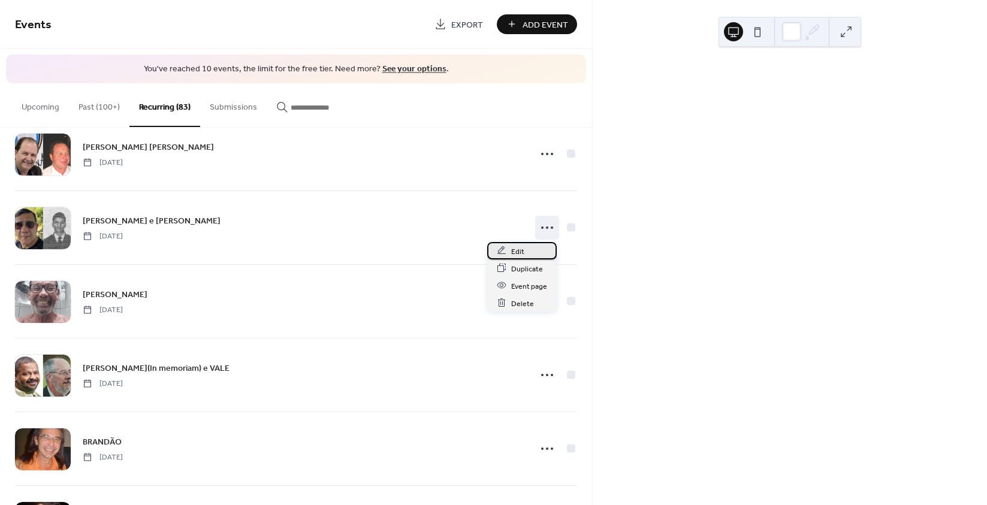
click at [518, 252] on span "Edit" at bounding box center [517, 251] width 13 height 13
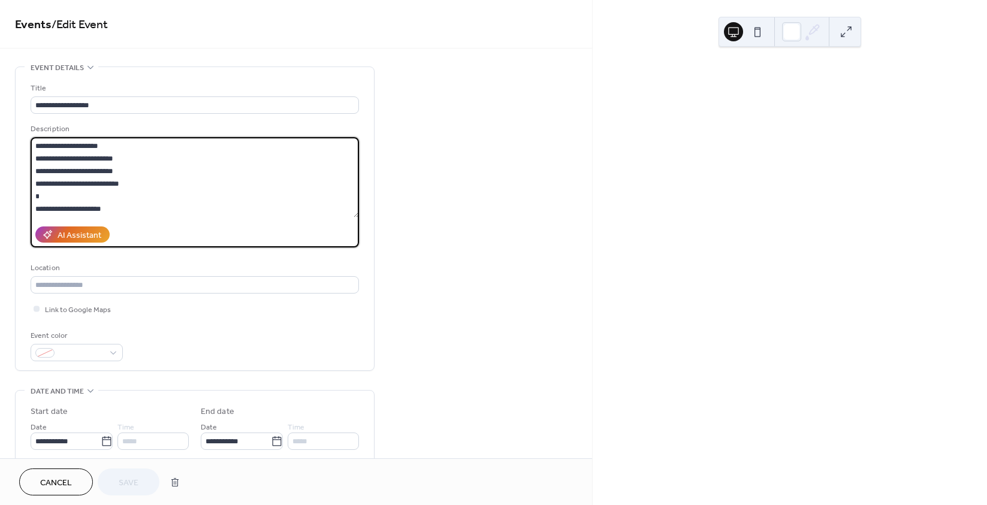
scroll to position [38, 0]
drag, startPoint x: 35, startPoint y: 143, endPoint x: 162, endPoint y: 264, distance: 175.4
click at [162, 264] on div "**********" at bounding box center [195, 221] width 328 height 279
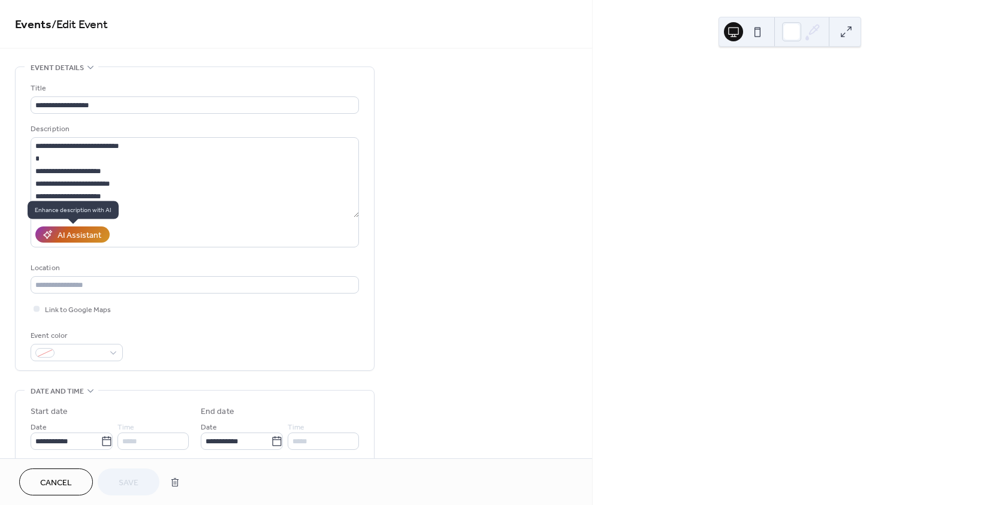
click at [80, 234] on div "AI Assistant" at bounding box center [80, 235] width 44 height 13
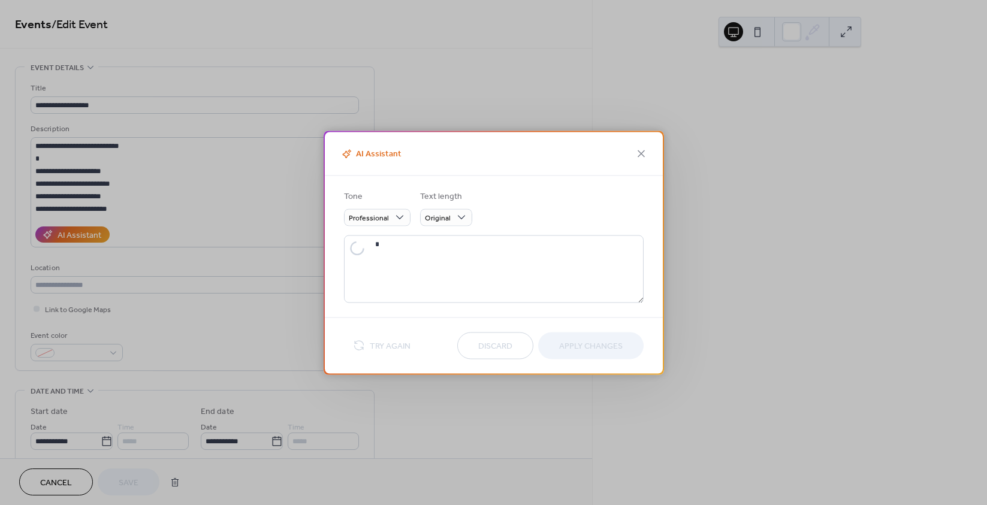
type textarea "**********"
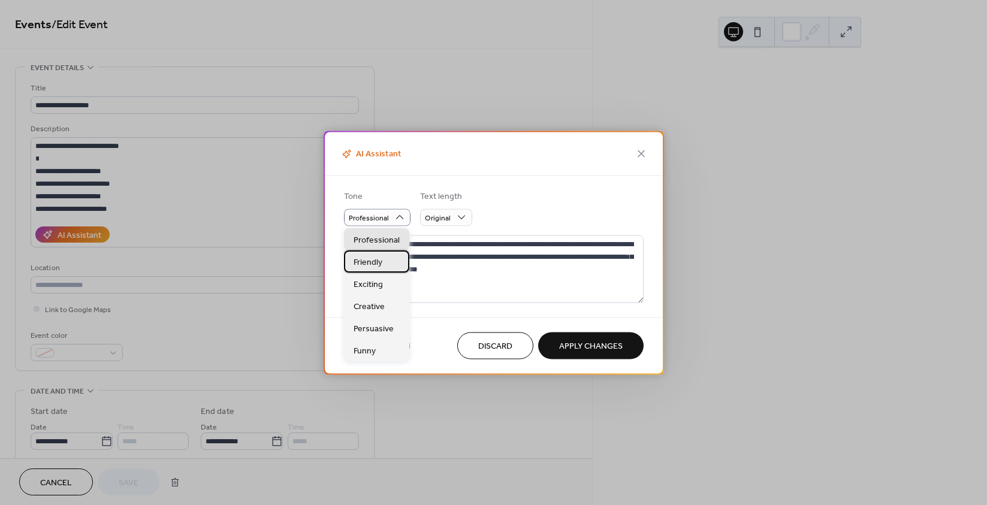
click at [387, 261] on div "Friendly" at bounding box center [376, 261] width 65 height 22
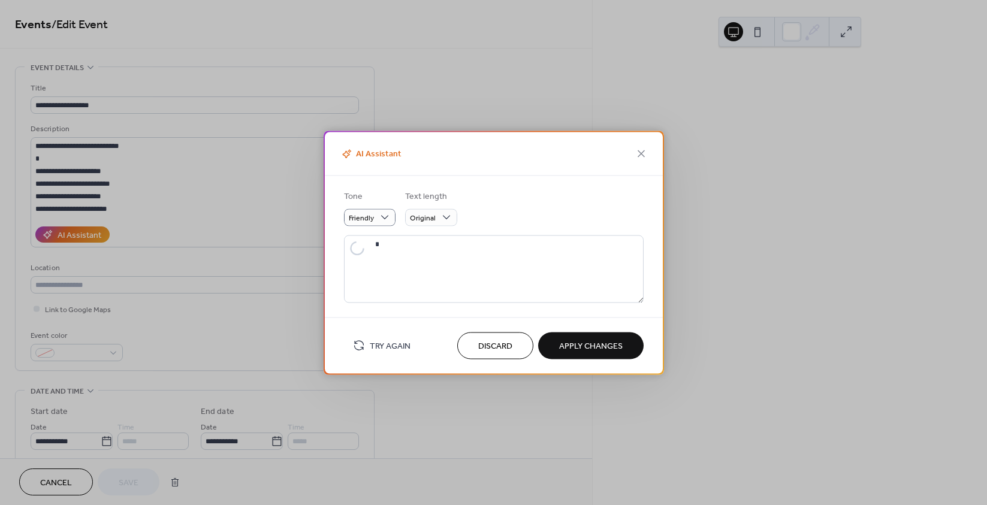
type textarea "**********"
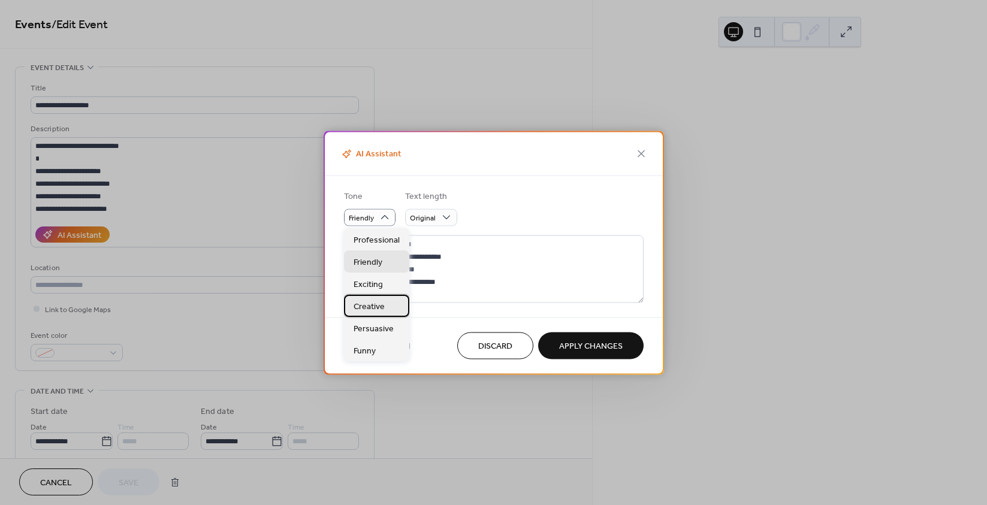
click at [375, 306] on span "Creative" at bounding box center [369, 307] width 31 height 13
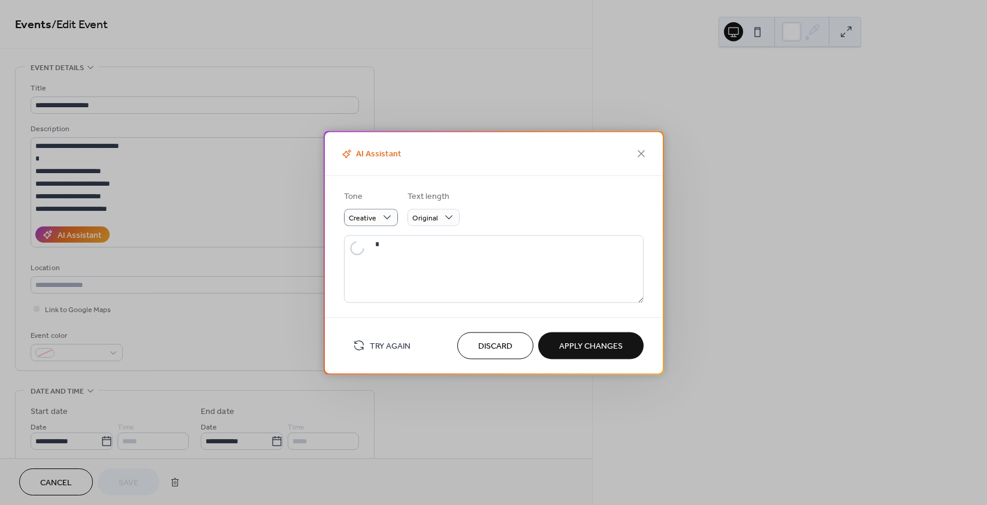
type textarea "**********"
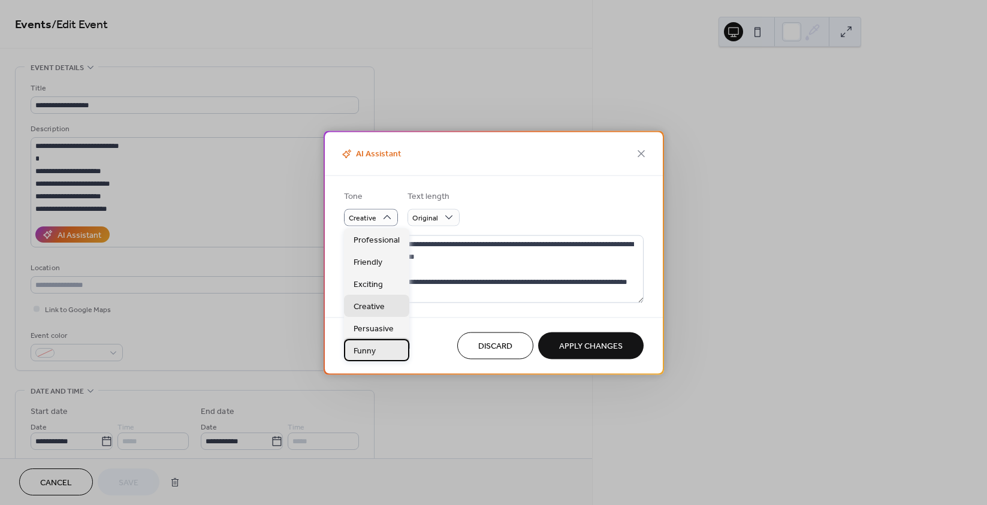
click at [367, 358] on div "Funny" at bounding box center [376, 350] width 65 height 22
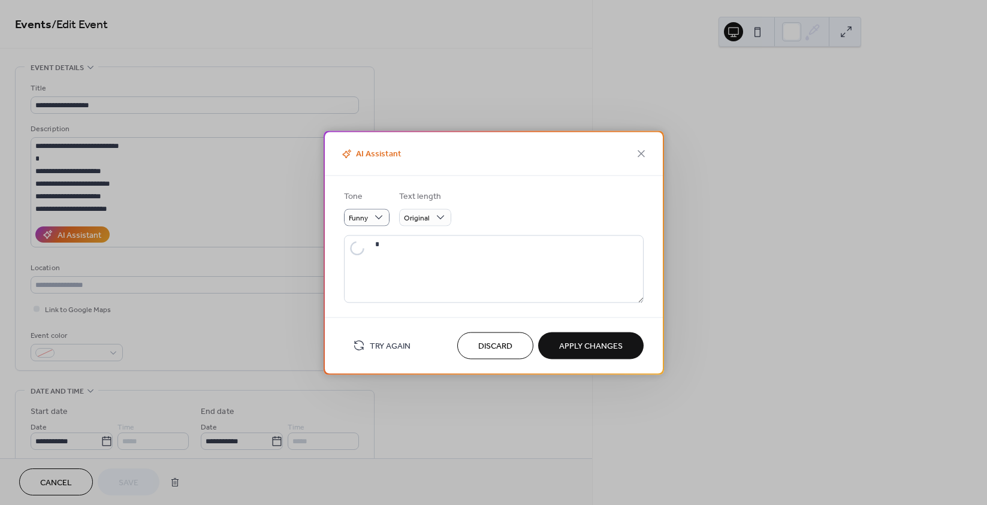
type textarea "**********"
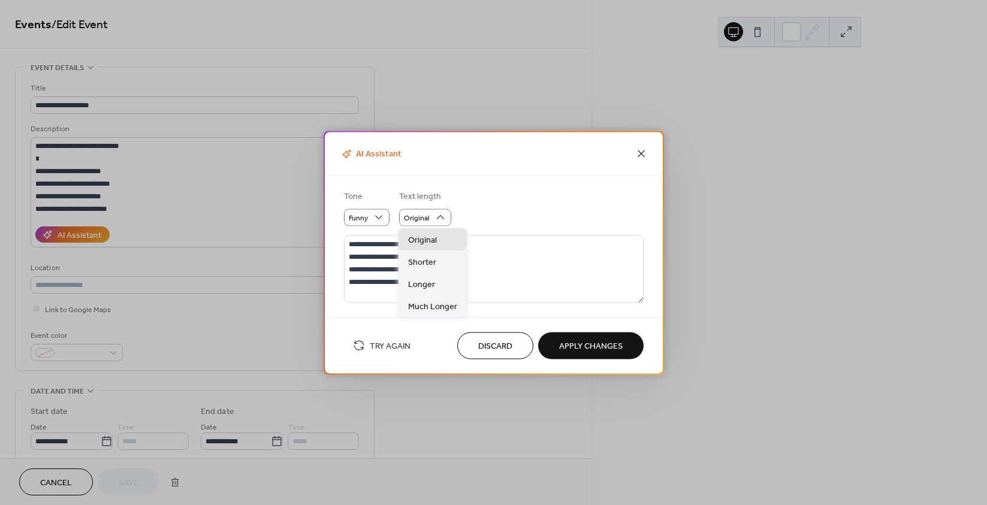
click at [641, 153] on icon at bounding box center [641, 153] width 7 height 7
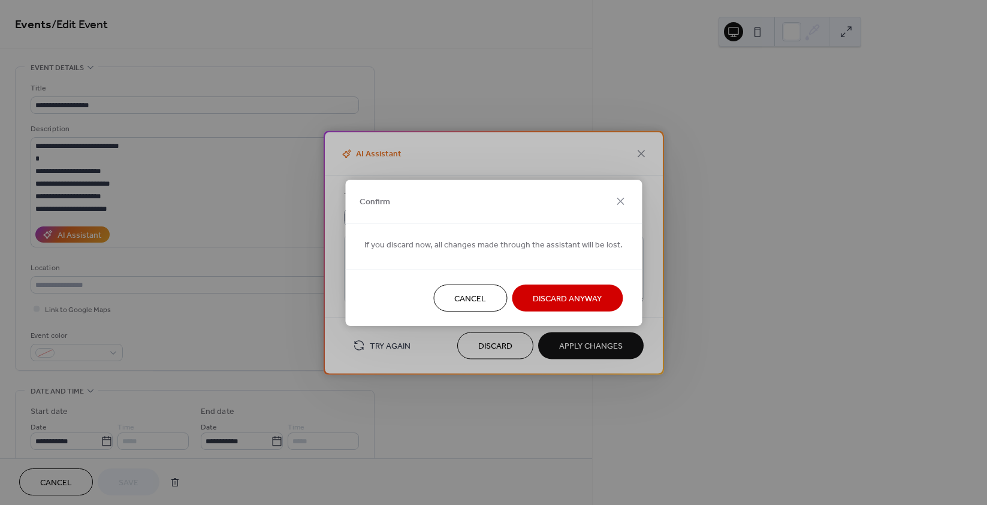
click at [564, 298] on span "Discard Anyway" at bounding box center [567, 298] width 69 height 13
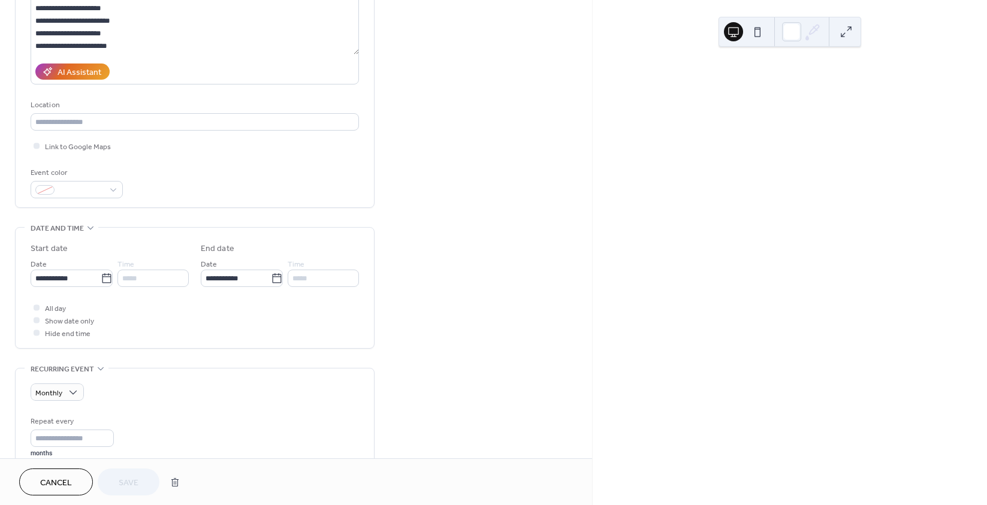
scroll to position [180, 0]
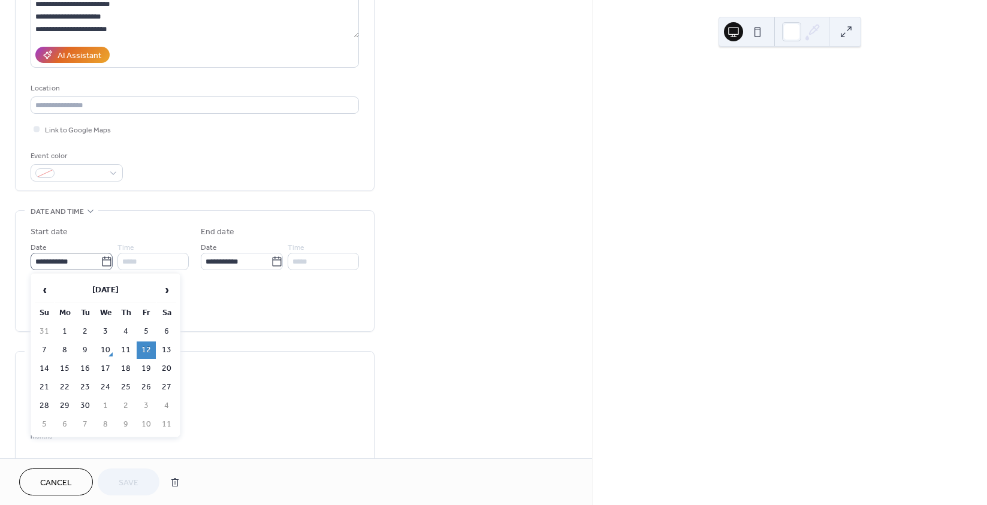
click at [102, 264] on icon at bounding box center [107, 262] width 12 height 12
click at [101, 264] on input "**********" at bounding box center [66, 261] width 70 height 17
click at [143, 346] on td "12" at bounding box center [146, 350] width 19 height 17
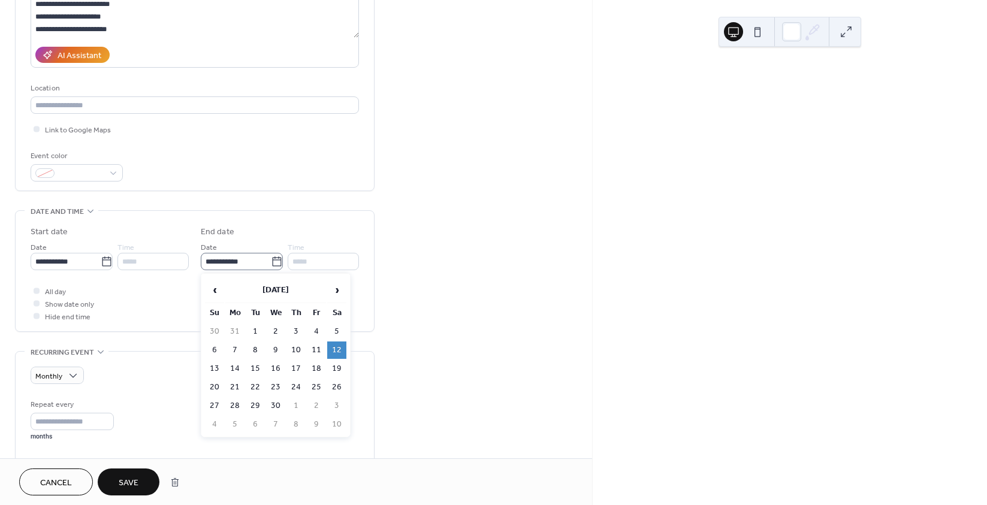
click at [273, 263] on icon at bounding box center [277, 262] width 12 height 12
click at [271, 263] on input "**********" at bounding box center [236, 261] width 70 height 17
click at [259, 291] on th "September 2026" at bounding box center [275, 290] width 101 height 26
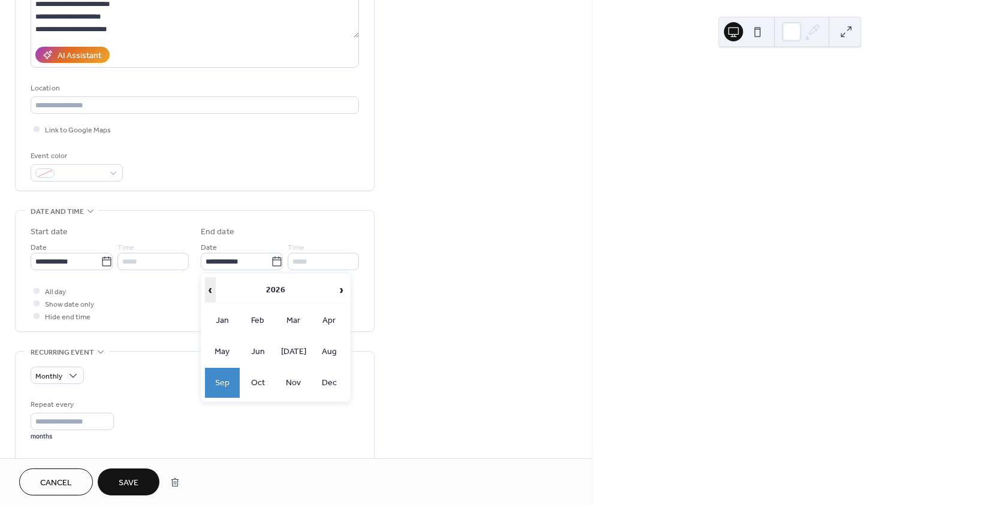
click at [210, 292] on span "‹" at bounding box center [211, 290] width 10 height 24
click at [228, 387] on td "Sep" at bounding box center [222, 383] width 35 height 30
click at [316, 351] on td "12" at bounding box center [316, 350] width 19 height 17
type input "**********"
click at [122, 478] on span "Save" at bounding box center [129, 483] width 20 height 13
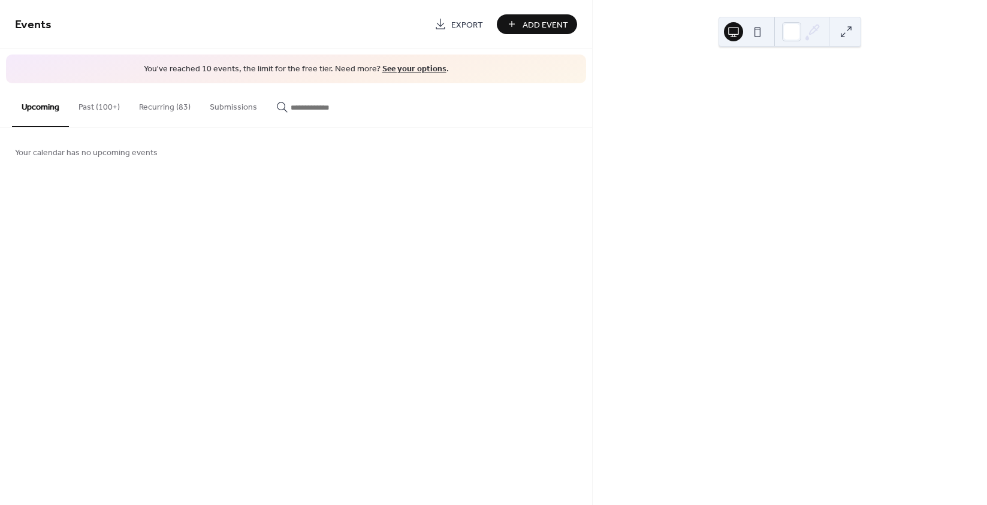
click at [162, 107] on button "Recurring (83)" at bounding box center [164, 104] width 71 height 43
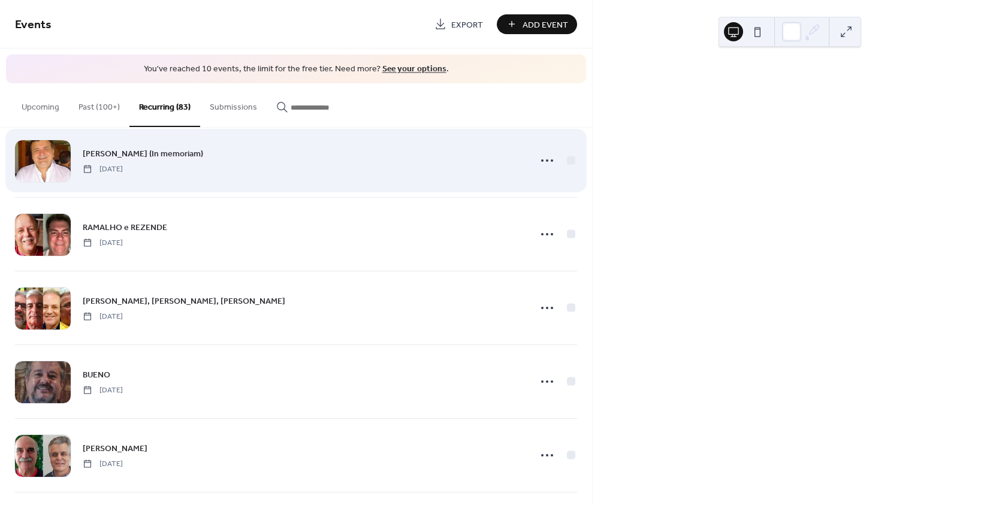
scroll to position [2085, 0]
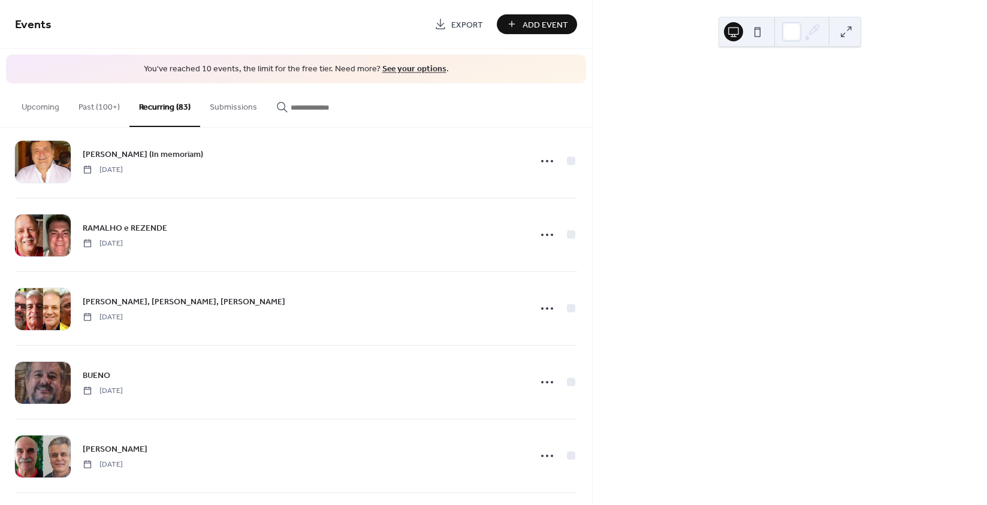
click at [215, 102] on button "Submissions" at bounding box center [233, 104] width 67 height 43
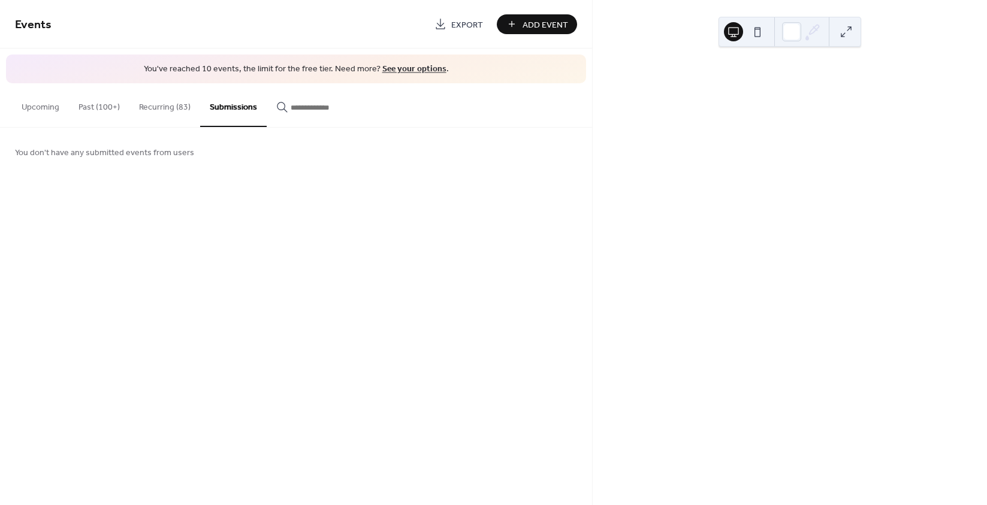
click at [295, 109] on input "button" at bounding box center [327, 107] width 72 height 13
click at [95, 101] on button "Past (100+)" at bounding box center [99, 104] width 61 height 43
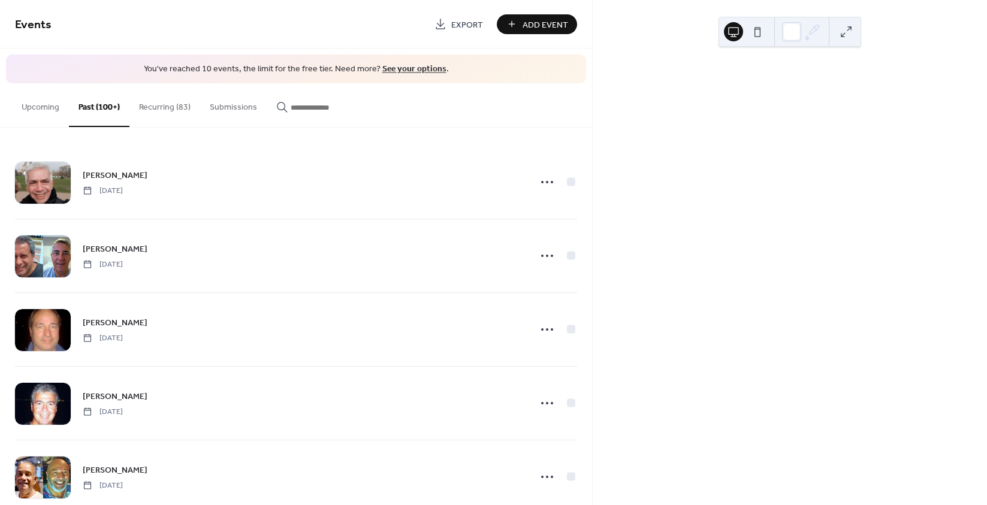
click at [46, 104] on button "Upcoming" at bounding box center [40, 104] width 57 height 43
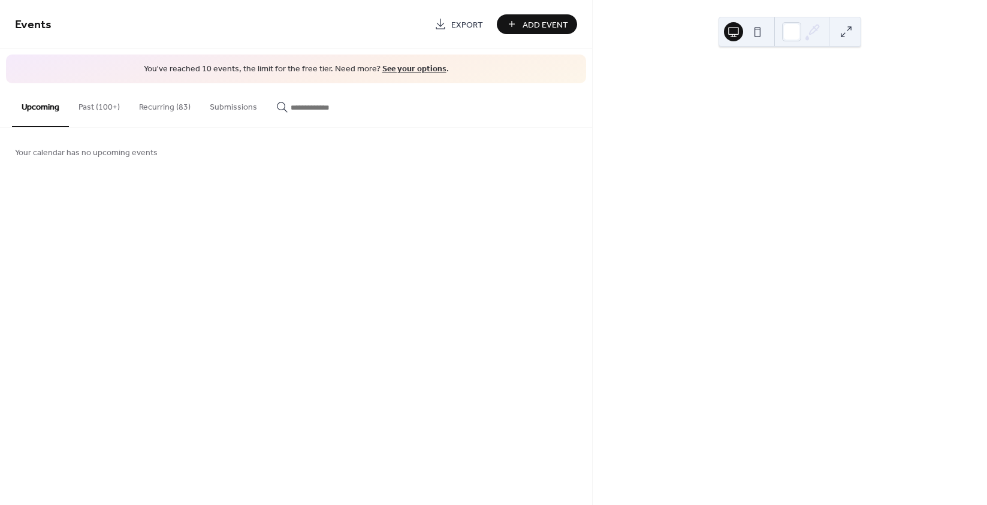
click at [422, 67] on link "See your options" at bounding box center [414, 69] width 64 height 16
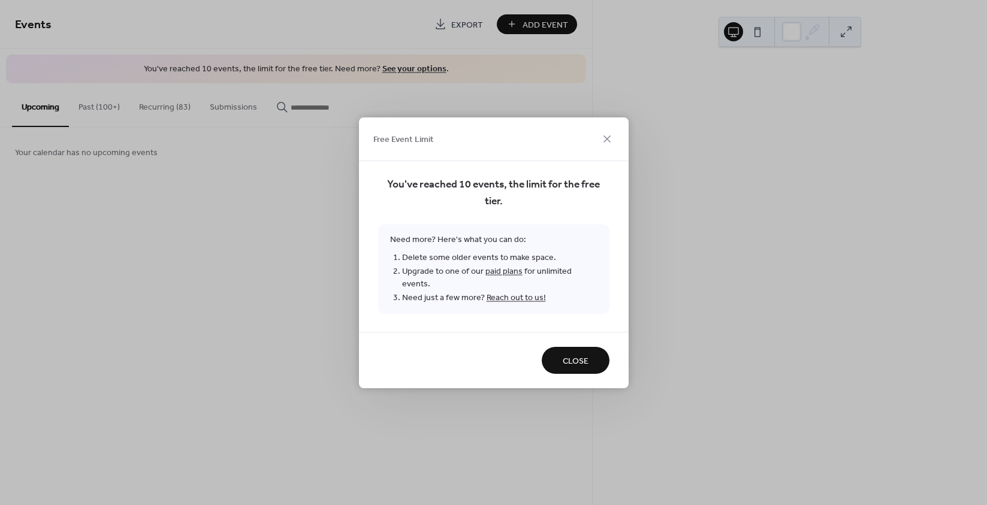
click at [521, 293] on link "Reach out to us!" at bounding box center [516, 297] width 59 height 16
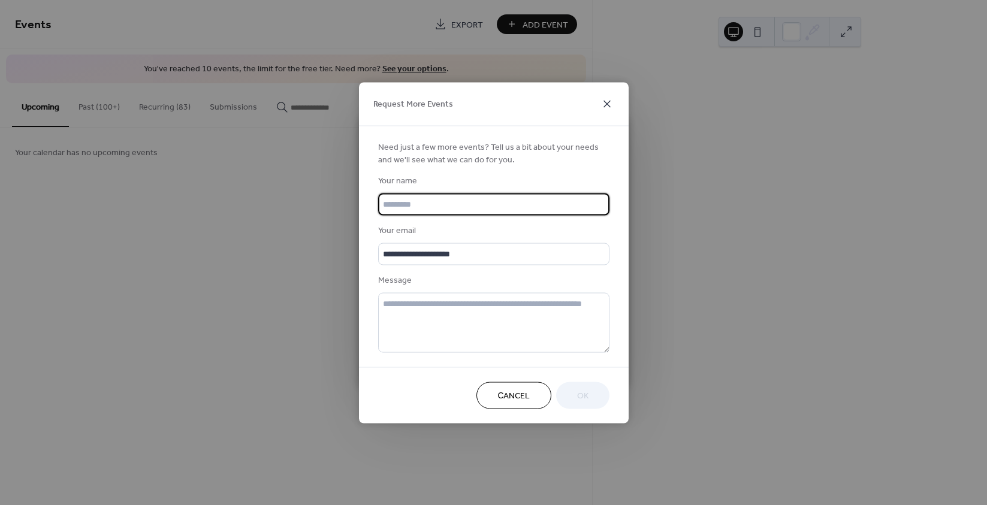
click at [605, 102] on icon at bounding box center [607, 103] width 14 height 14
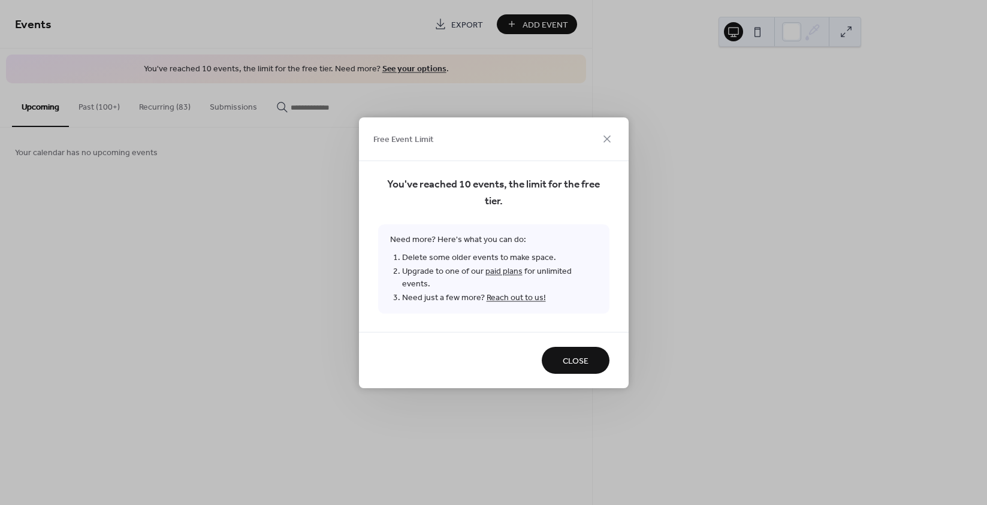
click at [502, 279] on link "paid plans" at bounding box center [503, 271] width 37 height 16
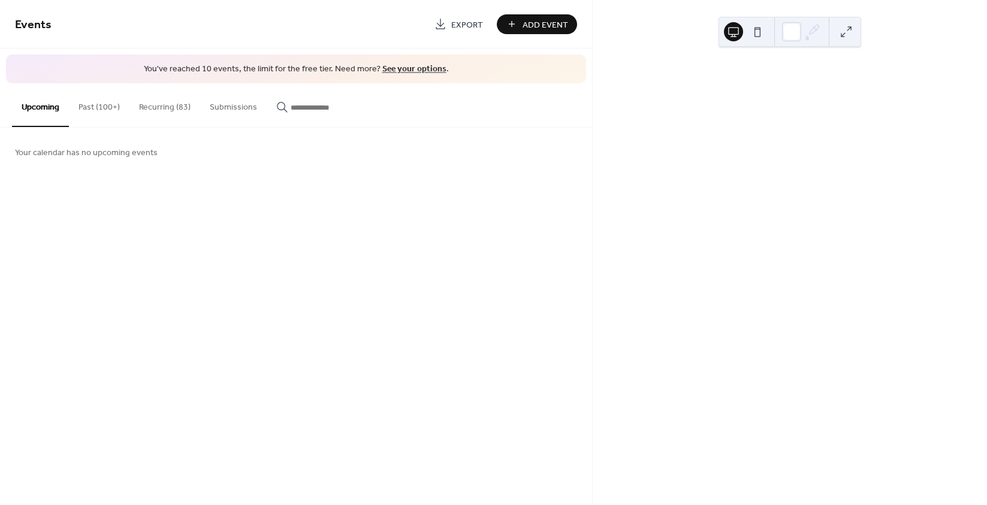
click at [408, 70] on link "See your options" at bounding box center [414, 69] width 64 height 16
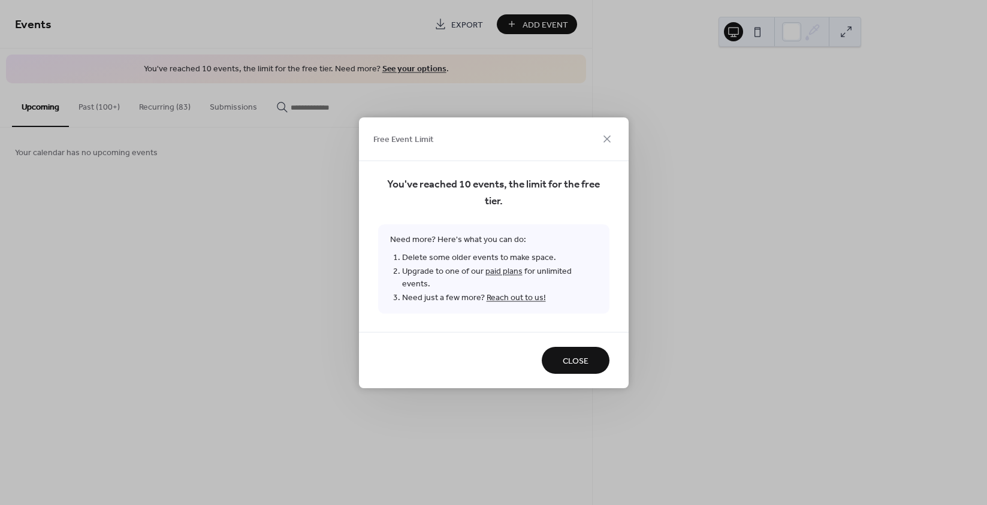
click at [499, 279] on link "paid plans" at bounding box center [503, 271] width 37 height 16
